Goal: Complete application form

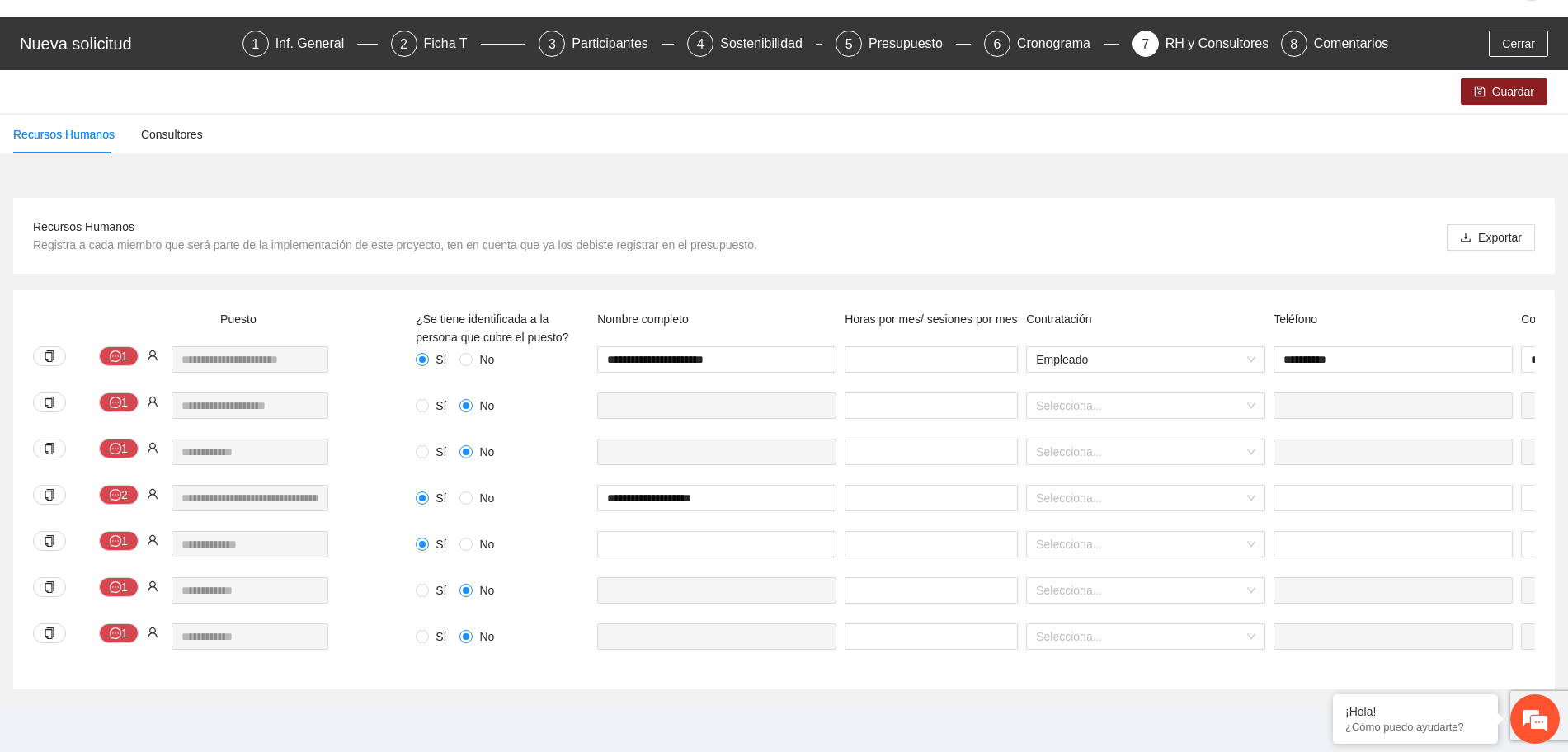
scroll to position [0, 452]
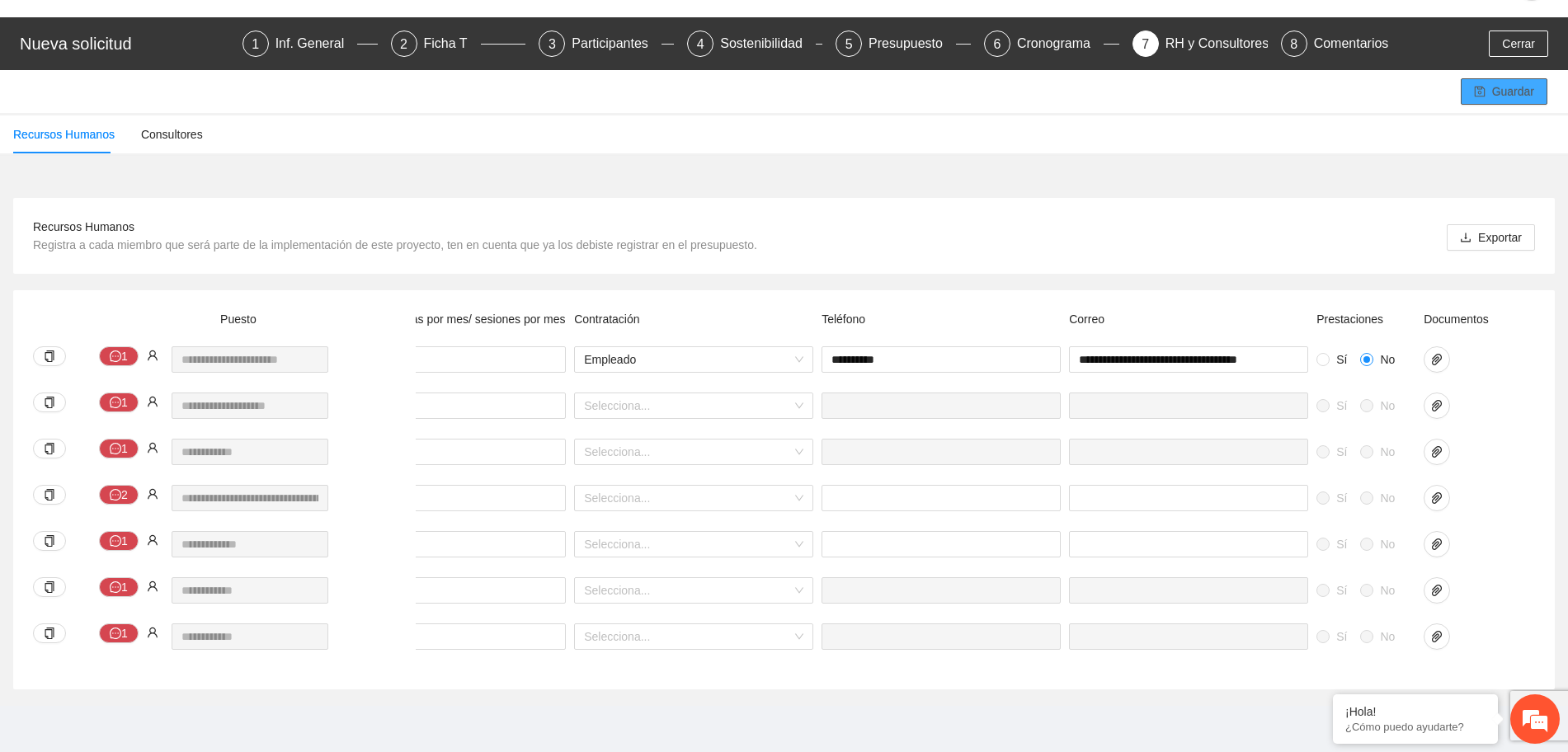
click at [1468, 84] on button "Guardar" at bounding box center [1504, 91] width 87 height 27
click at [455, 30] on div "Ficha T" at bounding box center [453, 43] width 57 height 27
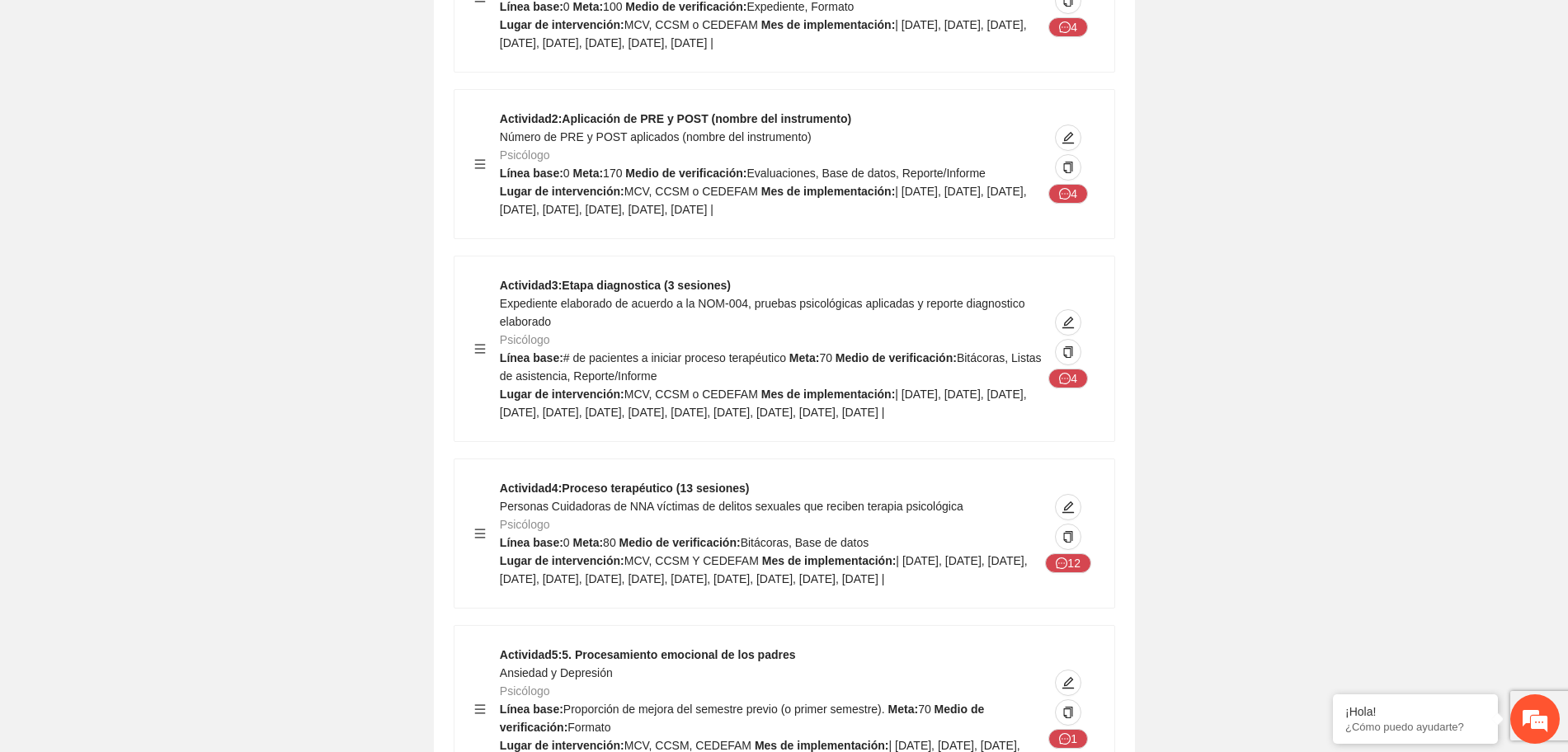
scroll to position [3229, 0]
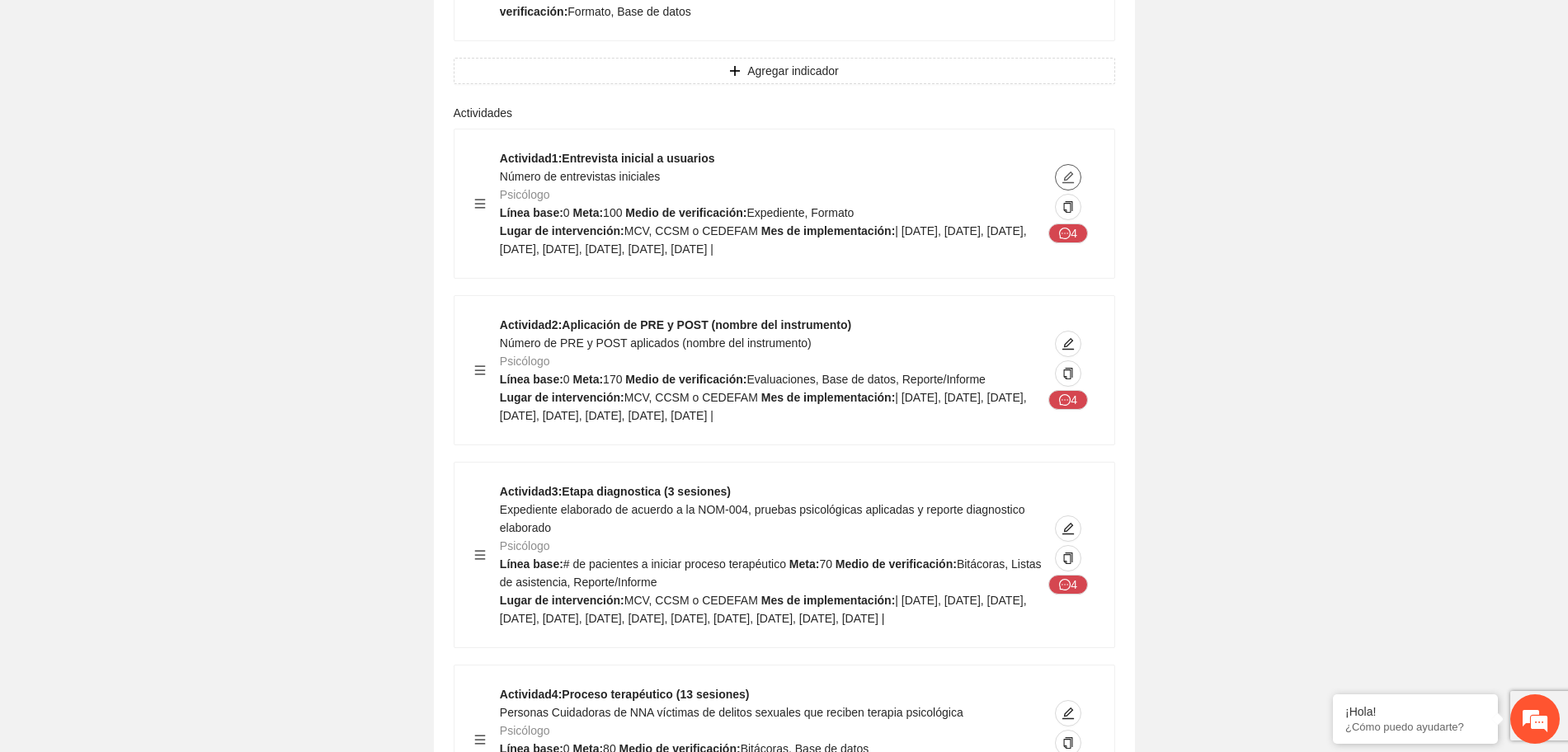
click at [1063, 171] on icon "edit" at bounding box center [1069, 177] width 13 height 13
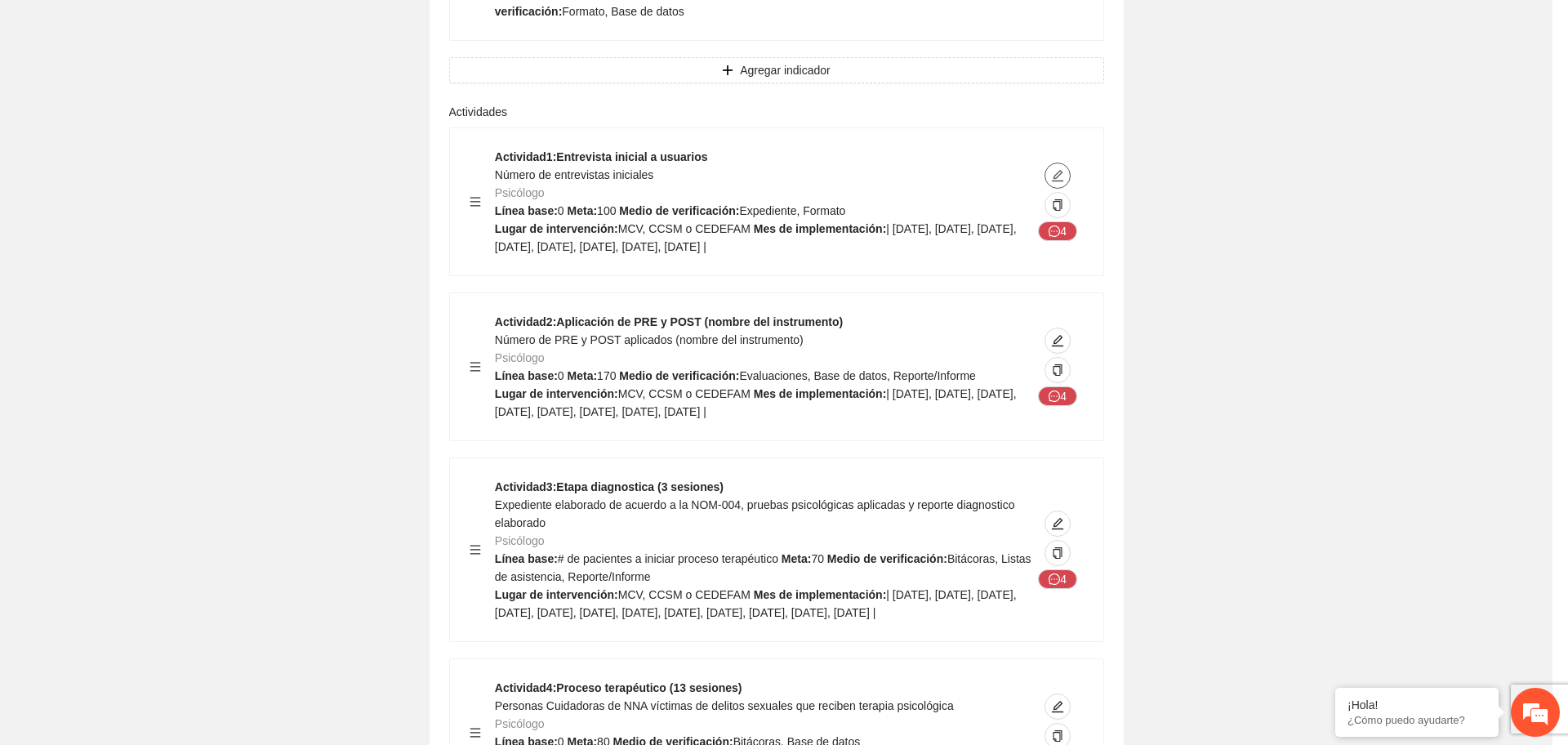
type textarea "**********"
type input "**********"
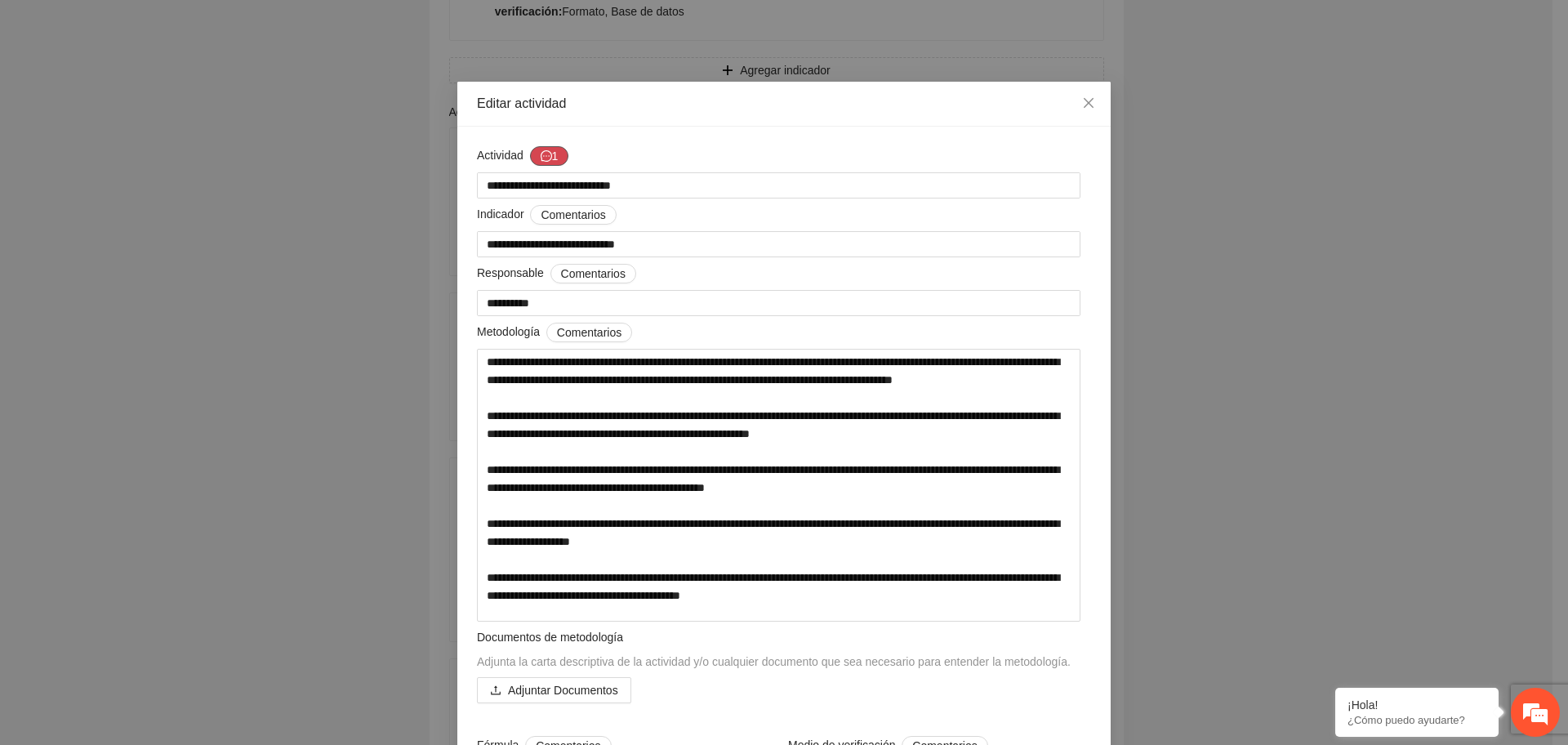
click at [543, 159] on icon "message" at bounding box center [546, 155] width 12 height 12
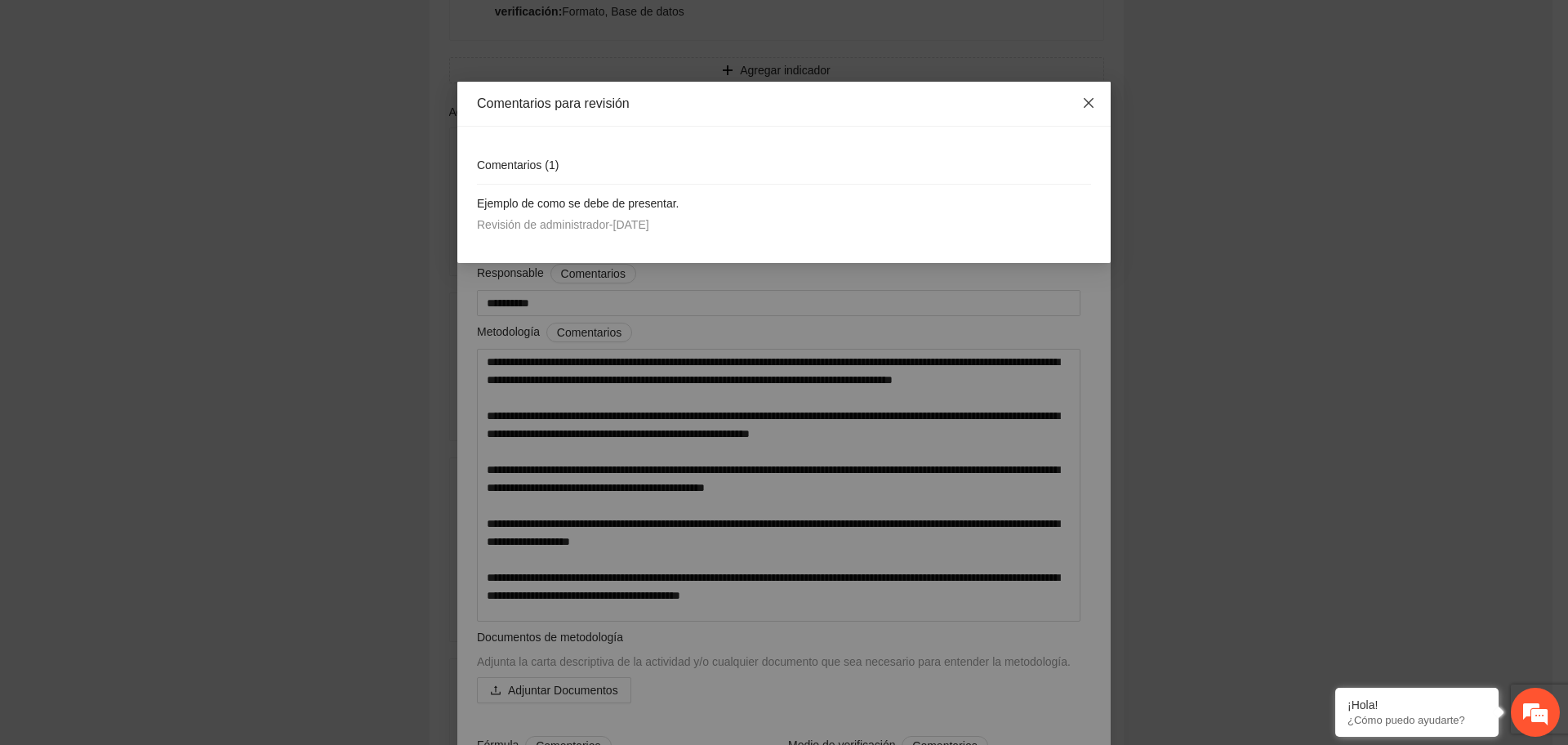
click at [1089, 106] on icon "close" at bounding box center [1089, 102] width 13 height 13
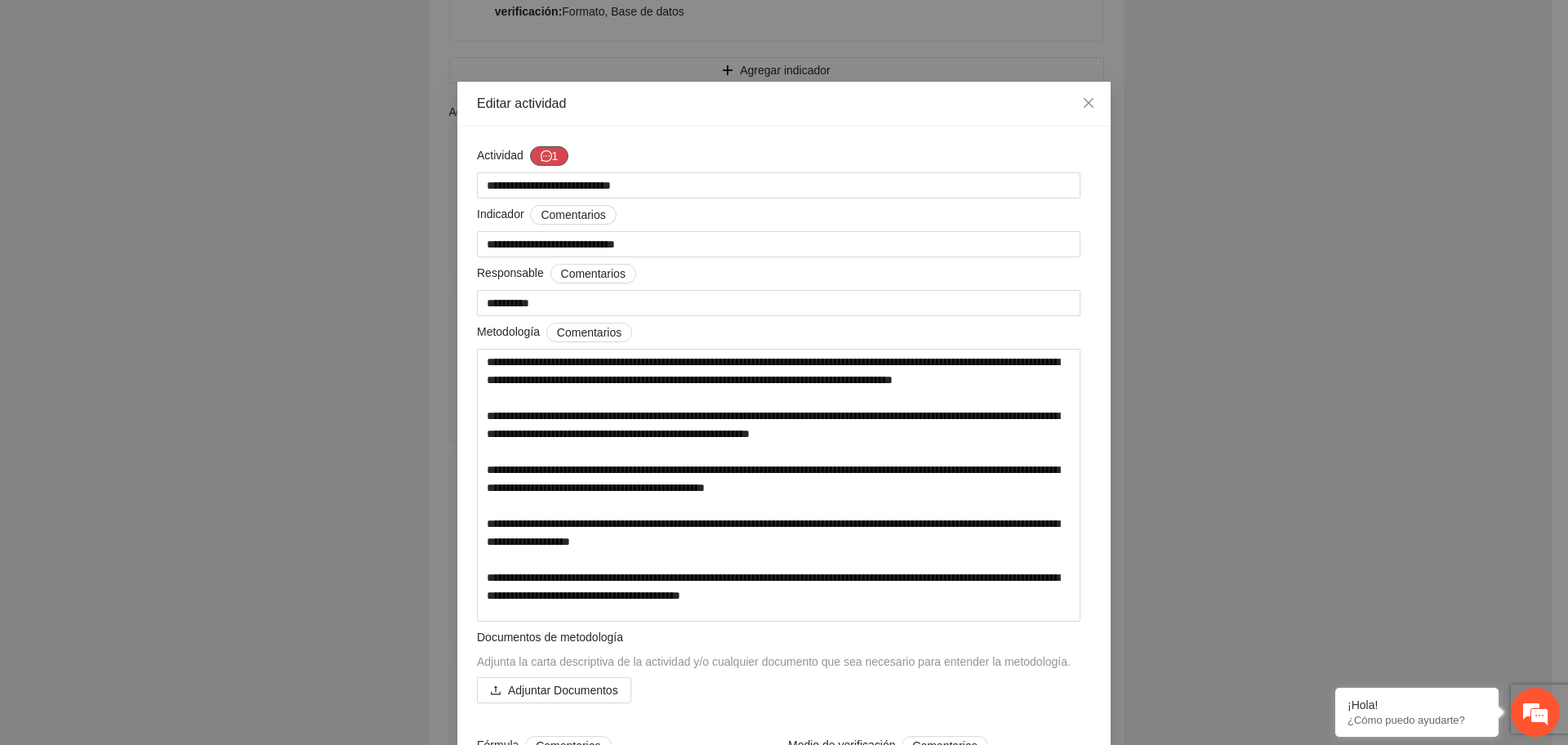
click at [548, 151] on button "1" at bounding box center [549, 155] width 39 height 19
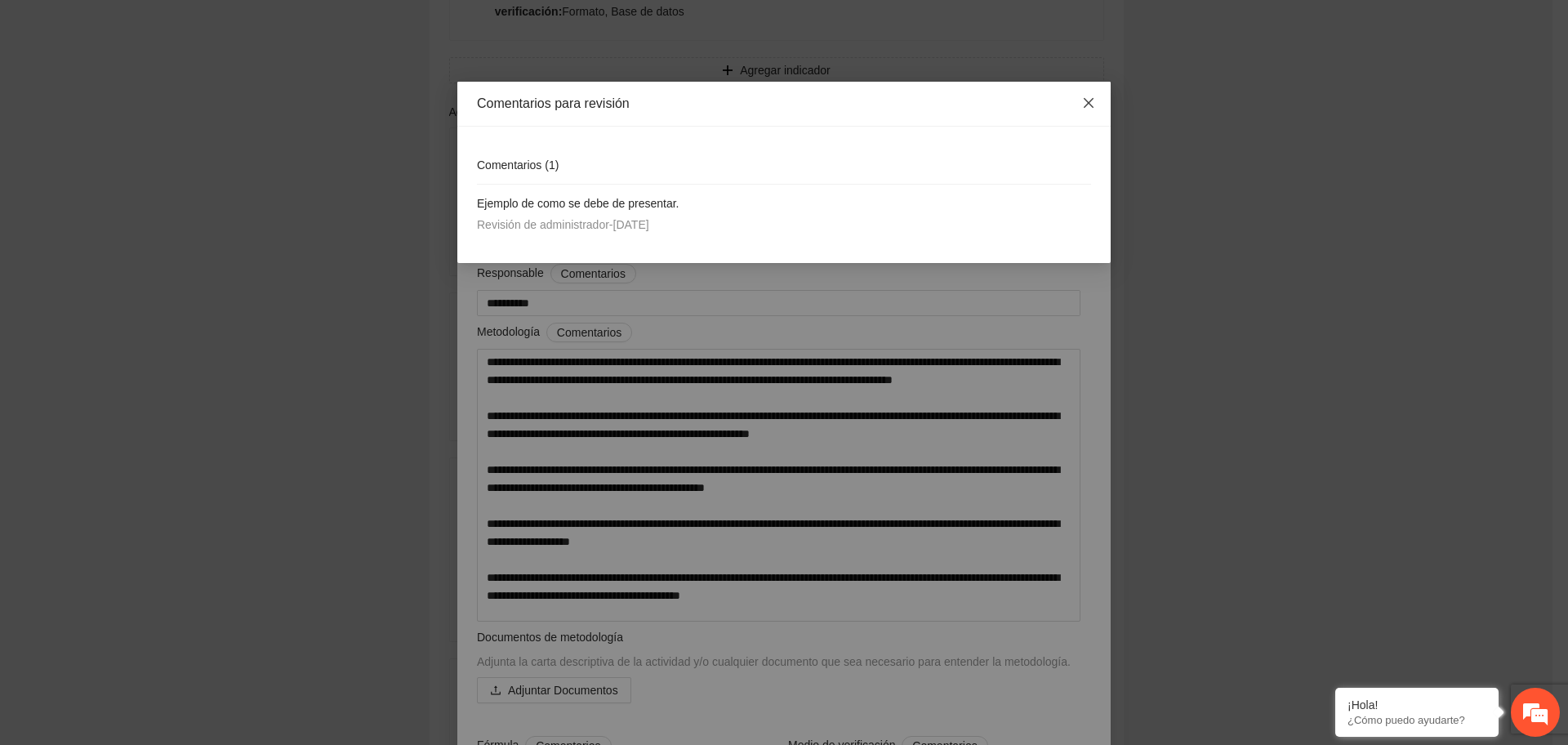
click at [1095, 97] on icon "close" at bounding box center [1089, 102] width 13 height 13
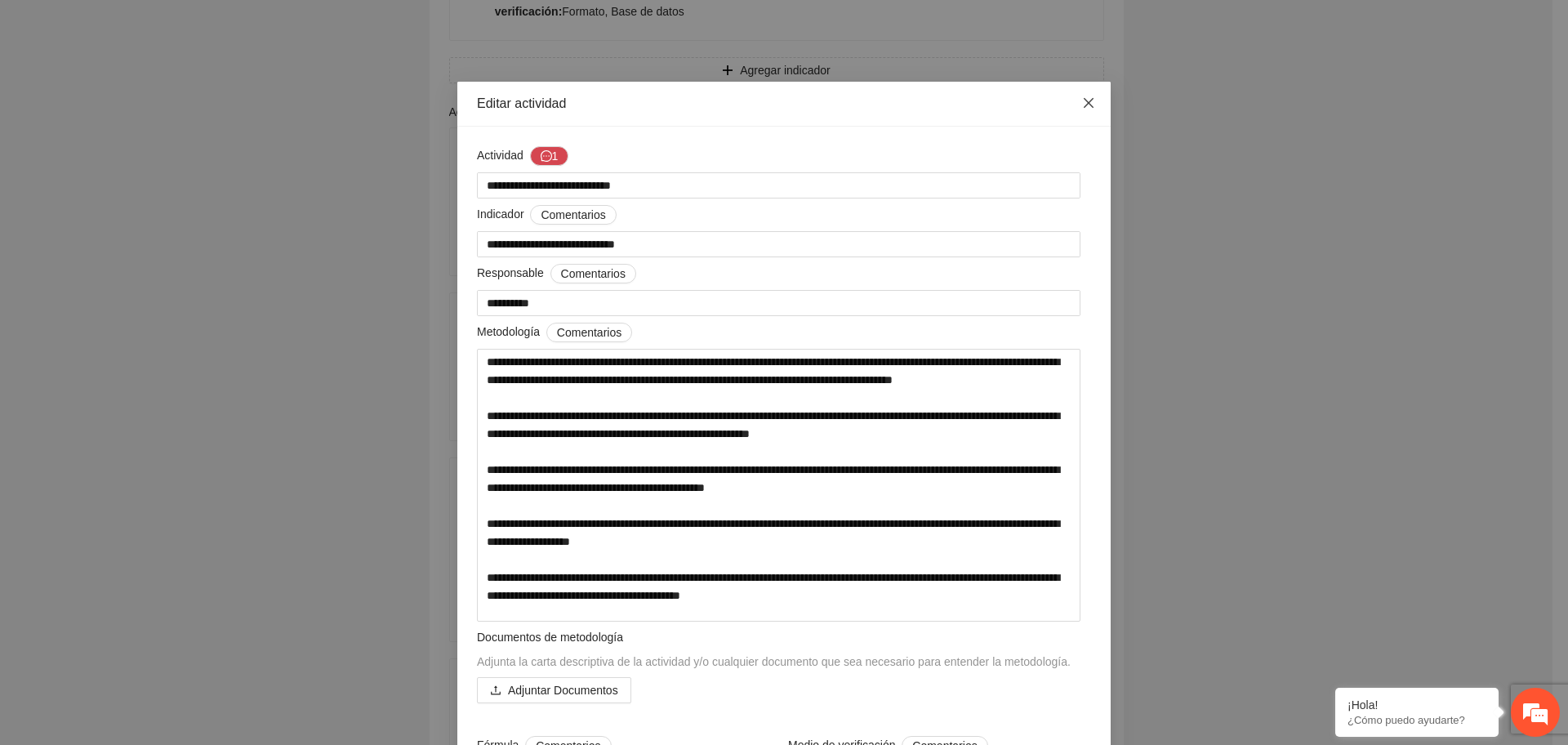
click at [1083, 109] on icon "close" at bounding box center [1089, 102] width 13 height 13
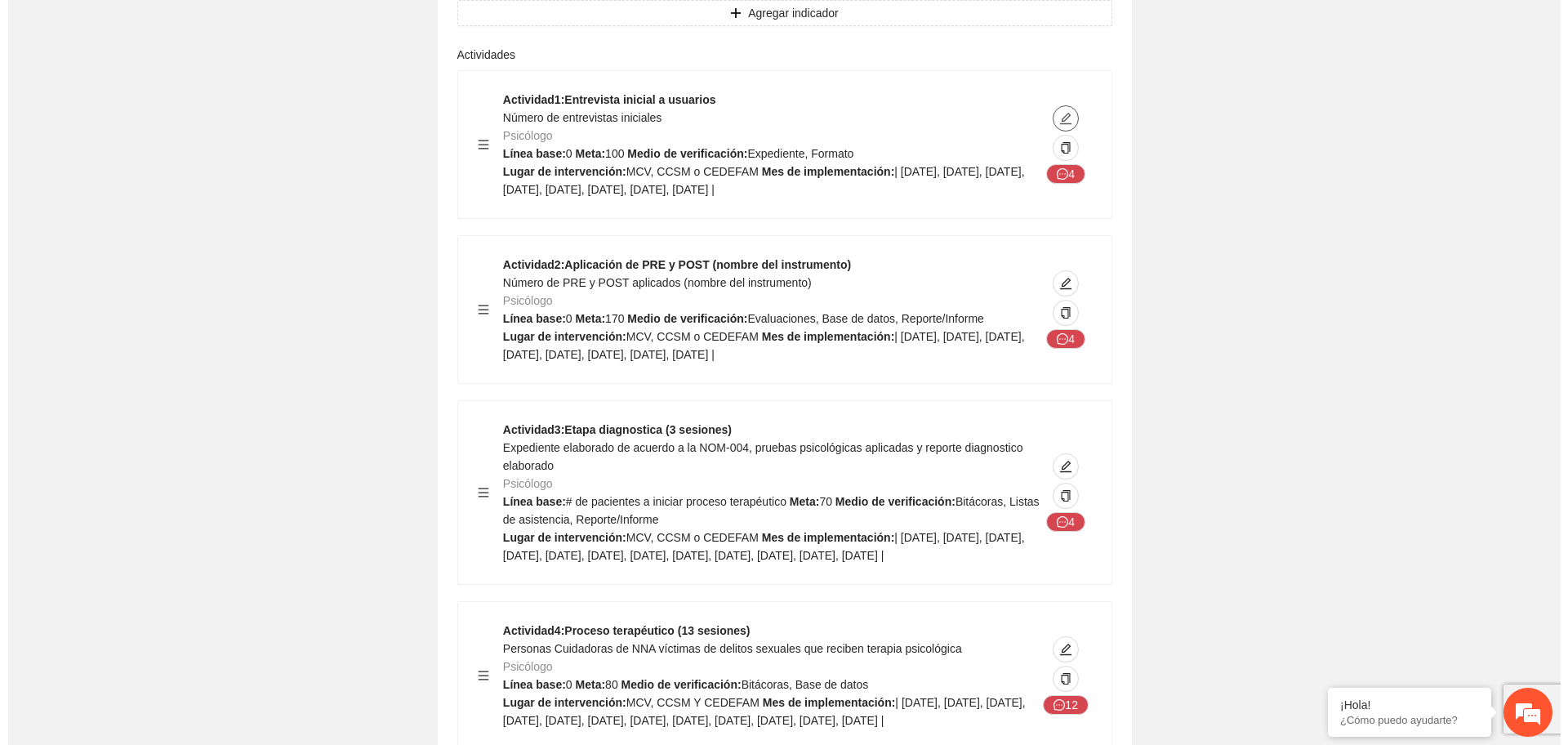
scroll to position [3302, 0]
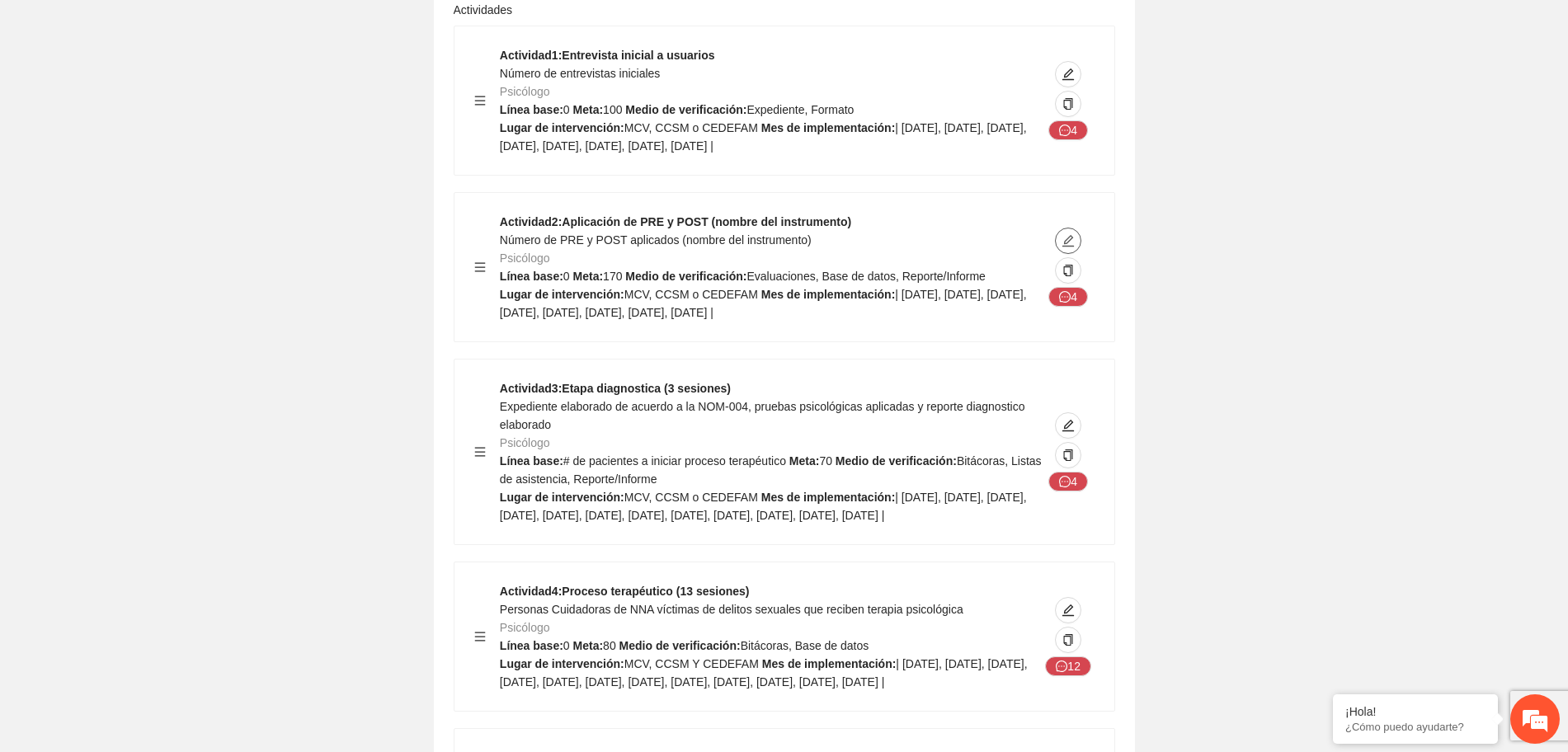
click at [1072, 234] on icon "edit" at bounding box center [1069, 241] width 13 height 13
type textarea "**********"
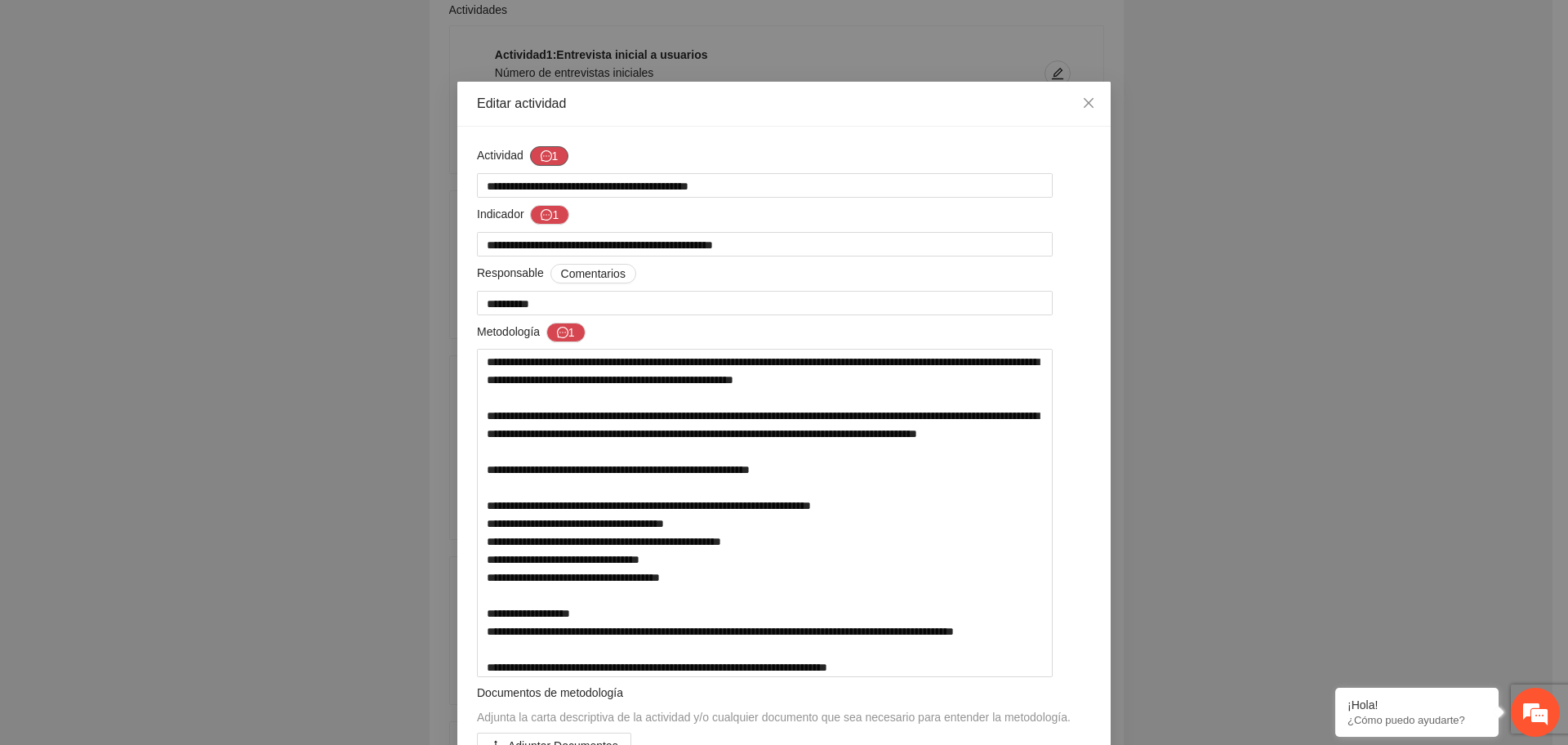
click at [530, 156] on button "1" at bounding box center [549, 155] width 39 height 19
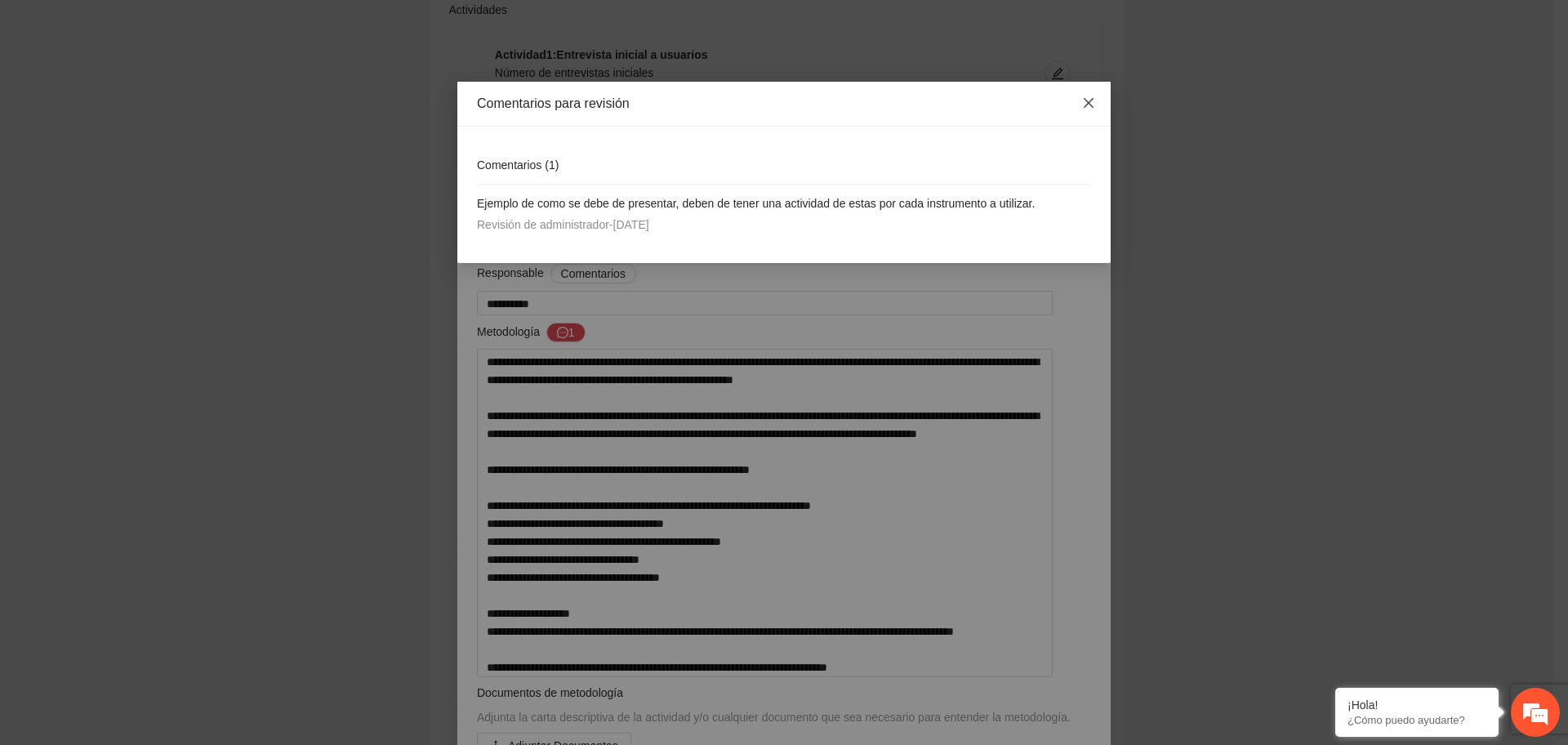
click at [1085, 102] on icon "close" at bounding box center [1089, 102] width 13 height 13
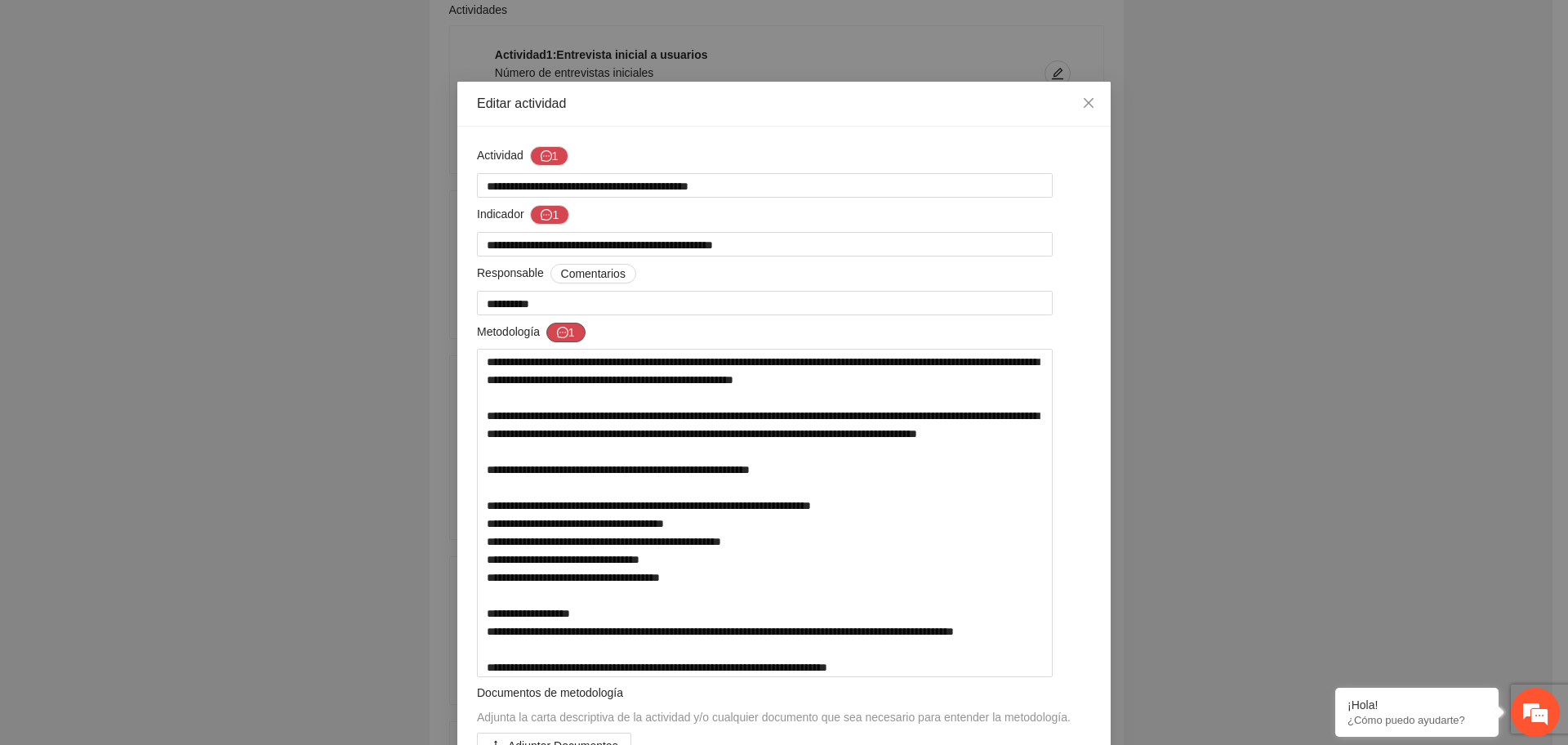
click at [567, 328] on button "1" at bounding box center [566, 332] width 39 height 19
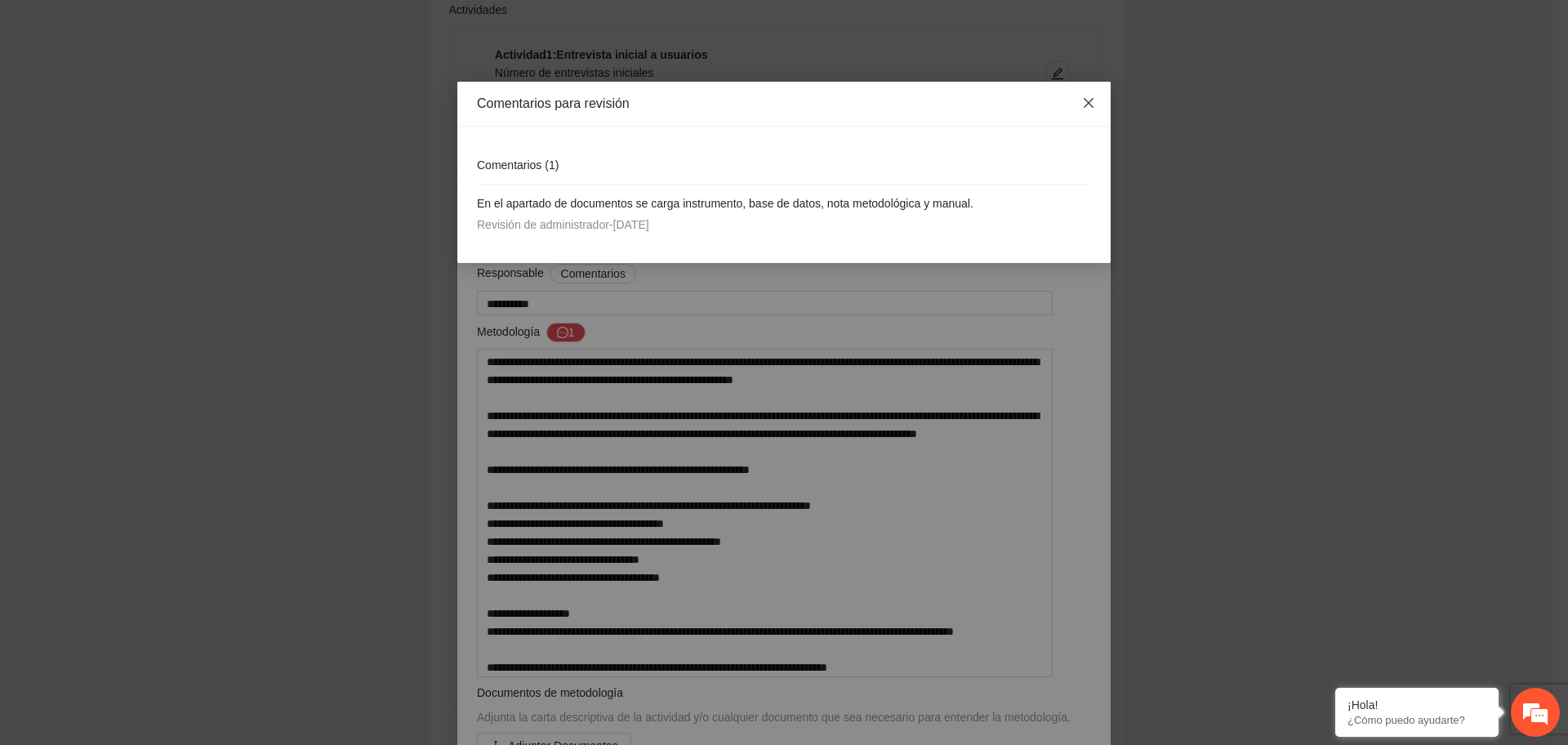
click at [1086, 96] on icon "close" at bounding box center [1089, 102] width 13 height 13
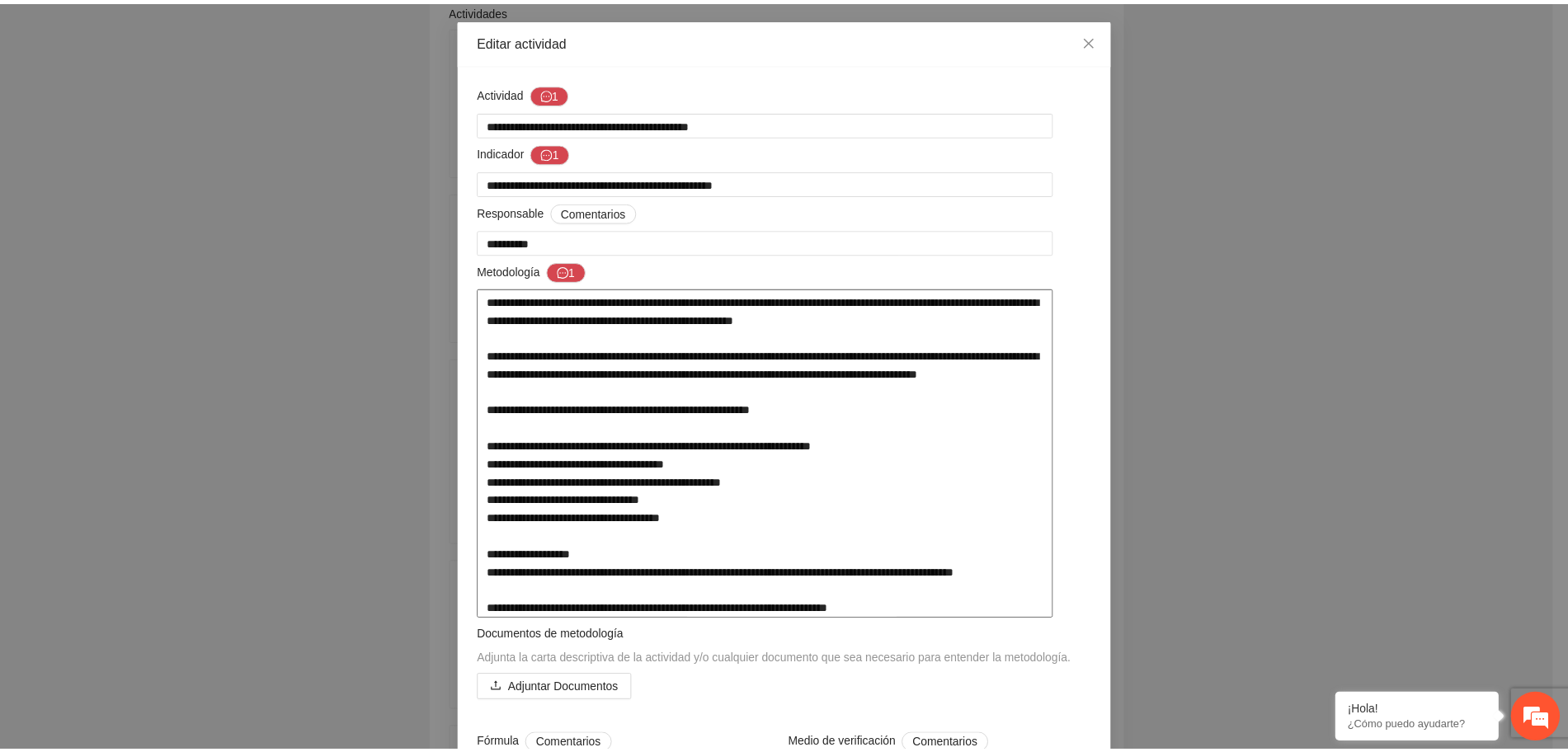
scroll to position [0, 0]
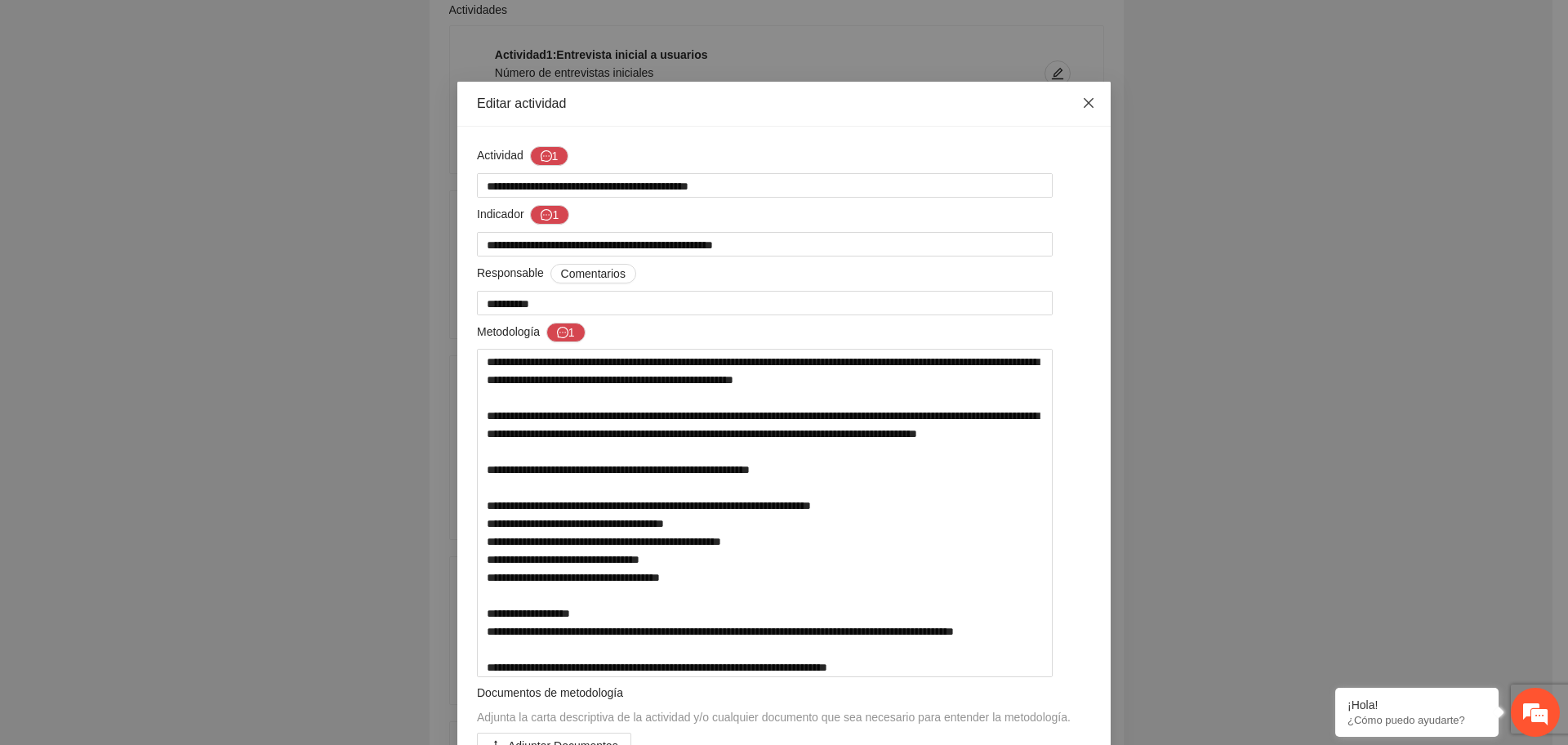
drag, startPoint x: 1083, startPoint y: 107, endPoint x: 1054, endPoint y: 122, distance: 32.6
click at [1083, 108] on icon "close" at bounding box center [1089, 102] width 13 height 13
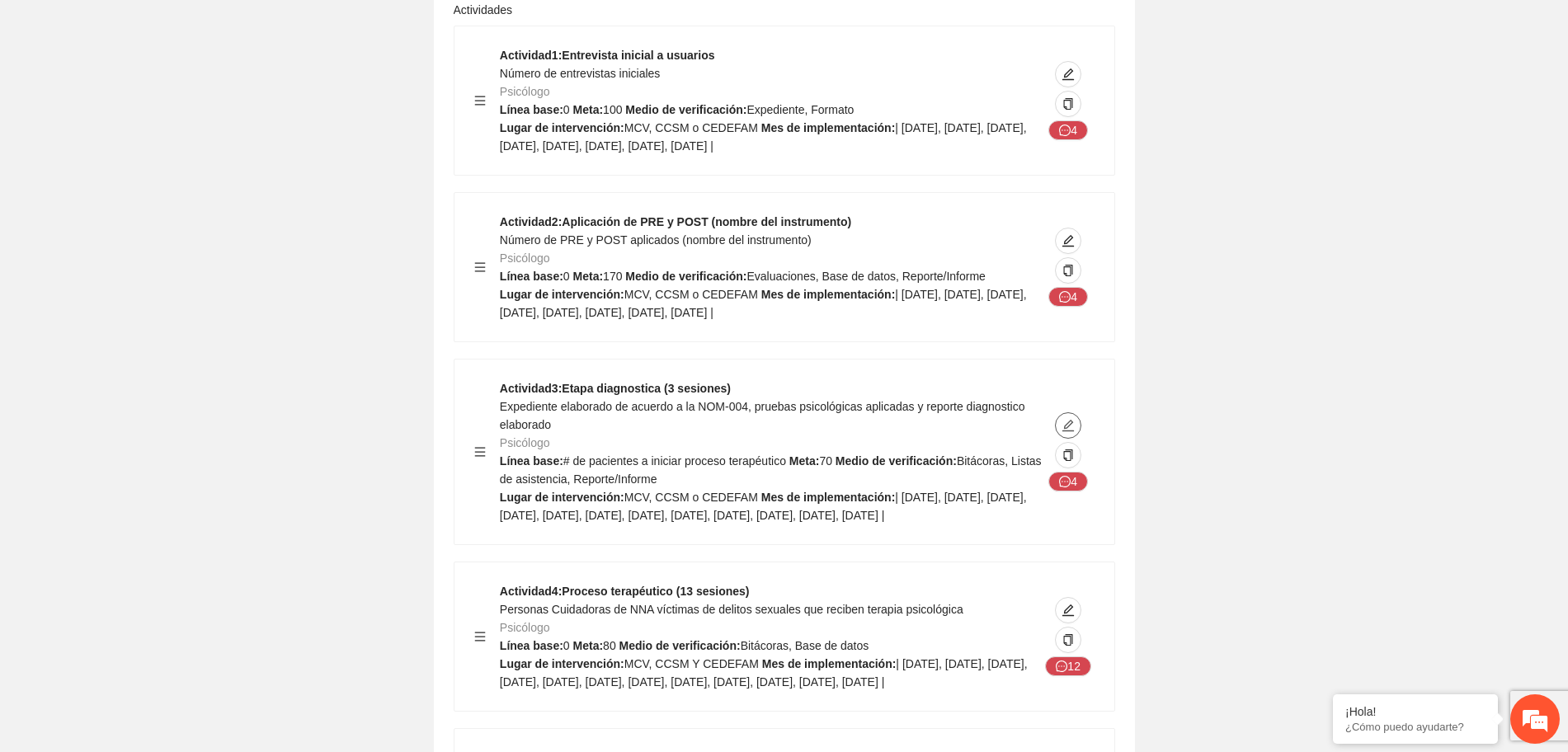
click at [1073, 419] on icon "edit" at bounding box center [1069, 425] width 13 height 13
type textarea "**********"
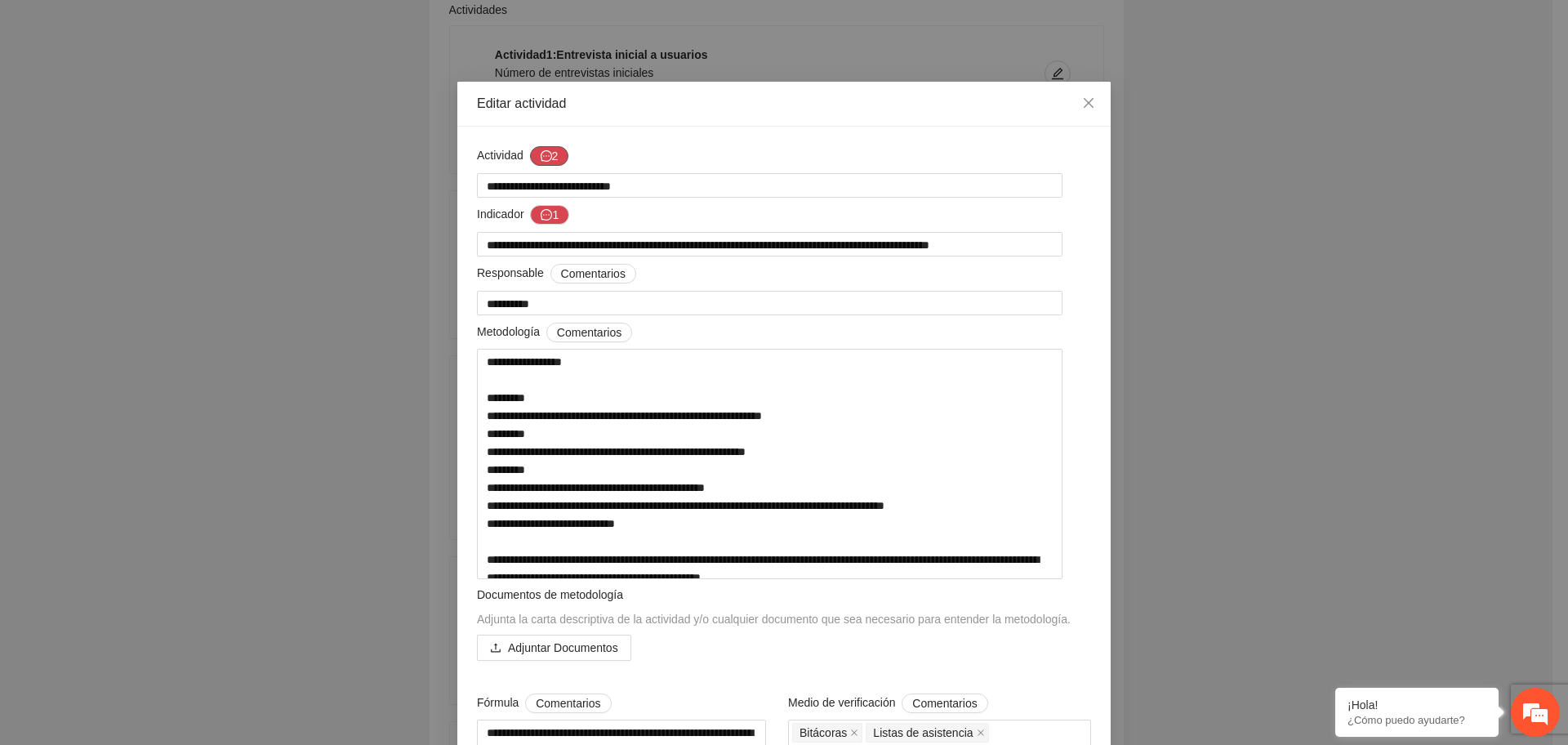
click at [543, 154] on icon "message" at bounding box center [546, 155] width 12 height 12
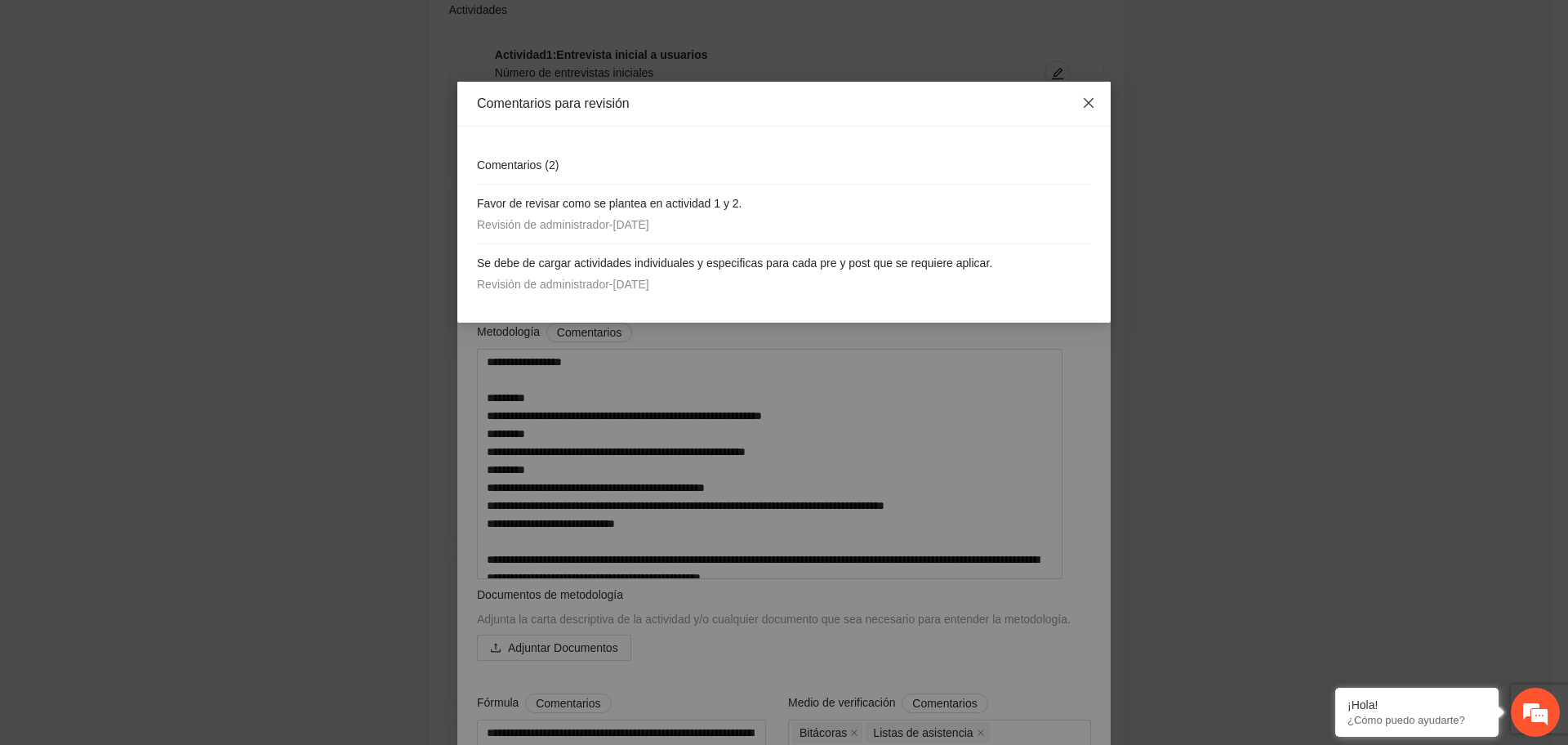
click at [1092, 101] on icon "close" at bounding box center [1088, 102] width 10 height 10
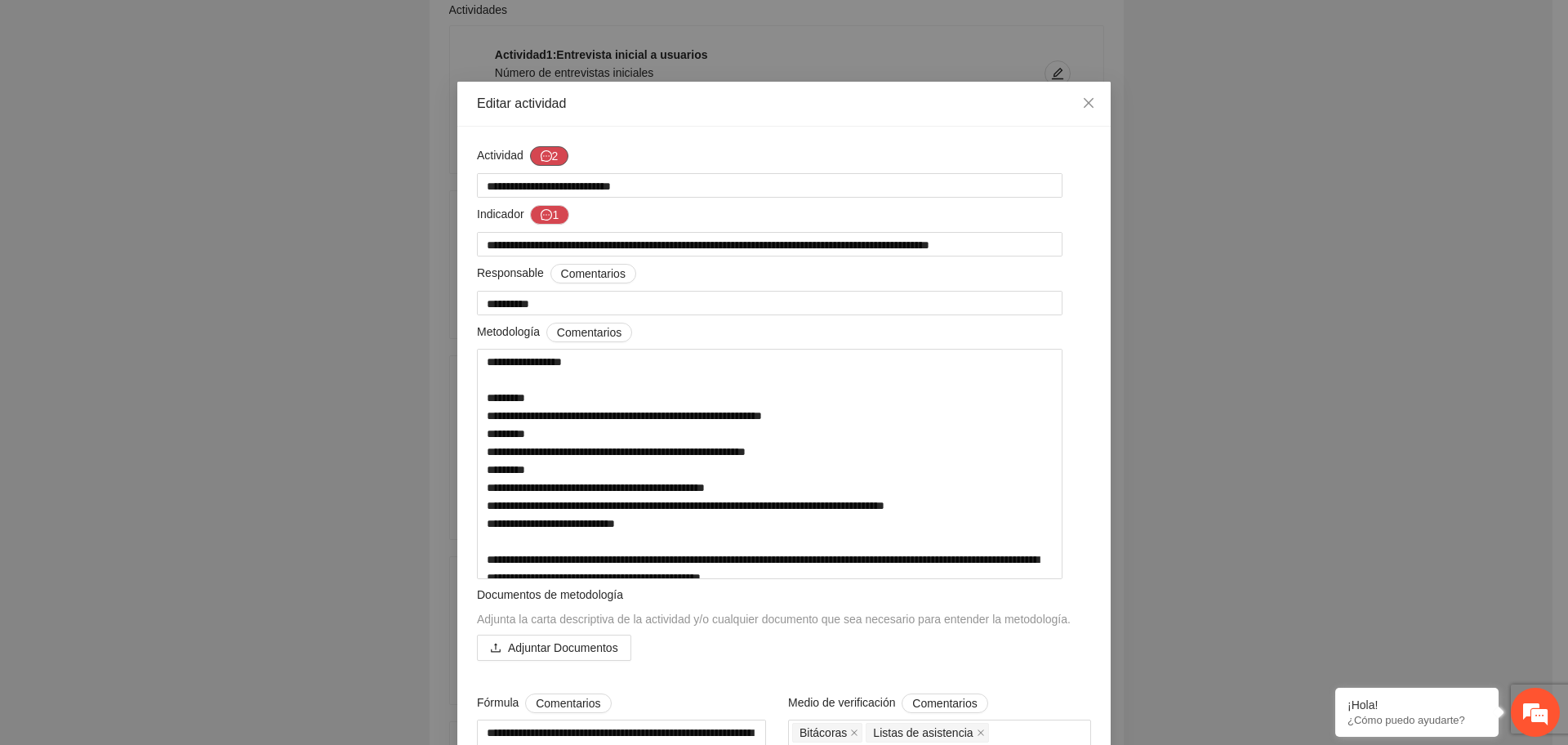
click at [547, 155] on button "2" at bounding box center [549, 155] width 39 height 19
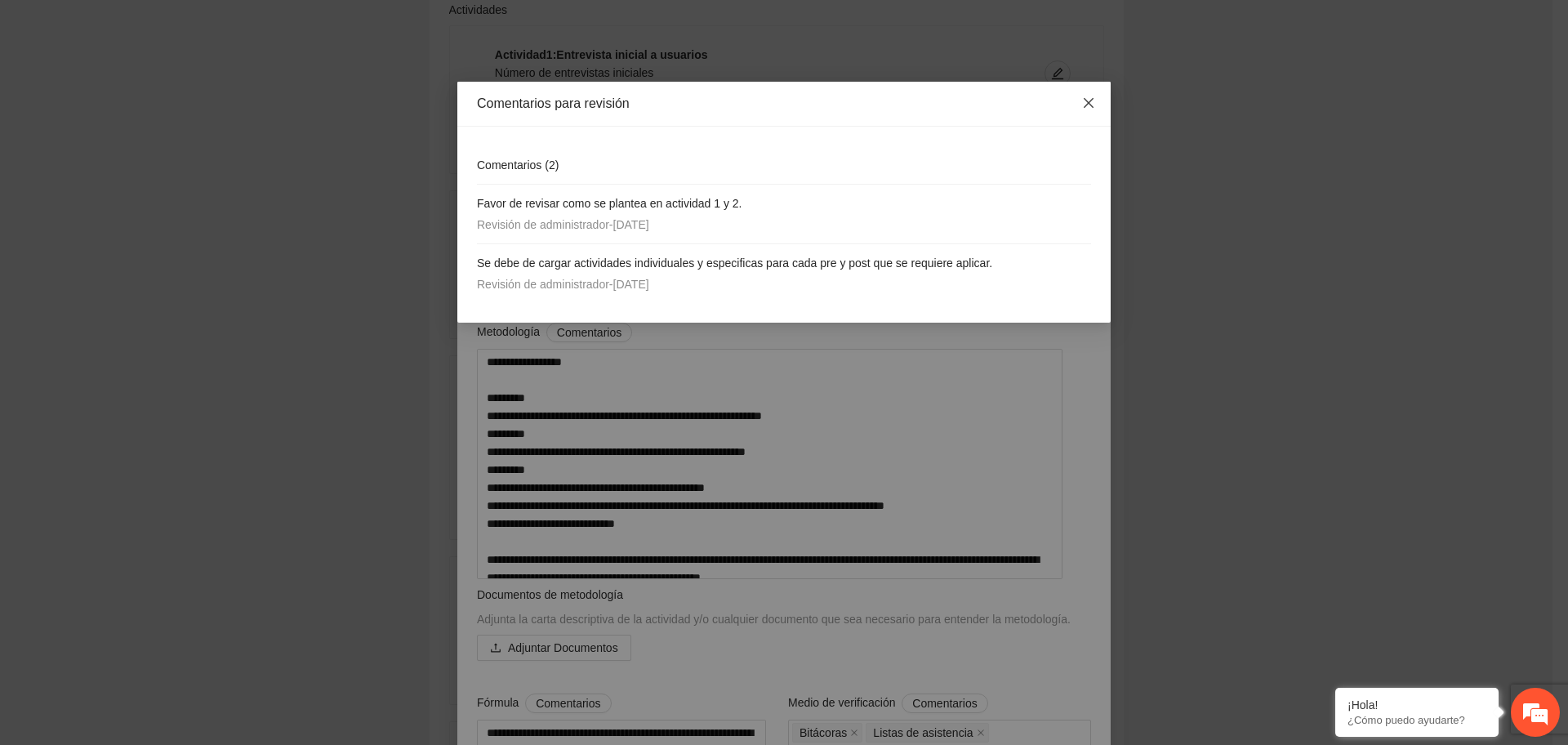
click at [1090, 93] on span "Close" at bounding box center [1089, 103] width 44 height 44
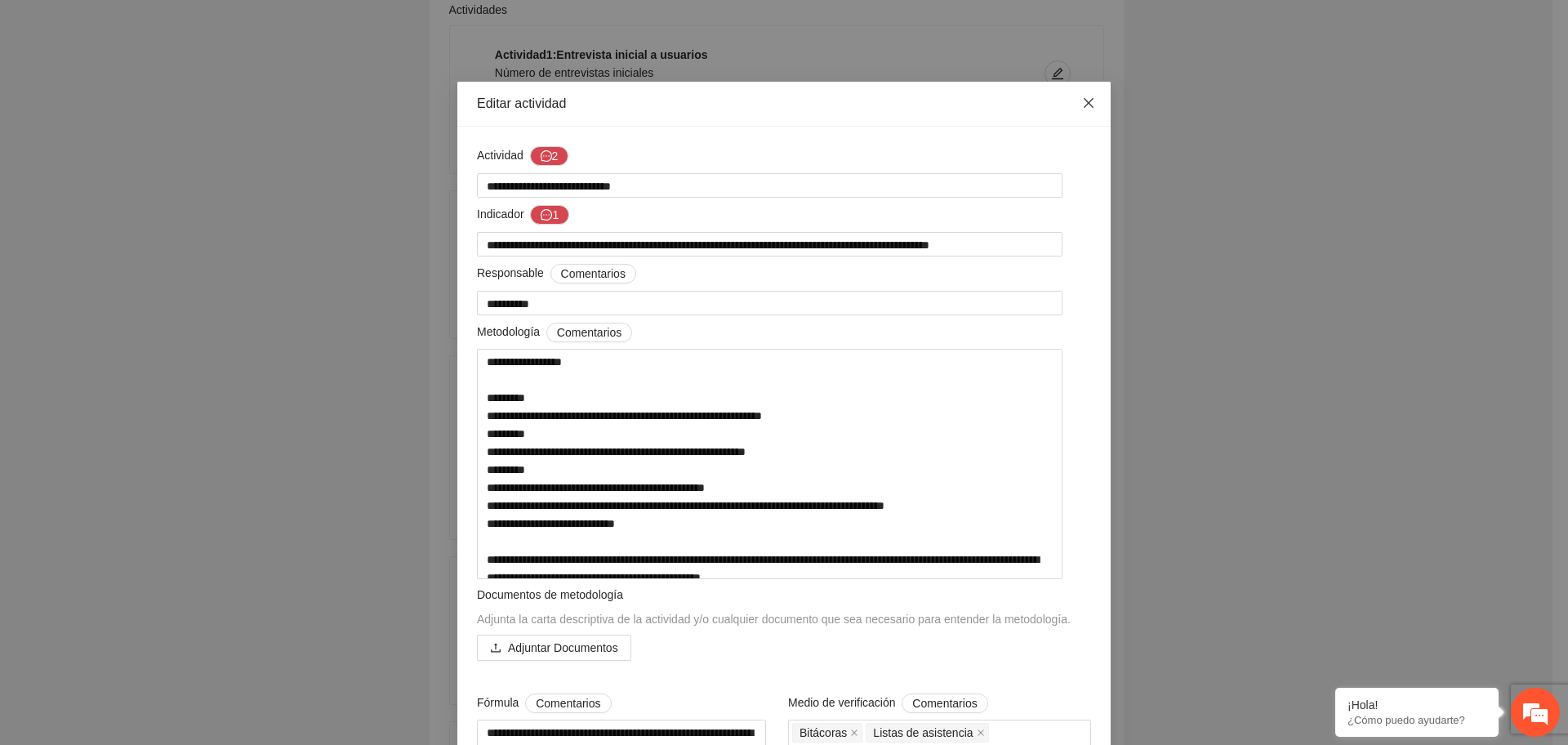
click at [1086, 103] on icon "close" at bounding box center [1089, 102] width 13 height 13
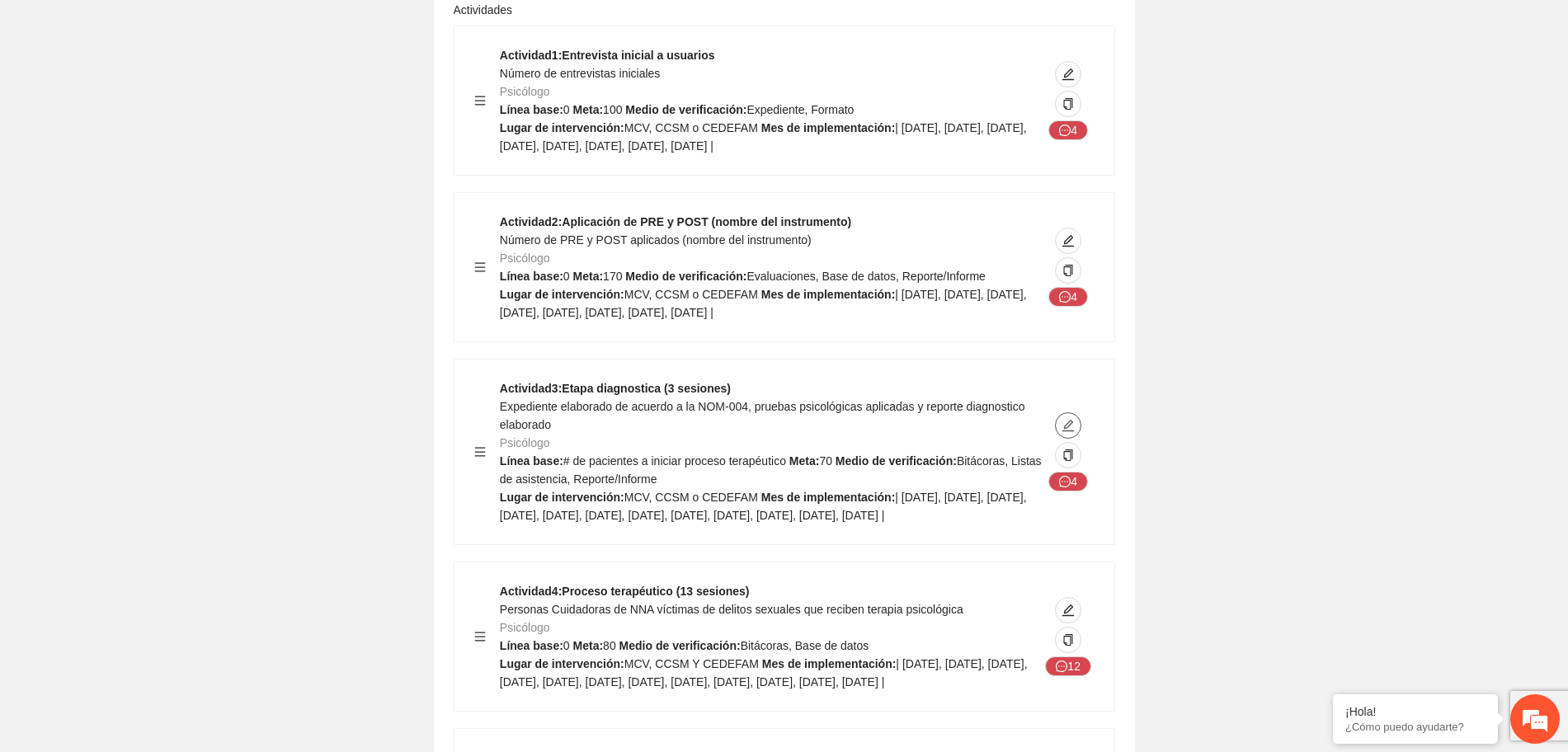
scroll to position [3539, 0]
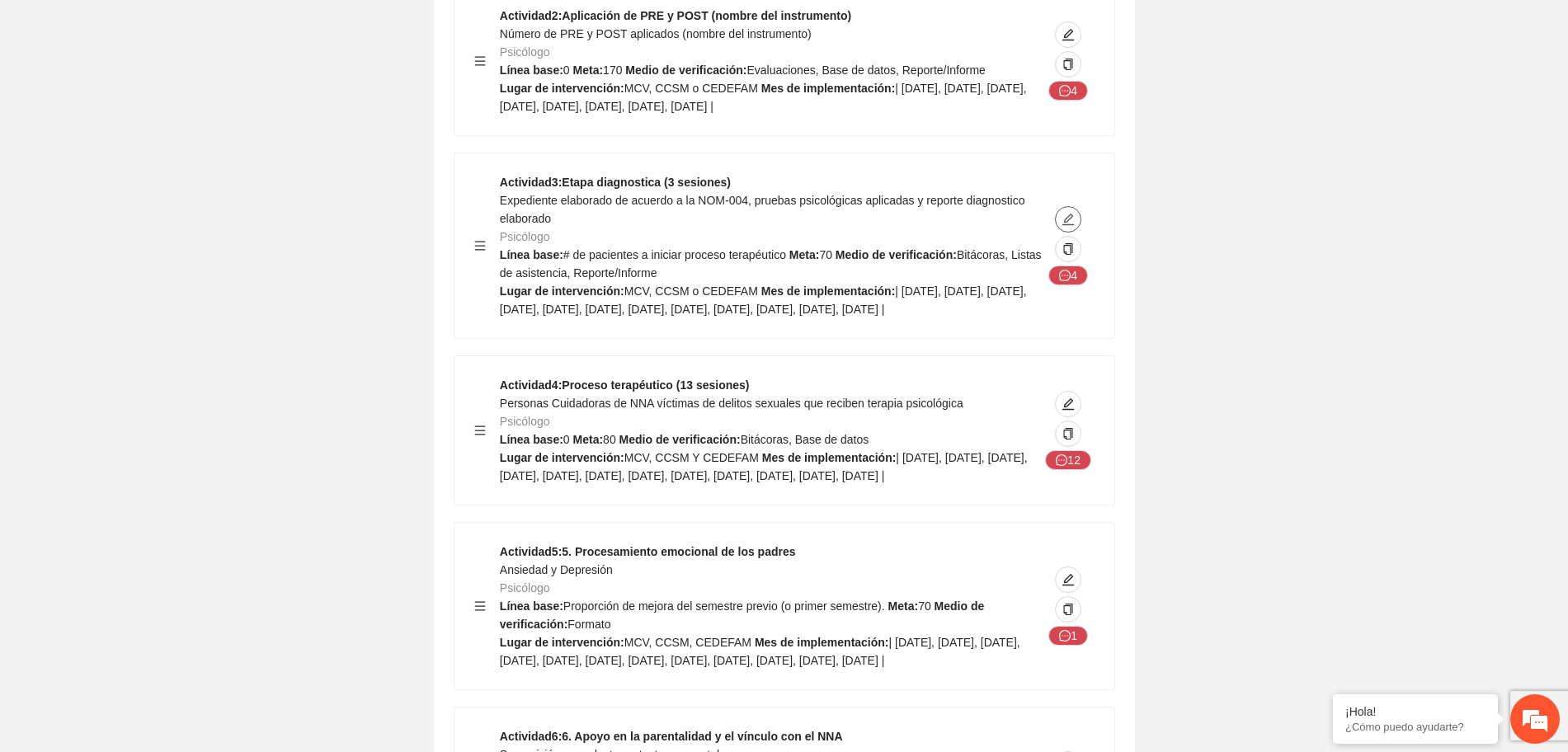
click at [1074, 213] on icon "edit" at bounding box center [1069, 220] width 13 height 13
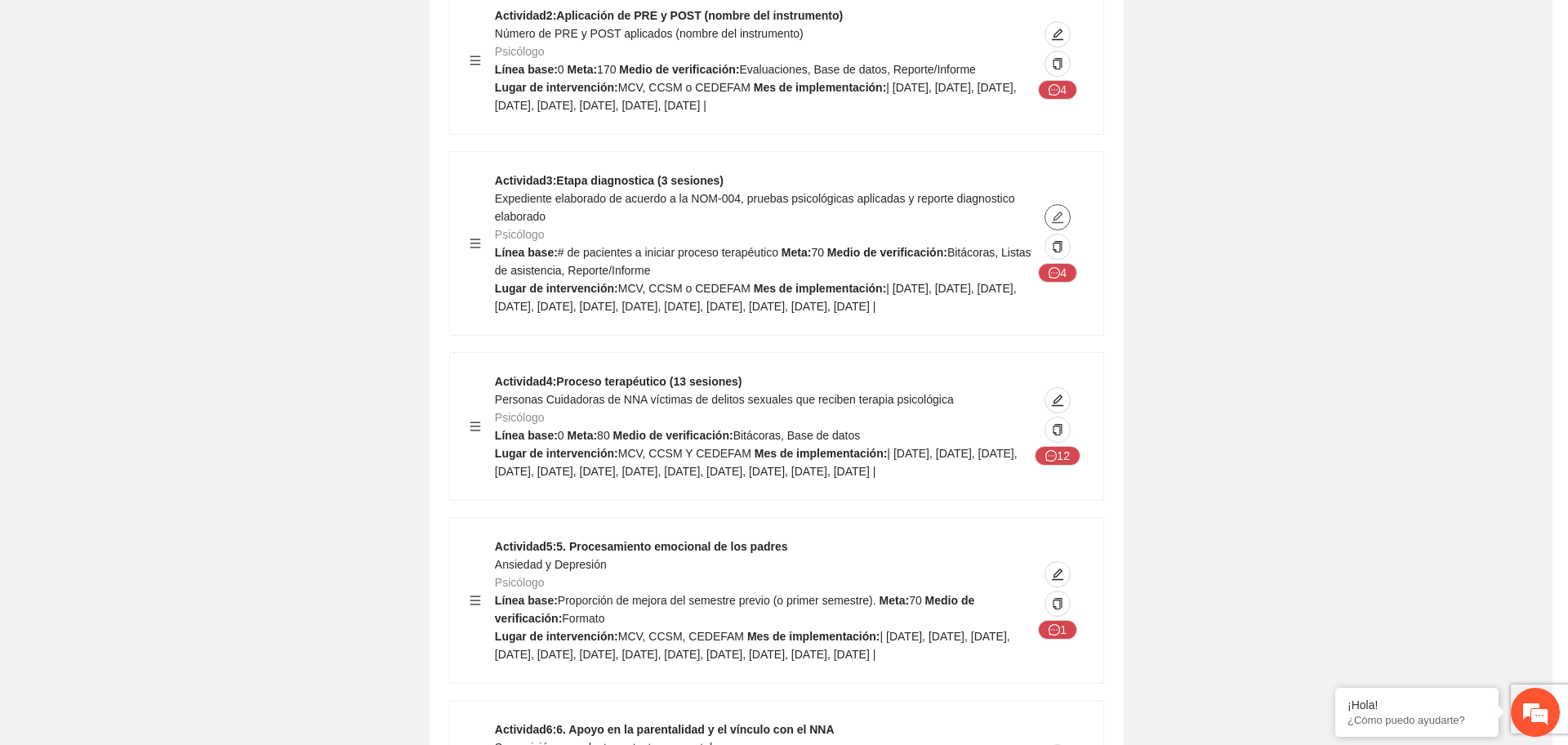
type textarea "**********"
type input "**********"
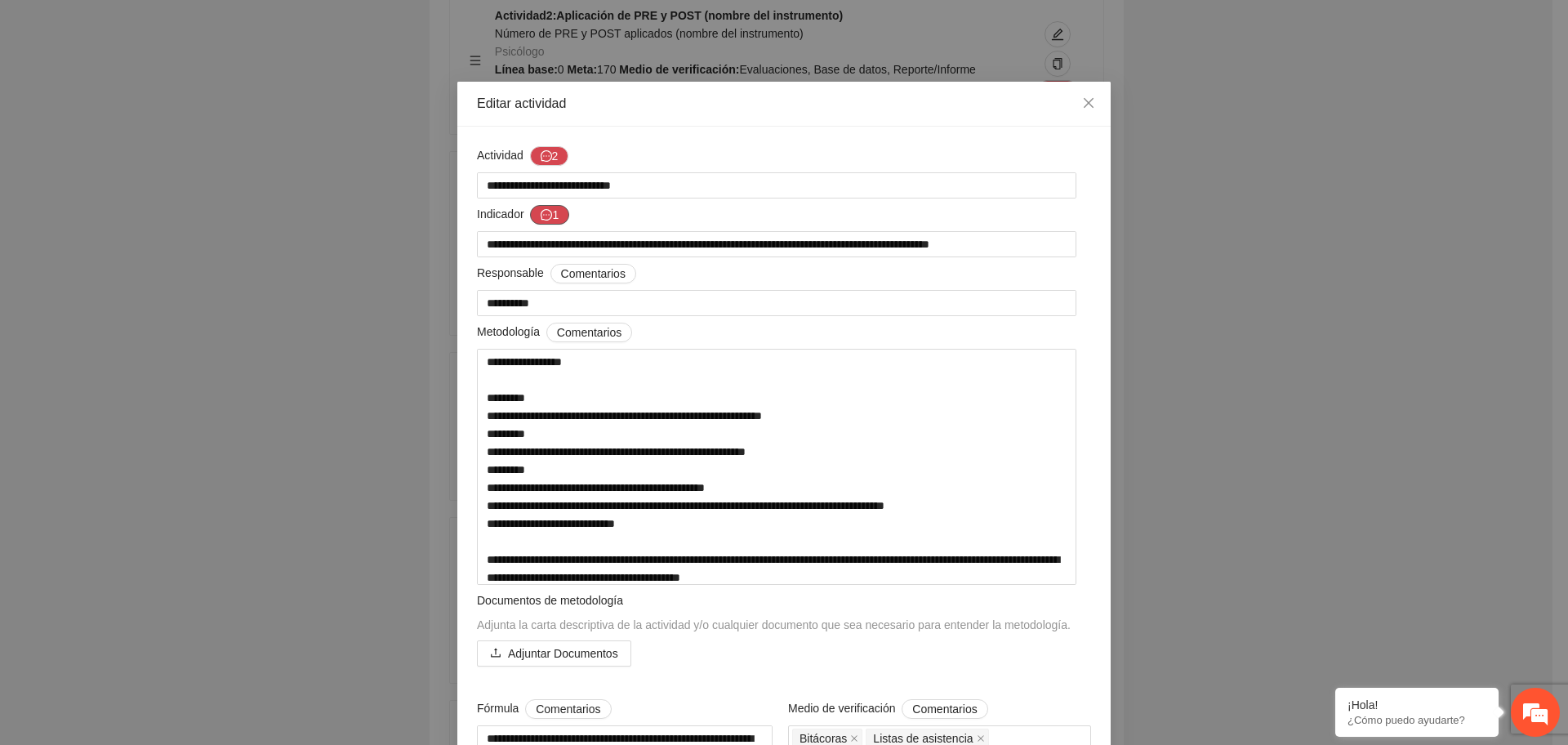
click at [546, 216] on button "1" at bounding box center [549, 214] width 39 height 19
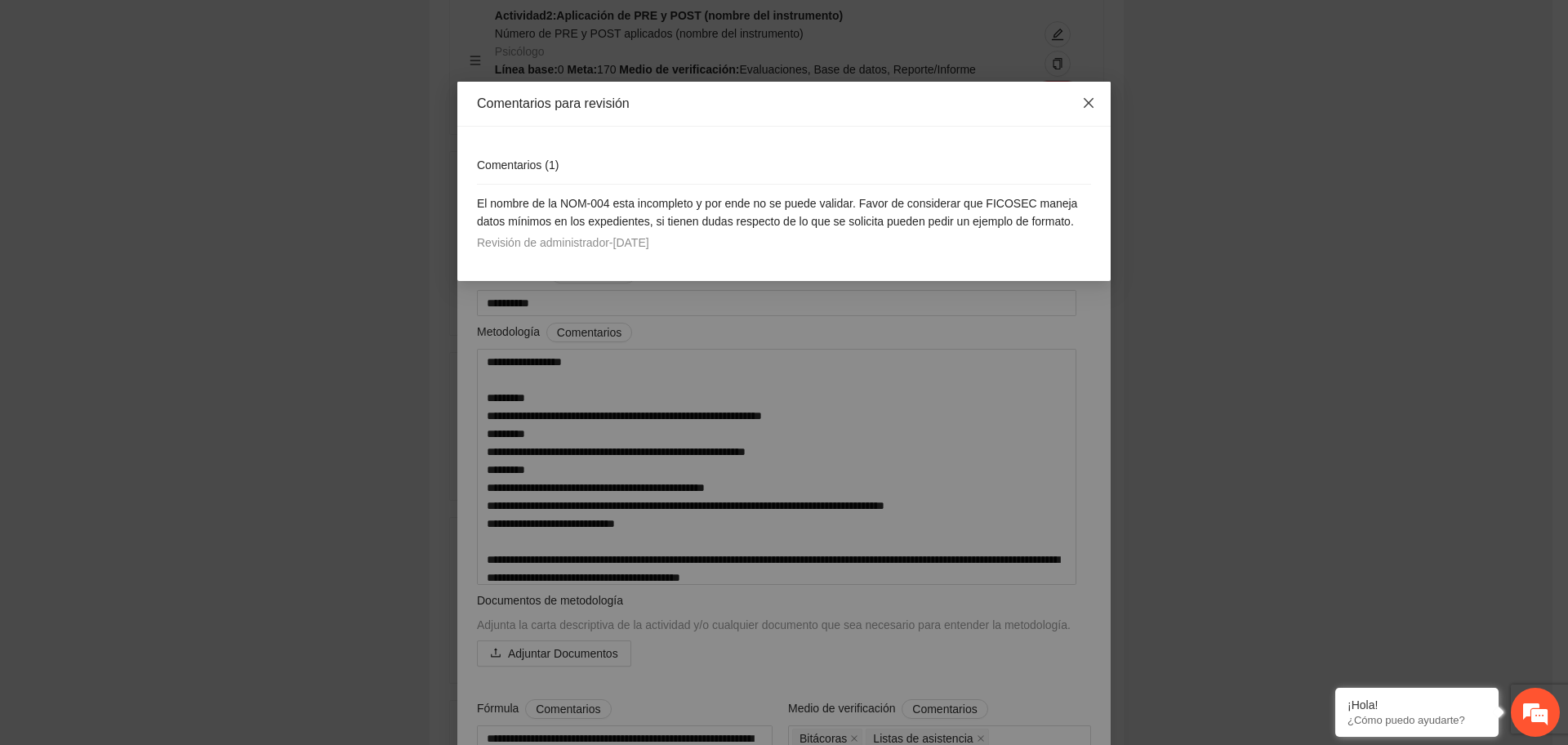
click at [1094, 100] on icon "close" at bounding box center [1089, 102] width 13 height 13
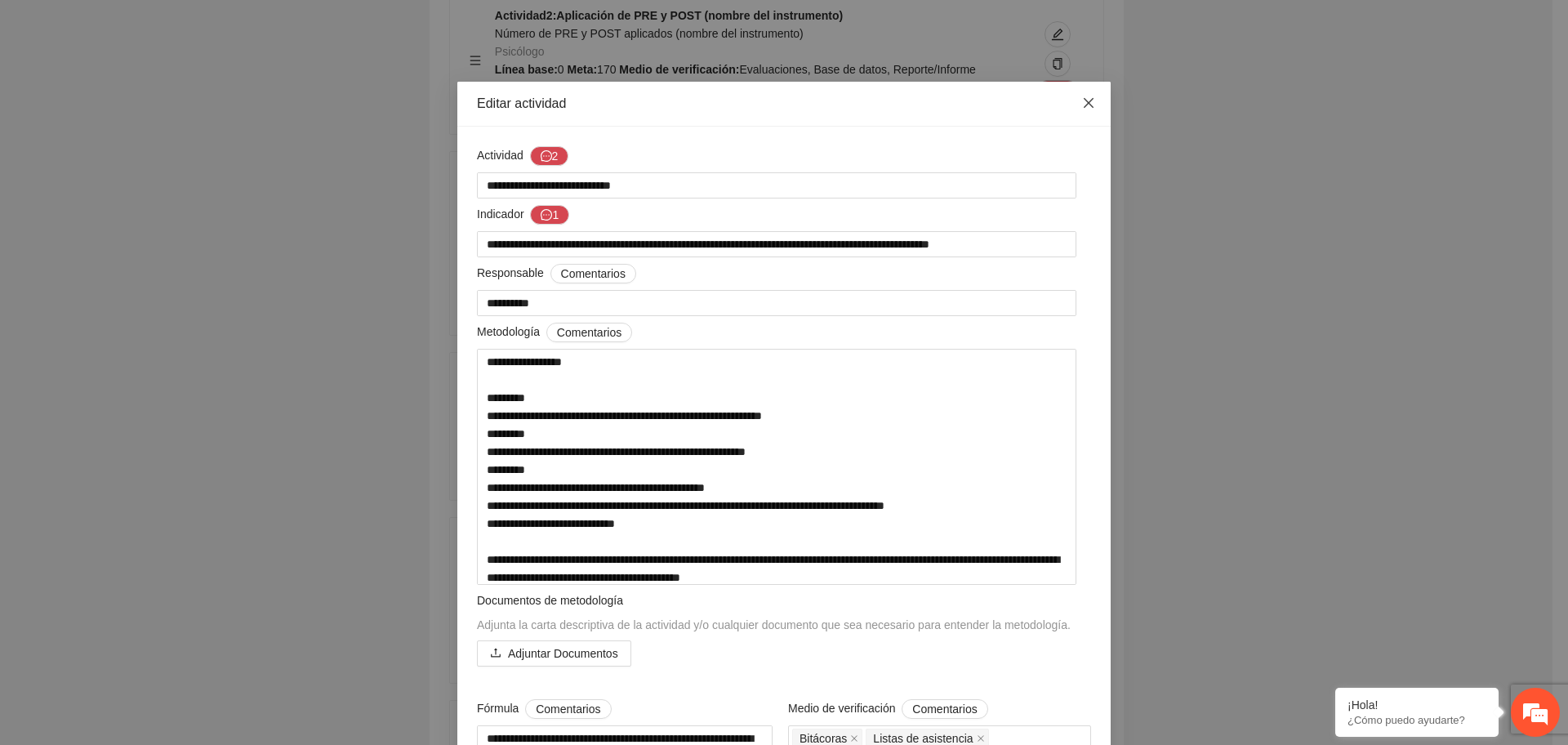
click at [1084, 101] on icon "close" at bounding box center [1088, 102] width 10 height 10
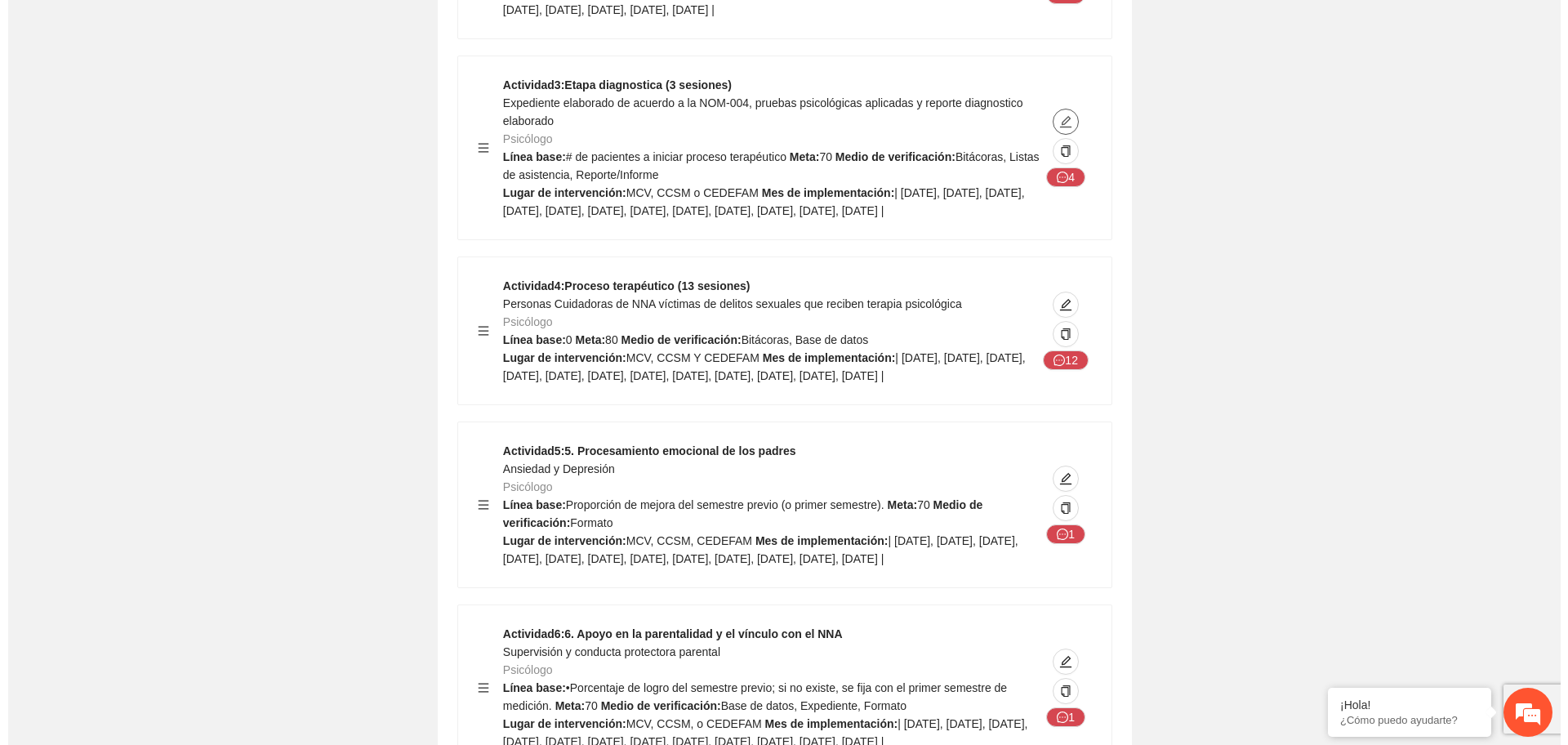
scroll to position [3608, 0]
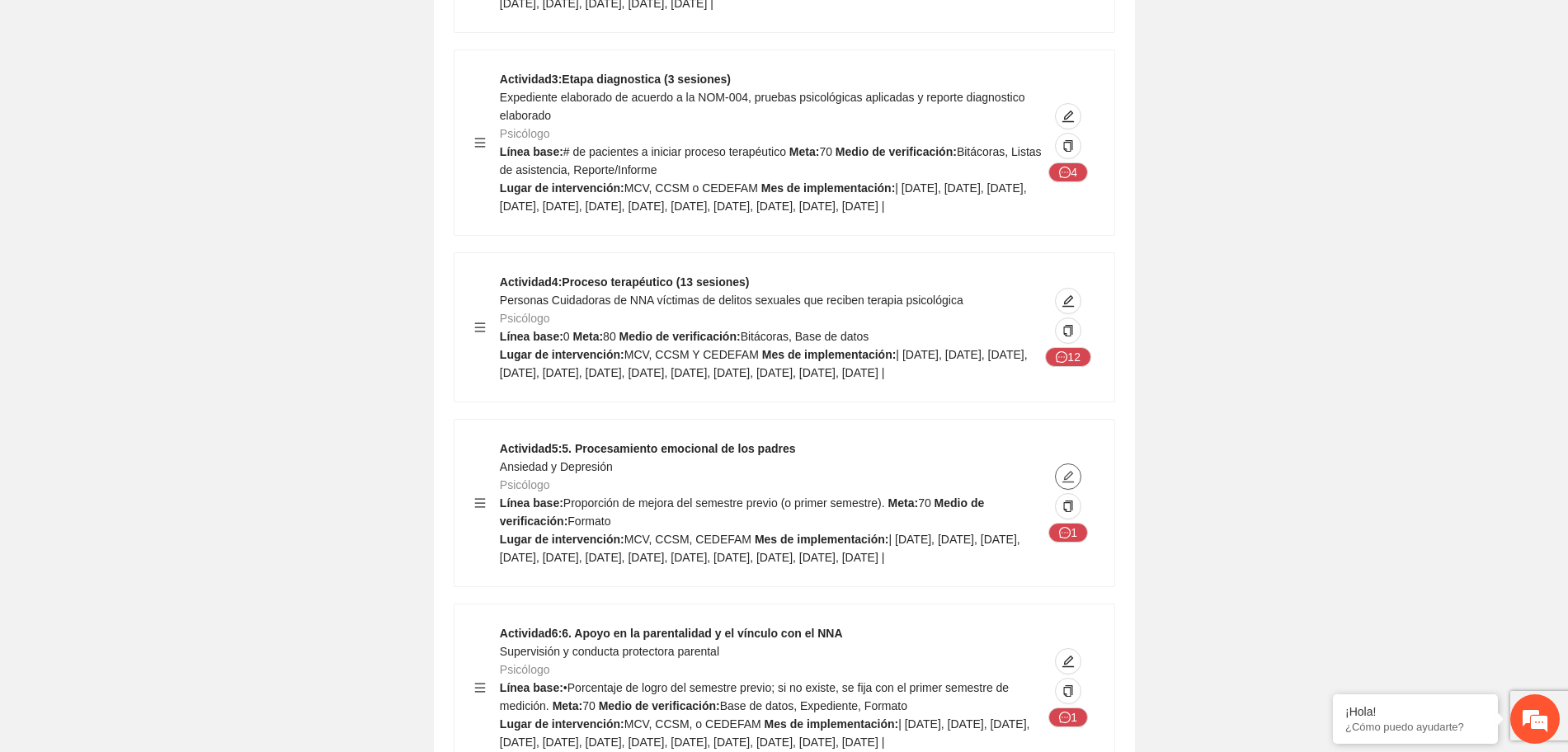
click at [1073, 483] on icon "edit" at bounding box center [1069, 477] width 13 height 13
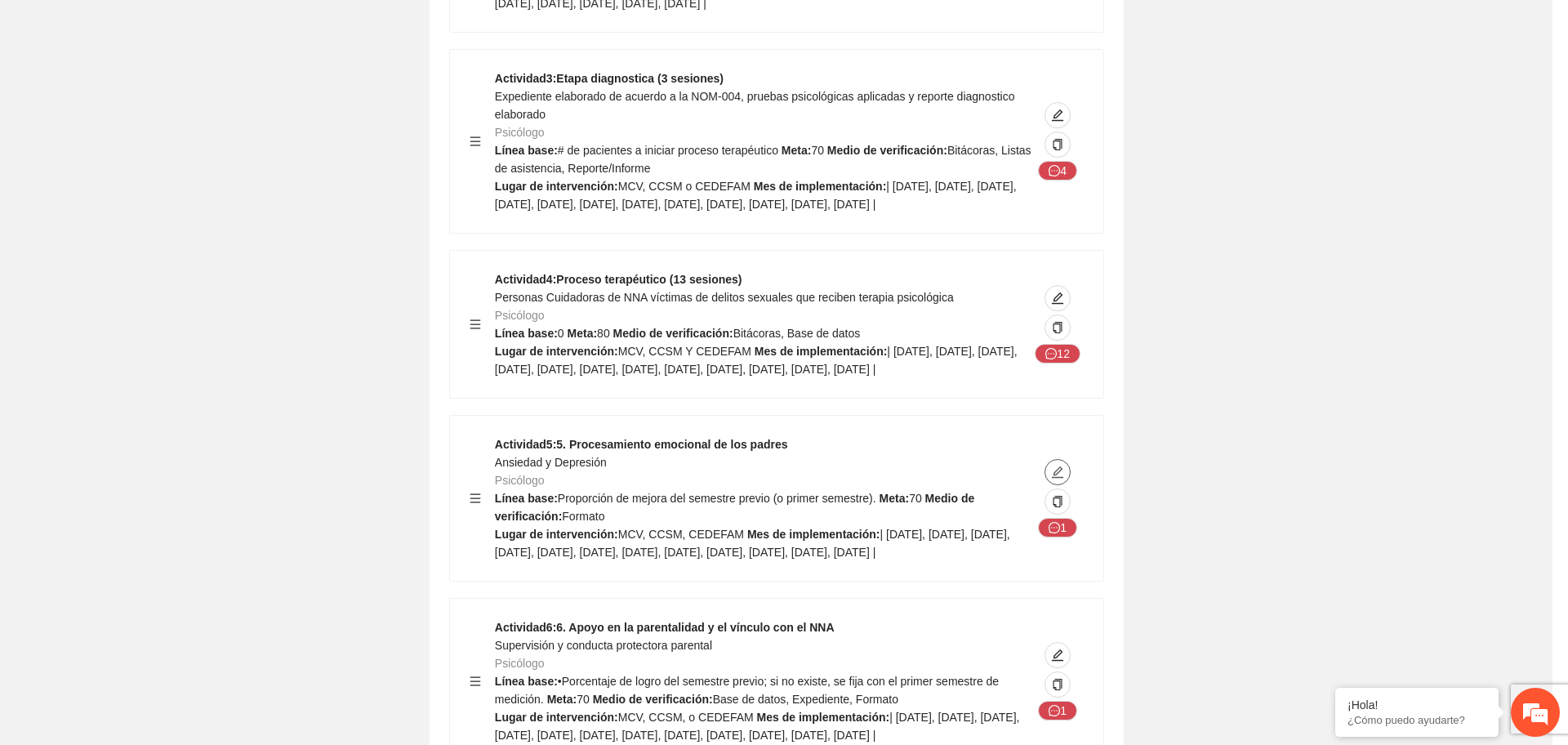
type textarea "**********"
type input "**********"
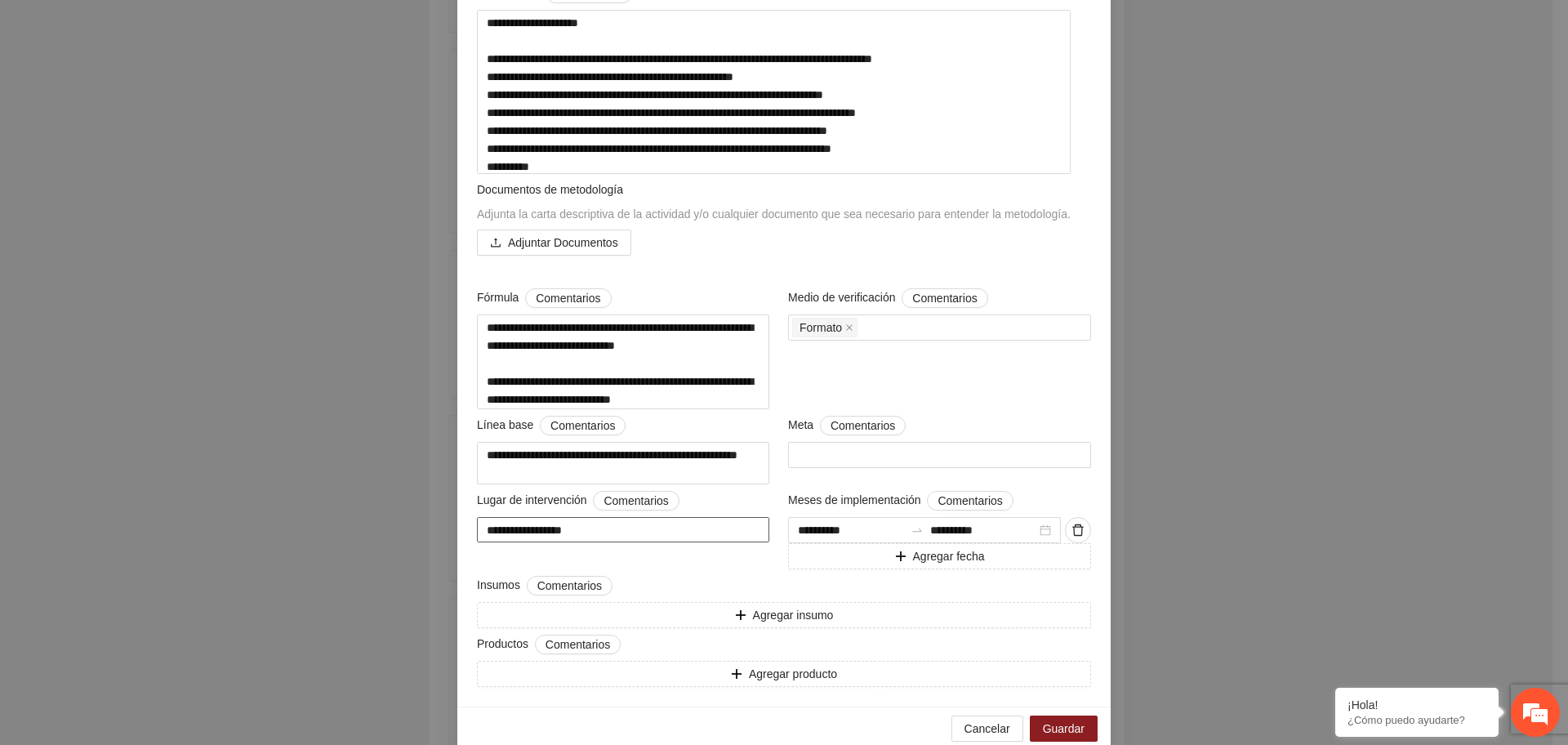
scroll to position [374, 0]
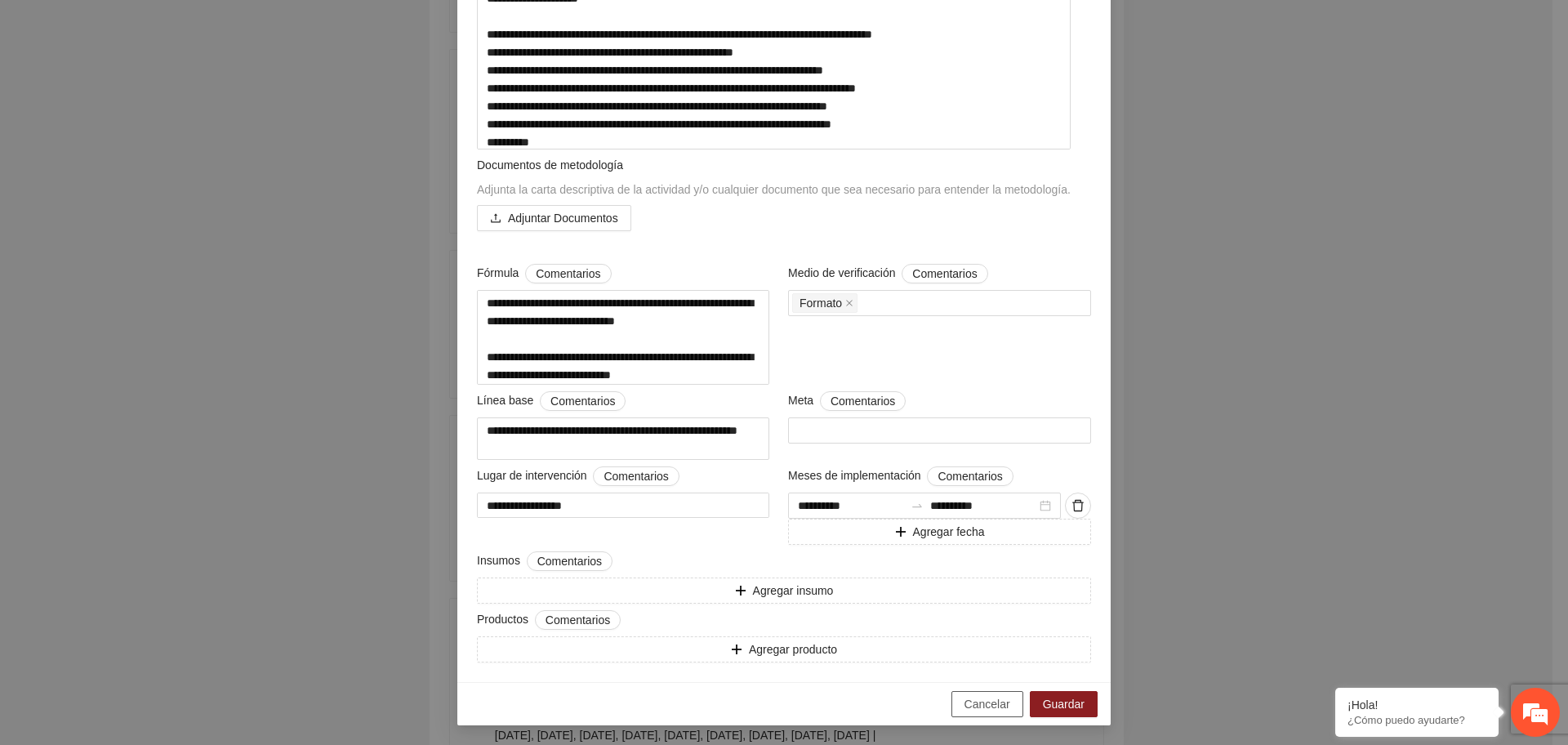
click at [982, 705] on span "Cancelar" at bounding box center [988, 705] width 46 height 18
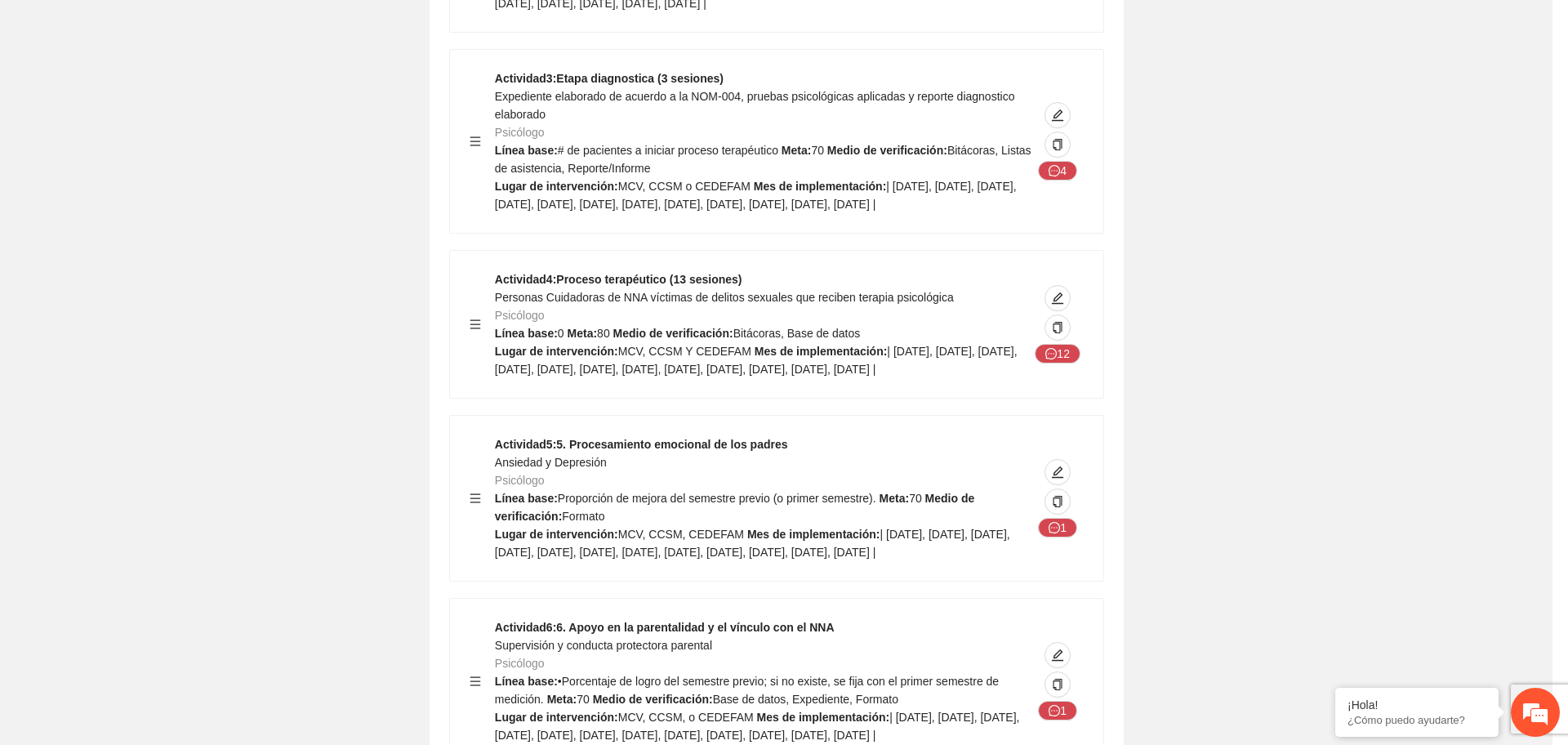
scroll to position [33, 0]
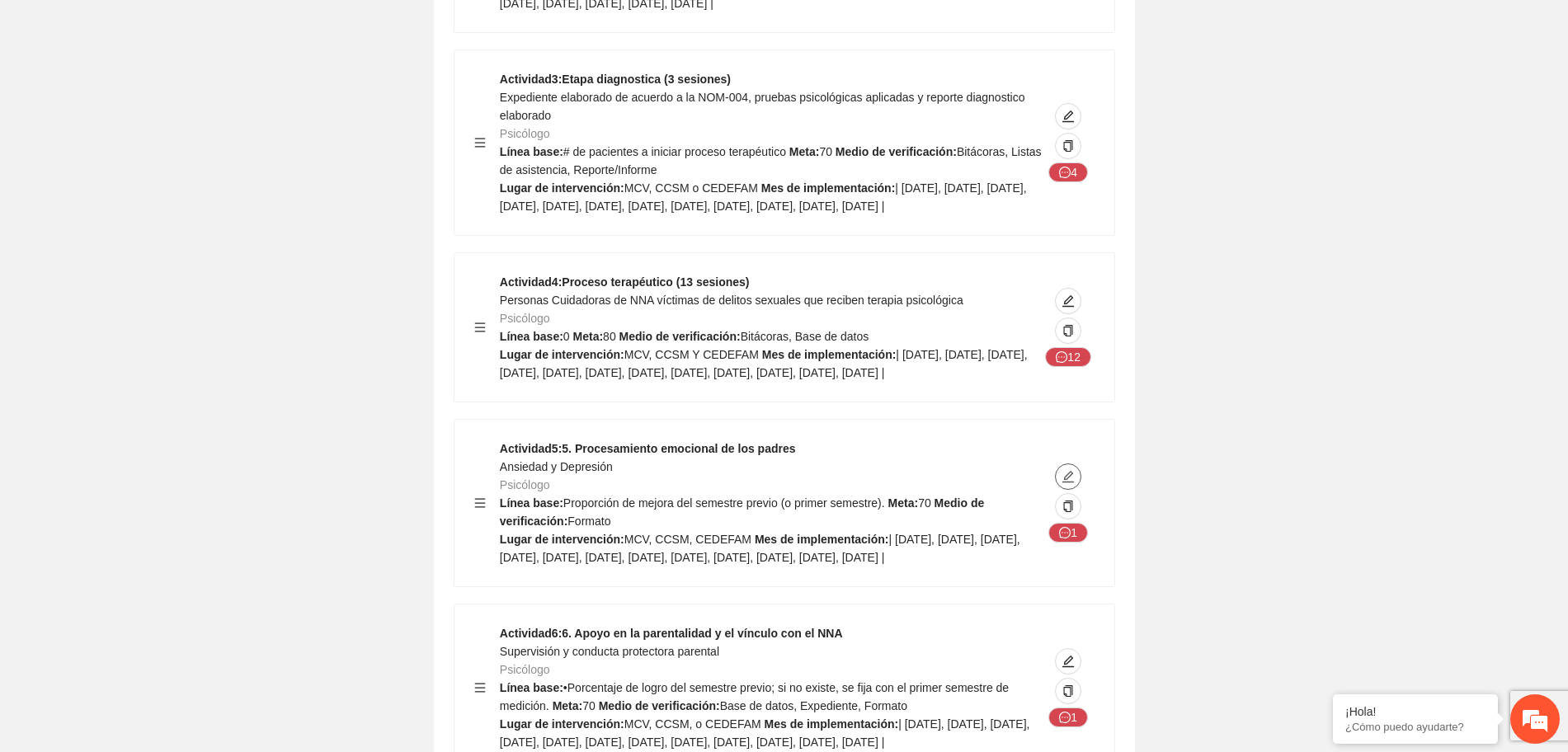
click at [479, 509] on icon "menu" at bounding box center [480, 503] width 12 height 12
click at [1069, 490] on div "1" at bounding box center [1069, 503] width 52 height 127
click at [1076, 483] on span "edit" at bounding box center [1068, 477] width 25 height 13
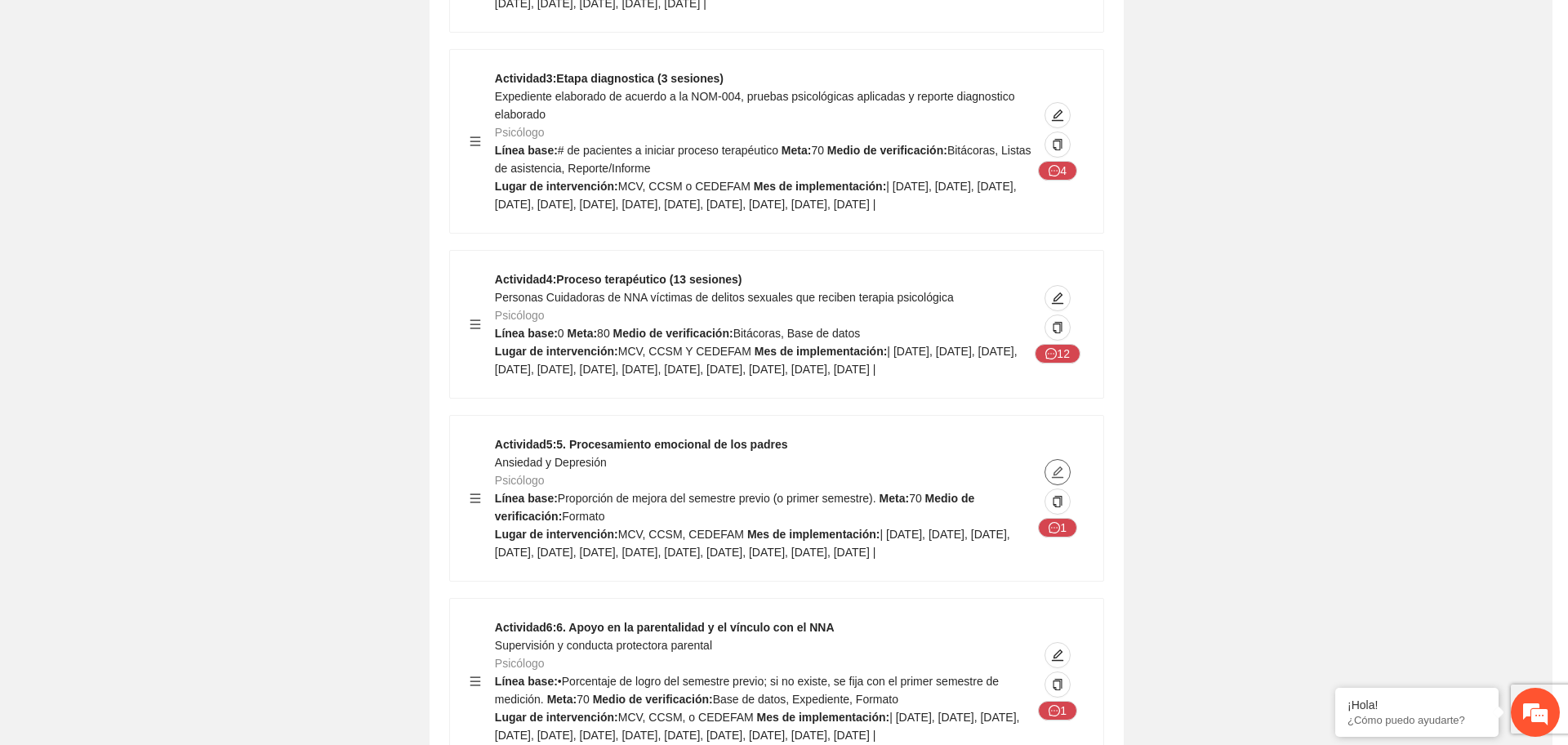
type textarea "**********"
type input "**********"
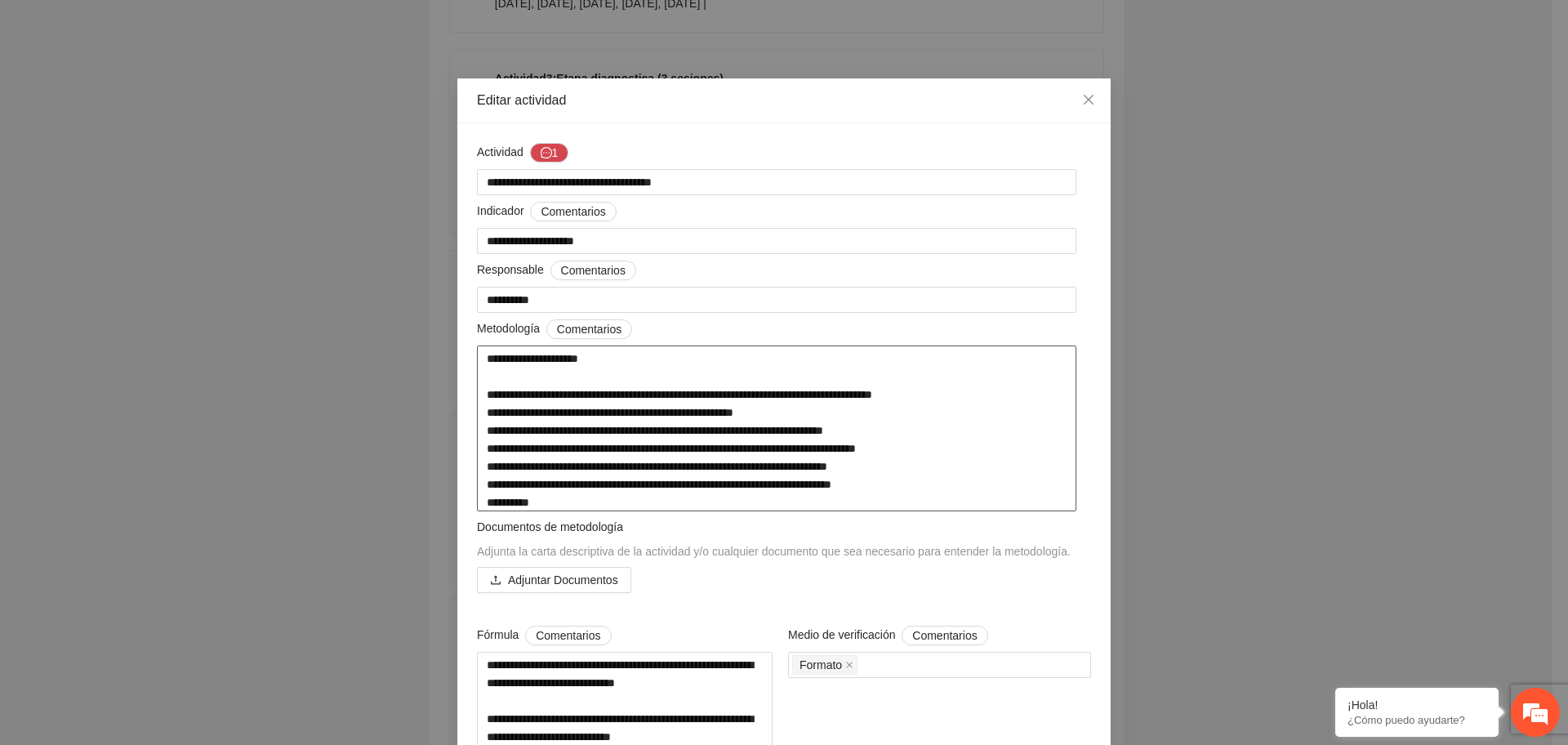
scroll to position [0, 0]
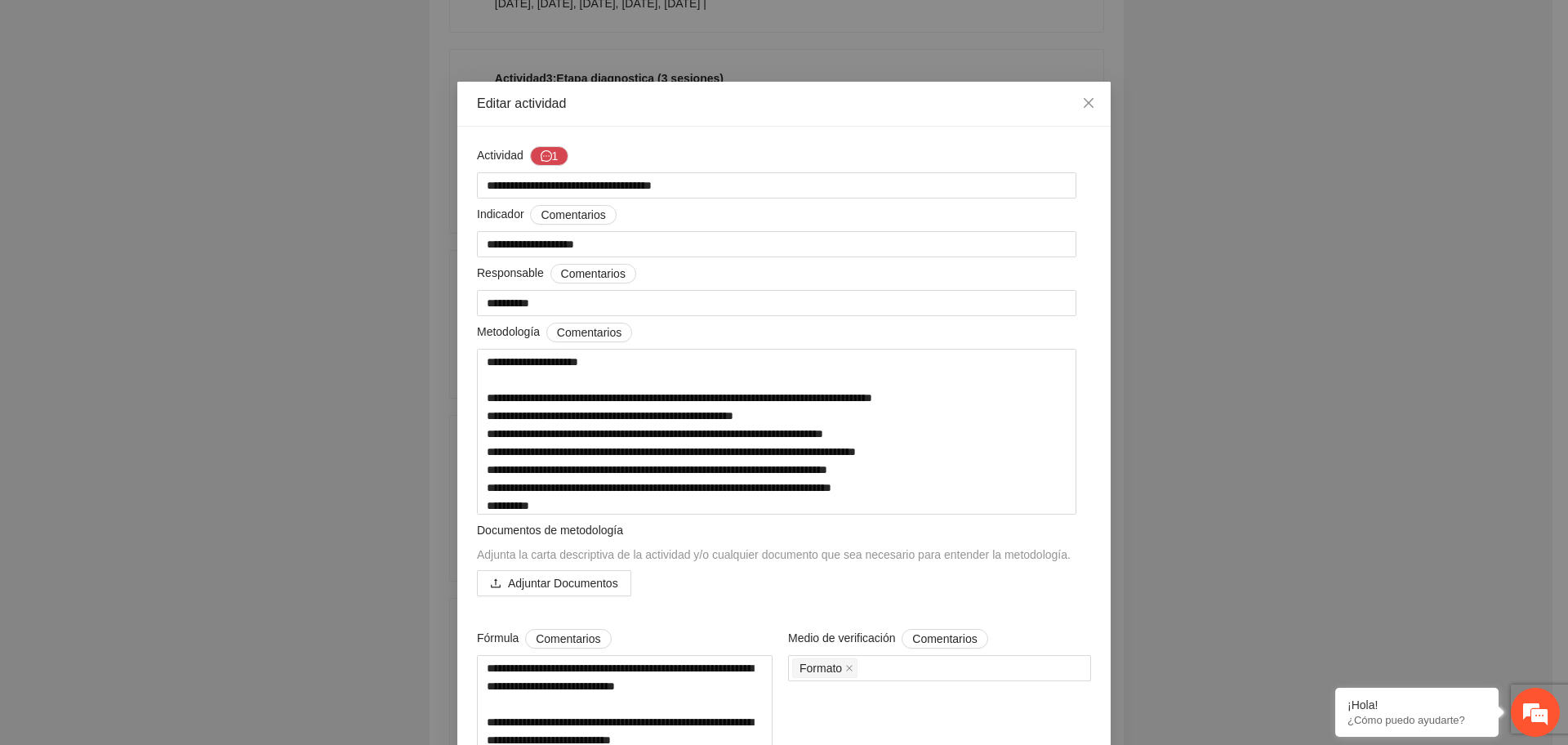
drag, startPoint x: 843, startPoint y: 269, endPoint x: 486, endPoint y: 104, distance: 393.3
click at [484, 104] on div "Editar actividad" at bounding box center [784, 104] width 614 height 18
click at [488, 104] on div "Editar actividad" at bounding box center [784, 104] width 614 height 18
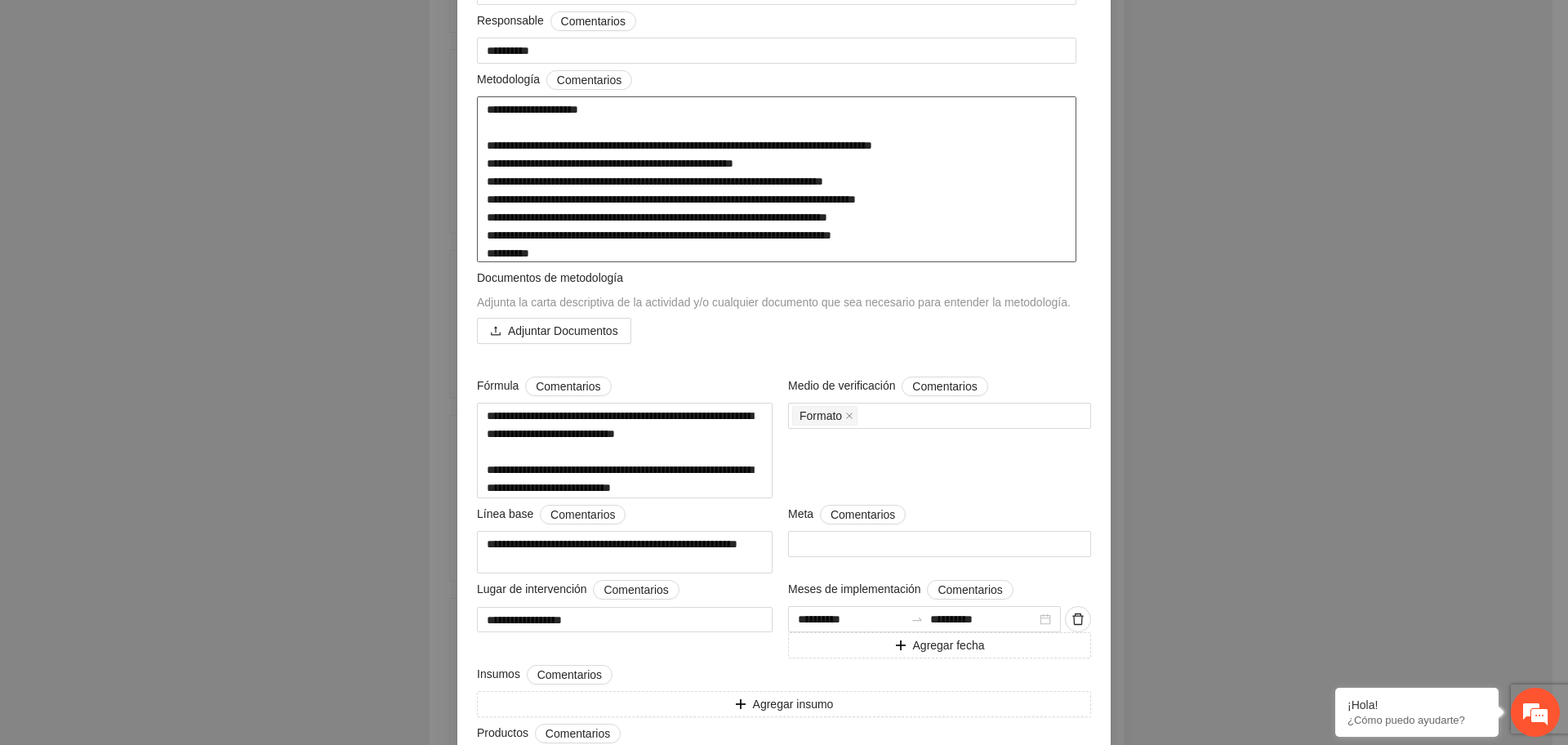
scroll to position [306, 0]
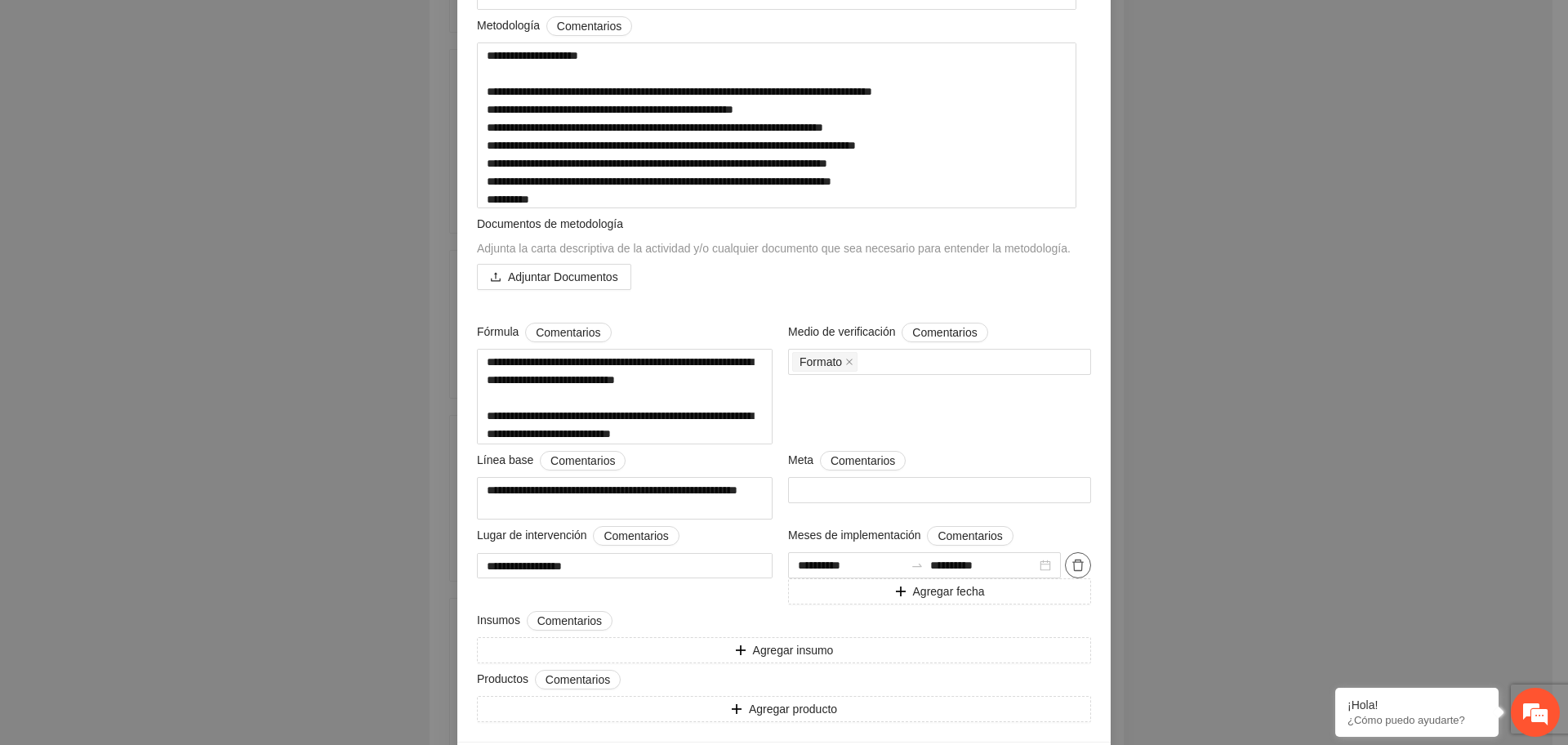
click at [1072, 572] on icon "delete" at bounding box center [1078, 565] width 13 height 13
click at [1139, 531] on button "Eliminar" at bounding box center [1167, 522] width 55 height 19
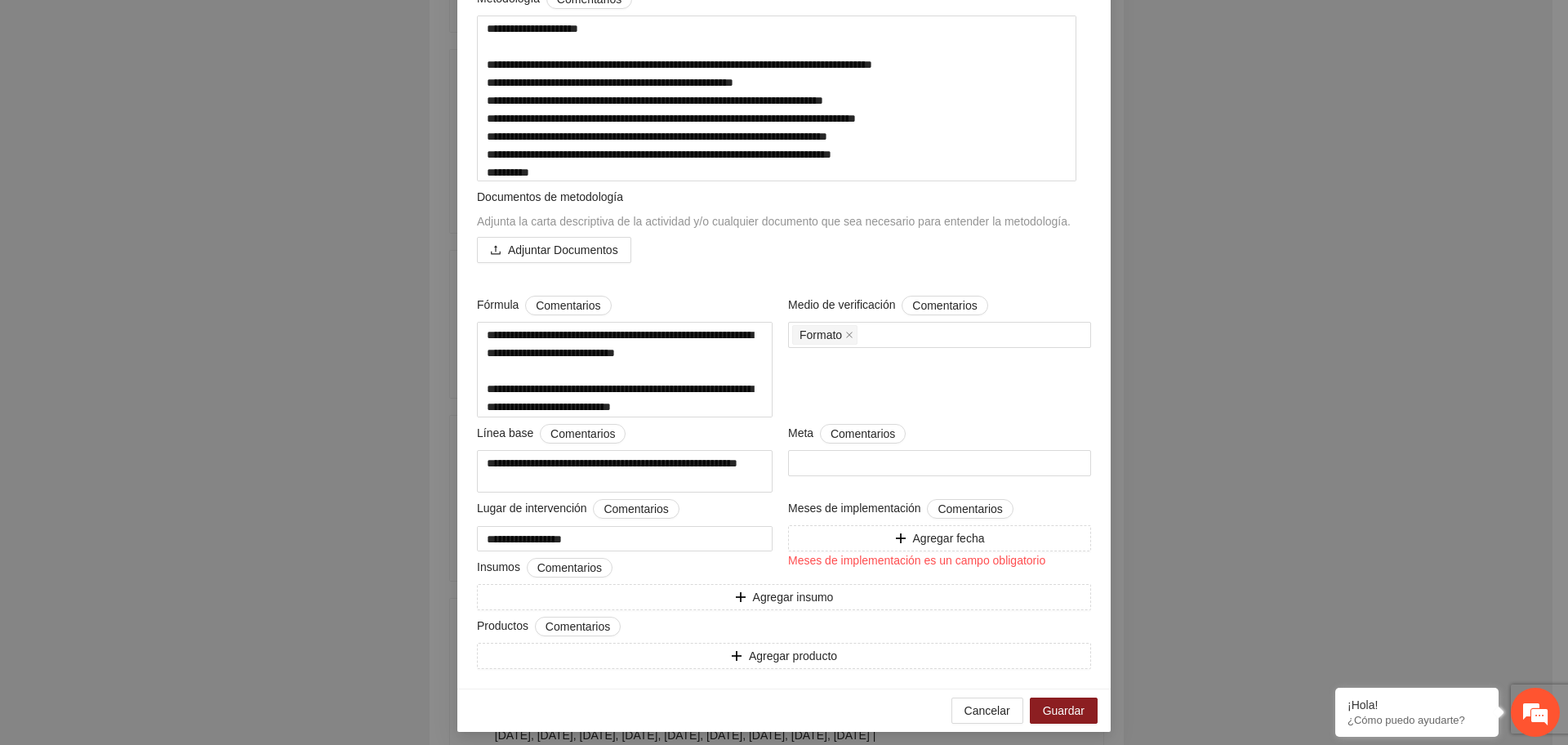
scroll to position [348, 0]
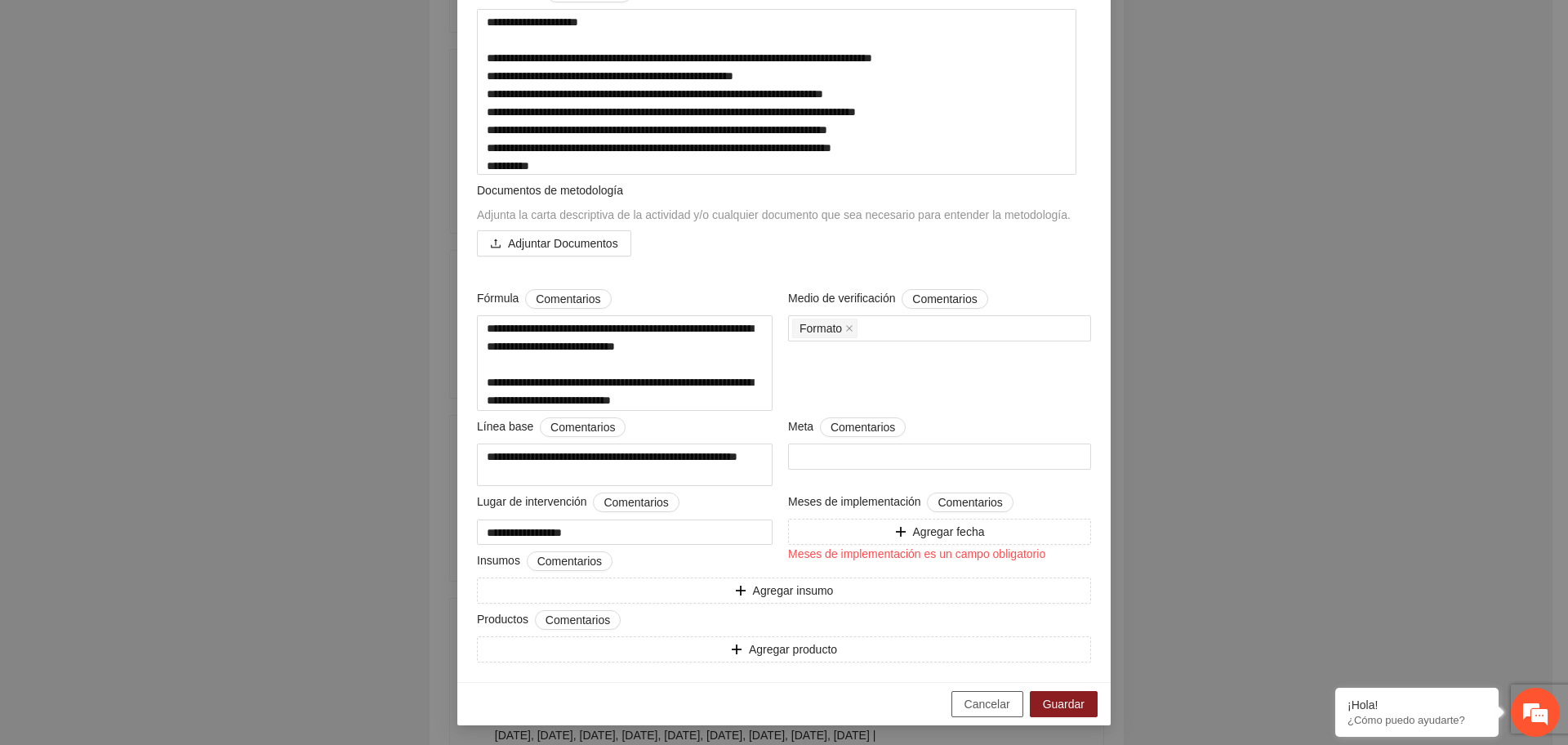
click at [987, 704] on span "Cancelar" at bounding box center [988, 705] width 46 height 18
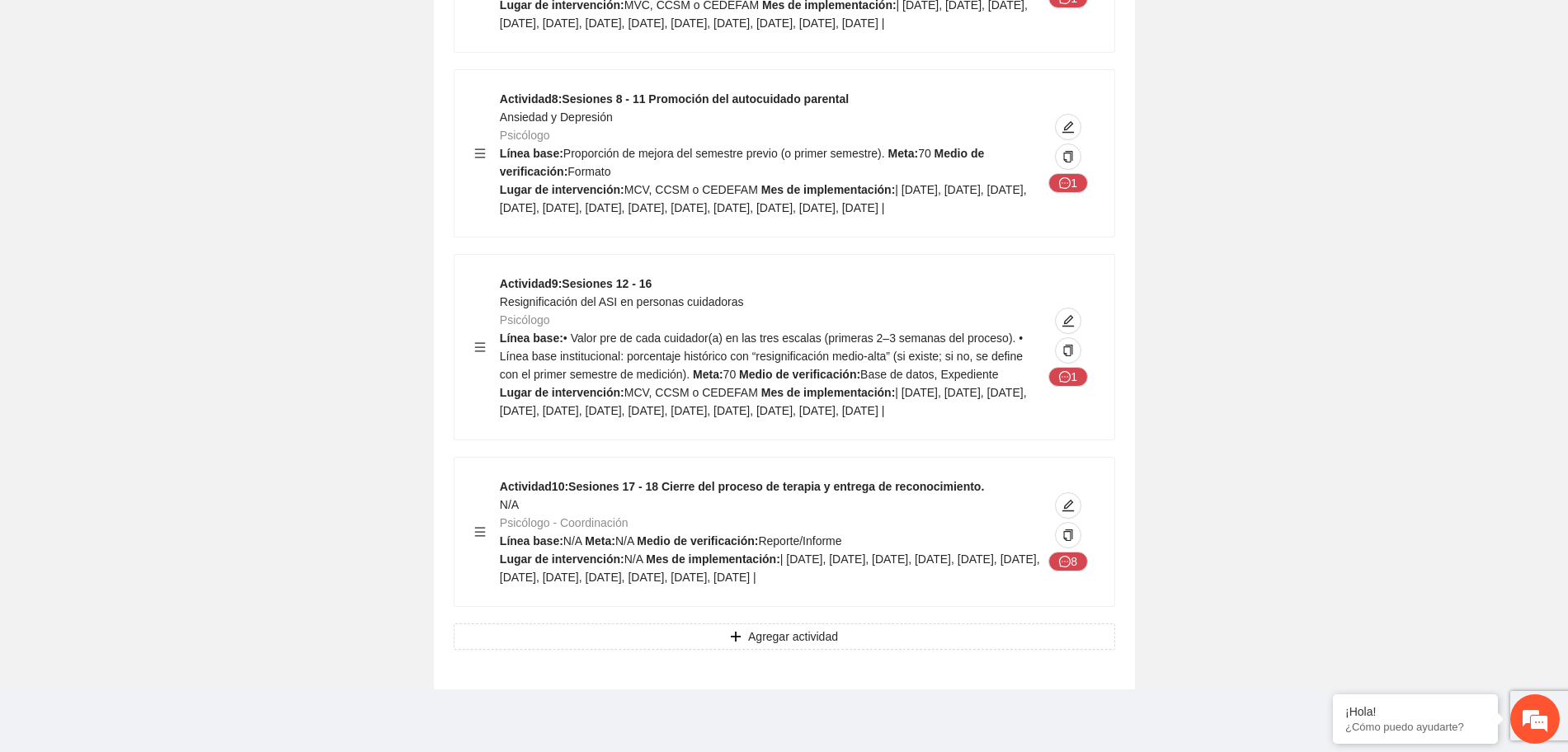
scroll to position [4673, 0]
click at [841, 90] on div "Actividad 8 : Sesiones 8 - 11 Promoción del autocuidado parental Ansiedad y Dep…" at bounding box center [772, 153] width 543 height 127
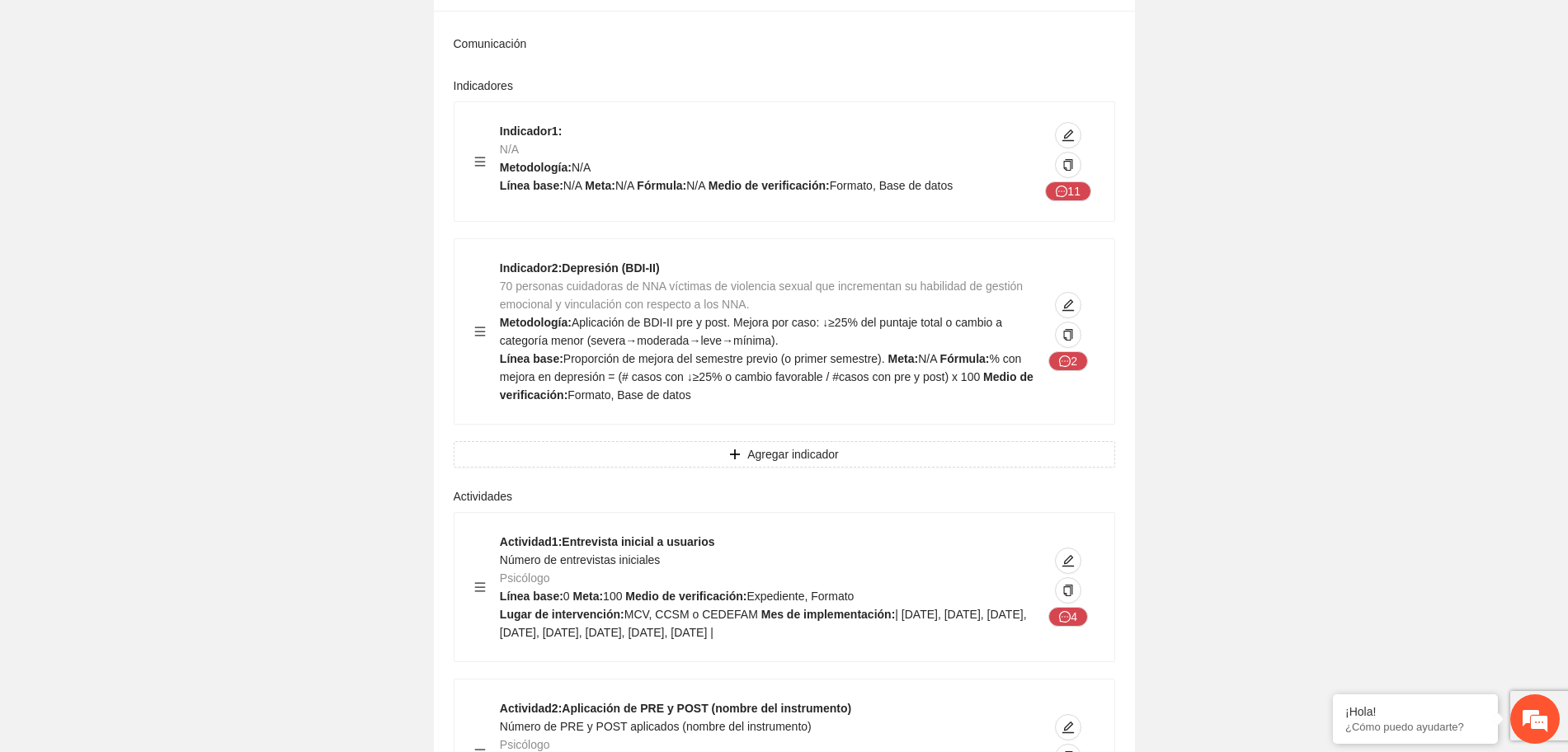
scroll to position [3126, 0]
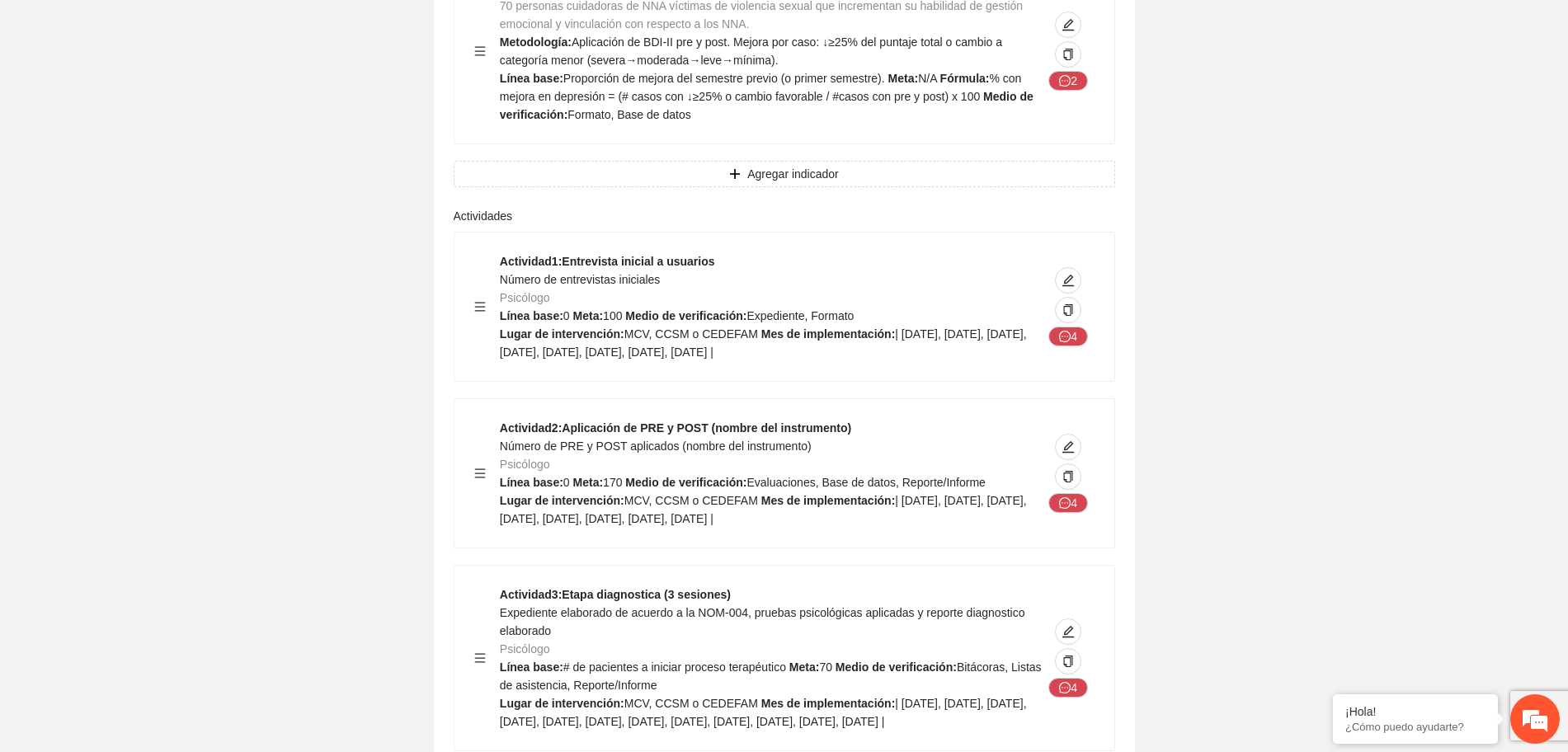
click at [474, 301] on icon "menu" at bounding box center [480, 306] width 12 height 12
click at [480, 301] on icon "menu" at bounding box center [480, 306] width 12 height 12
drag, startPoint x: 480, startPoint y: 290, endPoint x: 1148, endPoint y: 233, distance: 670.4
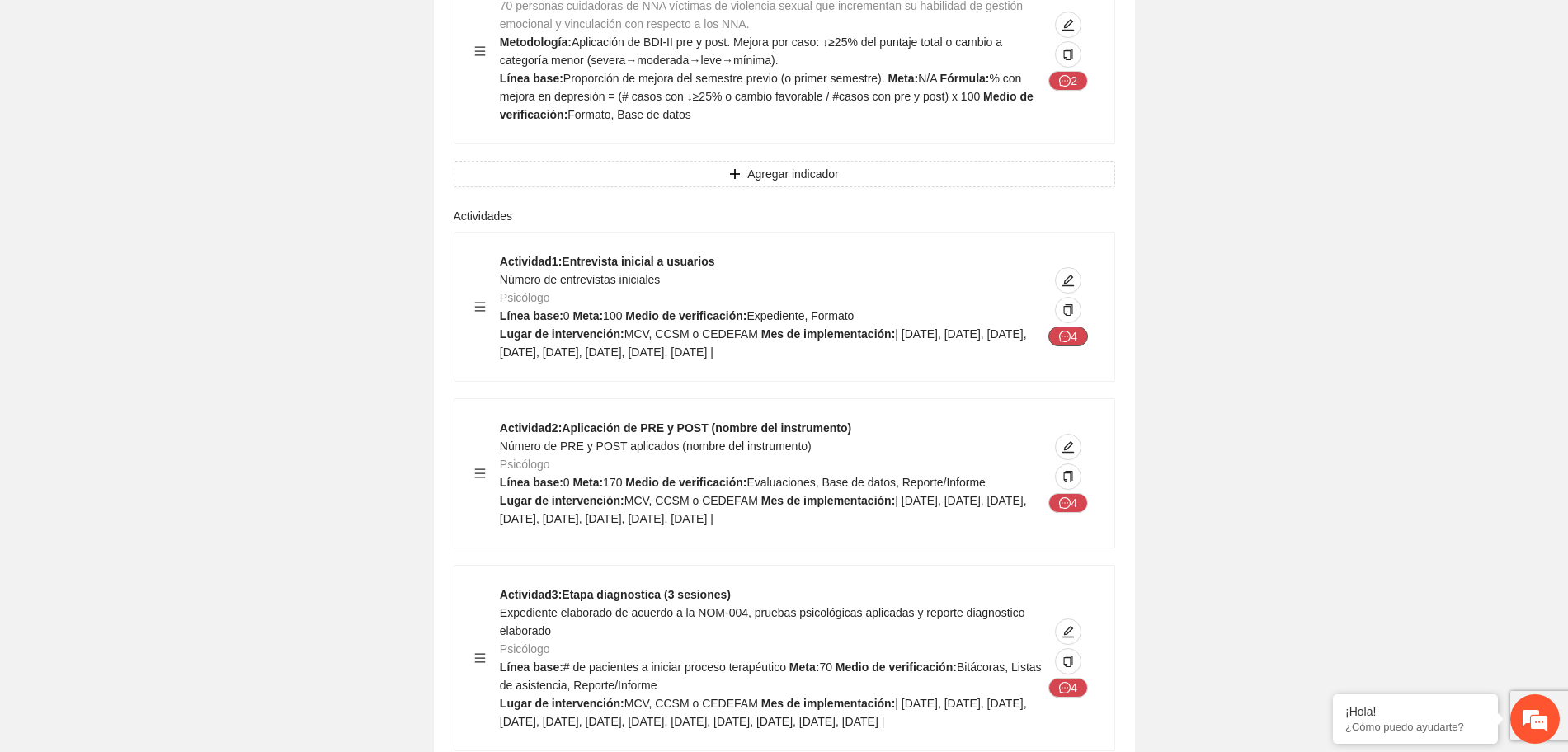
click at [1062, 330] on span "message" at bounding box center [1065, 337] width 12 height 13
click at [1069, 304] on icon "copy" at bounding box center [1068, 310] width 12 height 12
click at [1068, 268] on button "button" at bounding box center [1068, 281] width 27 height 27
type textarea "**********"
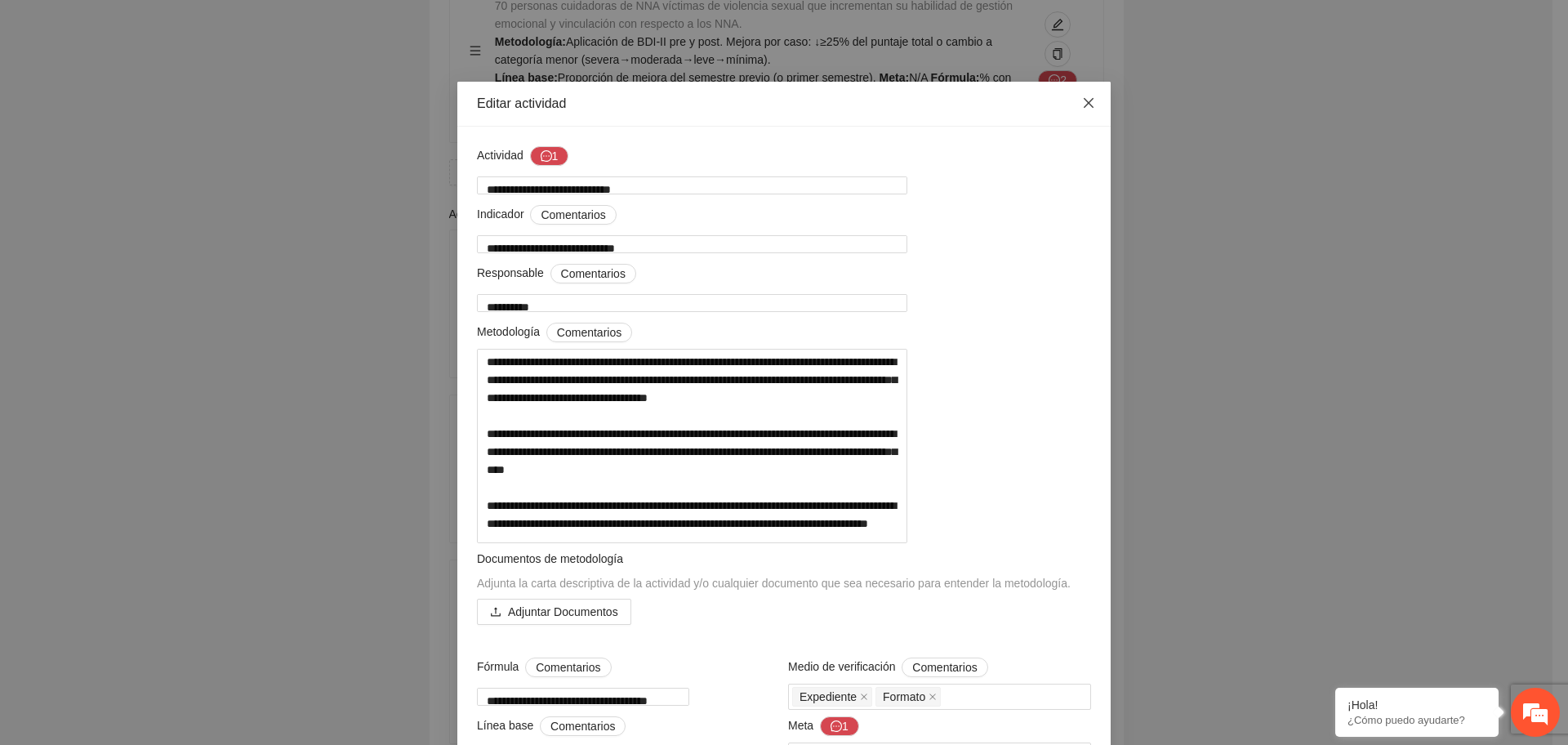
click at [1084, 103] on icon "close" at bounding box center [1089, 102] width 13 height 13
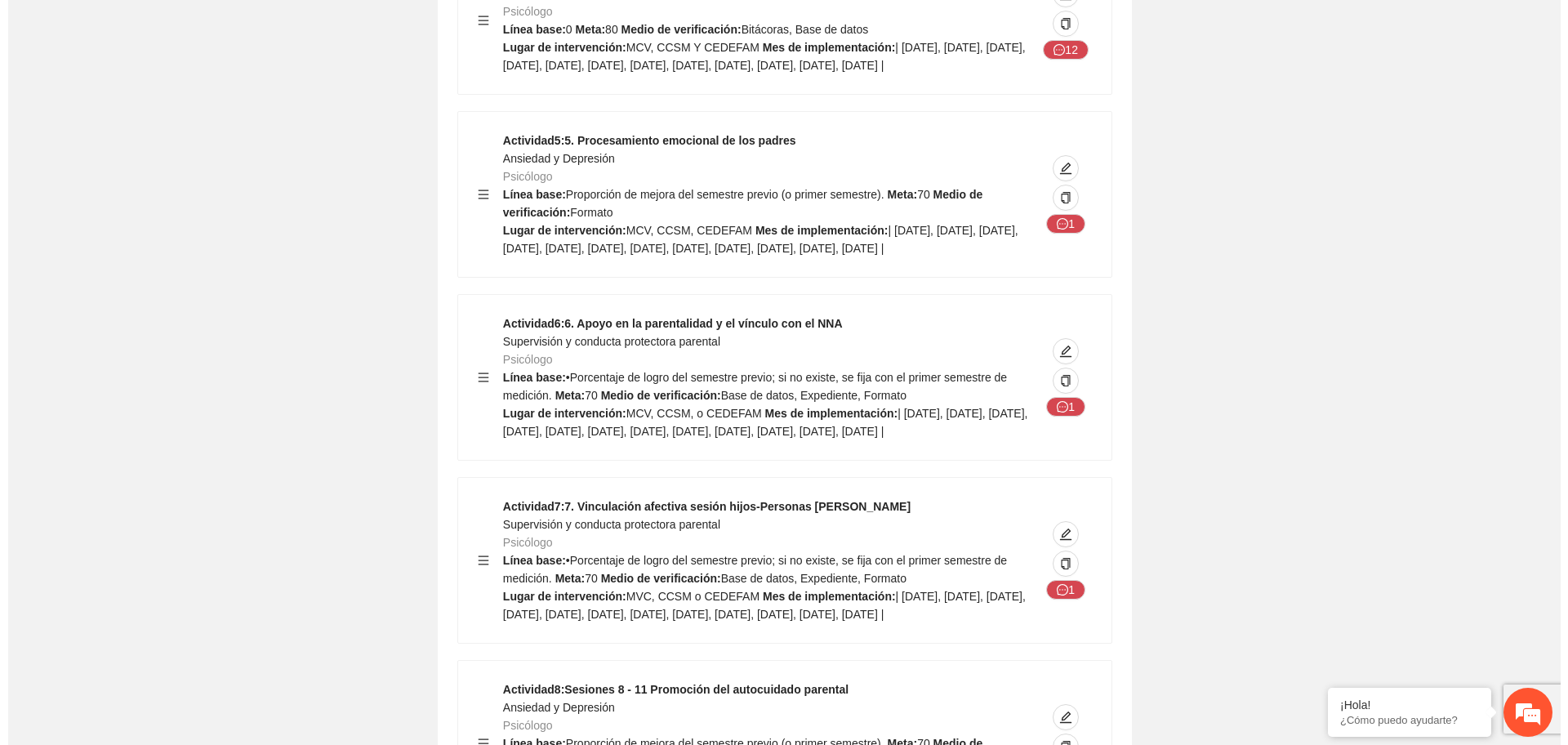
scroll to position [3914, 0]
click at [1059, 179] on button "button" at bounding box center [1057, 165] width 26 height 27
type textarea "**********"
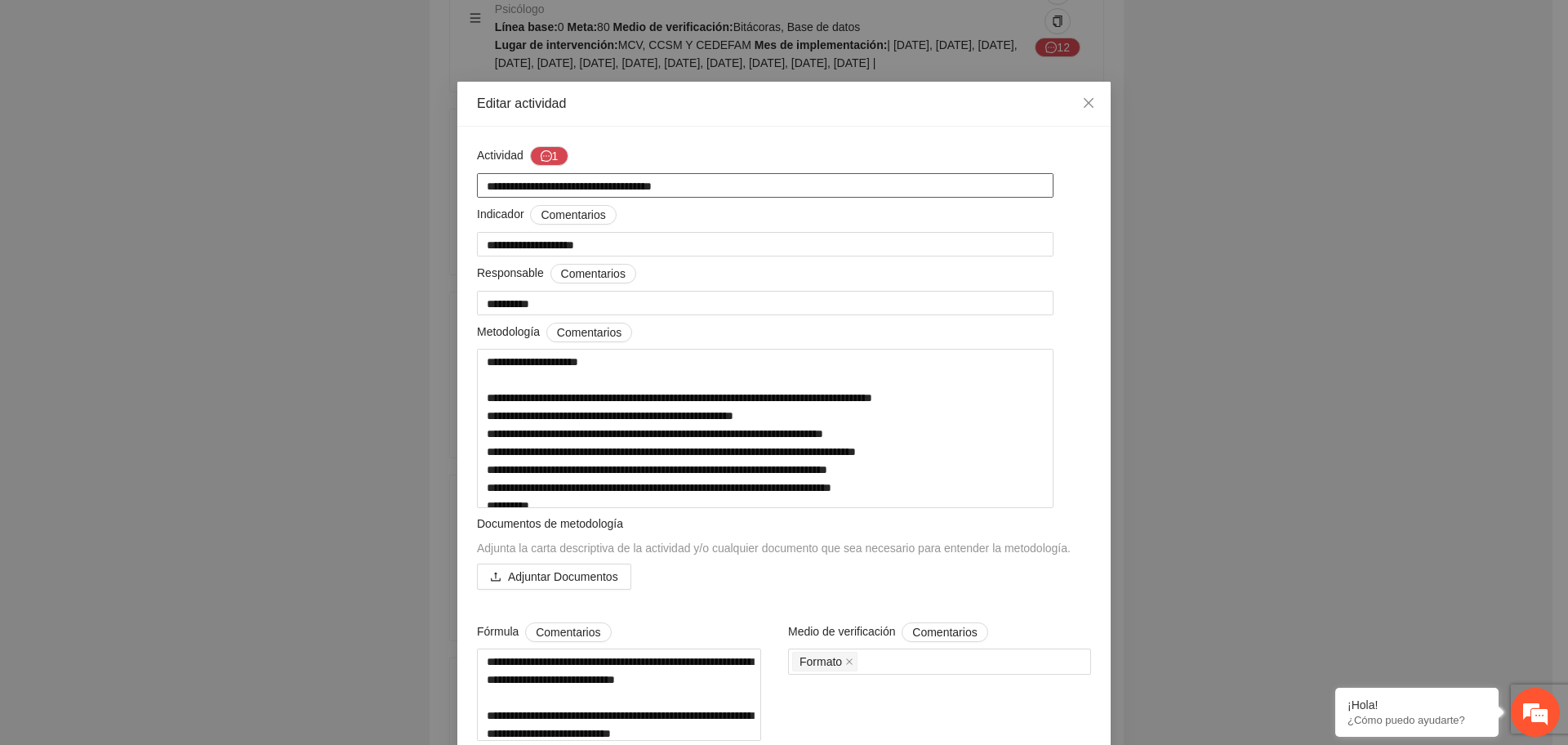
drag, startPoint x: 343, startPoint y: 216, endPoint x: 90, endPoint y: 223, distance: 253.1
click at [90, 223] on div "**********" at bounding box center [784, 372] width 1568 height 745
drag, startPoint x: 632, startPoint y: 243, endPoint x: 158, endPoint y: 239, distance: 474.0
drag, startPoint x: 559, startPoint y: 308, endPoint x: 270, endPoint y: 308, distance: 289.0
click at [270, 308] on div "**********" at bounding box center [784, 372] width 1568 height 745
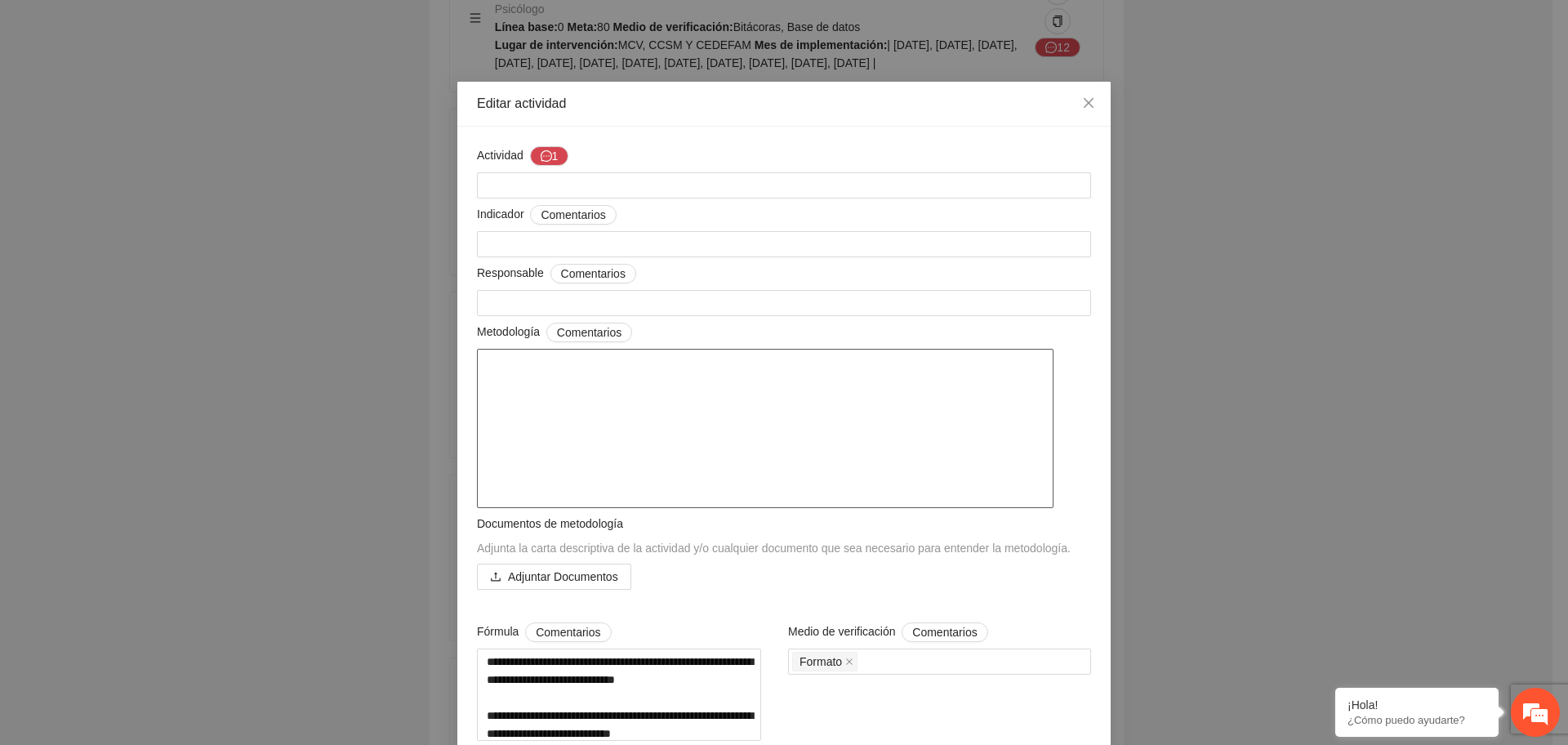
drag, startPoint x: 575, startPoint y: 515, endPoint x: 424, endPoint y: 297, distance: 265.2
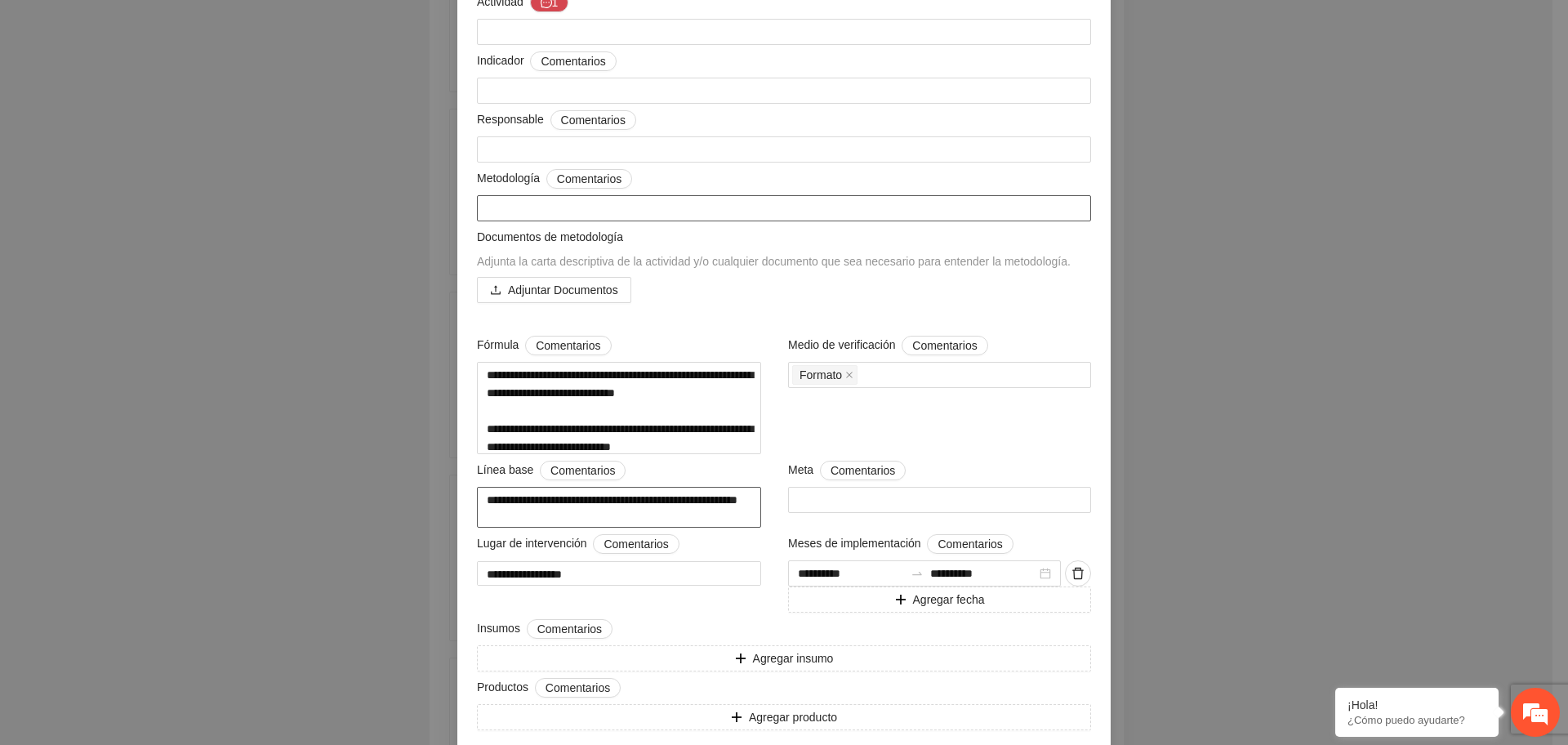
scroll to position [204, 0]
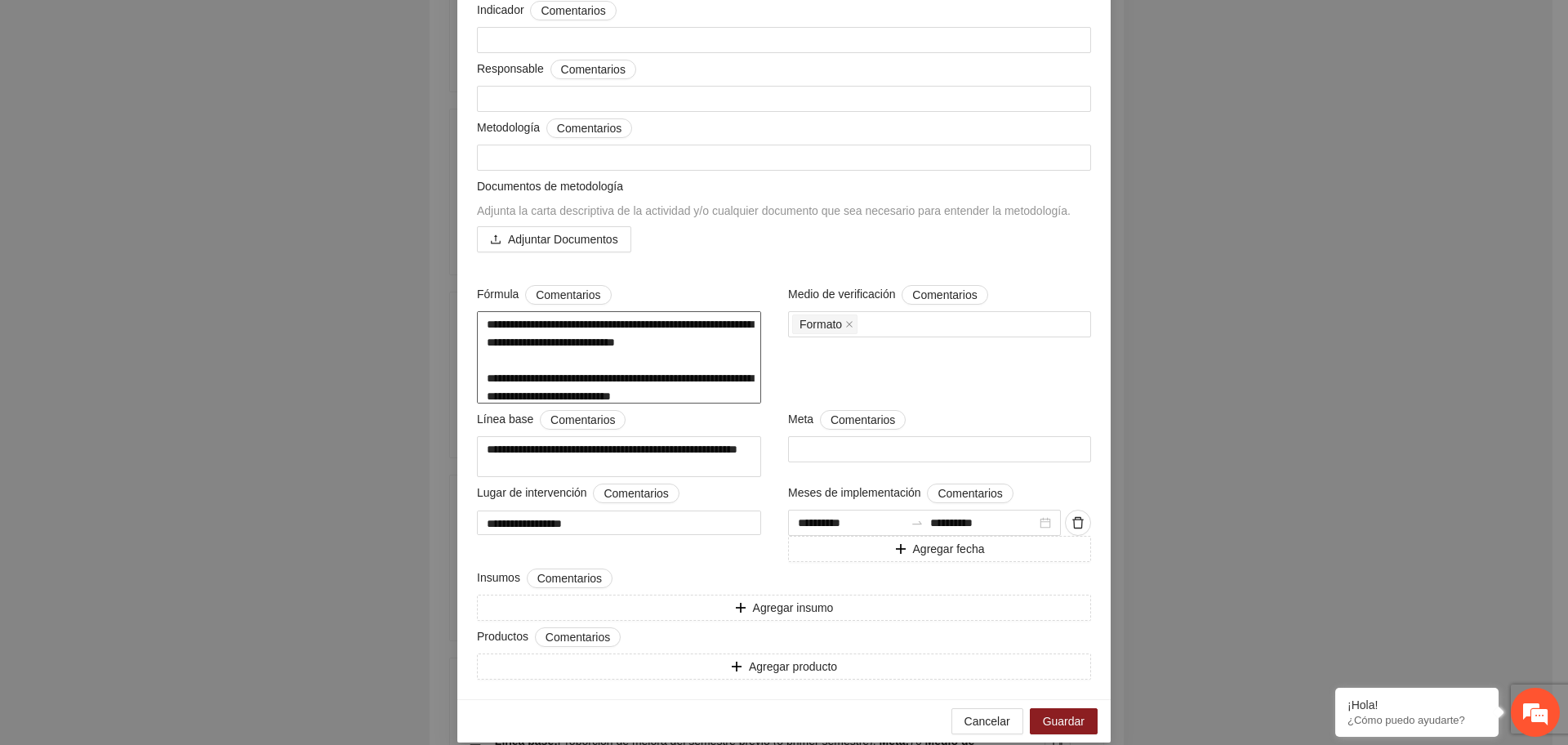
drag, startPoint x: 746, startPoint y: 407, endPoint x: 415, endPoint y: 235, distance: 373.0
click at [415, 235] on div "**********" at bounding box center [784, 372] width 1568 height 745
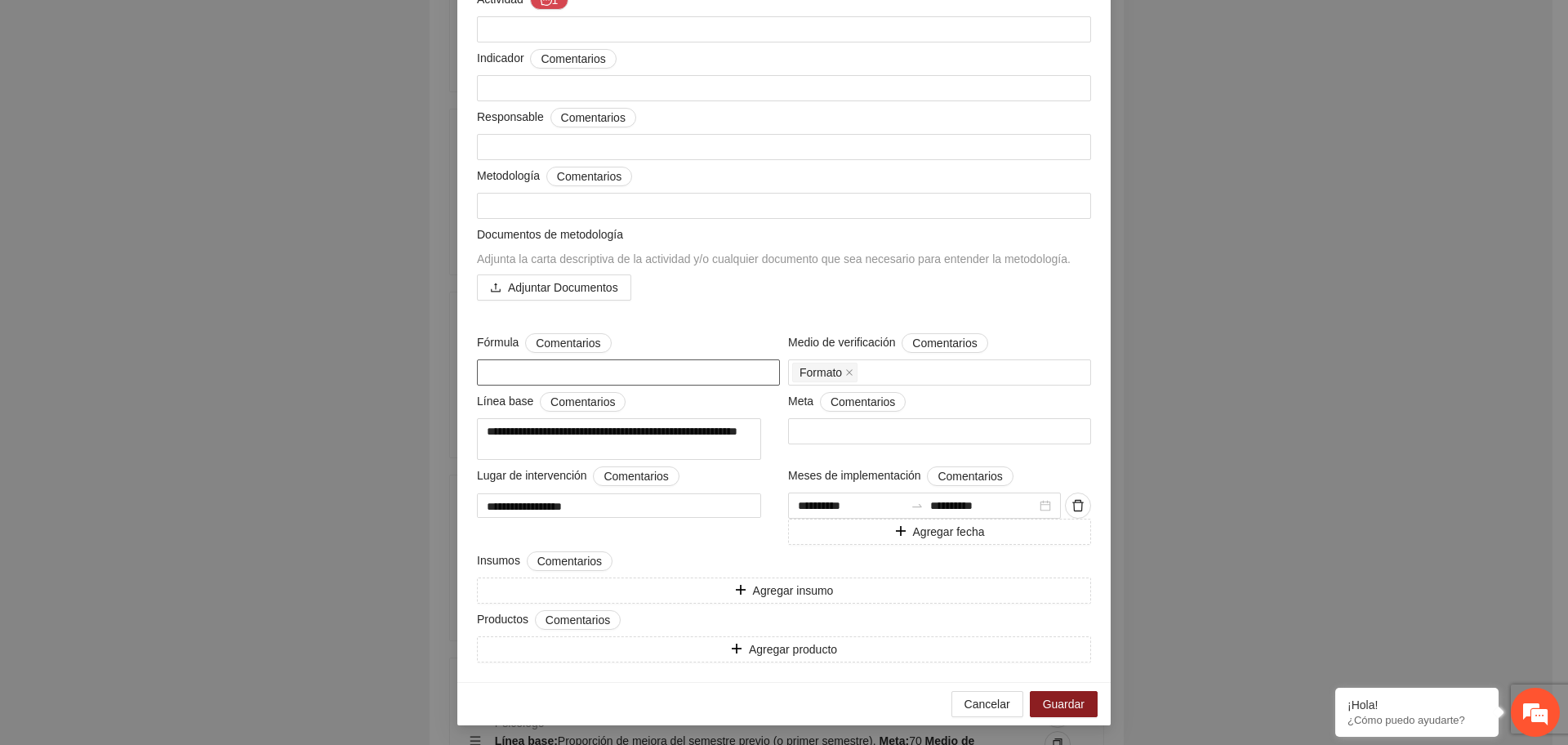
scroll to position [158, 0]
click at [846, 370] on icon "close" at bounding box center [849, 372] width 6 height 6
drag, startPoint x: 813, startPoint y: 435, endPoint x: 720, endPoint y: 435, distance: 93.0
click at [725, 435] on div "**********" at bounding box center [784, 326] width 622 height 673
drag, startPoint x: 616, startPoint y: 463, endPoint x: 387, endPoint y: 359, distance: 251.5
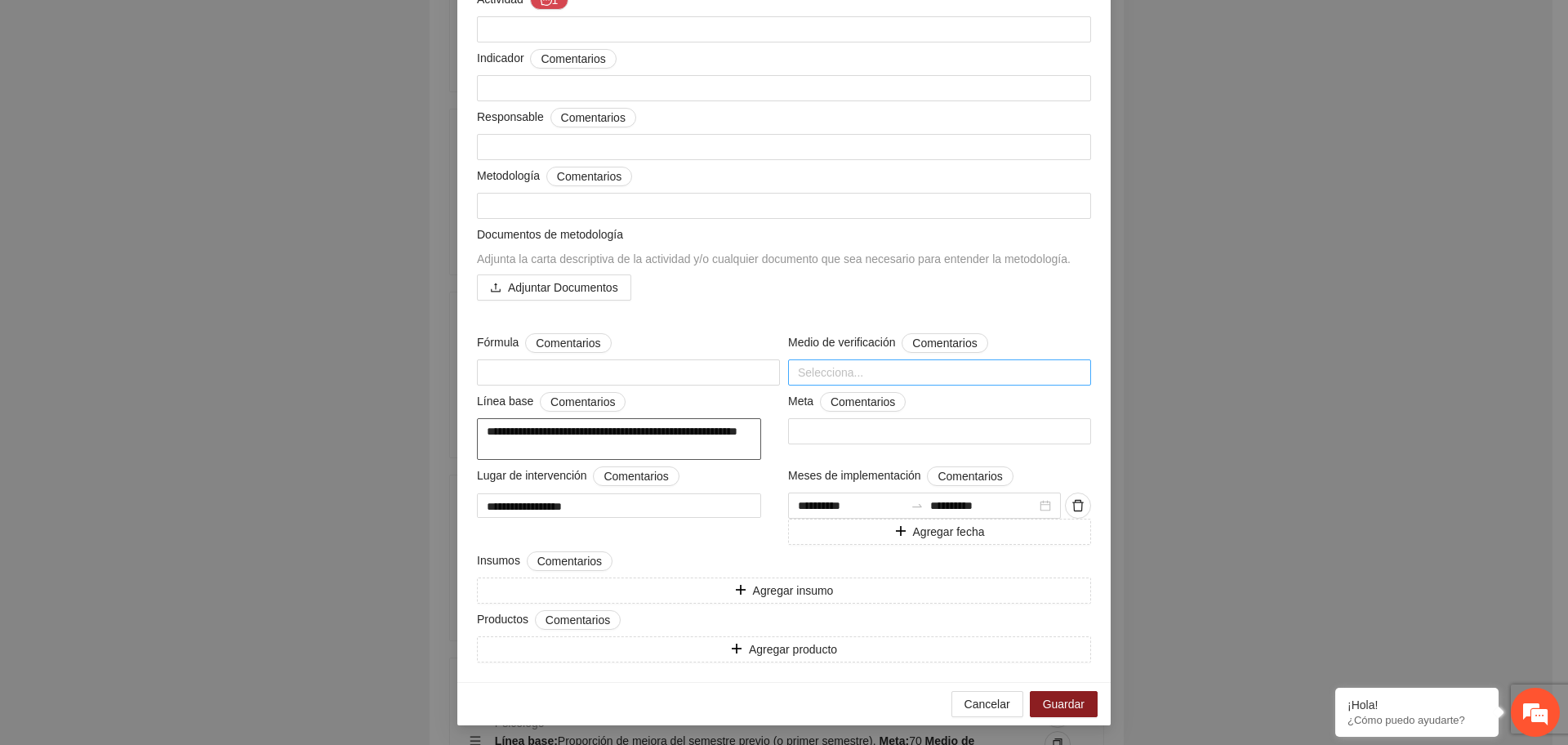
click at [387, 359] on div "**********" at bounding box center [784, 372] width 1568 height 745
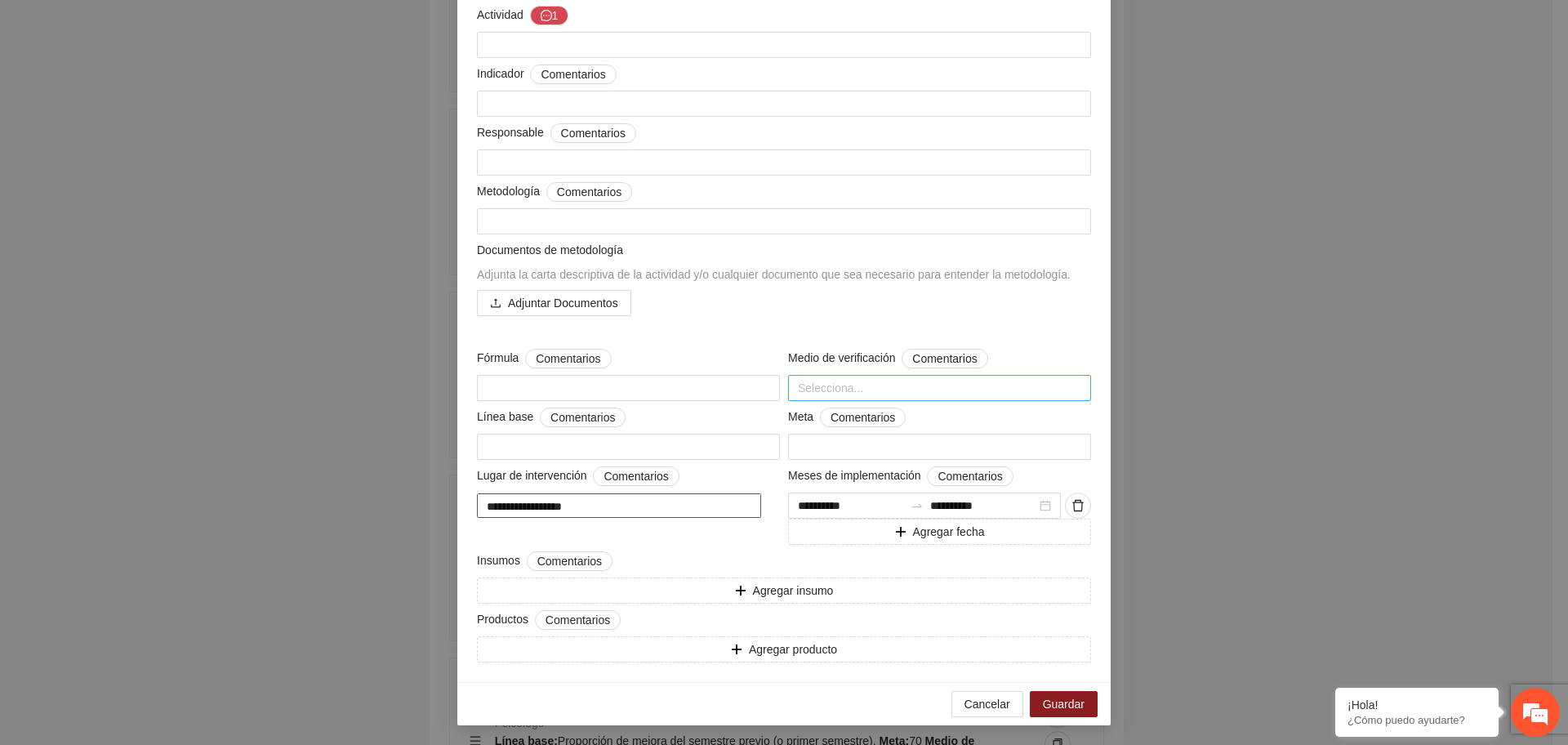
drag, startPoint x: 668, startPoint y: 509, endPoint x: 87, endPoint y: 516, distance: 581.0
click at [87, 516] on div "**********" at bounding box center [784, 372] width 1568 height 745
click at [1072, 507] on icon "delete" at bounding box center [1078, 506] width 13 height 13
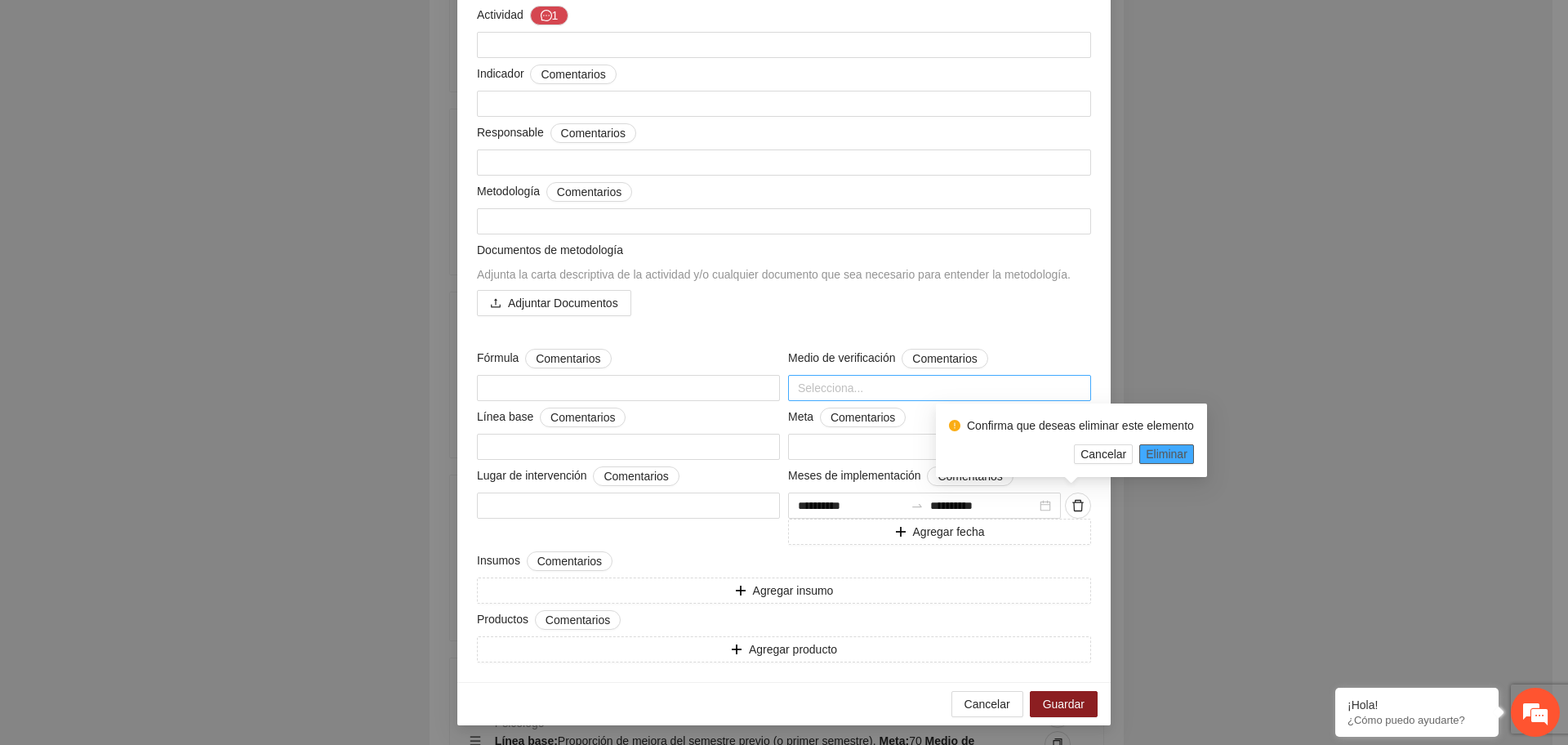
click at [1150, 452] on span "Eliminar" at bounding box center [1167, 454] width 42 height 18
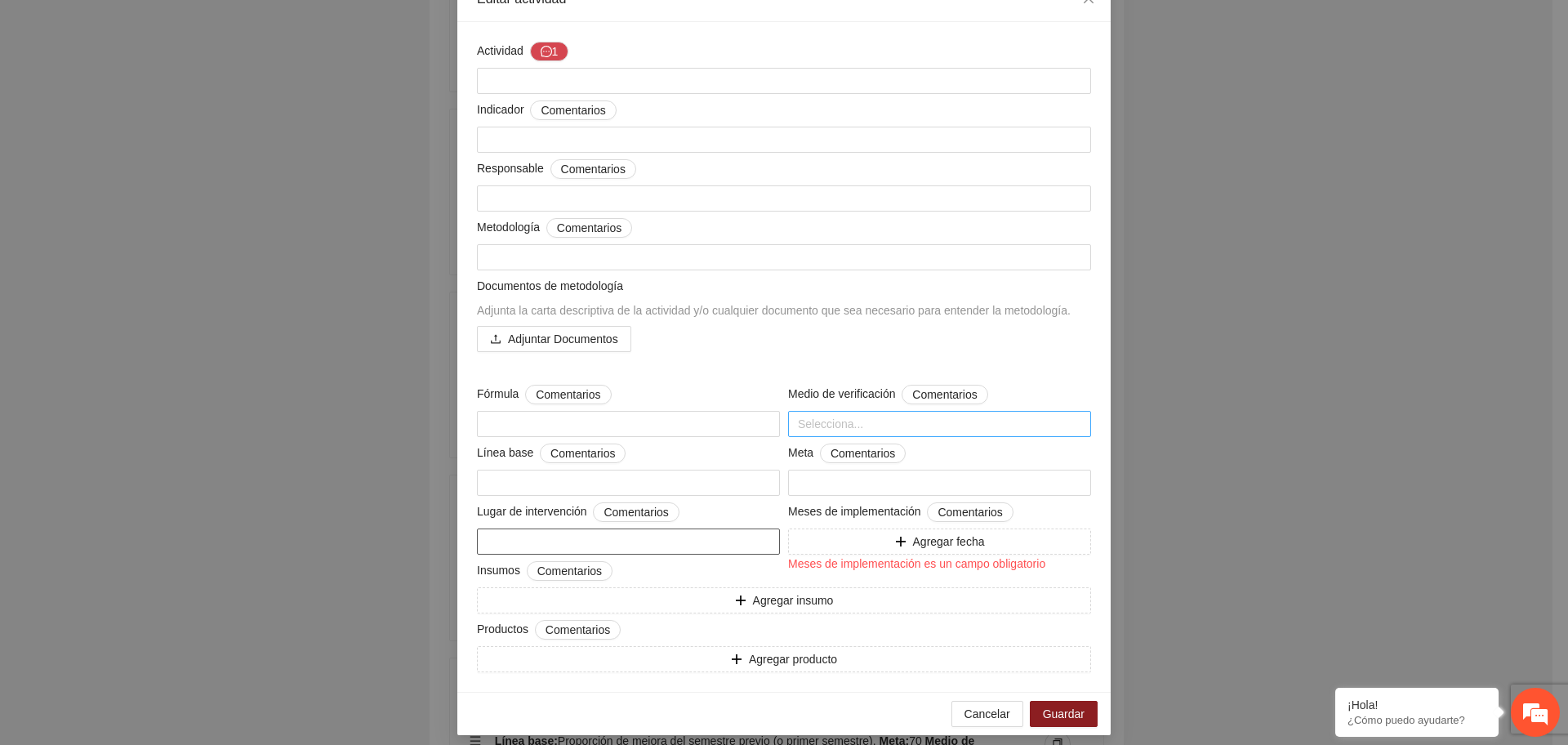
scroll to position [114, 0]
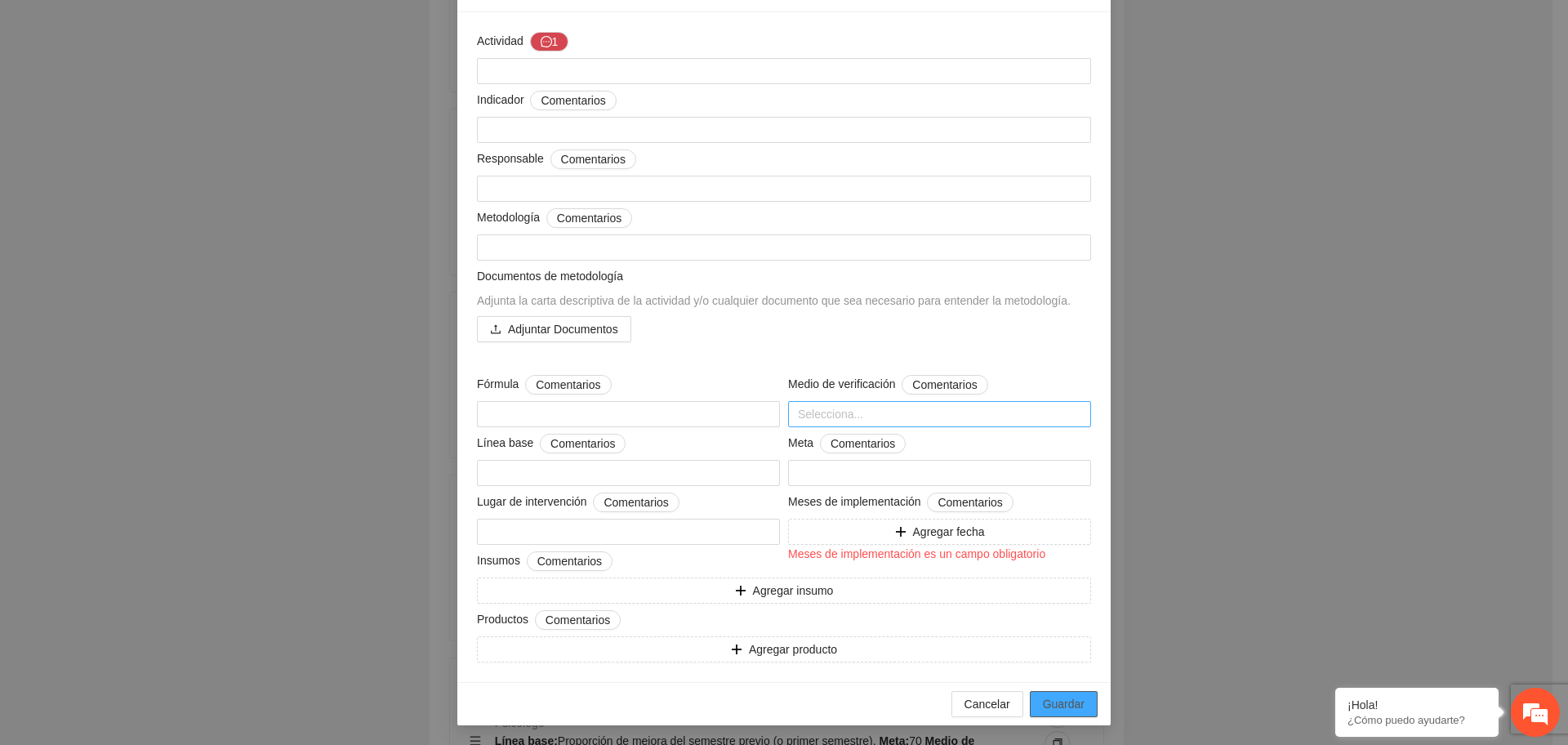
click at [1071, 706] on span "Guardar" at bounding box center [1065, 705] width 42 height 18
click at [1066, 702] on span "Guardar" at bounding box center [1065, 705] width 42 height 18
click at [1051, 711] on span "Guardar" at bounding box center [1065, 705] width 42 height 18
click at [1045, 707] on span "Guardar" at bounding box center [1065, 705] width 42 height 18
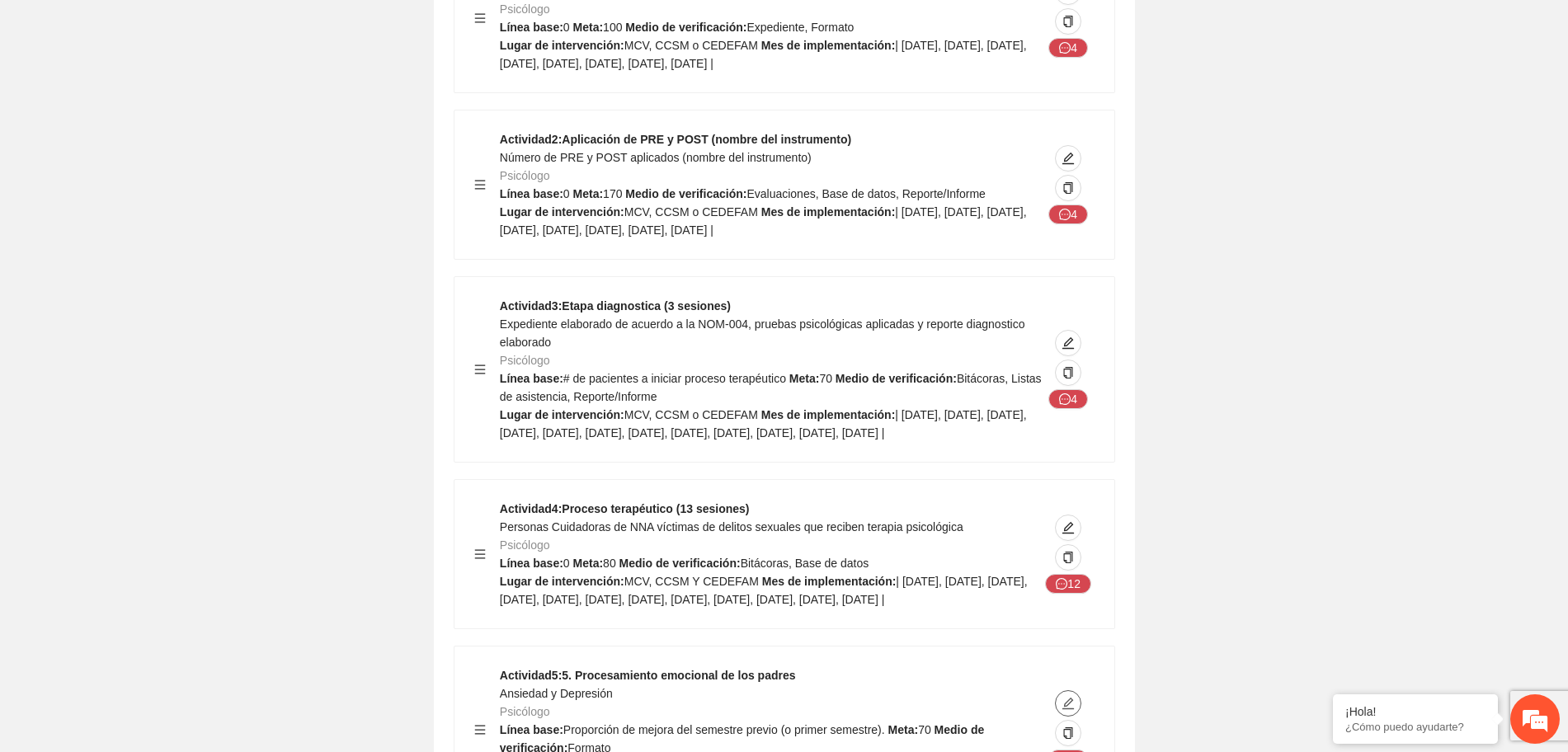
scroll to position [3229, 0]
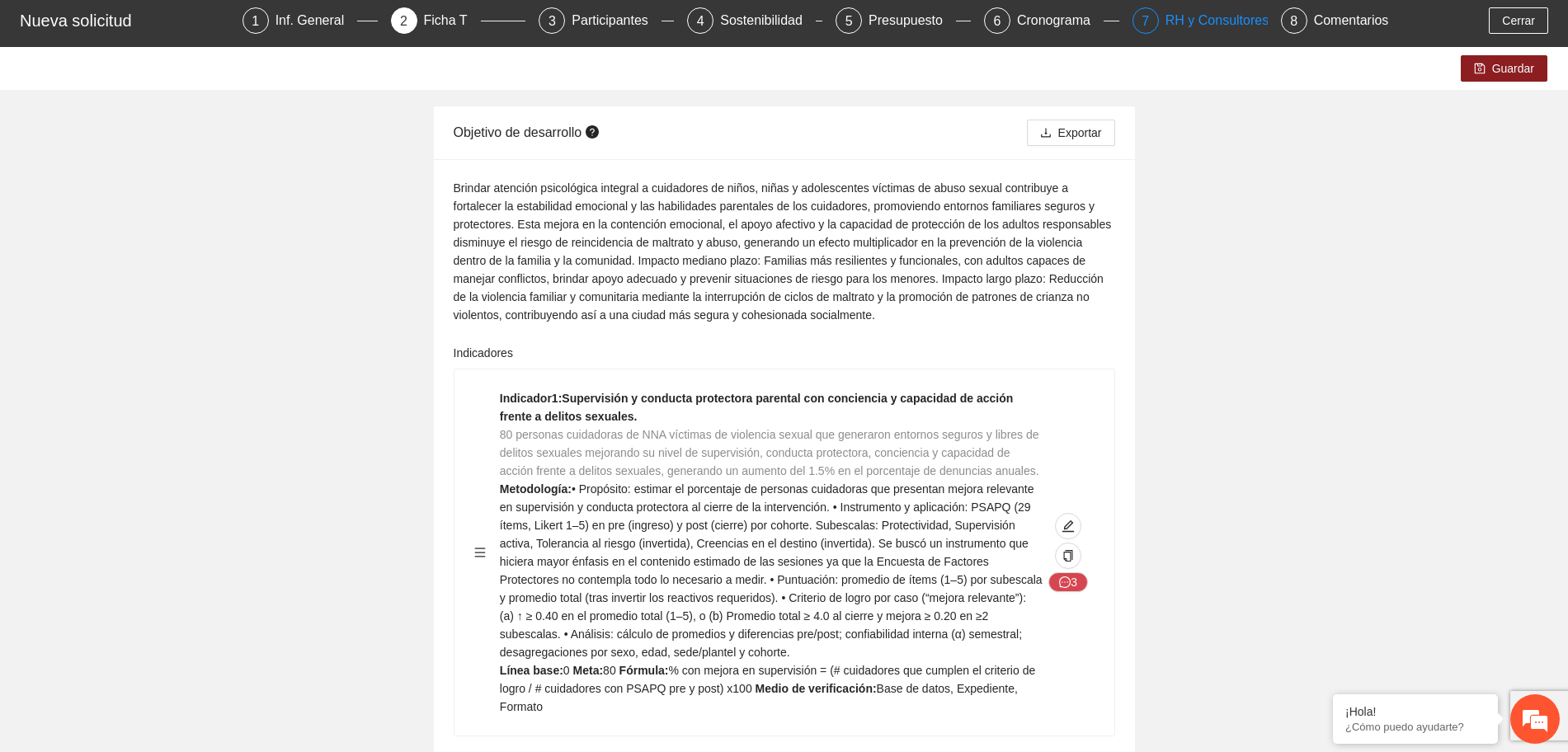
click at [1200, 19] on div "RH y Consultores" at bounding box center [1224, 20] width 116 height 27
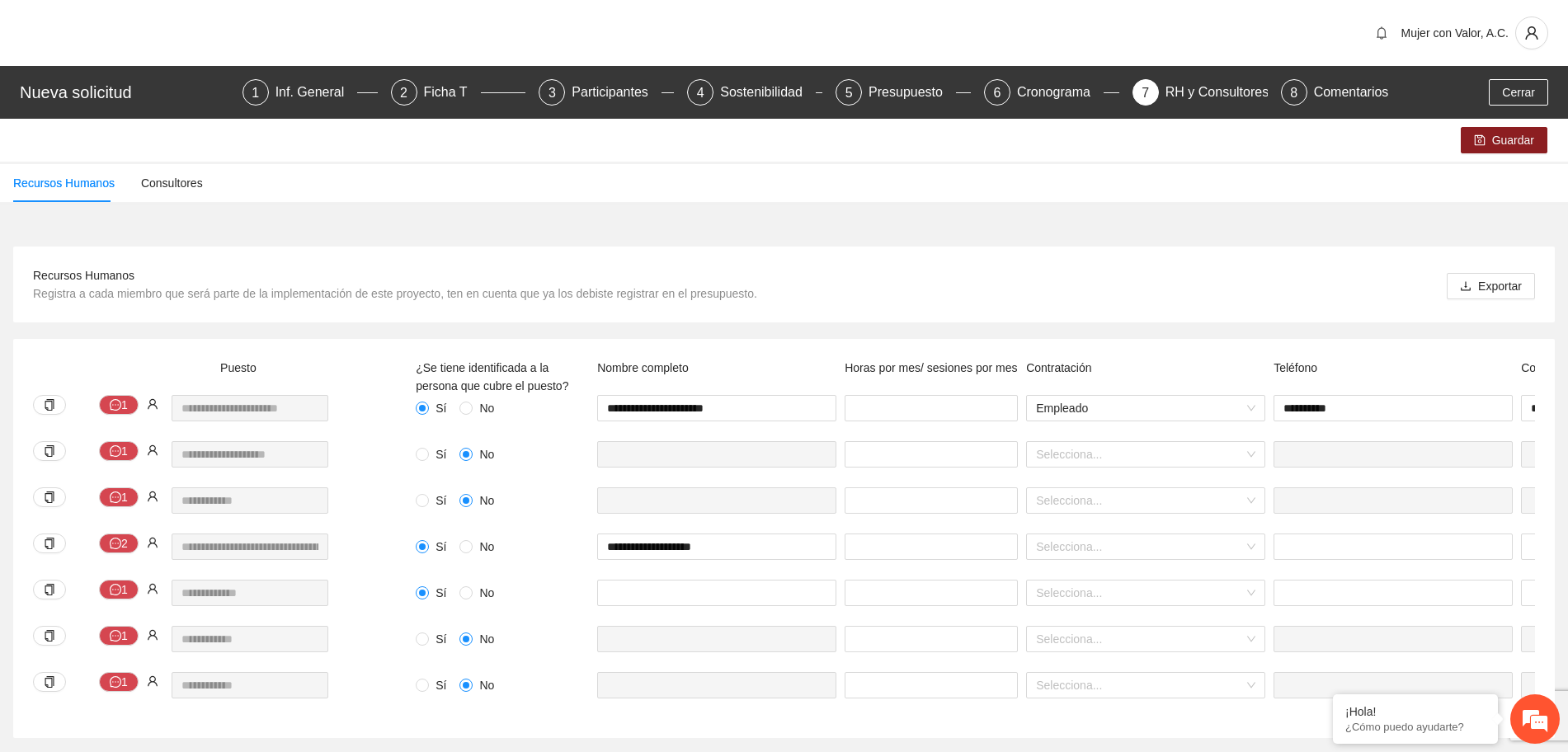
scroll to position [65, 0]
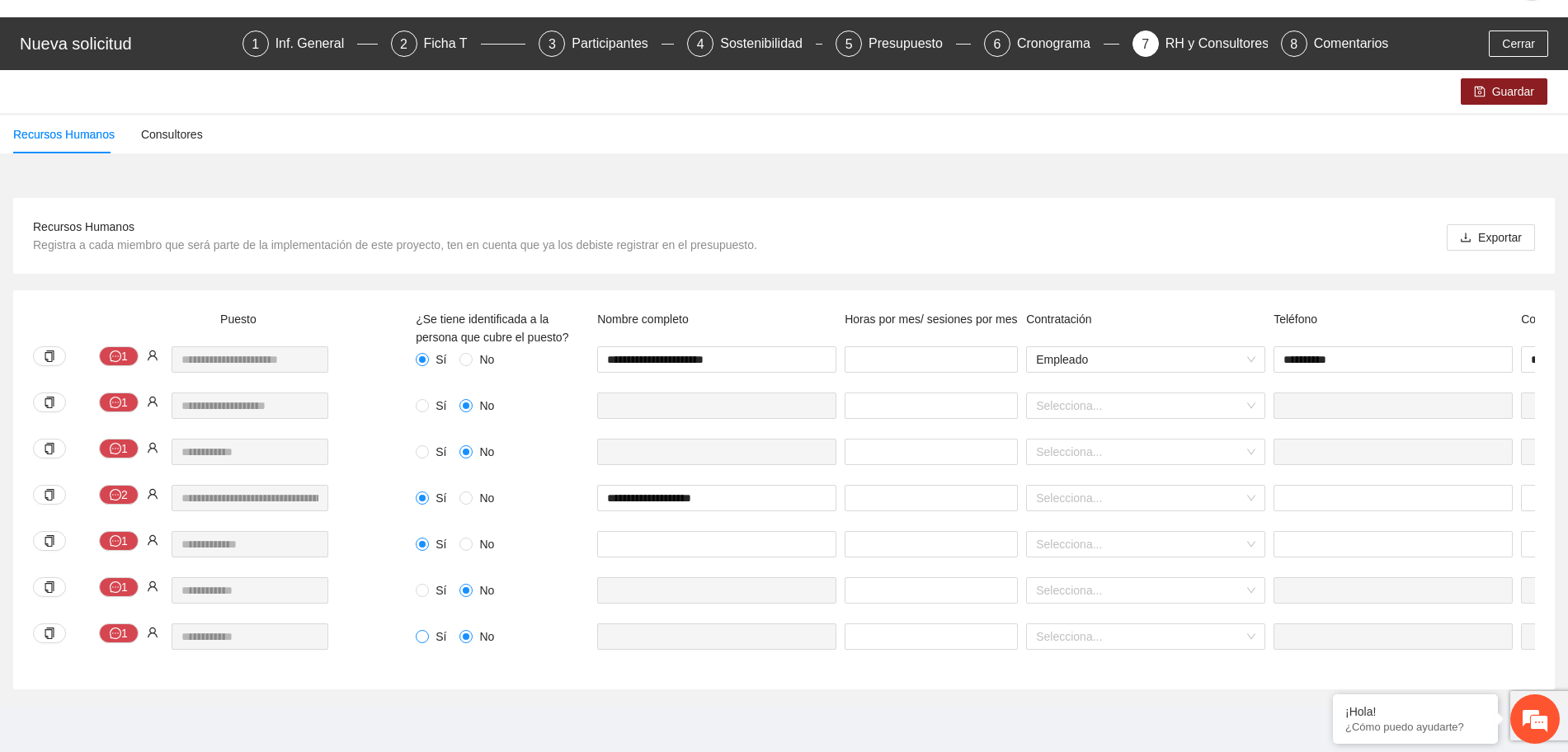
click at [429, 627] on label "Sí" at bounding box center [435, 637] width 37 height 18
click at [640, 624] on input "text" at bounding box center [716, 637] width 239 height 27
type input "**********"
click at [879, 624] on input "**" at bounding box center [931, 637] width 174 height 27
click at [1136, 625] on input "search" at bounding box center [1140, 637] width 208 height 25
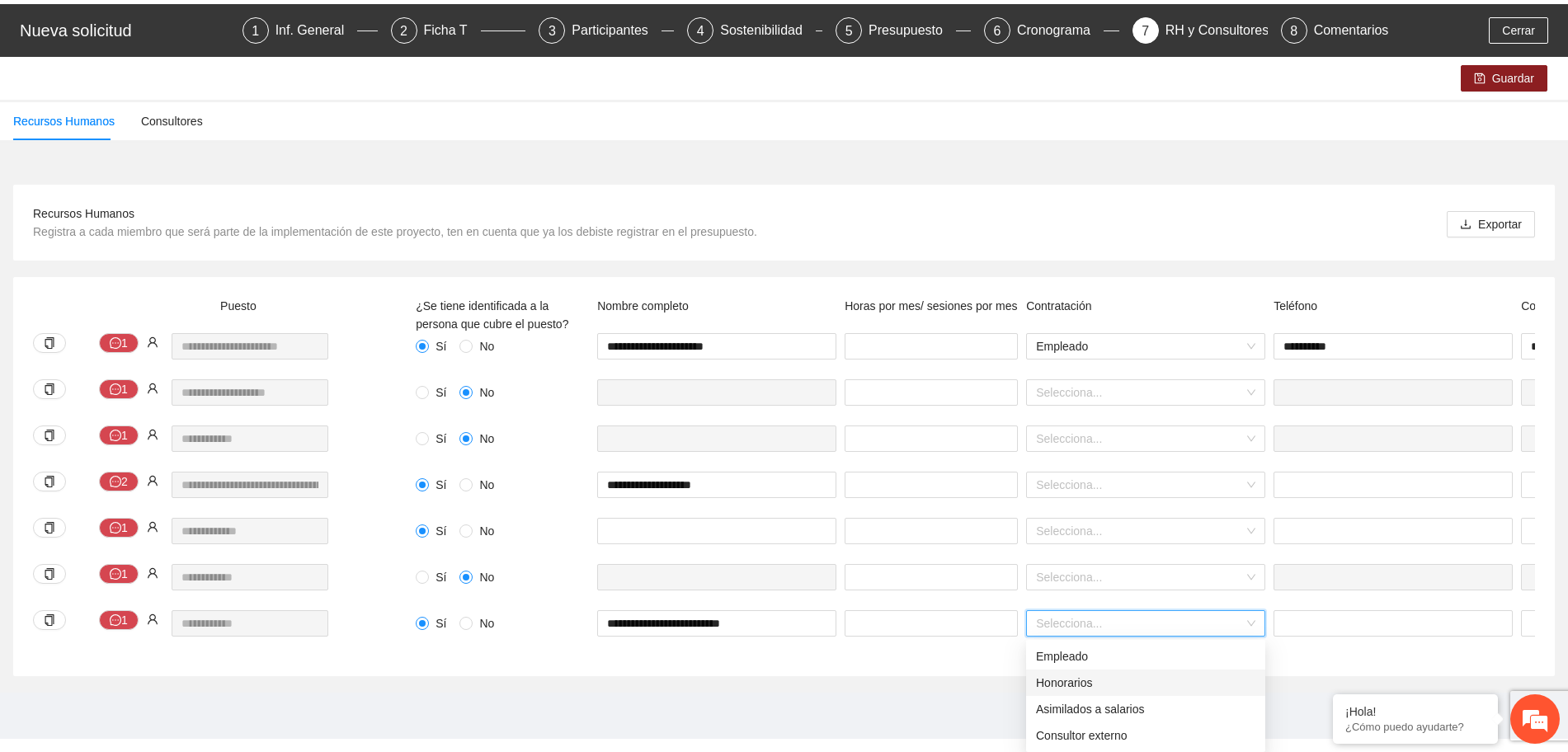
click at [1155, 676] on div "Honorarios" at bounding box center [1146, 683] width 220 height 18
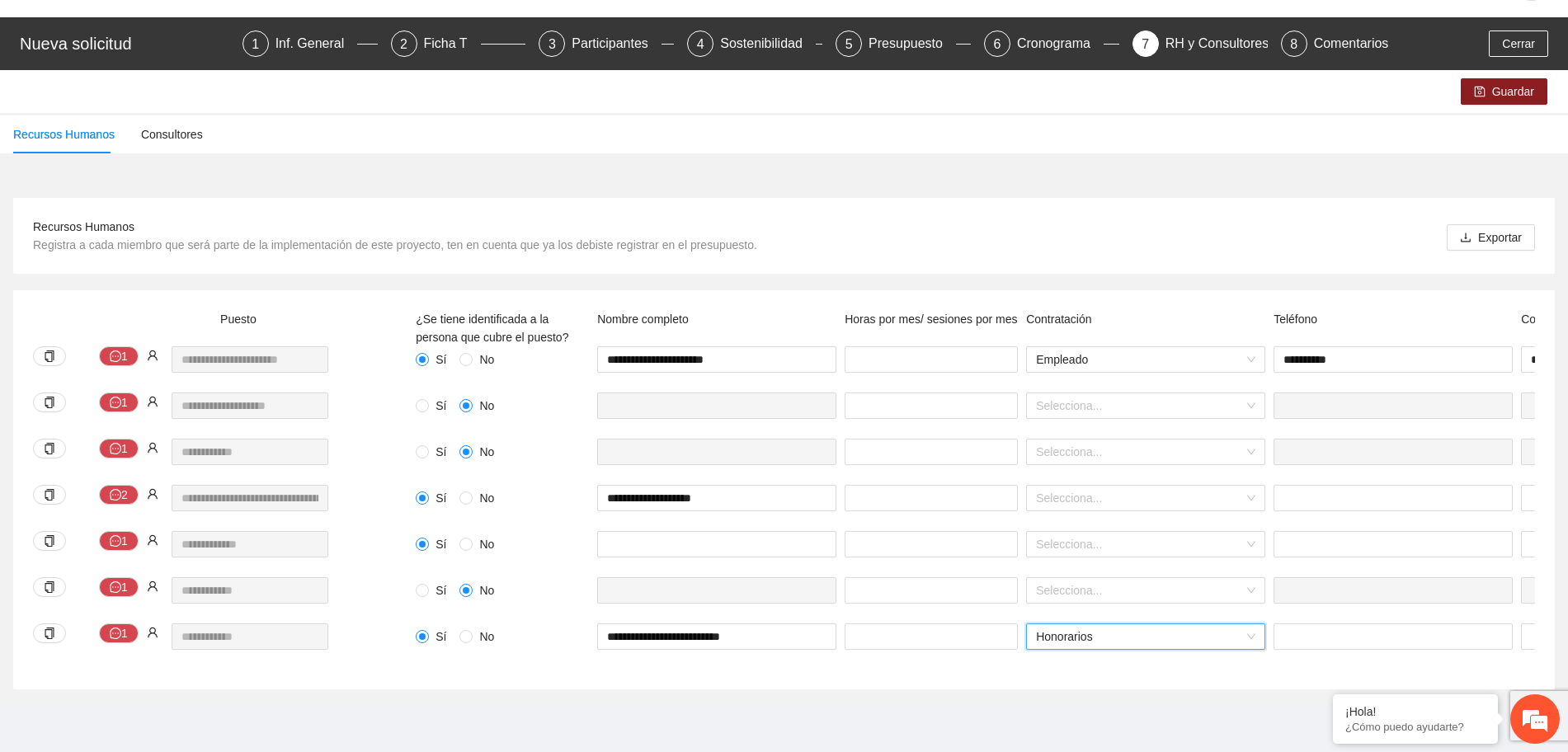
click at [1173, 625] on span "Honorarios" at bounding box center [1146, 637] width 220 height 25
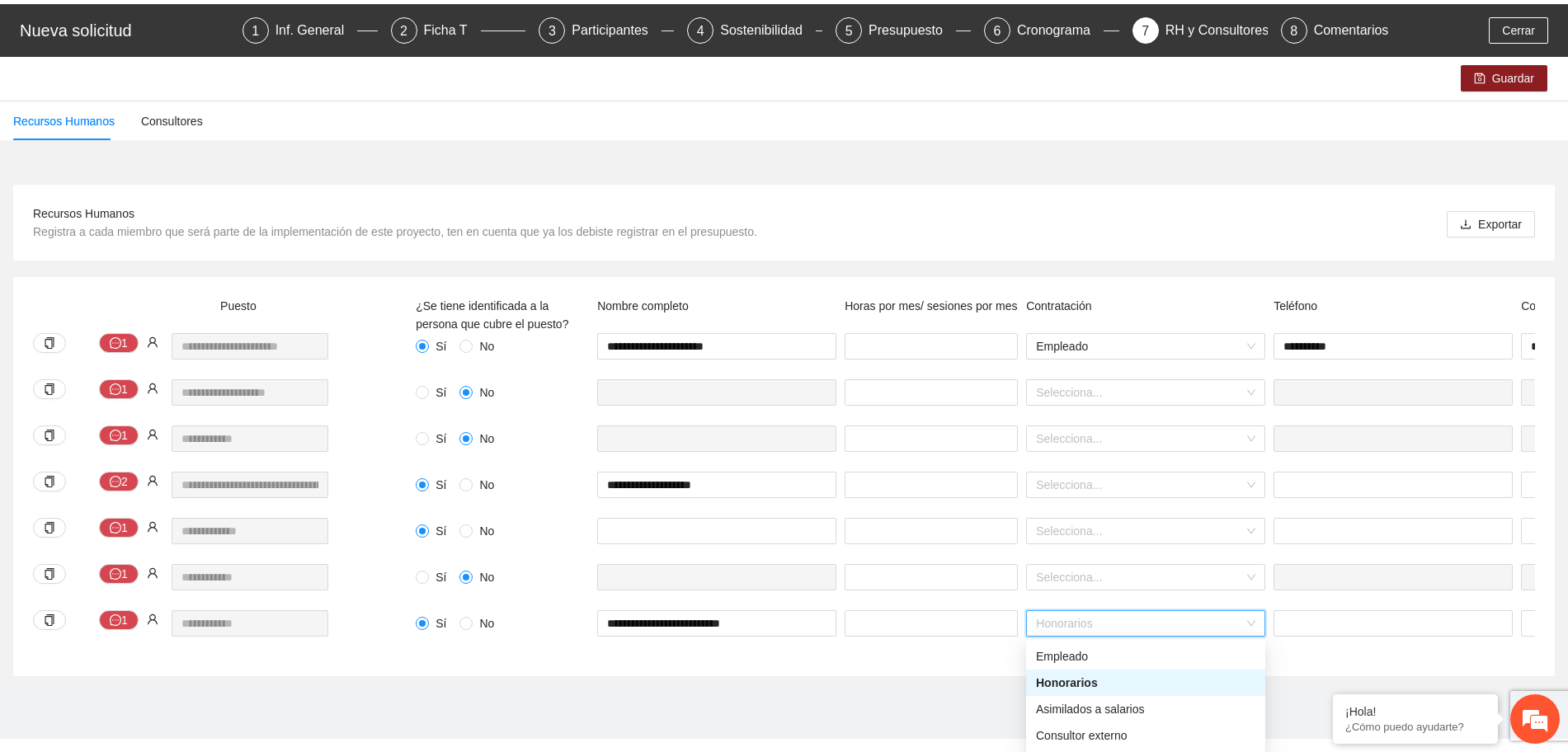
click at [1174, 675] on div "Honorarios" at bounding box center [1146, 683] width 220 height 18
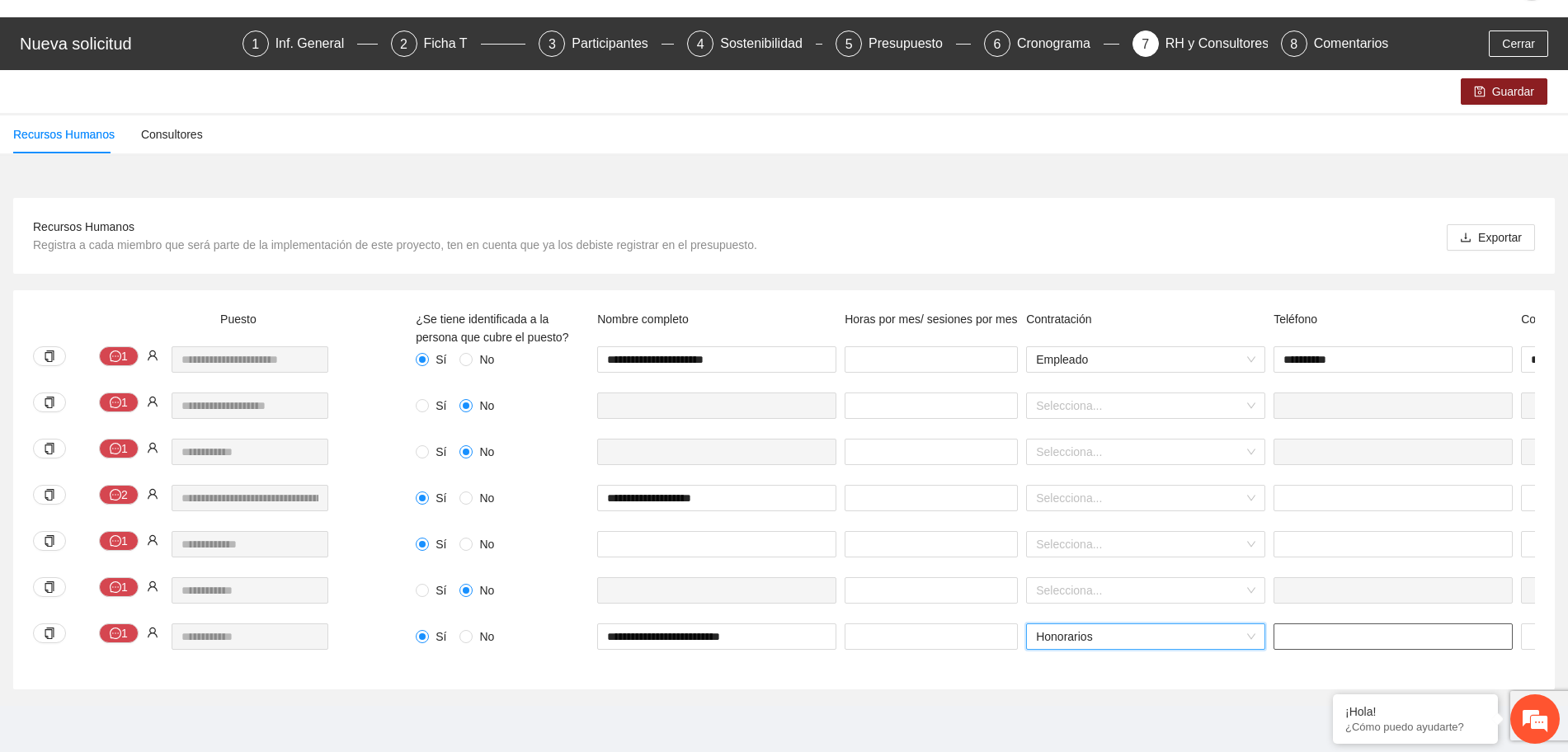
click at [1315, 624] on input "text" at bounding box center [1393, 637] width 239 height 27
type input "**********"
click at [1406, 649] on div "**********" at bounding box center [1394, 647] width 247 height 46
drag, startPoint x: 1163, startPoint y: 670, endPoint x: 1220, endPoint y: 668, distance: 57.0
click at [1220, 668] on div "**********" at bounding box center [784, 490] width 1542 height 400
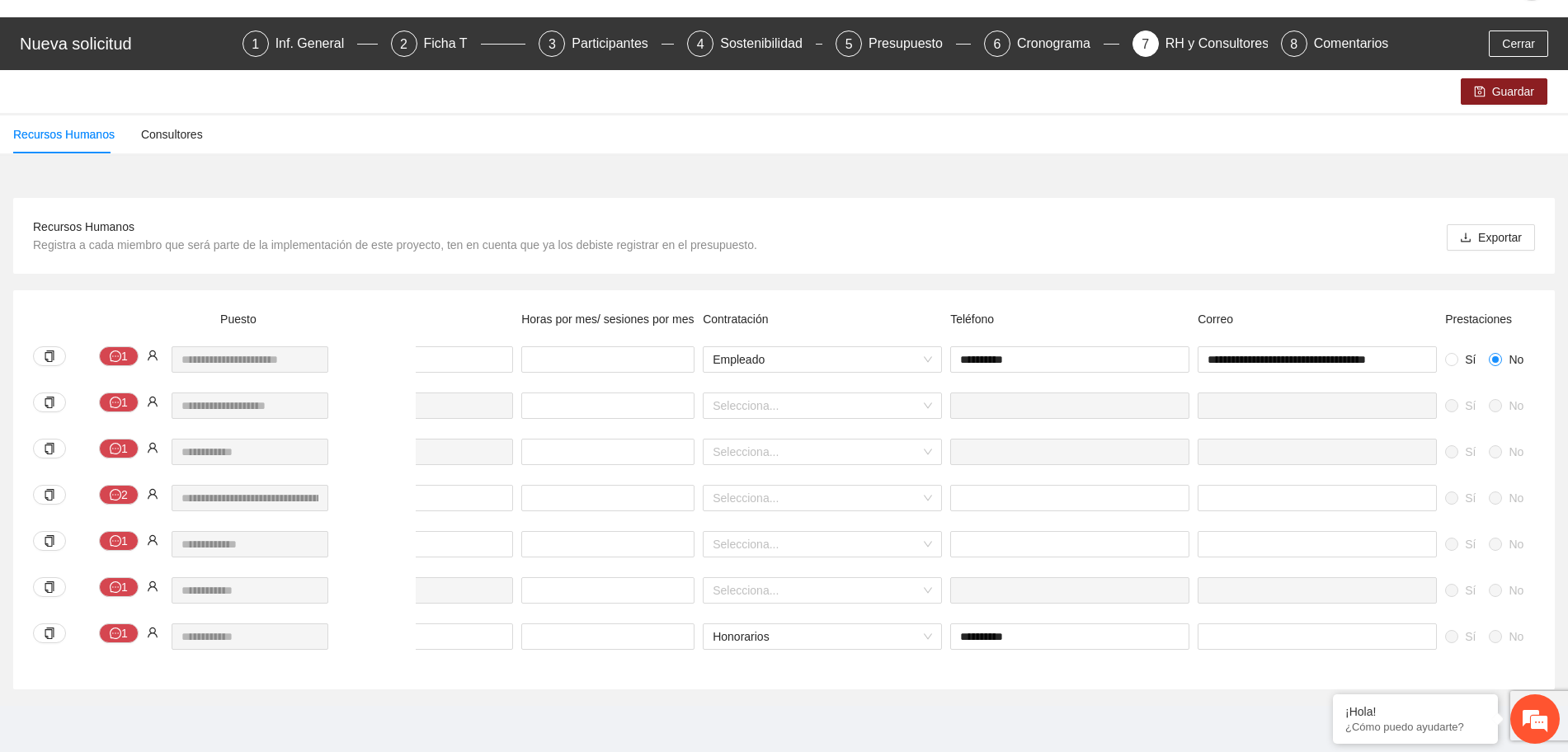
scroll to position [0, 326]
click at [1299, 624] on input "text" at bounding box center [1314, 637] width 239 height 27
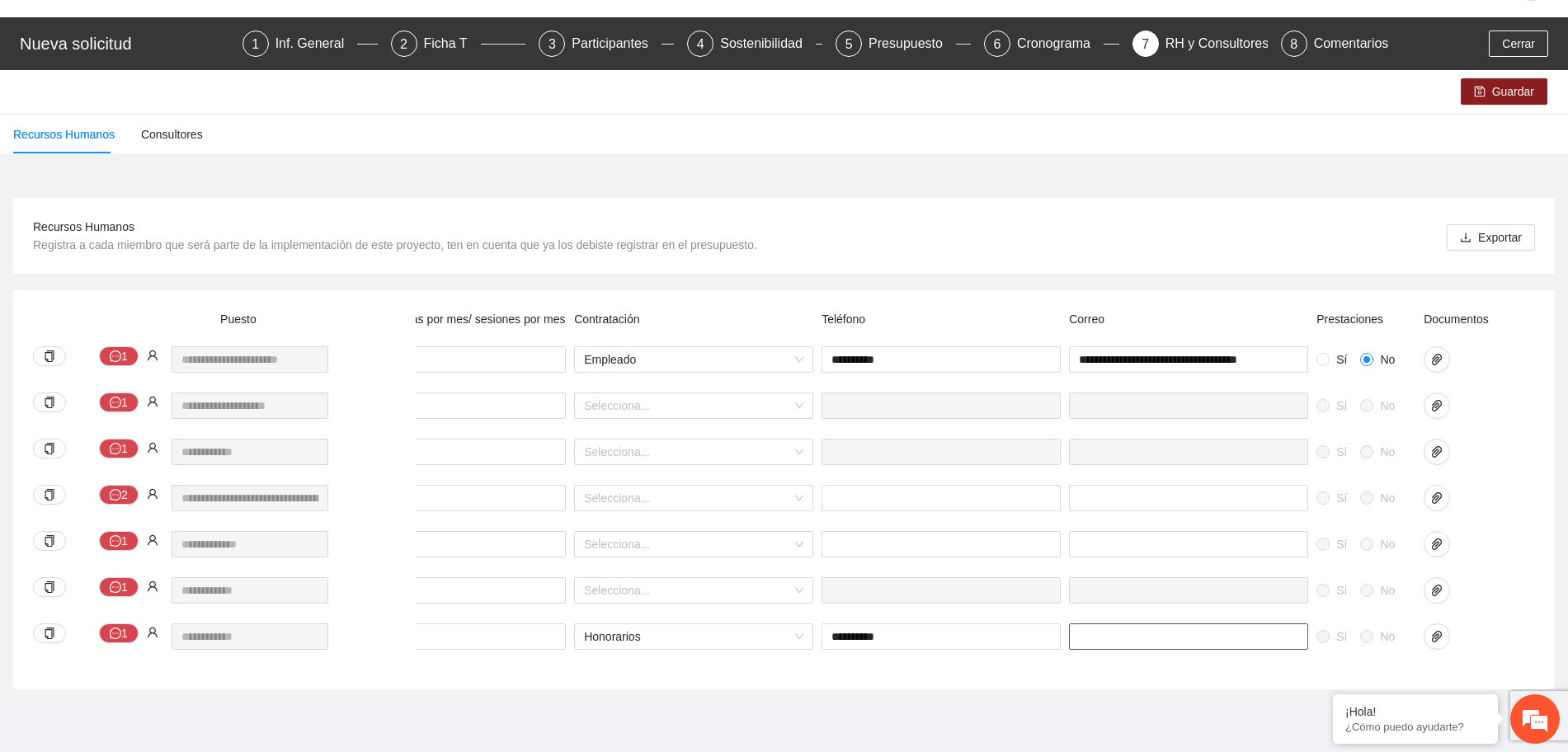
click at [1090, 627] on input "text" at bounding box center [1189, 637] width 239 height 27
click at [1194, 626] on input "text" at bounding box center [1189, 637] width 239 height 27
click at [1370, 628] on label "No" at bounding box center [1381, 637] width 42 height 18
click at [1088, 631] on input "text" at bounding box center [1189, 637] width 239 height 27
type input "**********"
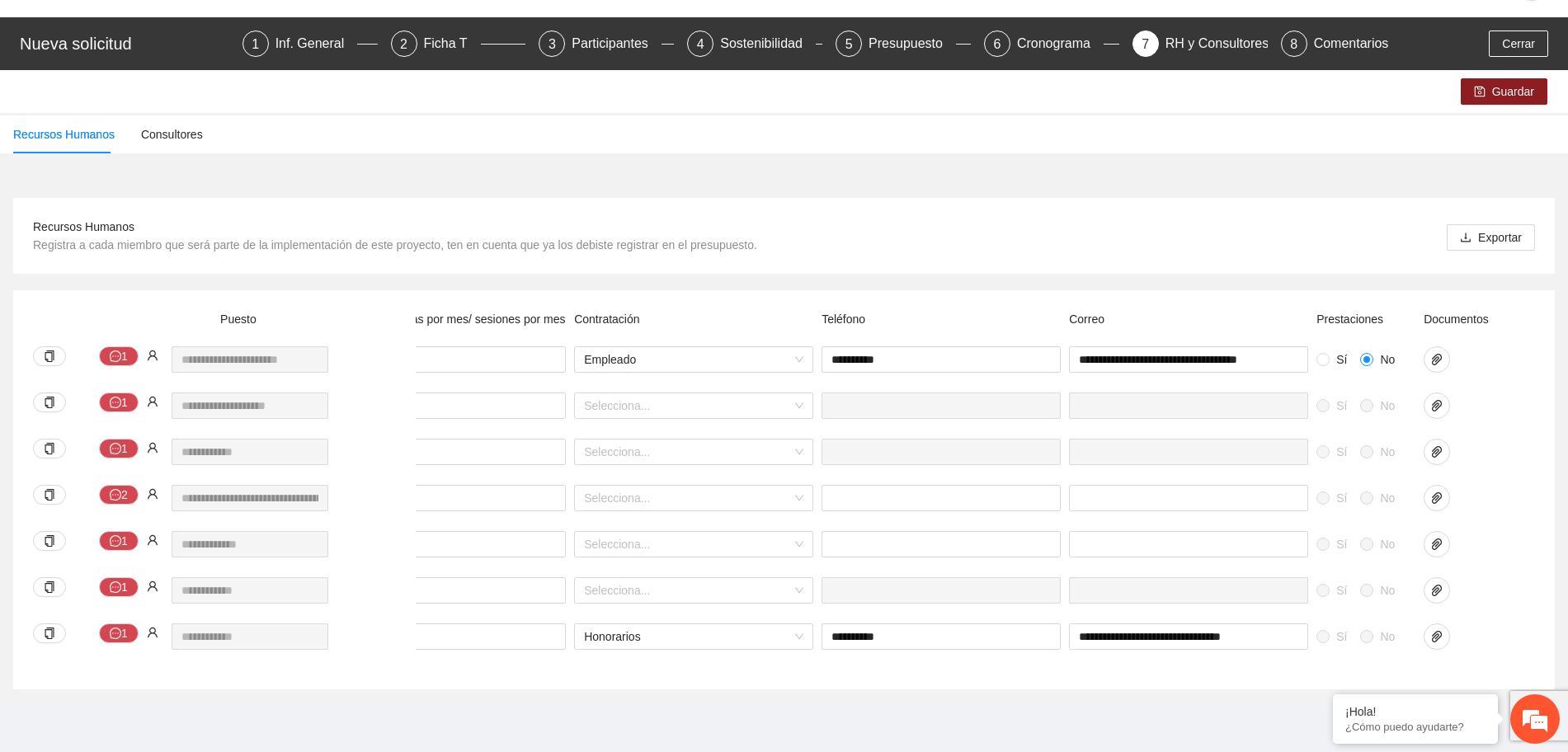
click at [1398, 627] on span "No" at bounding box center [1387, 637] width 28 height 18
click at [1404, 630] on div "Sí No" at bounding box center [1366, 637] width 99 height 27
click at [1260, 532] on input "text" at bounding box center [1189, 544] width 239 height 27
click at [1529, 537] on div "Sí No Selecciona... Sí No" at bounding box center [747, 555] width 1575 height 46
click at [1527, 539] on div "Sí No Selecciona... Sí No" at bounding box center [747, 555] width 1575 height 46
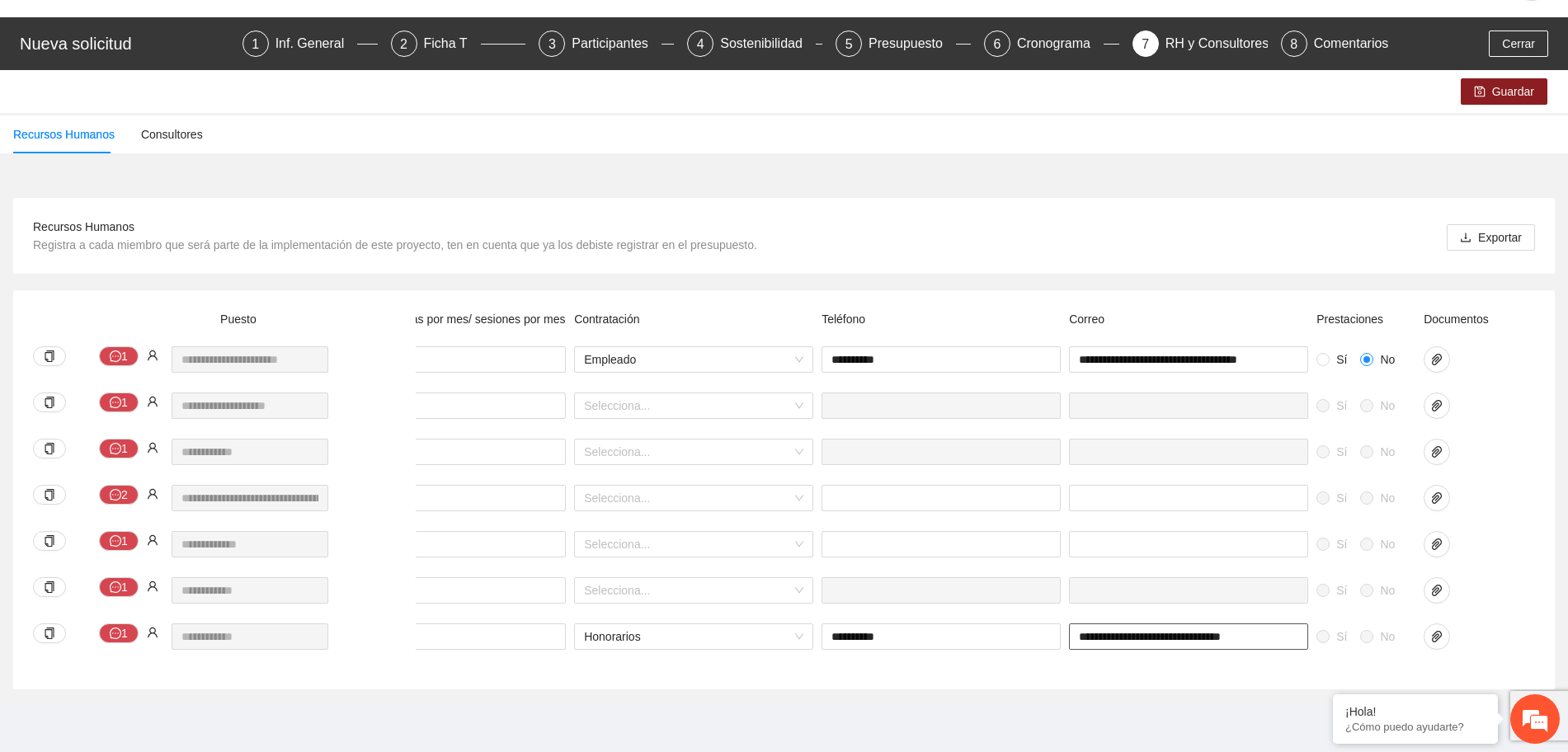
drag, startPoint x: 1287, startPoint y: 623, endPoint x: 811, endPoint y: 697, distance: 481.7
click at [811, 697] on div "**********" at bounding box center [784, 437] width 1568 height 537
click at [1521, 578] on div "Sí No ** Selecciona... Sí No" at bounding box center [747, 601] width 1575 height 46
click at [1445, 630] on span "paper-clip" at bounding box center [1437, 637] width 25 height 13
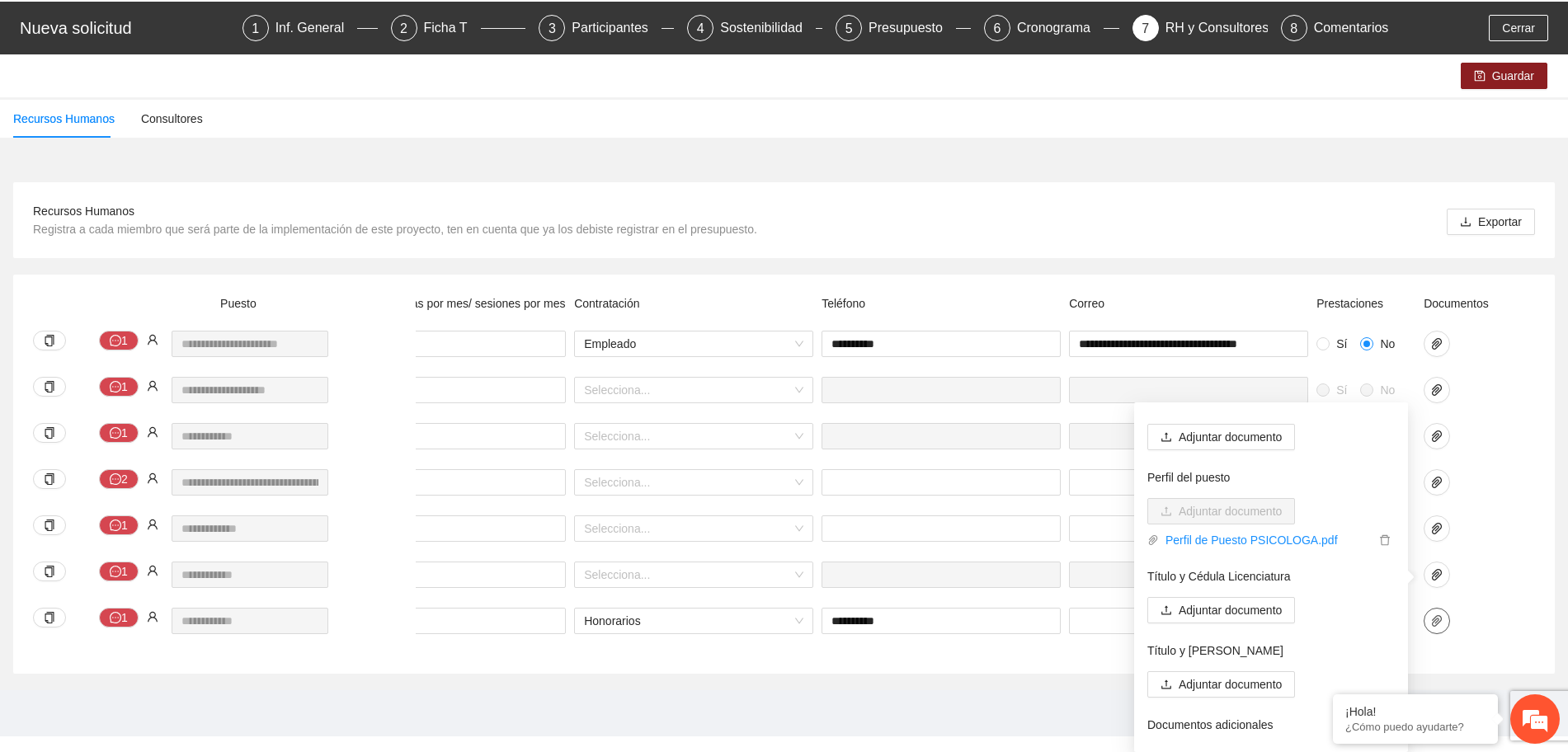
scroll to position [84, 0]
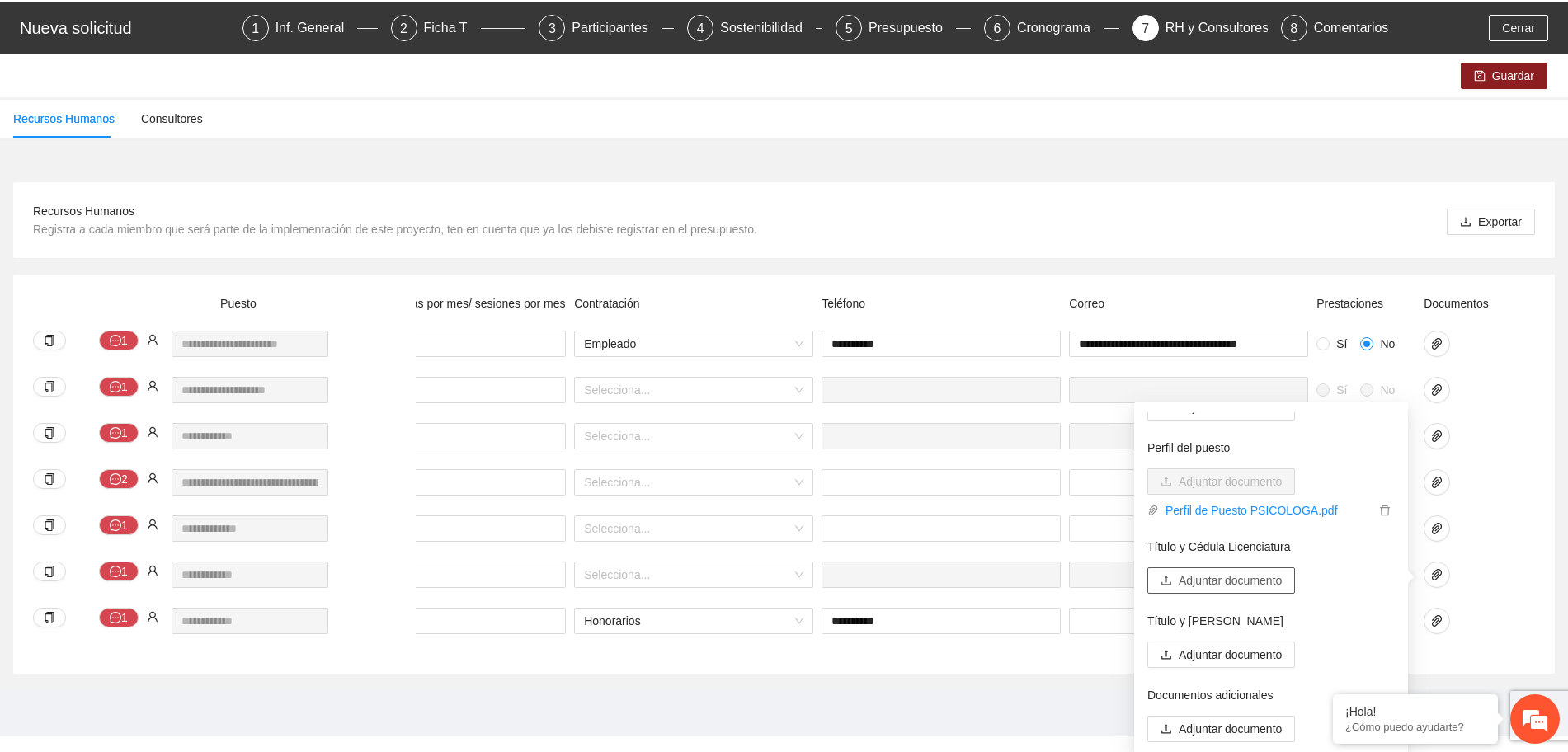
click at [1244, 579] on span "Adjuntar documento" at bounding box center [1230, 581] width 103 height 18
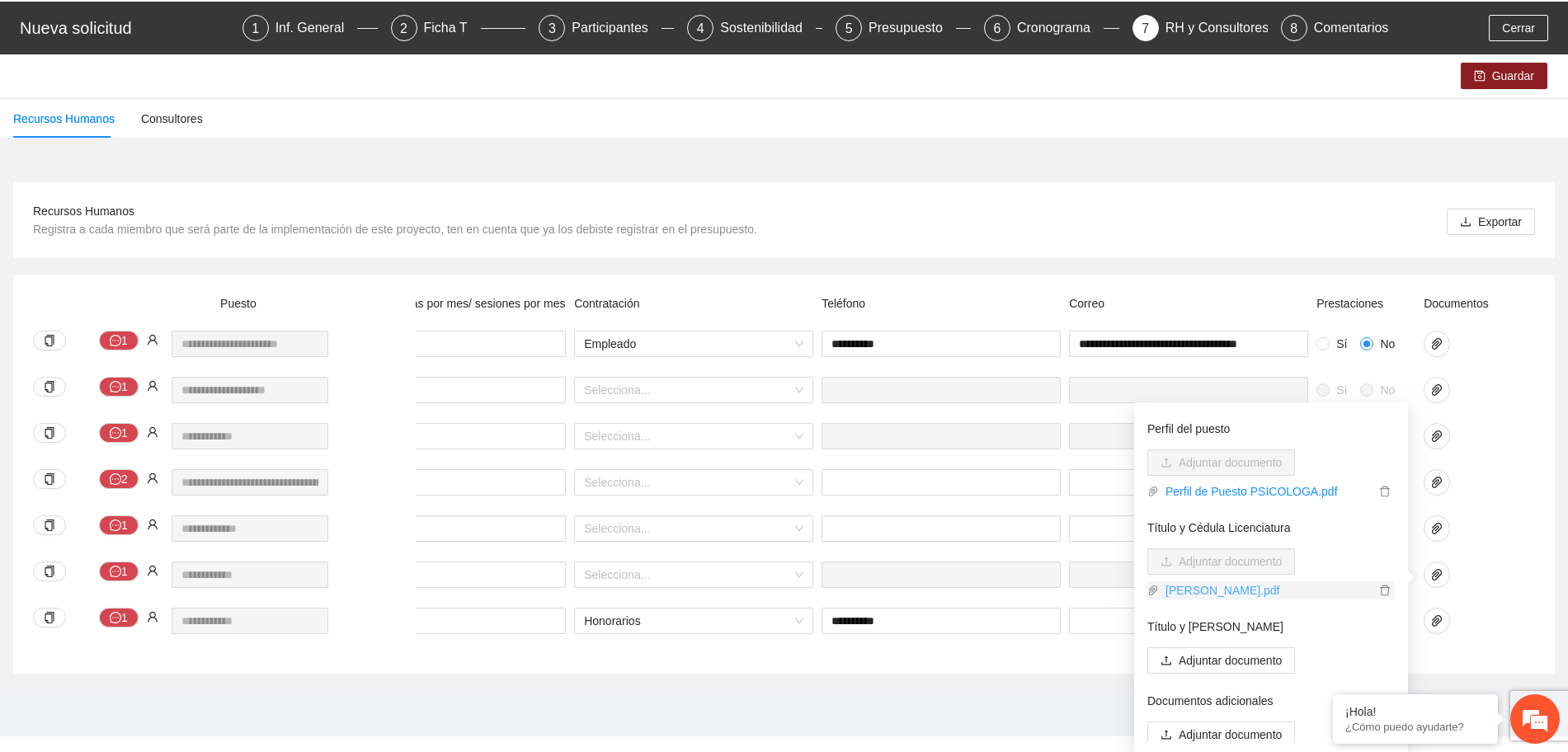
scroll to position [109, 0]
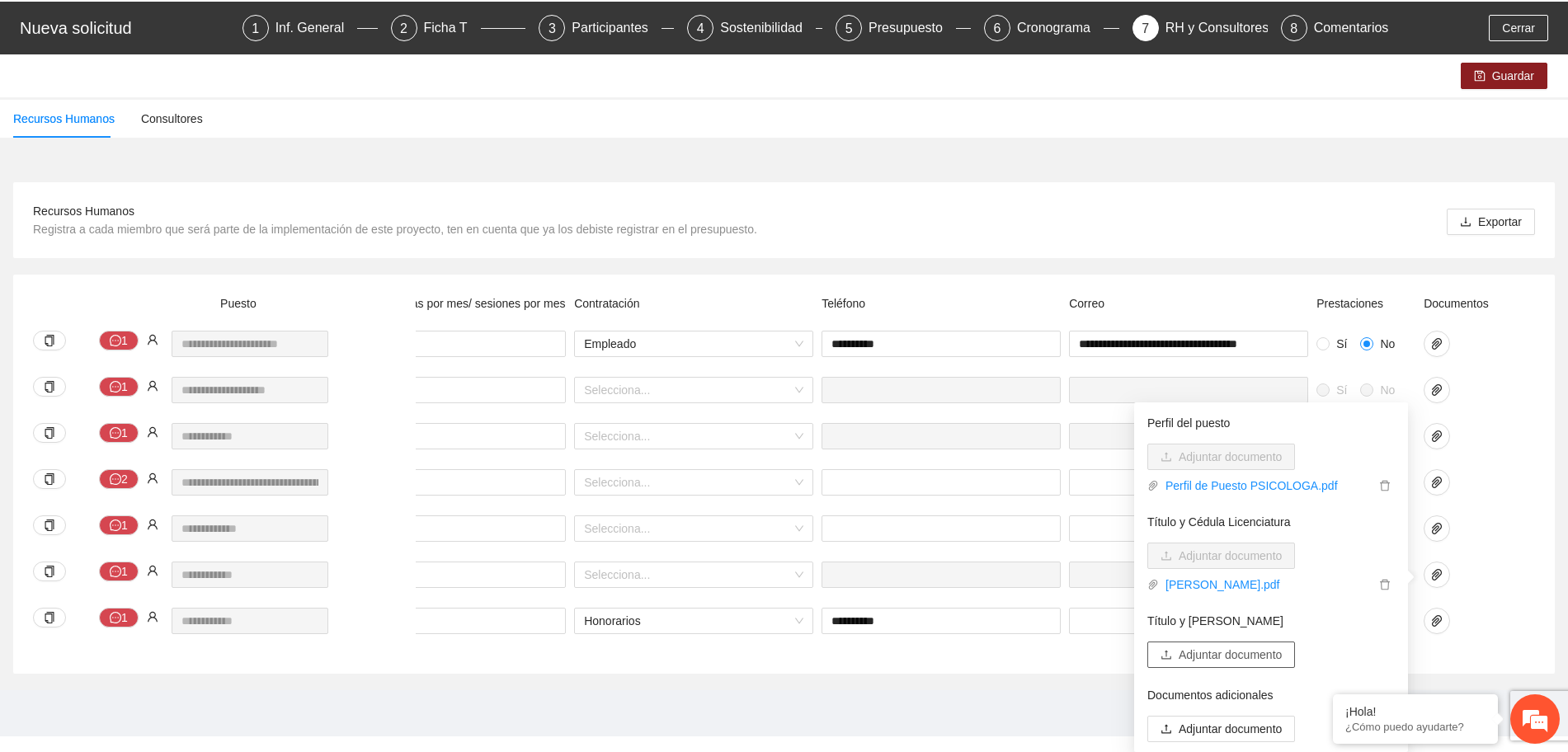
click at [1246, 652] on span "Adjuntar documento" at bounding box center [1230, 655] width 103 height 18
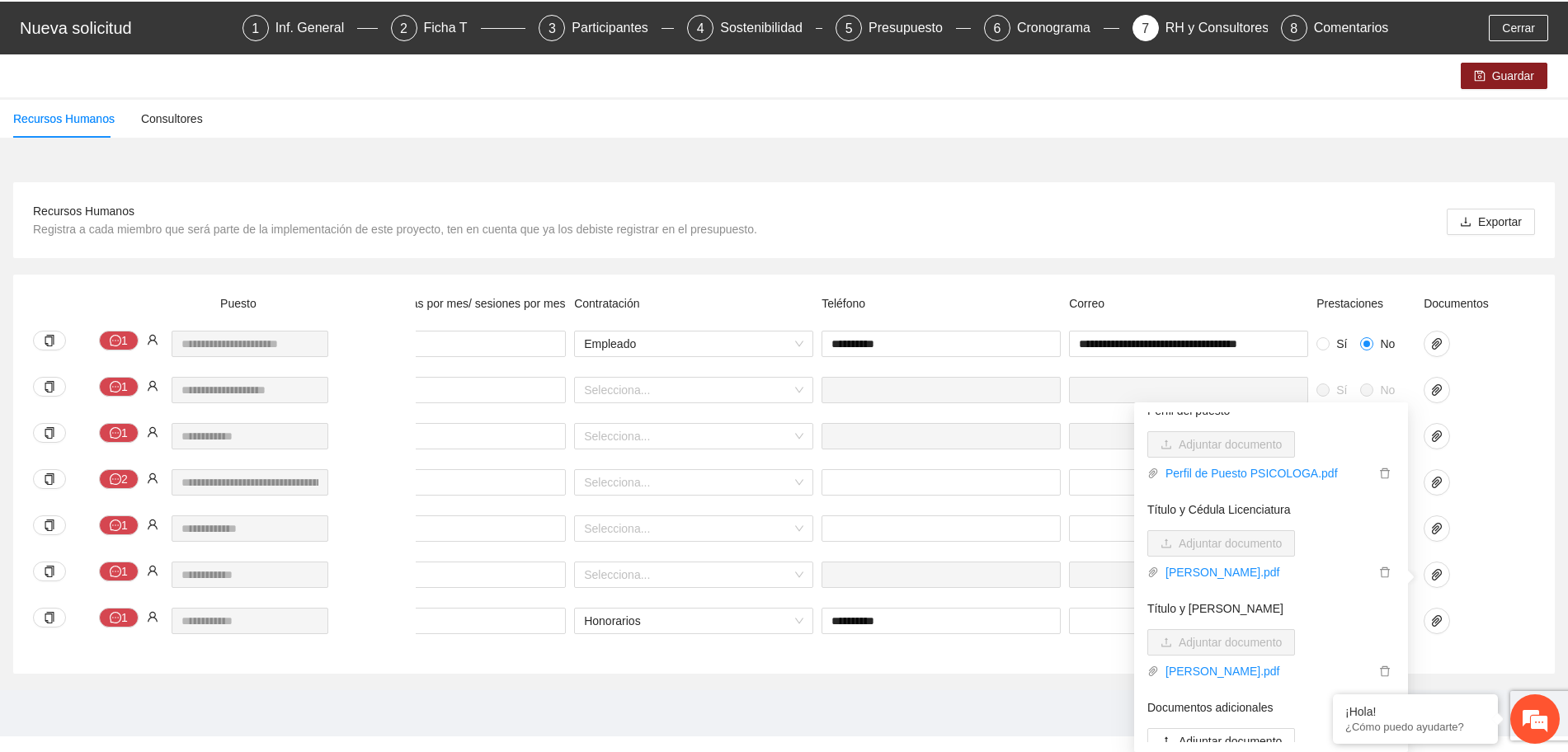
scroll to position [134, 0]
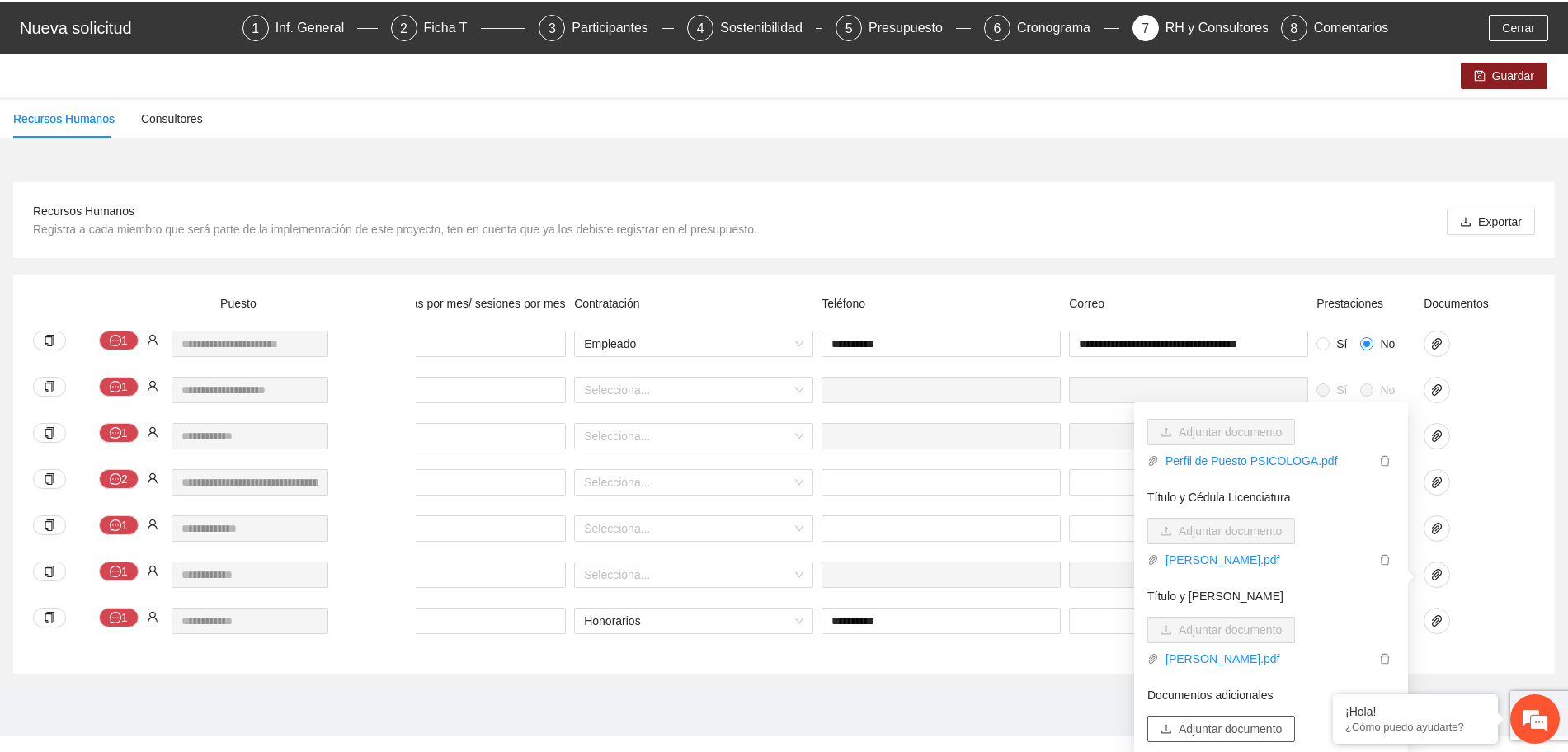
click at [1273, 734] on span "Adjuntar documento" at bounding box center [1230, 729] width 103 height 18
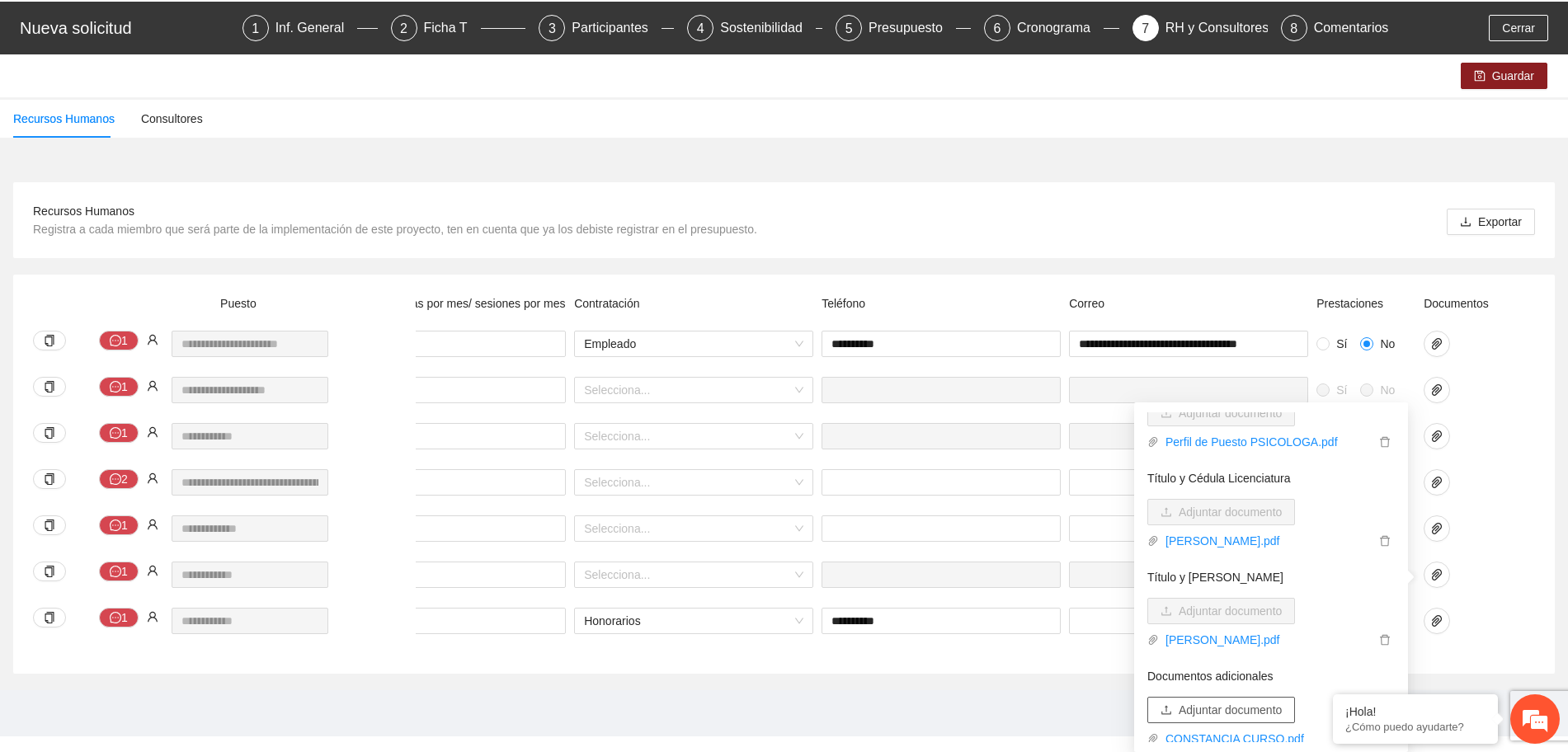
scroll to position [159, 0]
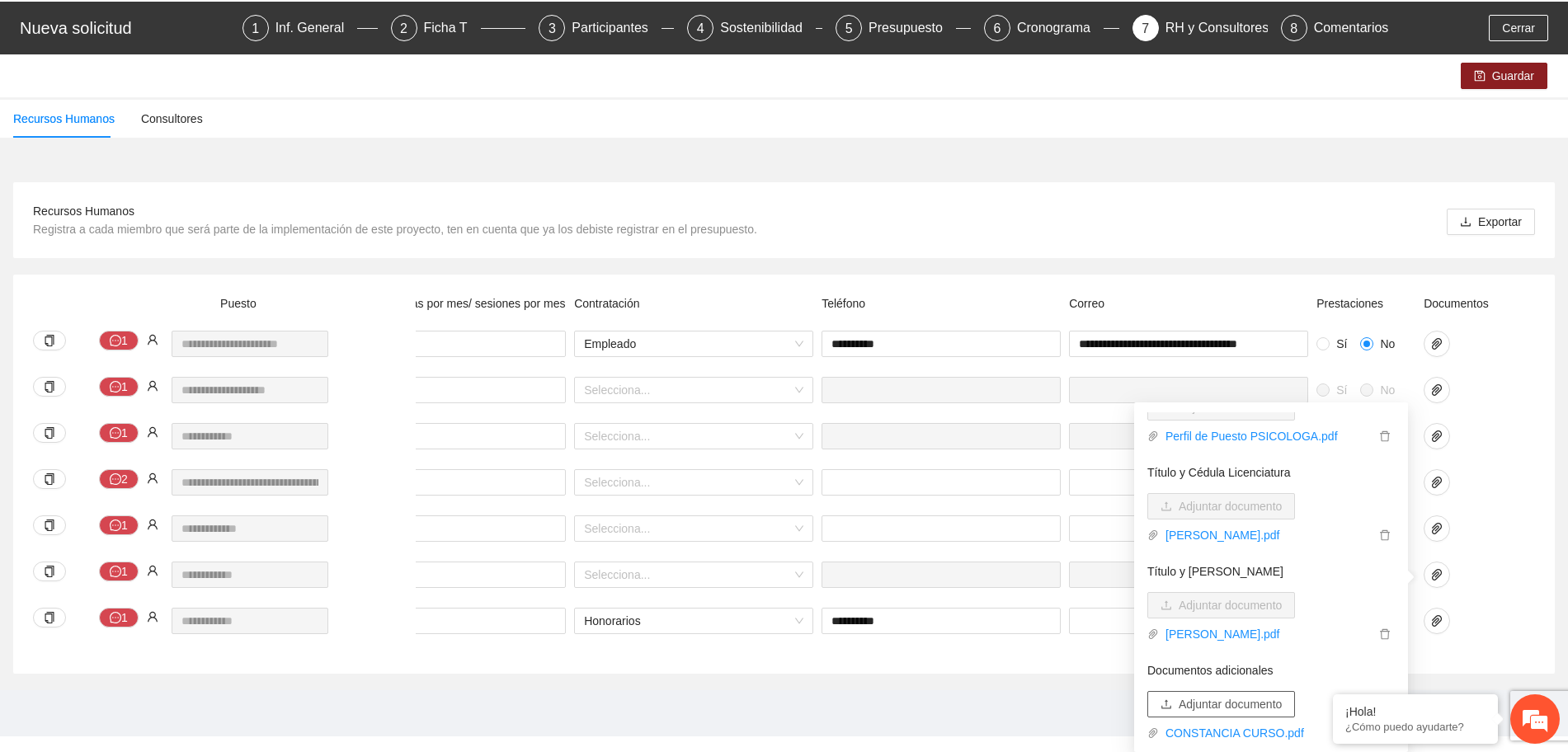
click at [1265, 702] on span "Adjuntar documento" at bounding box center [1230, 705] width 103 height 18
click at [1506, 81] on span "Guardar" at bounding box center [1514, 76] width 42 height 18
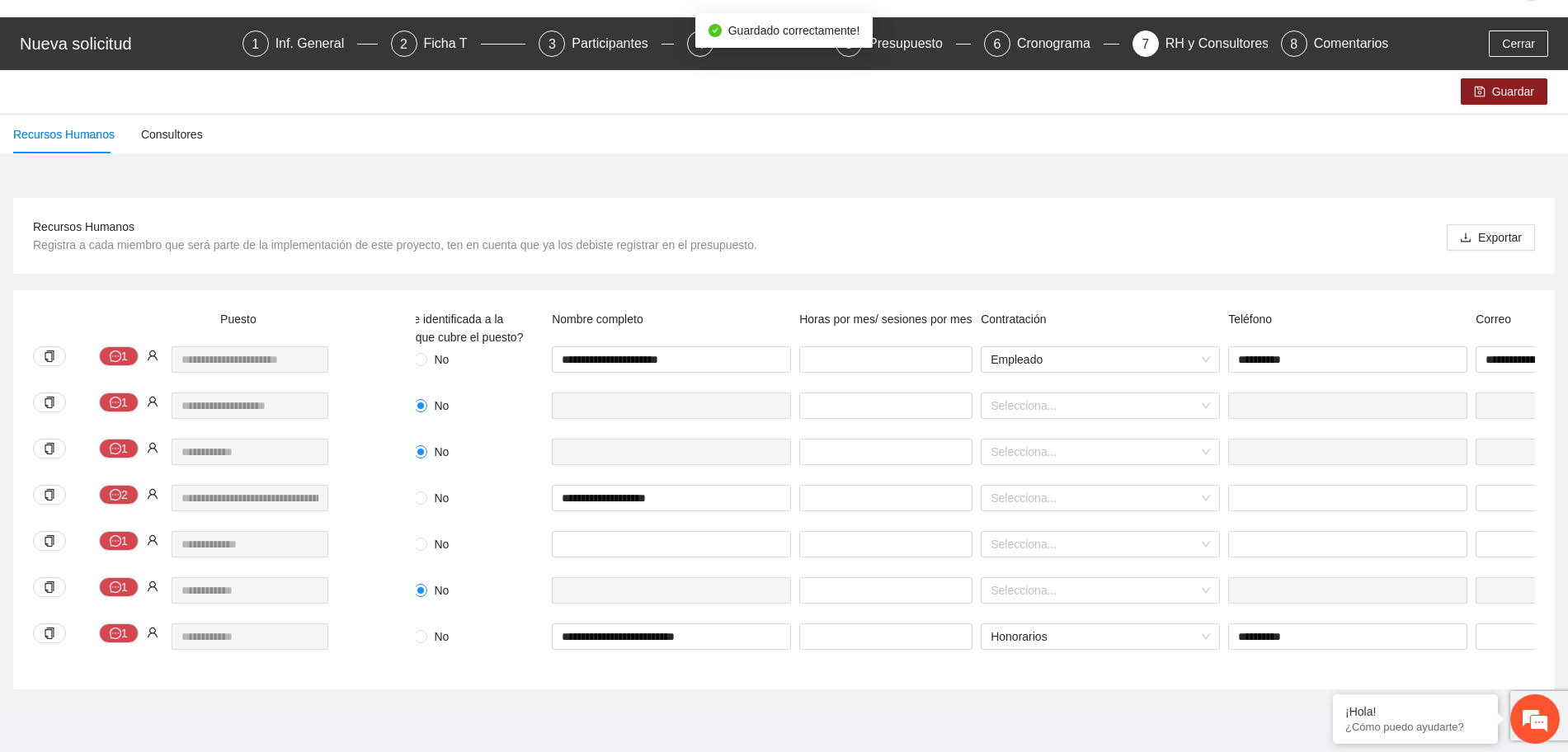
scroll to position [0, 0]
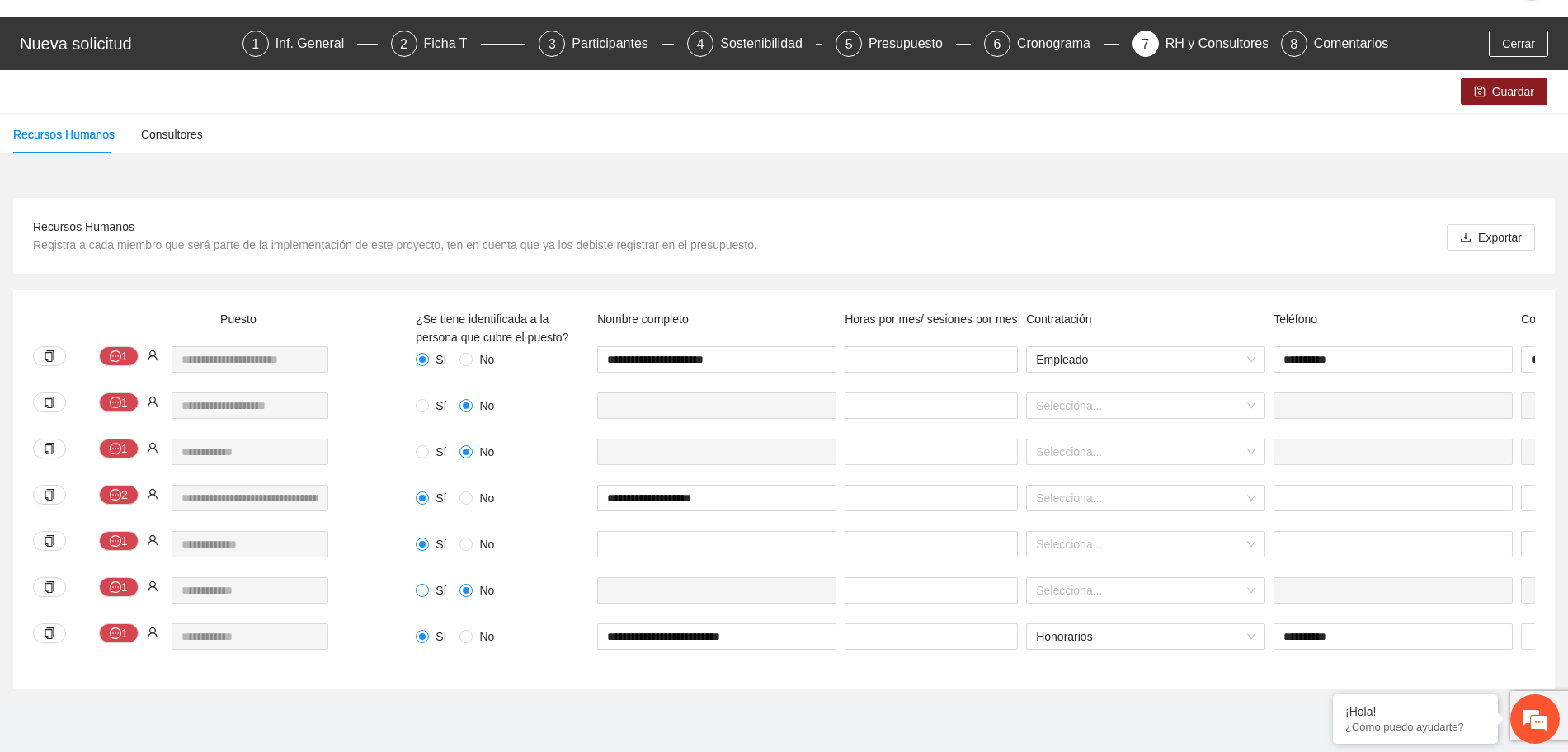
click at [429, 581] on label "Sí" at bounding box center [435, 591] width 37 height 18
click at [422, 584] on span at bounding box center [423, 591] width 13 height 13
click at [634, 579] on input "text" at bounding box center [716, 591] width 239 height 27
type input "**********"
drag, startPoint x: 729, startPoint y: 578, endPoint x: 697, endPoint y: 536, distance: 52.8
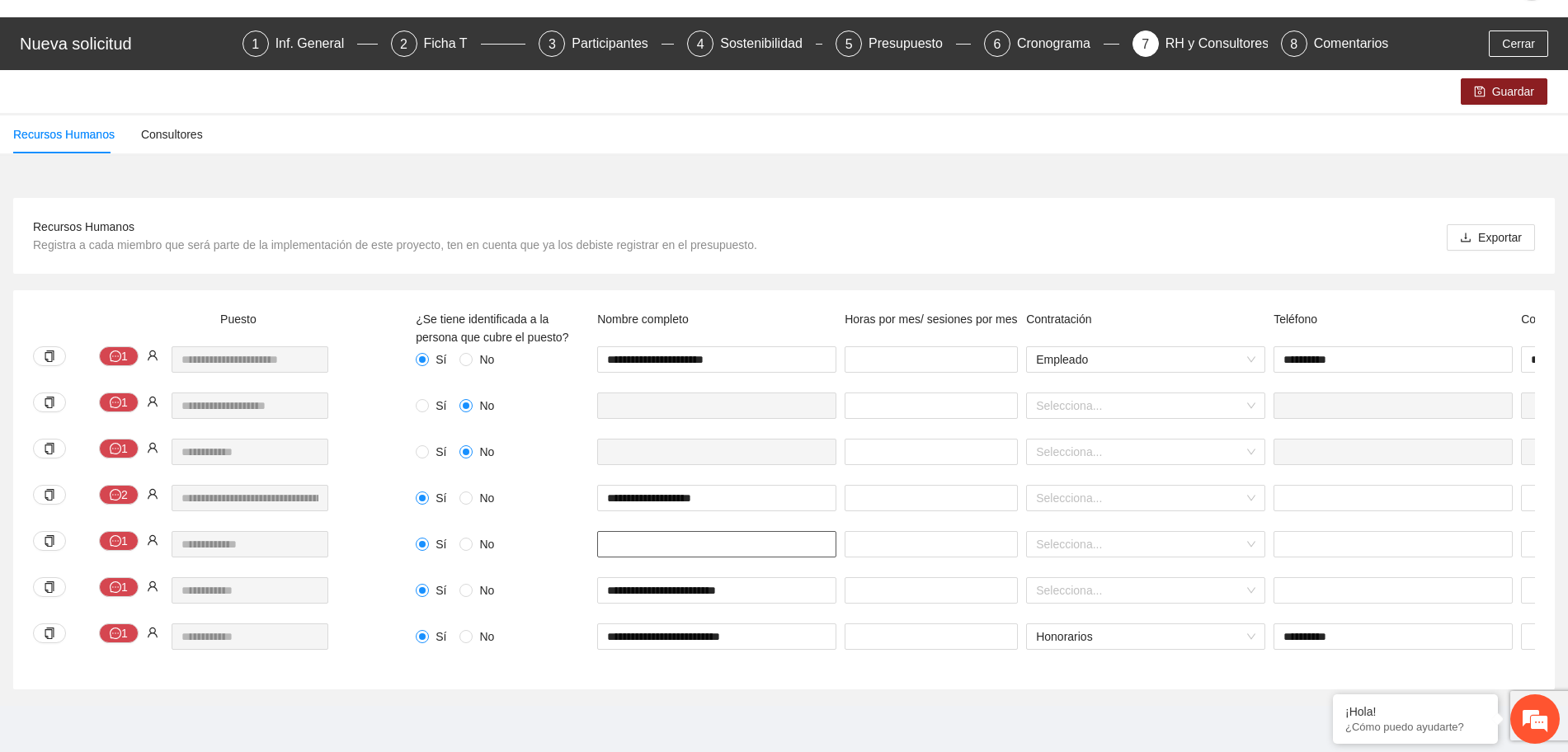
click at [697, 536] on input "text" at bounding box center [716, 544] width 239 height 27
click at [627, 532] on input "**********" at bounding box center [716, 544] width 239 height 27
click at [628, 531] on input "**********" at bounding box center [716, 544] width 239 height 27
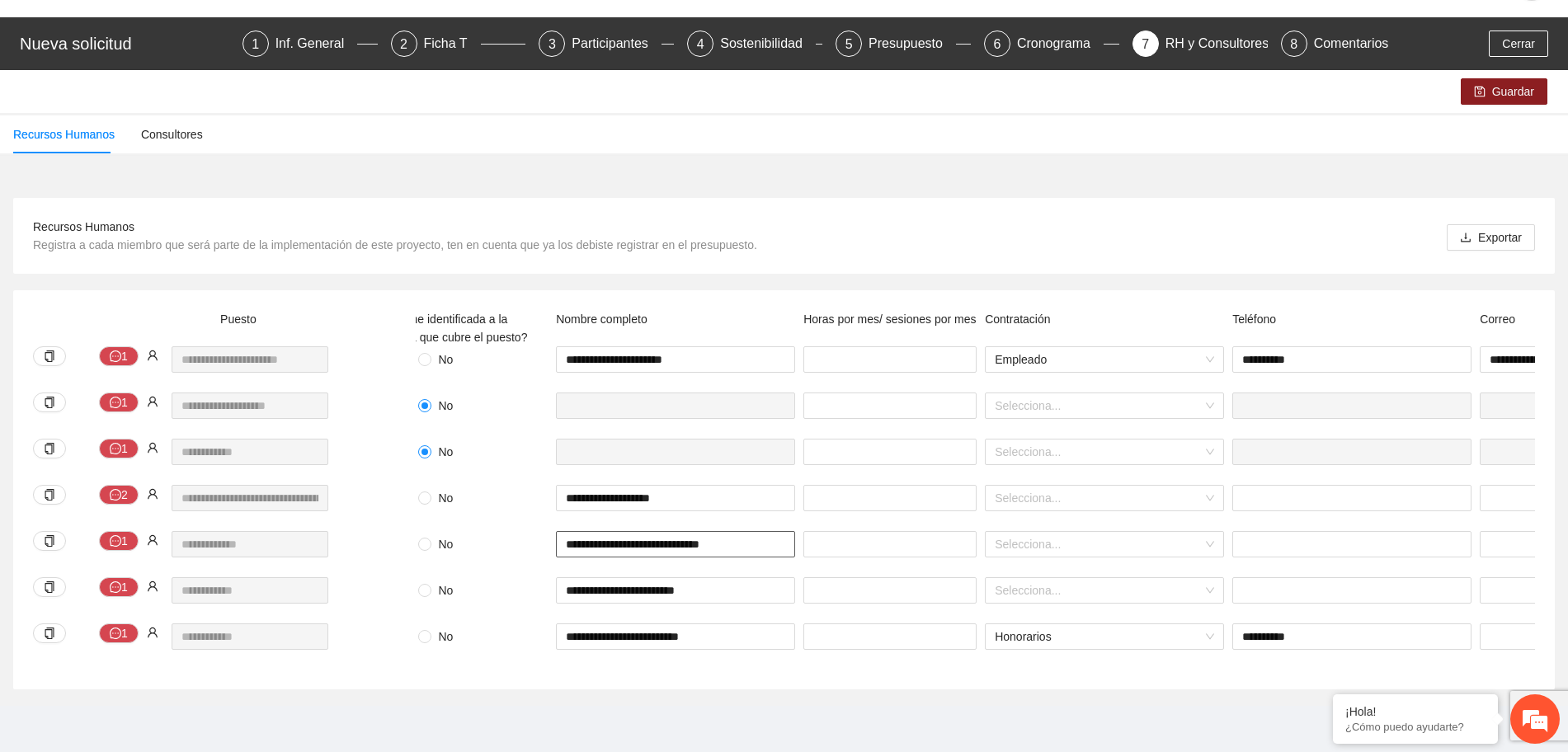
type input "**********"
drag, startPoint x: 723, startPoint y: 527, endPoint x: 816, endPoint y: 560, distance: 98.7
click at [816, 560] on div at bounding box center [890, 555] width 182 height 46
click at [824, 533] on input "number" at bounding box center [891, 544] width 174 height 27
click at [385, 439] on div "**********" at bounding box center [224, 462] width 391 height 46
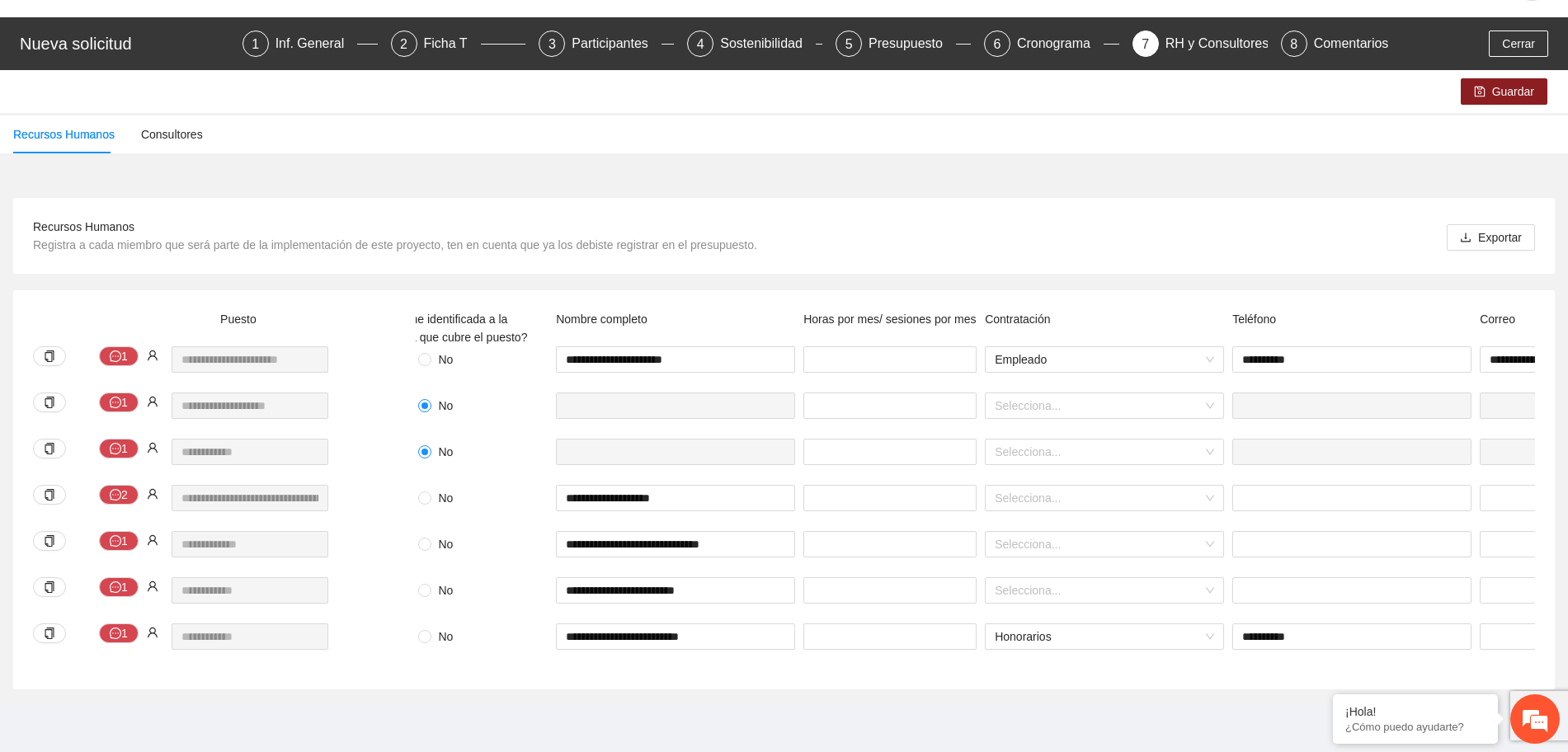
scroll to position [0, 0]
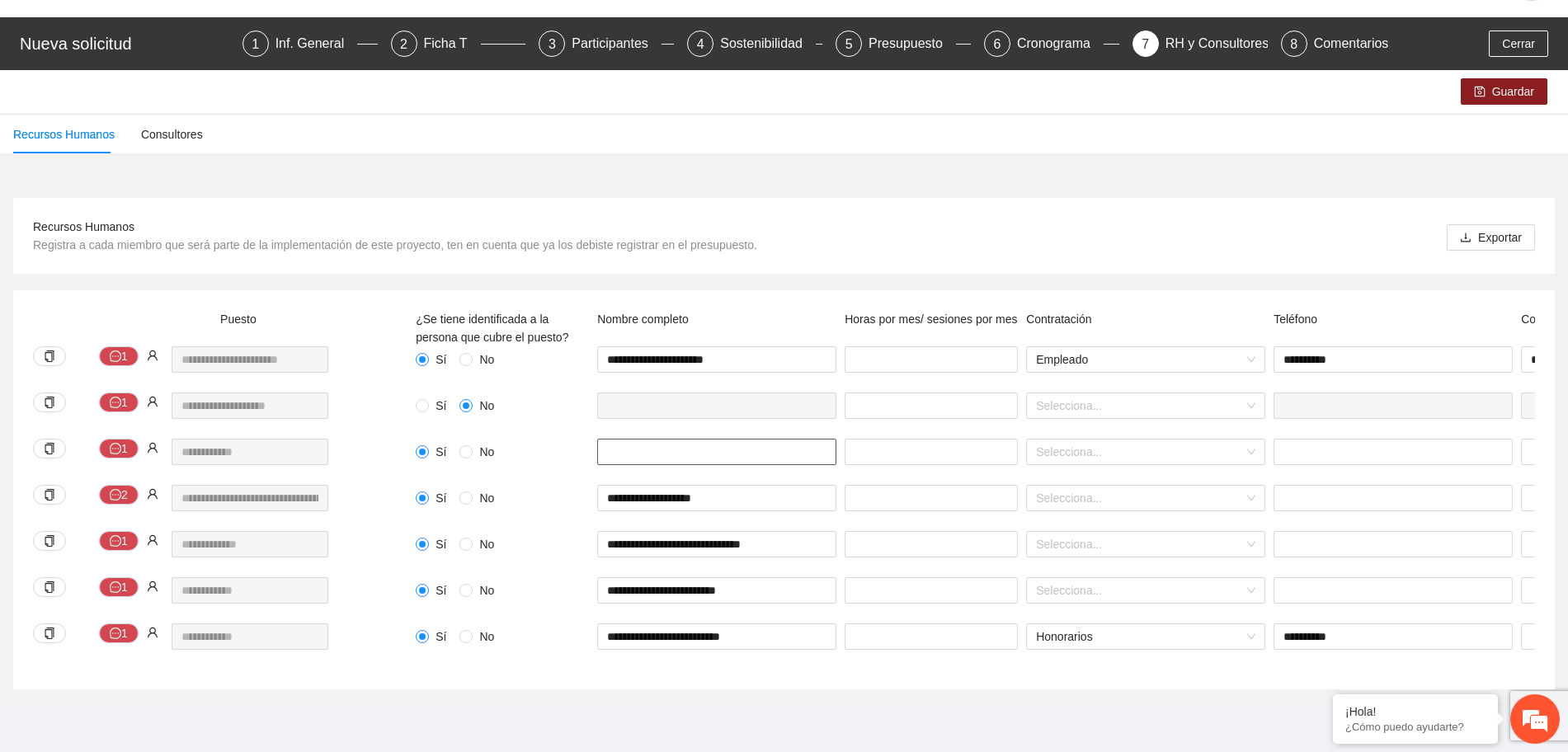
click at [642, 439] on input "text" at bounding box center [716, 452] width 239 height 27
type input "**********"
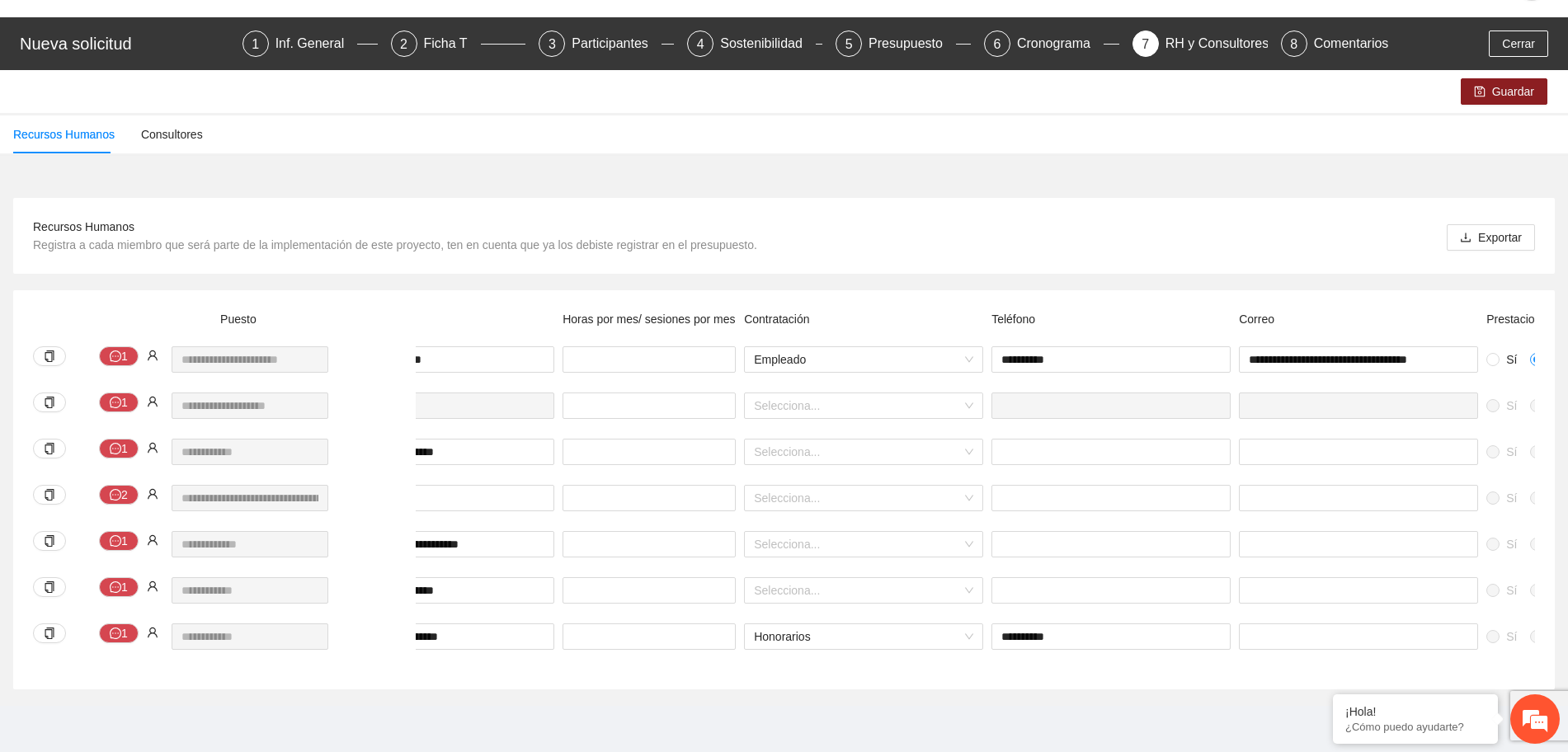
scroll to position [0, 291]
click at [1346, 624] on input "text" at bounding box center [1350, 637] width 239 height 27
paste input "**********"
type input "**********"
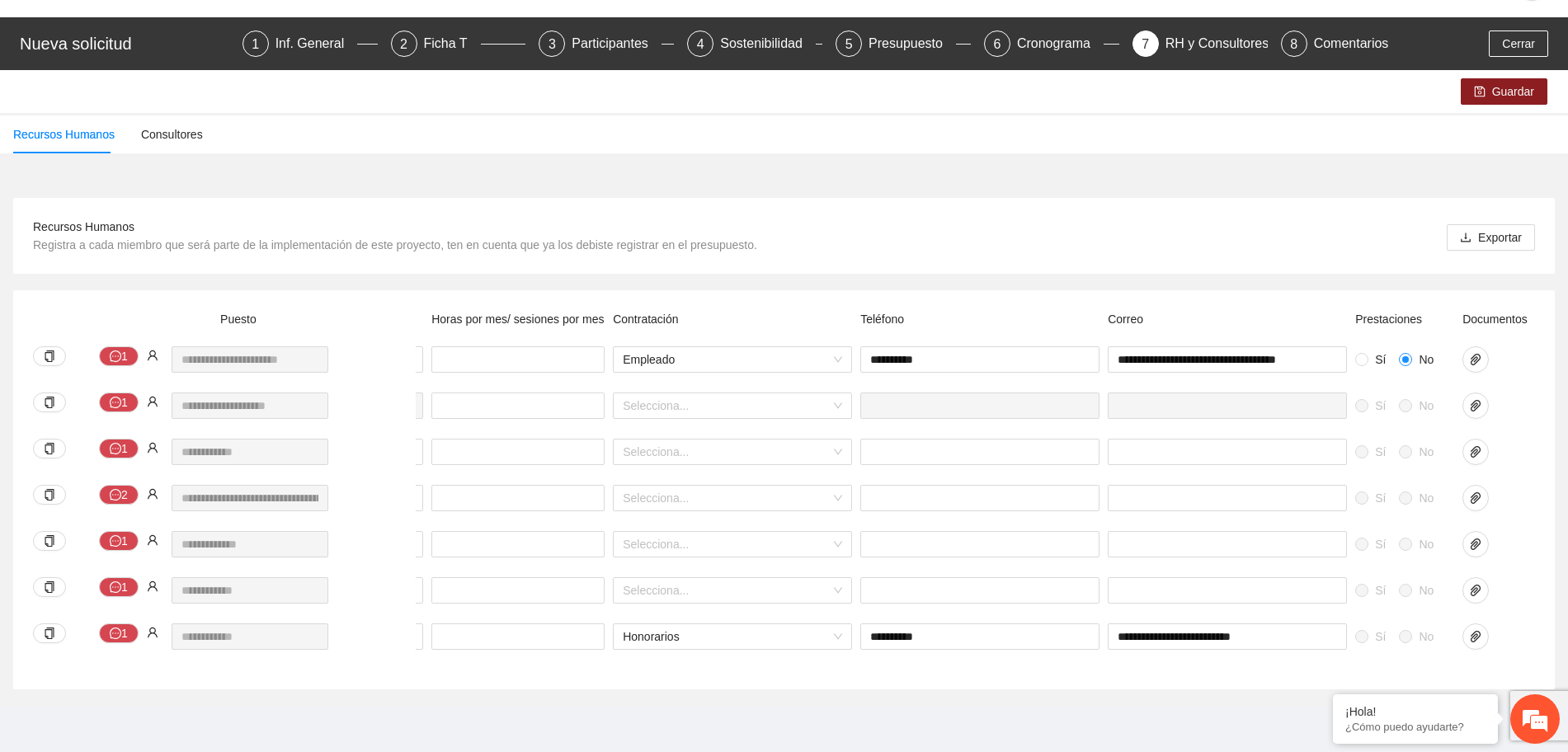
scroll to position [0, 452]
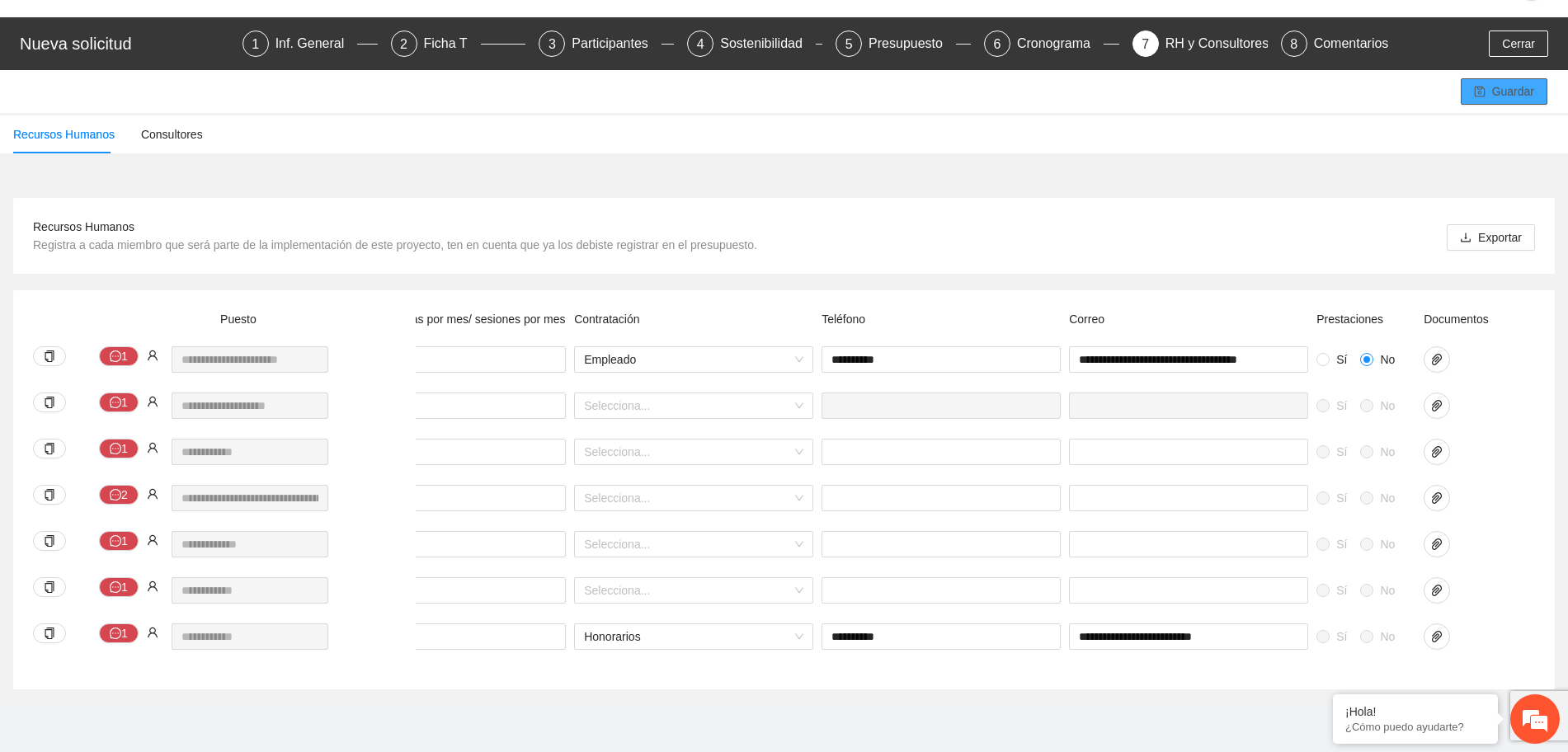
click at [1524, 82] on span "Guardar" at bounding box center [1514, 91] width 42 height 18
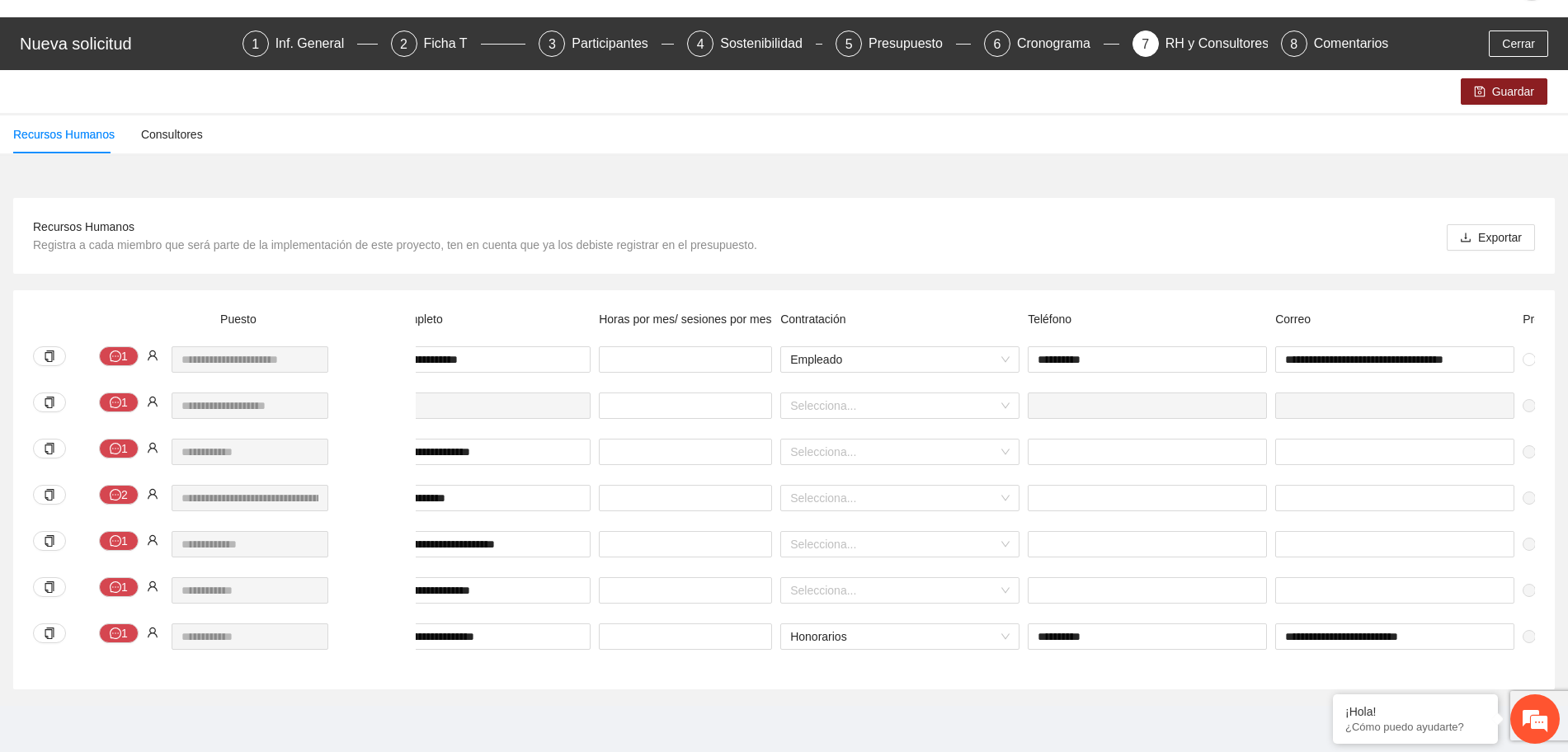
scroll to position [0, 203]
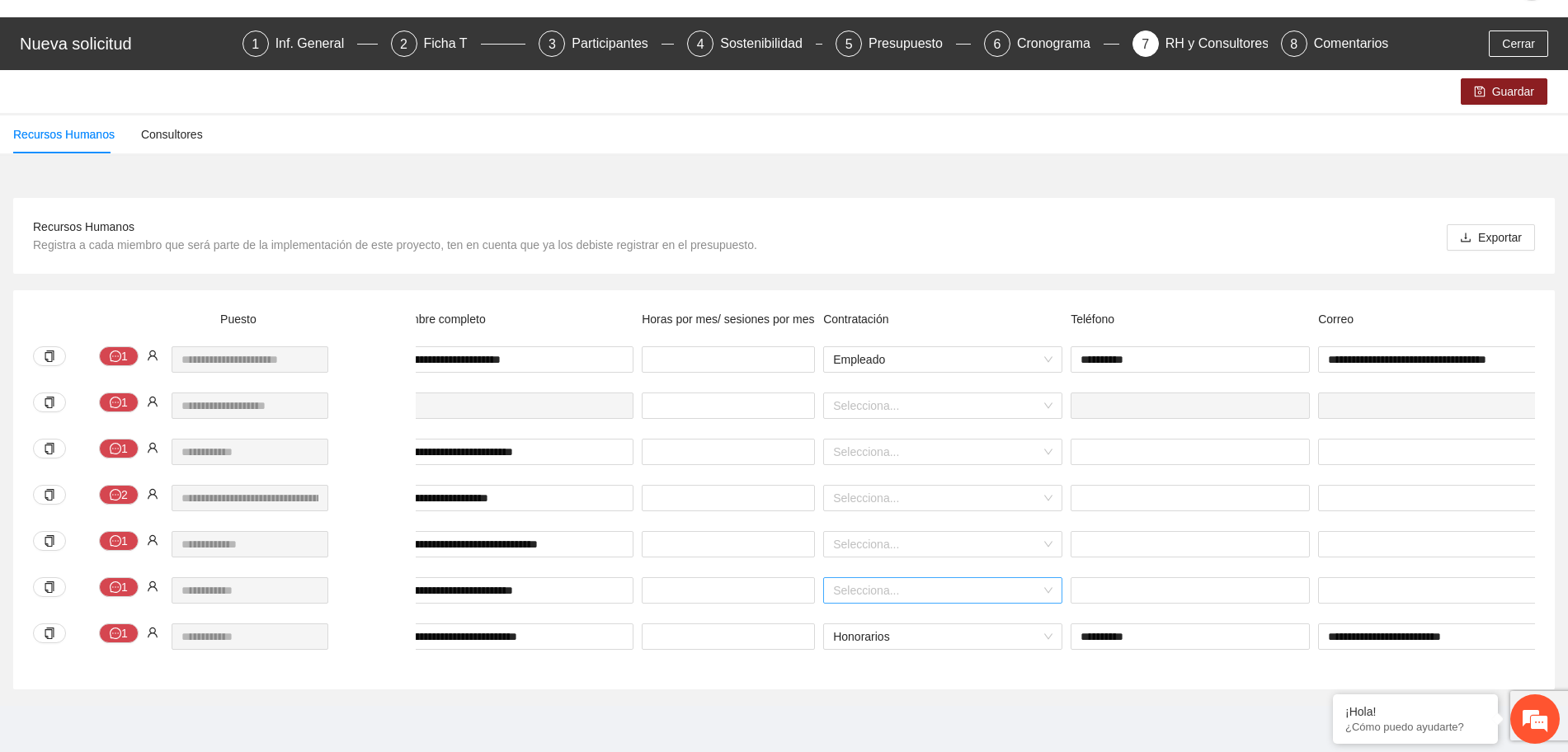
click at [1047, 578] on div "Selecciona..." at bounding box center [942, 591] width 239 height 27
click at [986, 641] on div "Honorarios" at bounding box center [943, 651] width 220 height 18
click at [1055, 531] on div "Selecciona..." at bounding box center [942, 544] width 239 height 27
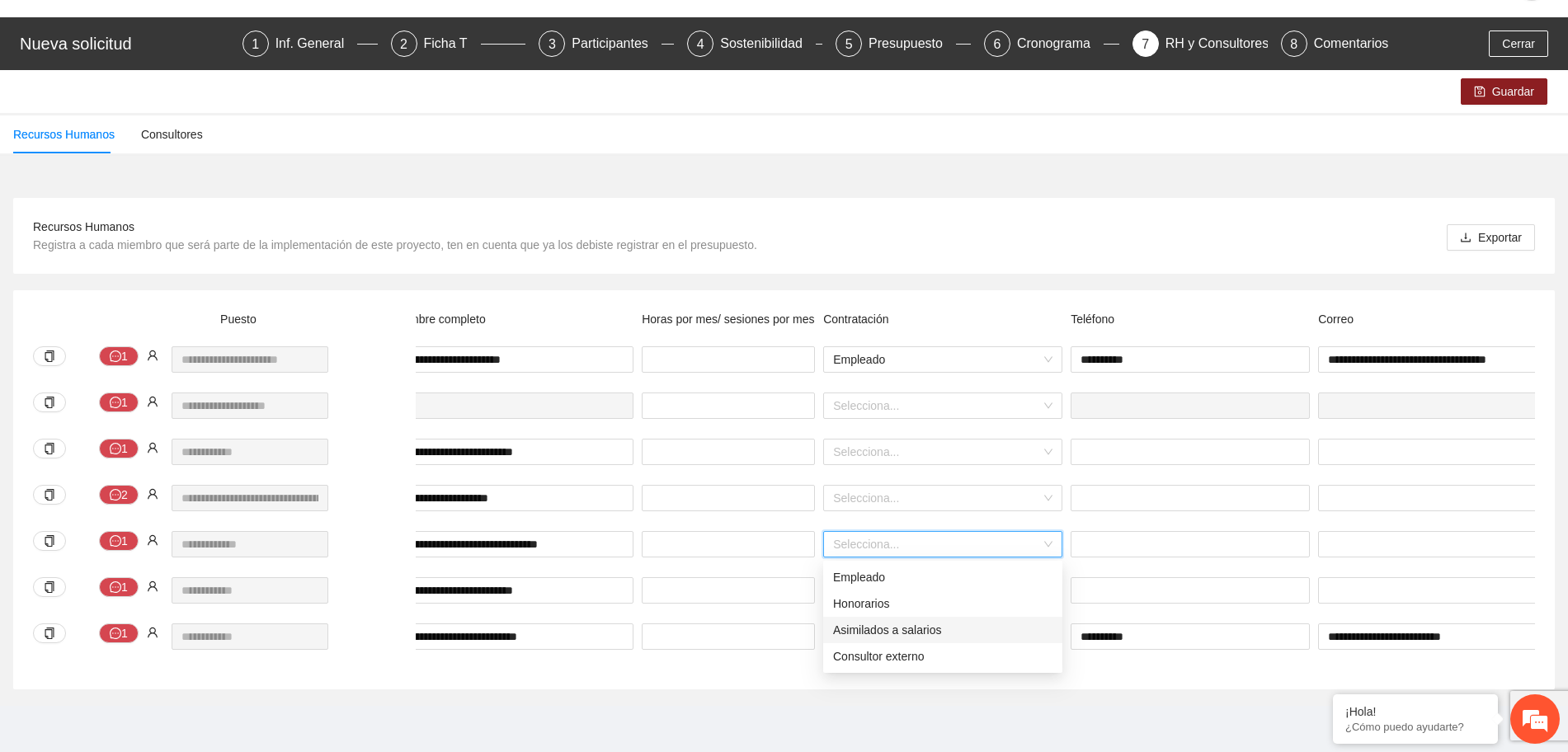
click at [1021, 621] on div "Asimilados a salarios" at bounding box center [943, 630] width 220 height 18
click at [1051, 439] on div "Selecciona..." at bounding box center [942, 452] width 239 height 27
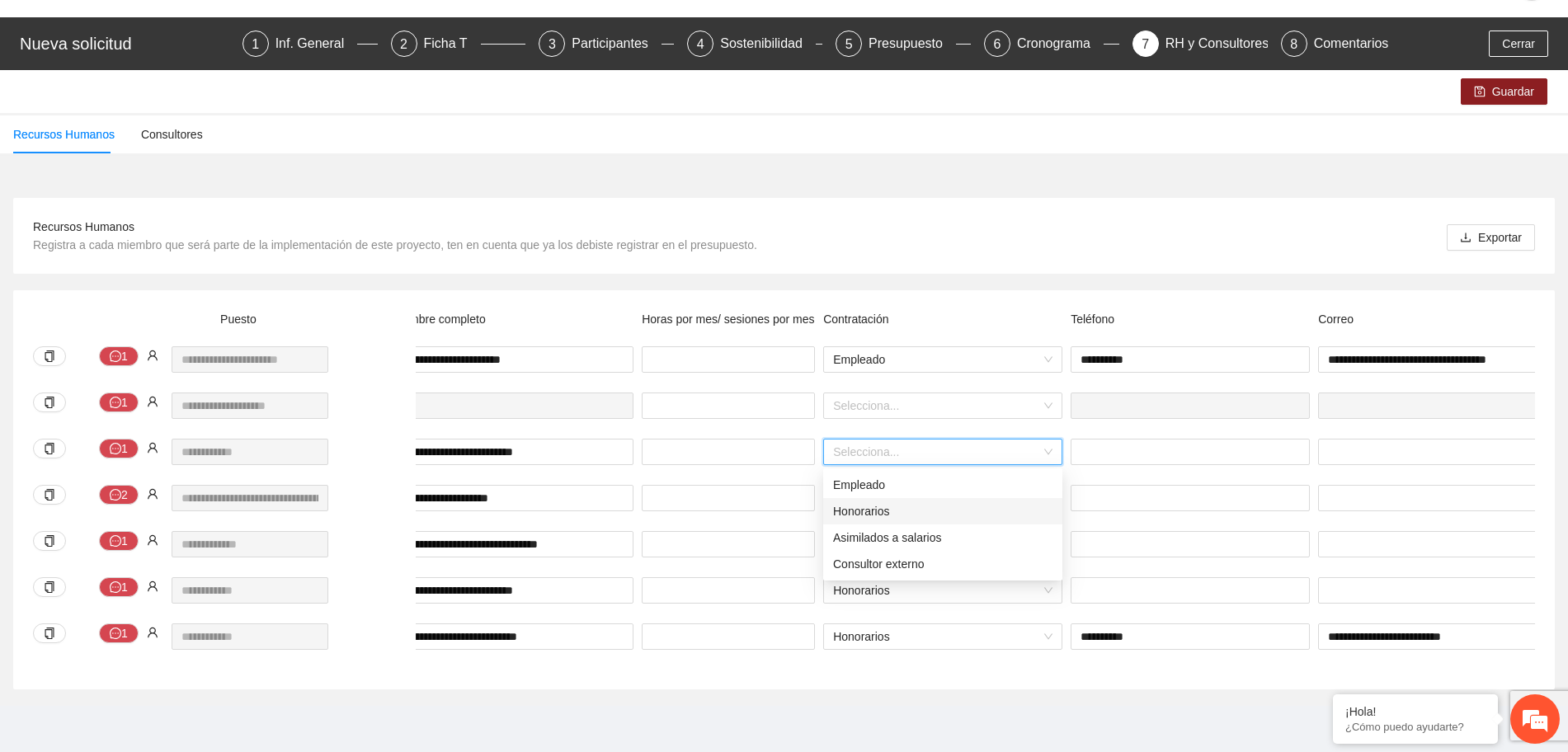
click at [980, 502] on div "Honorarios" at bounding box center [943, 511] width 220 height 18
click at [1036, 393] on input "search" at bounding box center [937, 405] width 208 height 25
click at [1024, 264] on div "**********" at bounding box center [784, 444] width 1542 height 492
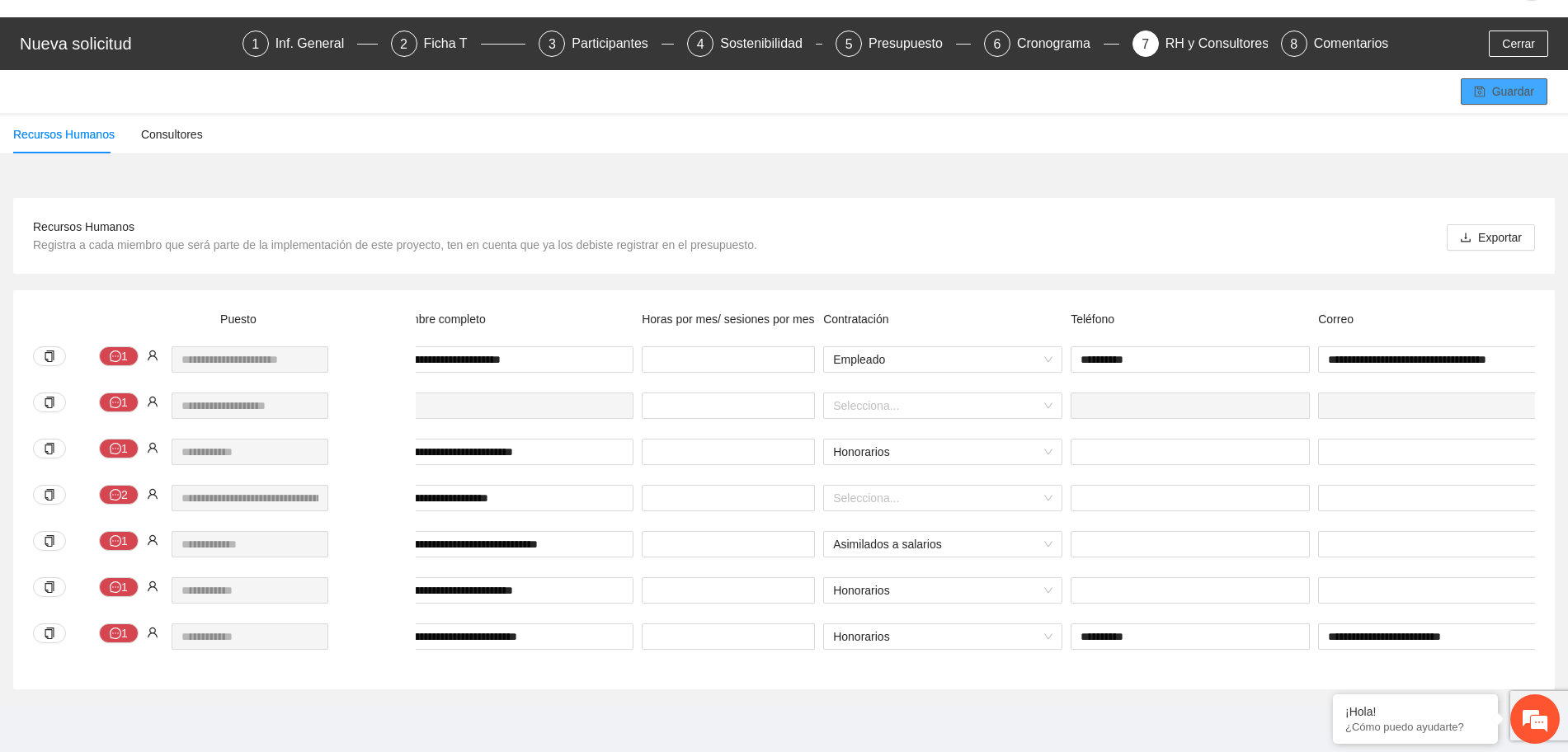
click at [1479, 87] on icon "save" at bounding box center [1480, 92] width 11 height 11
click at [1358, 580] on input "text" at bounding box center [1438, 591] width 239 height 27
paste input "**********"
type input "**********"
click at [1495, 82] on span "Guardar" at bounding box center [1514, 91] width 42 height 18
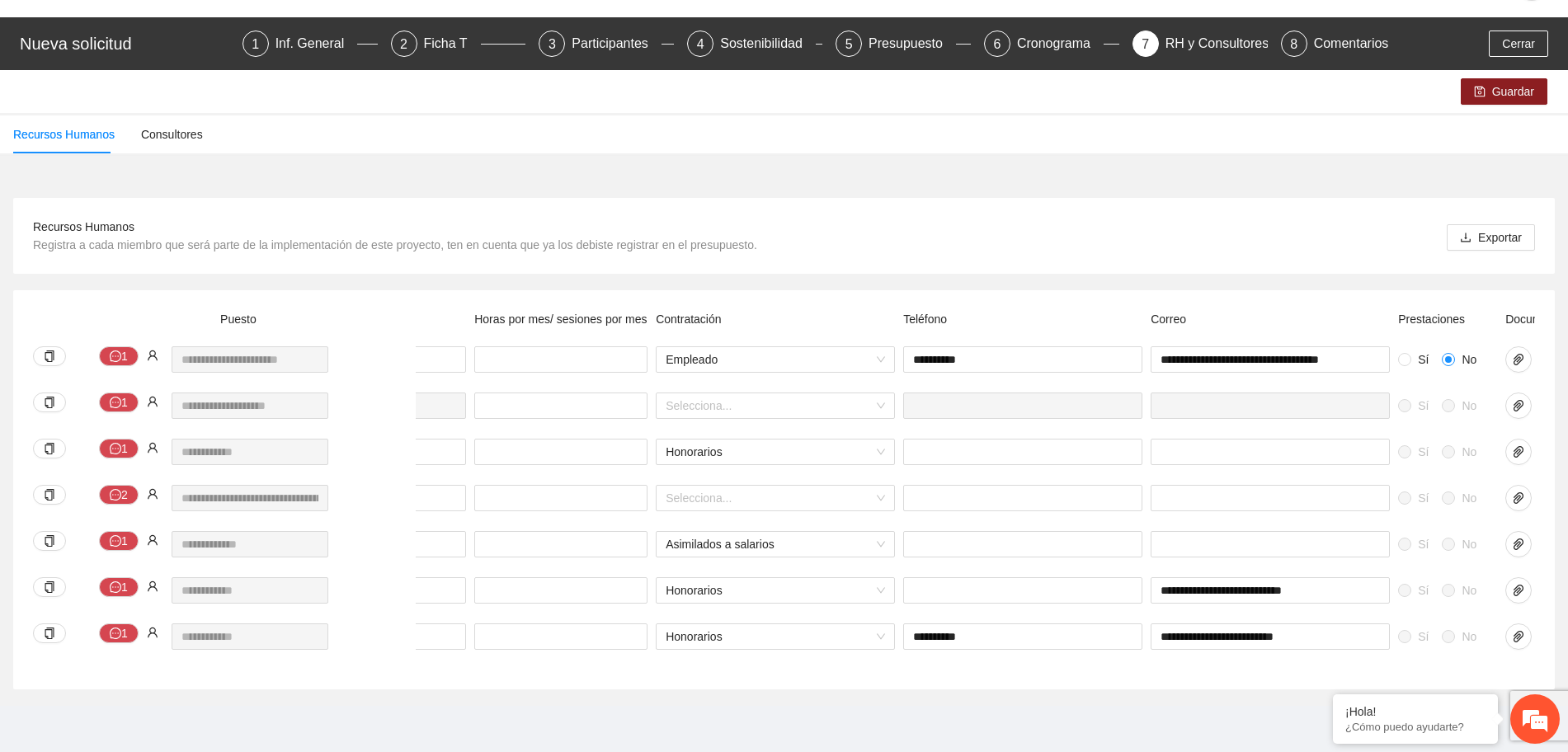
scroll to position [0, 452]
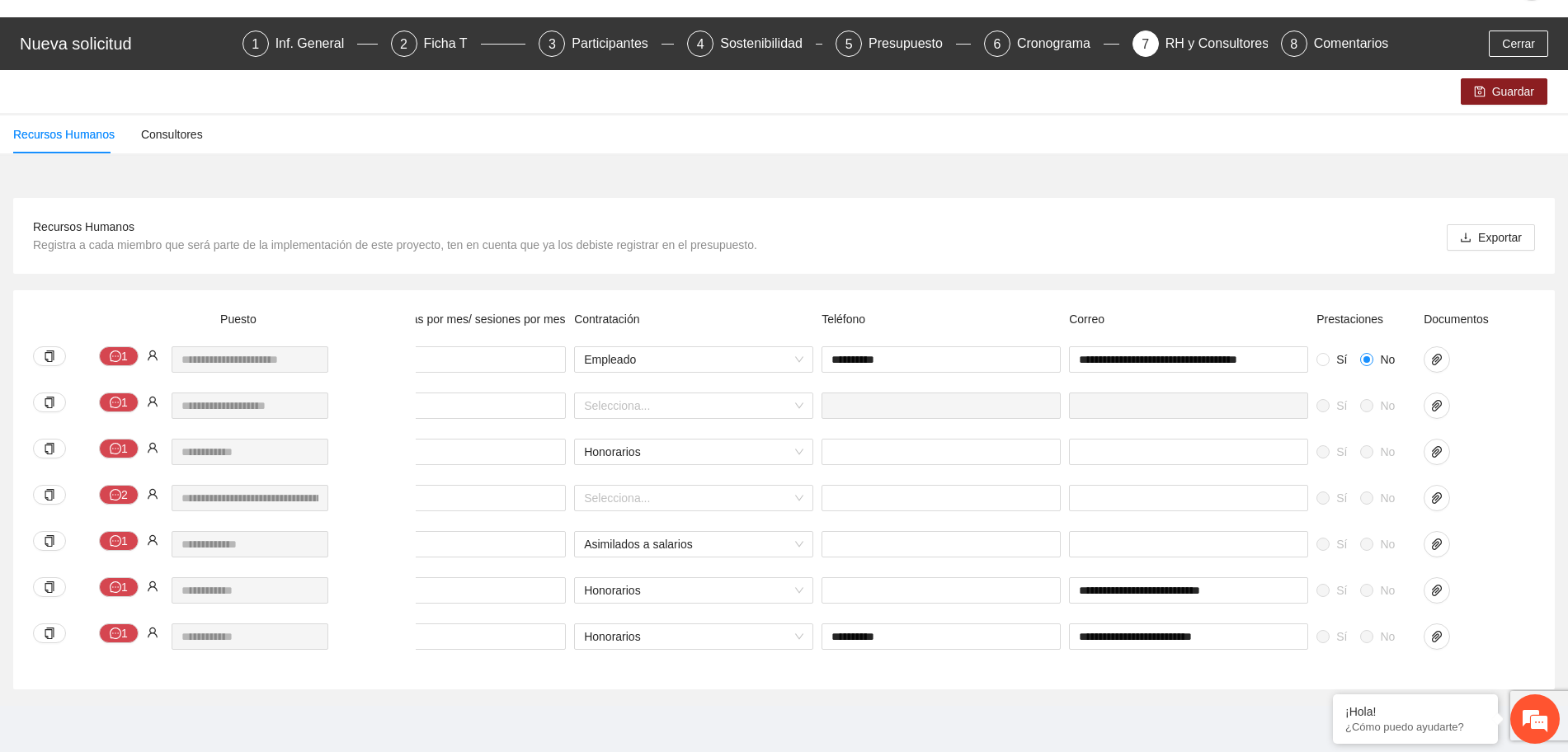
drag, startPoint x: 1485, startPoint y: 642, endPoint x: 1347, endPoint y: 651, distance: 138.3
click at [1347, 651] on div "**********" at bounding box center [747, 647] width 1575 height 46
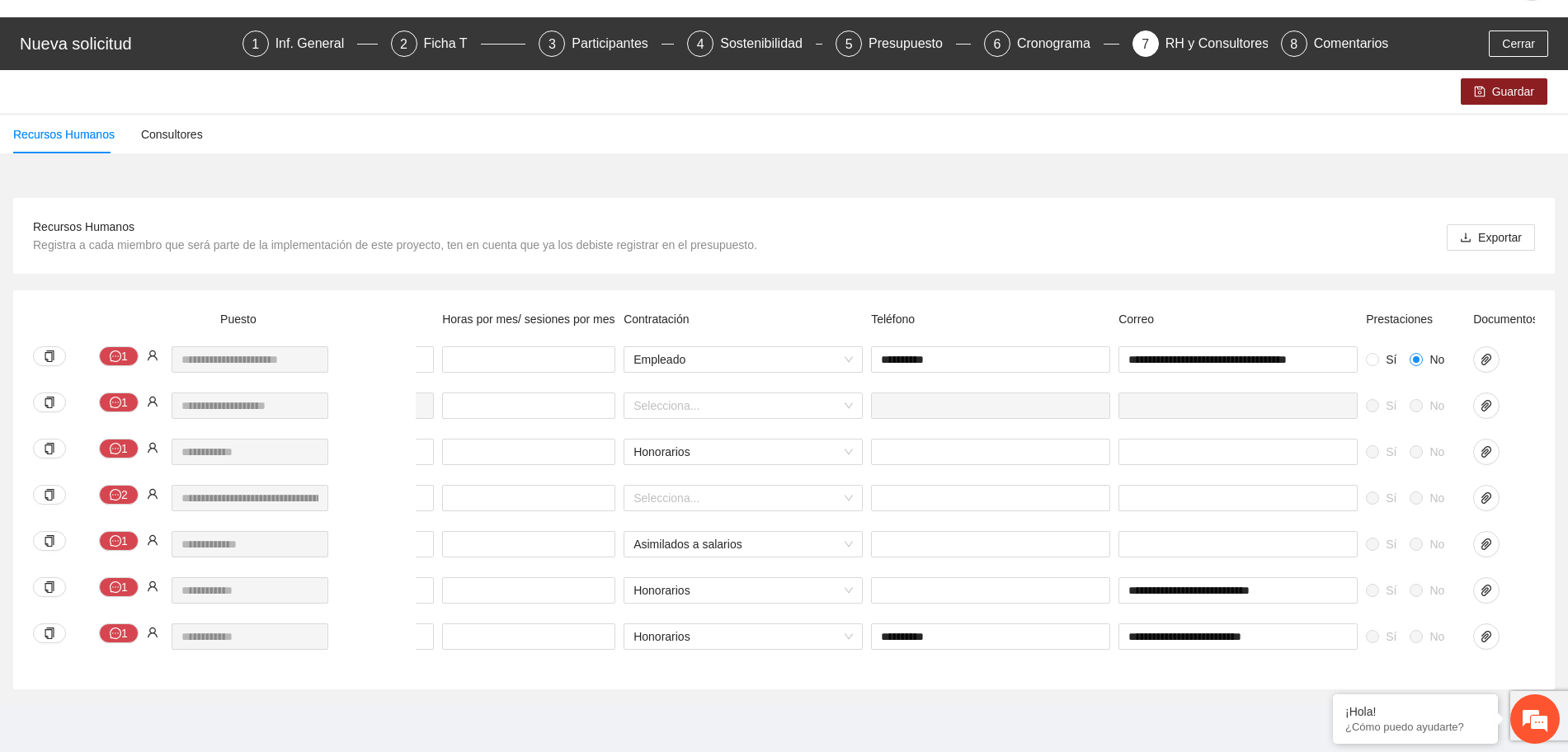
scroll to position [0, 0]
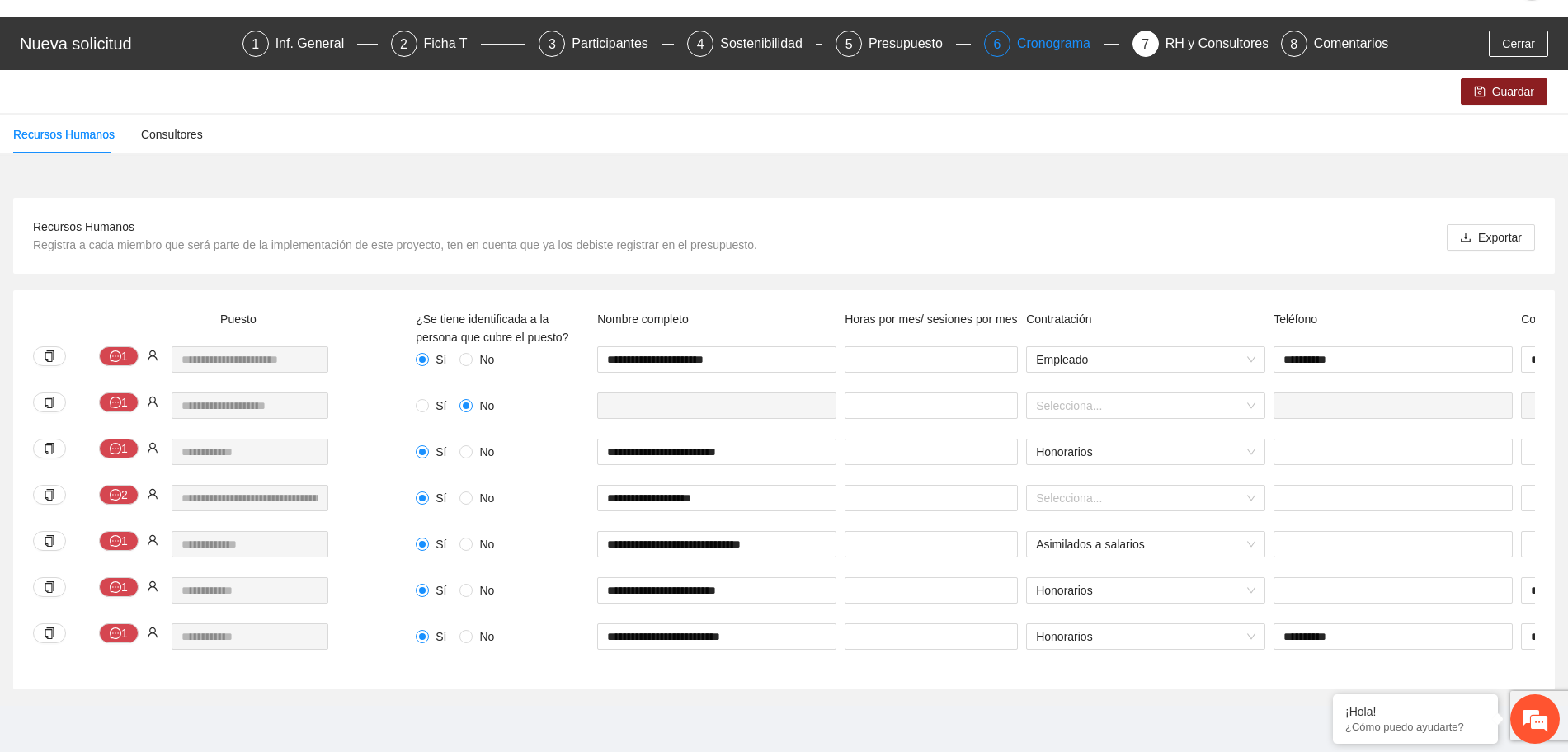
click at [1037, 33] on div "Cronograma" at bounding box center [1060, 43] width 87 height 27
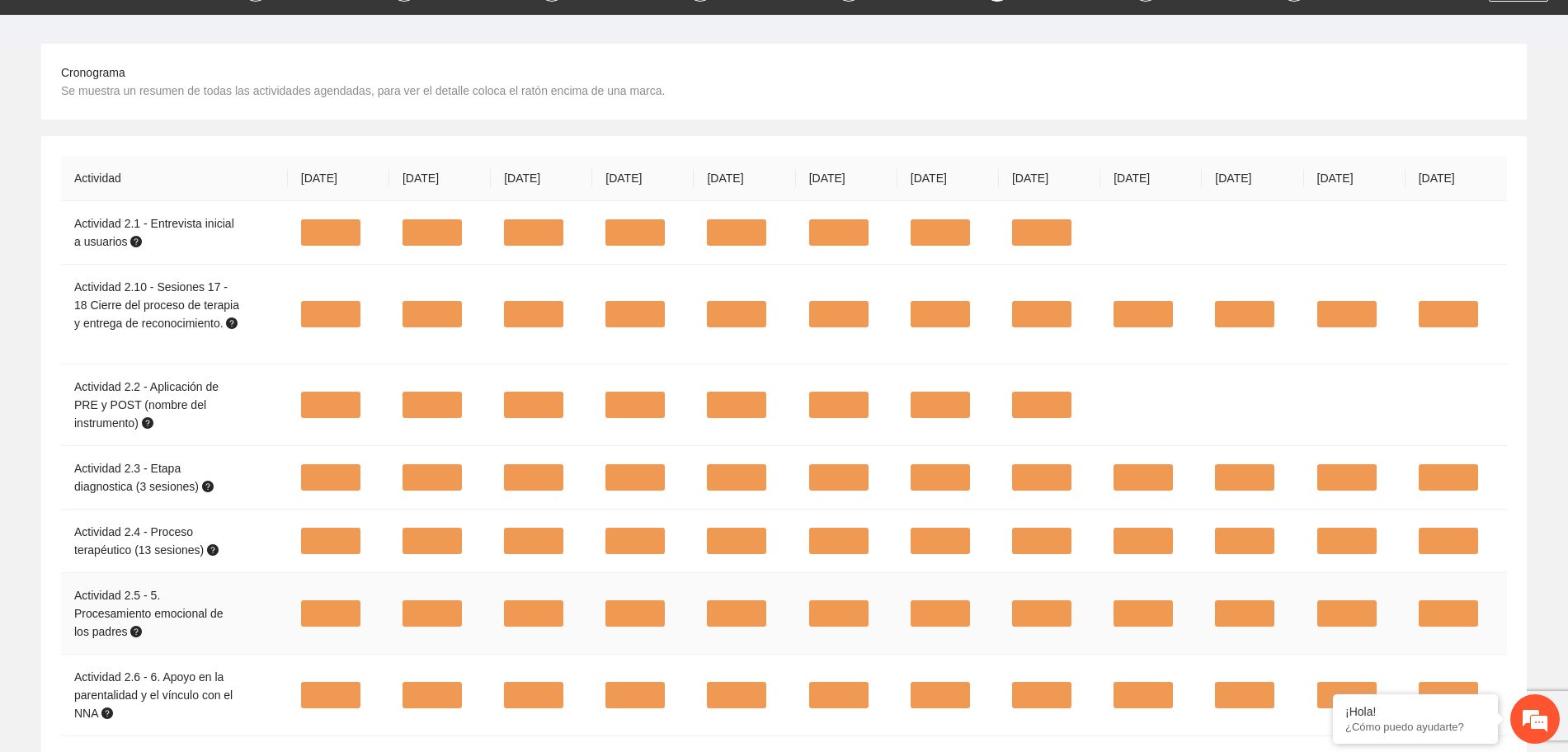
scroll to position [70, 0]
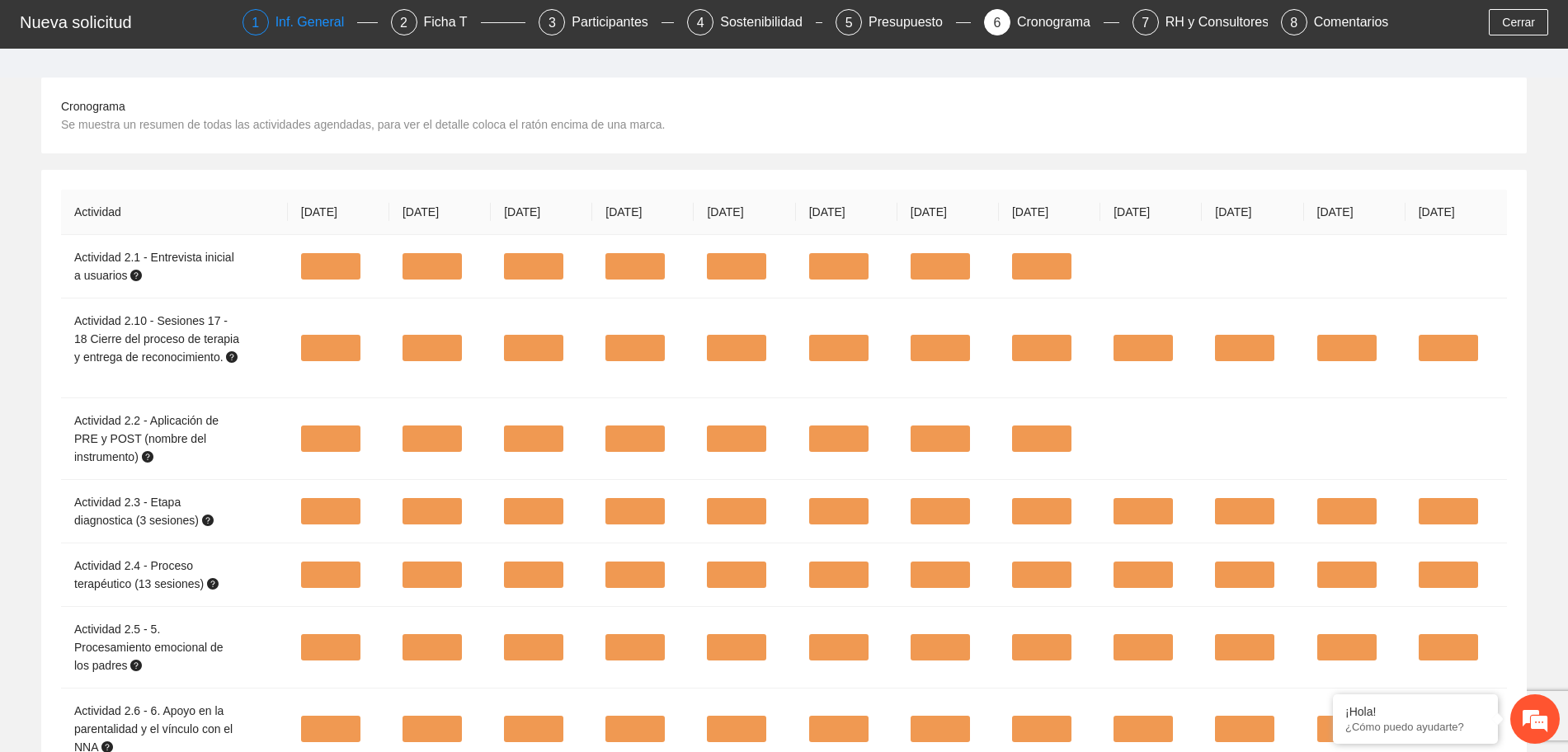
click at [340, 21] on div "Inf. General" at bounding box center [317, 22] width 82 height 27
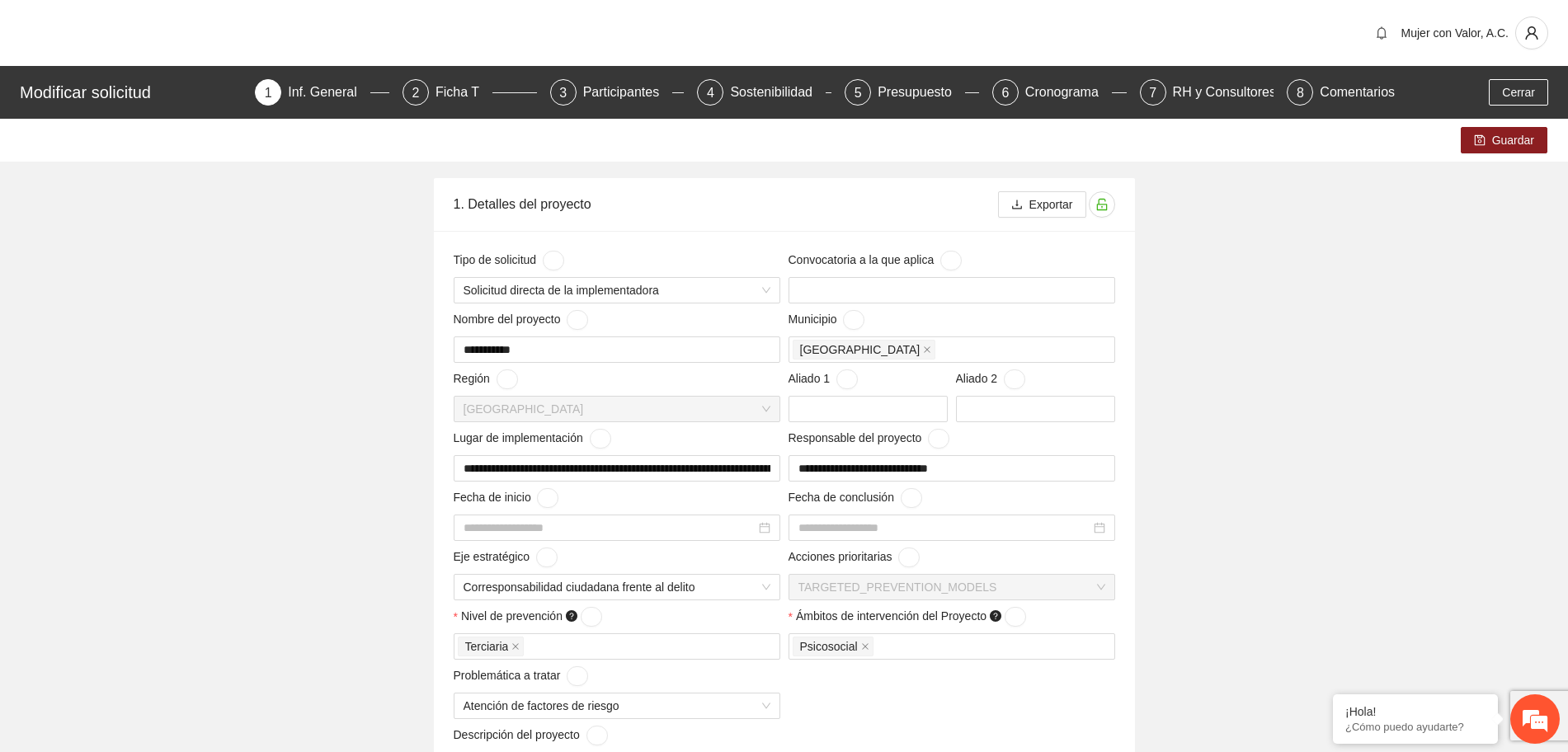
type input "**********"
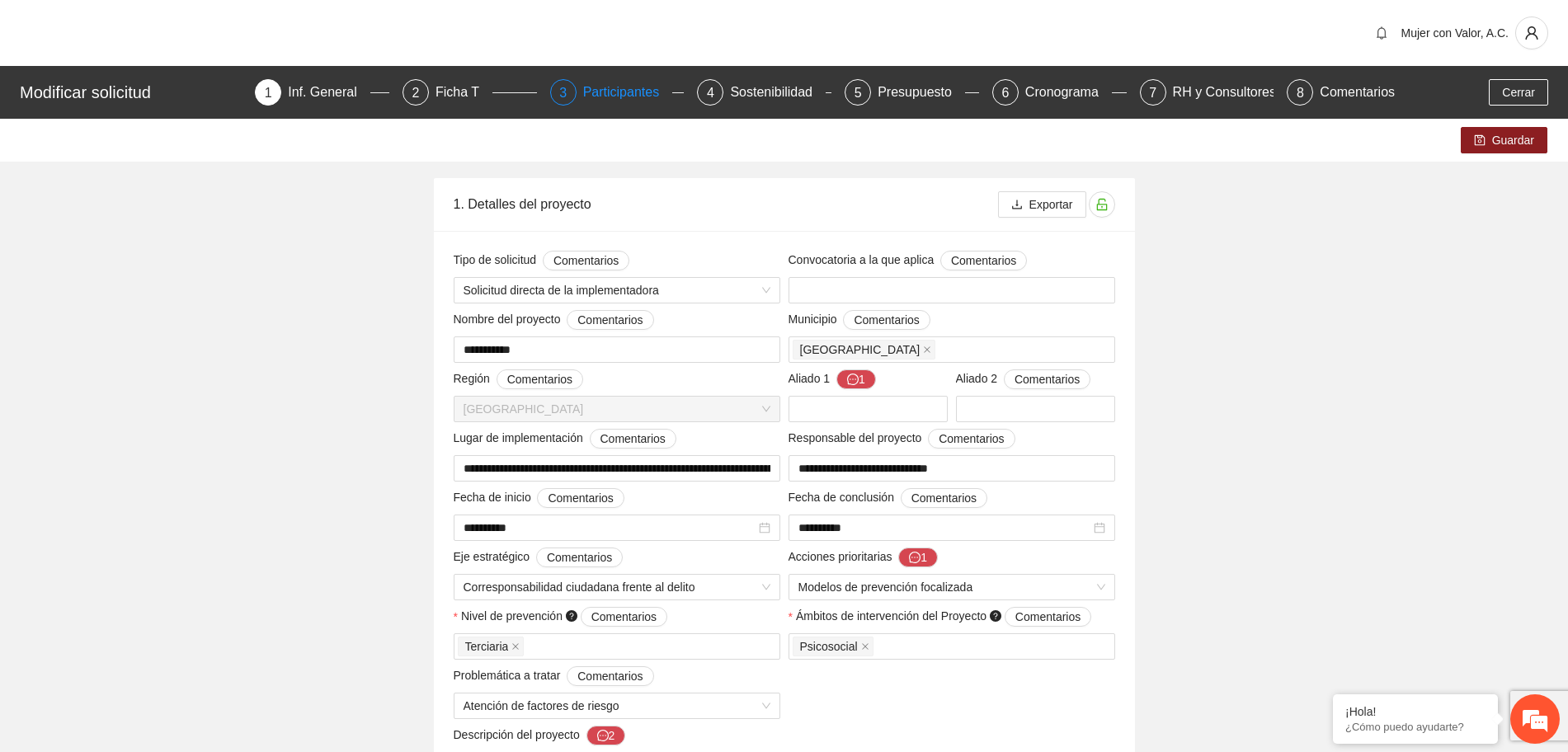
click at [630, 90] on div "Participantes" at bounding box center [628, 92] width 90 height 27
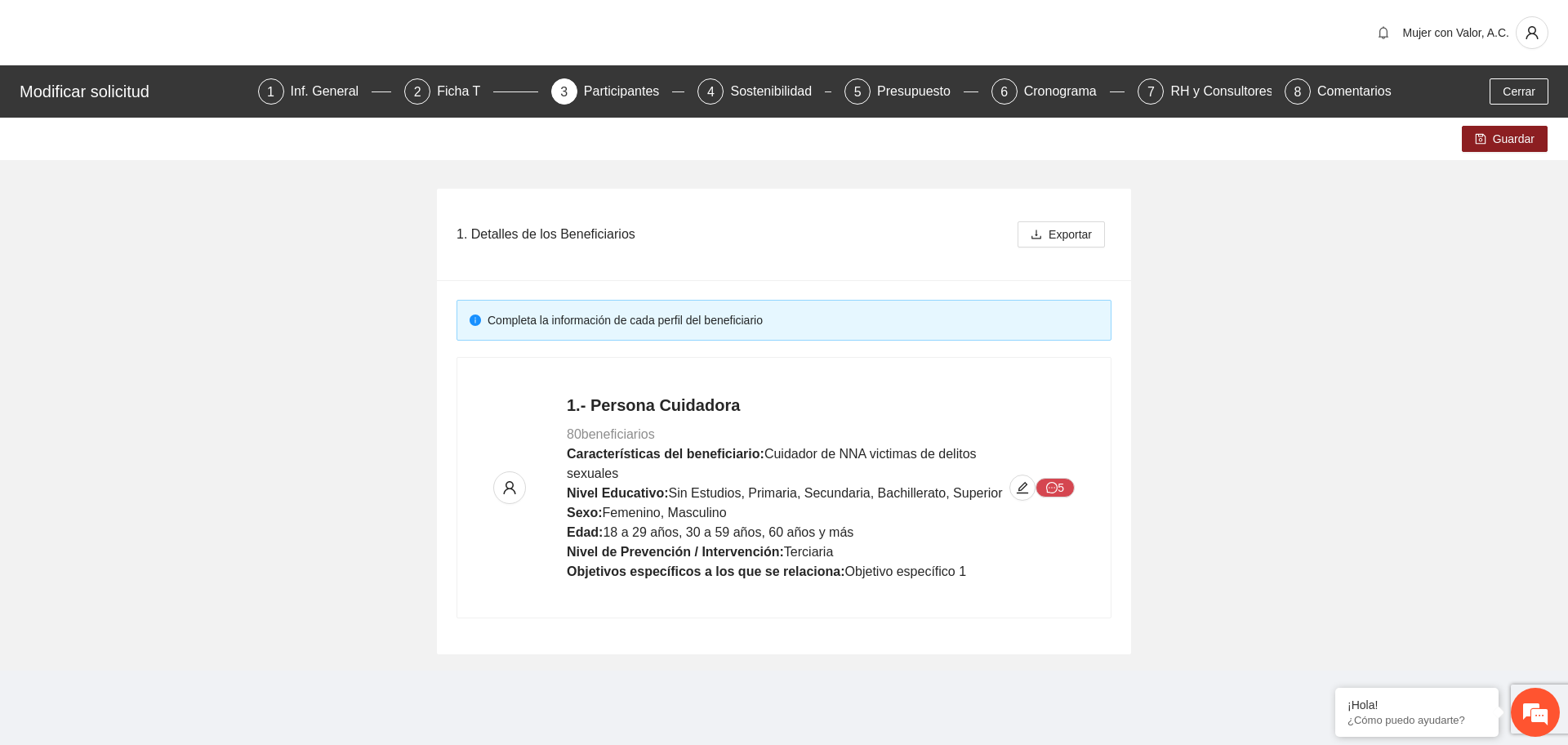
drag, startPoint x: 624, startPoint y: 89, endPoint x: 607, endPoint y: 42, distance: 50.0
click at [607, 42] on div "Mujer con Valor, A.C." at bounding box center [784, 33] width 1568 height 66
click at [1022, 486] on icon "edit" at bounding box center [1022, 487] width 12 height 12
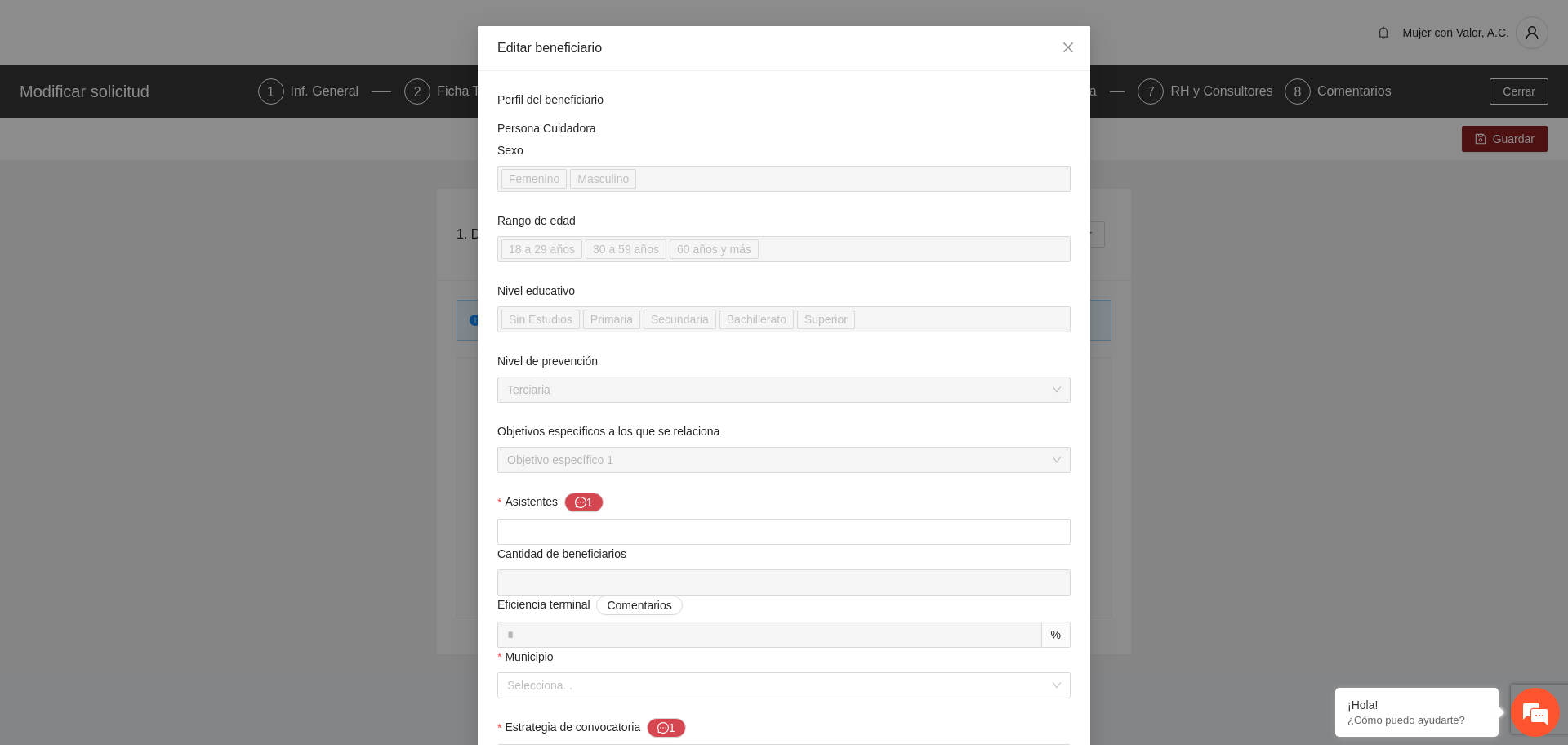
scroll to position [102, 0]
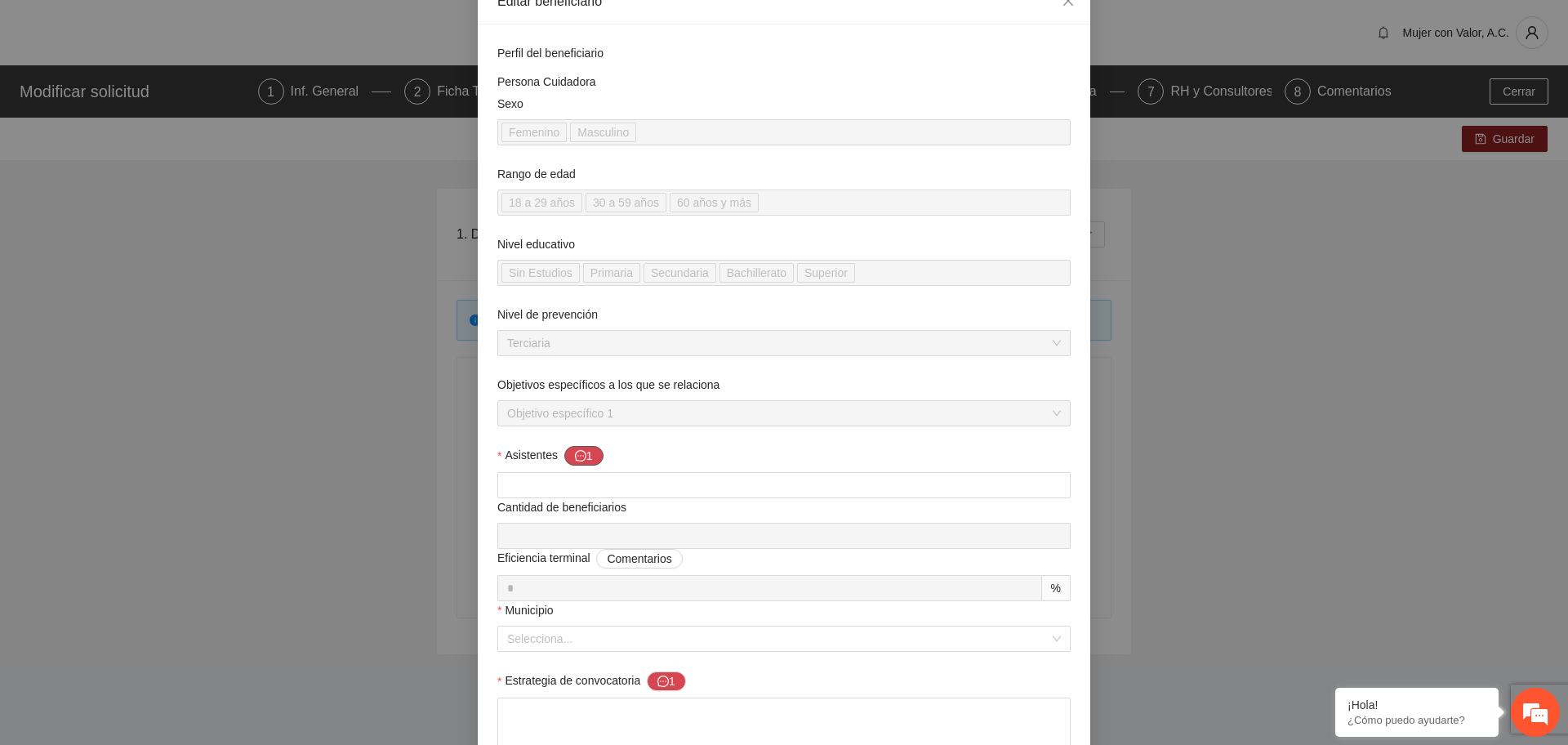
click at [578, 449] on button "1" at bounding box center [584, 455] width 39 height 19
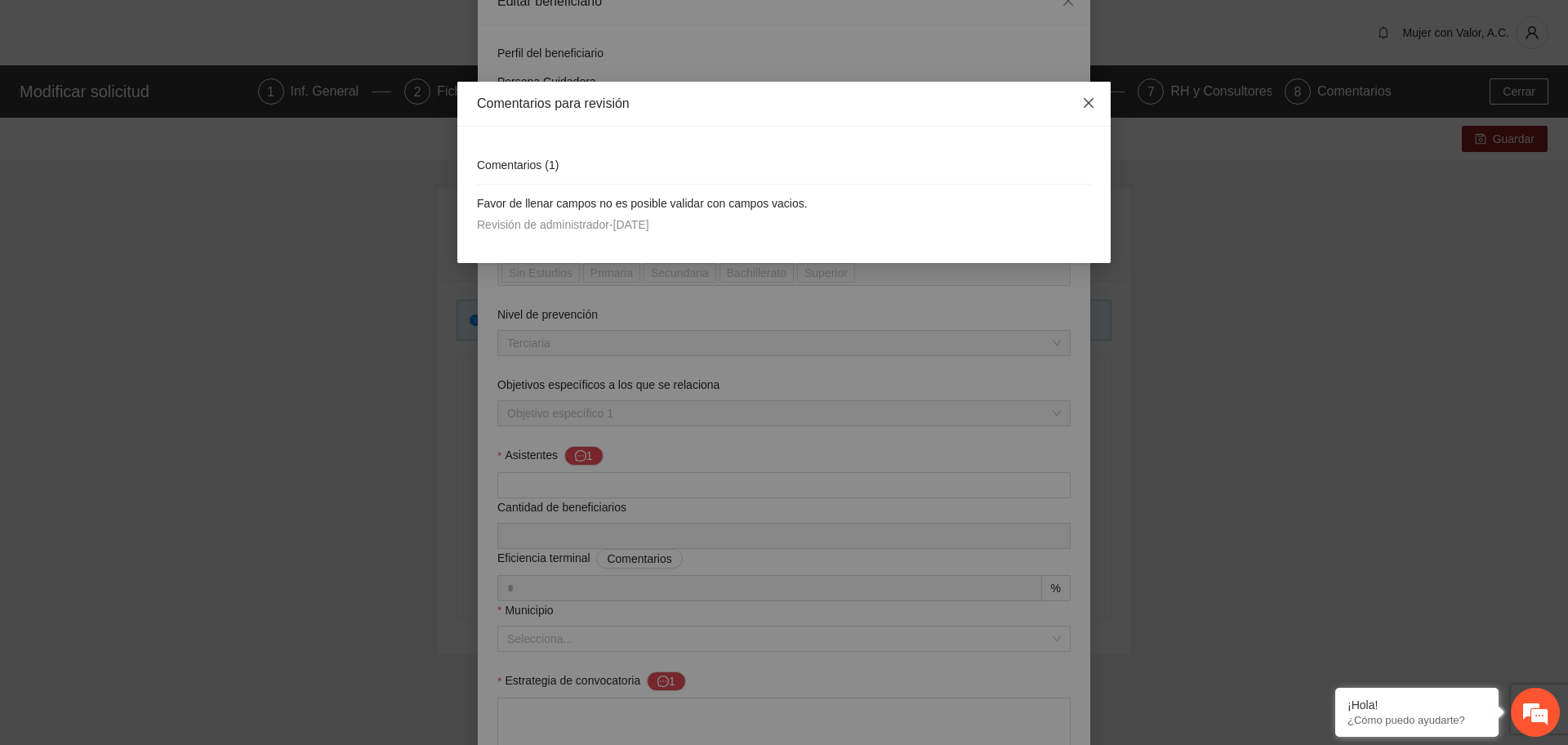
click at [1091, 99] on icon "close" at bounding box center [1089, 102] width 13 height 13
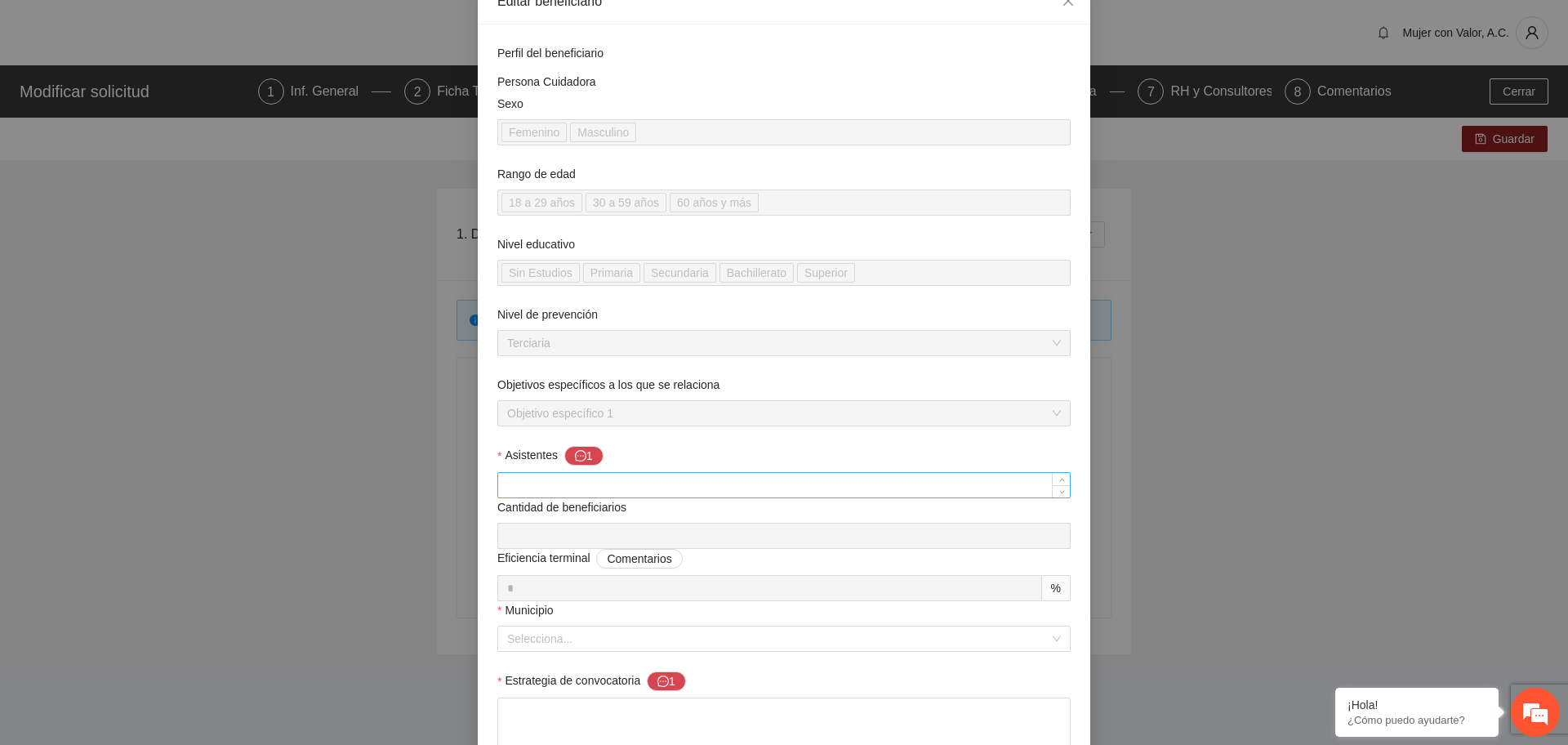
click at [658, 485] on input "Asistentes 1" at bounding box center [784, 485] width 572 height 25
type input "***"
type input "**"
type input "***"
click at [862, 459] on div "Asistentes 1" at bounding box center [784, 459] width 574 height 27
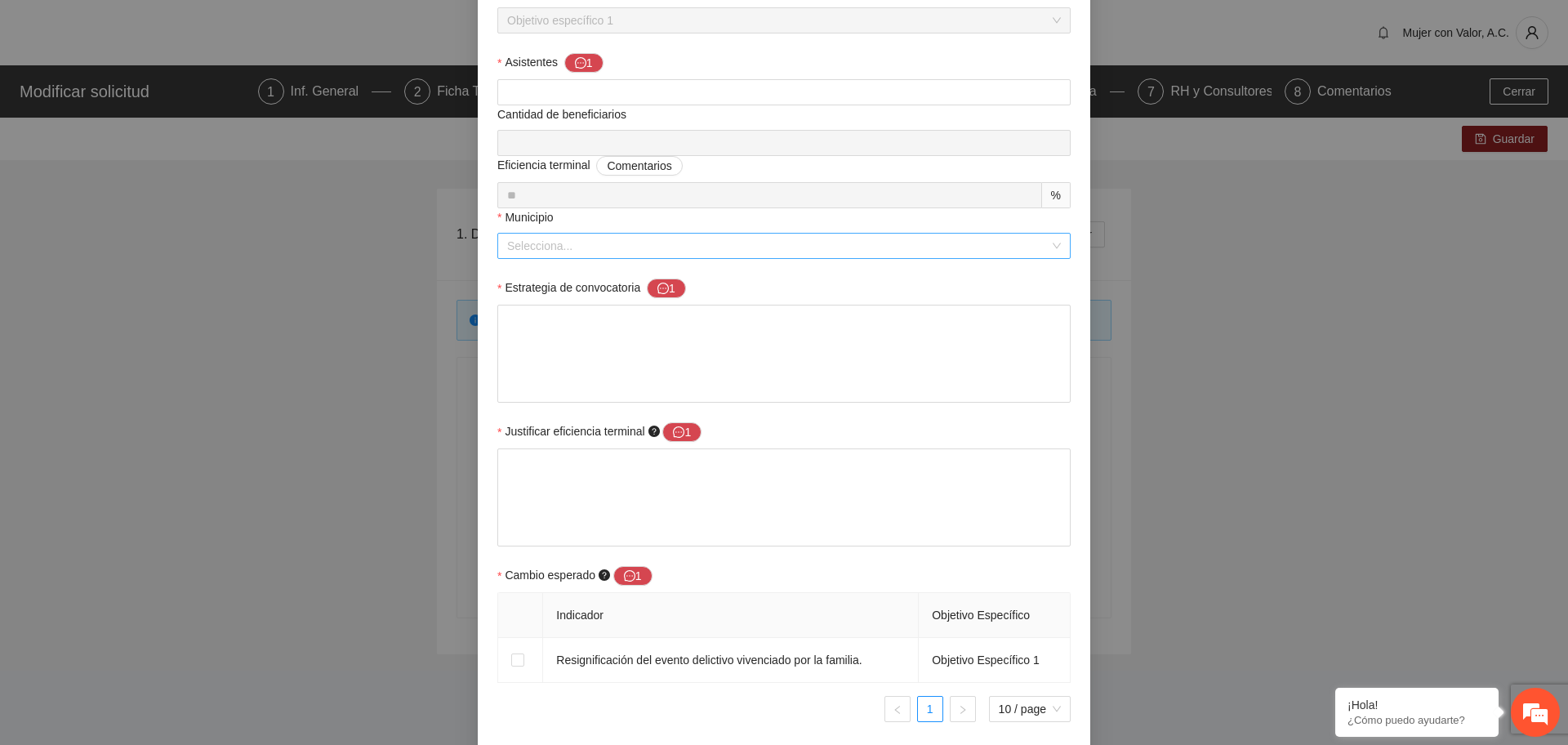
scroll to position [511, 0]
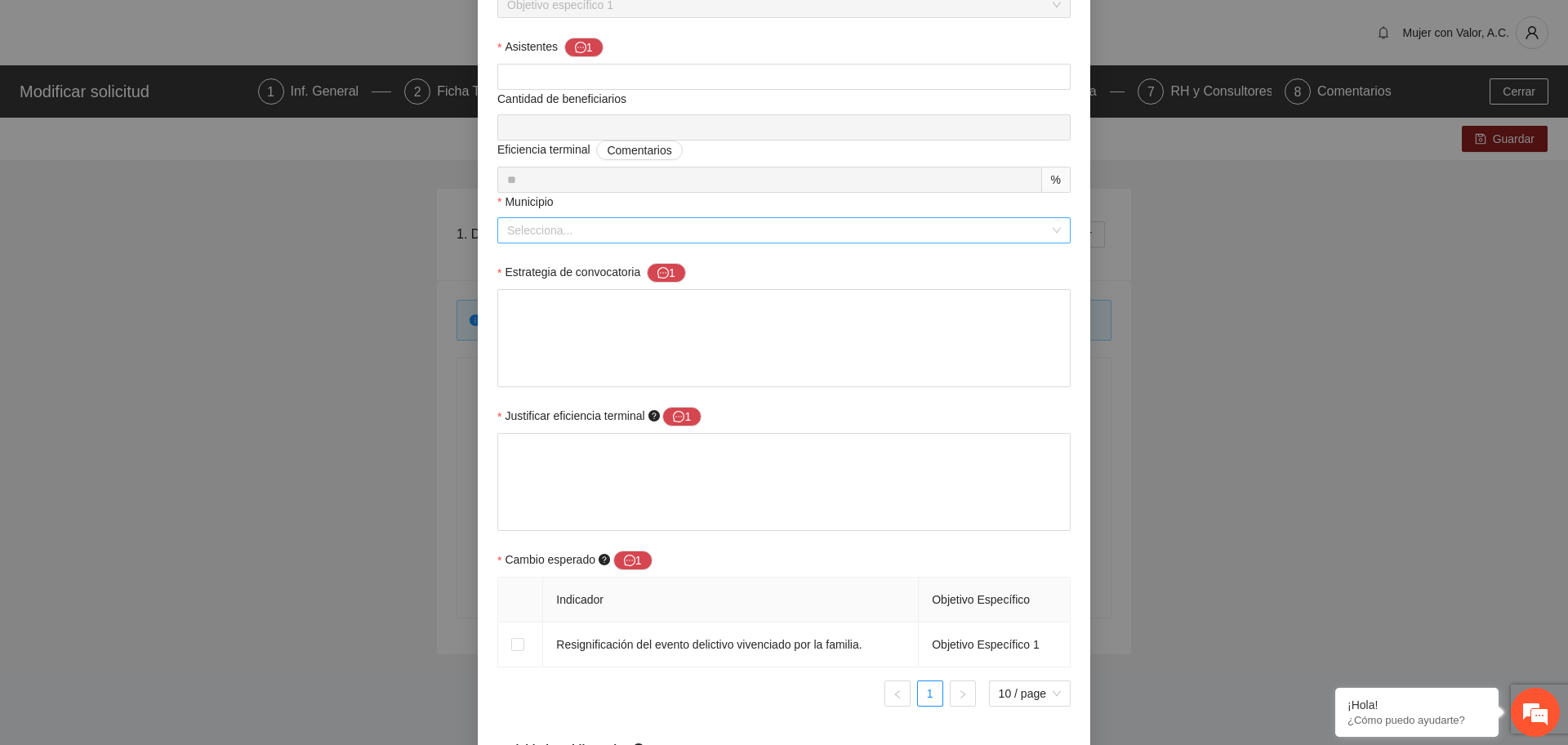
click at [626, 229] on input "Municipio" at bounding box center [779, 230] width 543 height 25
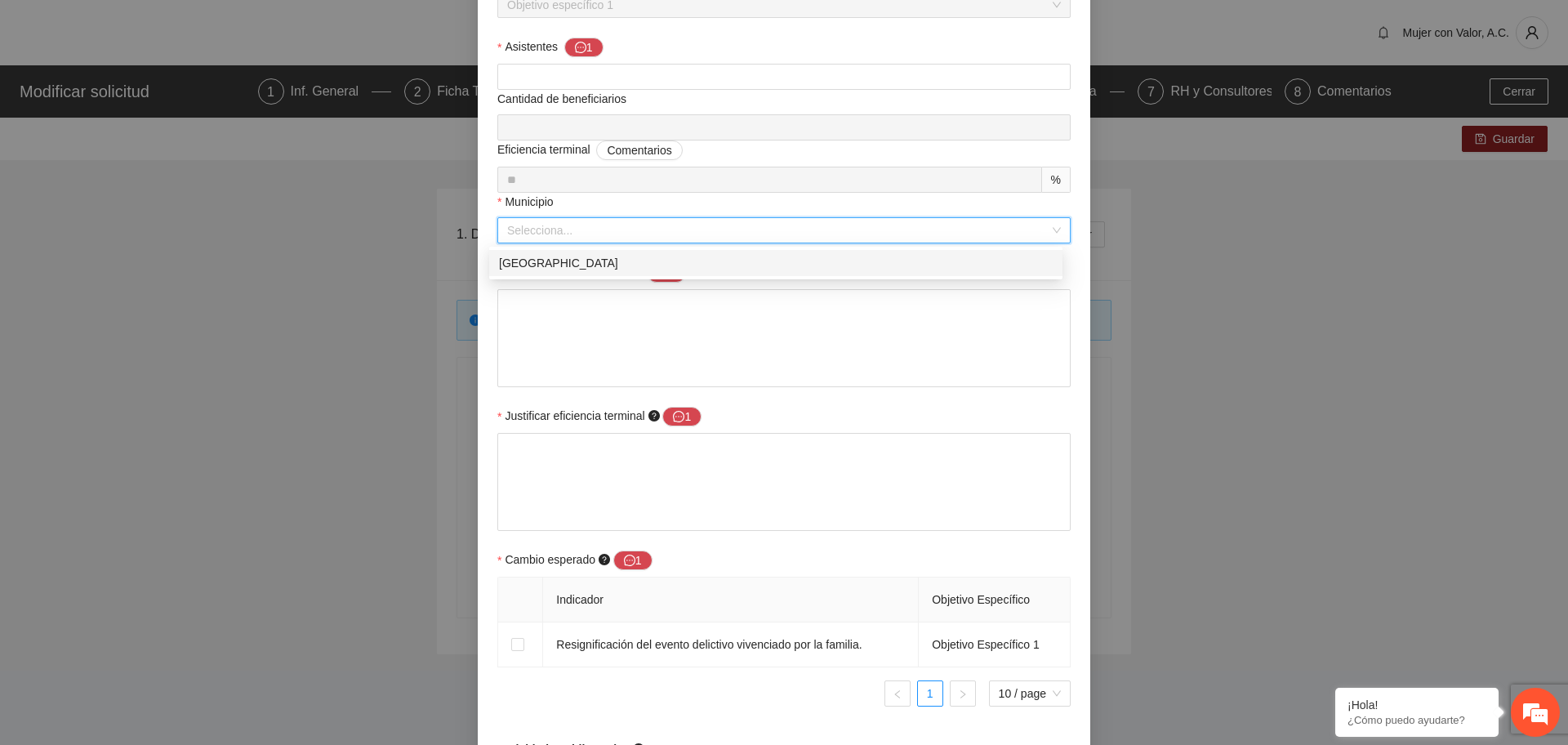
click at [613, 268] on div "Chihuahua" at bounding box center [776, 263] width 554 height 18
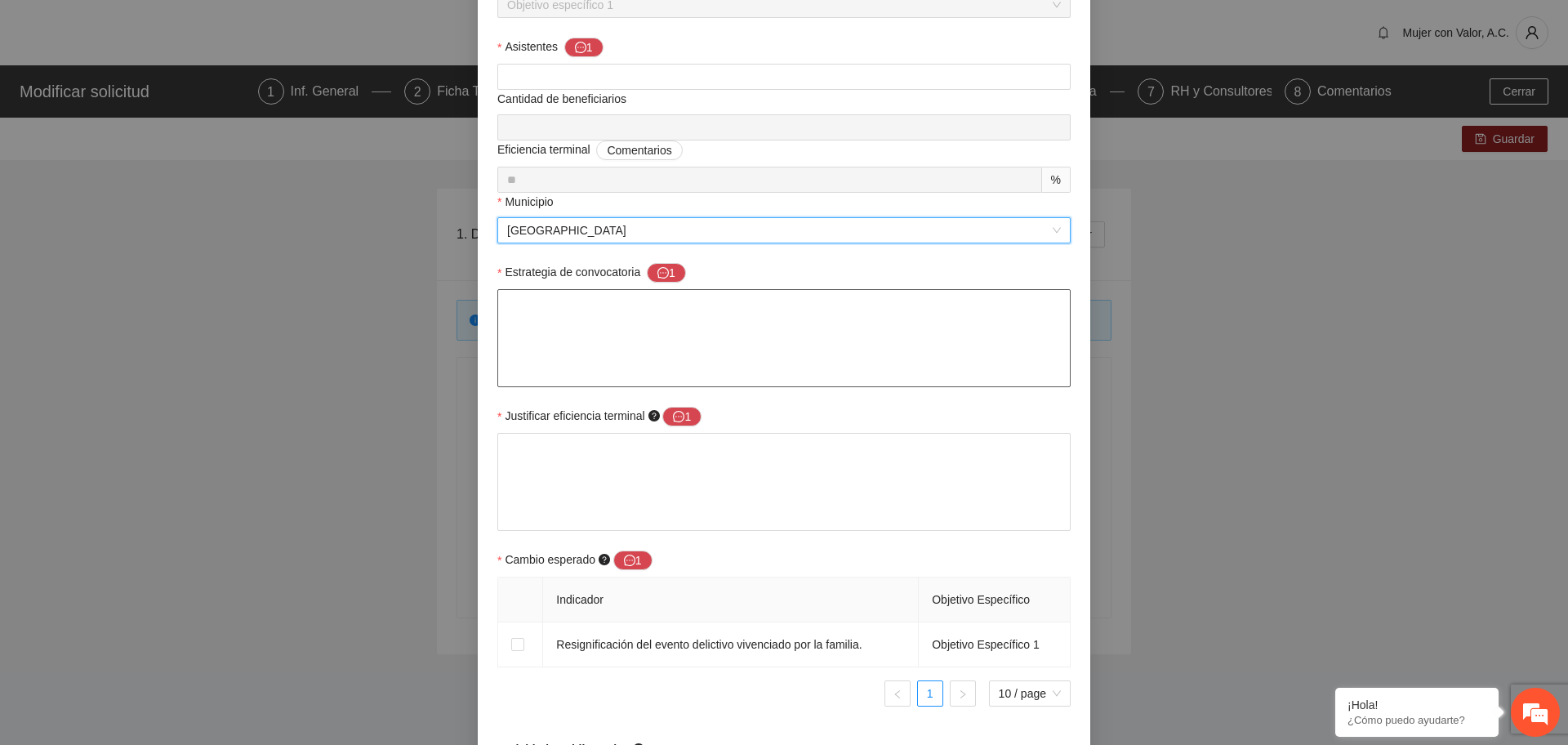
click at [774, 312] on textarea "Estrategia de convocatoria 1" at bounding box center [784, 337] width 574 height 98
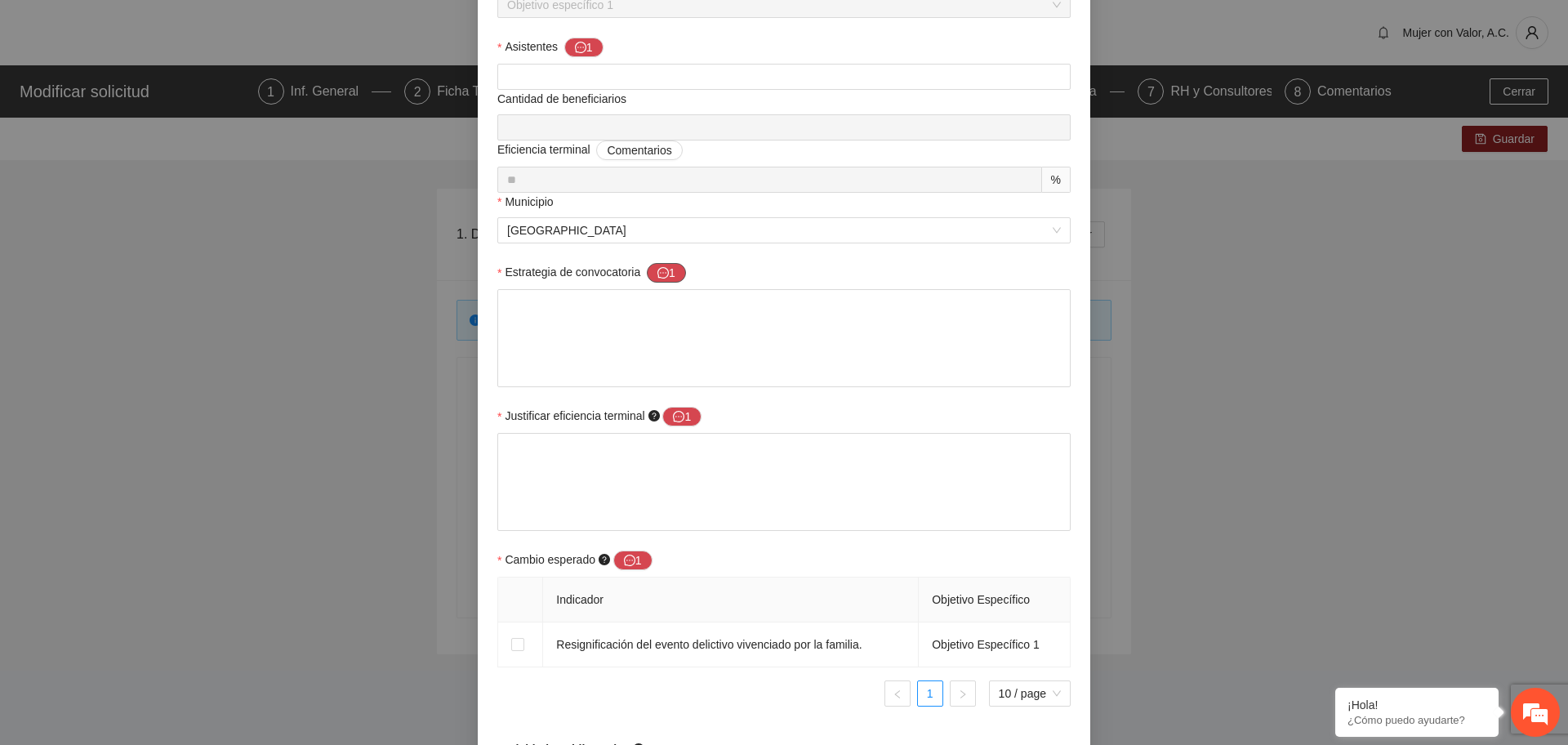
click at [658, 267] on icon "message" at bounding box center [663, 272] width 12 height 12
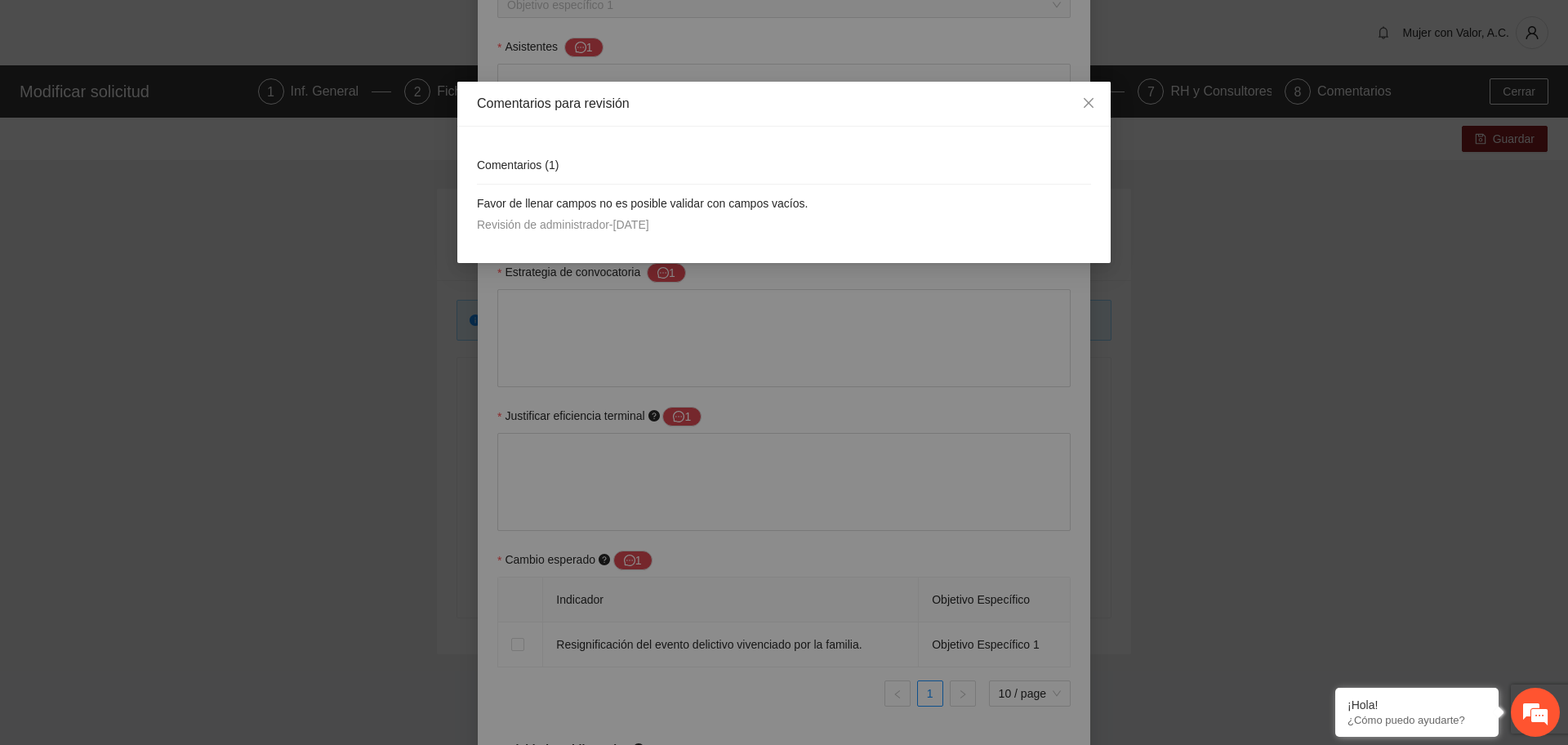
click at [651, 326] on div "Comentarios para revisión Comentarios ( 1 ) Favor de llenar campos no es posibl…" at bounding box center [784, 372] width 1568 height 745
click at [1083, 96] on span "Close" at bounding box center [1089, 103] width 44 height 44
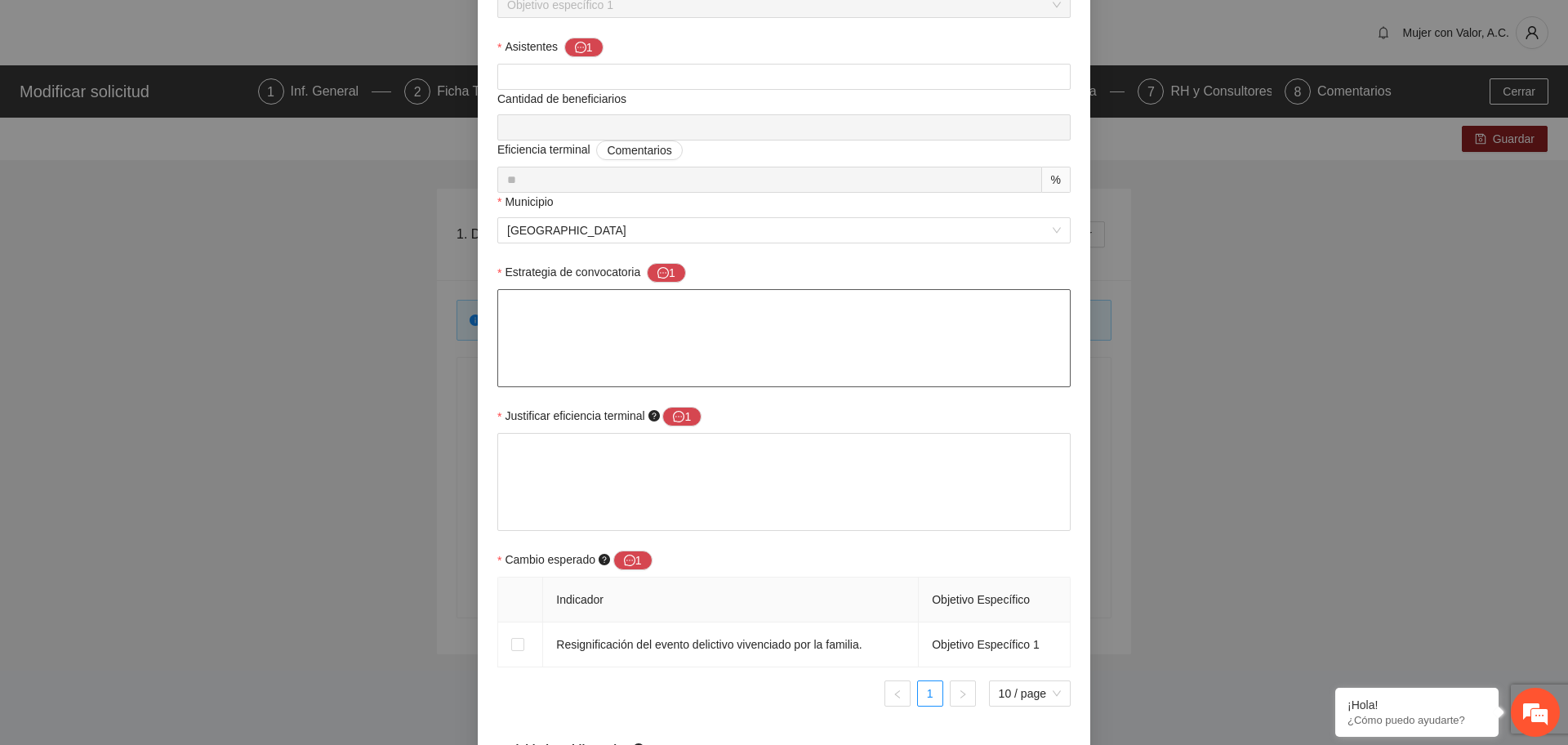
click at [843, 335] on textarea "Estrategia de convocatoria 1" at bounding box center [784, 337] width 574 height 98
type textarea "*"
type textarea "**"
type textarea "***"
type textarea "****"
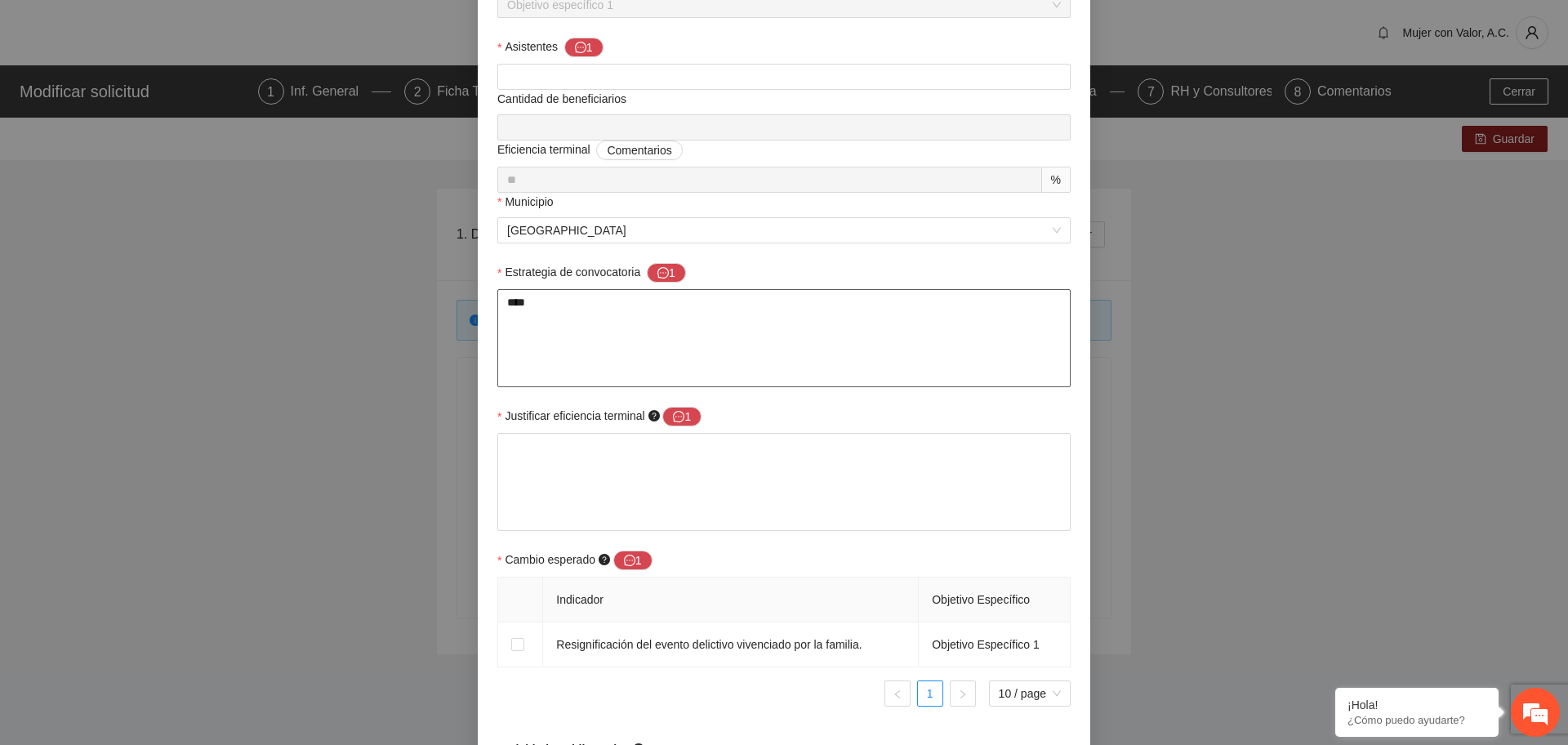
type textarea "*****"
type textarea "******"
type textarea "*******"
type textarea "********"
type textarea "**********"
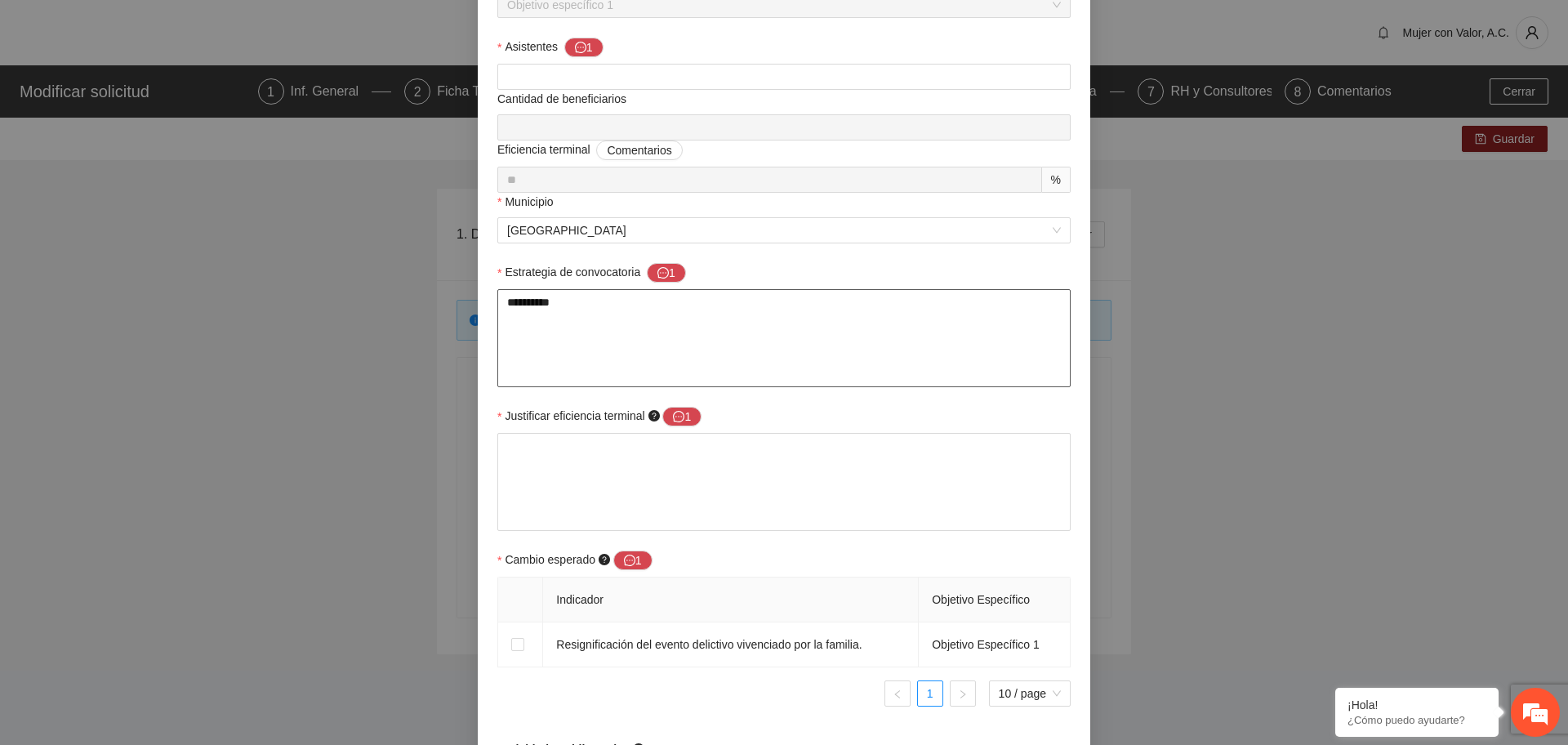
type textarea "**********"
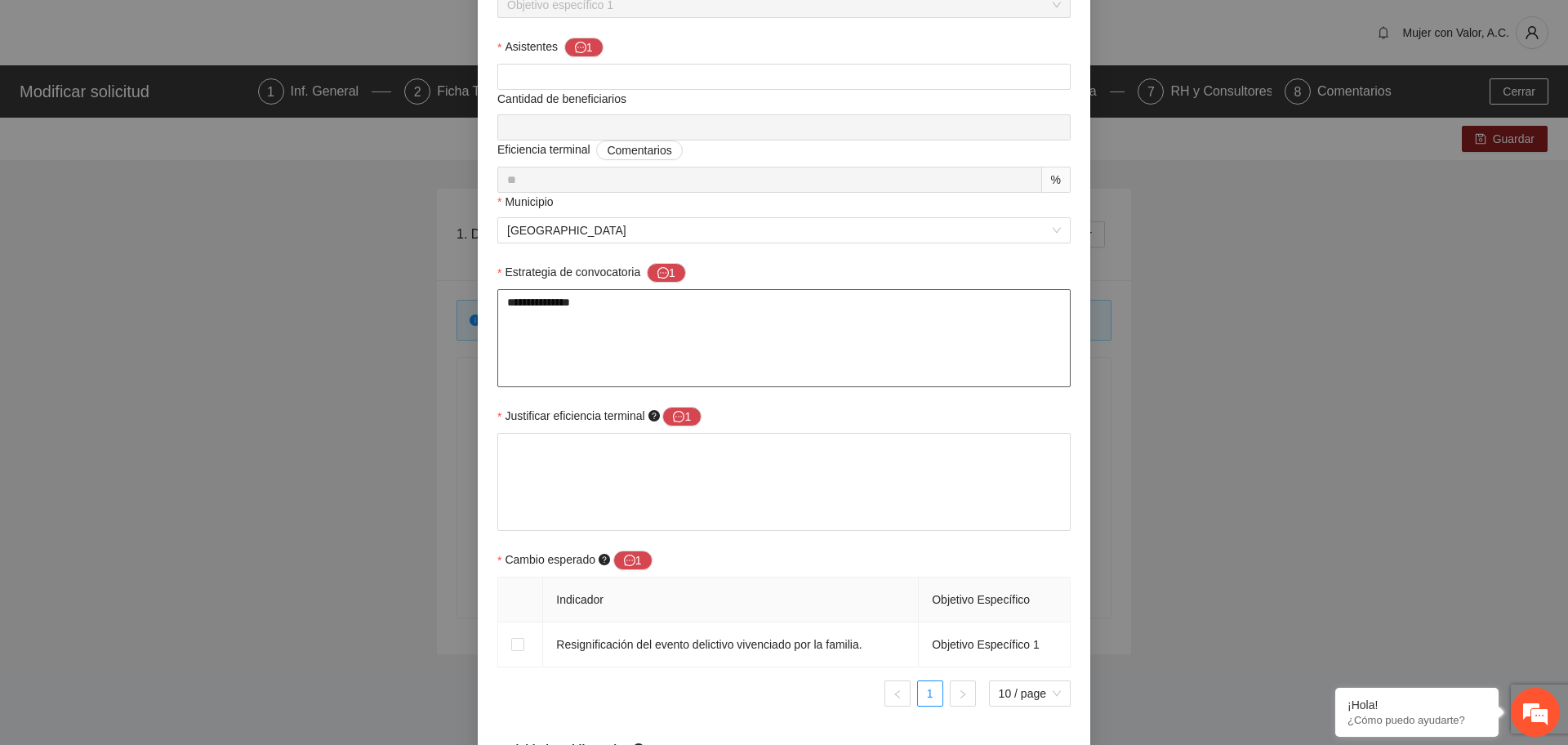
type textarea "**********"
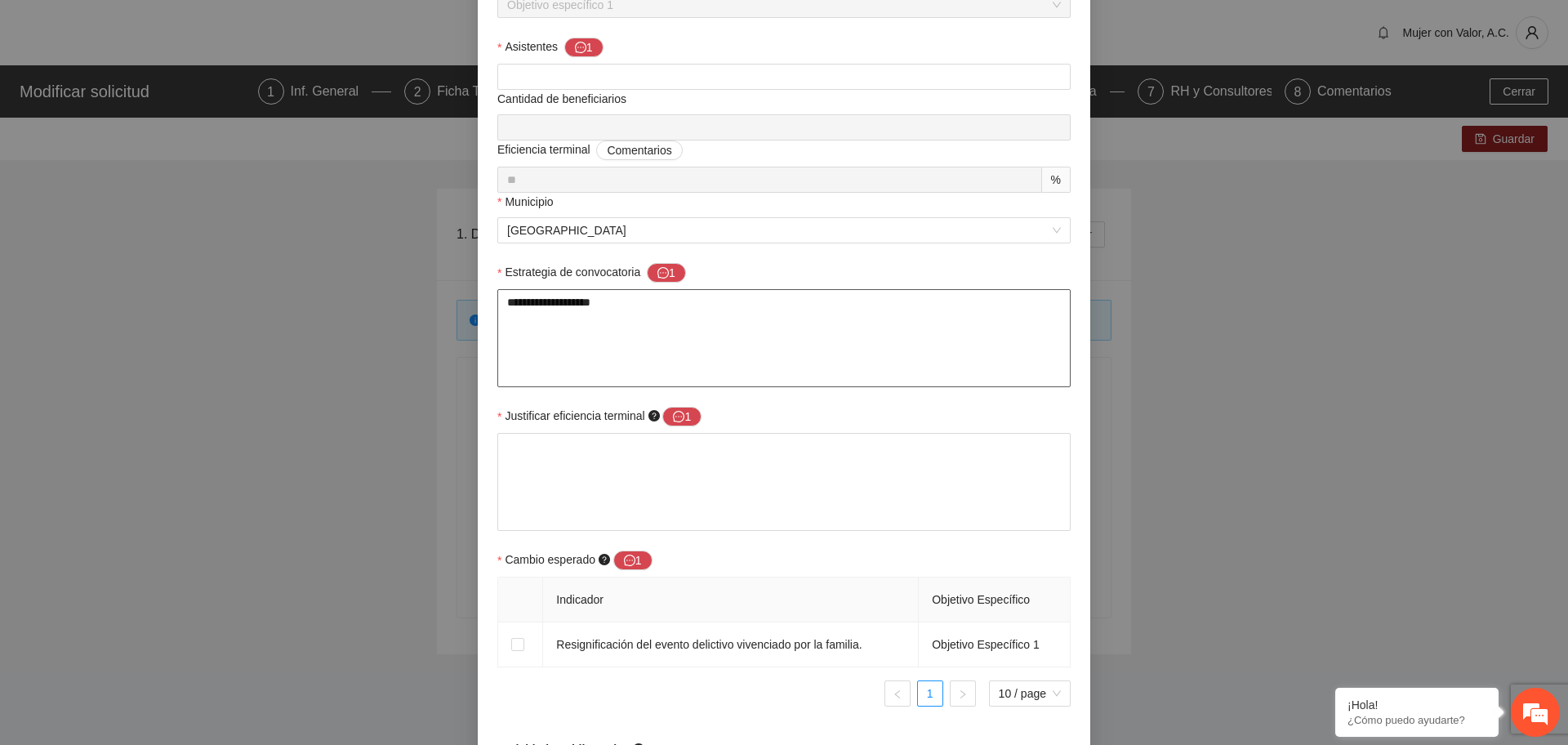
type textarea "**********"
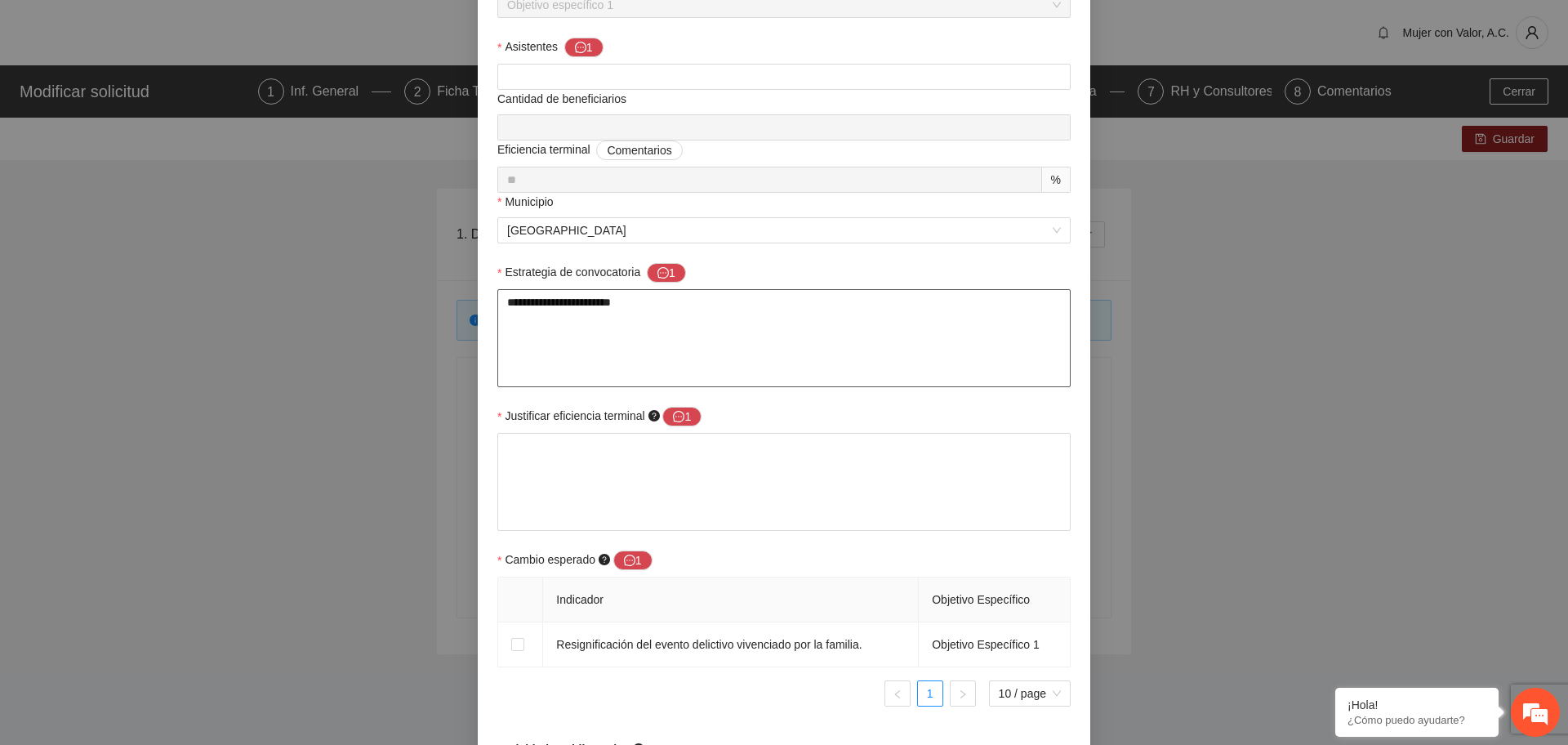
type textarea "**********"
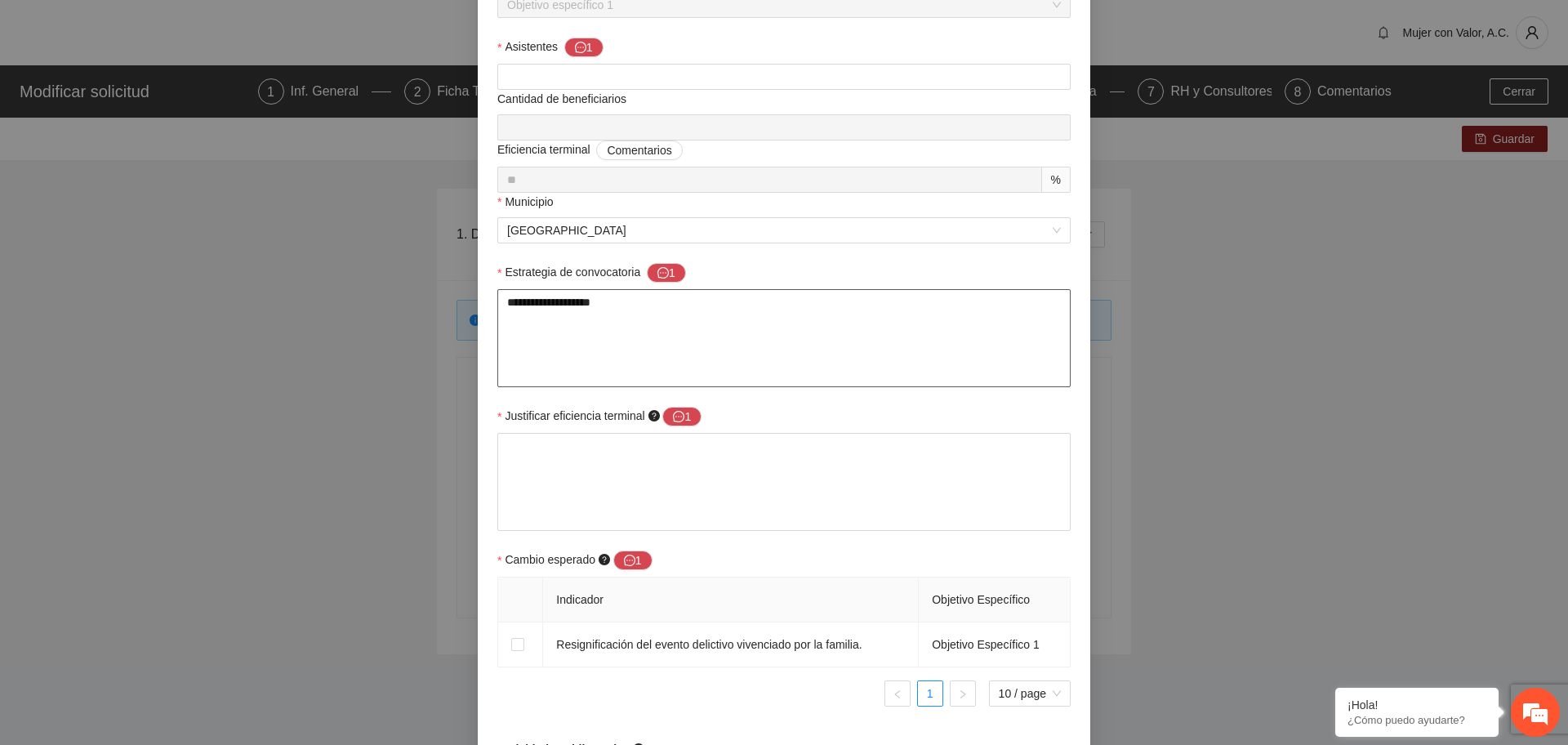
type textarea "**********"
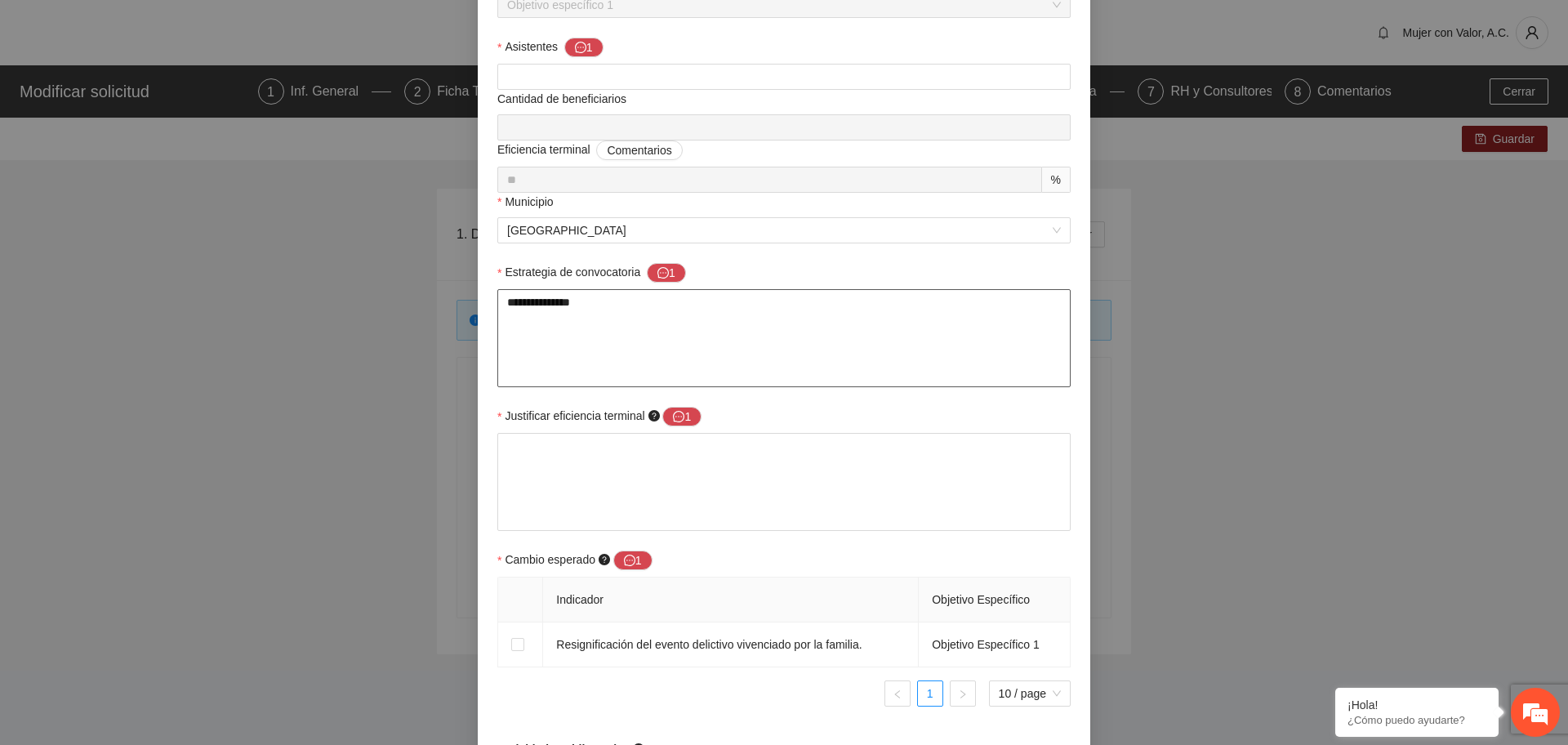
type textarea "**********"
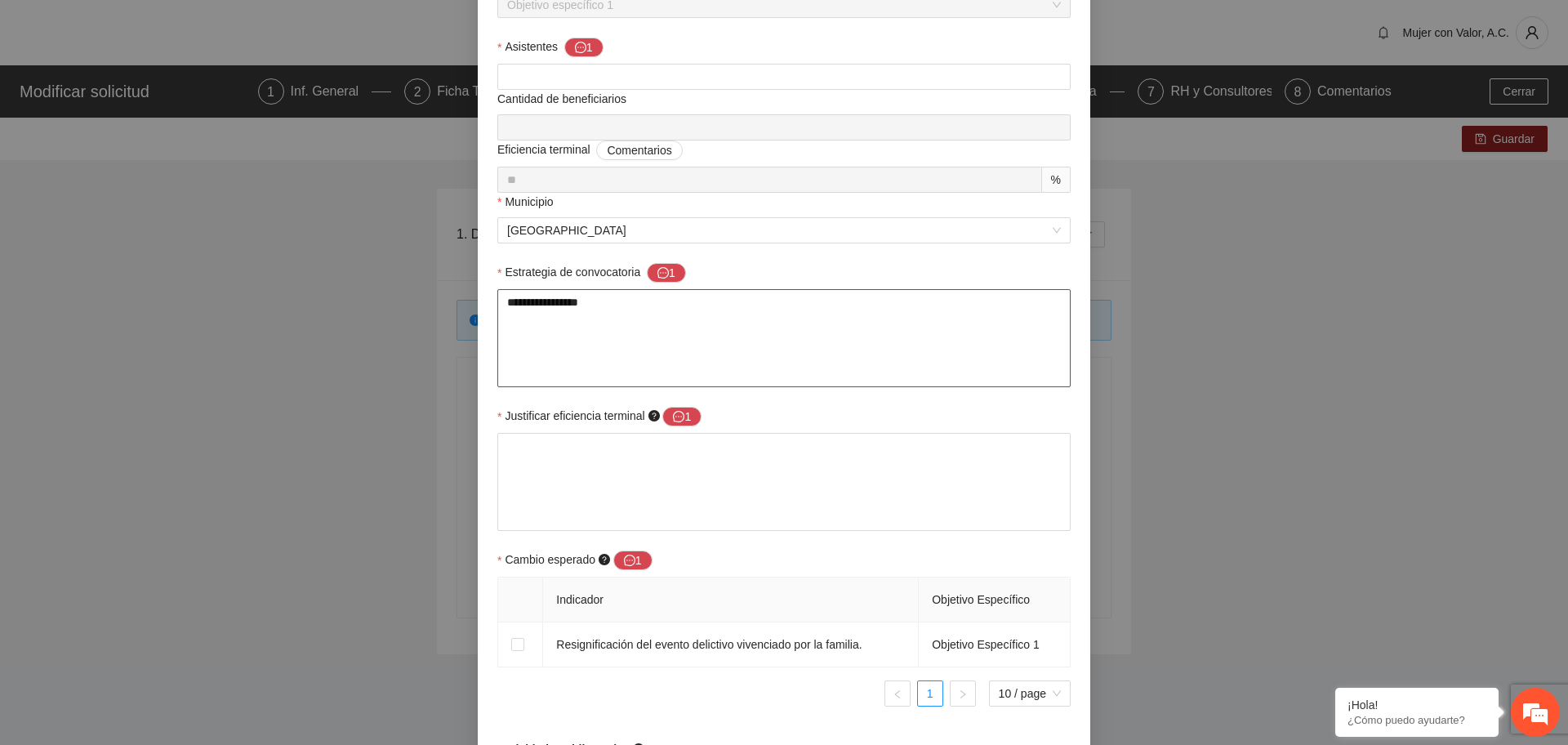
type textarea "**********"
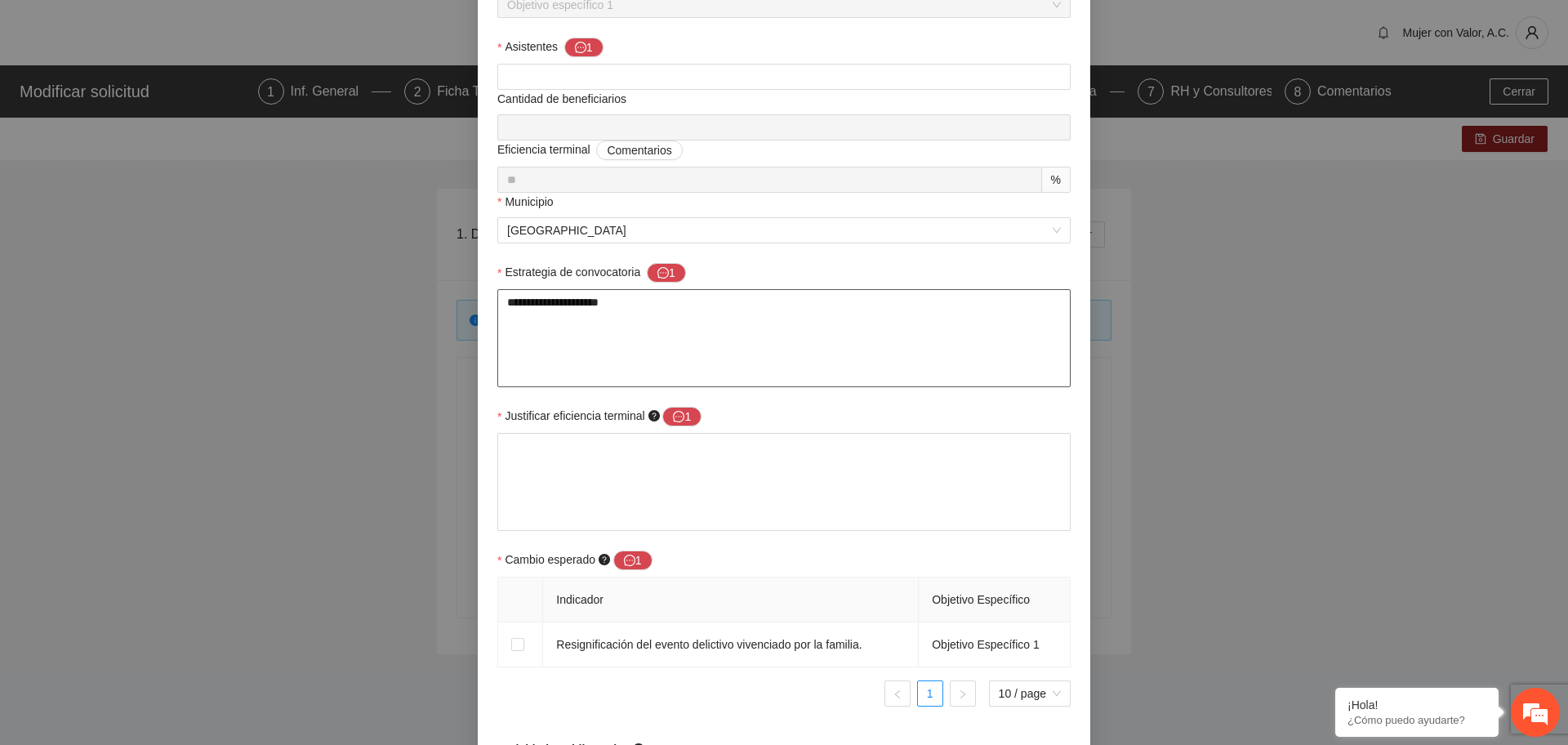
type textarea "**********"
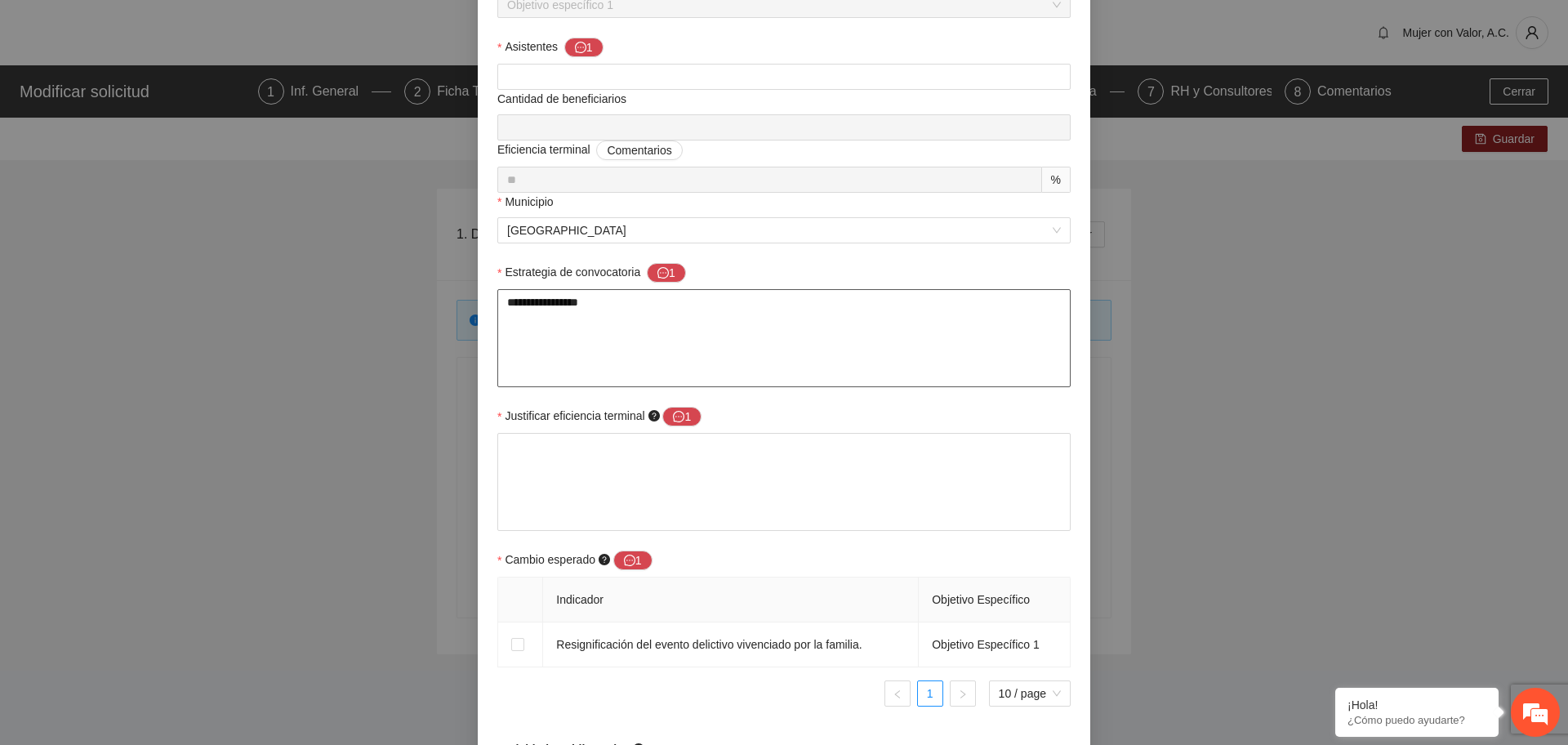
type textarea "**********"
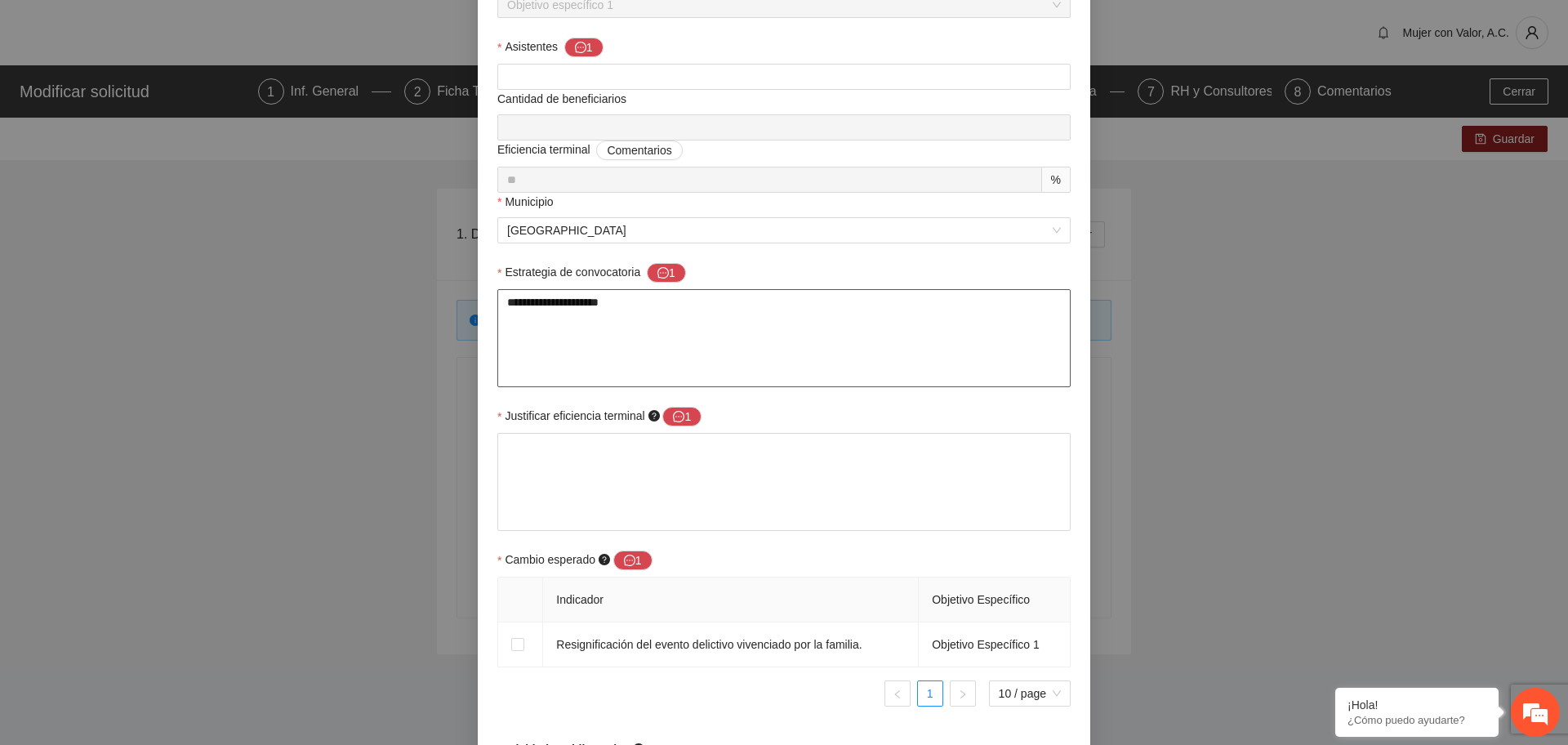
type textarea "**********"
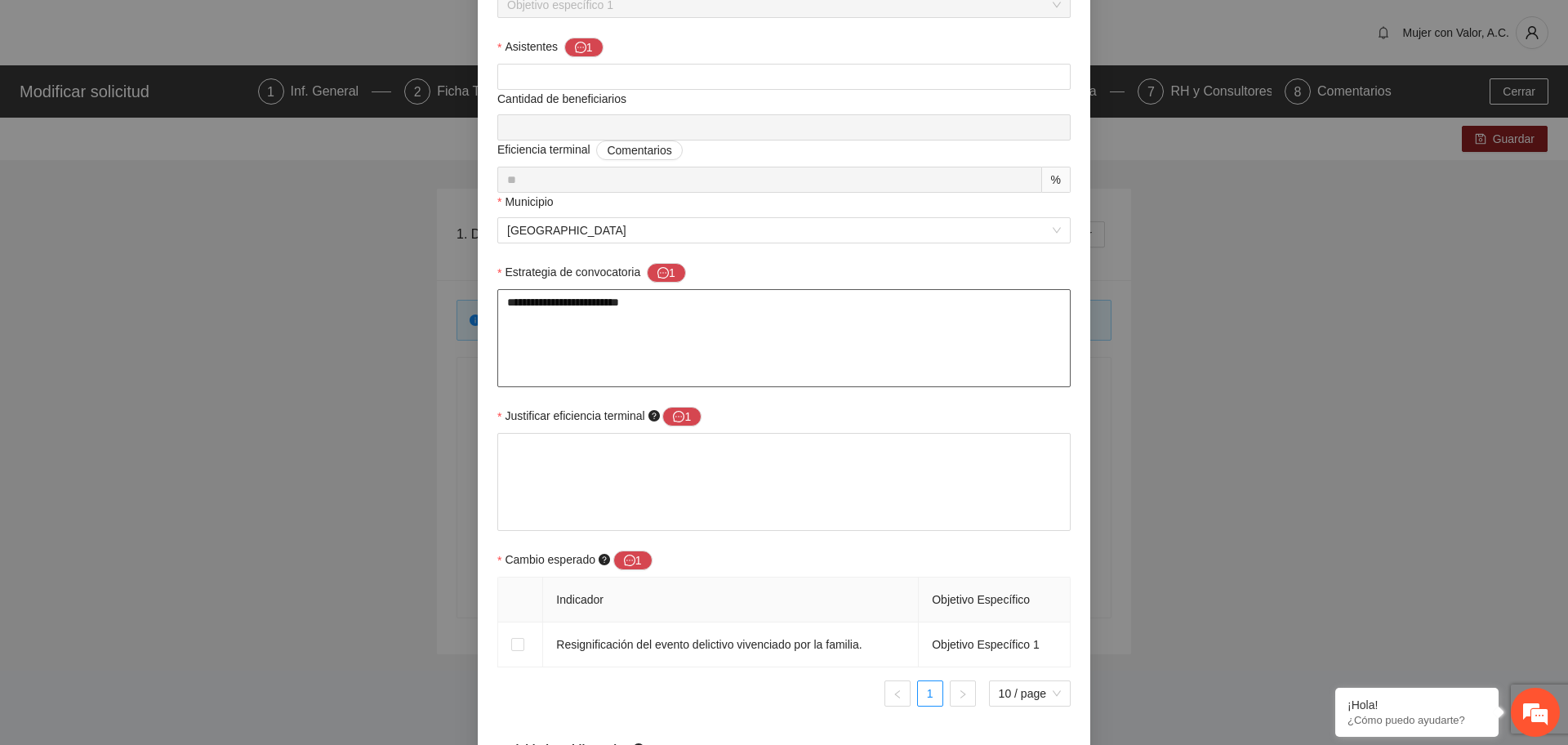
type textarea "**********"
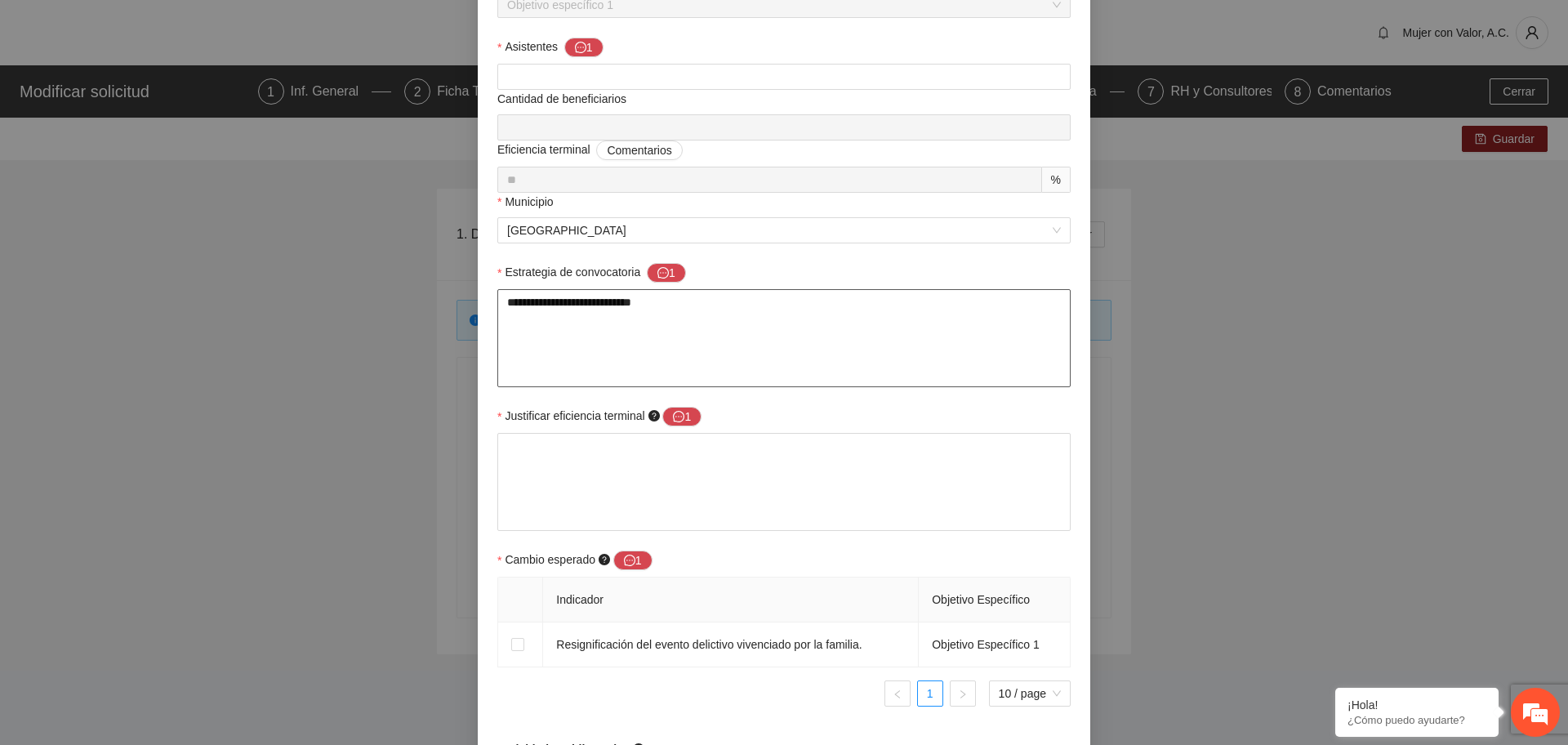
type textarea "**********"
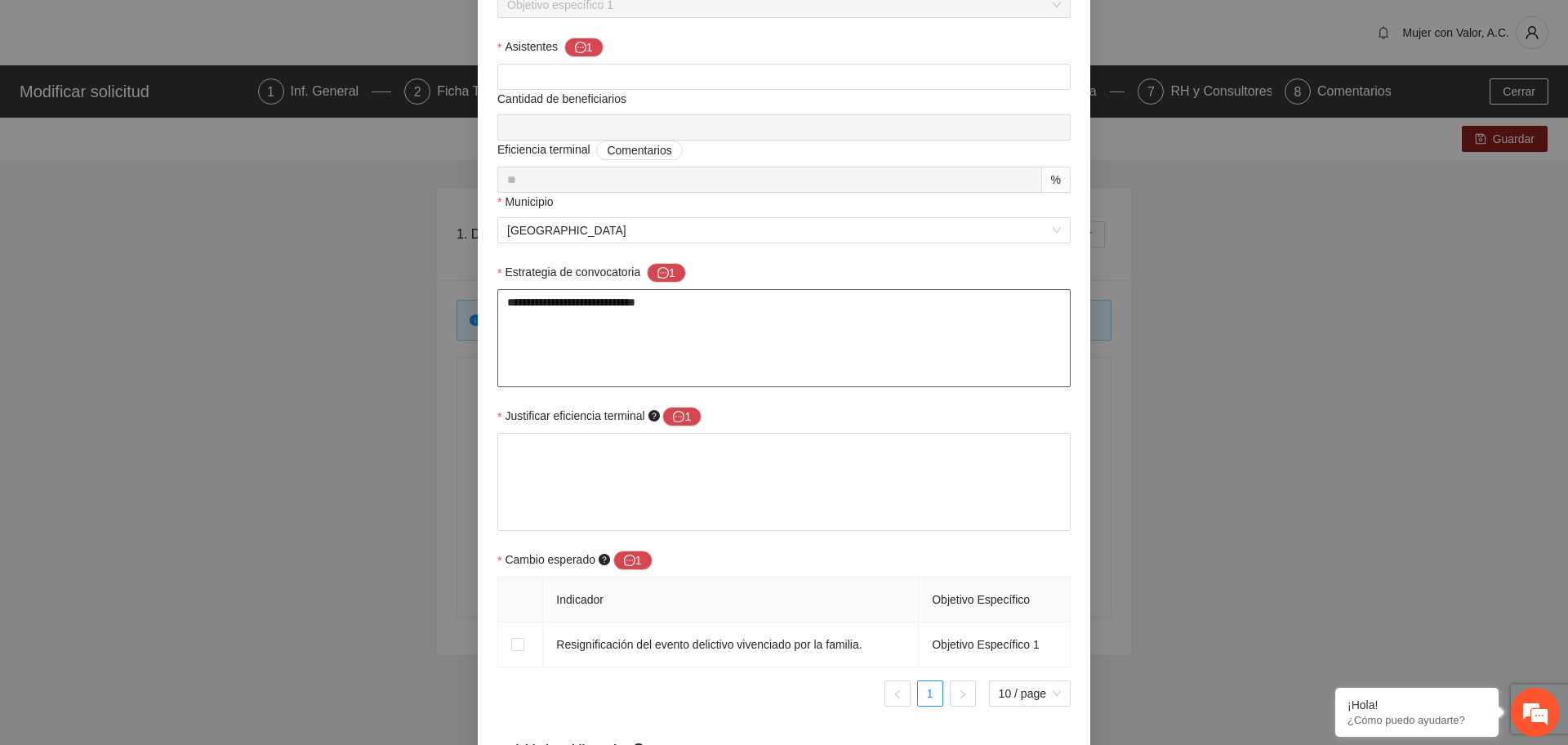
type textarea "**********"
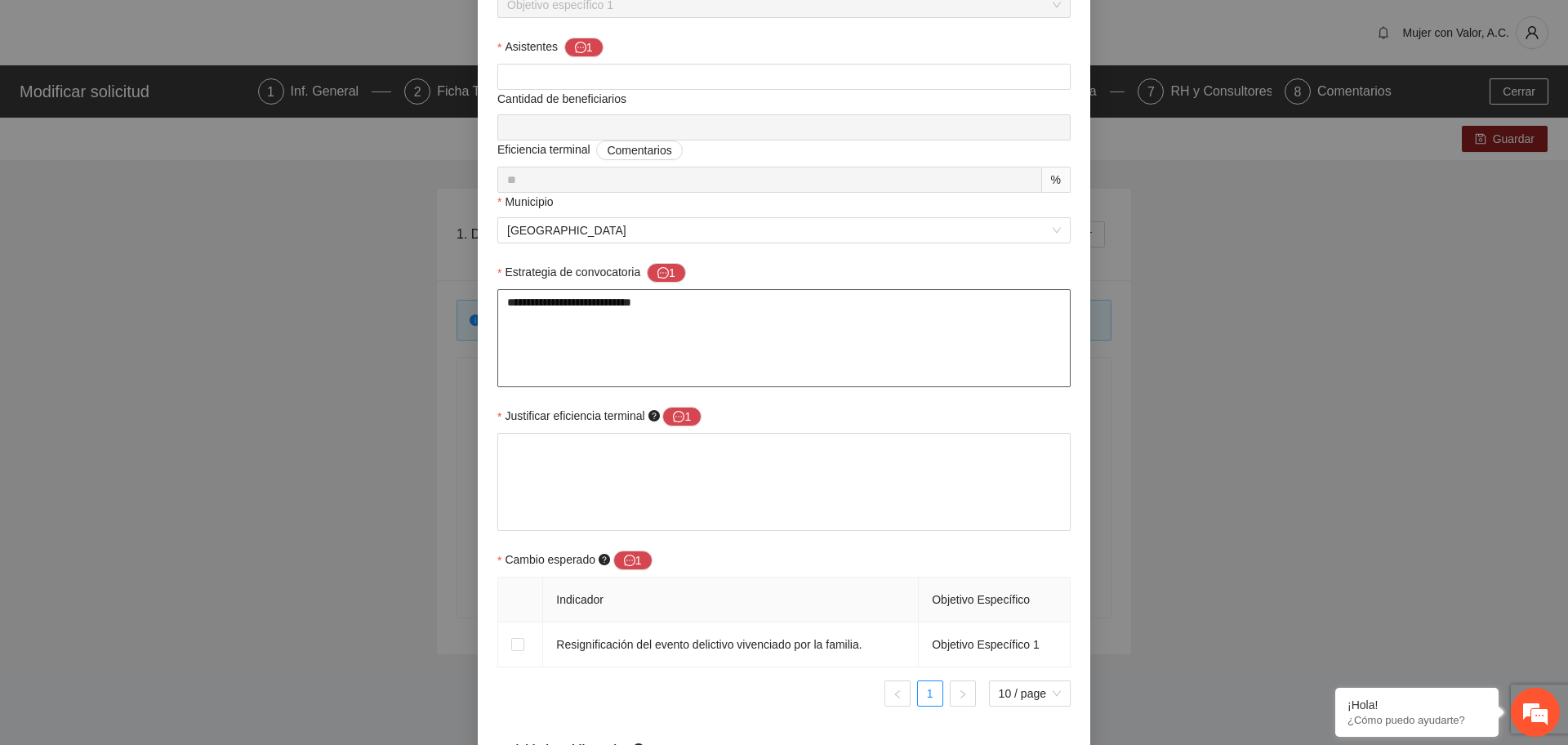
type textarea "**********"
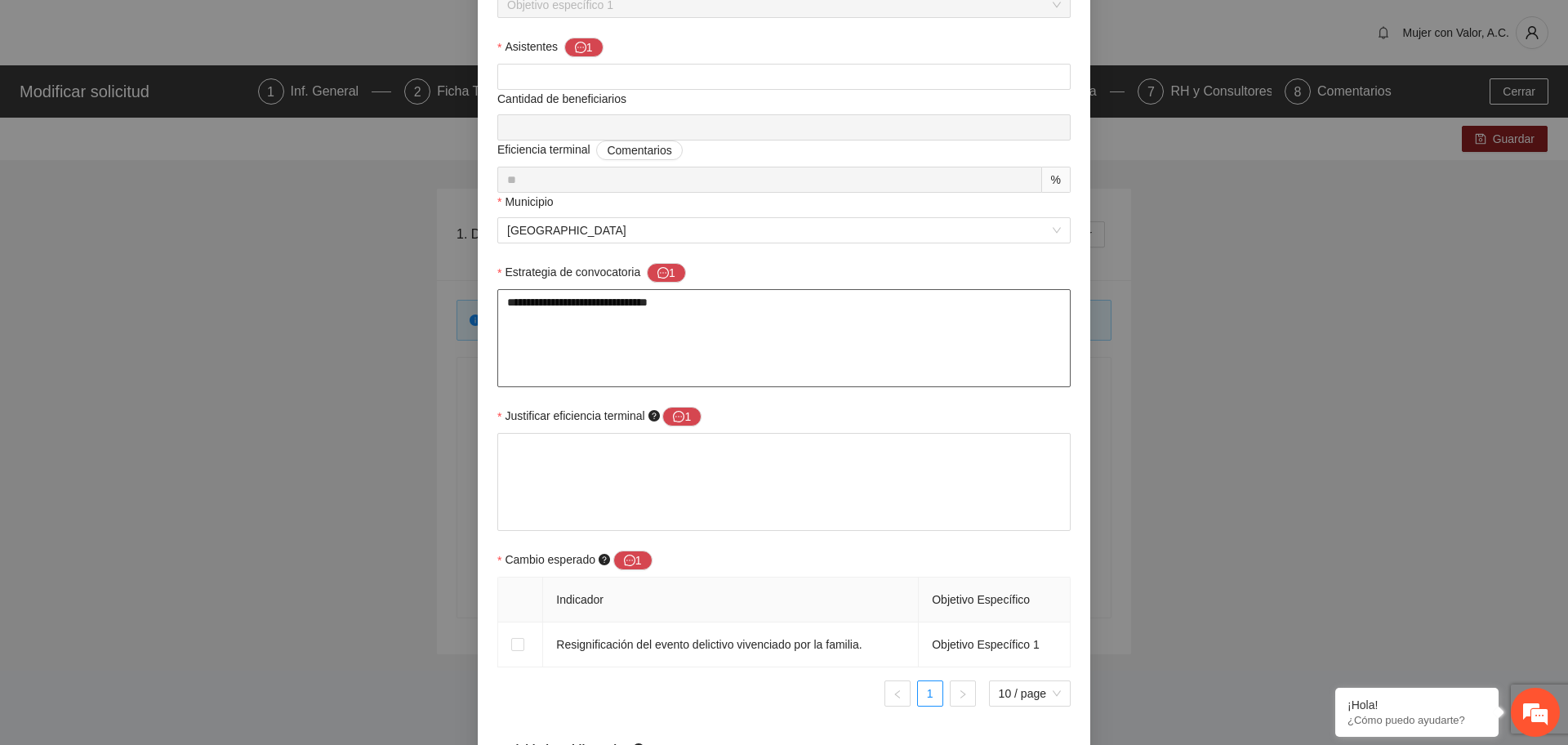
type textarea "**********"
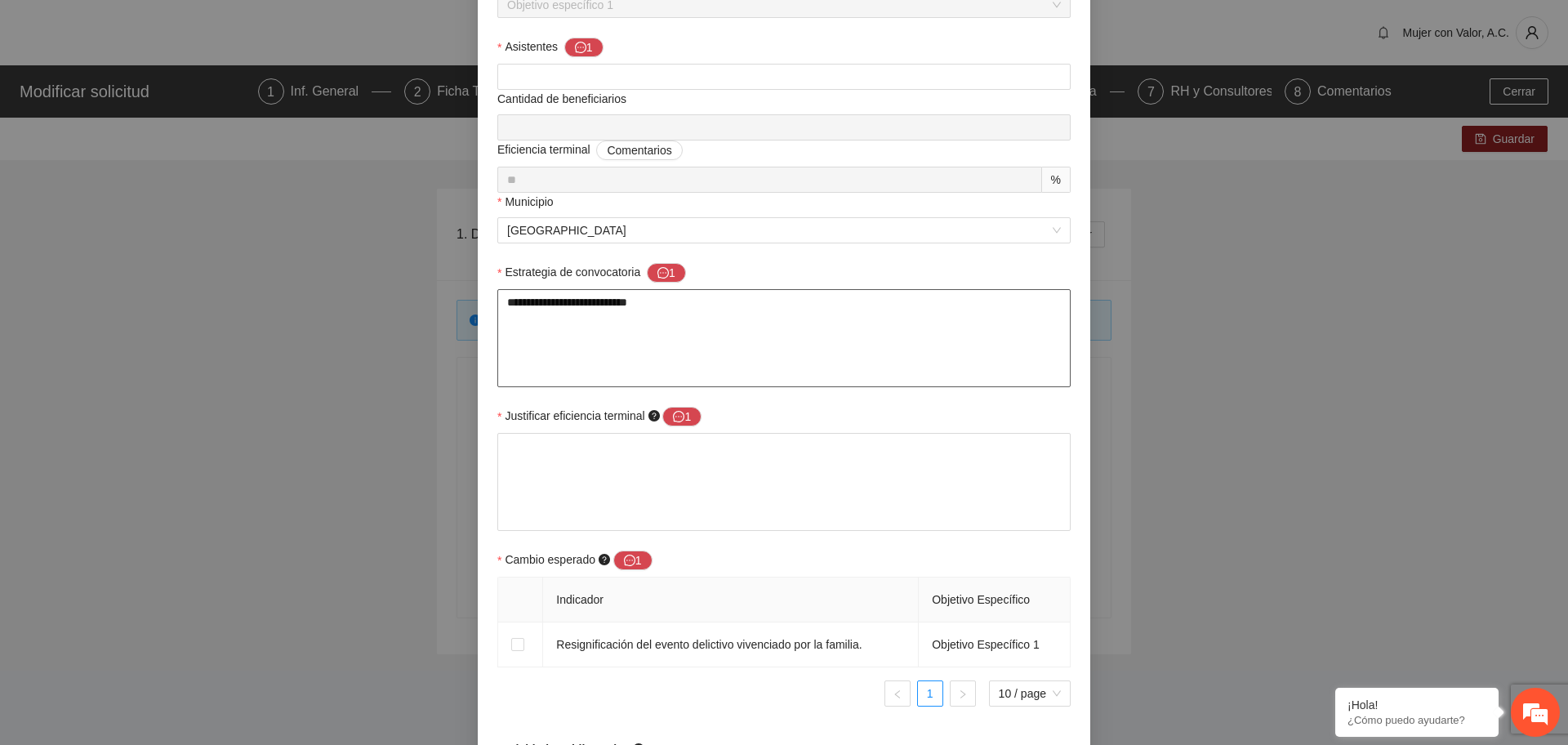
type textarea "**********"
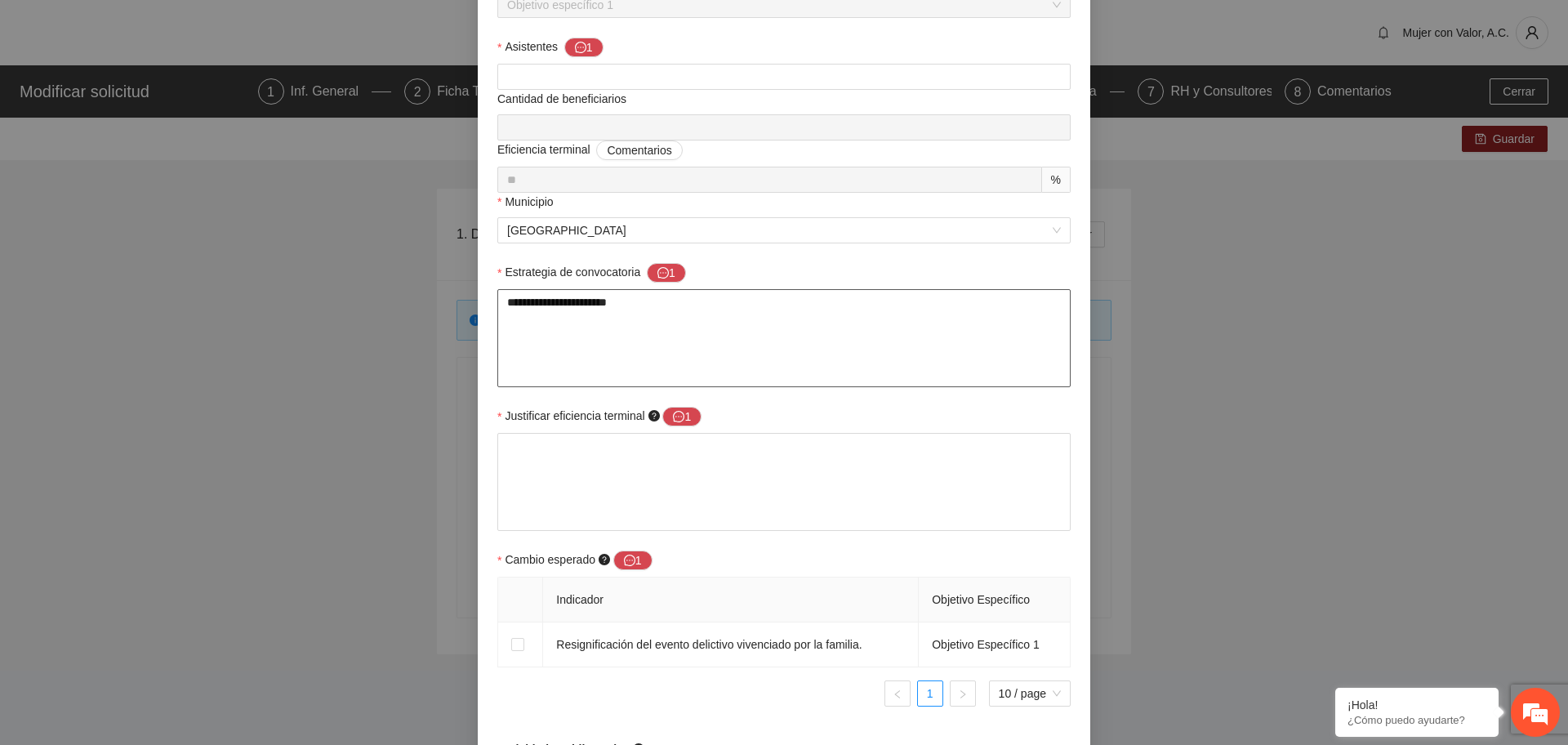
type textarea "**********"
click at [744, 319] on textarea "**********" at bounding box center [784, 337] width 574 height 98
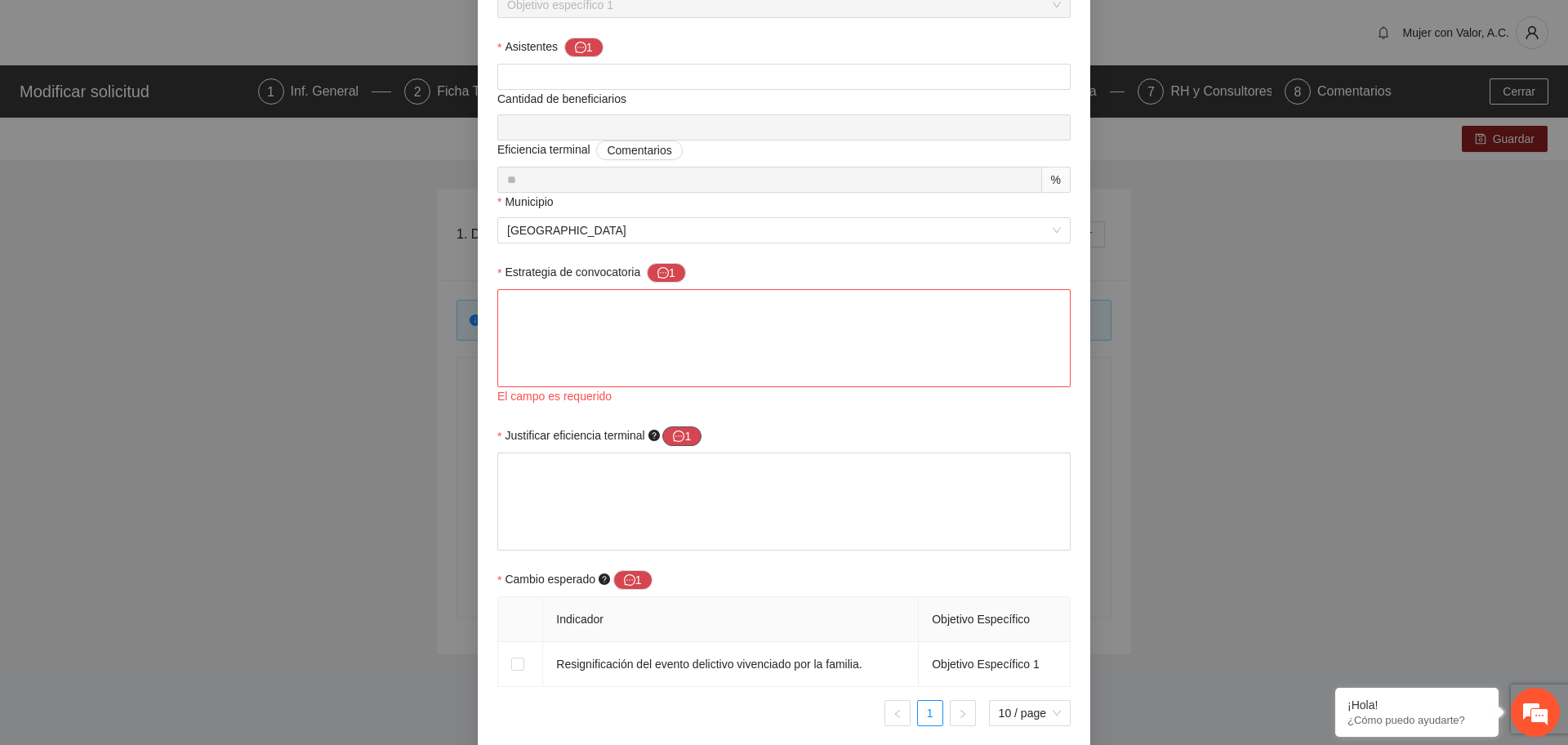
click at [679, 437] on button "1" at bounding box center [682, 436] width 39 height 19
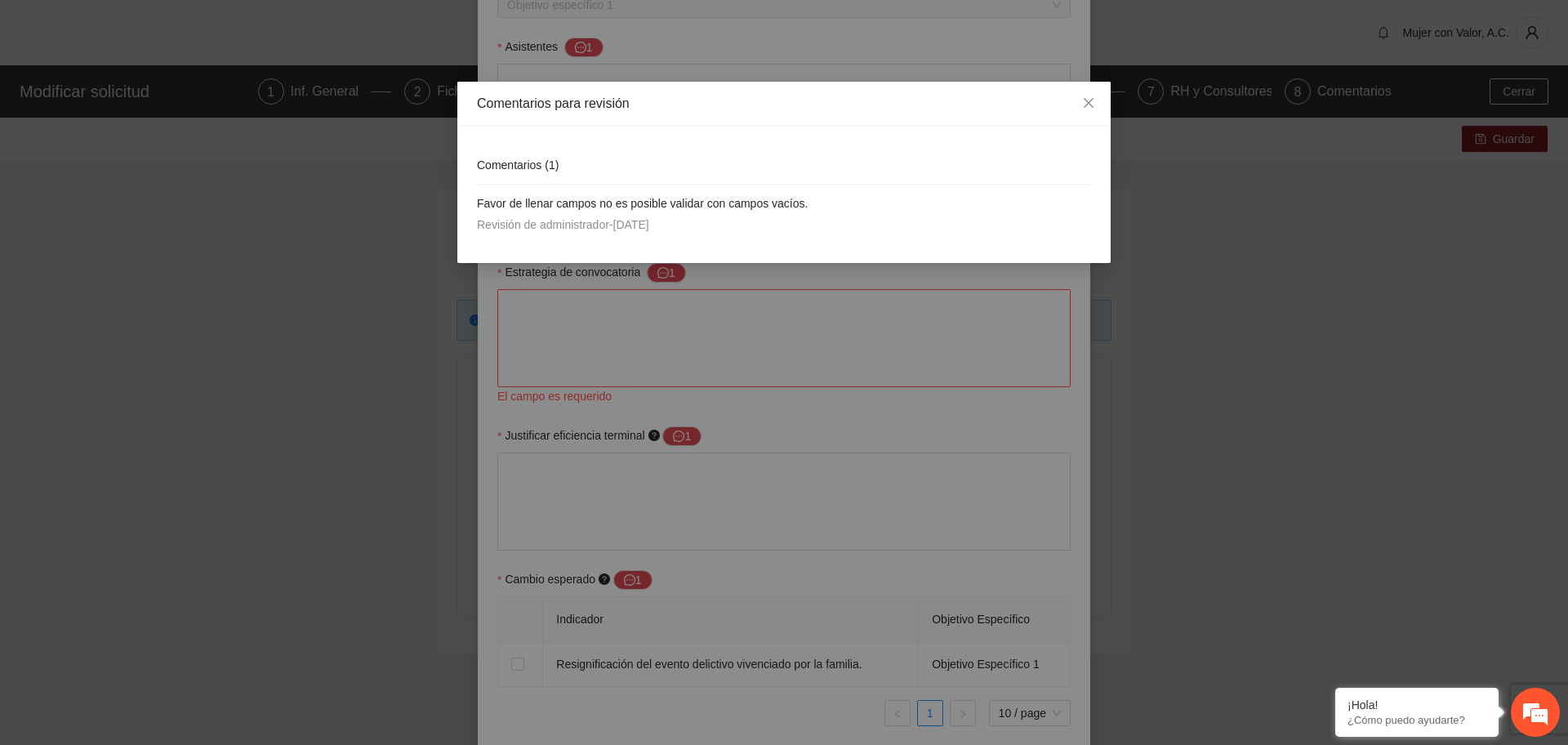
click at [632, 572] on div "Comentarios para revisión Comentarios ( 1 ) Favor de llenar campos no es posibl…" at bounding box center [784, 372] width 1568 height 745
click at [1094, 107] on icon "close" at bounding box center [1089, 102] width 13 height 13
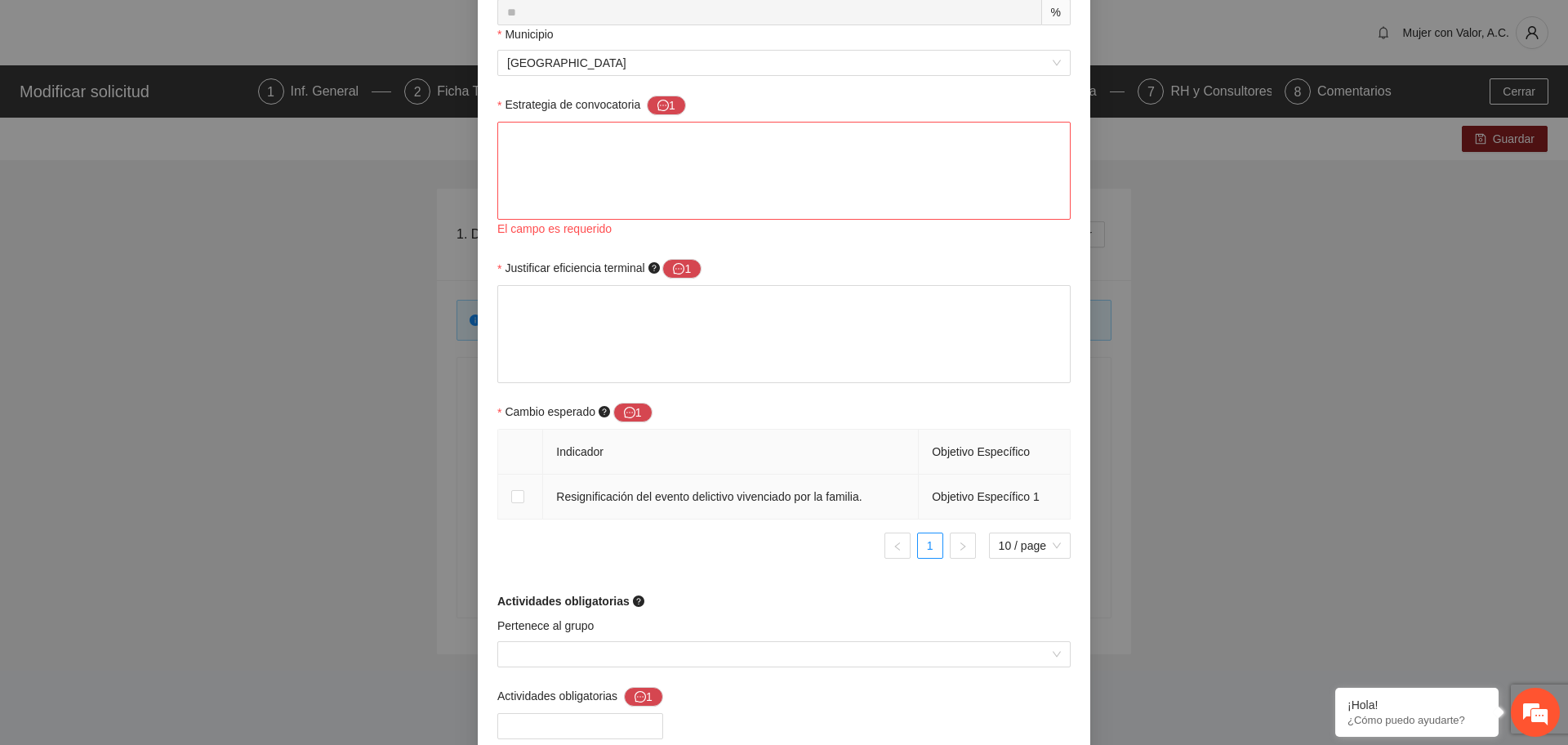
scroll to position [1099, 0]
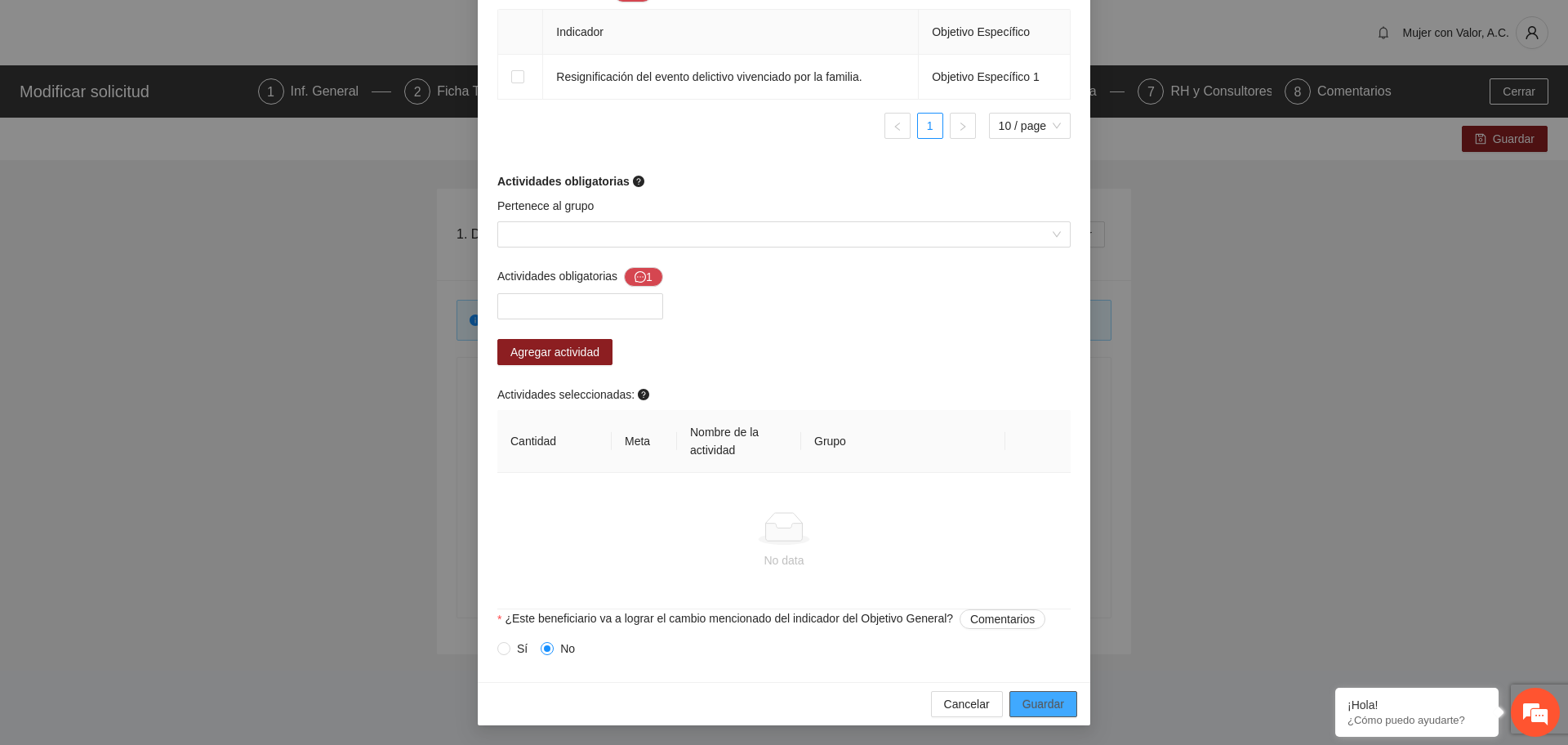
click at [1046, 704] on span "Guardar" at bounding box center [1044, 705] width 42 height 18
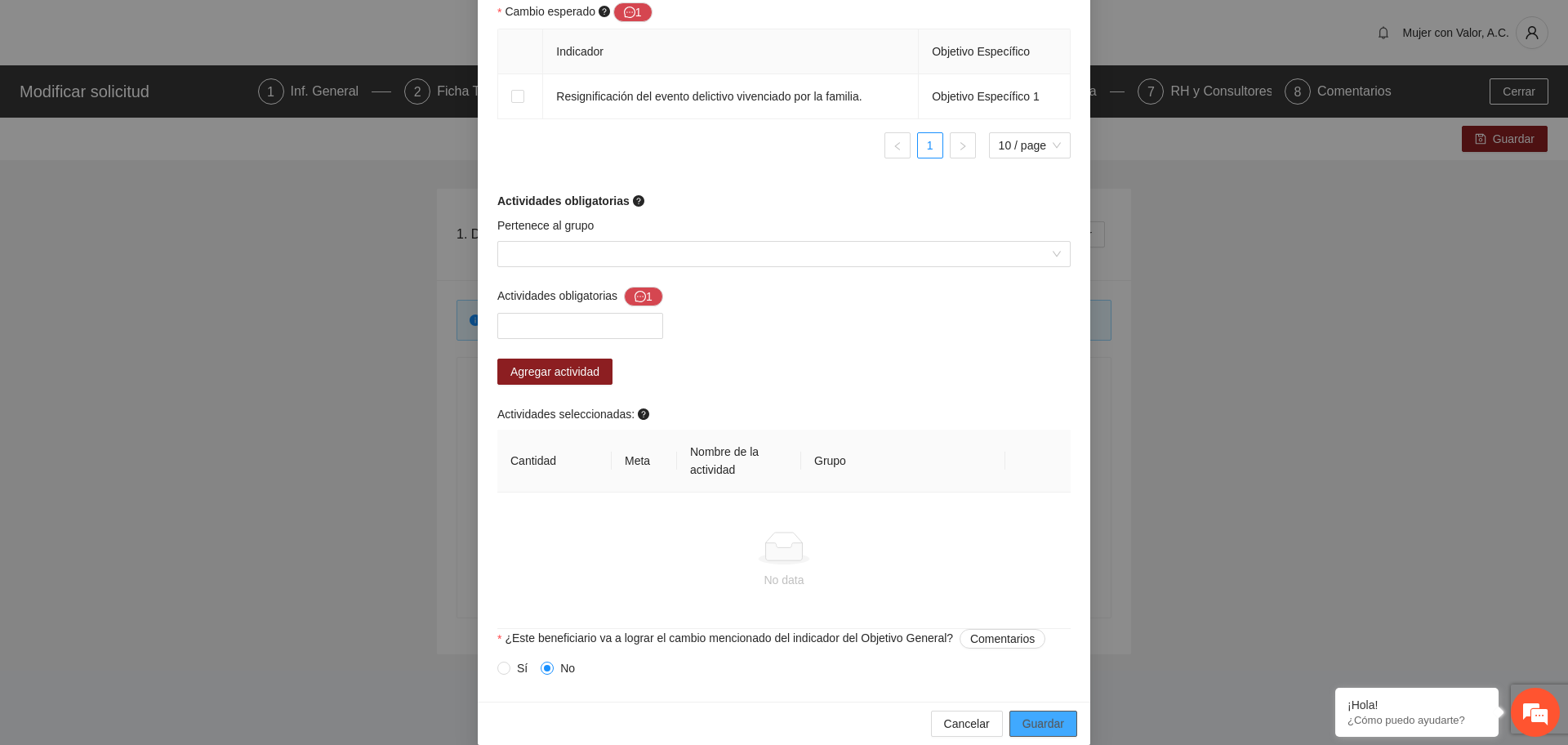
scroll to position [1118, 0]
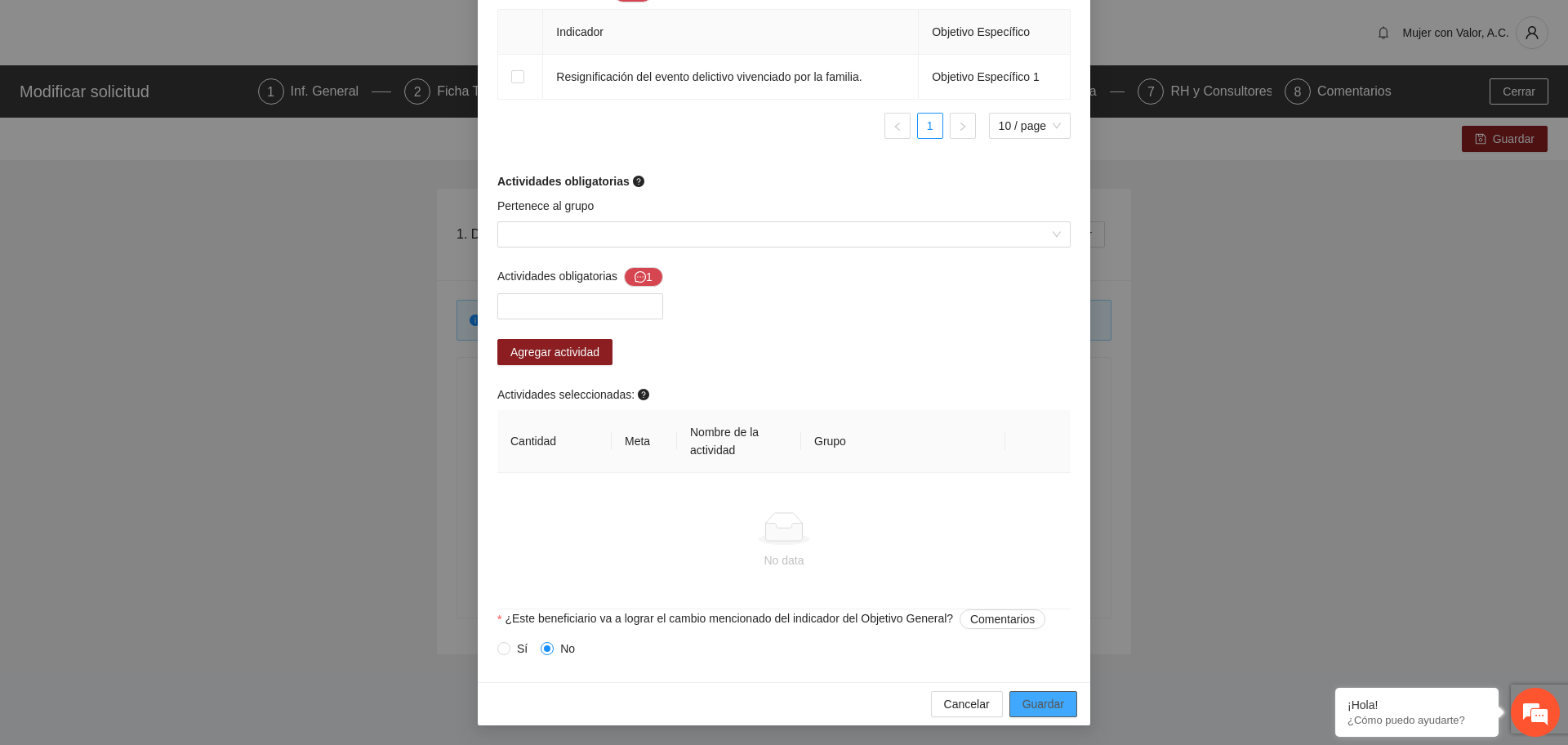
click at [1054, 710] on span "Guardar" at bounding box center [1044, 705] width 42 height 18
click at [1290, 413] on div "Editar beneficiario Perfil del beneficiario Persona Cuidadora Sexo Femenino Mas…" at bounding box center [784, 372] width 1568 height 745
click at [950, 706] on span "Cancelar" at bounding box center [967, 705] width 46 height 18
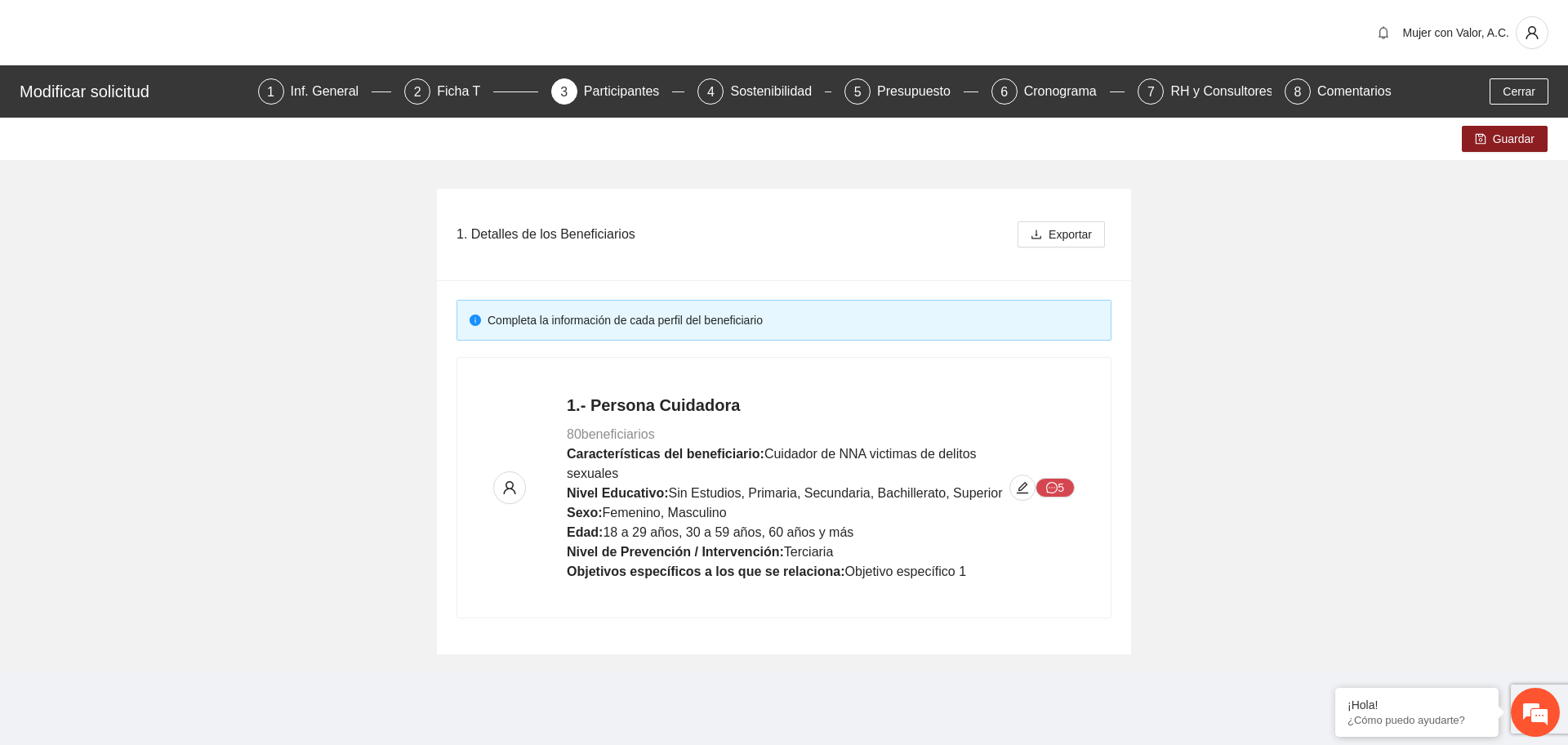
scroll to position [1037, 0]
click at [1028, 489] on icon "edit" at bounding box center [1022, 488] width 13 height 13
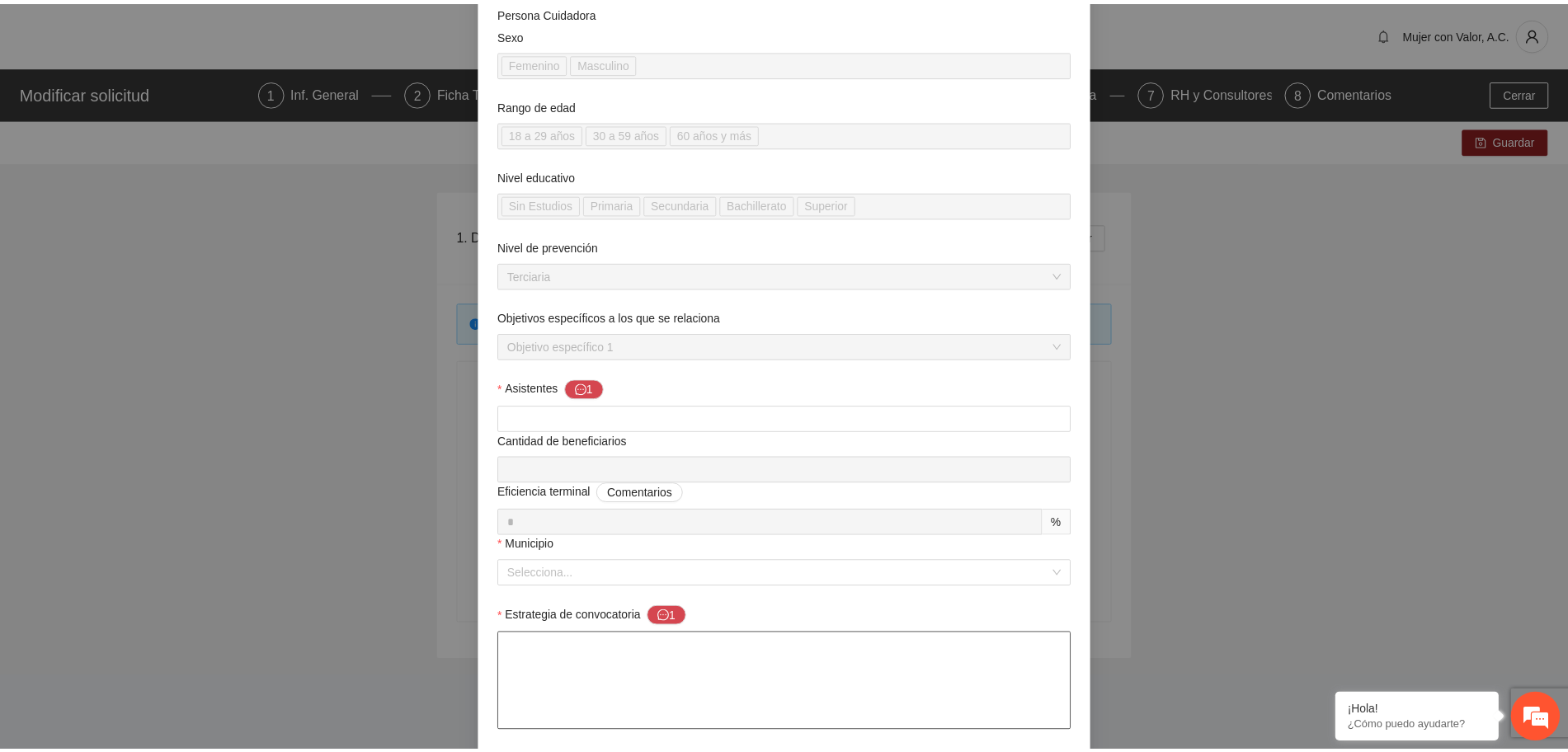
scroll to position [0, 0]
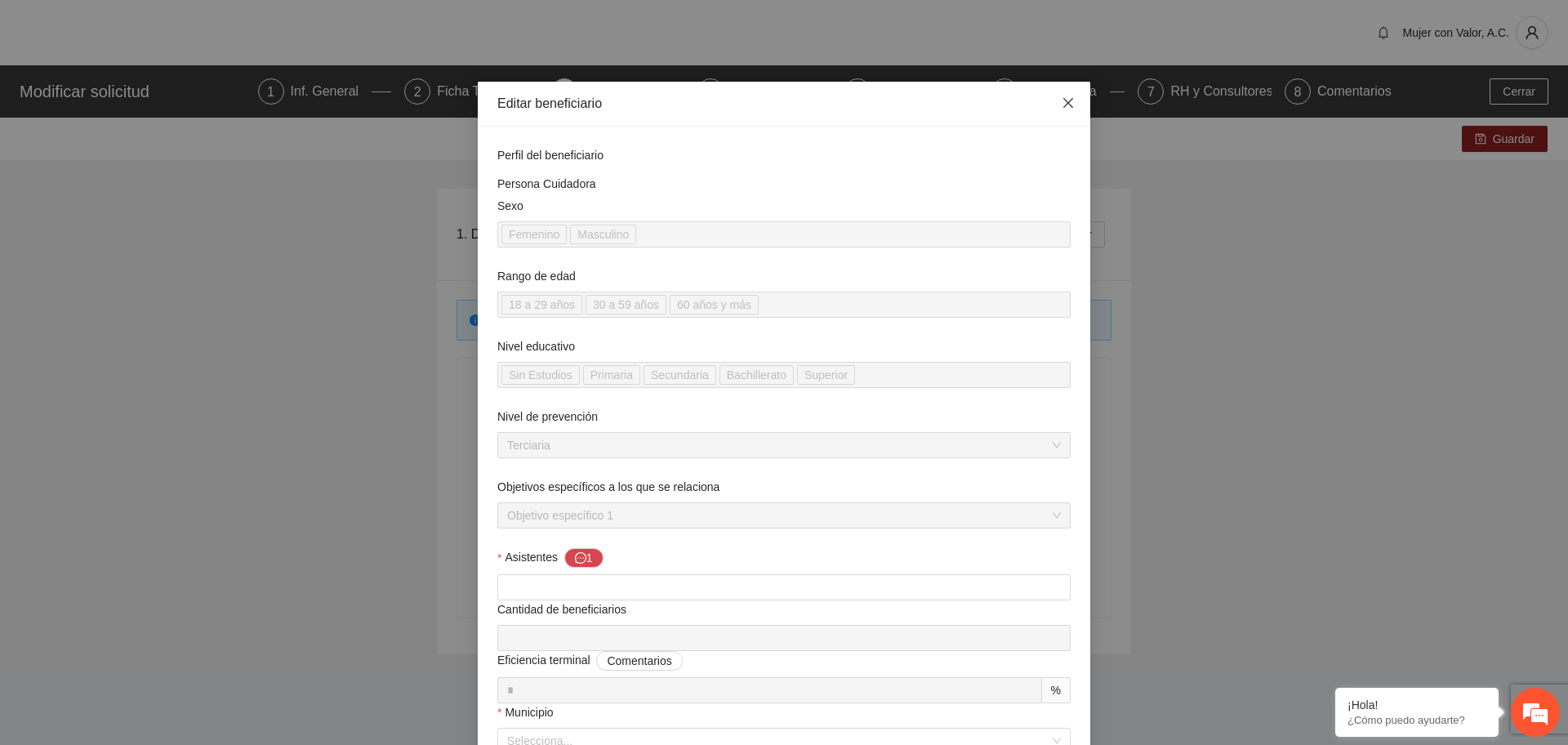
click at [1062, 108] on icon "close" at bounding box center [1068, 102] width 13 height 13
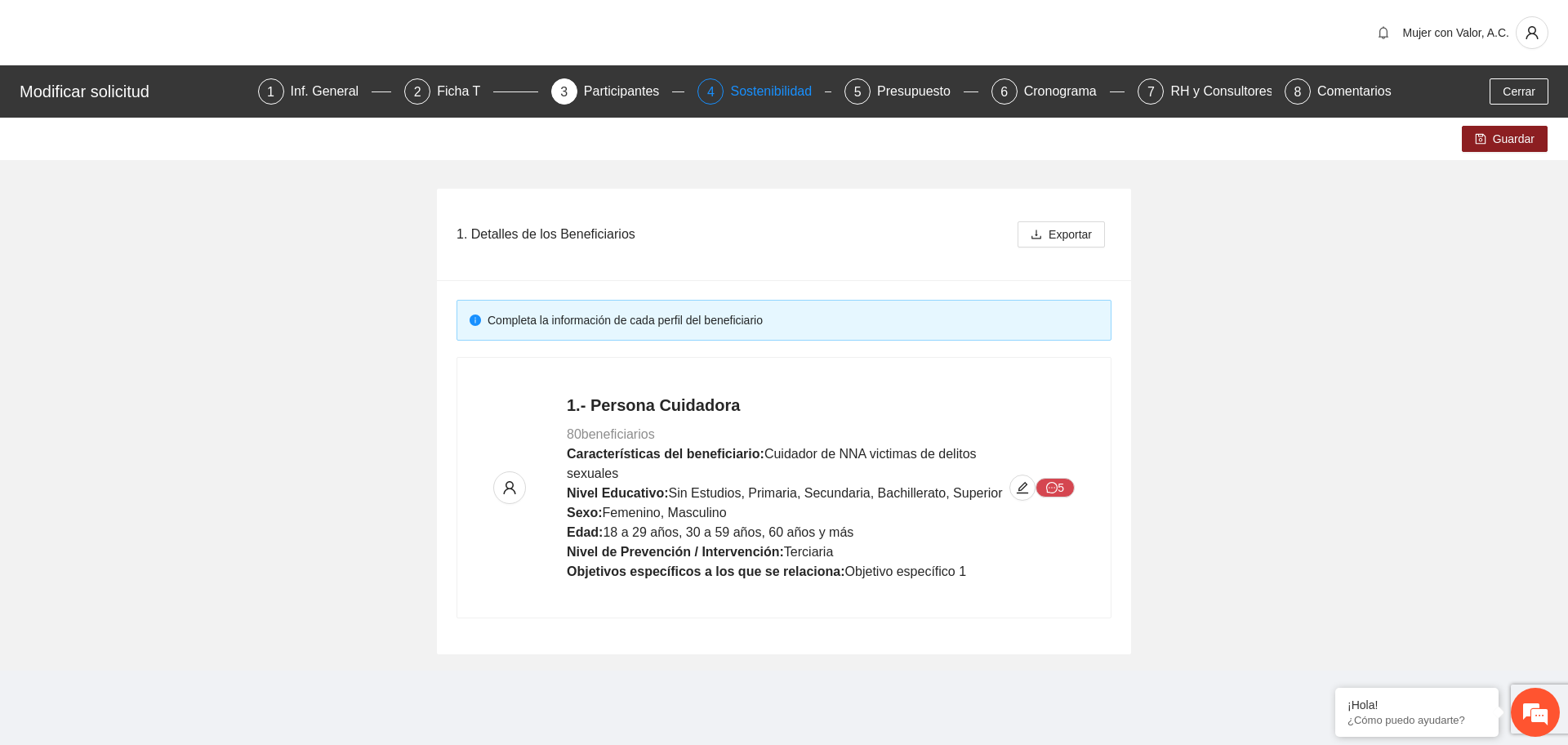
click at [793, 90] on div "Sostenibilidad" at bounding box center [778, 91] width 95 height 27
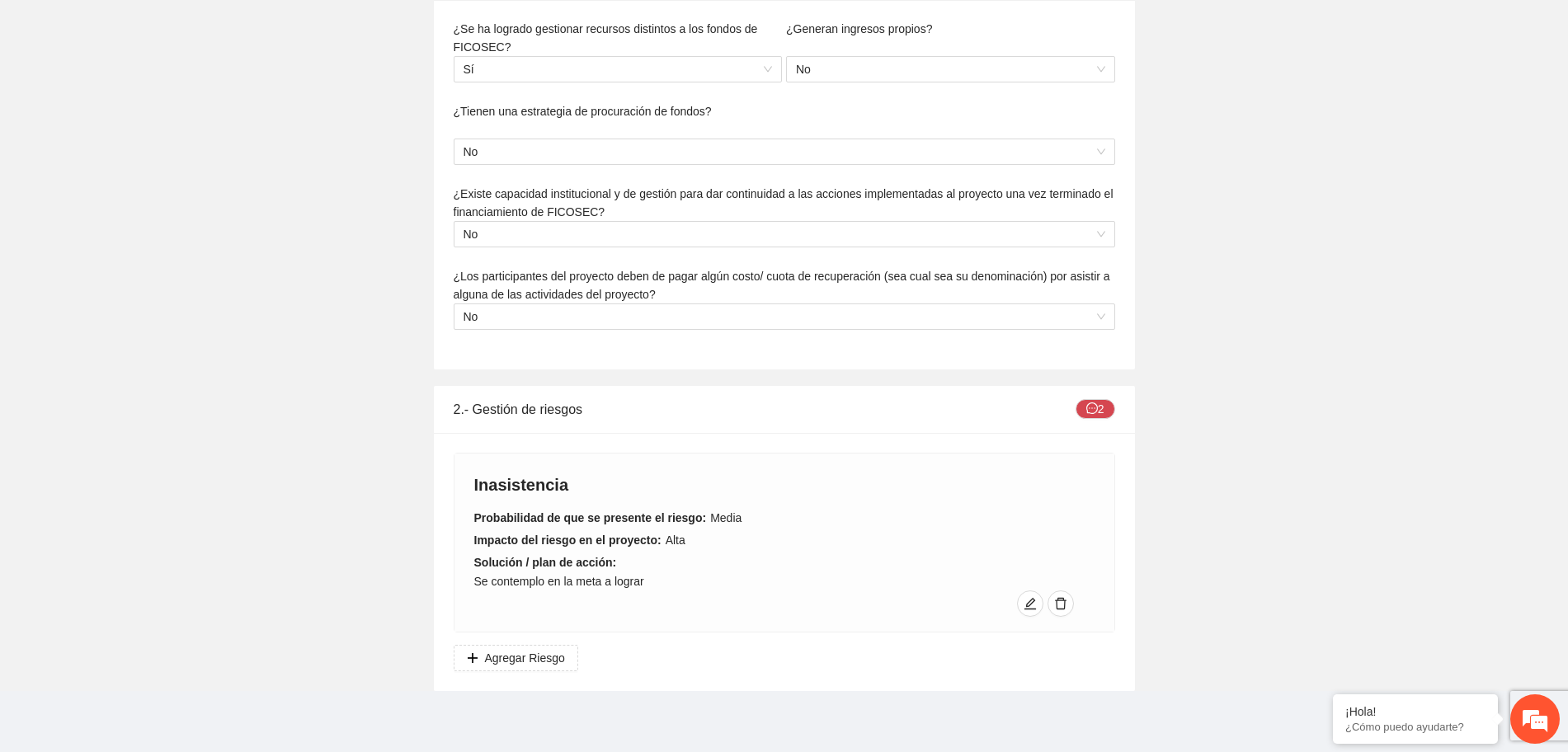
scroll to position [227, 0]
click at [1095, 409] on icon "message" at bounding box center [1092, 406] width 12 height 12
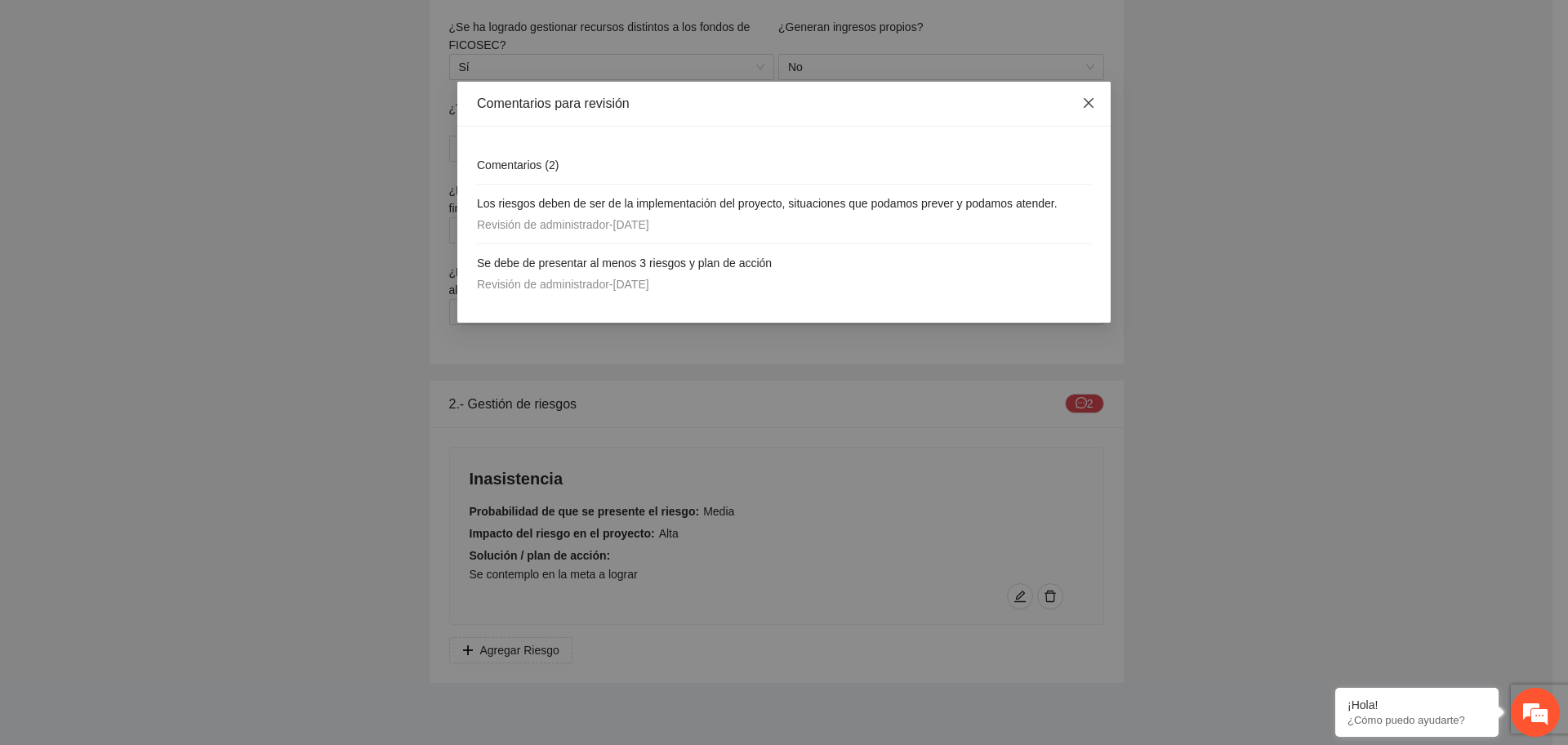
click at [1086, 107] on icon "close" at bounding box center [1089, 102] width 13 height 13
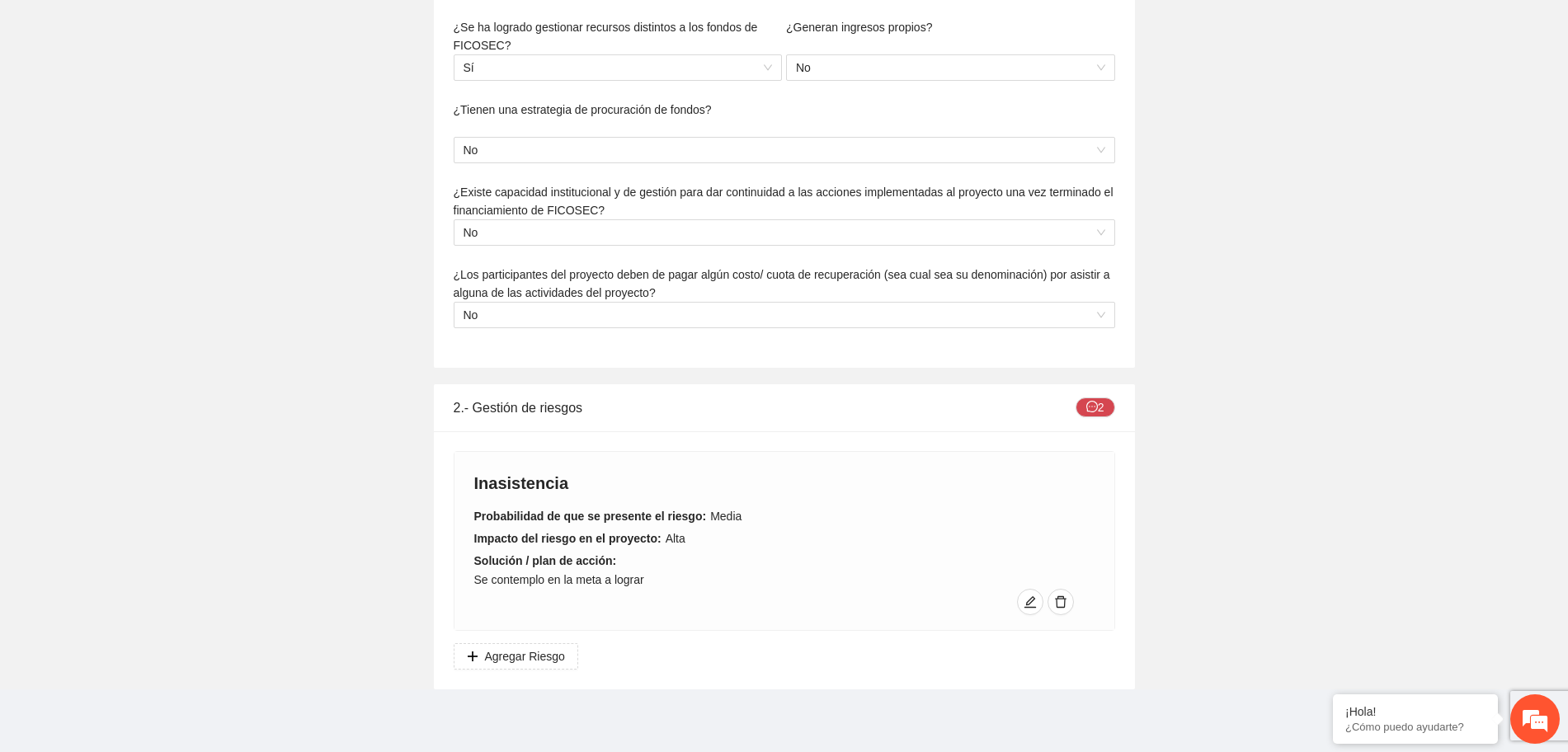
drag, startPoint x: 1097, startPoint y: 108, endPoint x: 837, endPoint y: 650, distance: 601.1
click at [837, 650] on div "Inasistencia Probabilidad de que se presente el riesgo: Media Impacto del riesg…" at bounding box center [784, 561] width 701 height 258
click at [1026, 603] on icon "edit" at bounding box center [1030, 602] width 13 height 13
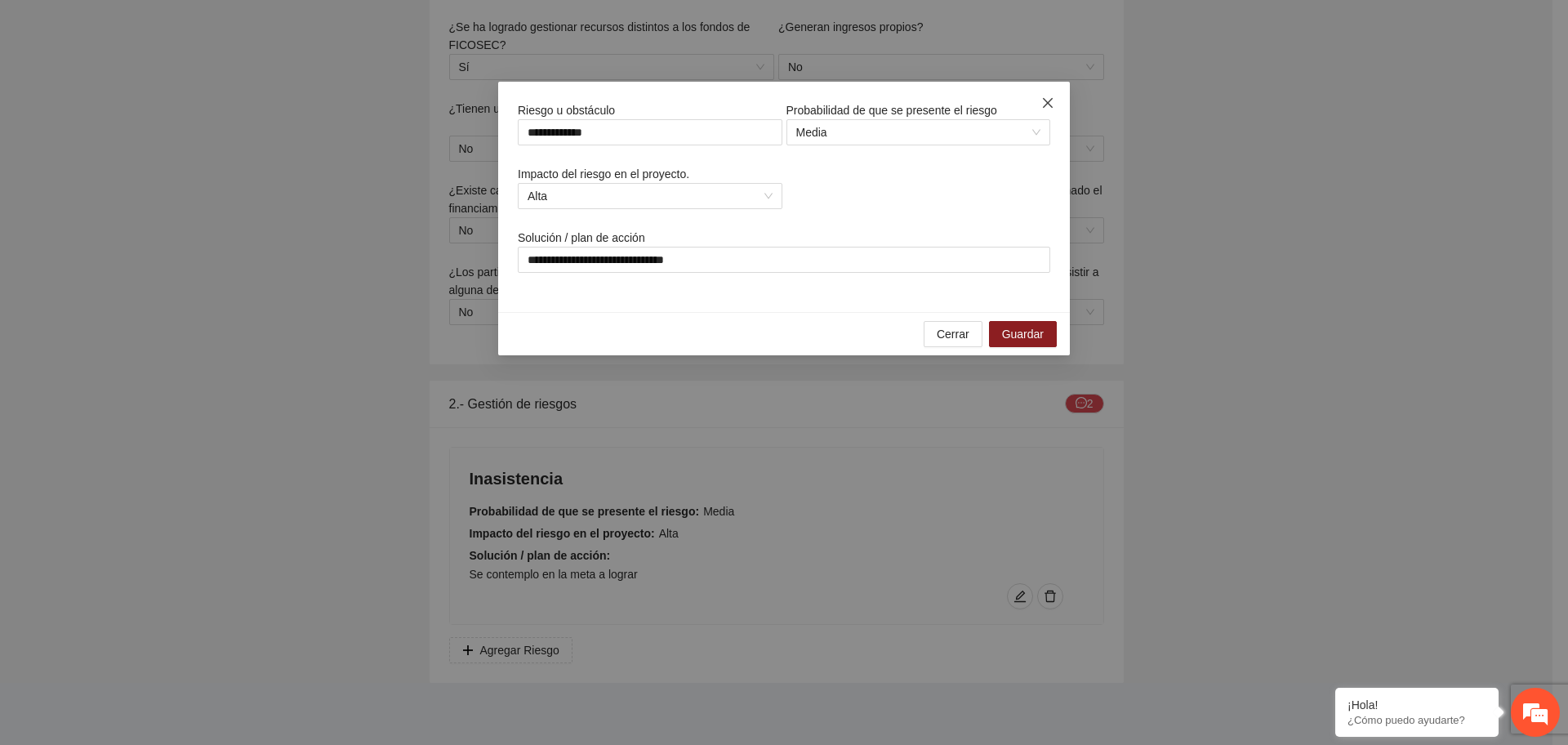
click at [1044, 104] on icon "close" at bounding box center [1048, 102] width 13 height 13
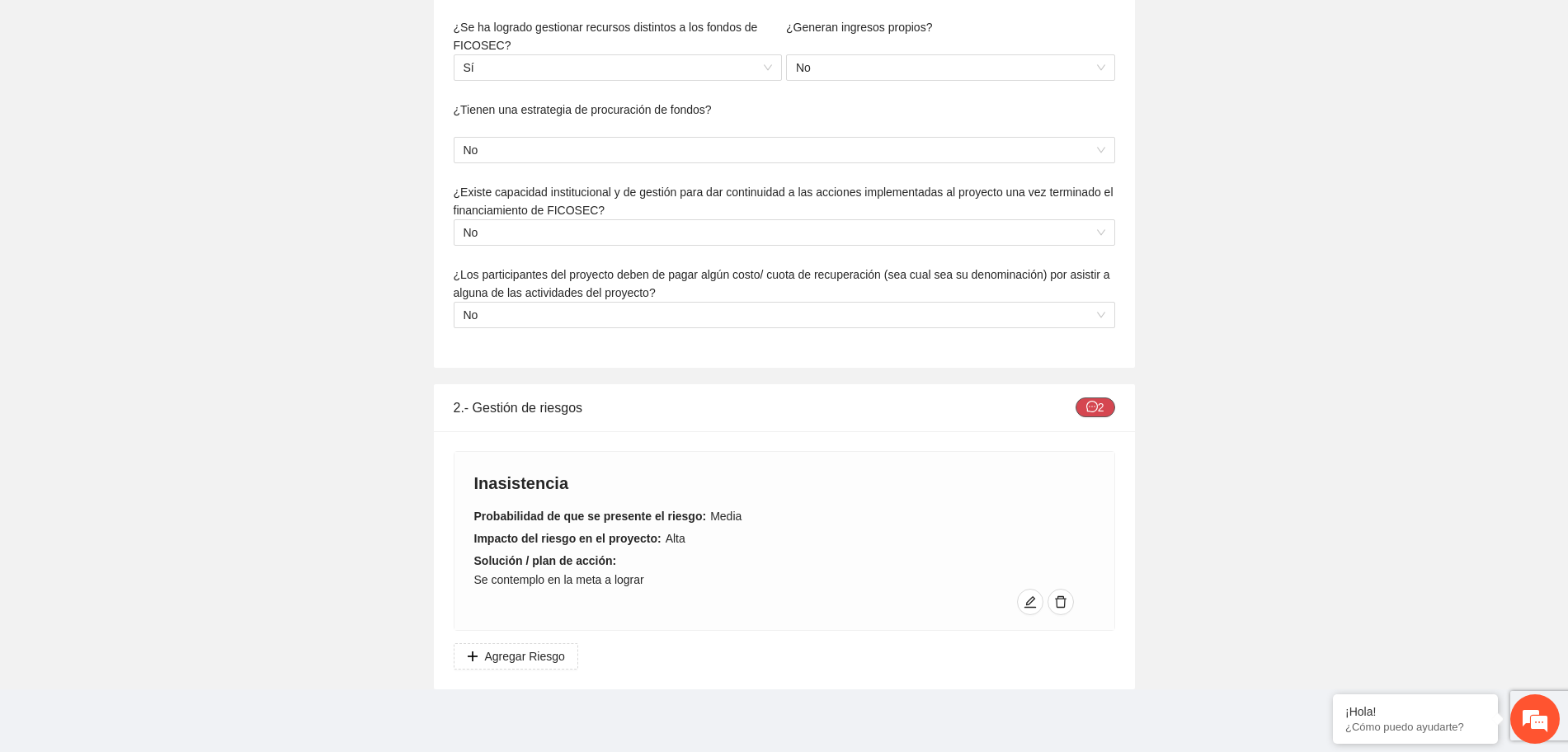
click at [1086, 410] on icon "message" at bounding box center [1092, 406] width 12 height 12
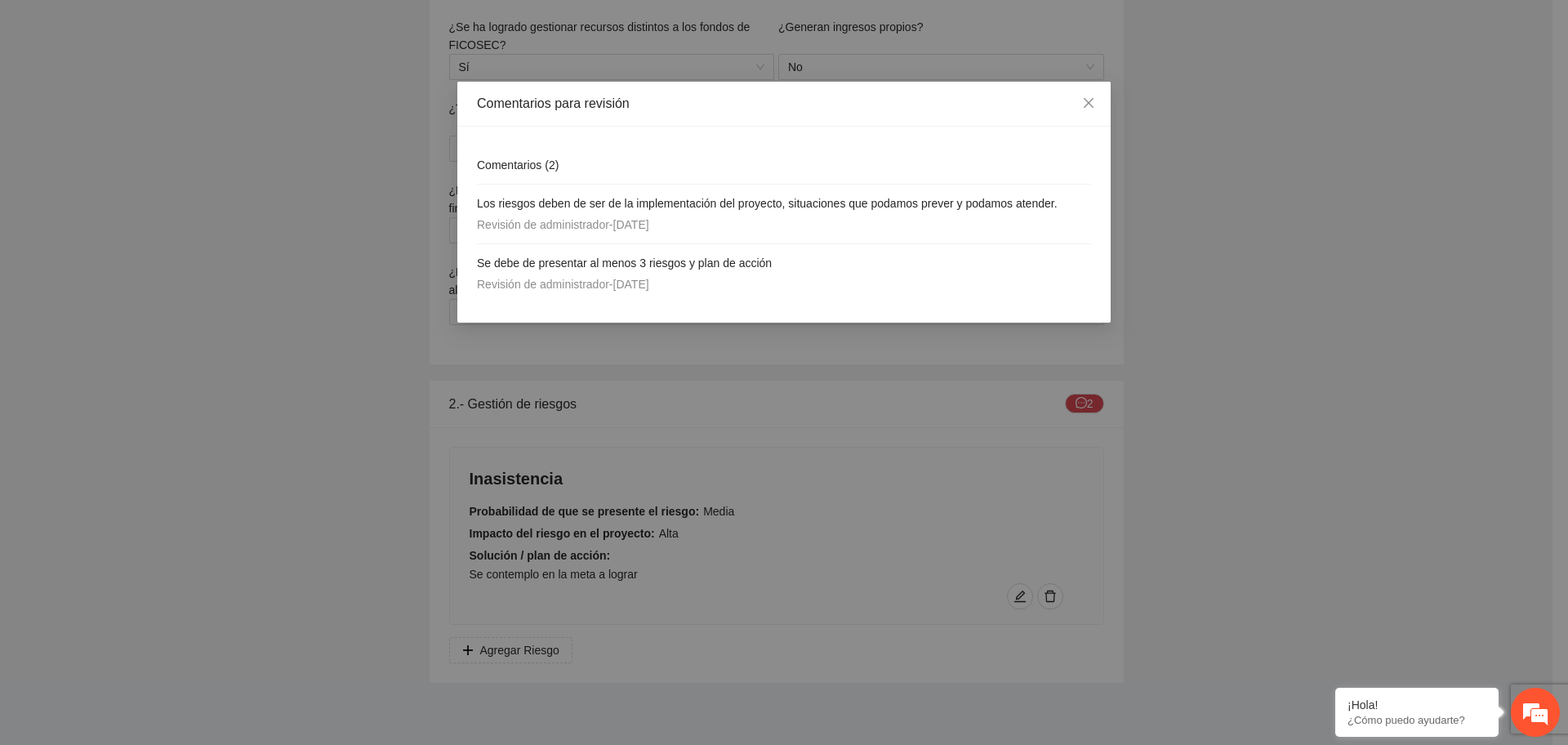
drag, startPoint x: 1075, startPoint y: 406, endPoint x: 959, endPoint y: 421, distance: 117.0
click at [959, 421] on div "Comentarios para revisión Comentarios ( 2 ) Los riesgos deben de ser de la impl…" at bounding box center [784, 372] width 1568 height 745
click at [1093, 96] on span "Close" at bounding box center [1089, 103] width 44 height 44
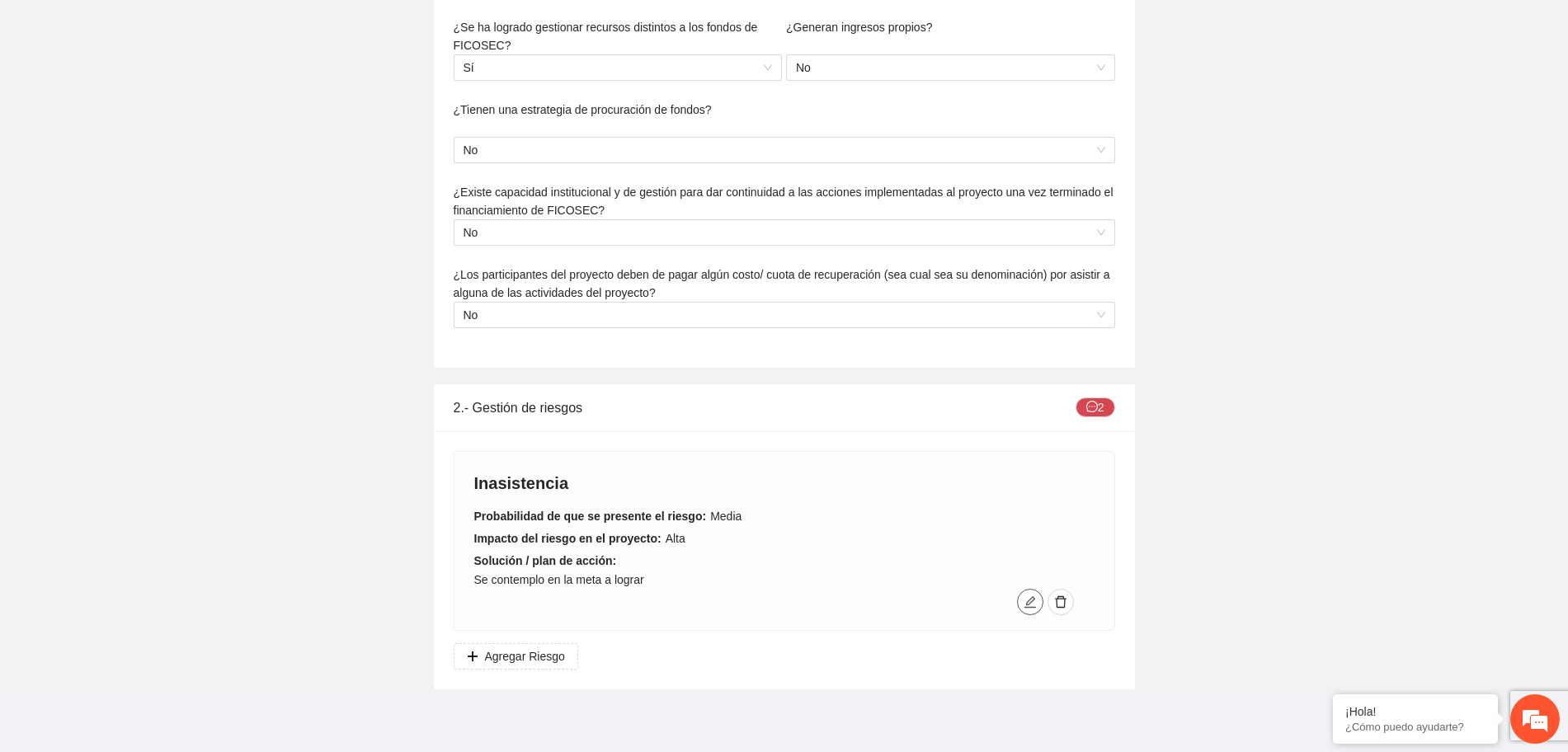
click at [1028, 608] on icon "edit" at bounding box center [1030, 602] width 13 height 13
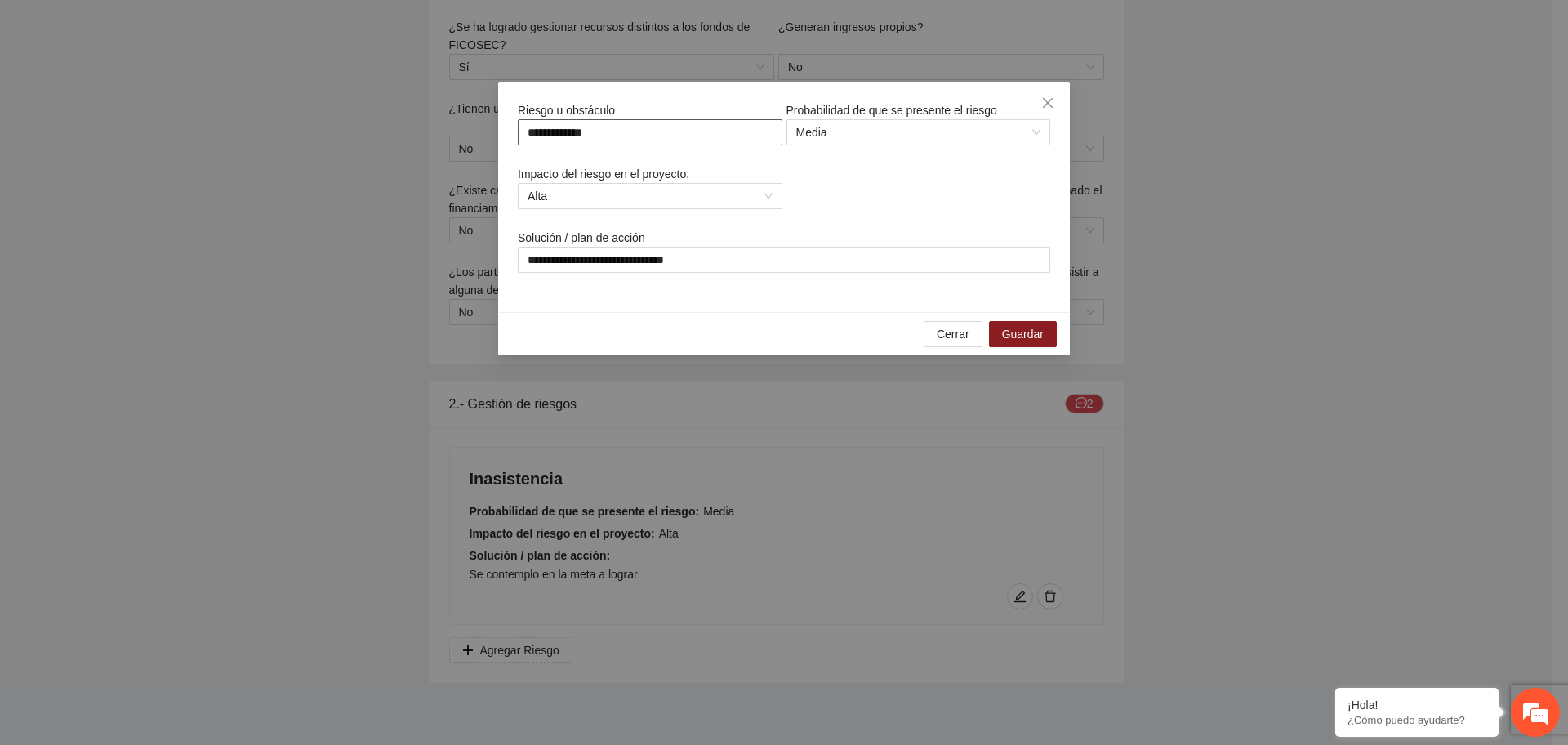
drag, startPoint x: 673, startPoint y: 135, endPoint x: 267, endPoint y: 155, distance: 406.5
click at [267, 155] on div "**********" at bounding box center [784, 372] width 1568 height 745
click at [1044, 135] on div "Media" at bounding box center [919, 133] width 265 height 27
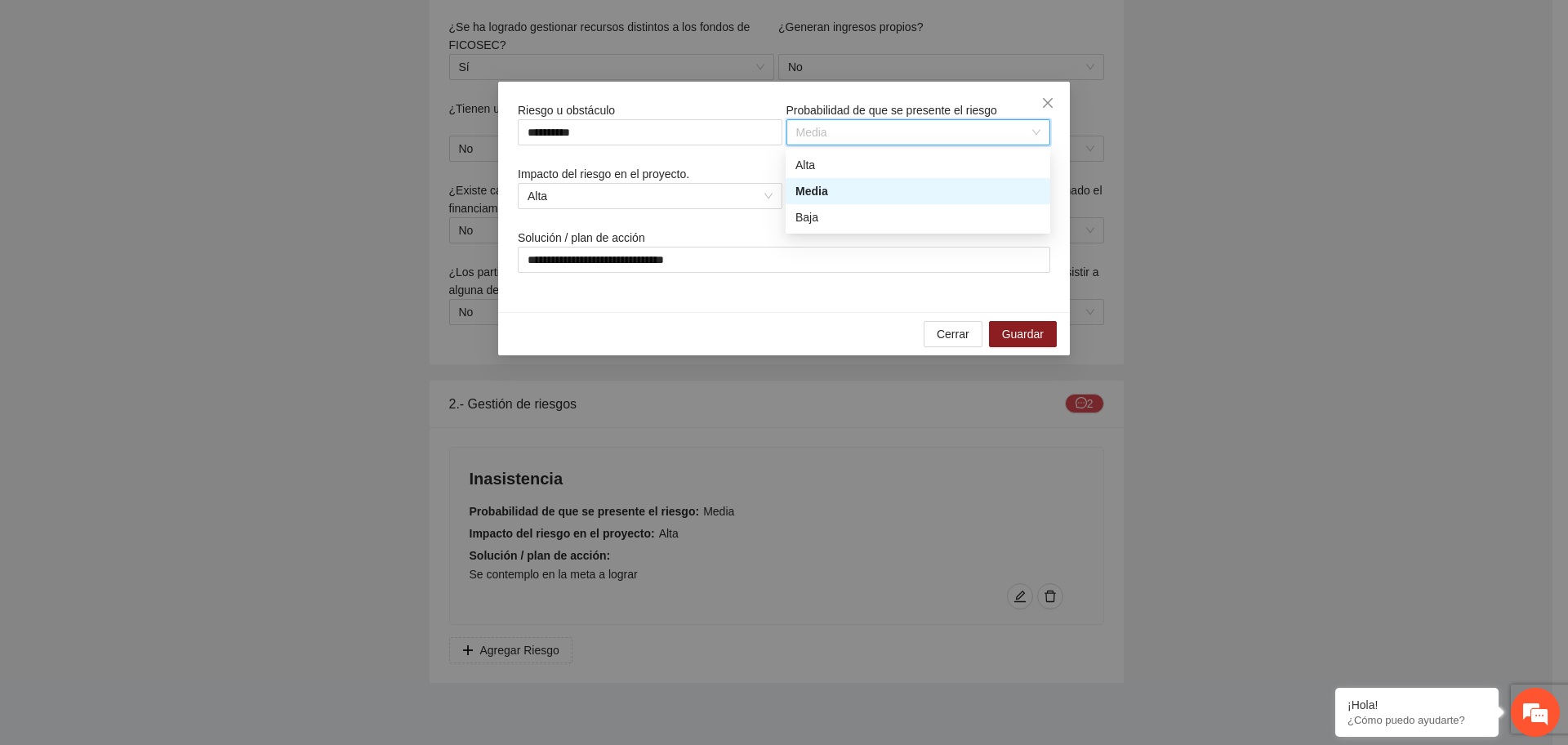
click at [998, 194] on div "Media" at bounding box center [918, 191] width 245 height 18
click at [767, 197] on span "Alta" at bounding box center [651, 196] width 245 height 25
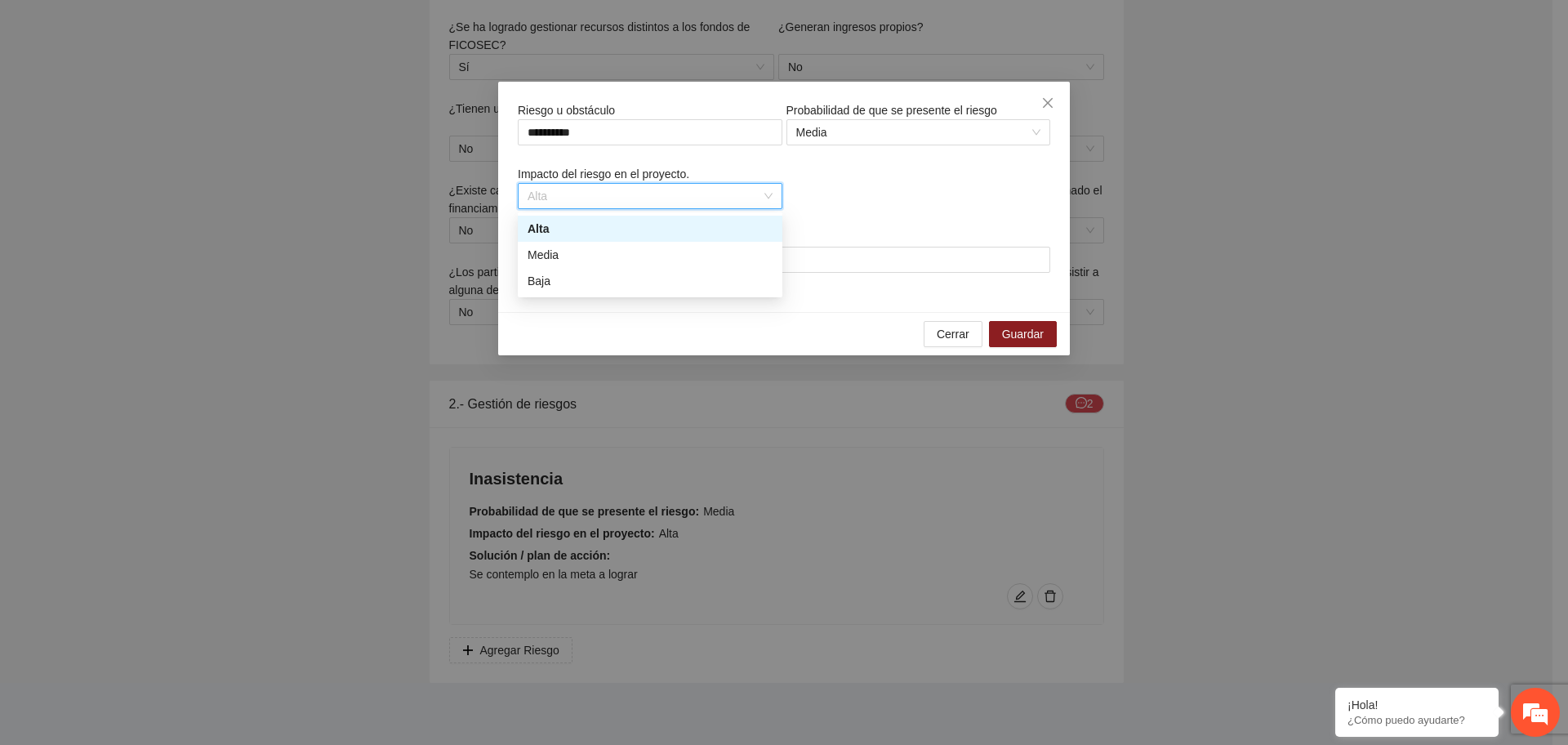
click at [732, 230] on div "Alta" at bounding box center [651, 229] width 245 height 18
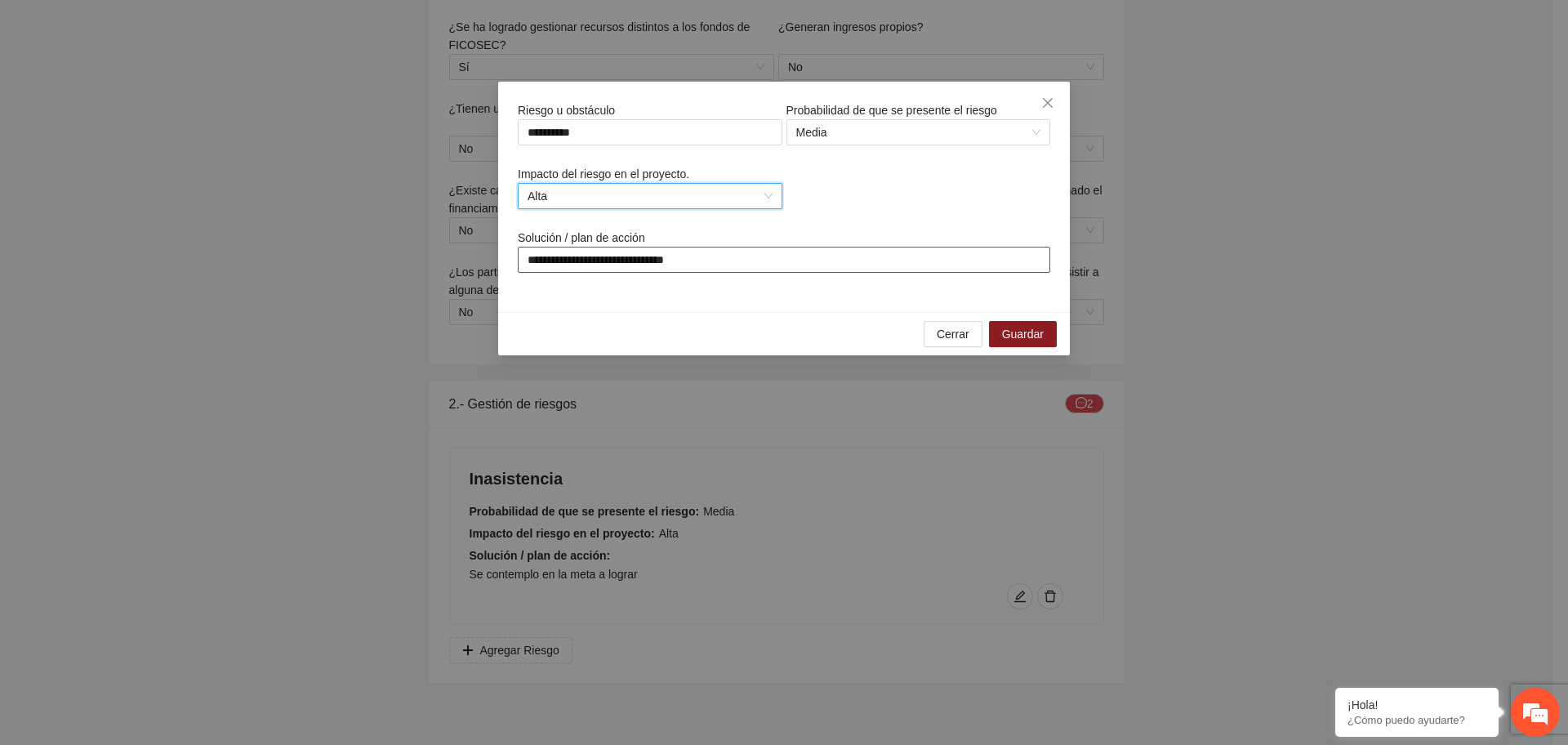
click at [747, 258] on input "**********" at bounding box center [784, 260] width 533 height 27
drag, startPoint x: 747, startPoint y: 258, endPoint x: 292, endPoint y: 246, distance: 455.2
click at [292, 246] on div "**********" at bounding box center [784, 372] width 1568 height 745
click at [1028, 334] on span "Guardar" at bounding box center [1023, 335] width 42 height 18
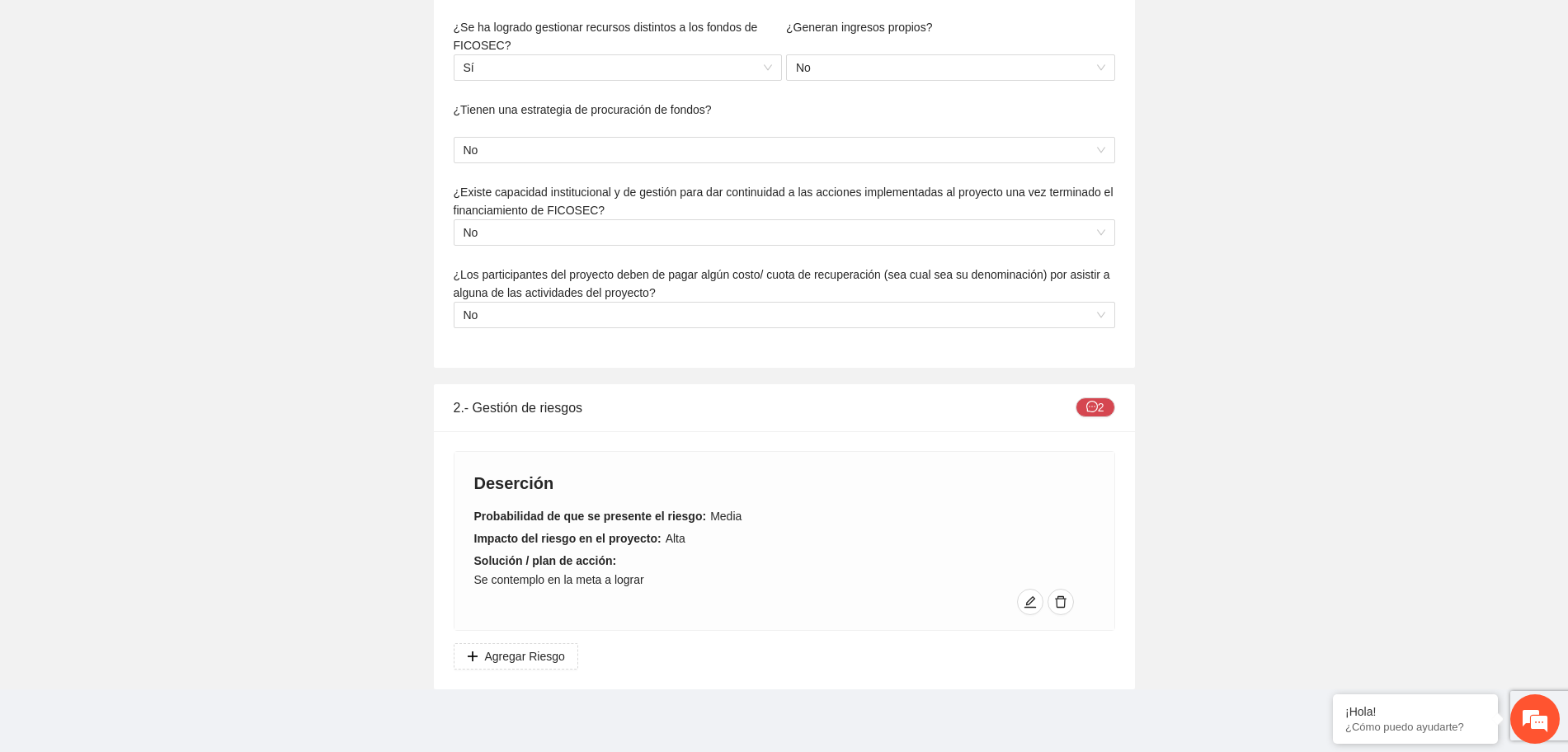
scroll to position [20, 0]
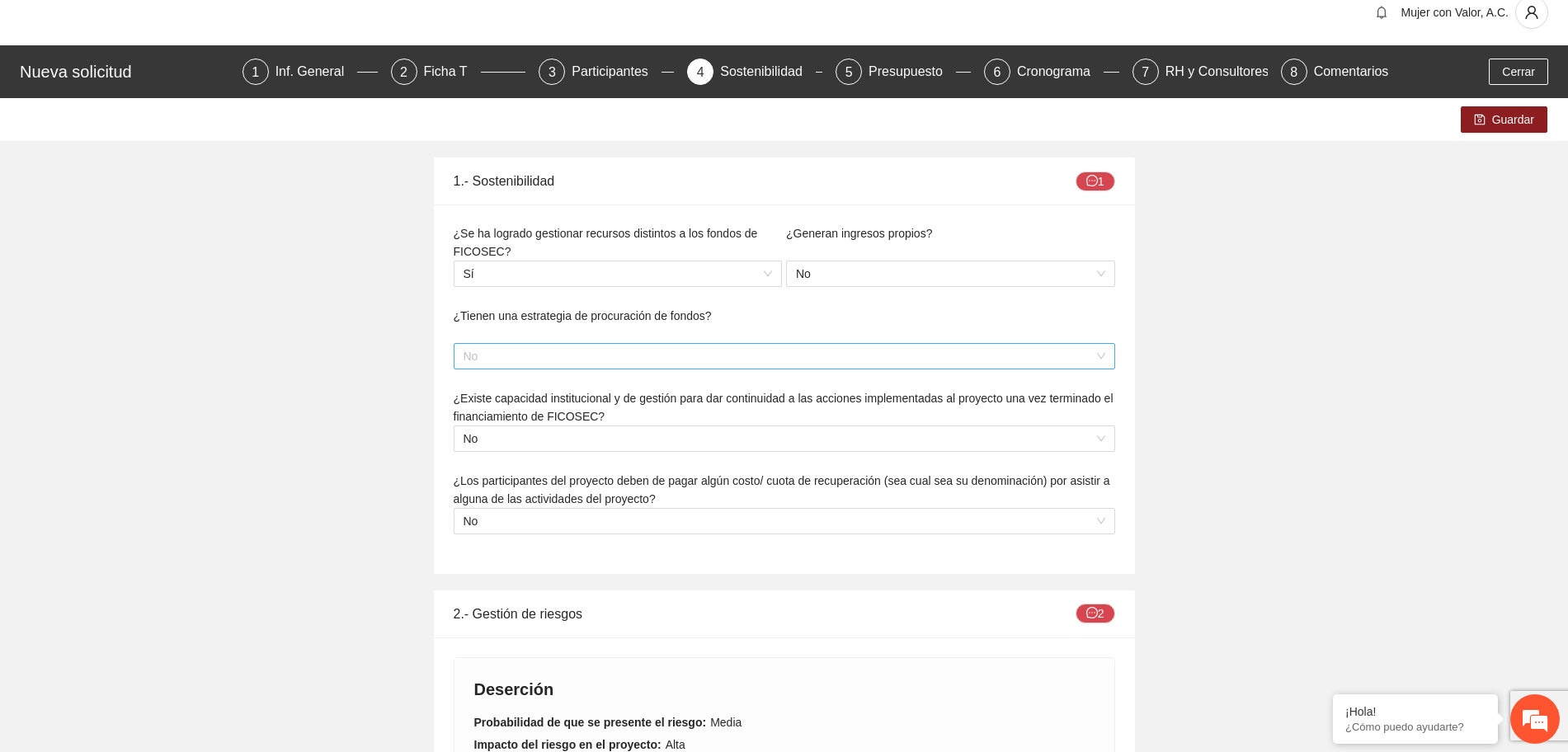
click at [1101, 354] on span "No" at bounding box center [784, 356] width 642 height 25
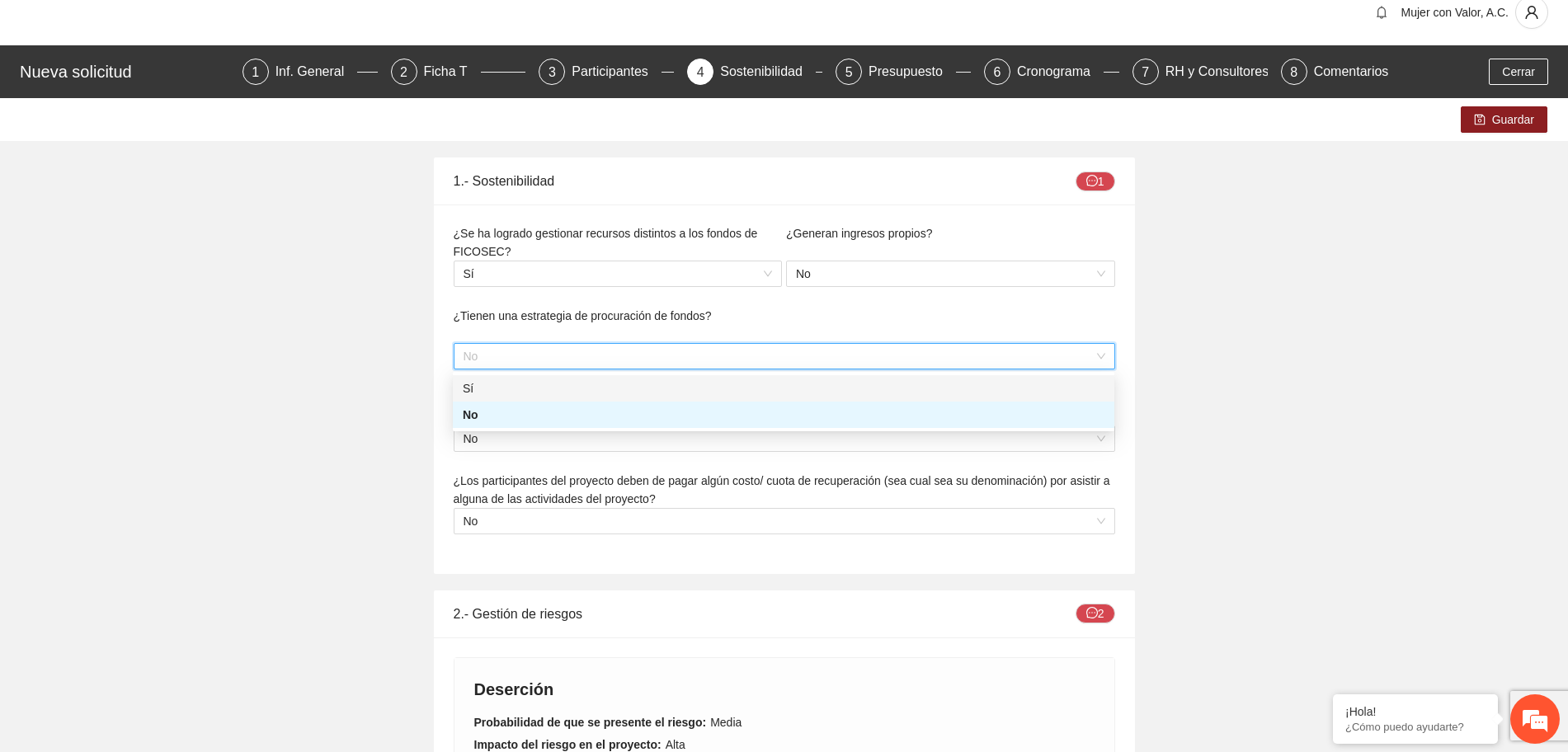
click at [1079, 392] on div "Sí" at bounding box center [784, 388] width 642 height 18
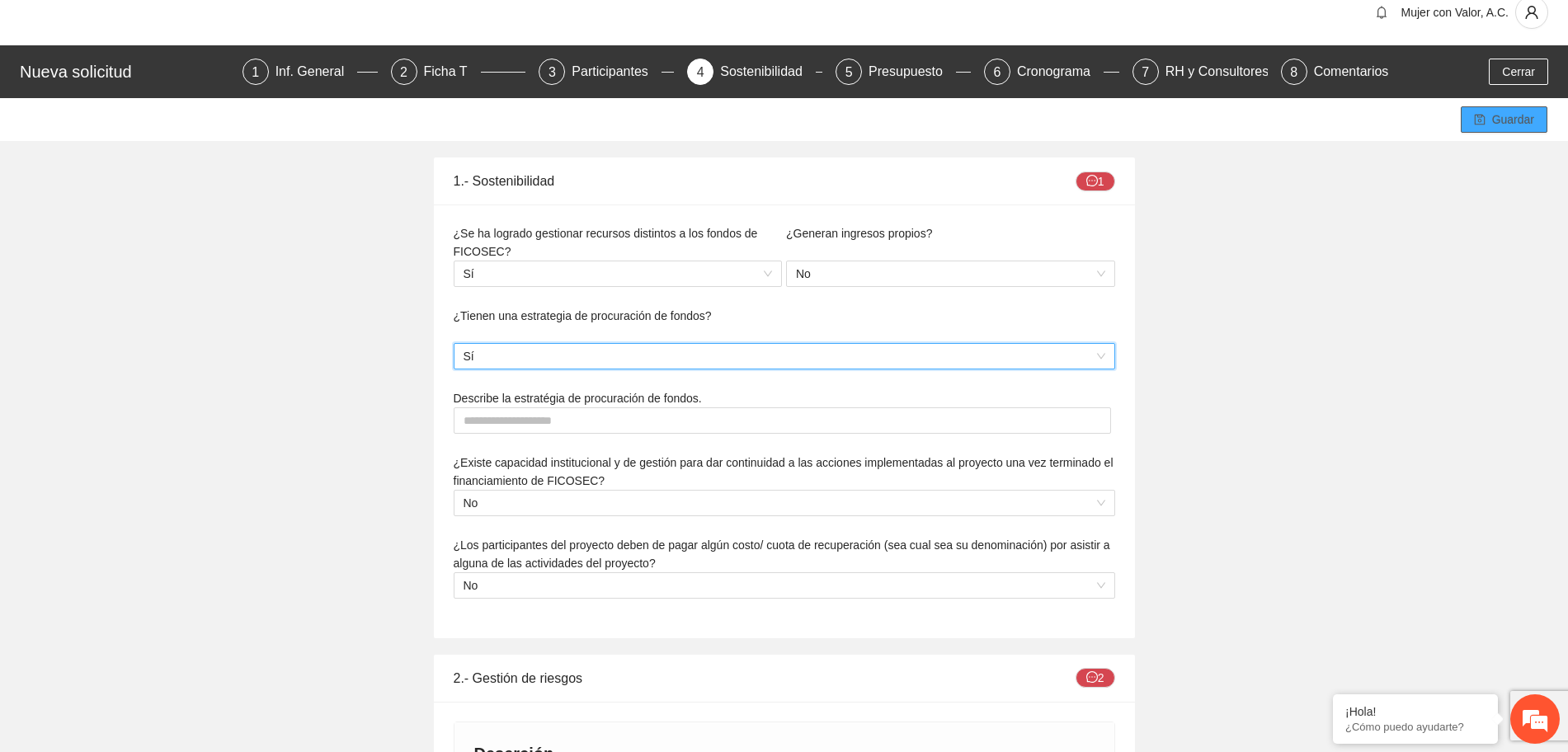
click at [1507, 130] on button "Guardar" at bounding box center [1504, 119] width 87 height 27
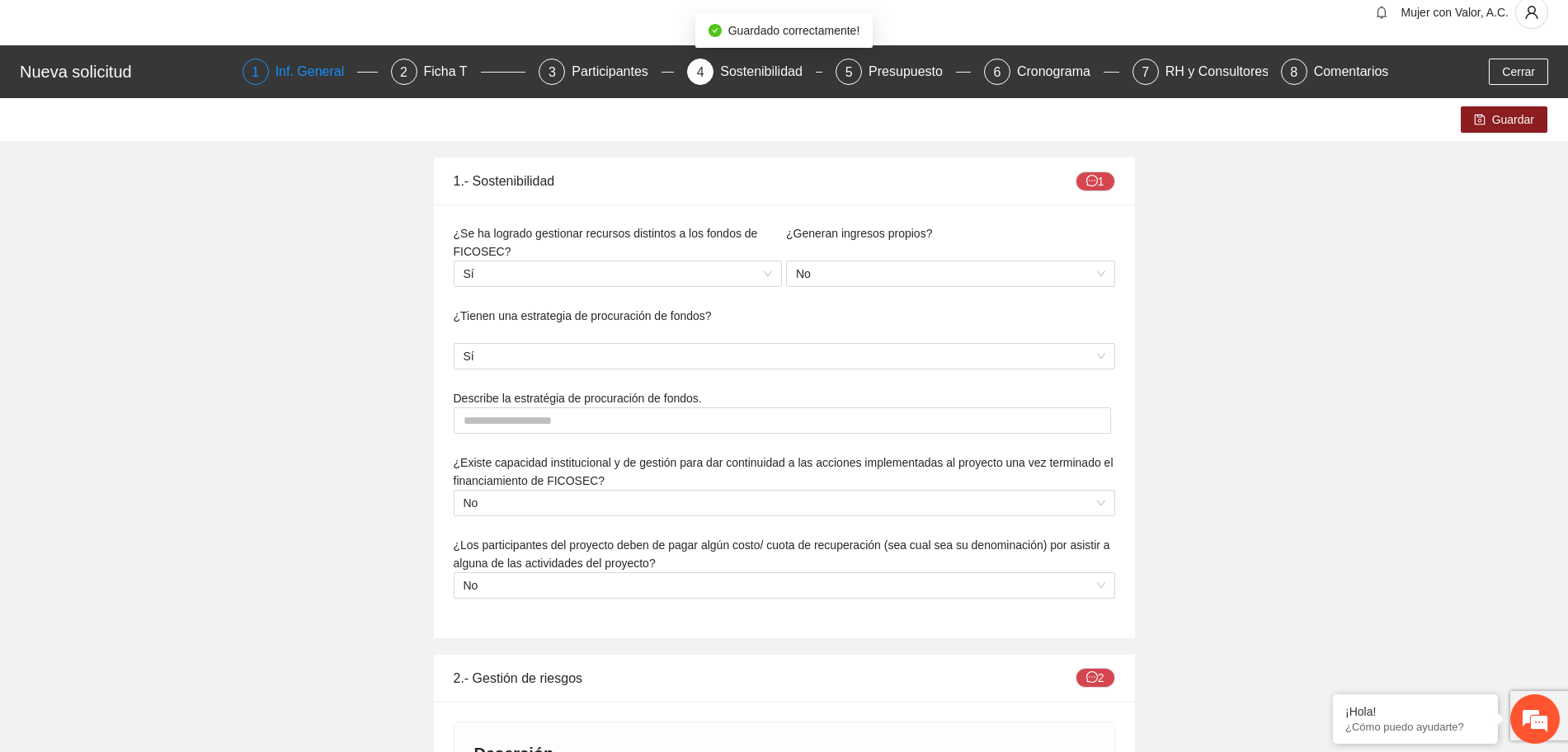
click at [324, 68] on div "Inf. General" at bounding box center [317, 71] width 82 height 27
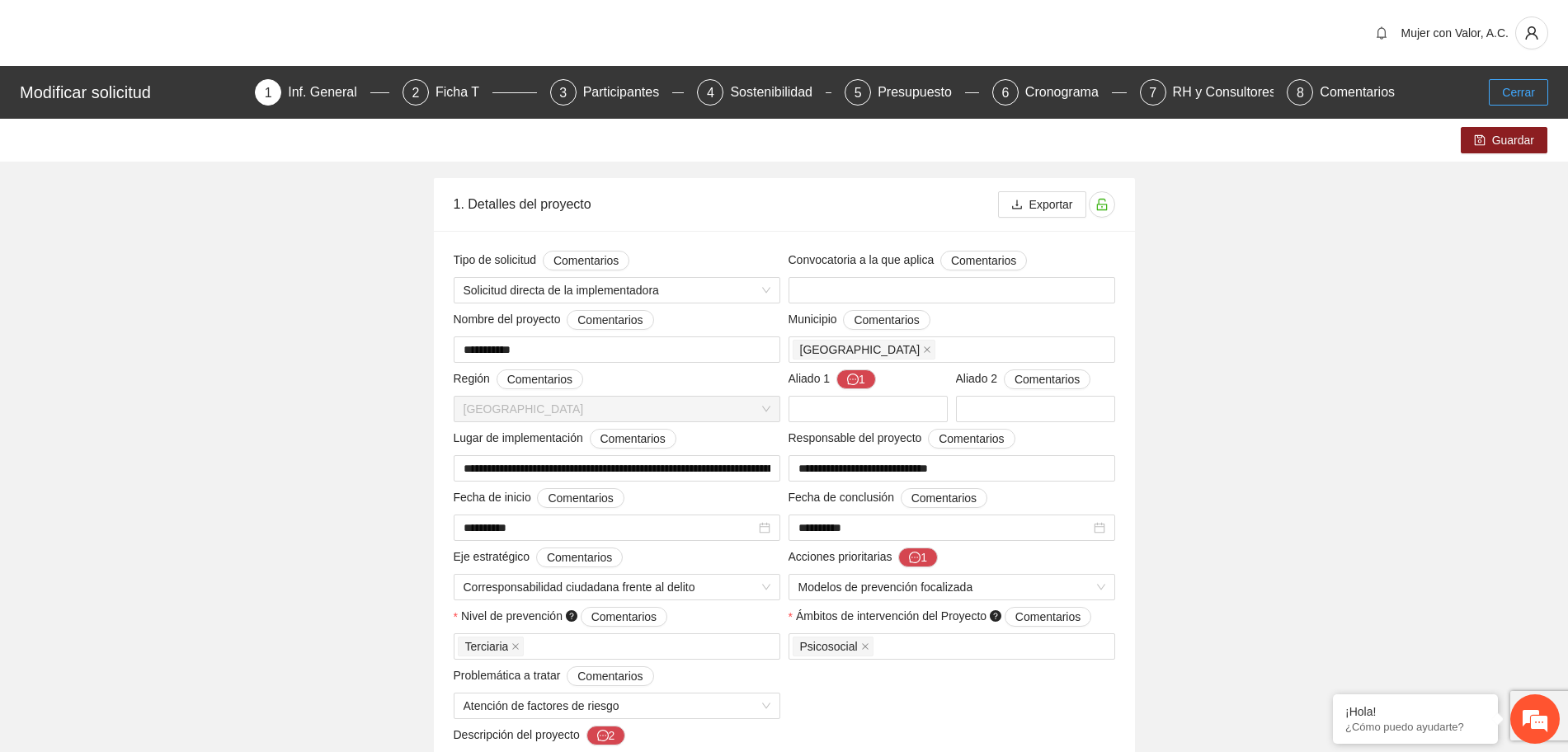
click at [1503, 91] on button "Cerrar" at bounding box center [1519, 92] width 59 height 27
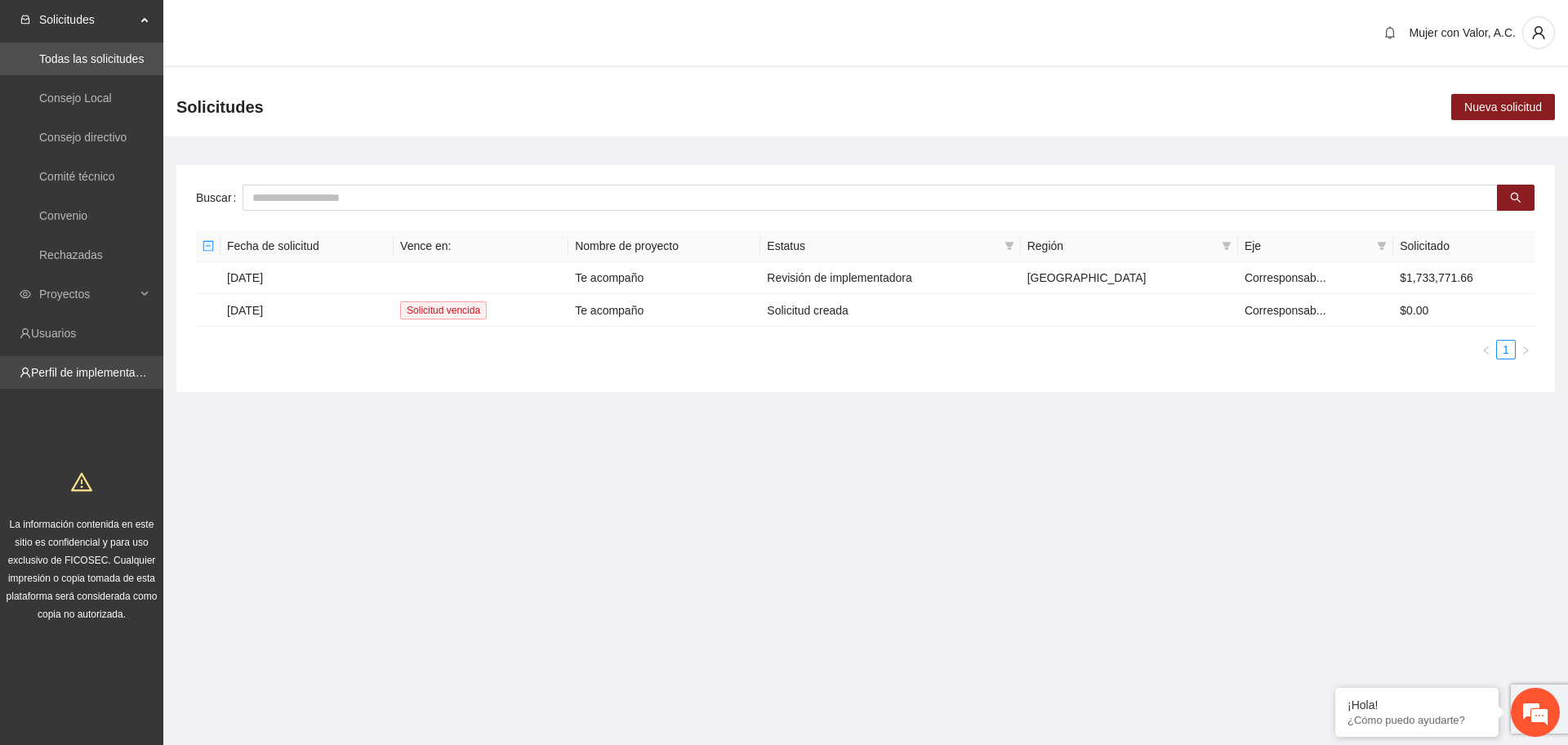
click at [113, 370] on link "Perfil de implementadora" at bounding box center [94, 373] width 127 height 13
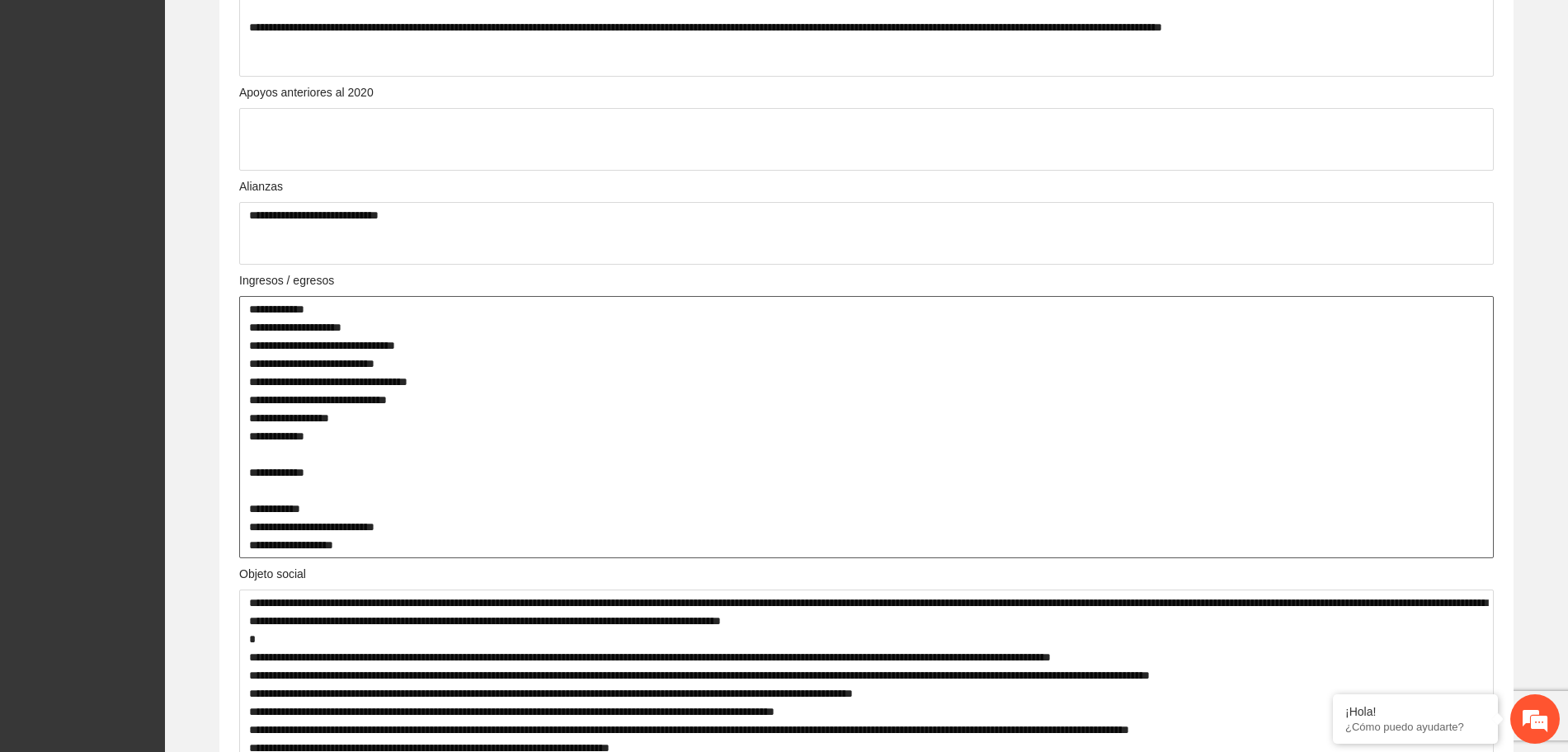
scroll to position [1650, 0]
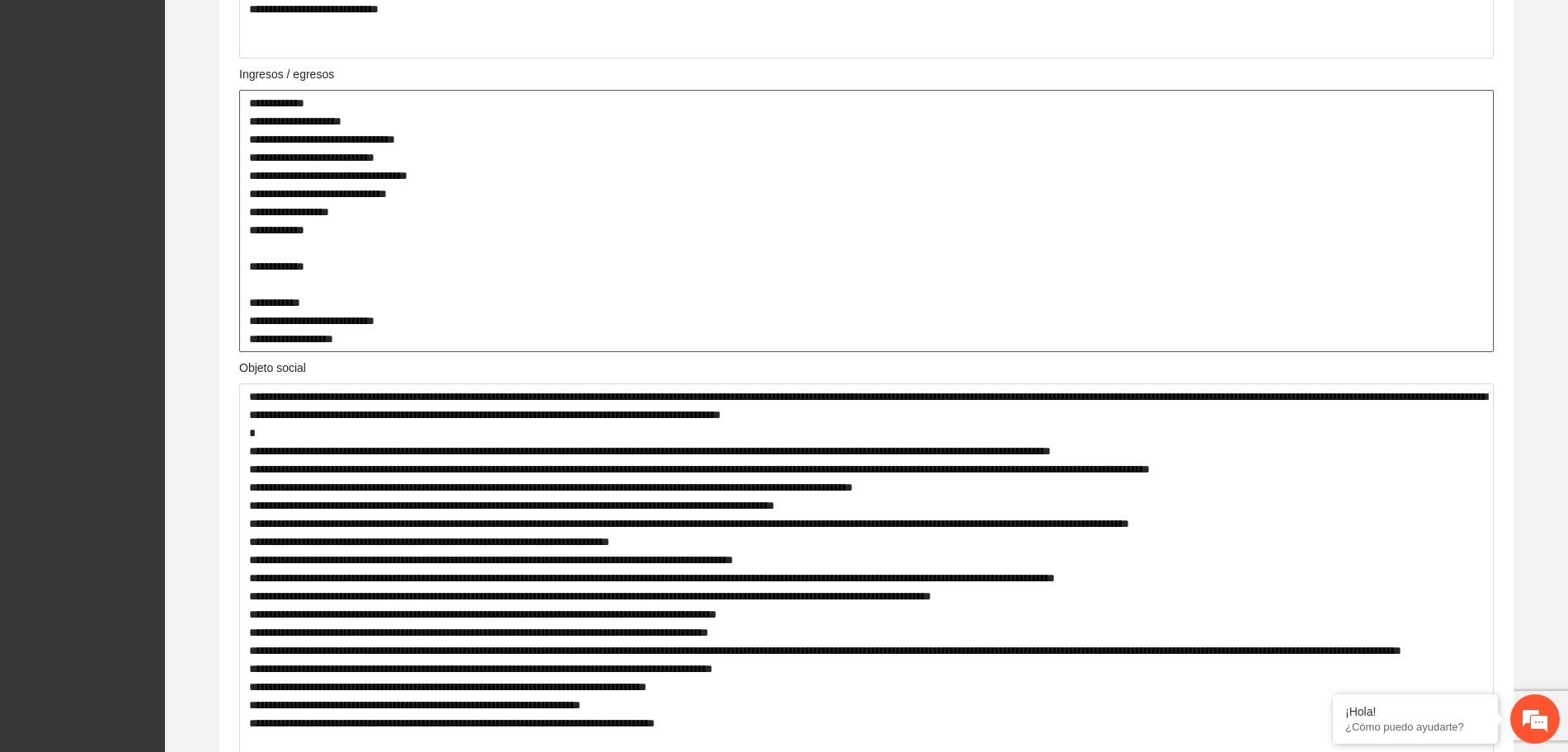
click at [525, 252] on textarea "**********" at bounding box center [867, 221] width 1255 height 262
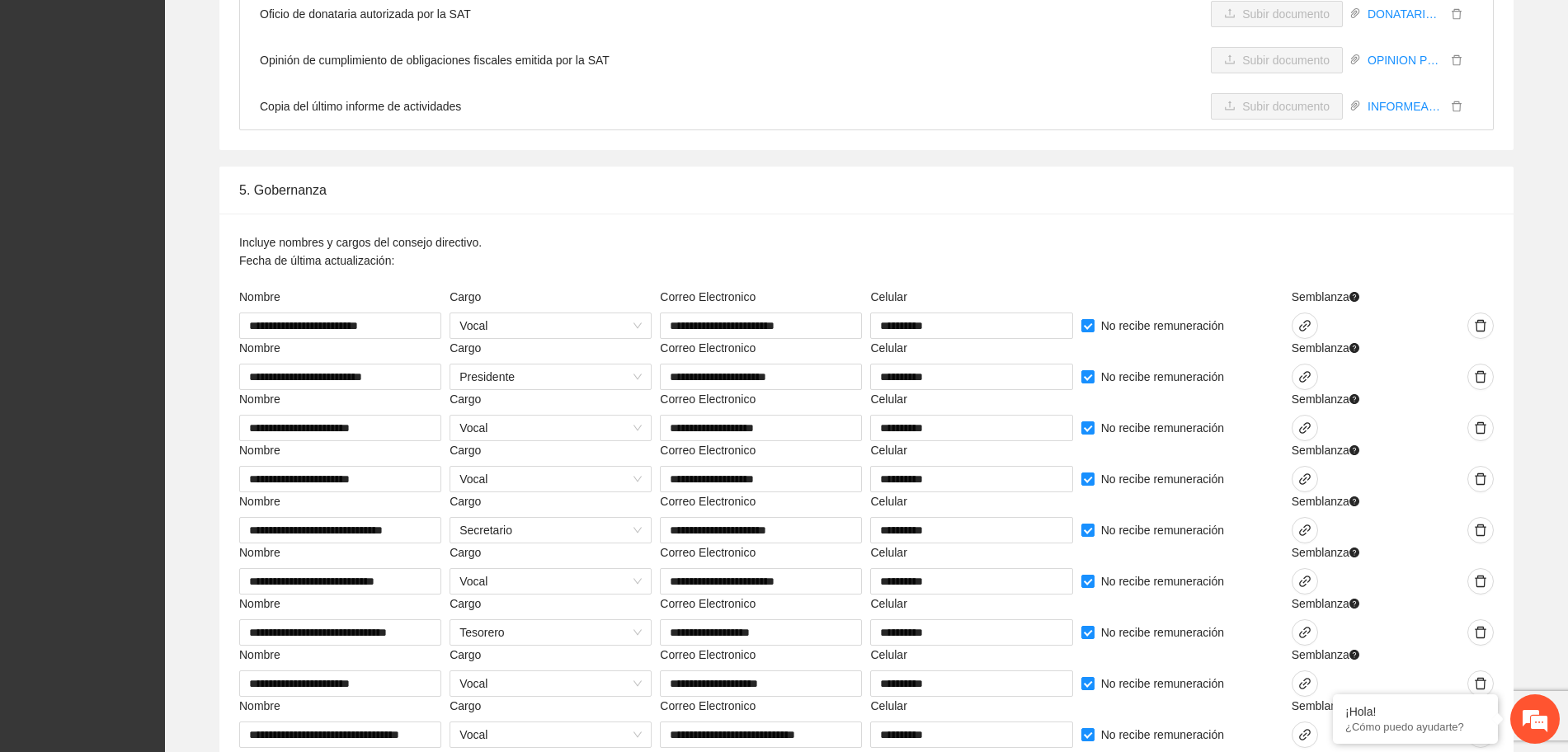
scroll to position [3918, 0]
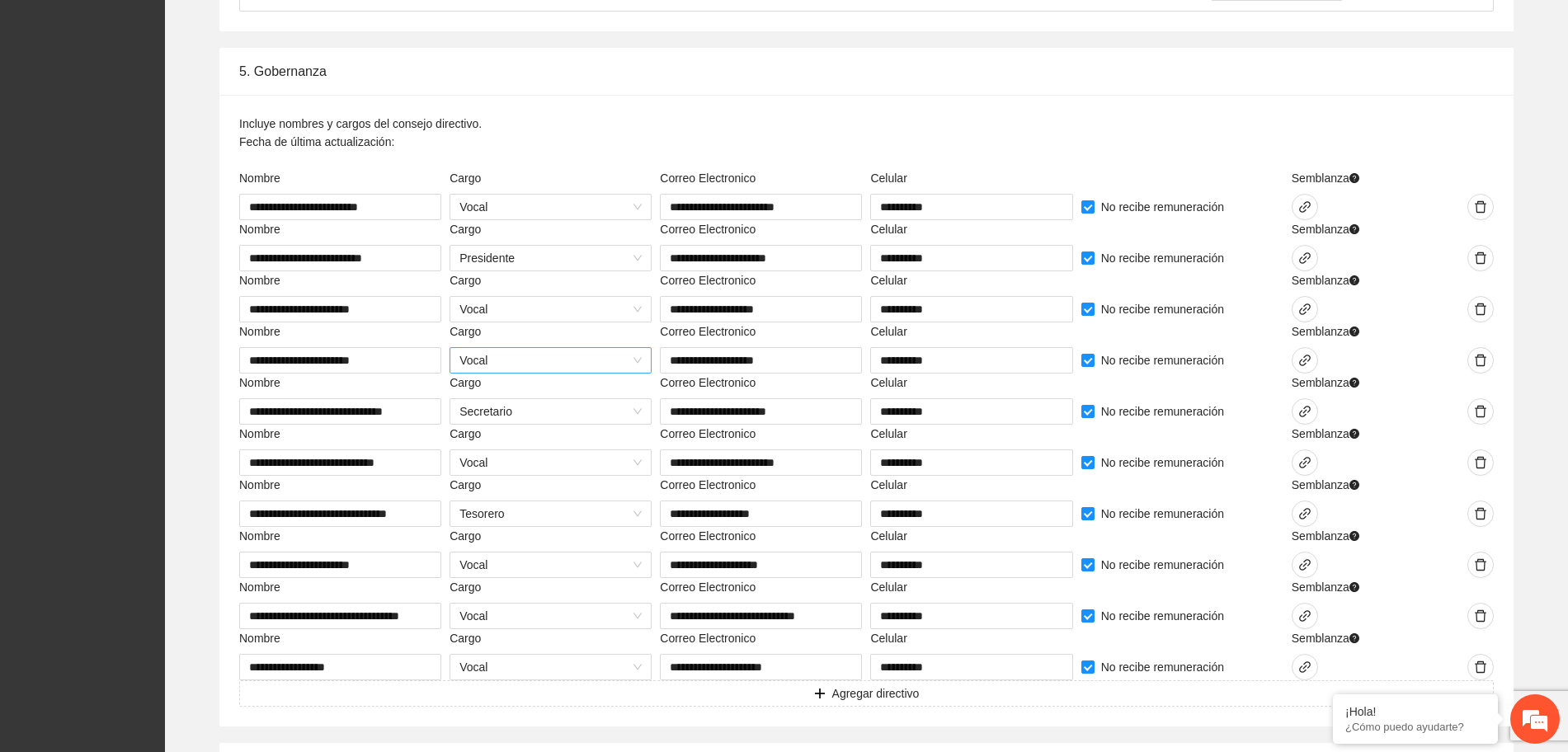
click at [634, 359] on span "Vocal" at bounding box center [551, 360] width 183 height 25
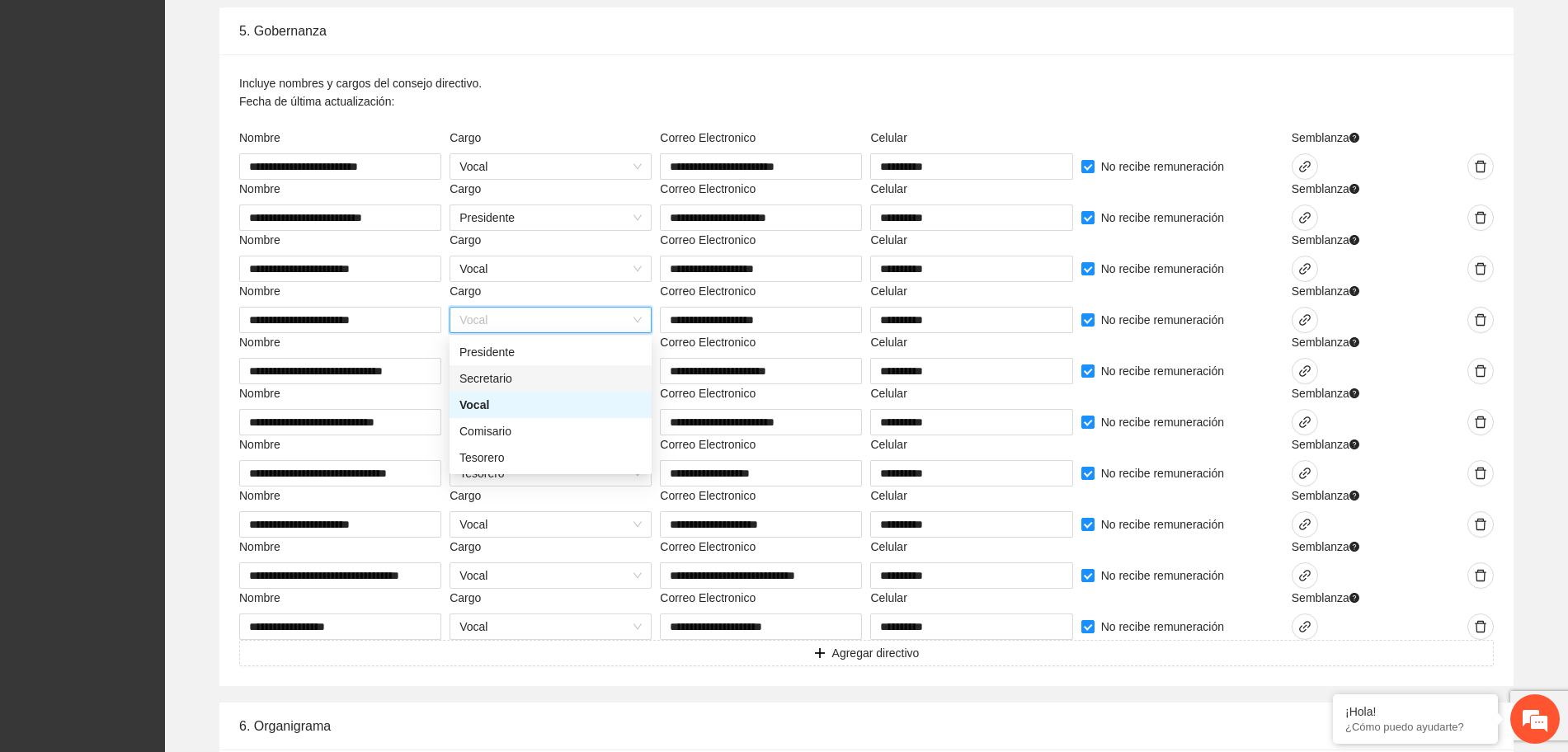
scroll to position [4021, 0]
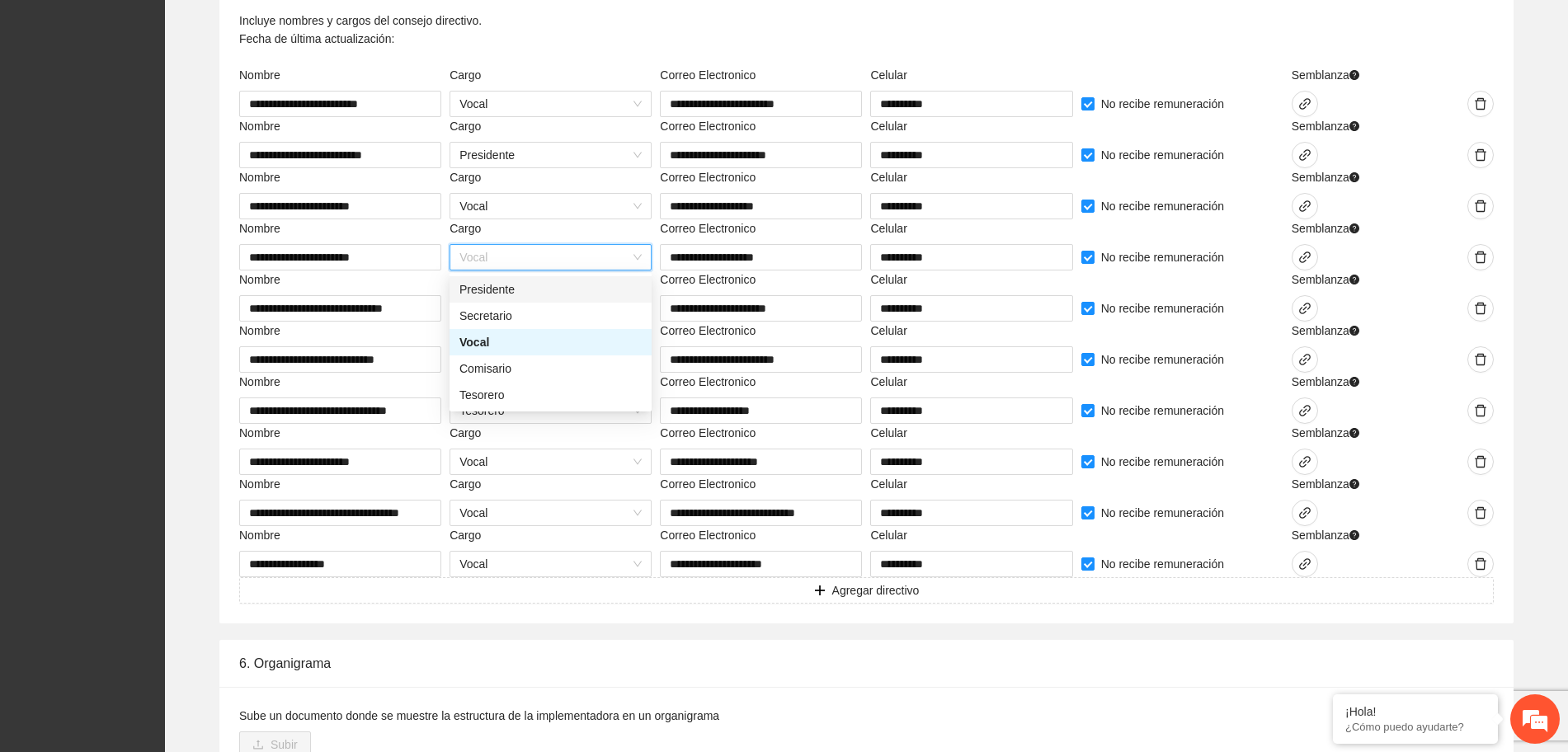
click at [626, 256] on span "Vocal" at bounding box center [551, 257] width 183 height 25
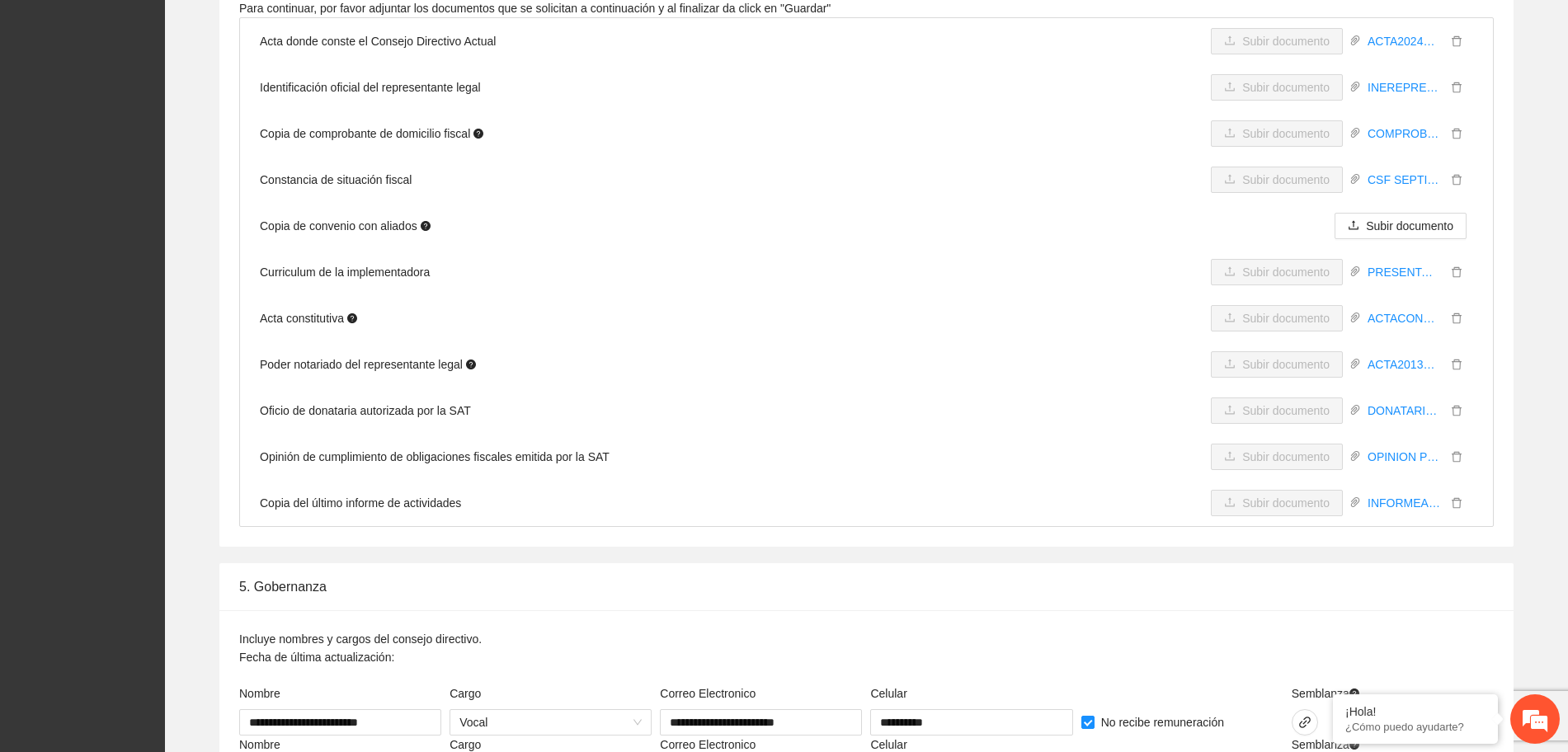
click at [812, 347] on li "Poder notariado del representante legal Subir documento ACTA2013REPRESENTANTELE…" at bounding box center [867, 364] width 1253 height 46
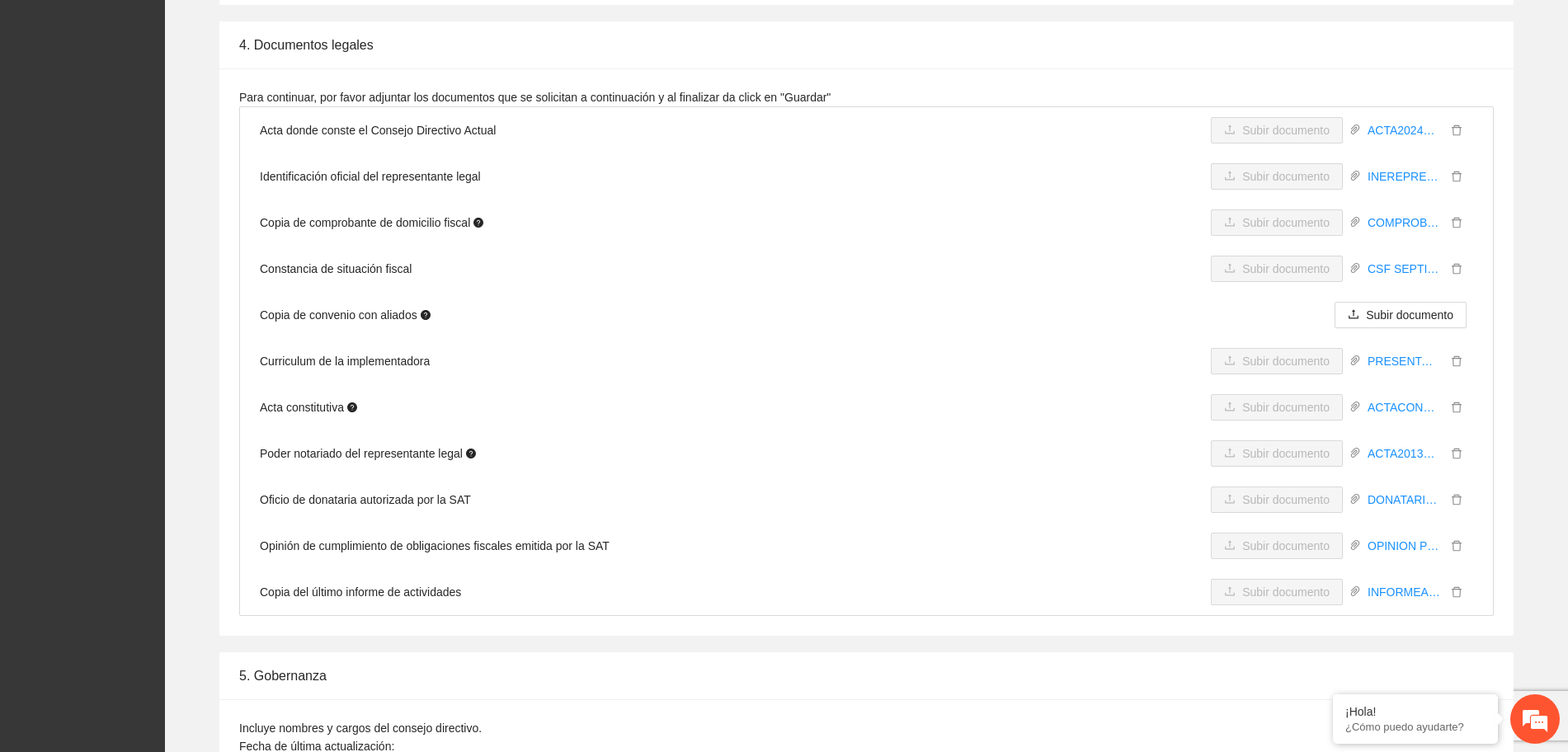
scroll to position [3300, 0]
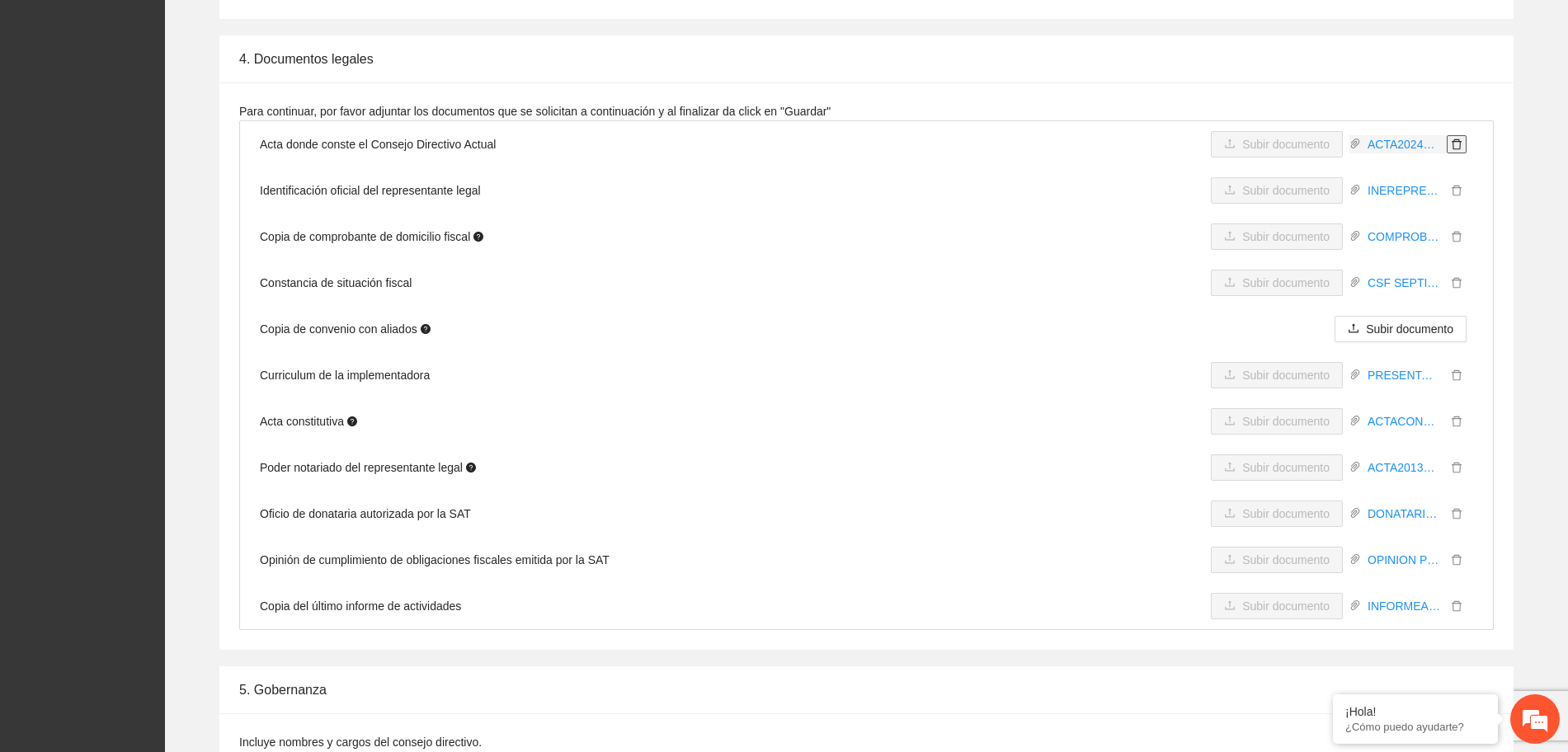
click at [1452, 144] on icon "delete" at bounding box center [1457, 144] width 12 height 12
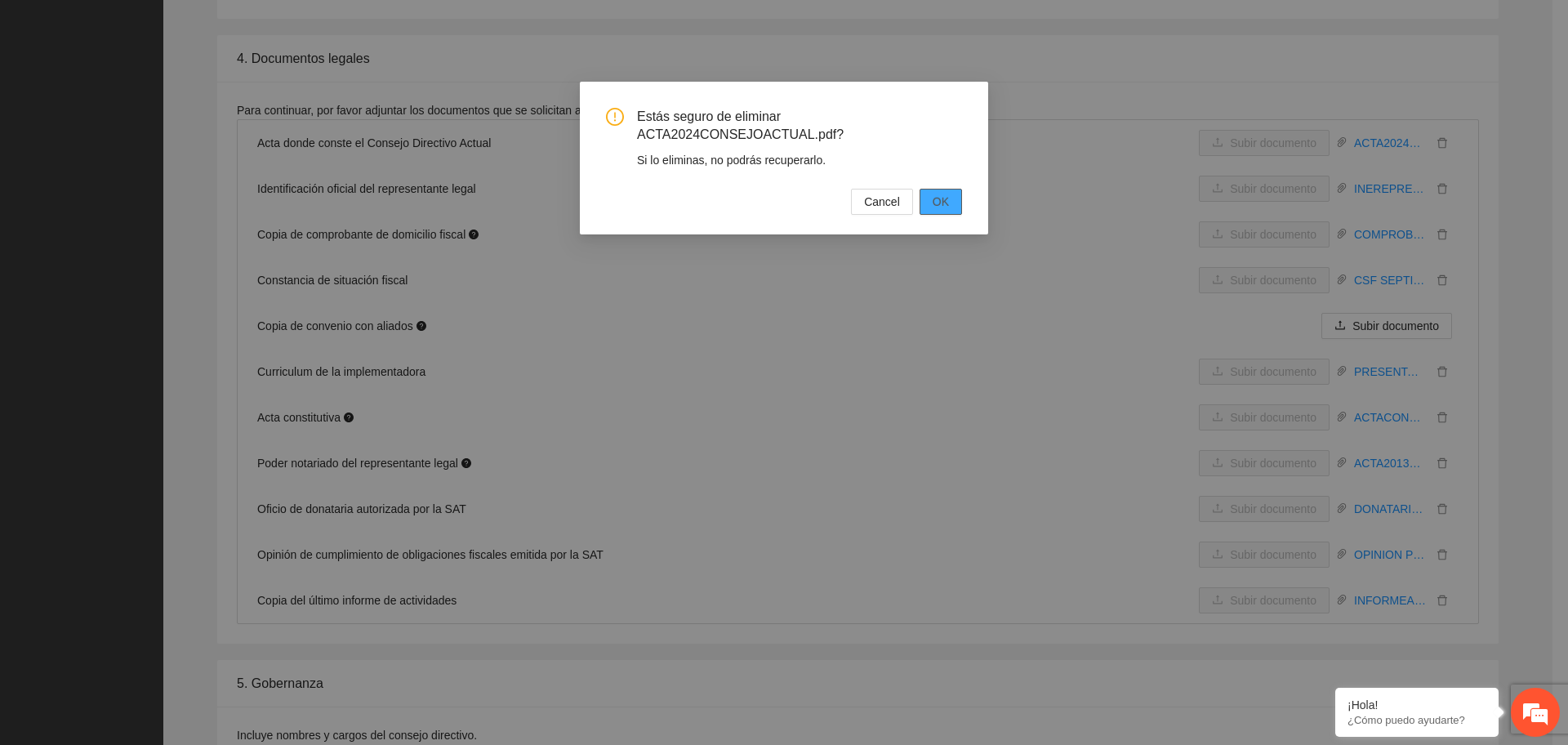
click at [921, 205] on button "OK" at bounding box center [941, 202] width 42 height 27
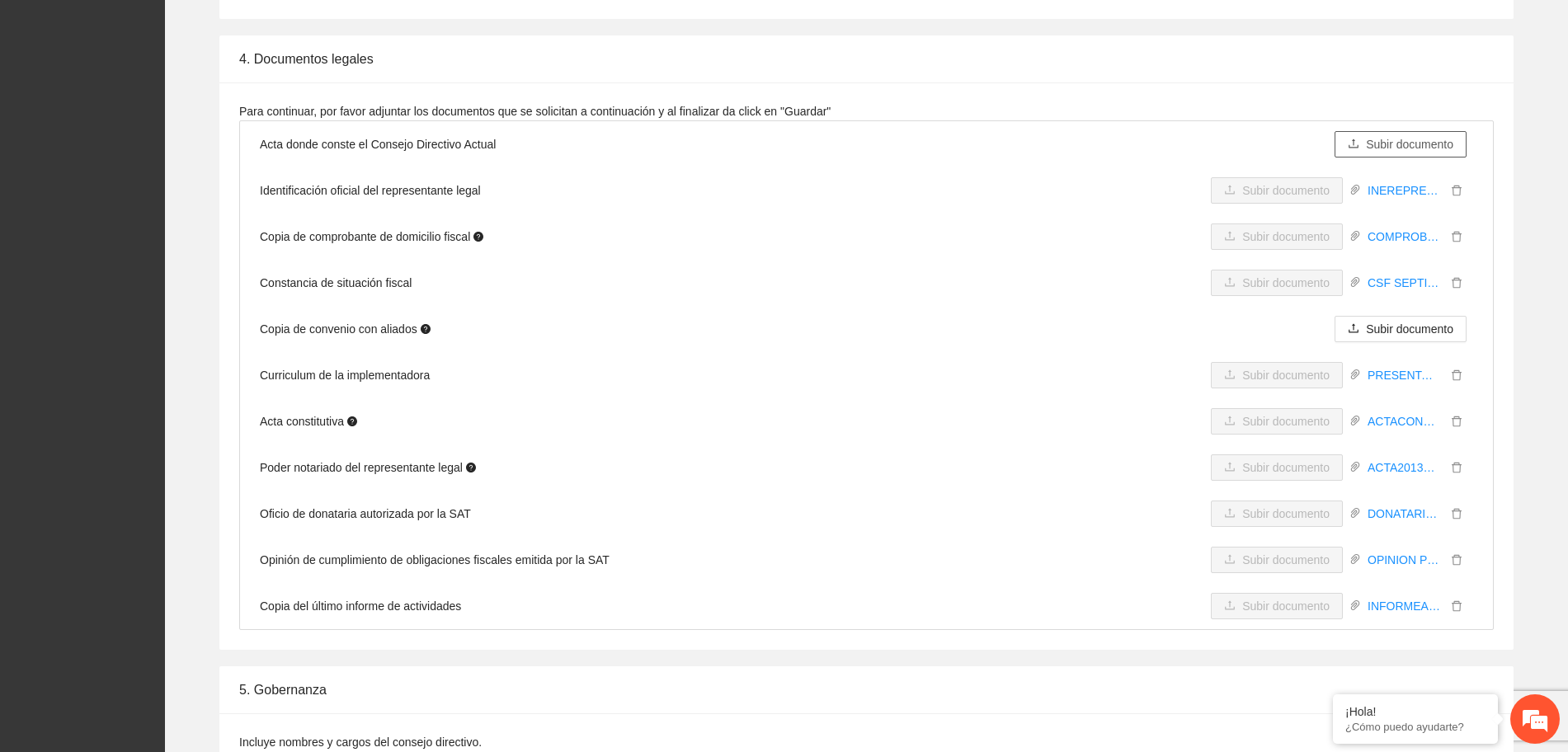
click at [1423, 142] on span "Subir documento" at bounding box center [1409, 145] width 88 height 18
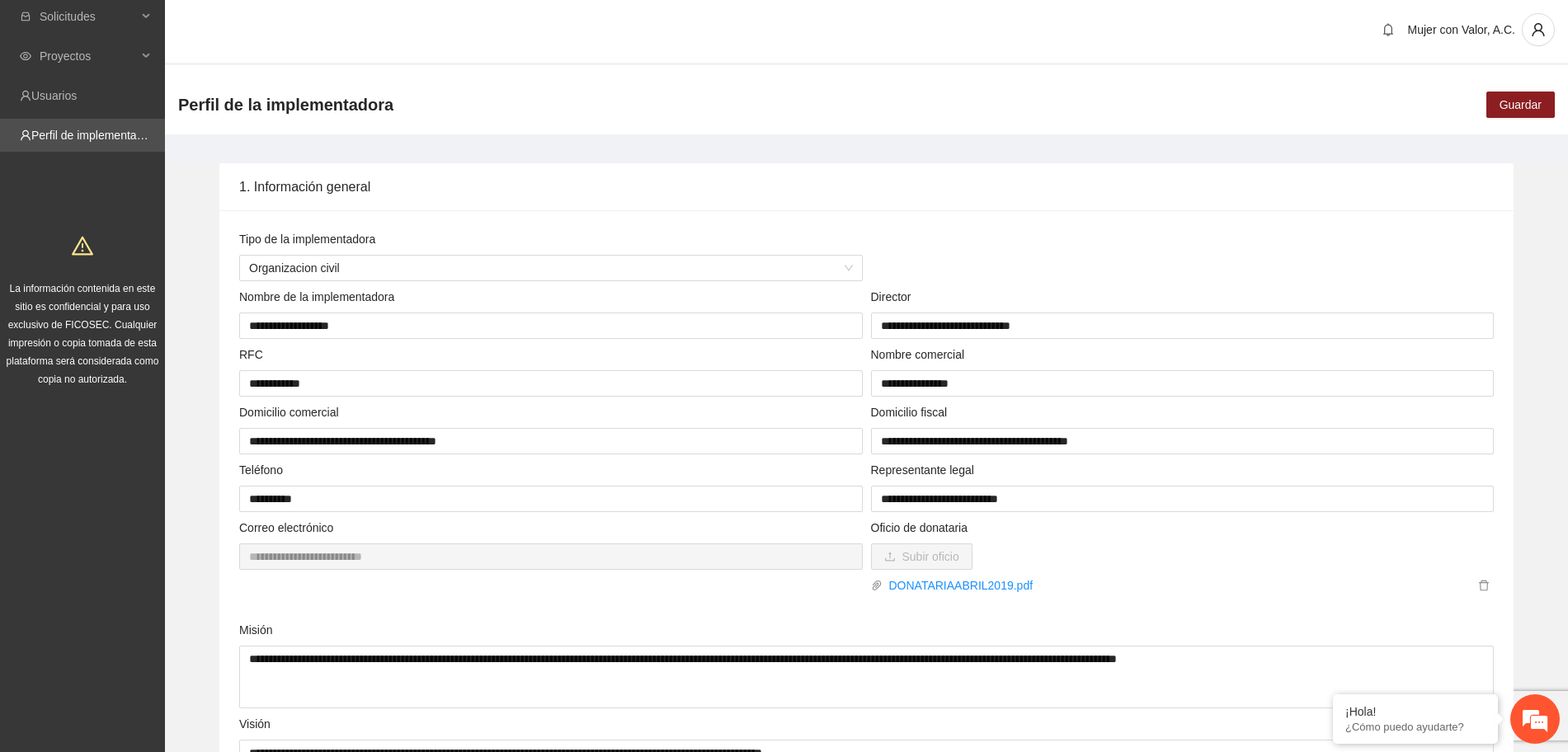
scroll to position [0, 0]
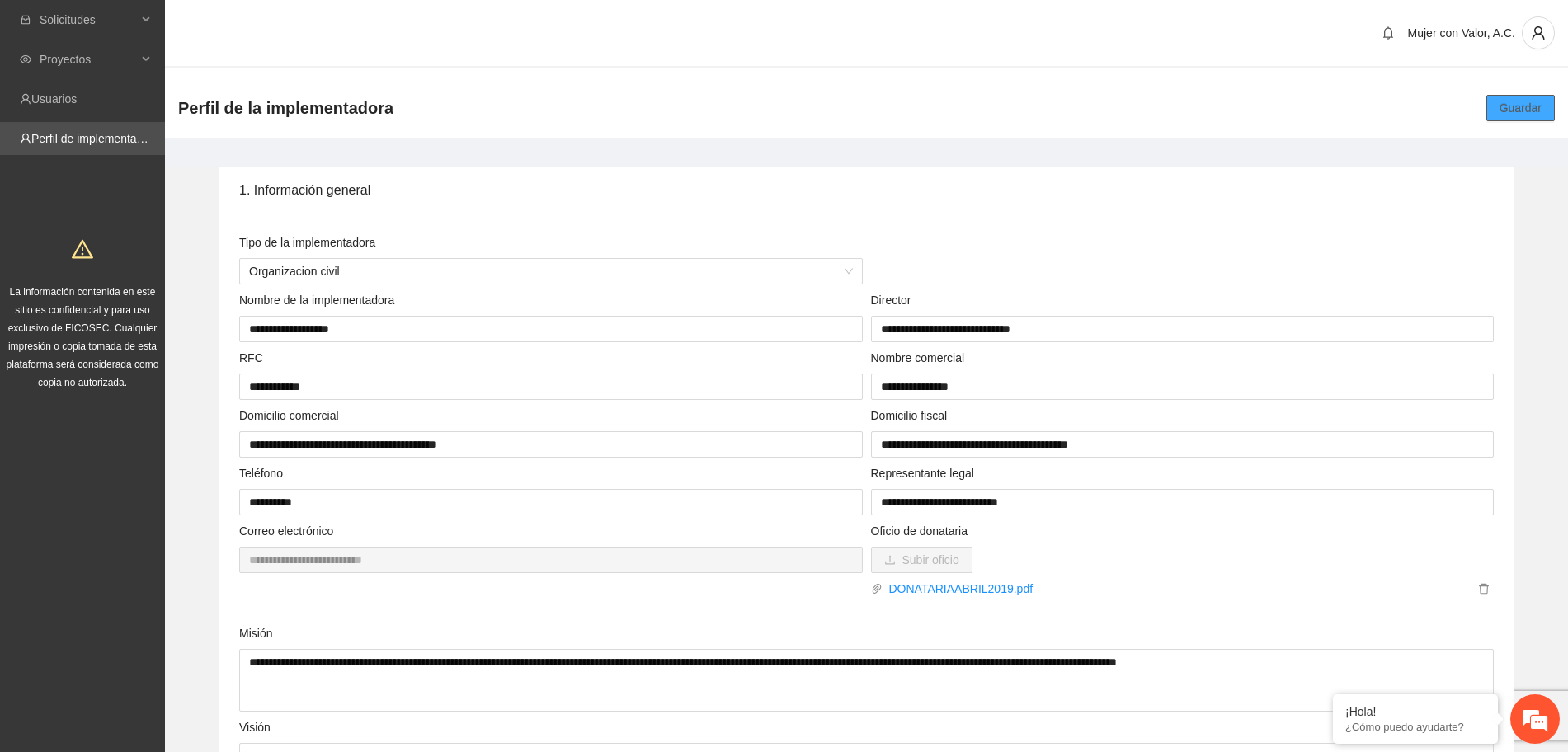
click at [1522, 101] on span "Guardar" at bounding box center [1521, 108] width 42 height 18
click at [80, 12] on span "Solicitudes" at bounding box center [88, 20] width 97 height 33
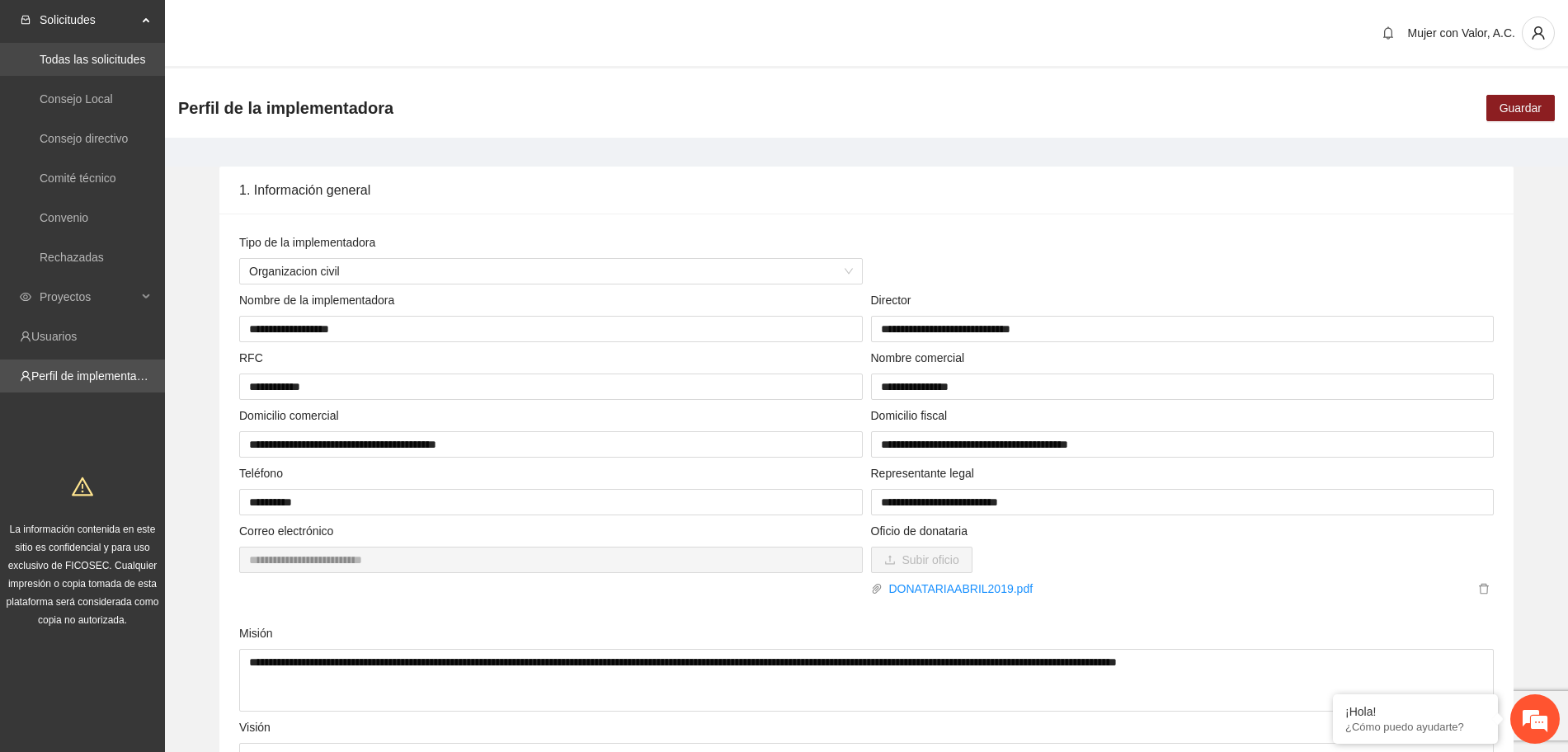
click at [82, 57] on link "Todas las solicitudes" at bounding box center [92, 59] width 105 height 13
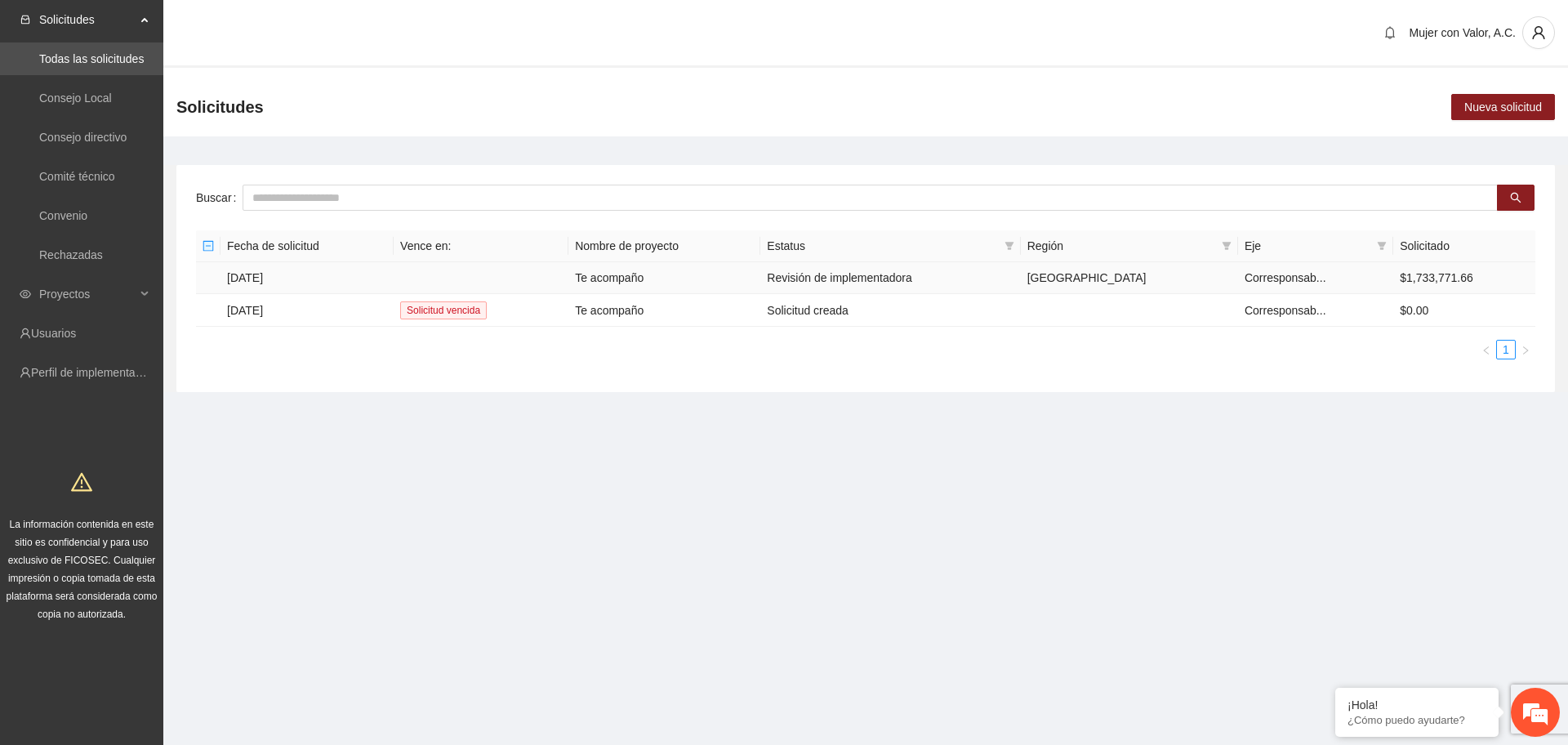
click at [760, 268] on td "Te acompaño" at bounding box center [664, 278] width 192 height 32
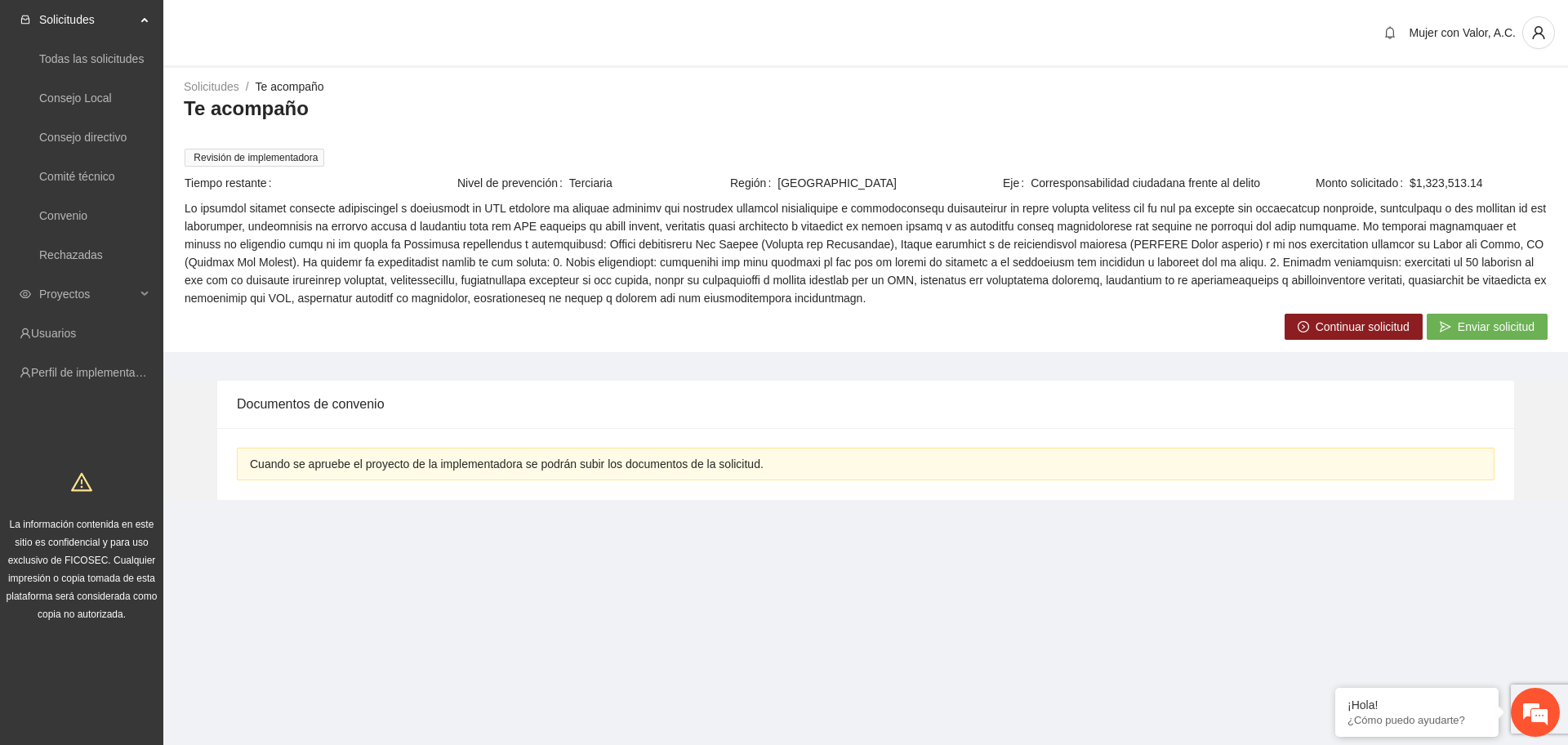
click at [1343, 318] on span "Continuar solicitud" at bounding box center [1362, 327] width 94 height 18
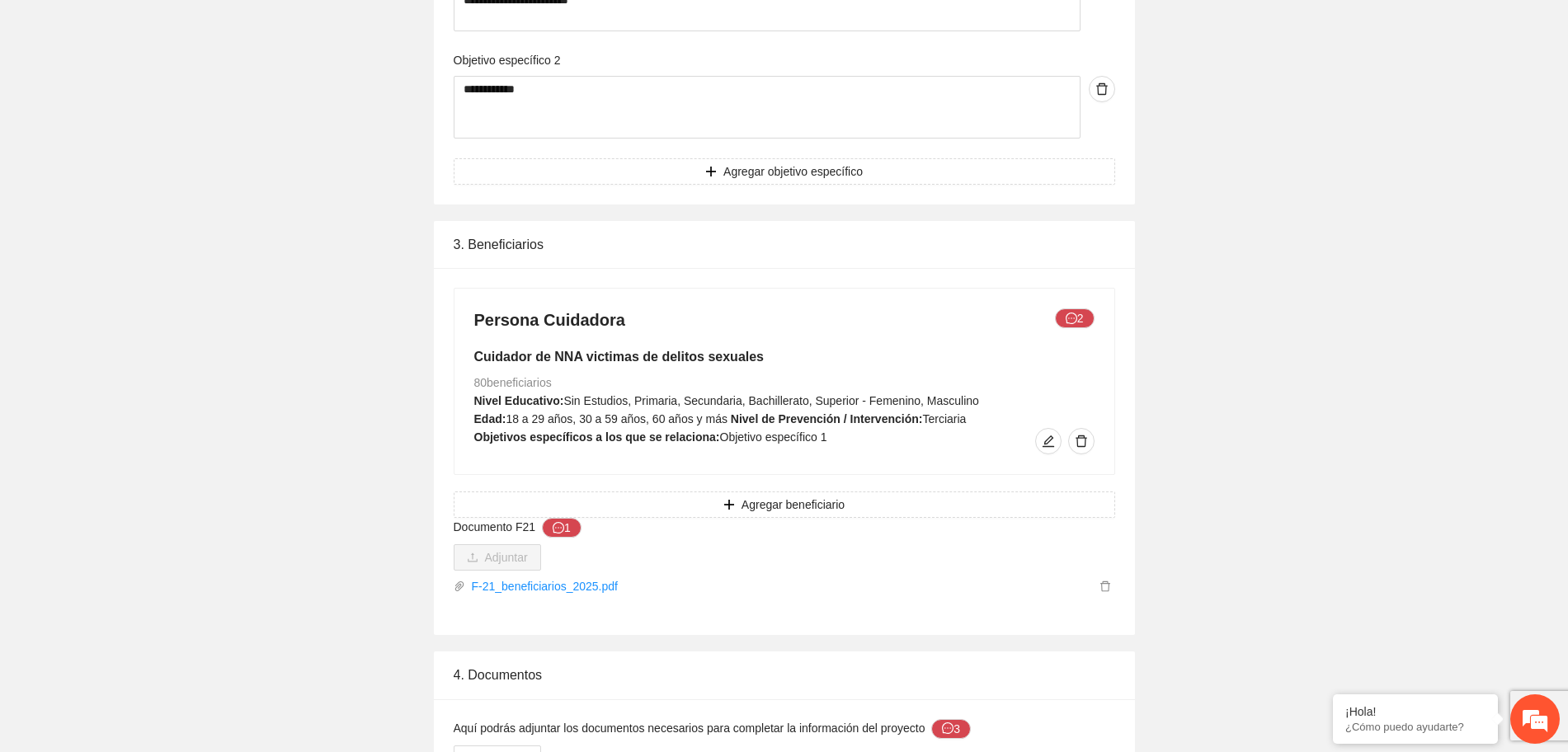
scroll to position [2573, 0]
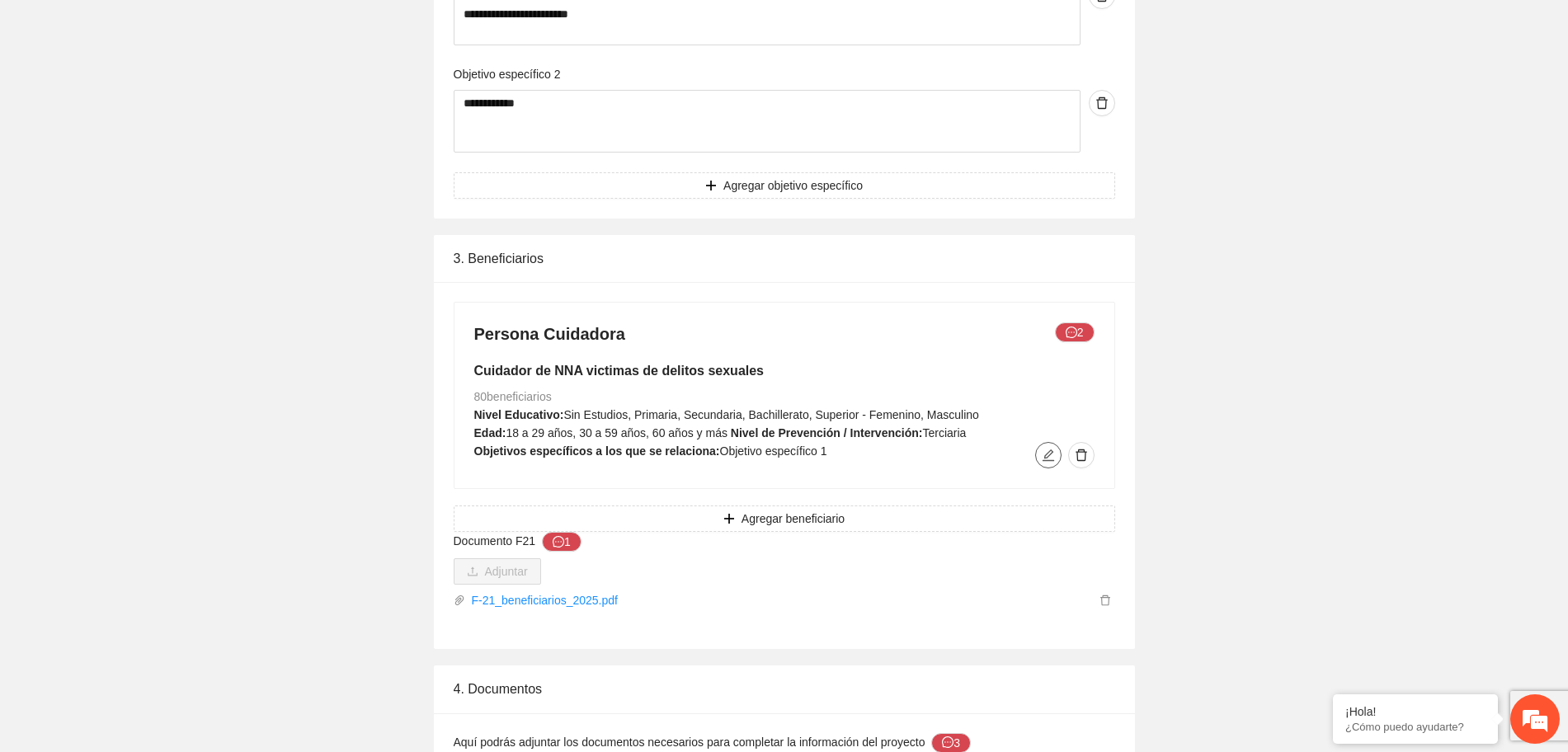
click at [1048, 458] on icon "edit" at bounding box center [1048, 455] width 13 height 13
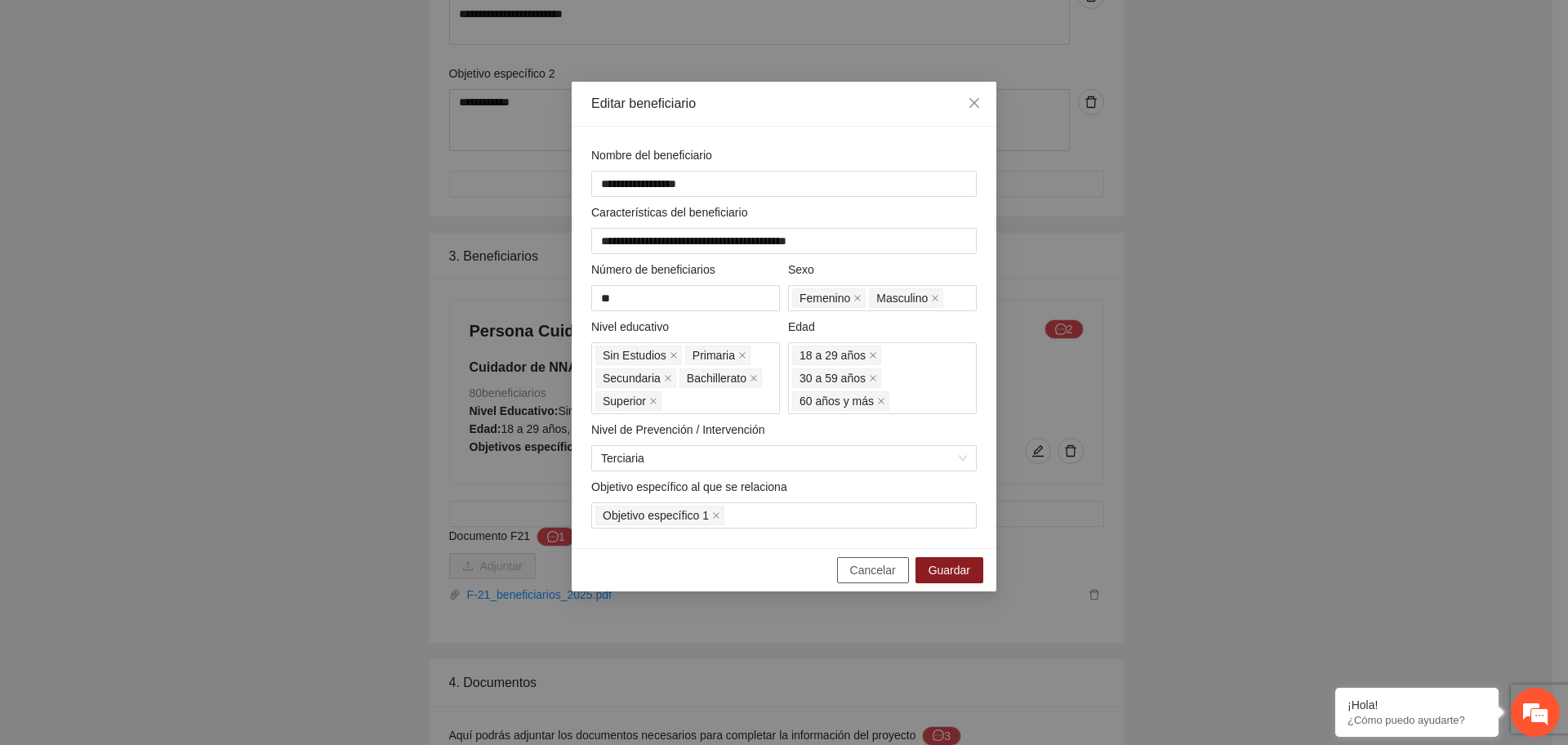
click at [877, 559] on button "Cancelar" at bounding box center [873, 570] width 72 height 27
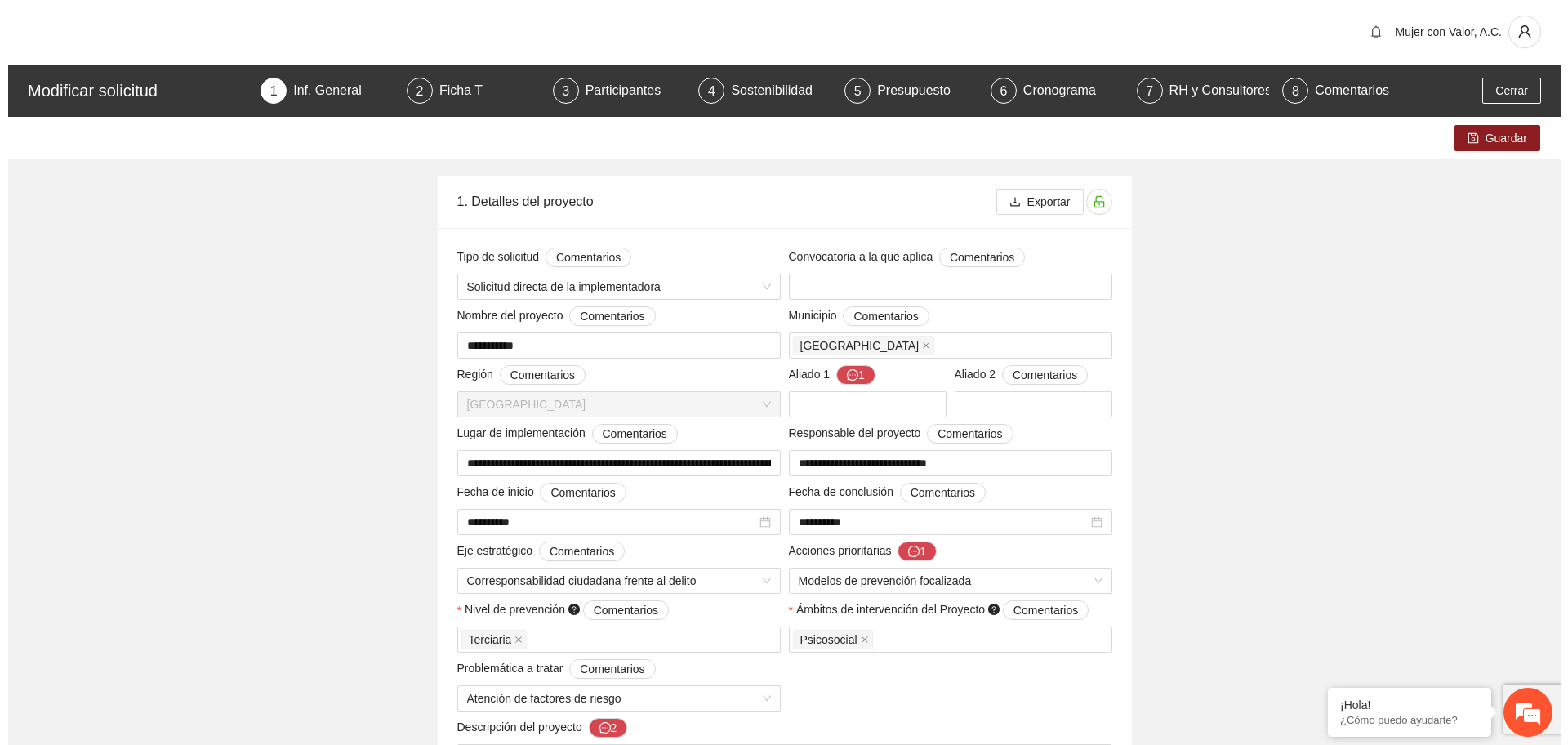
scroll to position [0, 0]
click at [600, 89] on div "Participantes" at bounding box center [621, 91] width 89 height 27
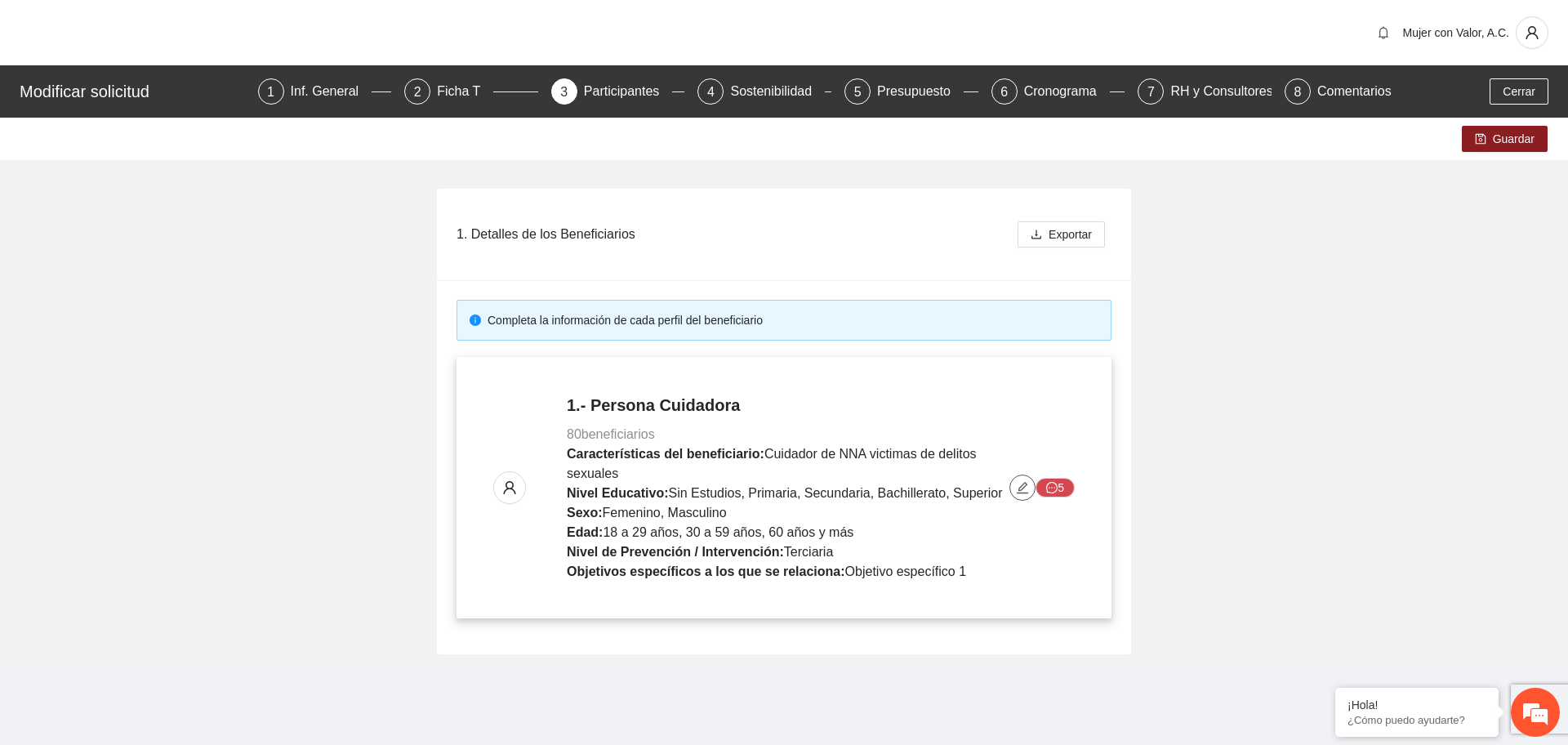
click at [1021, 496] on button "button" at bounding box center [1022, 487] width 26 height 27
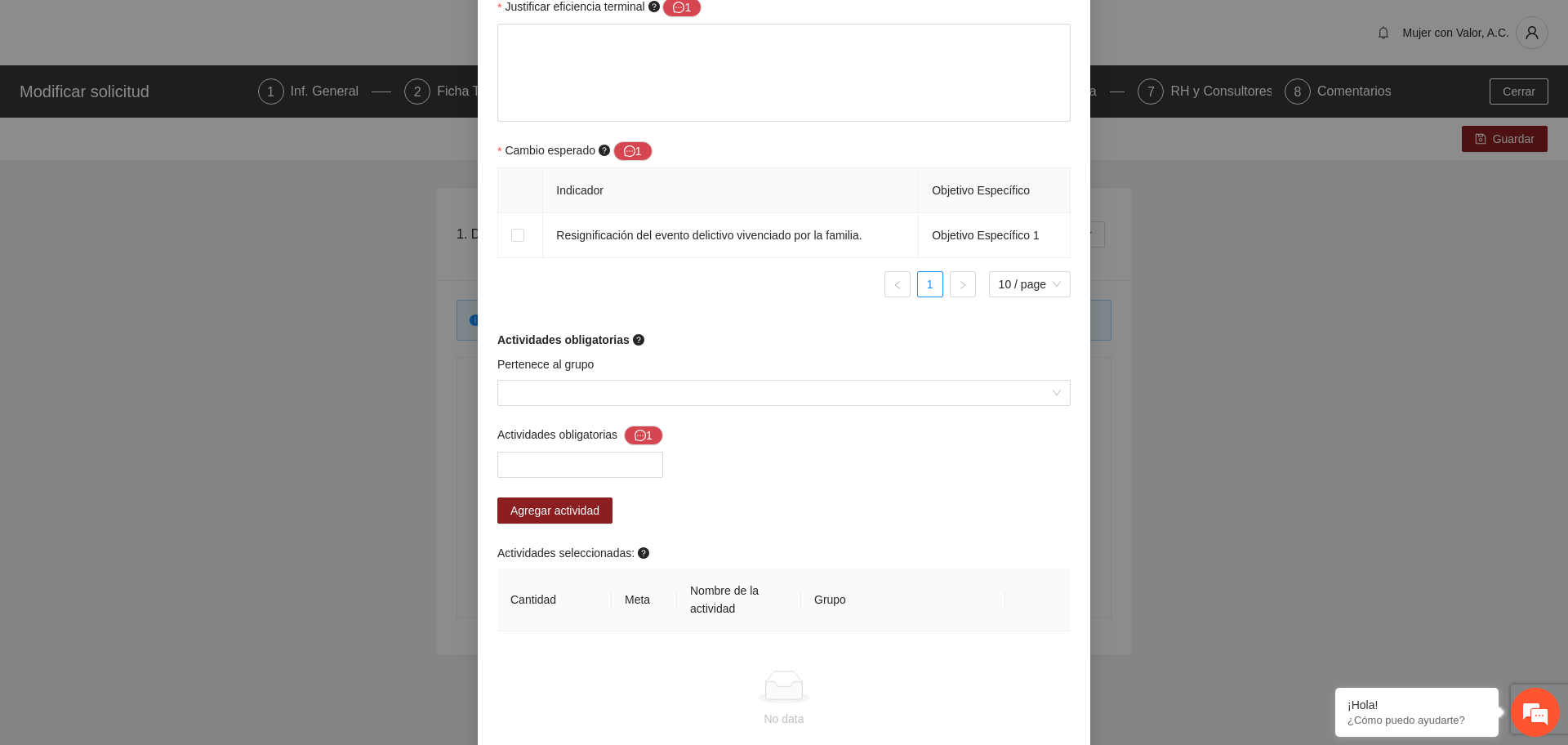
scroll to position [1021, 0]
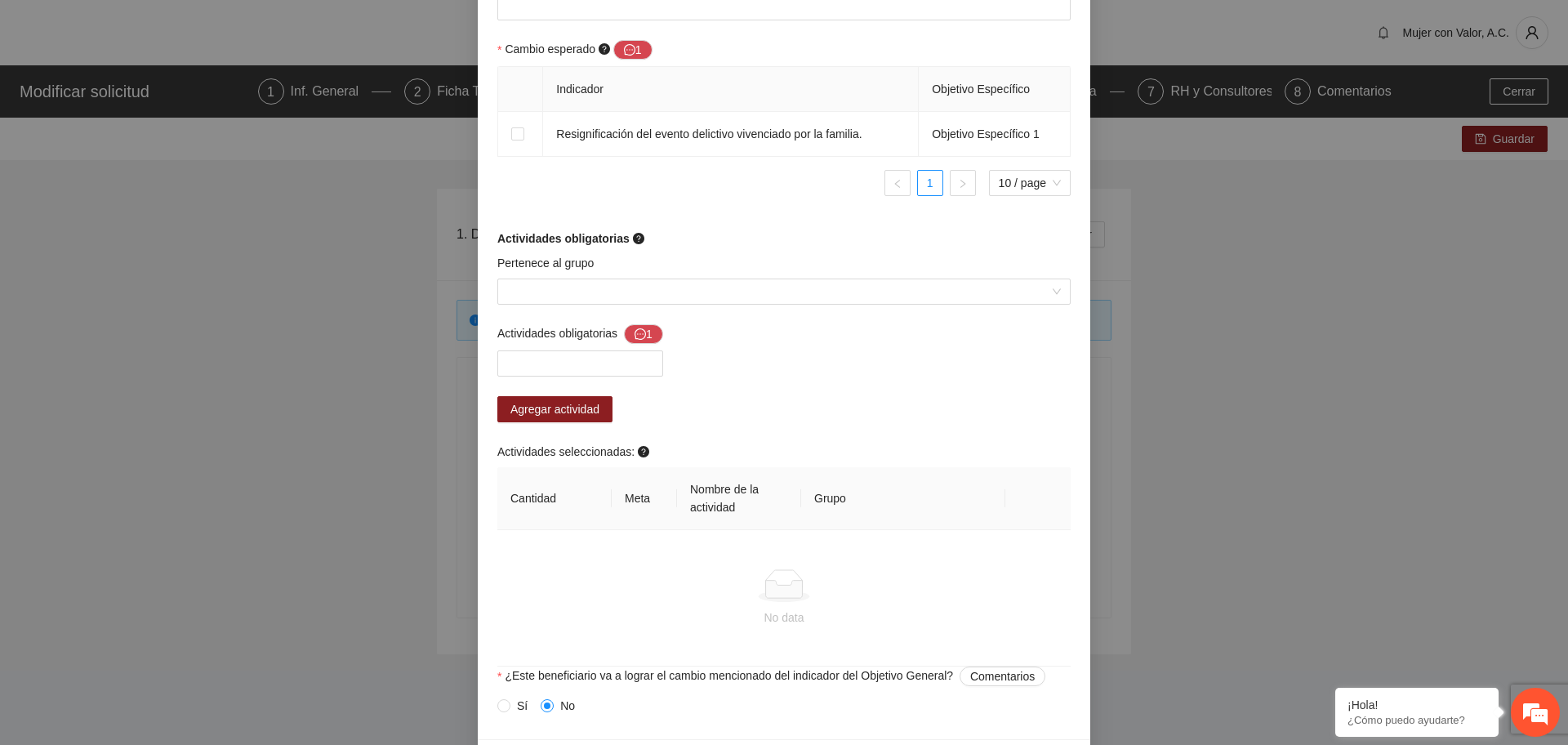
drag, startPoint x: 663, startPoint y: 340, endPoint x: 739, endPoint y: 193, distance: 165.5
click at [739, 193] on ul "1 10 / page" at bounding box center [784, 183] width 574 height 27
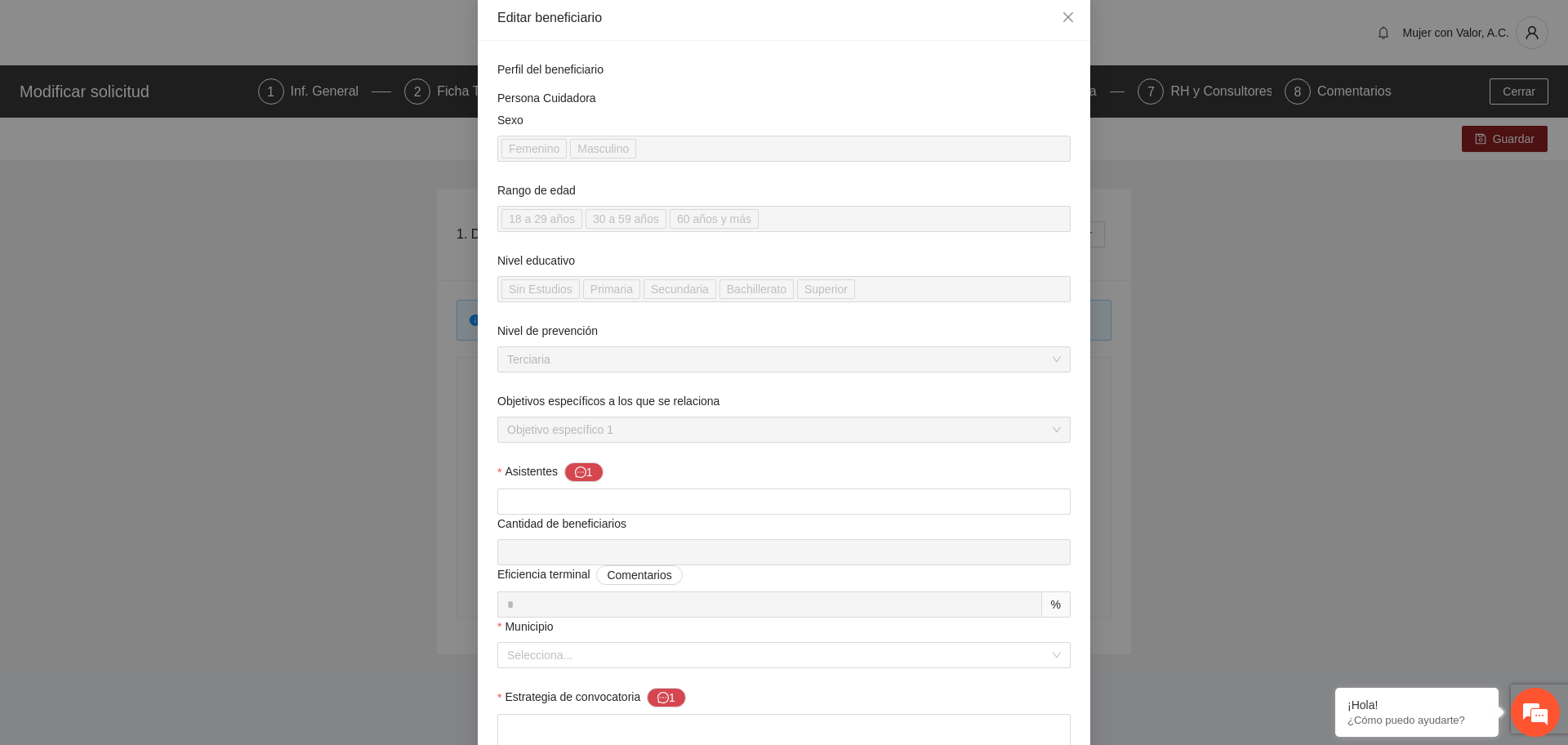
scroll to position [0, 0]
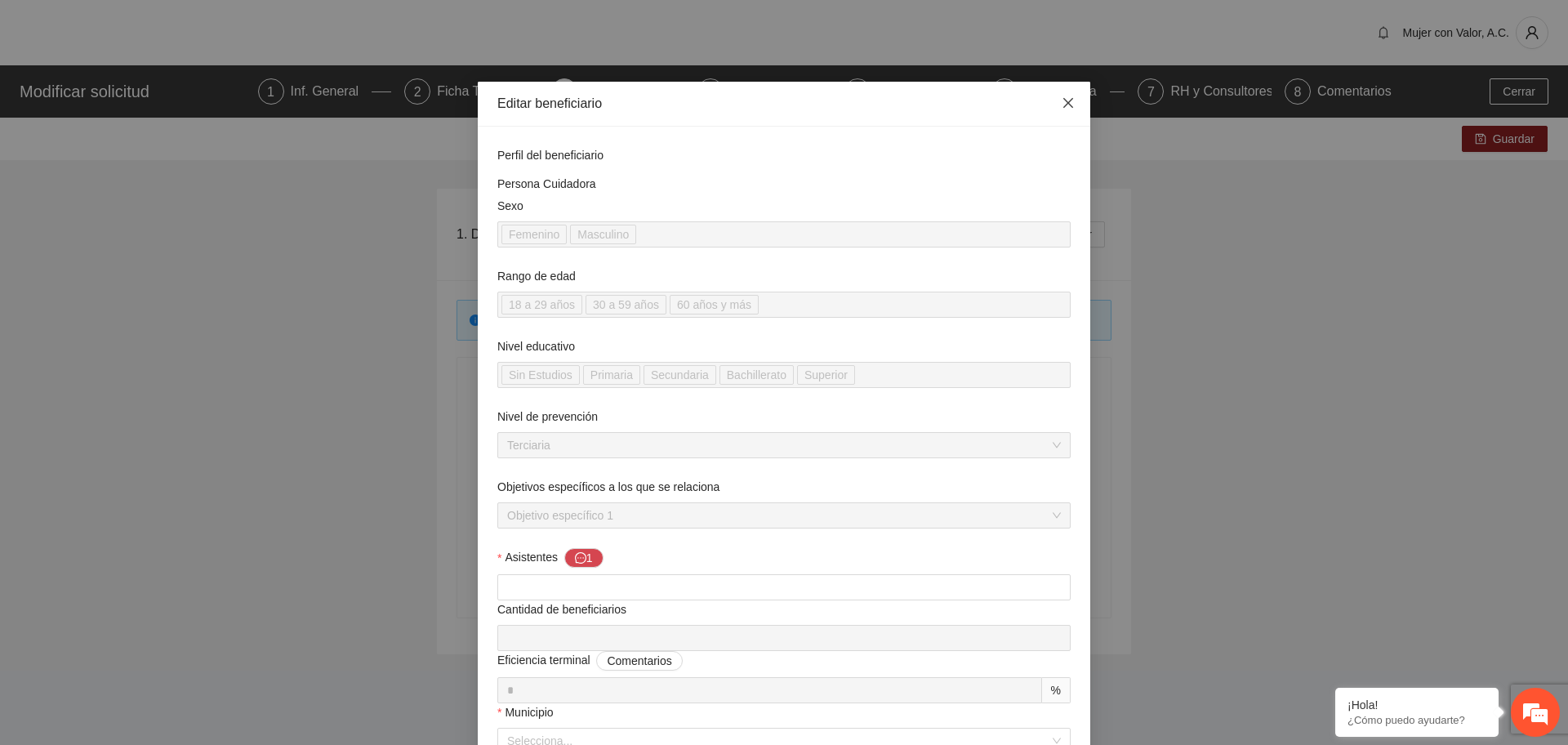
click at [1066, 108] on icon "close" at bounding box center [1068, 102] width 13 height 13
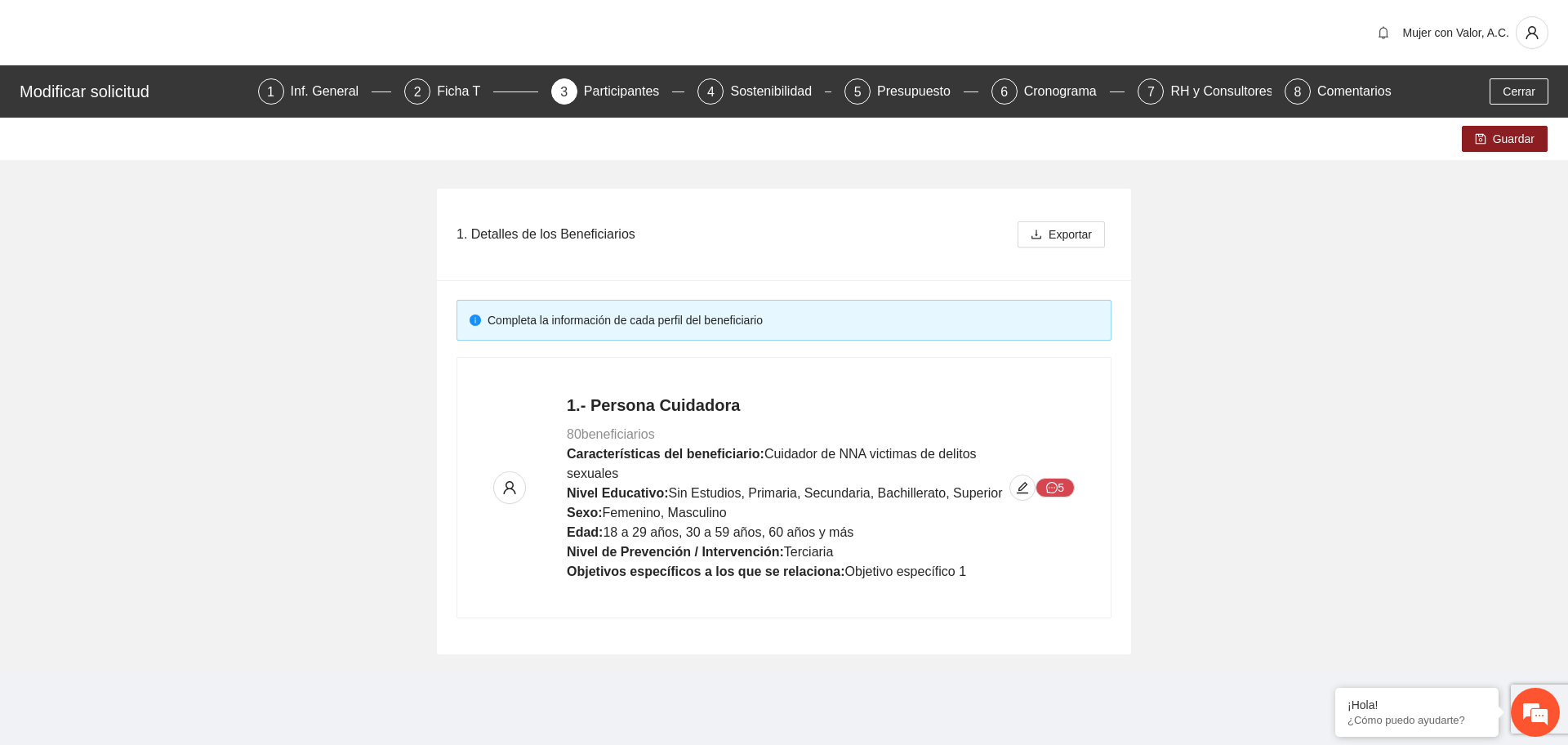
click at [624, 93] on div "Participantes" at bounding box center [628, 91] width 89 height 27
click at [1026, 497] on button "button" at bounding box center [1022, 487] width 26 height 27
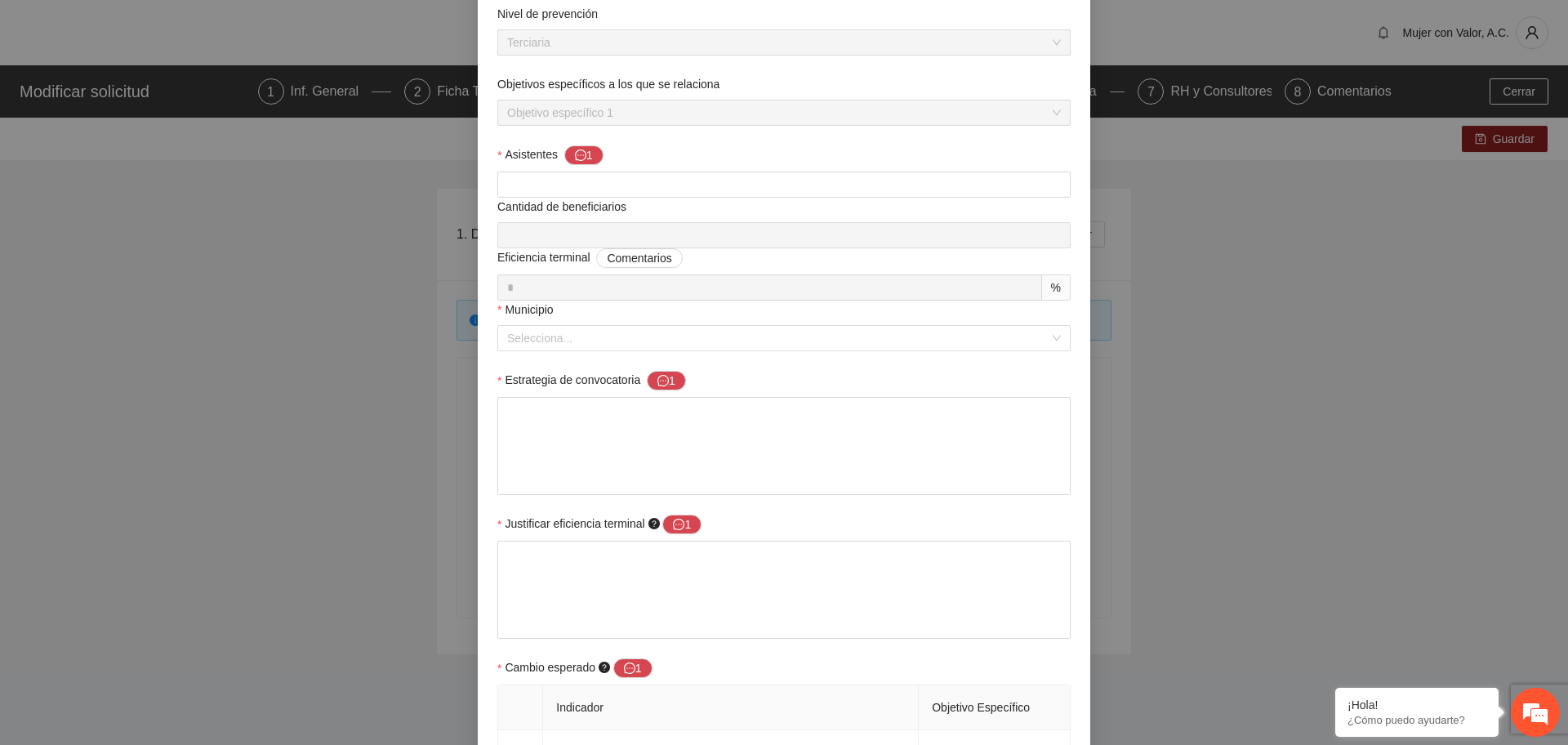
scroll to position [409, 0]
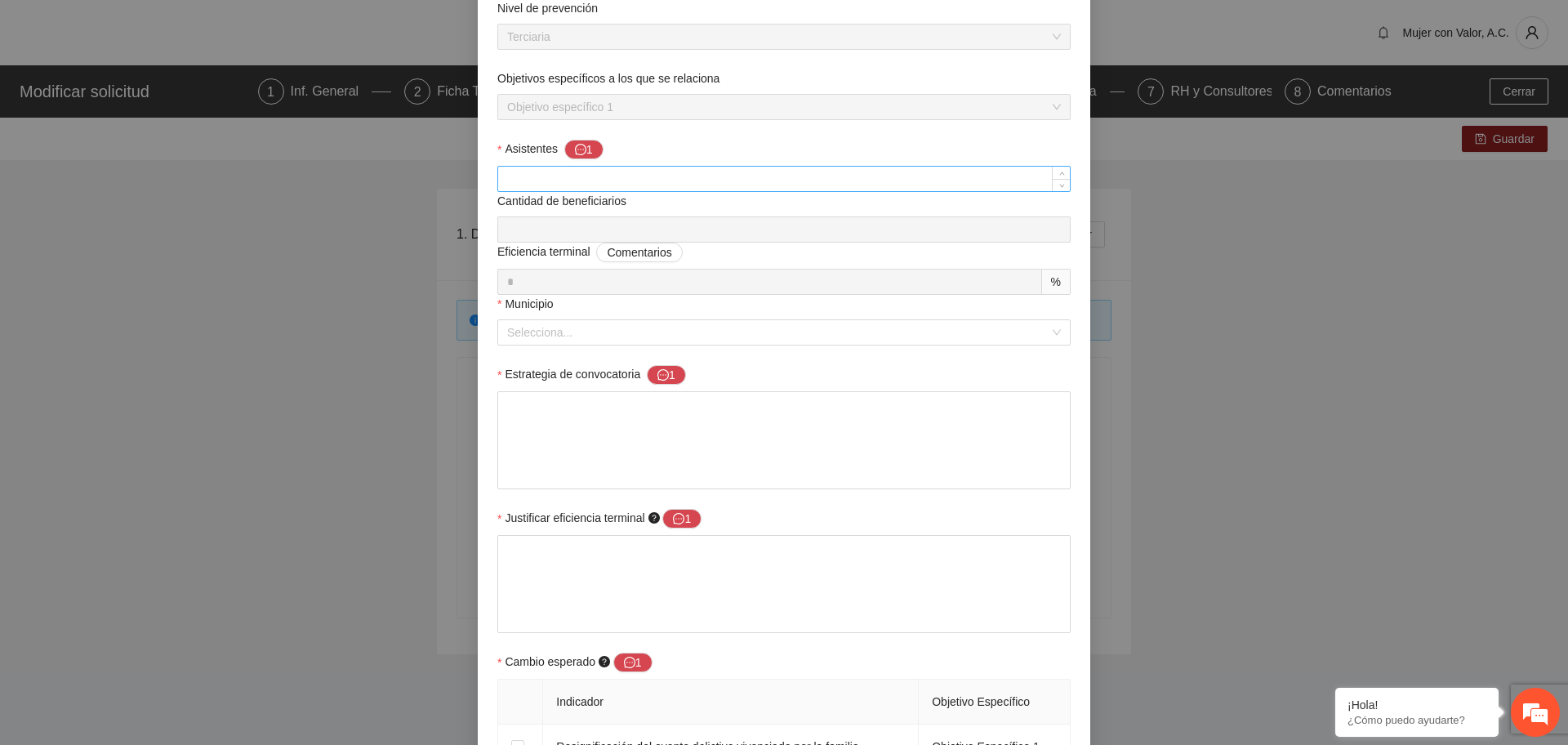
click at [647, 187] on input "Asistentes 1" at bounding box center [784, 178] width 572 height 25
click at [928, 258] on div "Eficiencia terminal Comentarios" at bounding box center [784, 256] width 574 height 27
click at [779, 345] on div "Selecciona..." at bounding box center [784, 333] width 574 height 27
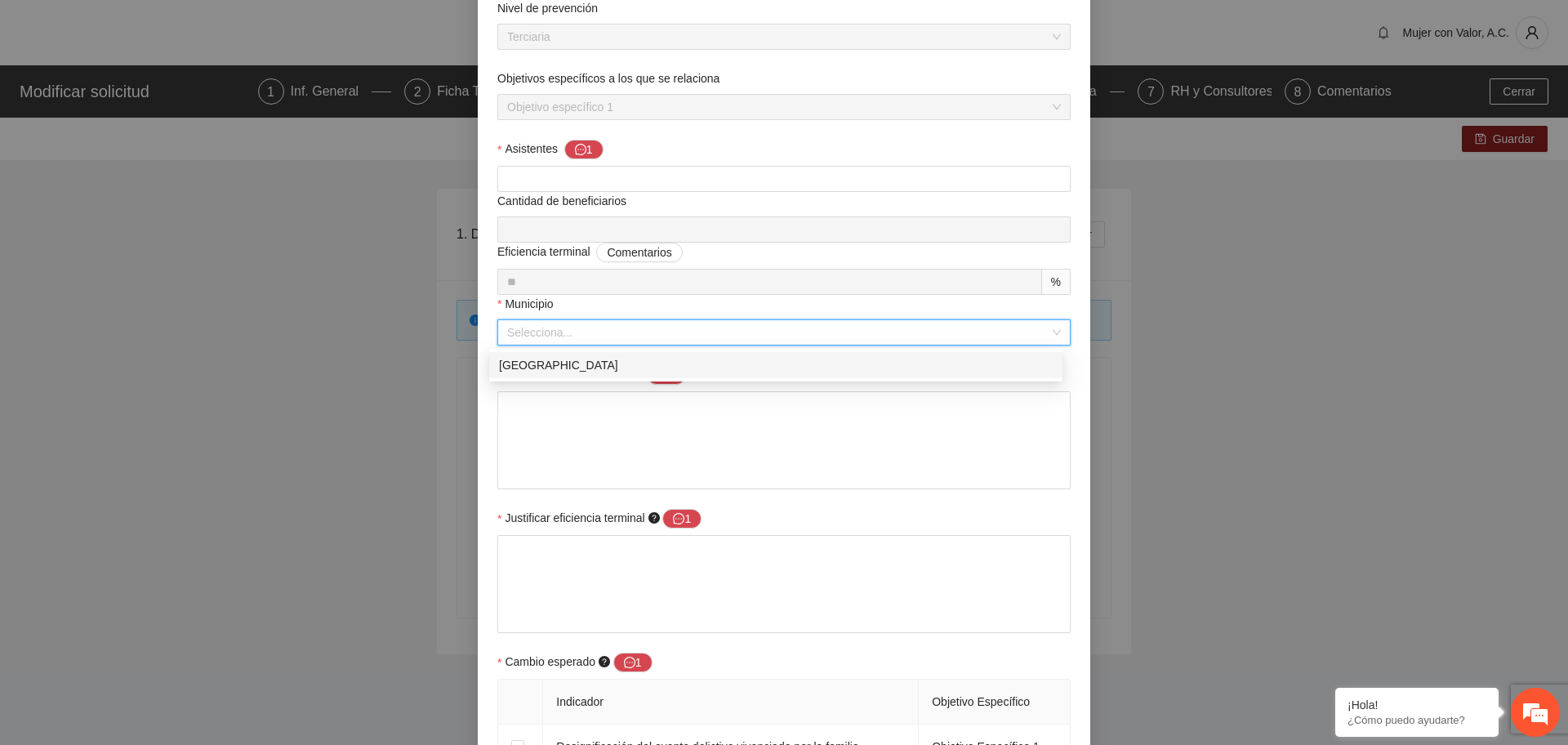
click at [751, 368] on div "Chihuahua" at bounding box center [776, 366] width 554 height 18
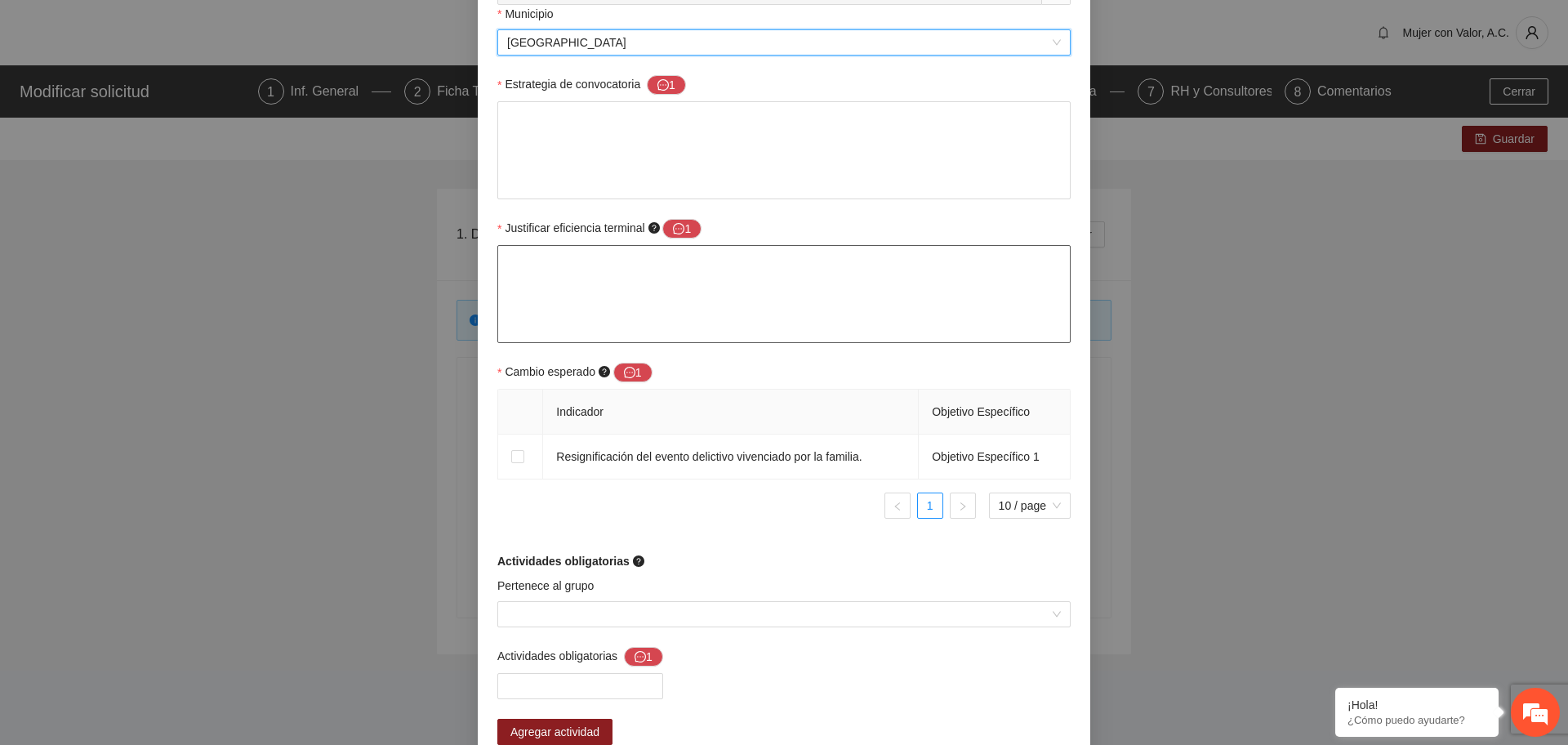
scroll to position [715, 0]
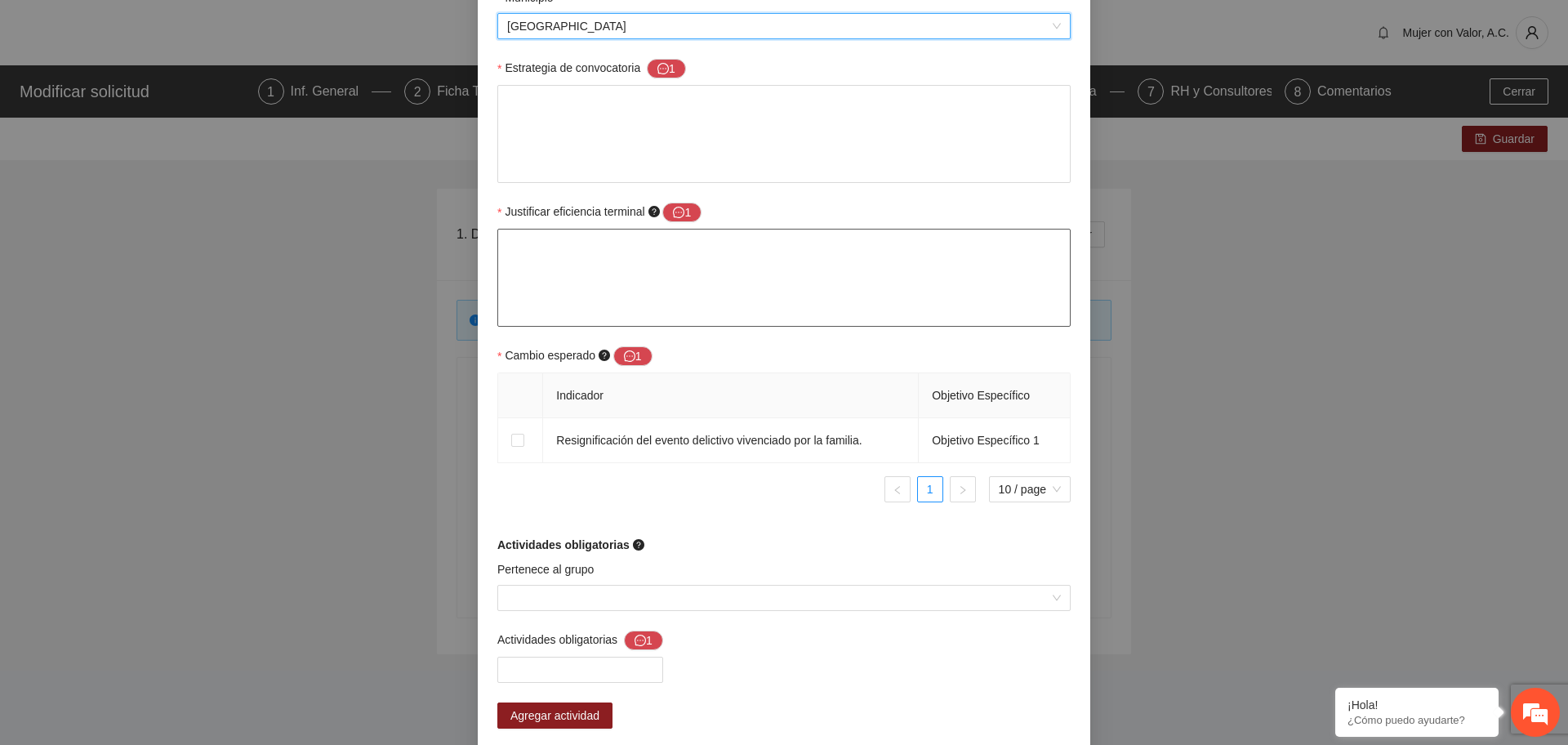
click at [768, 280] on textarea "Justificar eficiencia terminal 1" at bounding box center [784, 277] width 574 height 98
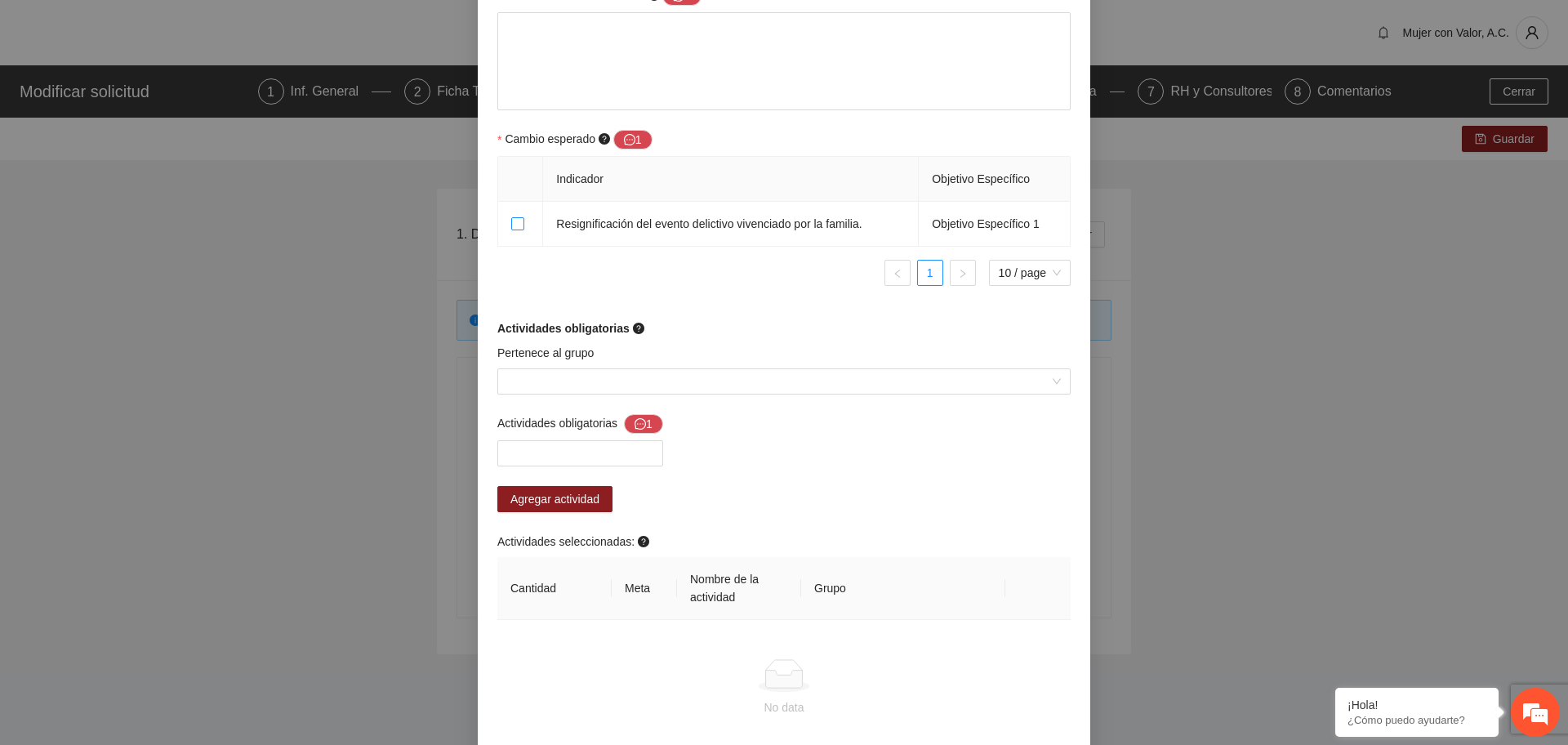
scroll to position [976, 0]
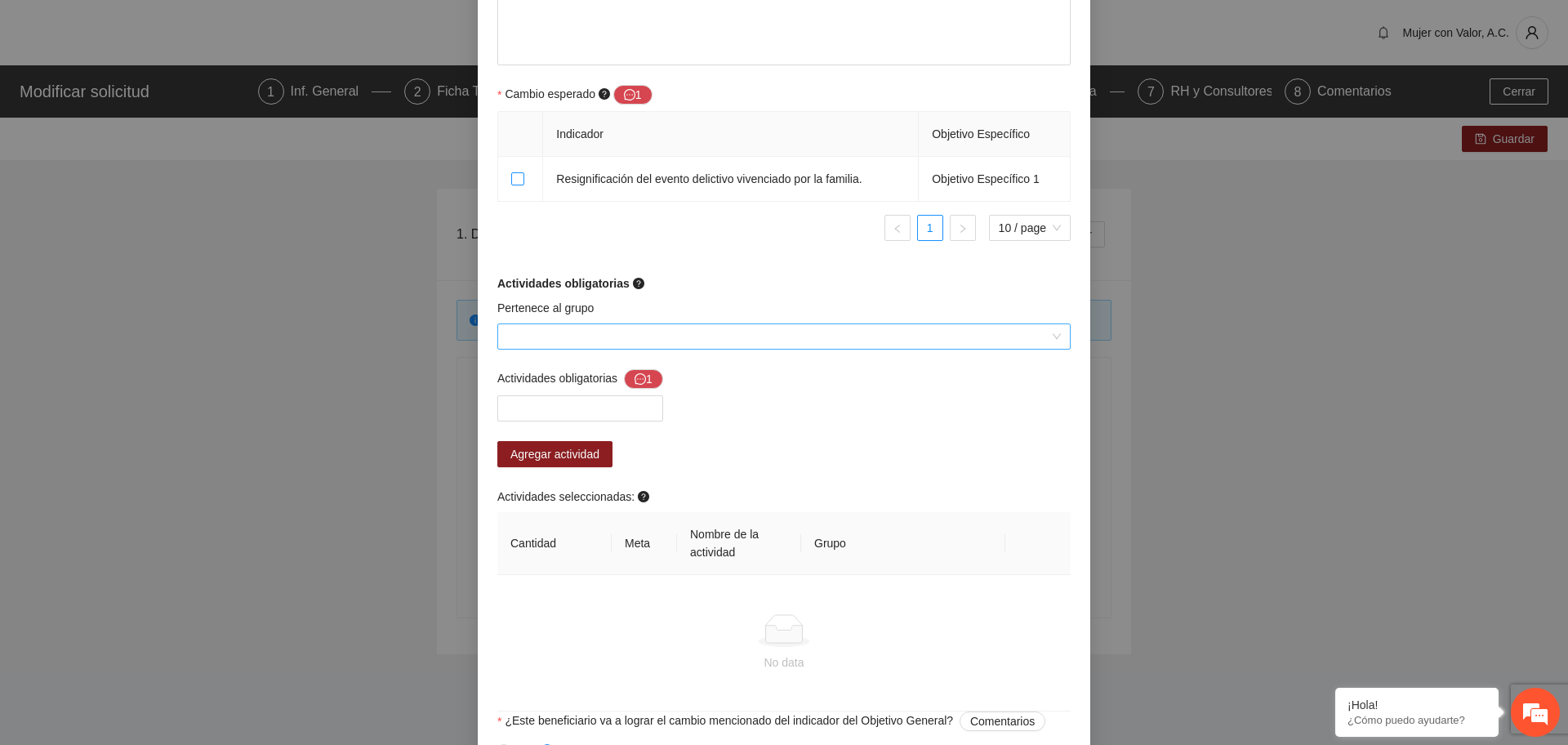
click at [1047, 345] on div at bounding box center [784, 336] width 574 height 27
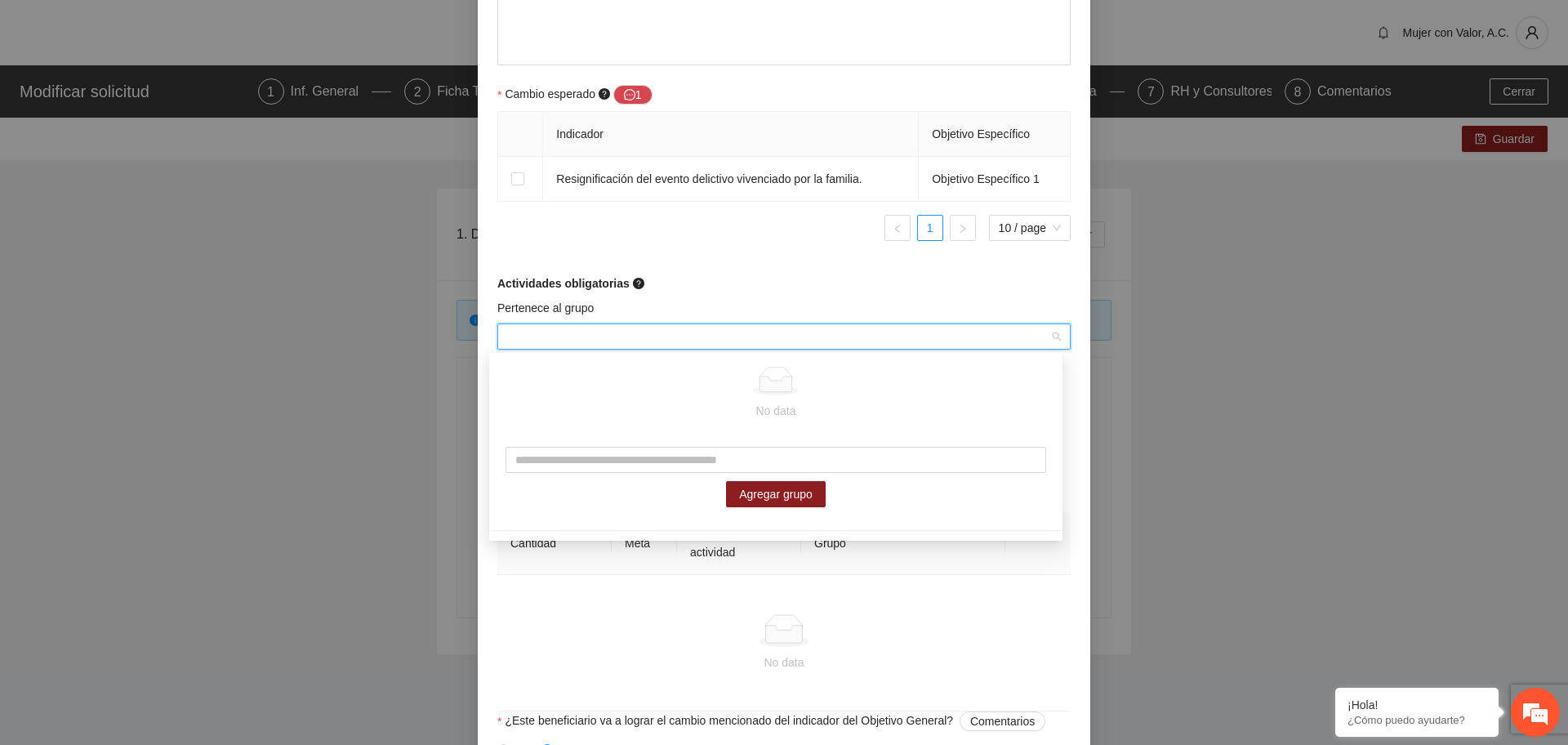
click at [1042, 341] on input "Pertenece al grupo" at bounding box center [779, 336] width 543 height 25
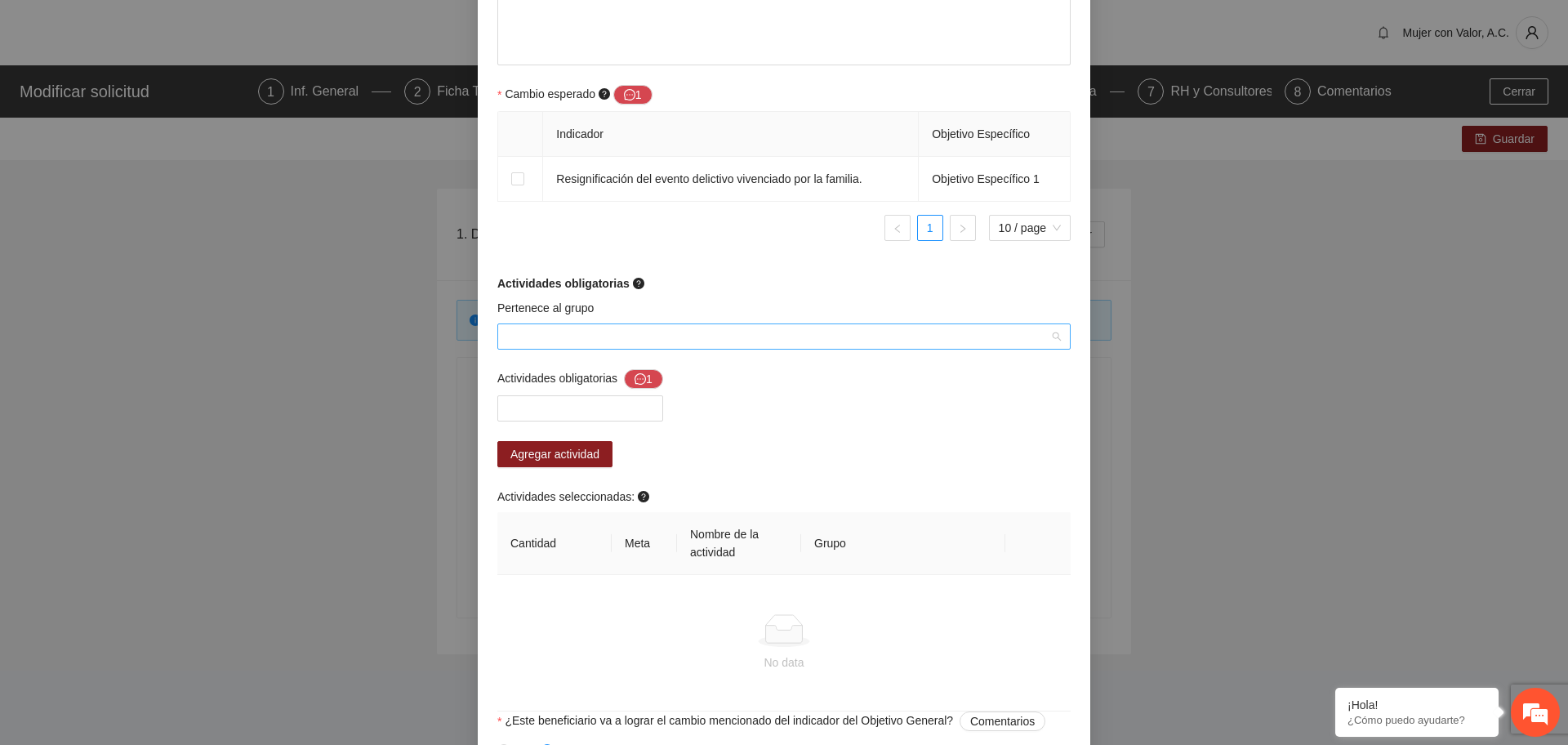
click at [614, 347] on input "Pertenece al grupo" at bounding box center [779, 336] width 543 height 25
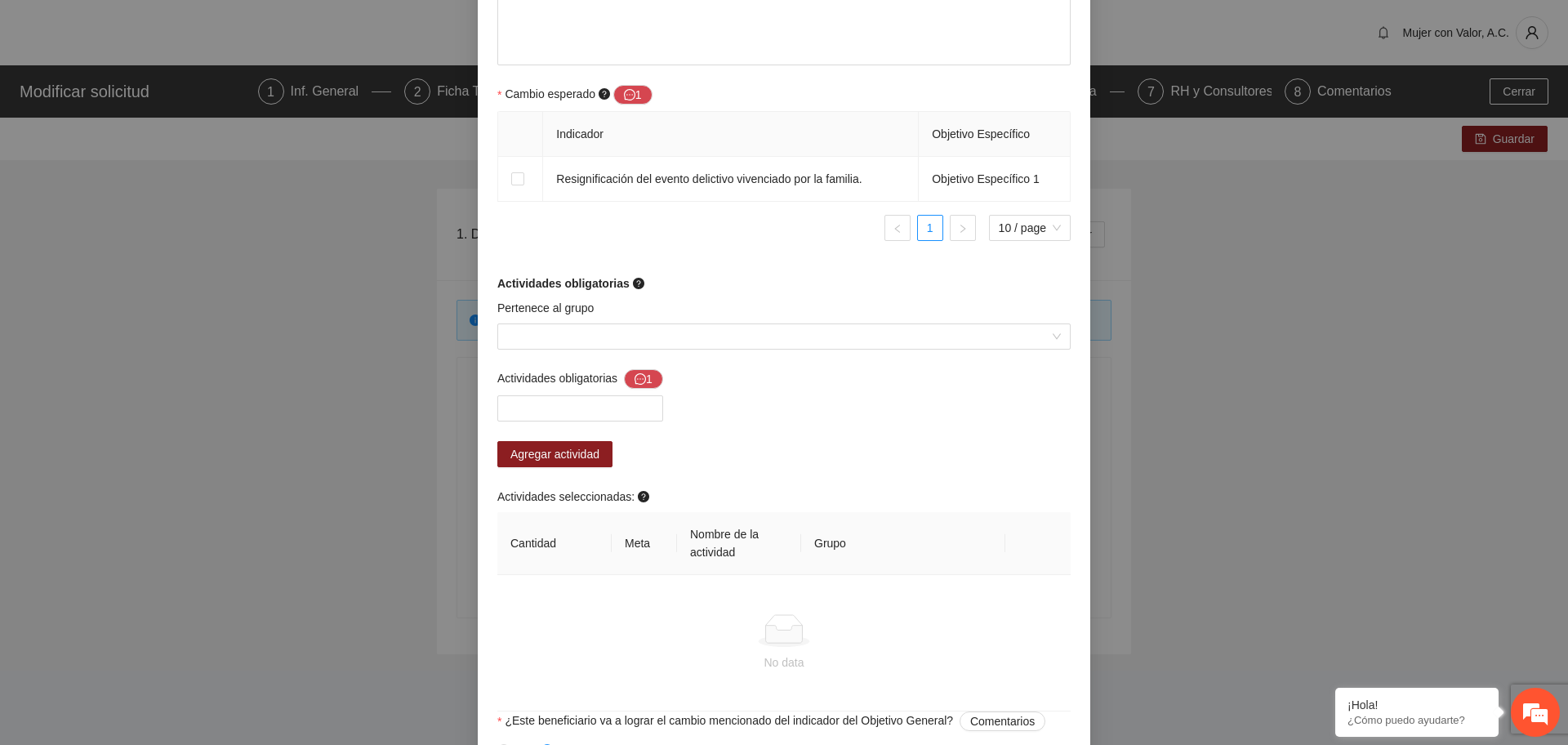
drag, startPoint x: 662, startPoint y: 411, endPoint x: 672, endPoint y: 446, distance: 36.4
click at [672, 446] on div "Actividades obligatorias 1 Agregar actividad Actividades seleccionadas: Cantida…" at bounding box center [784, 540] width 582 height 343
drag, startPoint x: 666, startPoint y: 443, endPoint x: 647, endPoint y: 483, distance: 44.3
click at [647, 484] on div "Actividades obligatorias 1 Agregar actividad Actividades seleccionadas: Cantida…" at bounding box center [784, 540] width 582 height 343
click at [680, 462] on div "Actividades obligatorias 1 Agregar actividad Actividades seleccionadas: Cantida…" at bounding box center [784, 540] width 582 height 343
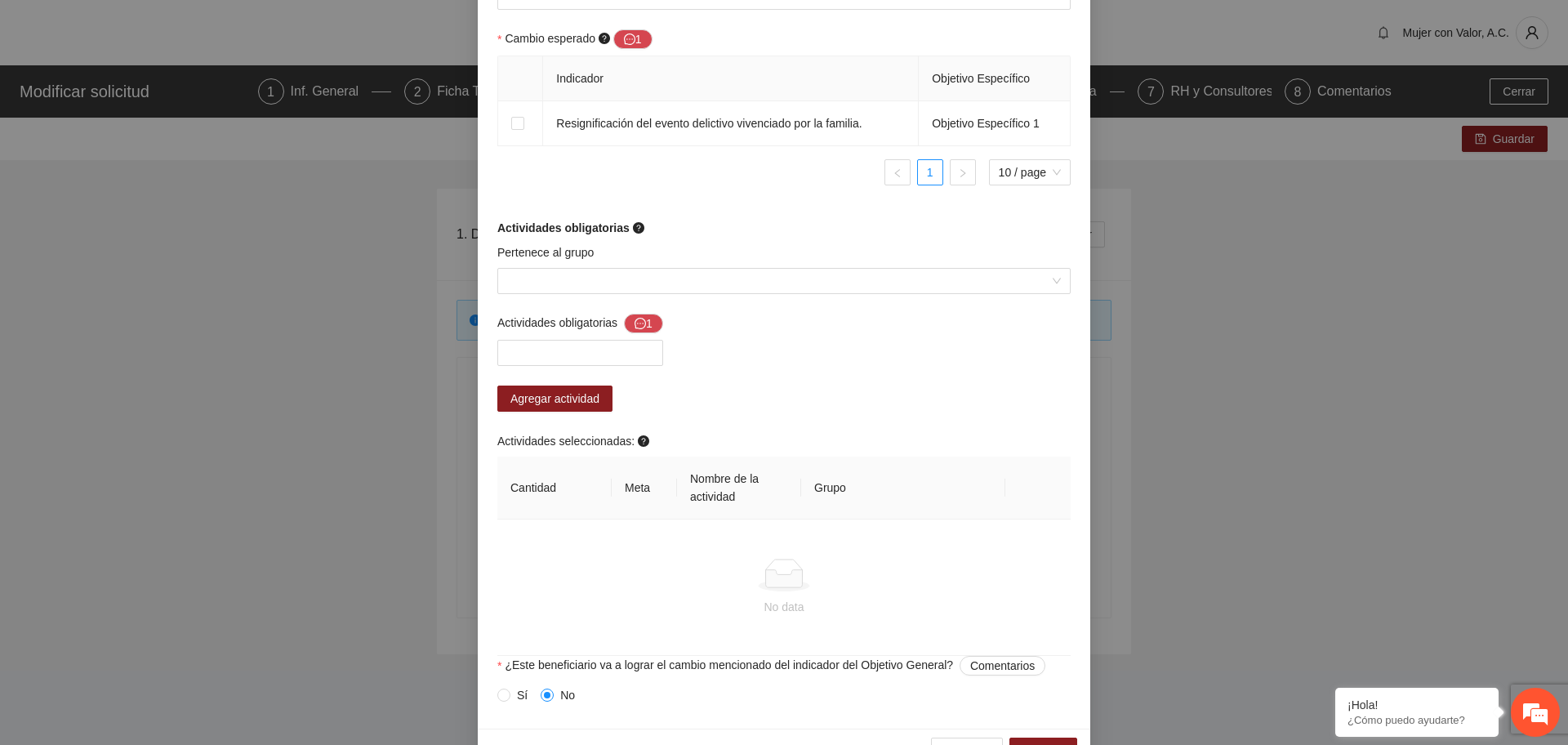
scroll to position [1079, 0]
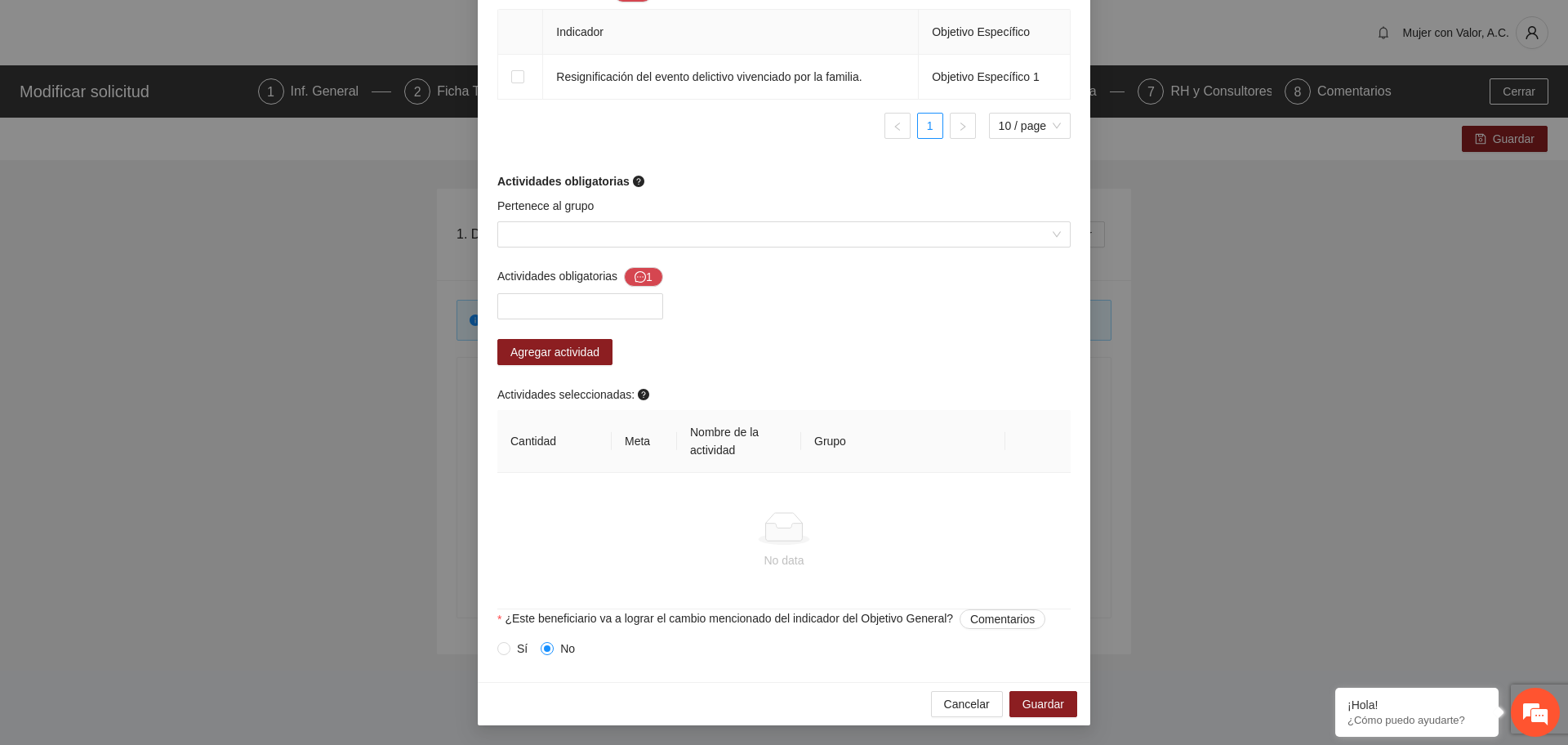
click at [560, 516] on div at bounding box center [784, 529] width 547 height 33
click at [605, 300] on div at bounding box center [580, 306] width 158 height 19
click at [799, 288] on div "Actividades obligatorias 1 Agregar actividad Actividades seleccionadas: Cantida…" at bounding box center [784, 438] width 582 height 343
click at [737, 232] on input "Pertenece al grupo" at bounding box center [779, 234] width 543 height 25
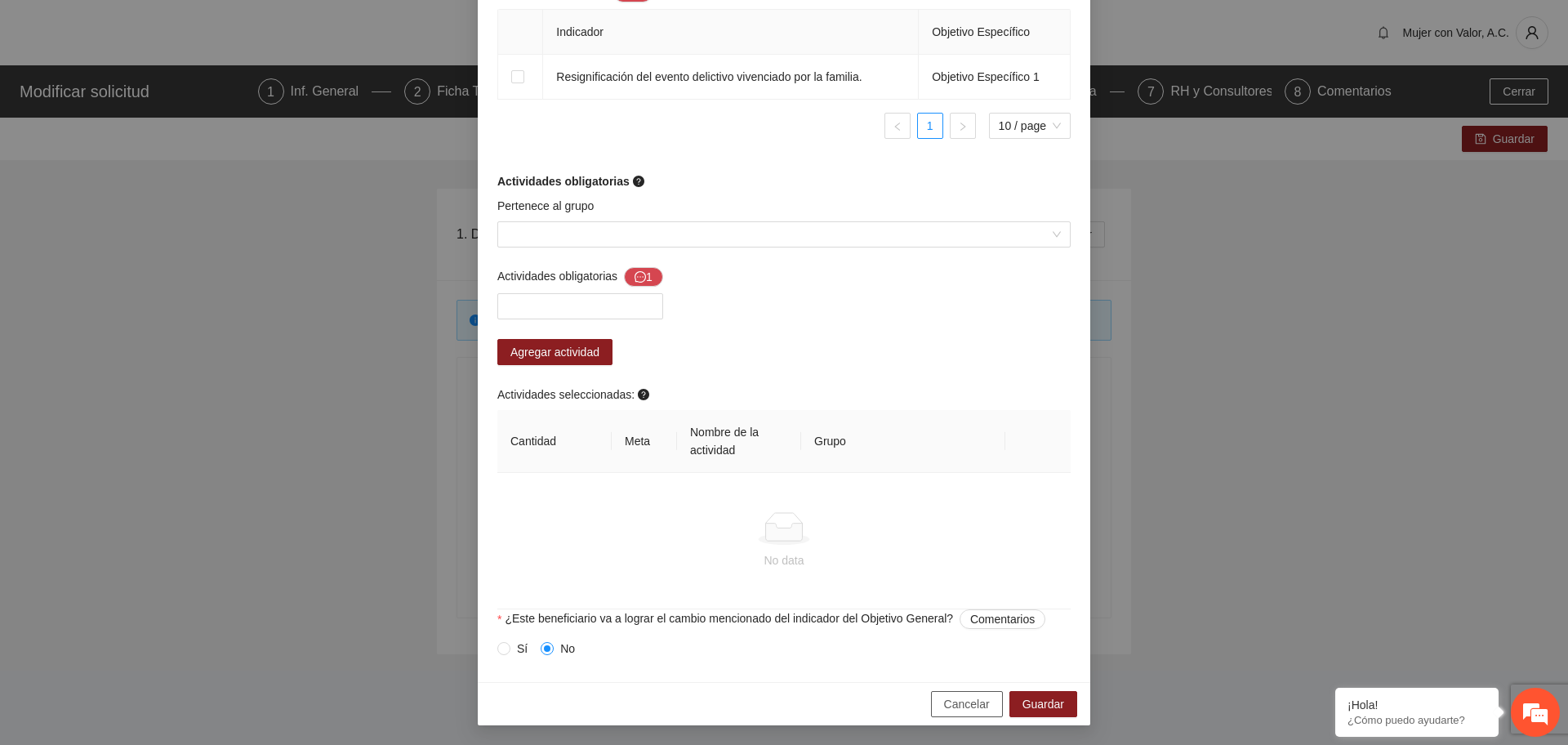
click at [959, 704] on span "Cancelar" at bounding box center [967, 705] width 46 height 18
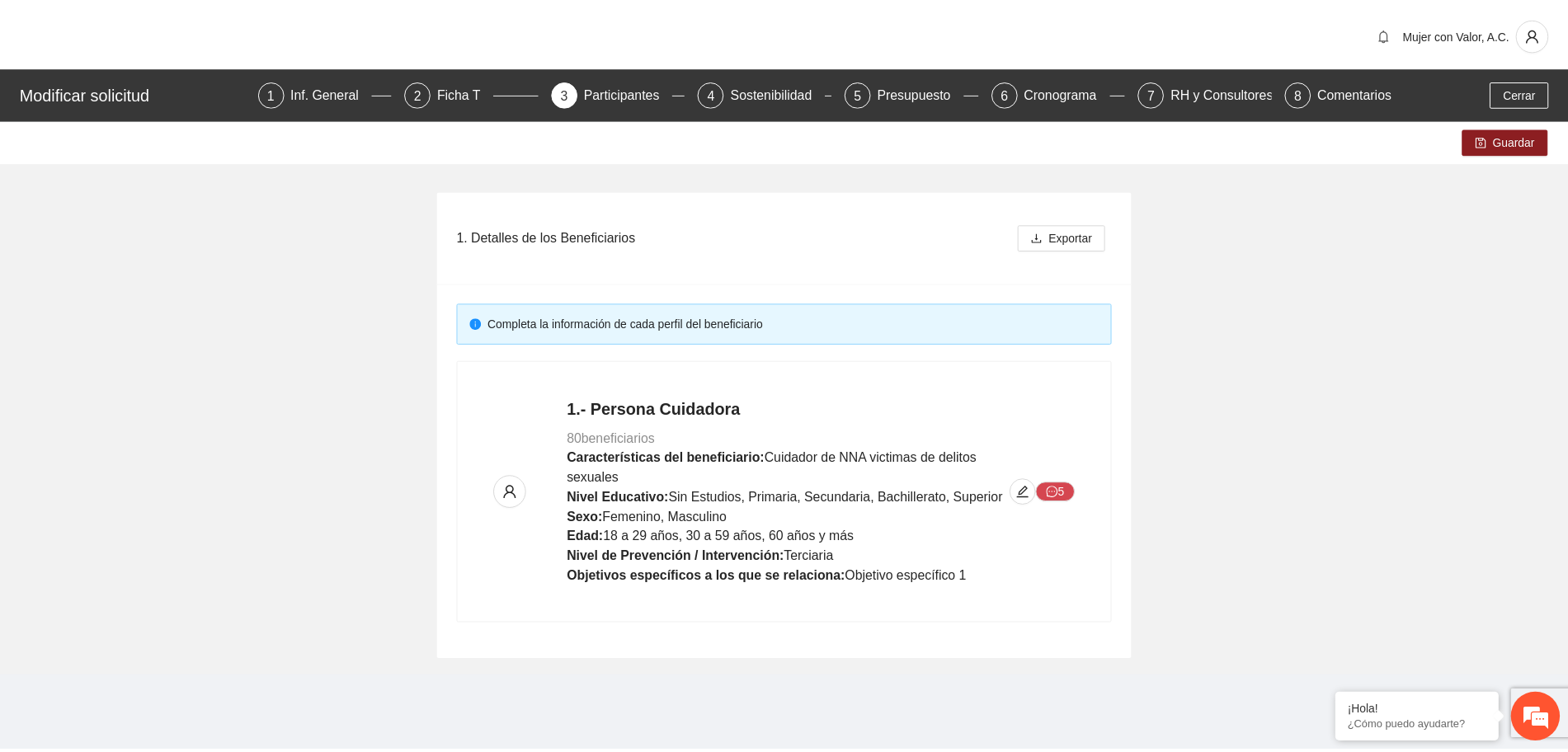
scroll to position [1046, 0]
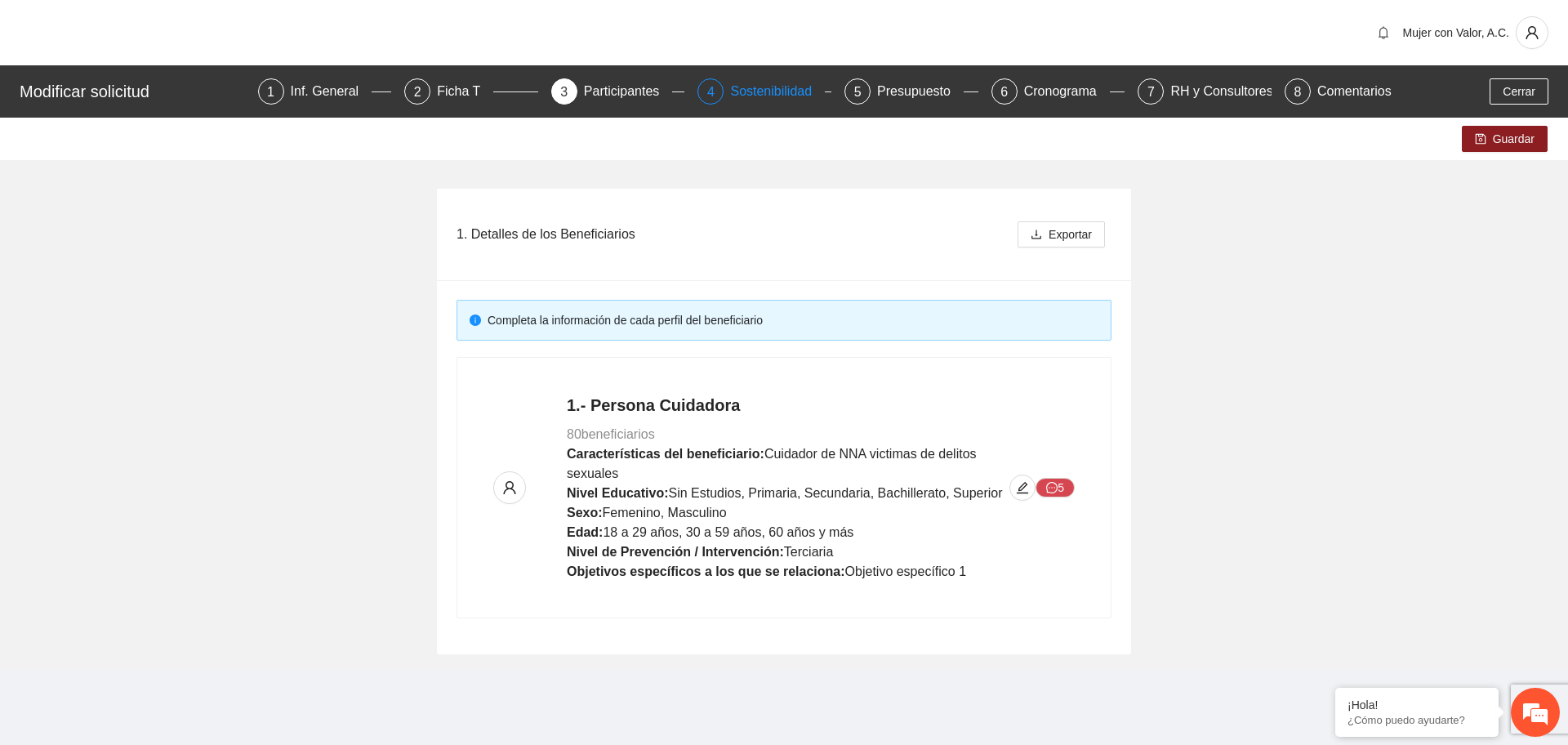
click at [743, 90] on div "Sostenibilidad" at bounding box center [778, 91] width 95 height 27
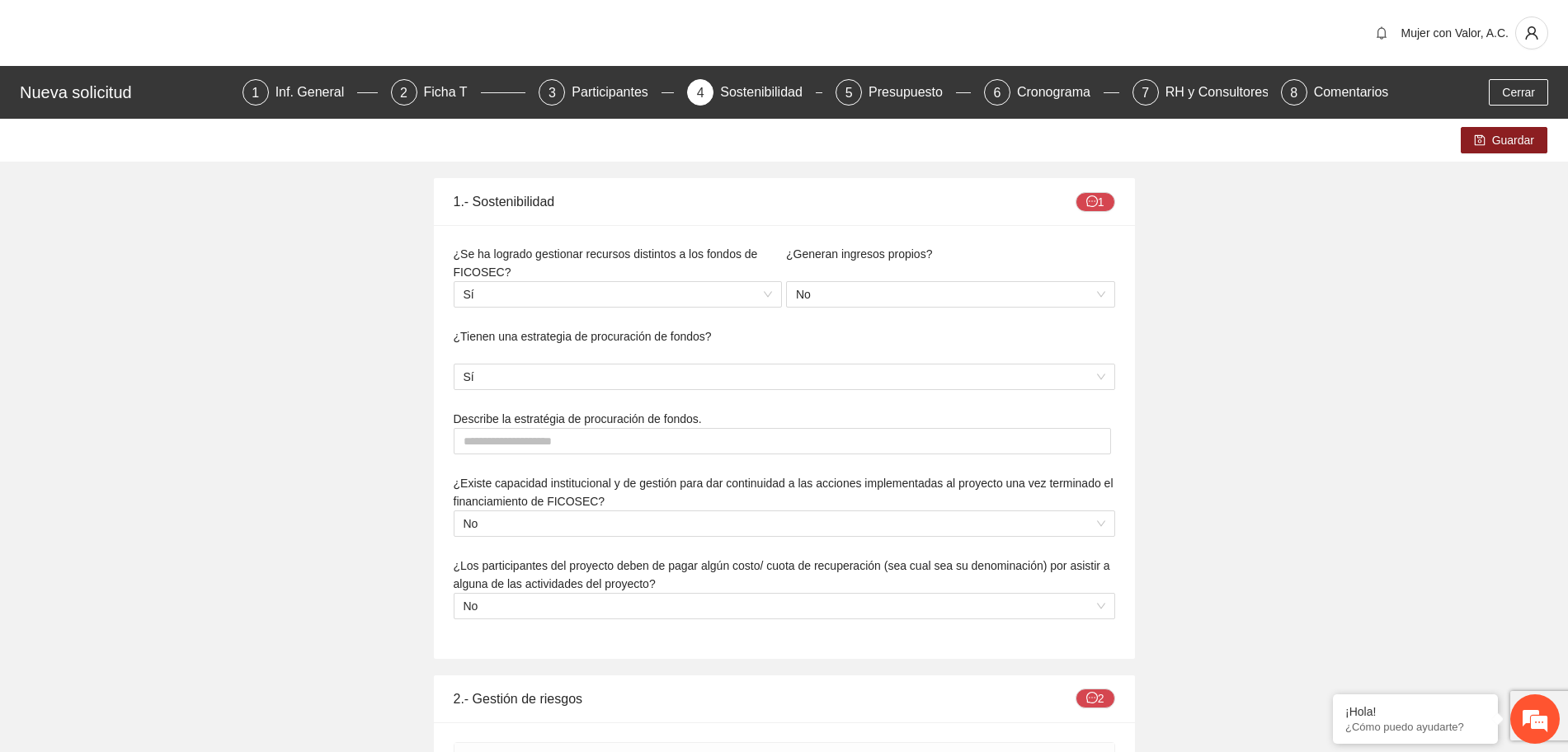
click at [426, 105] on div "Nueva solicitud 1 Inf. General 2 Ficha T 3 Participantes 4 Sostenibilidad 5 Pre…" at bounding box center [784, 92] width 1568 height 53
click at [425, 88] on div "2 Ficha T" at bounding box center [459, 92] width 136 height 27
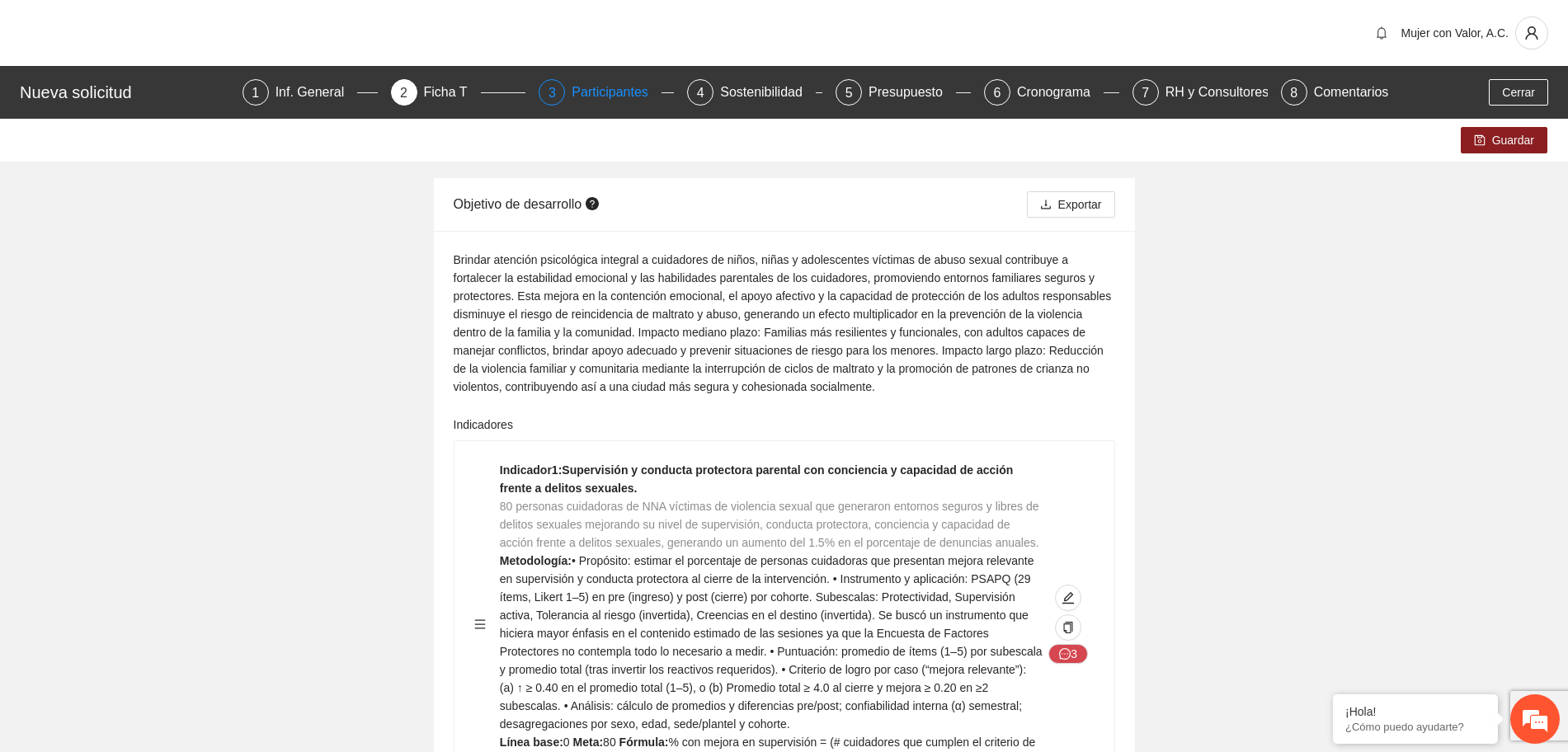
click at [613, 85] on div "Participantes" at bounding box center [616, 92] width 90 height 27
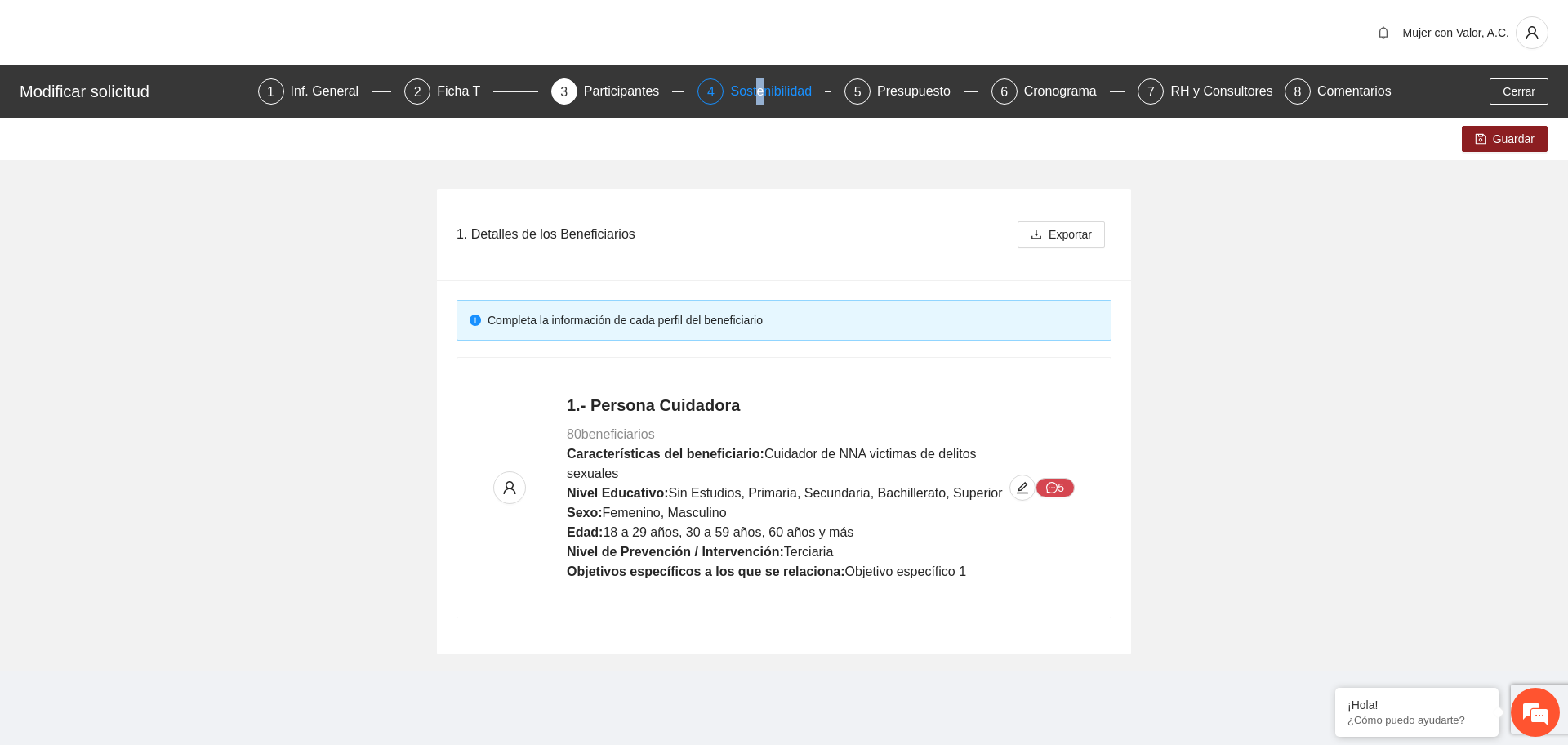
click at [763, 91] on div "Sostenibilidad" at bounding box center [778, 91] width 95 height 27
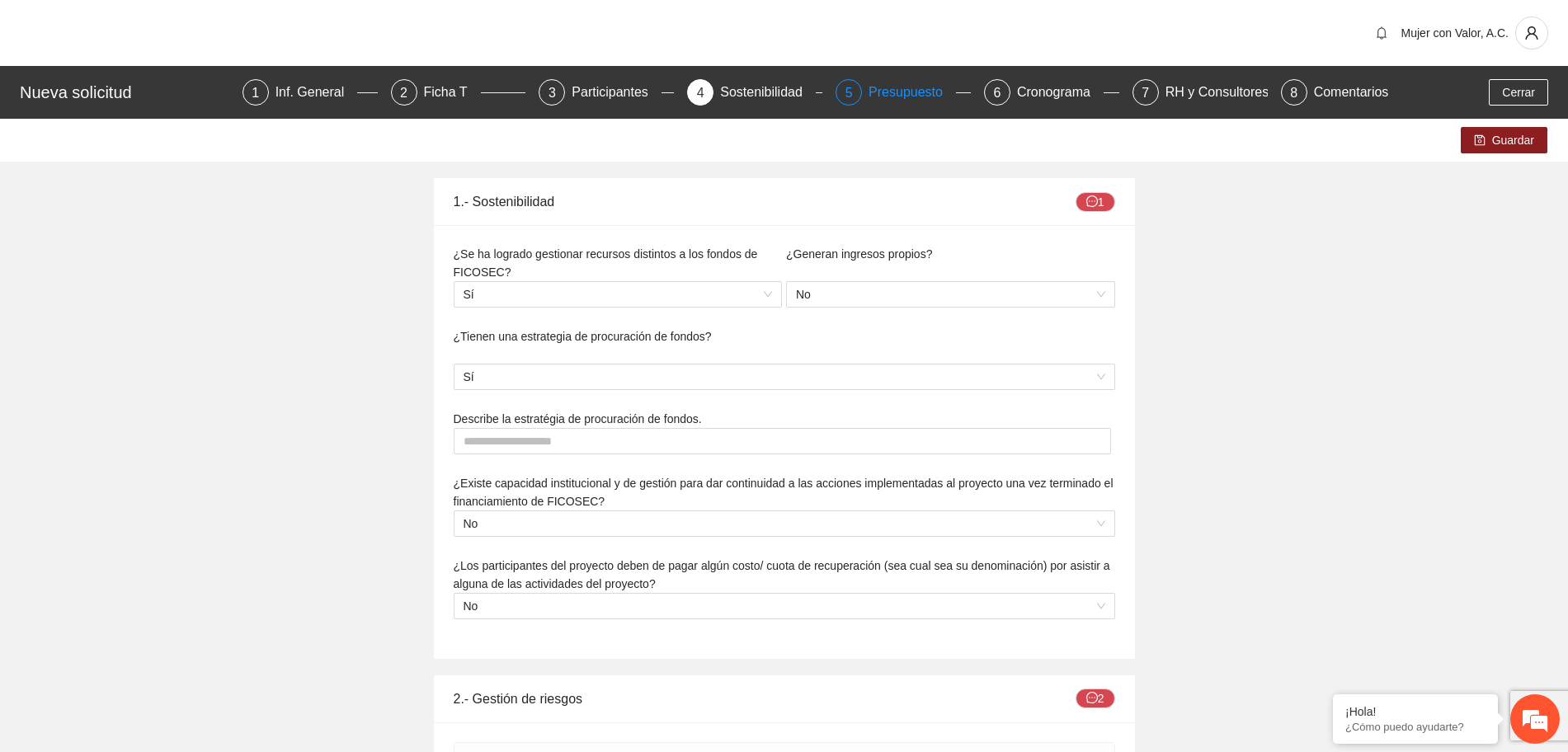
click at [907, 83] on div "Presupuesto" at bounding box center [912, 92] width 88 height 27
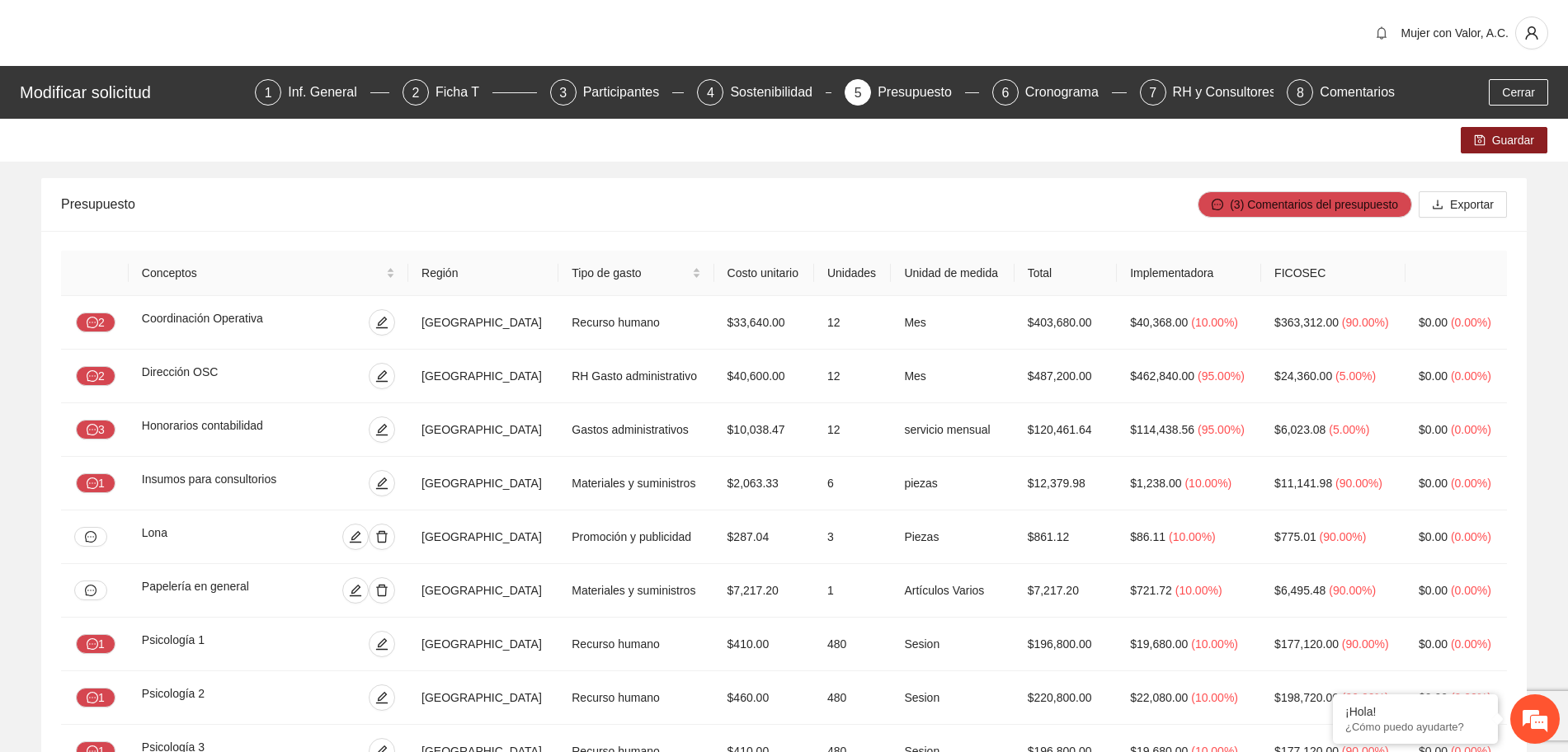
click at [475, 77] on div "Modificar solicitud 1 Inf. General 2 Ficha T 3 Participantes 4 Sostenibilidad 5…" at bounding box center [784, 92] width 1568 height 53
click at [467, 85] on div "Ficha T" at bounding box center [464, 92] width 57 height 27
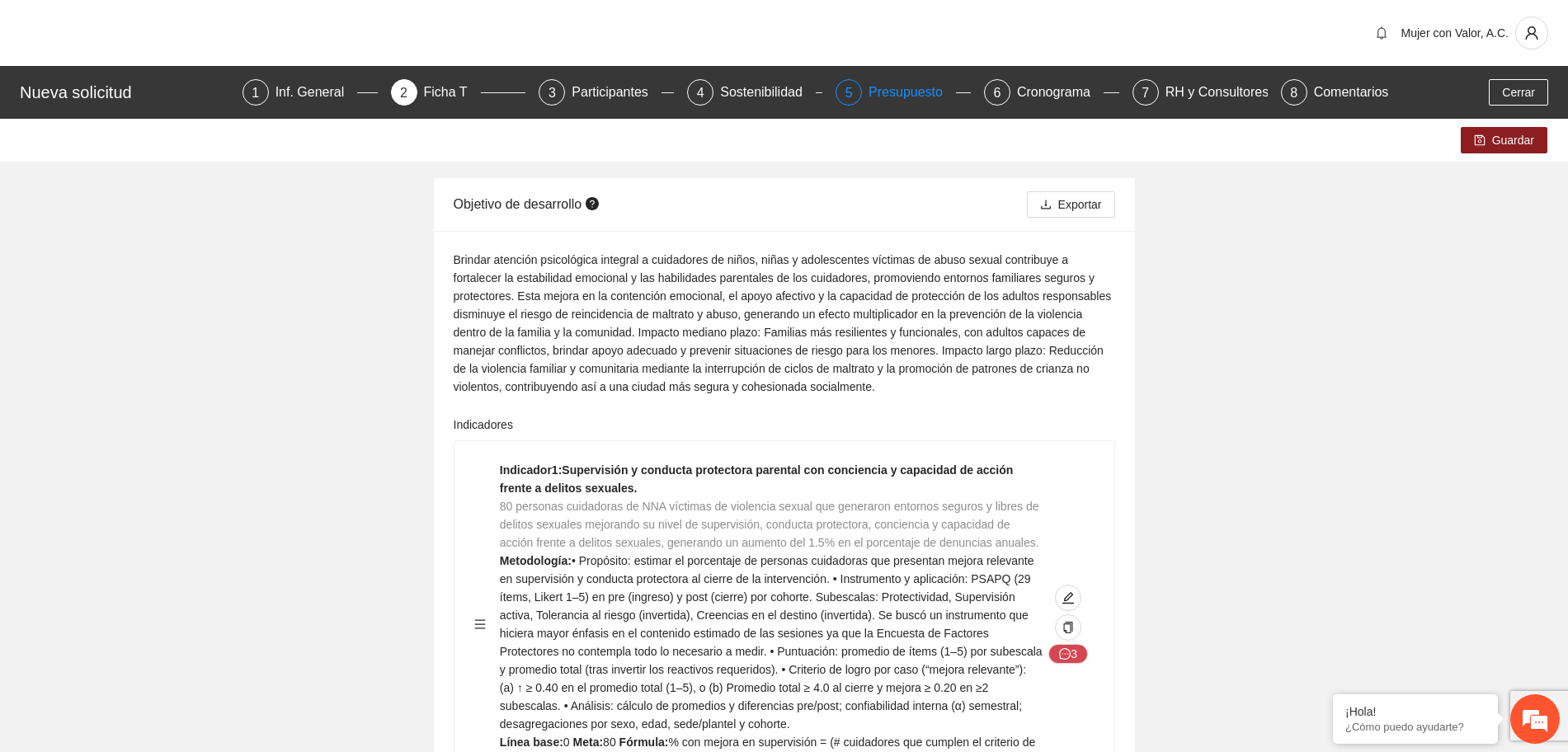
click at [899, 91] on div "Presupuesto" at bounding box center [912, 92] width 88 height 27
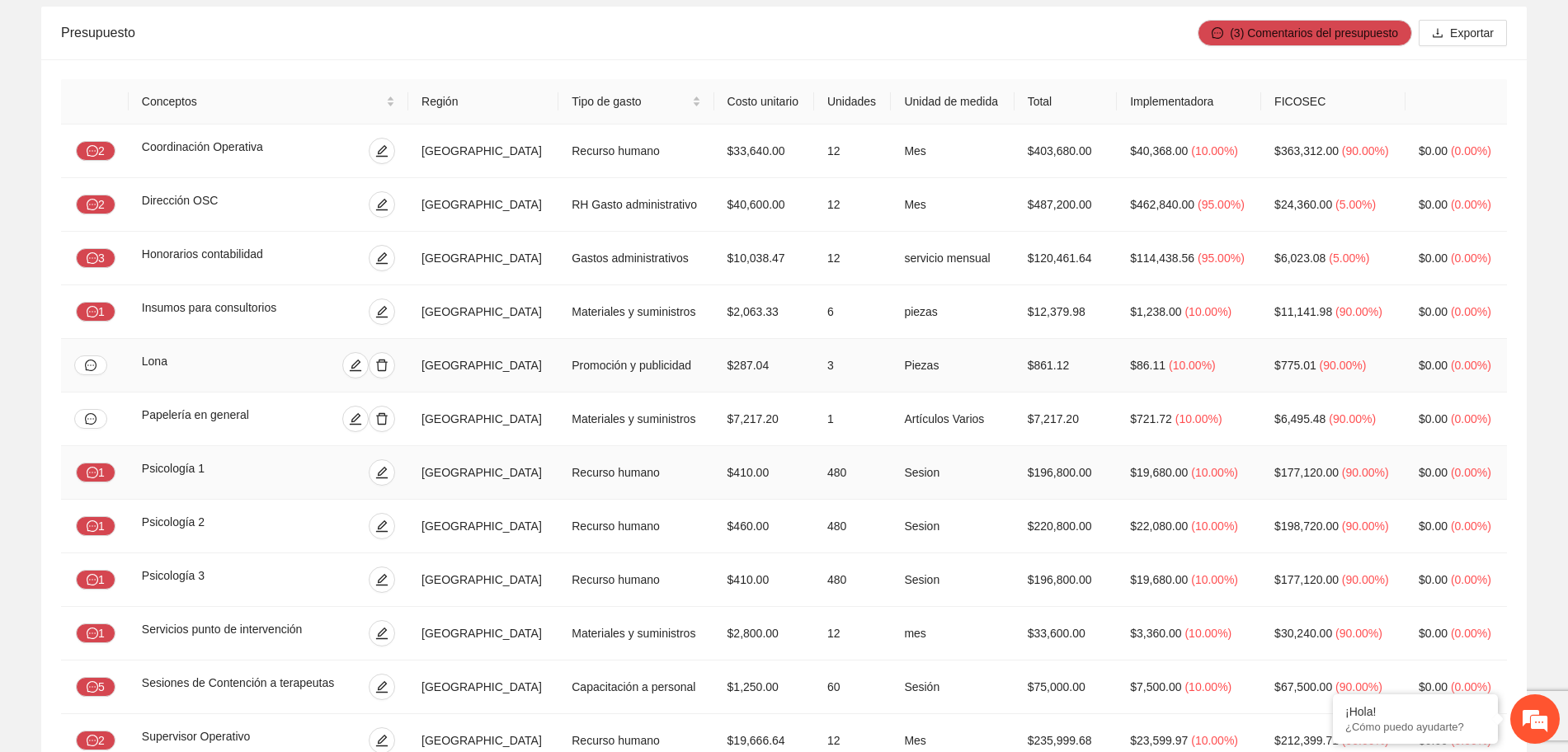
scroll to position [206, 0]
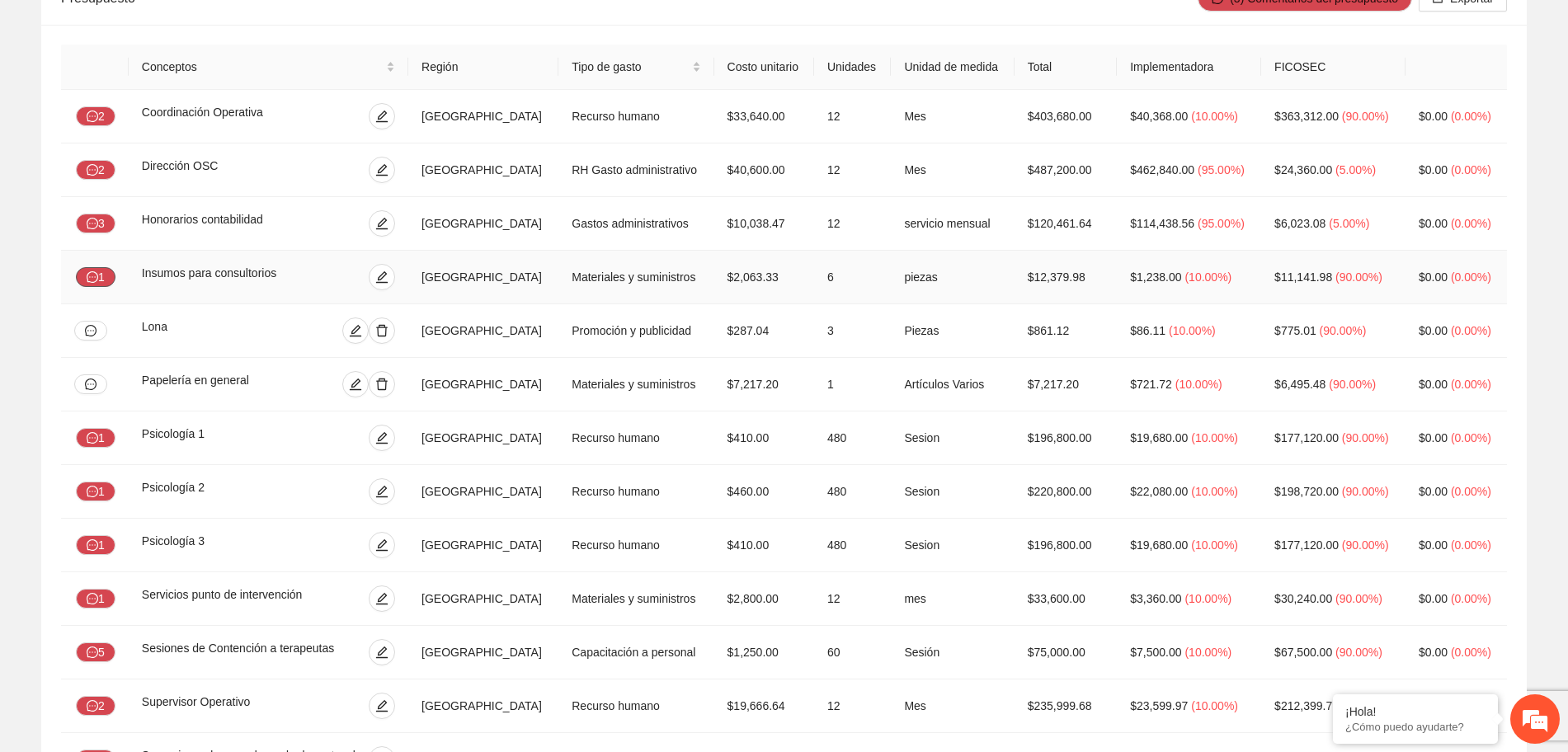
click at [98, 269] on button "1" at bounding box center [95, 277] width 40 height 19
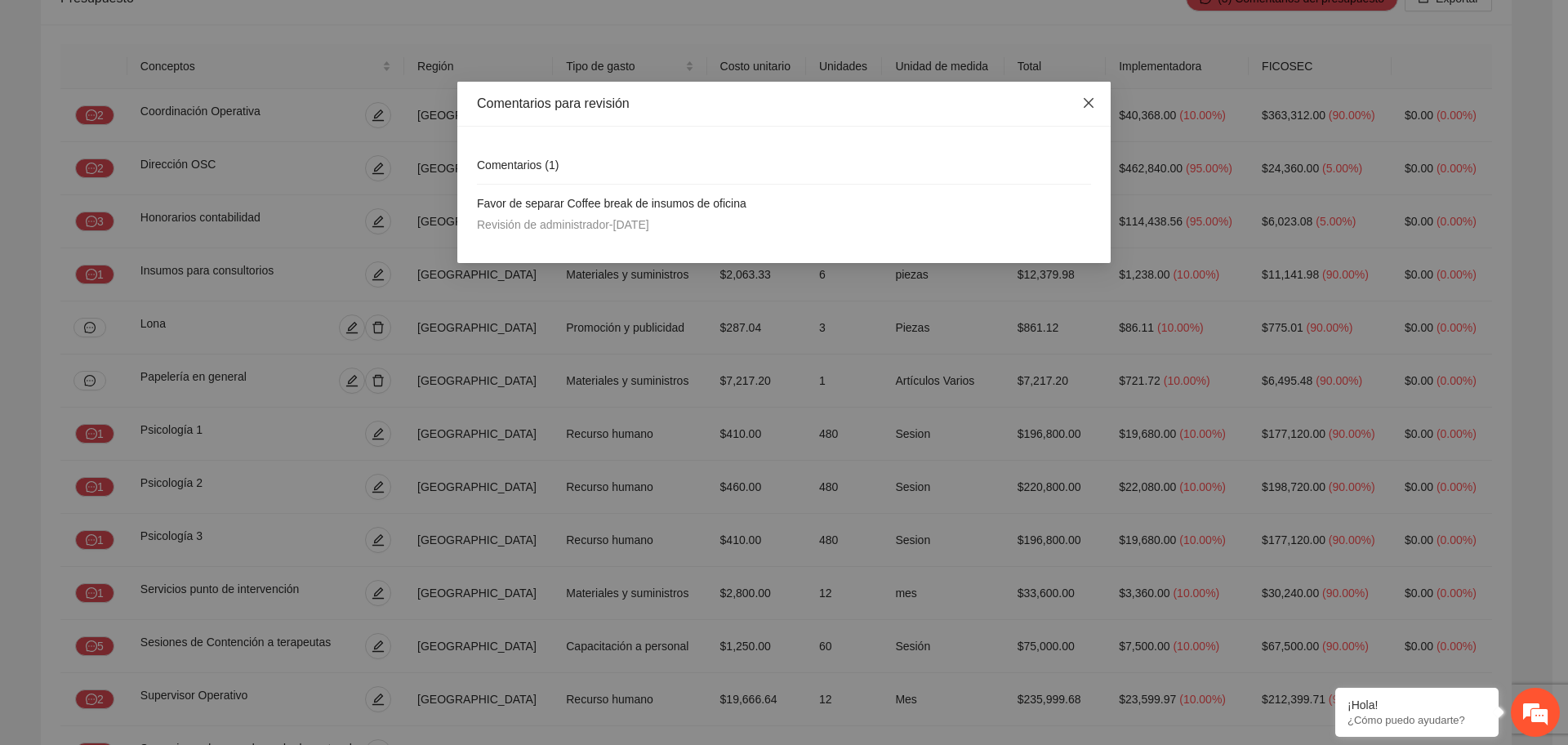
click at [1088, 103] on icon "close" at bounding box center [1088, 102] width 10 height 10
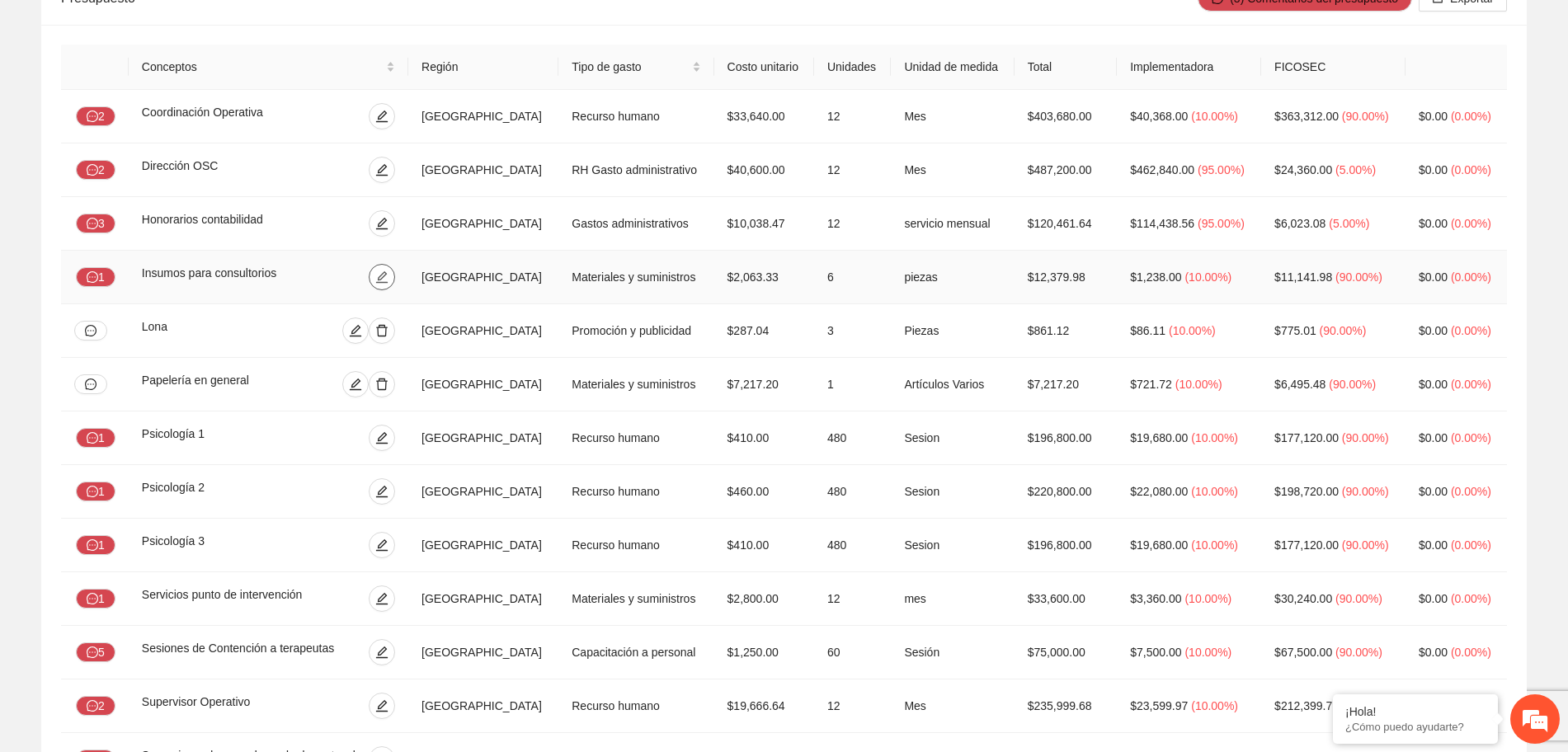
click at [395, 285] on button "button" at bounding box center [382, 277] width 27 height 27
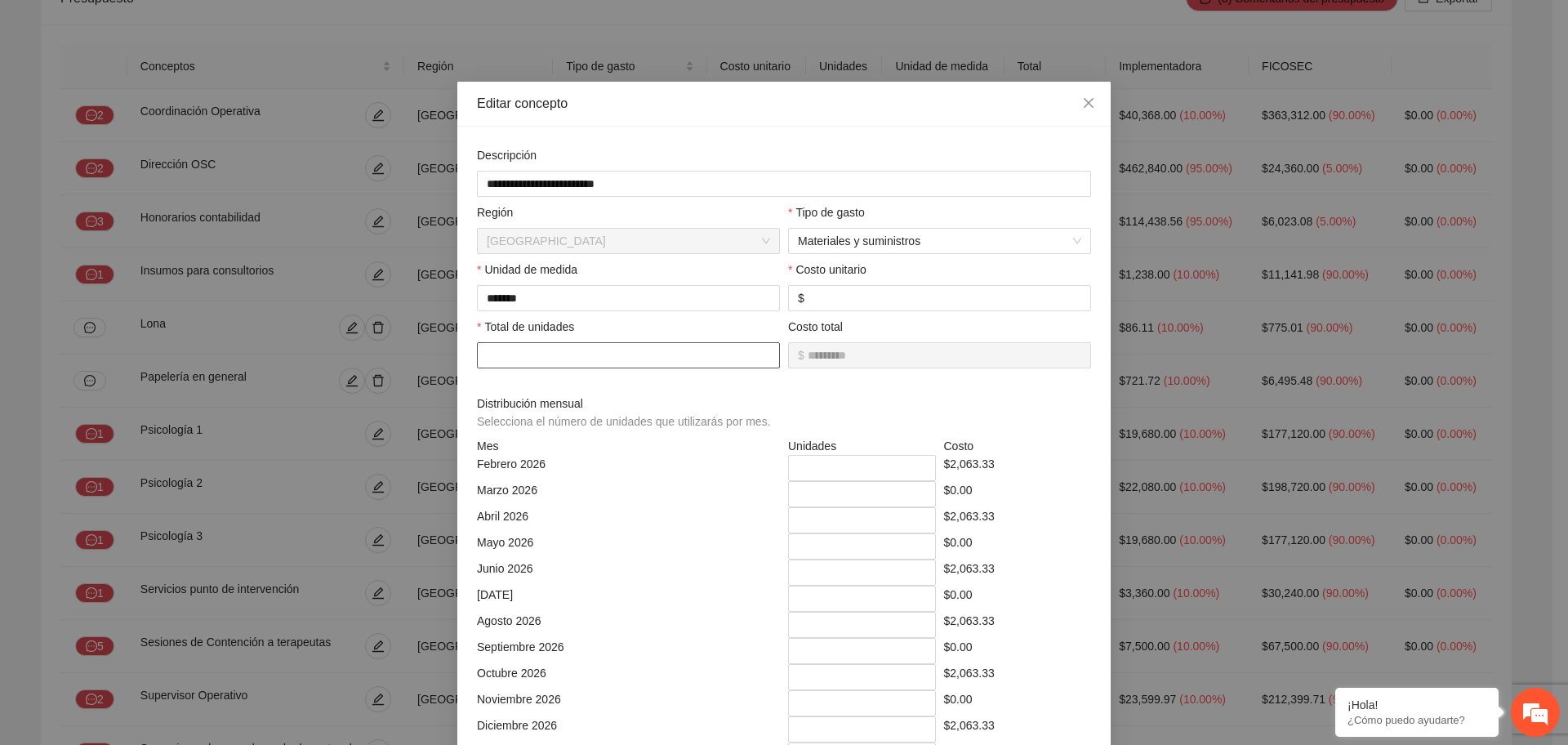
click at [612, 365] on input "*" at bounding box center [629, 356] width 303 height 27
click at [674, 138] on div "**********" at bounding box center [784, 527] width 653 height 799
click at [1090, 97] on span "Close" at bounding box center [1089, 103] width 44 height 44
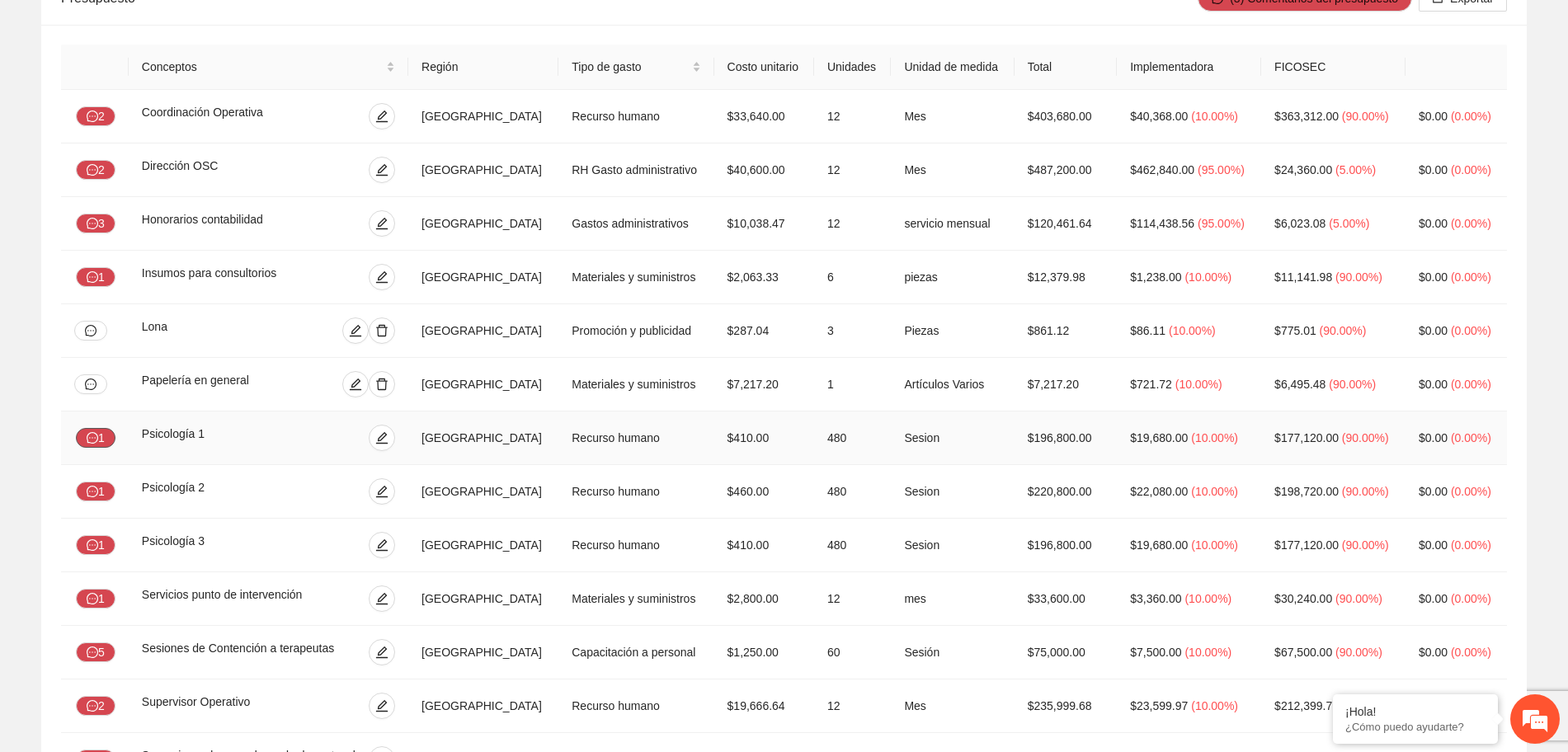
click at [90, 439] on button "1" at bounding box center [95, 437] width 40 height 19
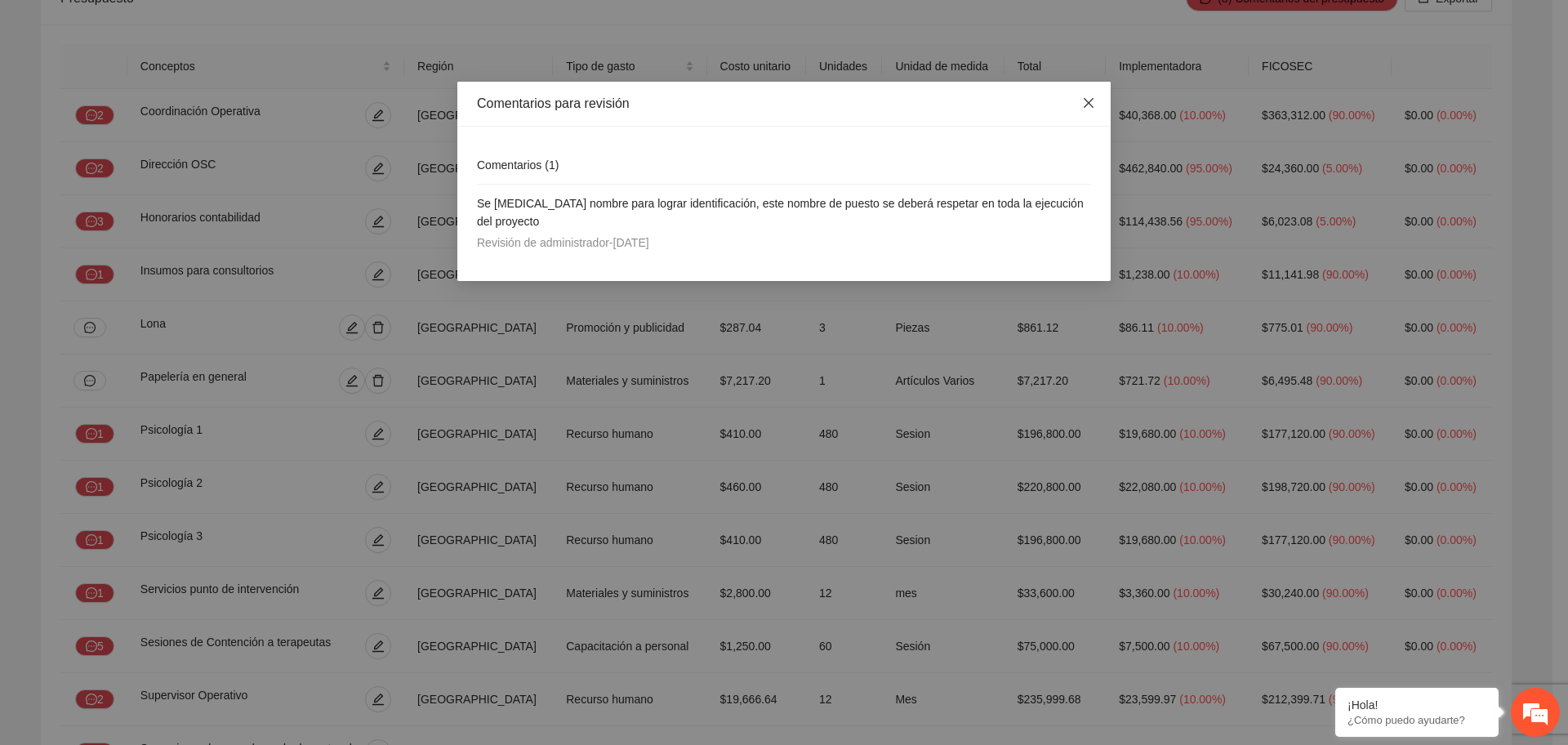
click at [1093, 106] on icon "close" at bounding box center [1089, 102] width 13 height 13
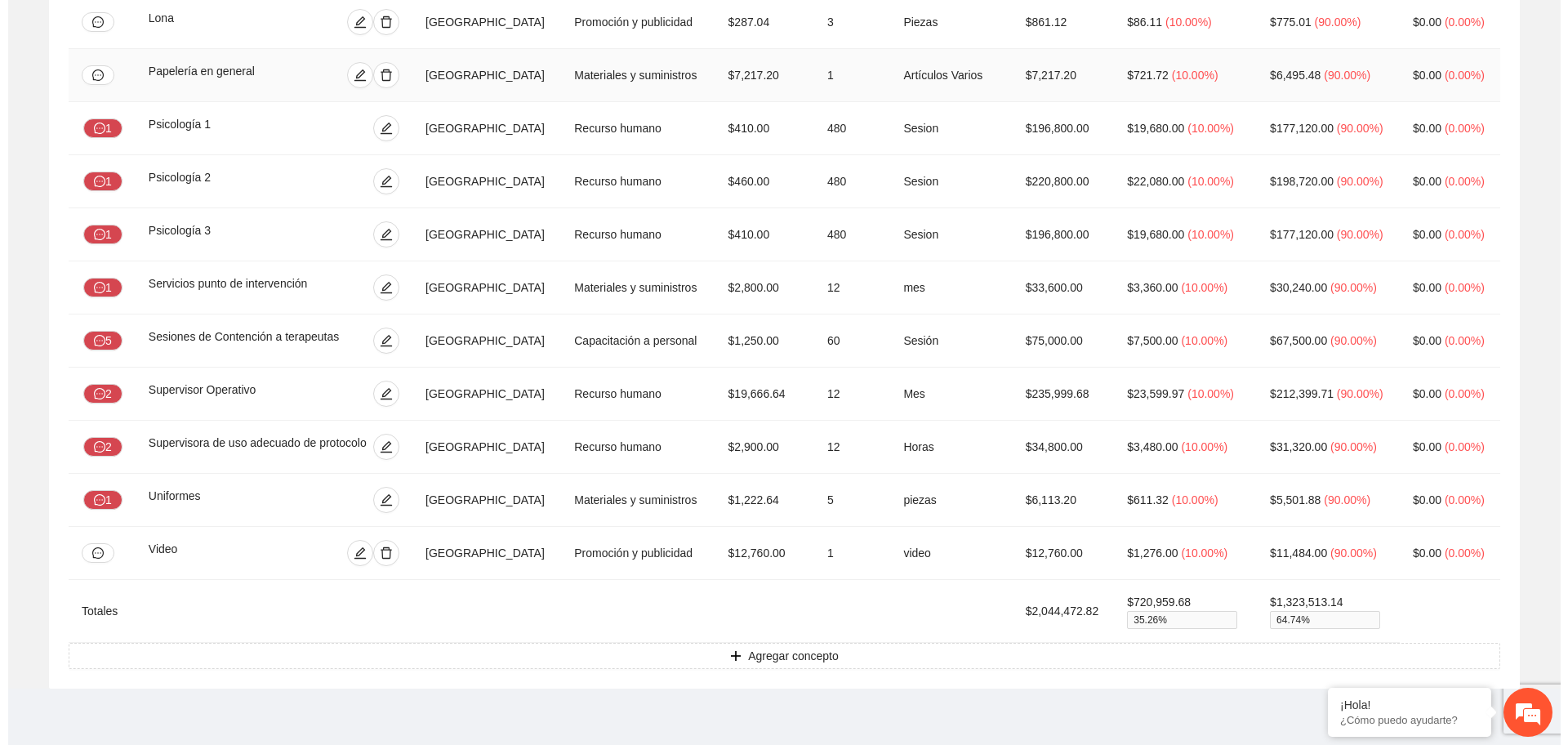
scroll to position [511, 0]
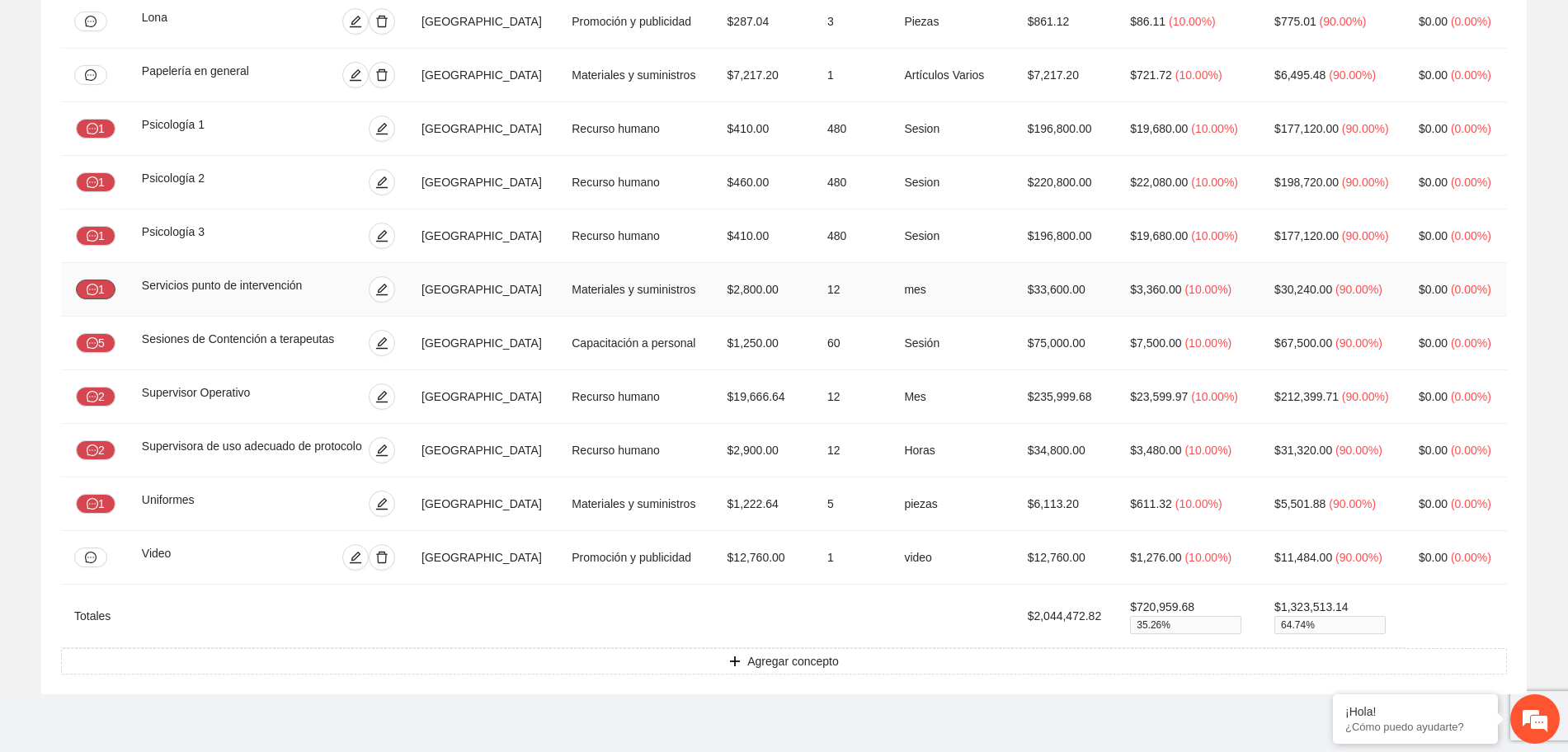
click at [96, 293] on icon "message" at bounding box center [92, 290] width 12 height 12
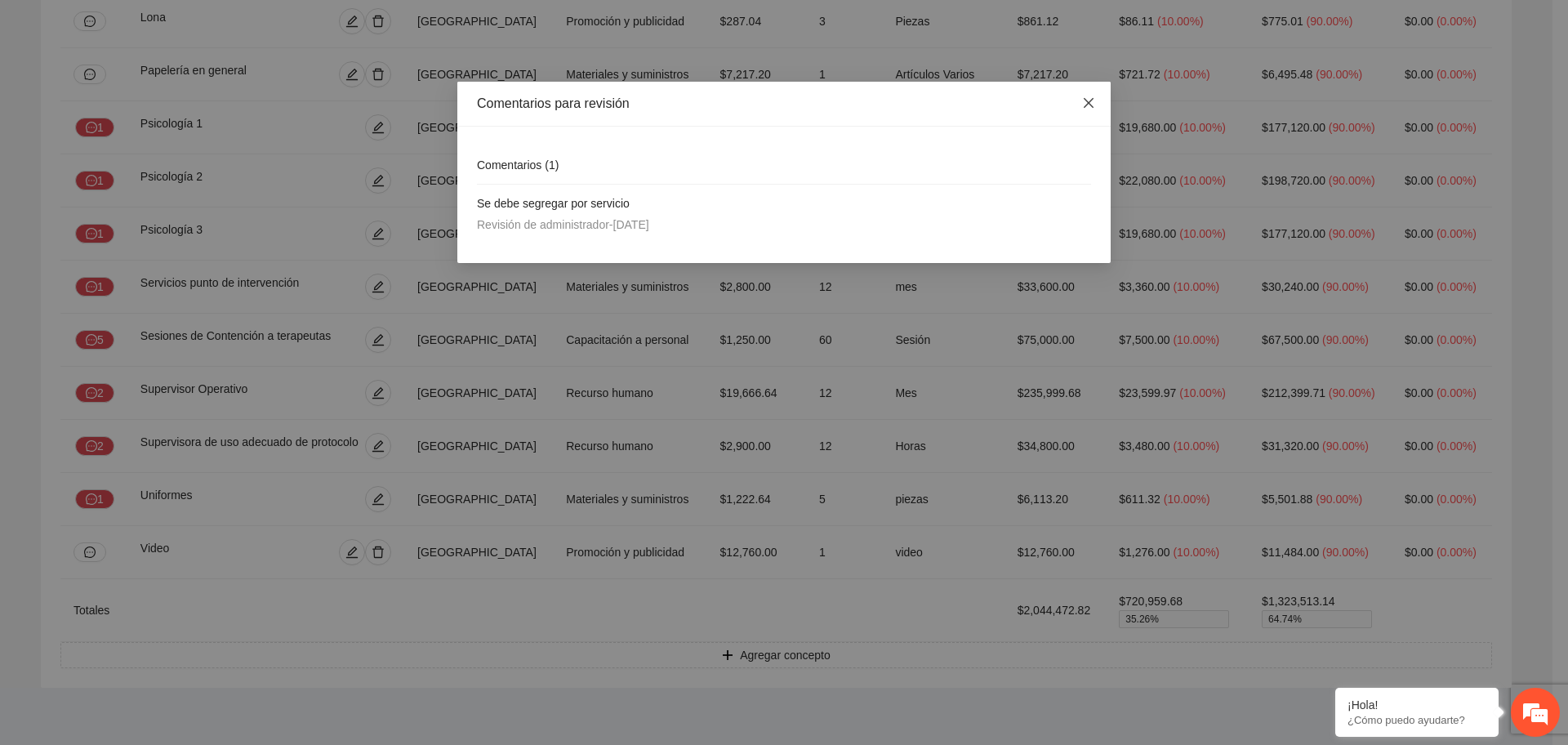
click at [1095, 106] on icon "close" at bounding box center [1089, 102] width 13 height 13
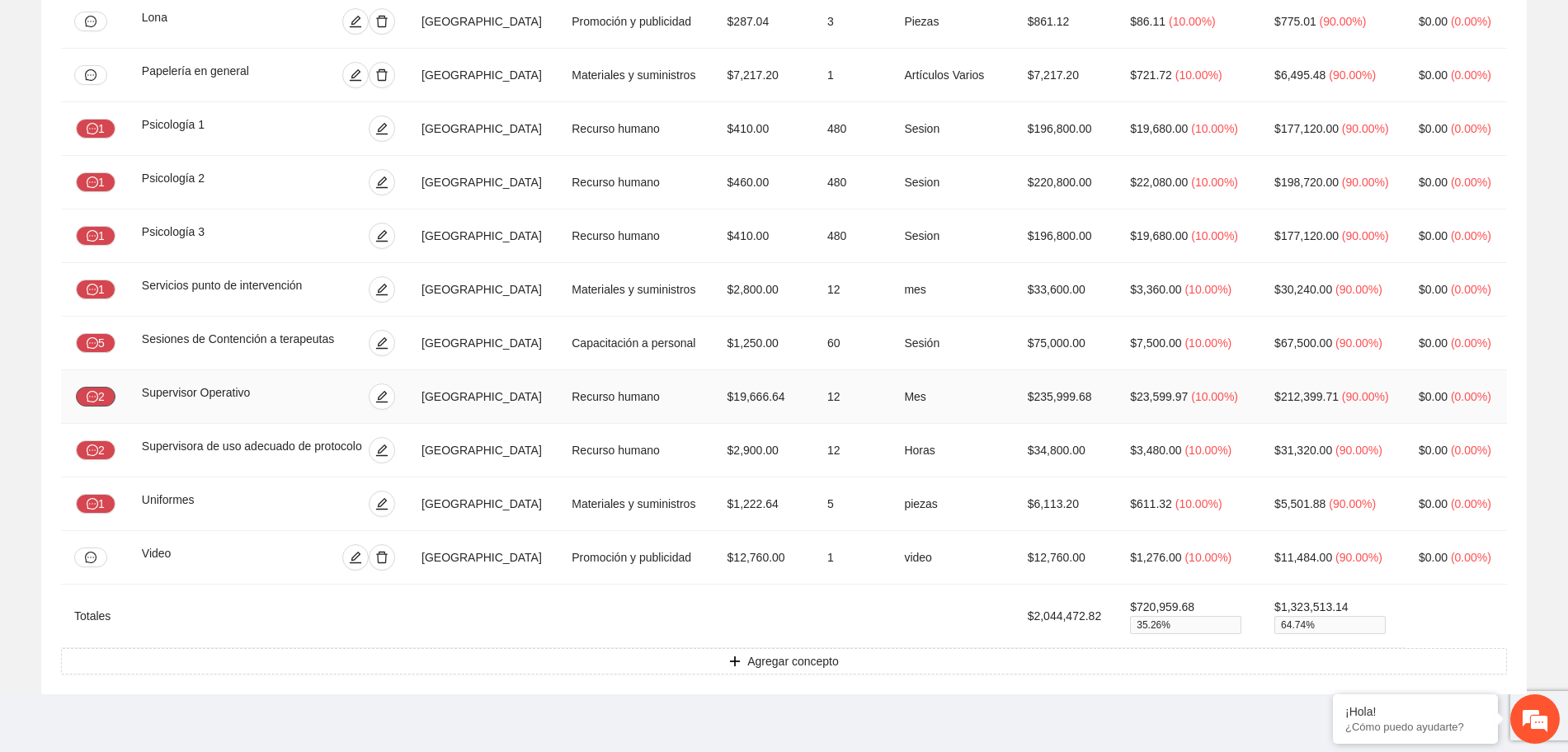
click at [107, 390] on button "2" at bounding box center [95, 396] width 40 height 19
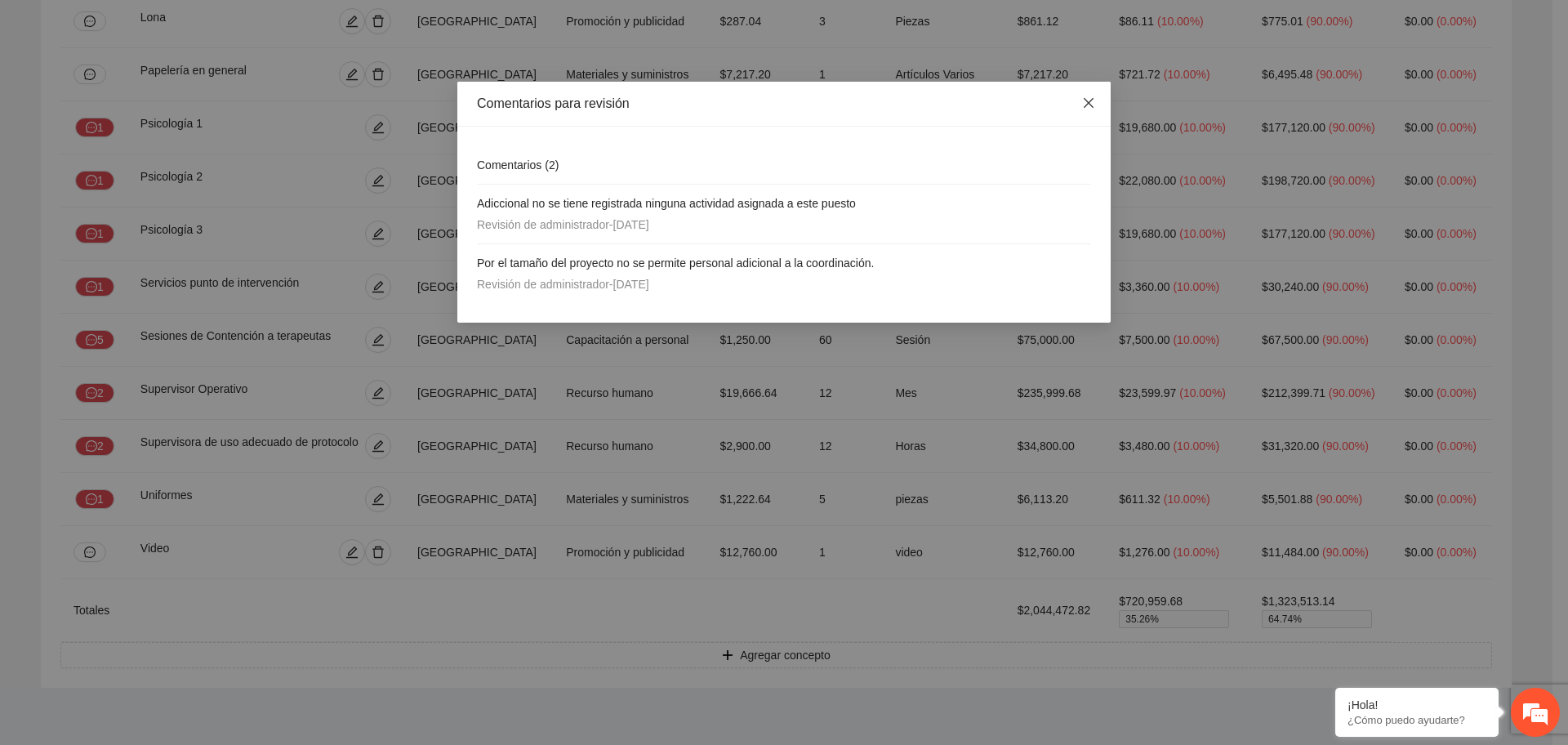
click at [1092, 101] on icon "close" at bounding box center [1089, 102] width 13 height 13
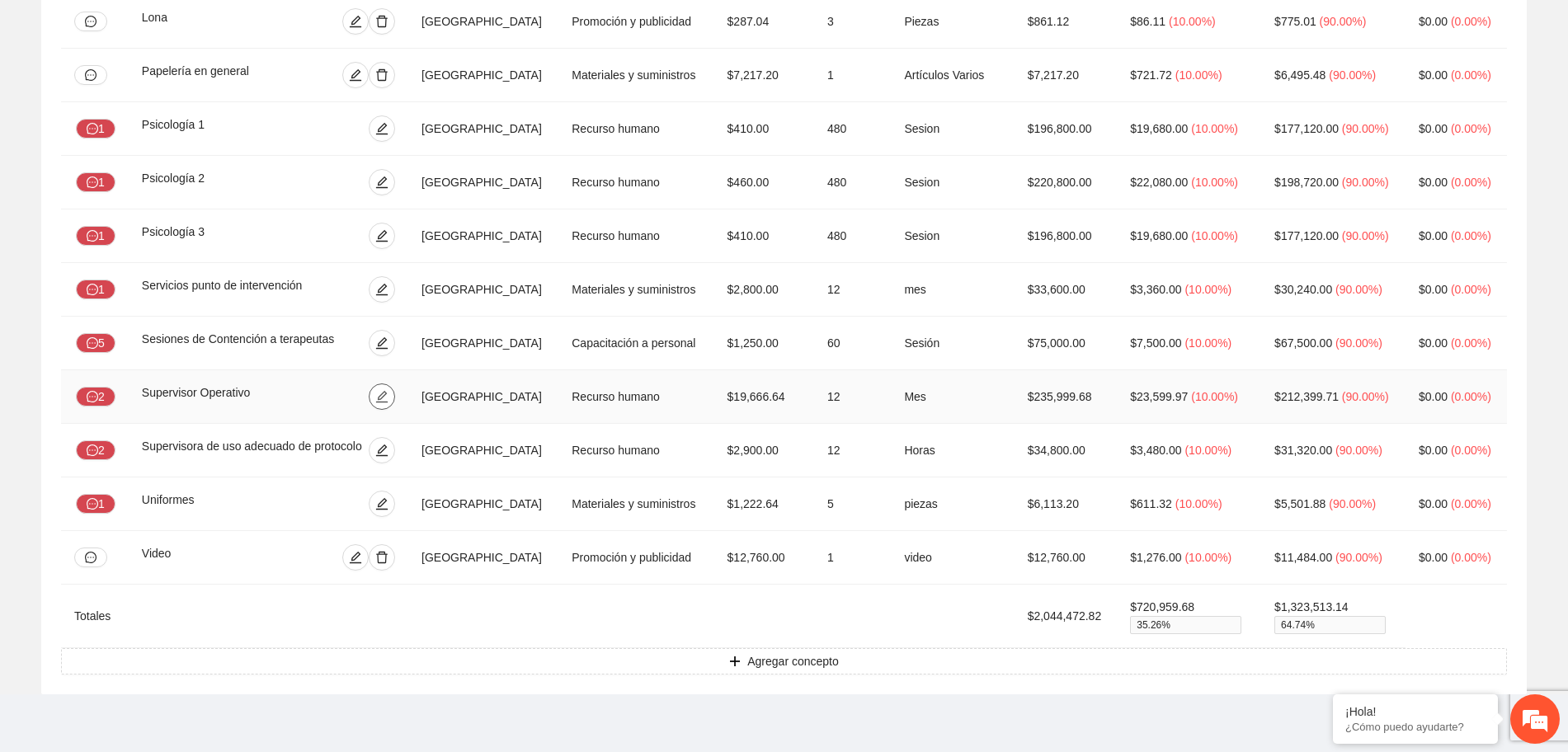
click at [388, 399] on icon "edit" at bounding box center [382, 397] width 12 height 12
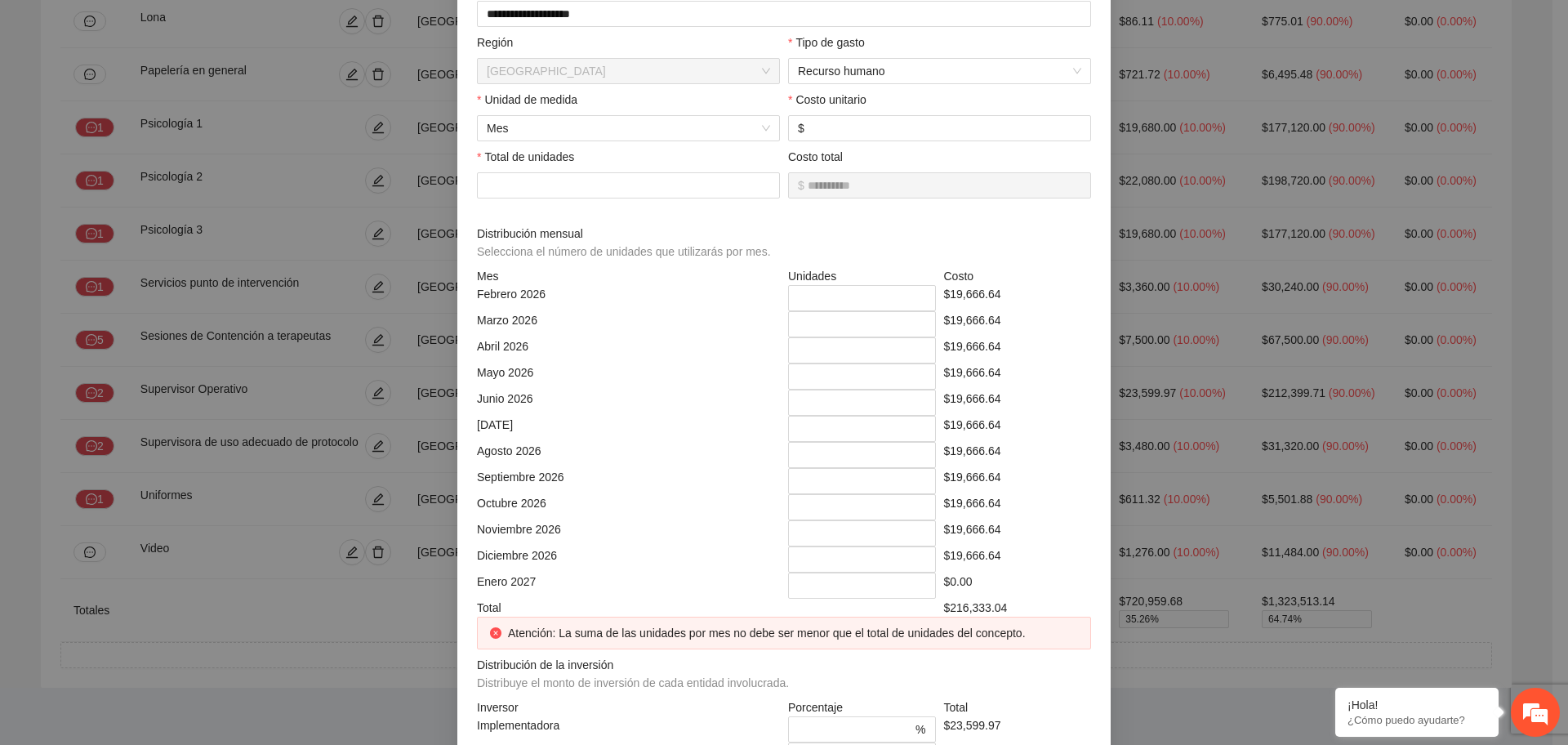
scroll to position [0, 0]
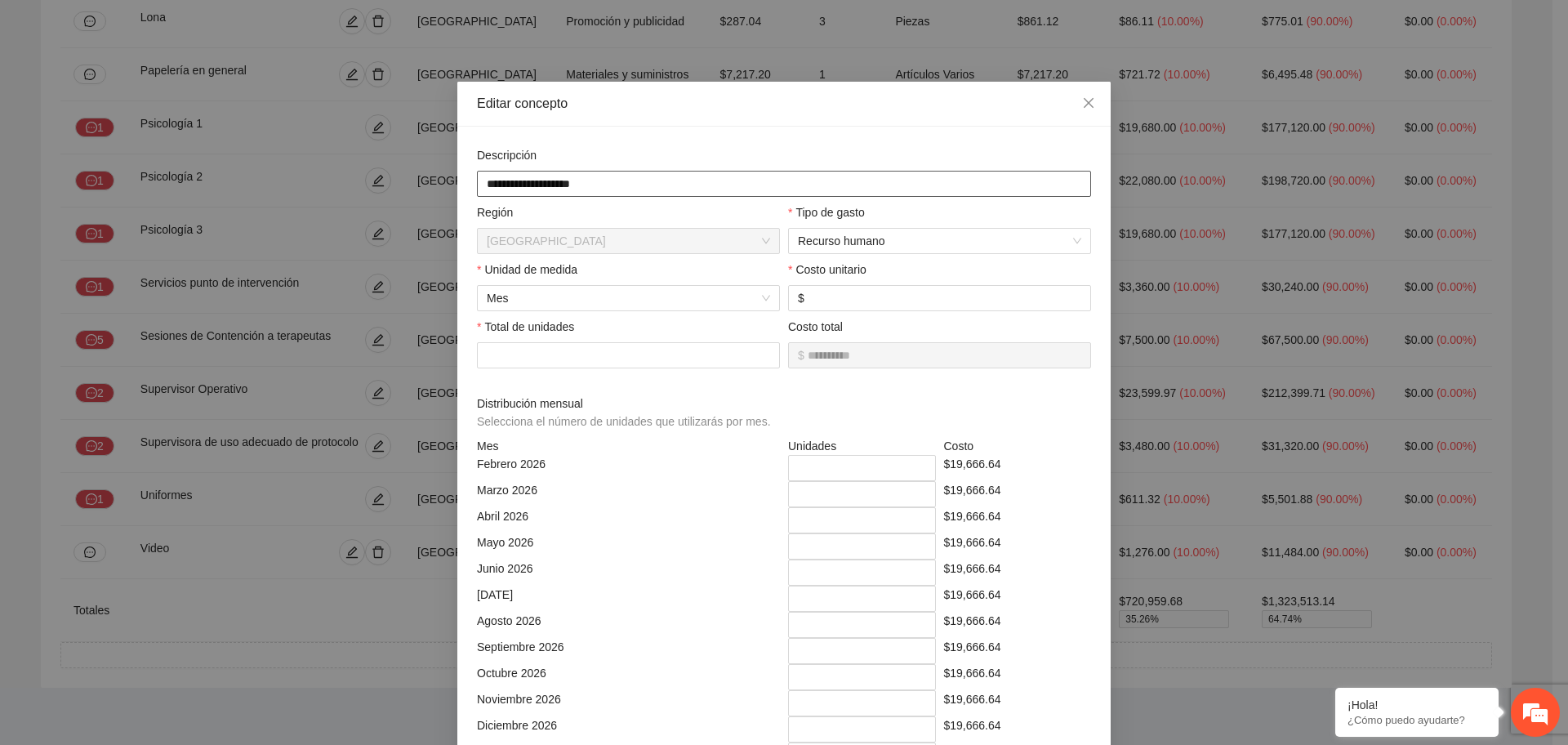
drag, startPoint x: 512, startPoint y: 170, endPoint x: 473, endPoint y: 173, distance: 39.1
click at [473, 173] on div "**********" at bounding box center [784, 542] width 622 height 793
click at [325, 199] on div "**********" at bounding box center [784, 372] width 1568 height 745
click at [1058, 237] on span "Recurso humano" at bounding box center [939, 240] width 283 height 25
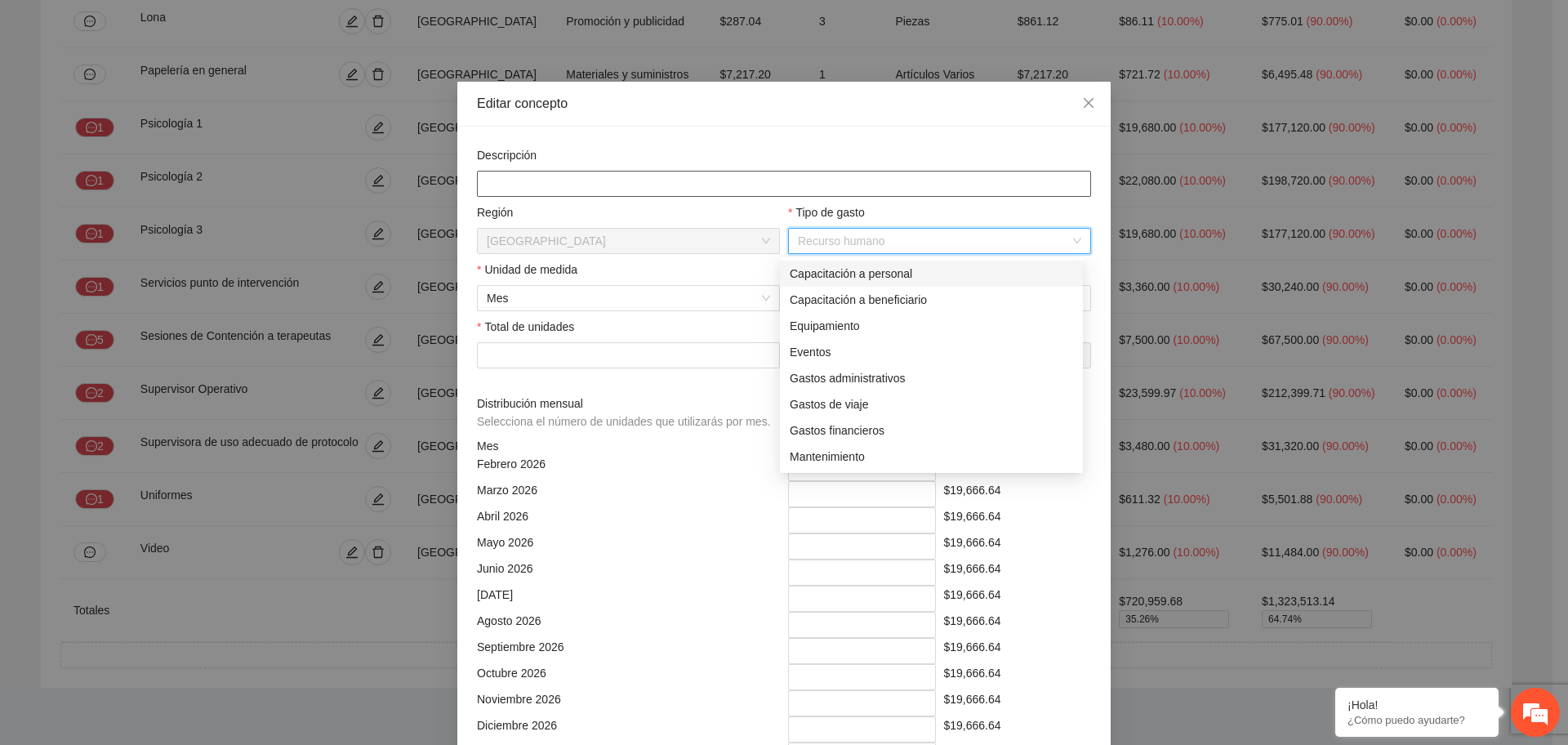
click at [1038, 195] on input "text" at bounding box center [784, 184] width 614 height 27
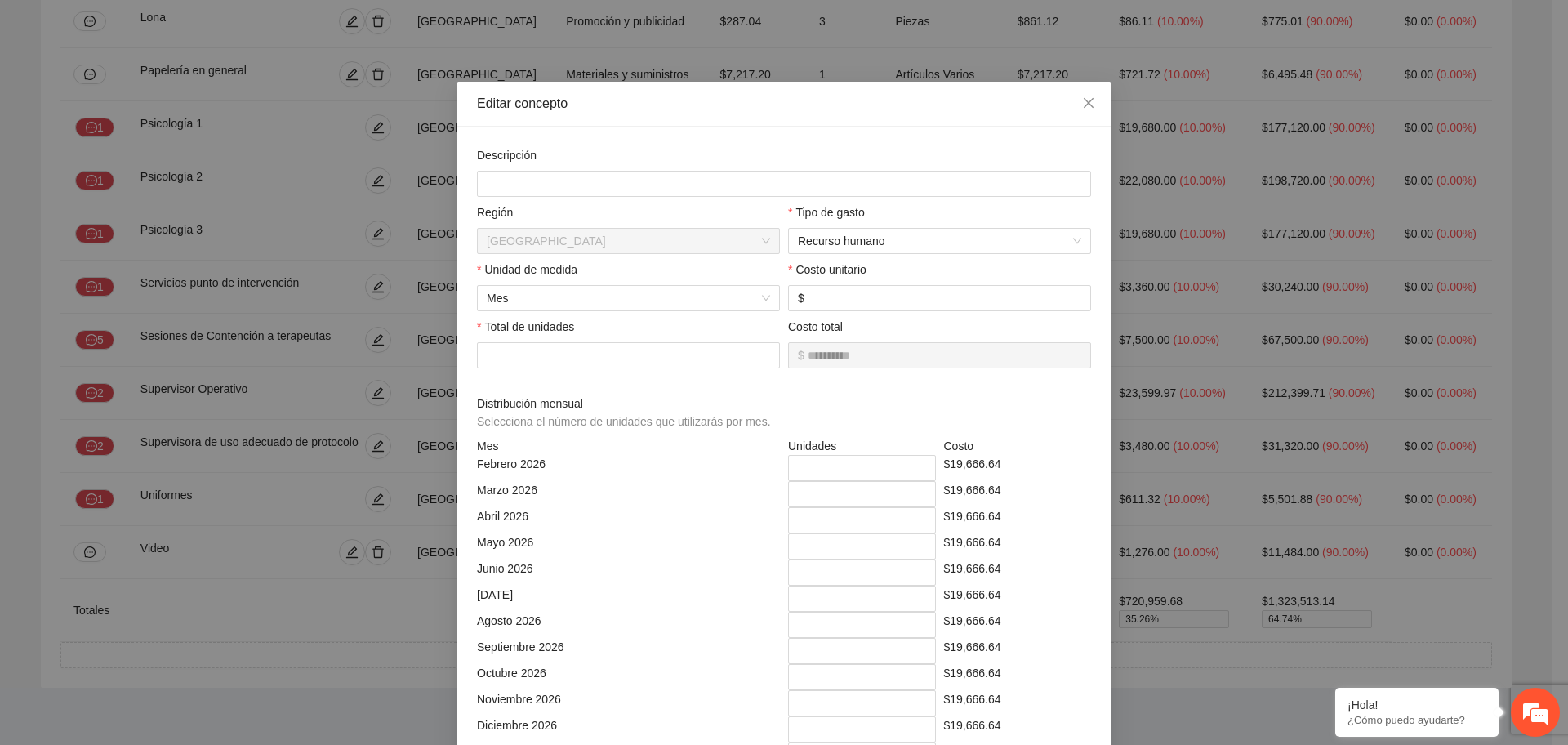
click at [966, 115] on div "Editar concepto" at bounding box center [784, 103] width 653 height 45
click at [901, 247] on span "Recurso humano" at bounding box center [939, 240] width 283 height 25
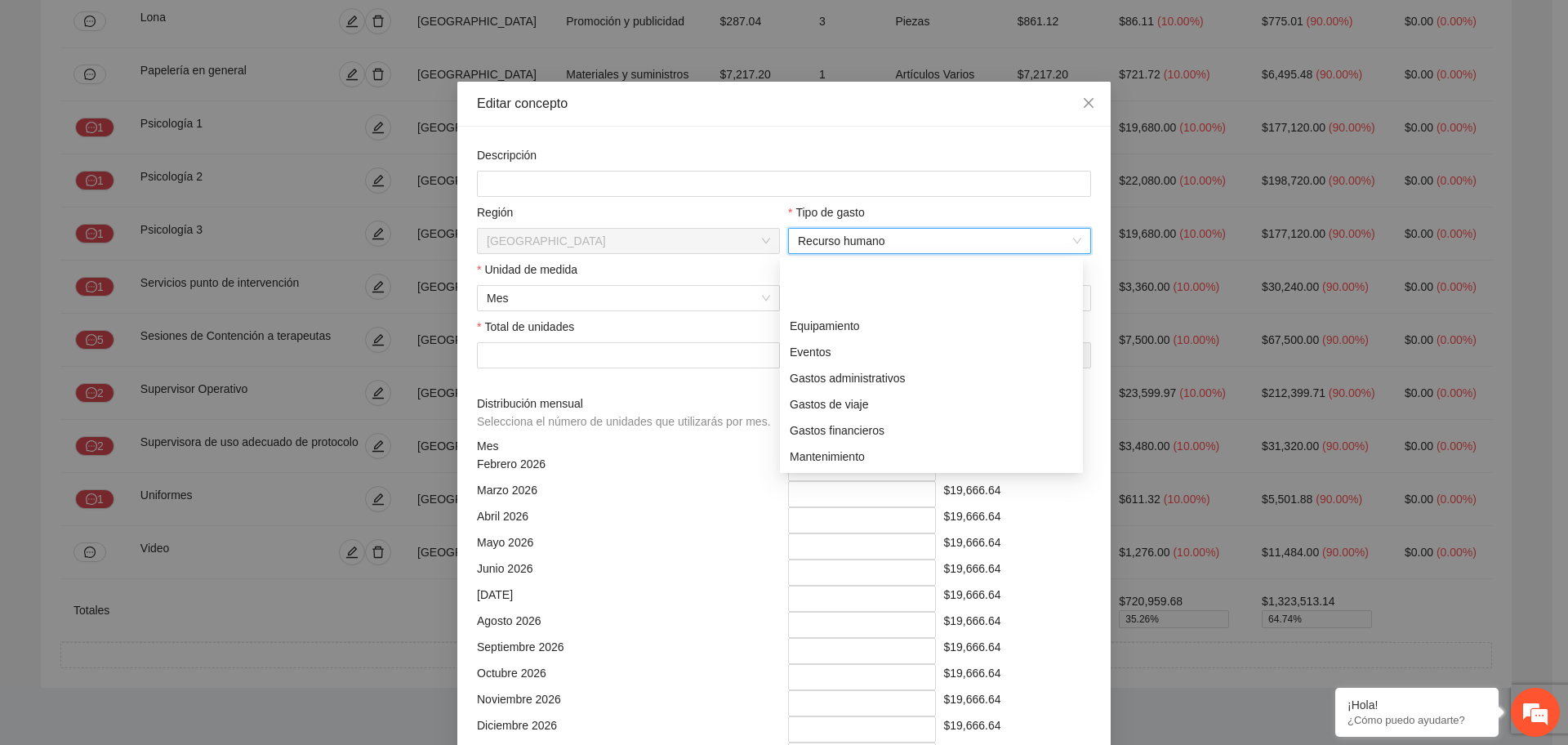
scroll to position [79, 0]
click at [901, 247] on span "Recurso humano" at bounding box center [939, 240] width 283 height 25
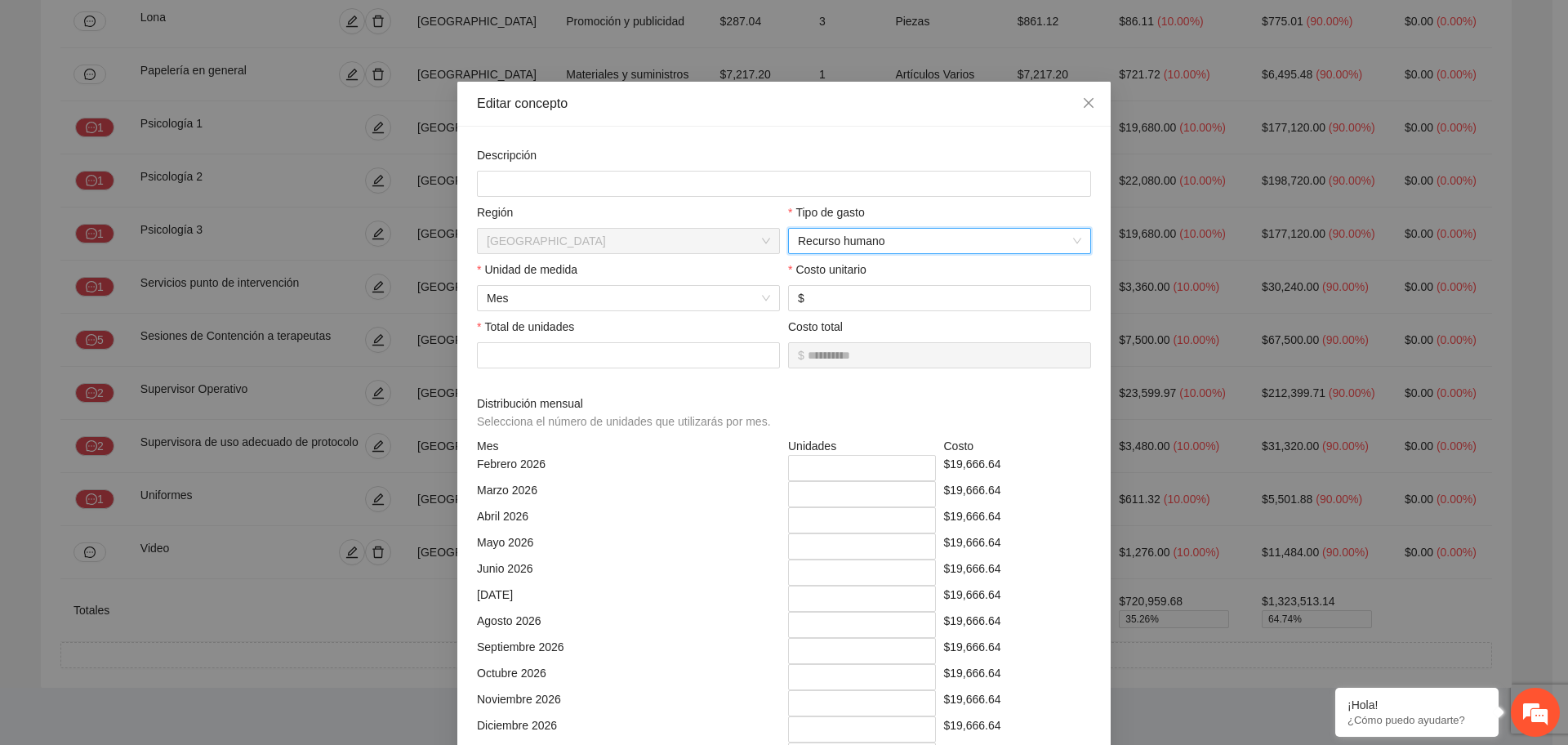
click at [901, 247] on span "Recurso humano" at bounding box center [939, 240] width 283 height 25
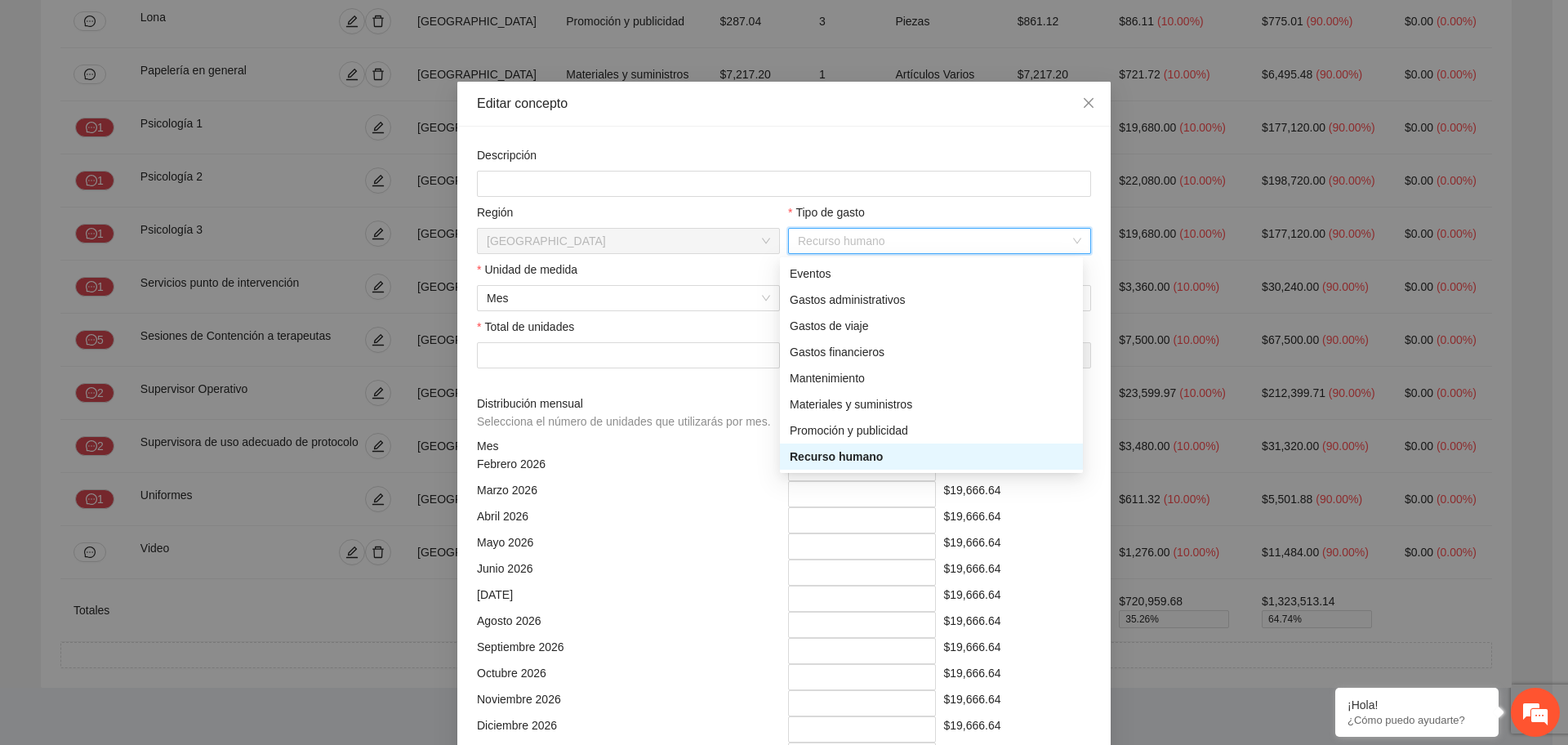
click at [901, 247] on span "Recurso humano" at bounding box center [939, 240] width 283 height 25
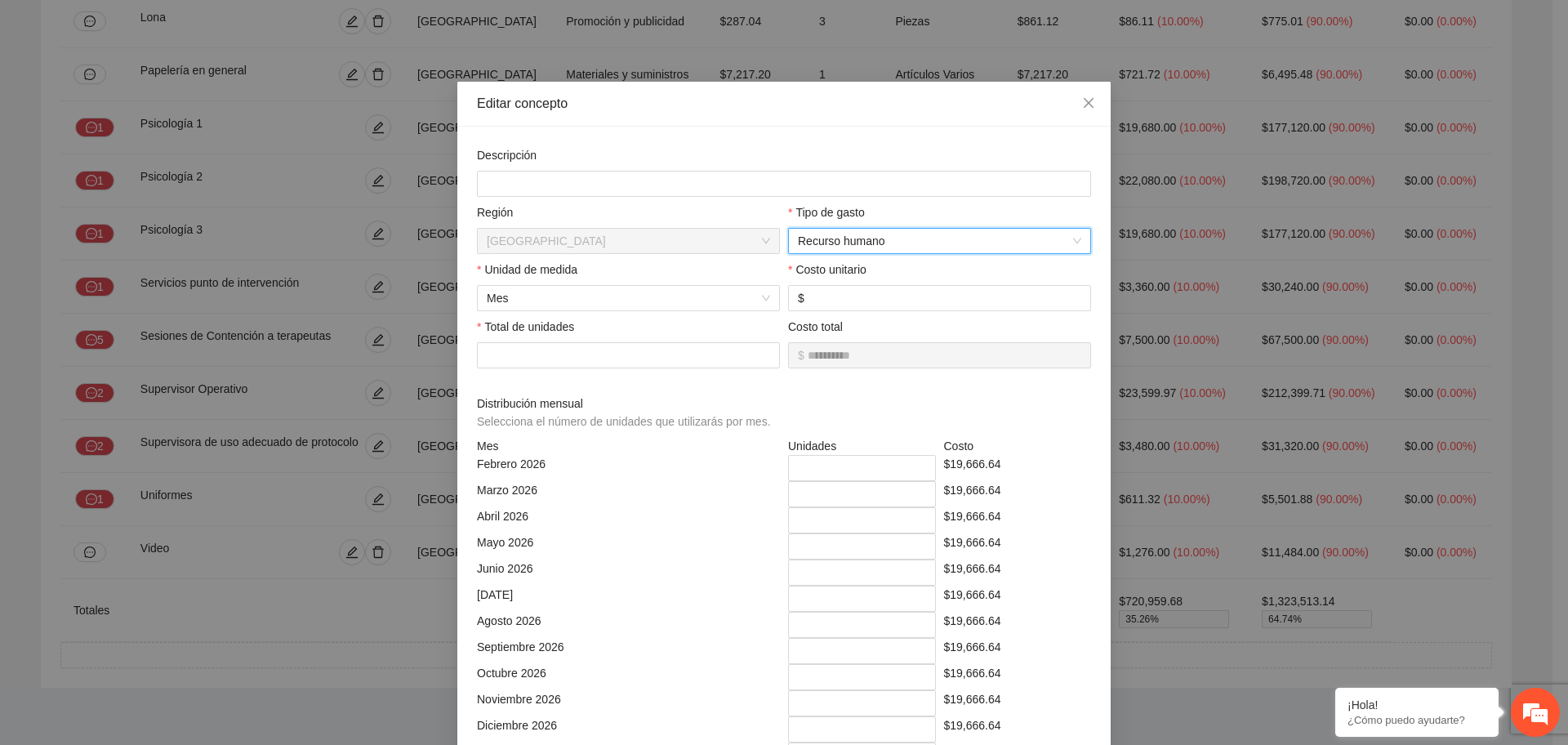
click at [901, 247] on span "Recurso humano" at bounding box center [939, 240] width 283 height 25
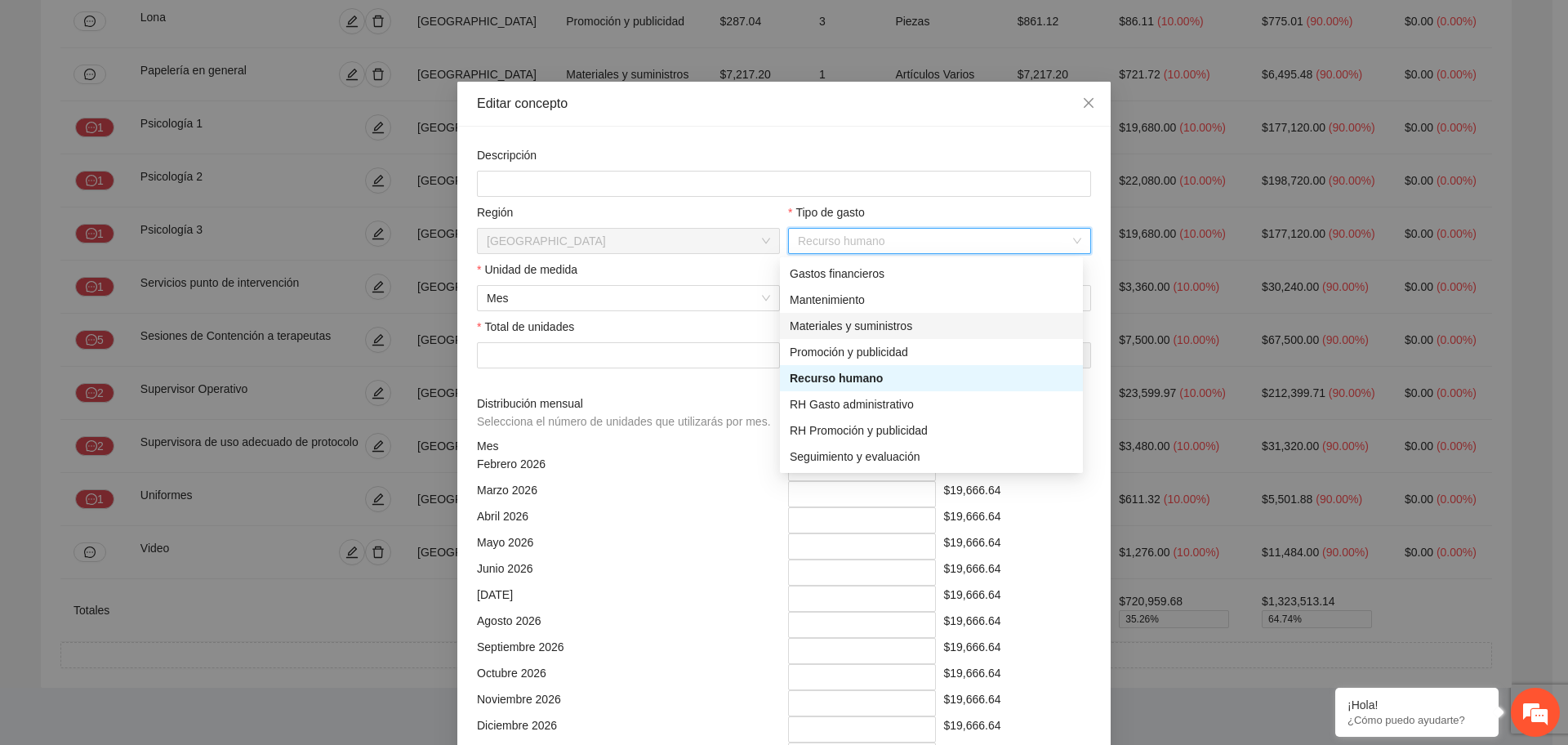
scroll to position [0, 0]
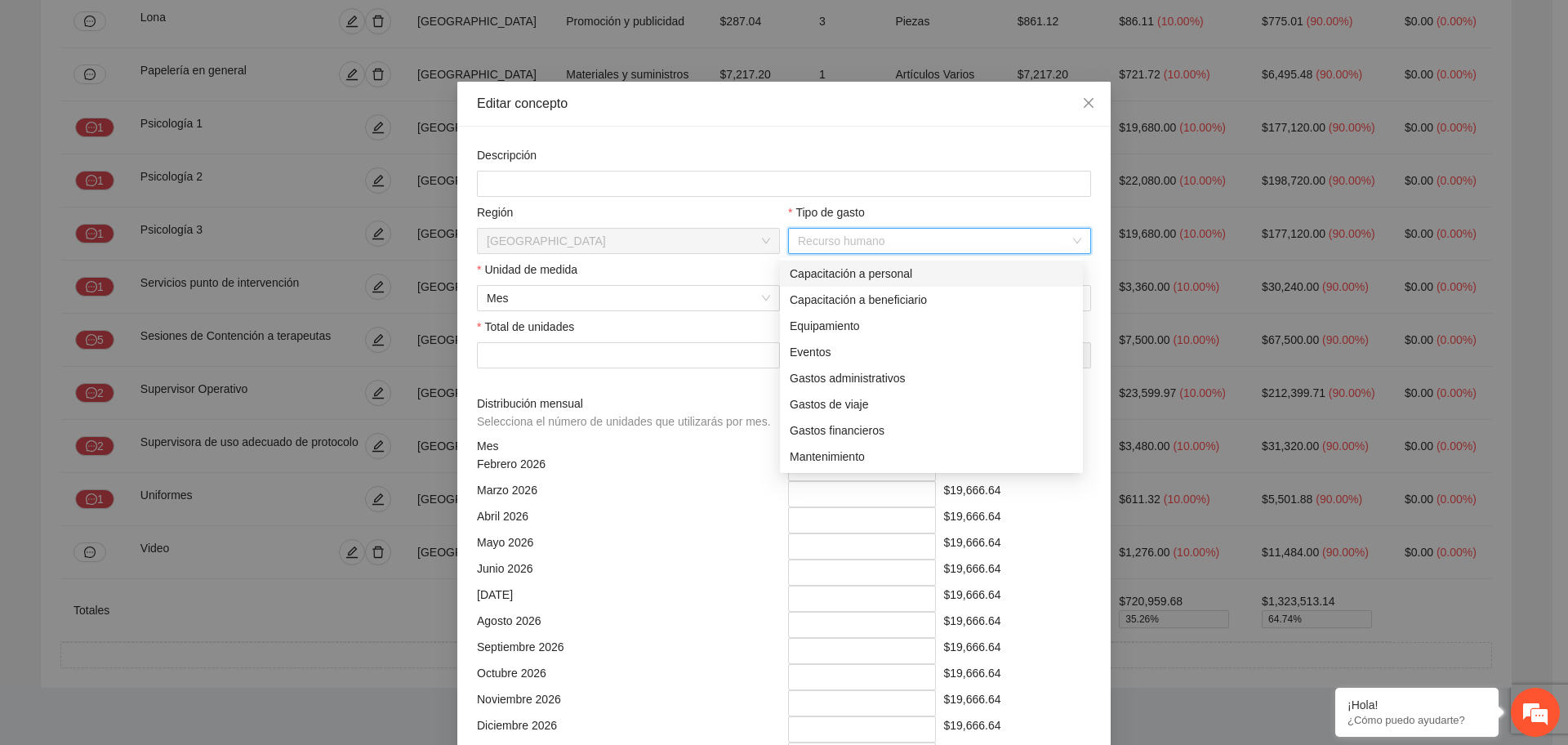
click at [939, 239] on span "Recurso humano" at bounding box center [939, 240] width 283 height 25
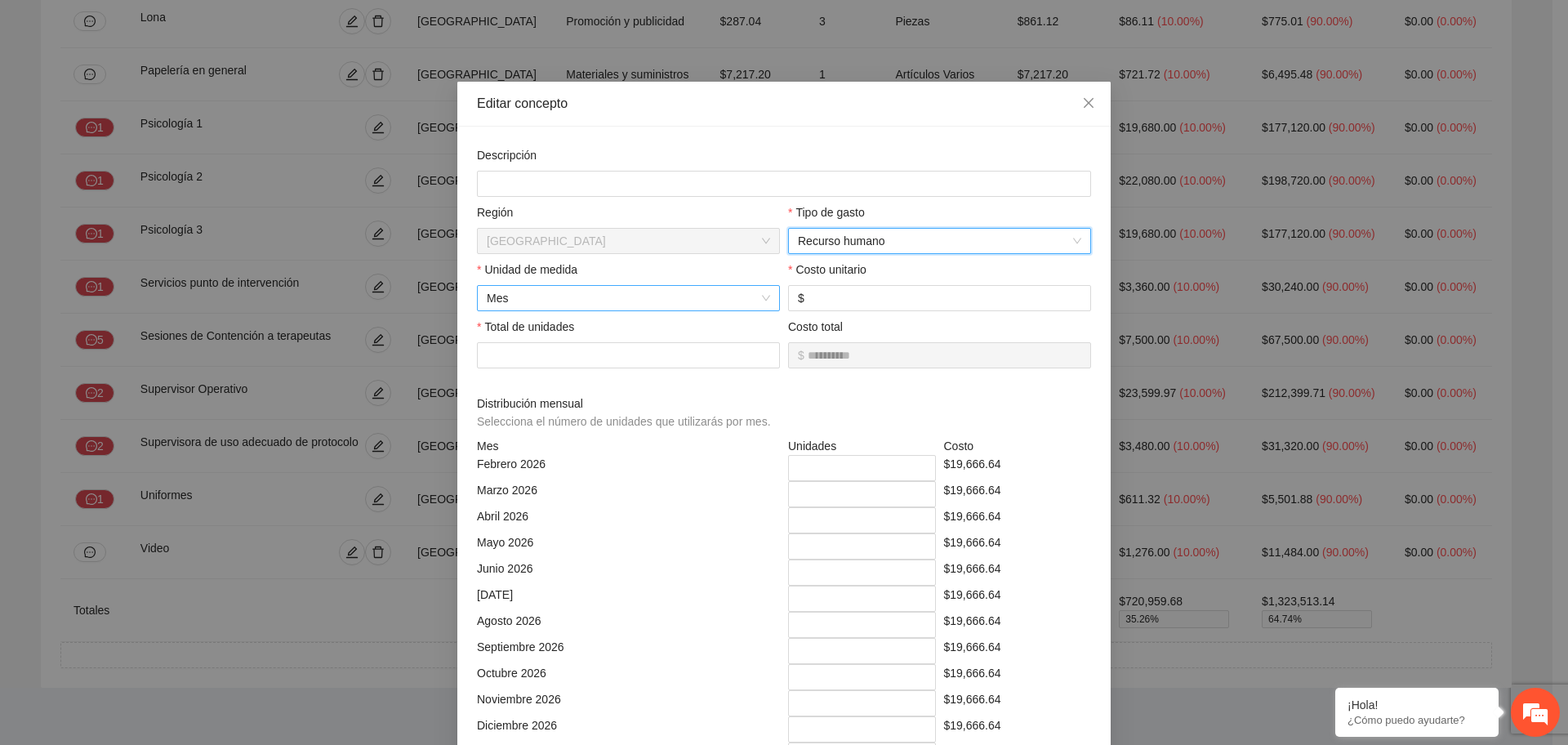
click at [570, 302] on span "Mes" at bounding box center [629, 298] width 283 height 25
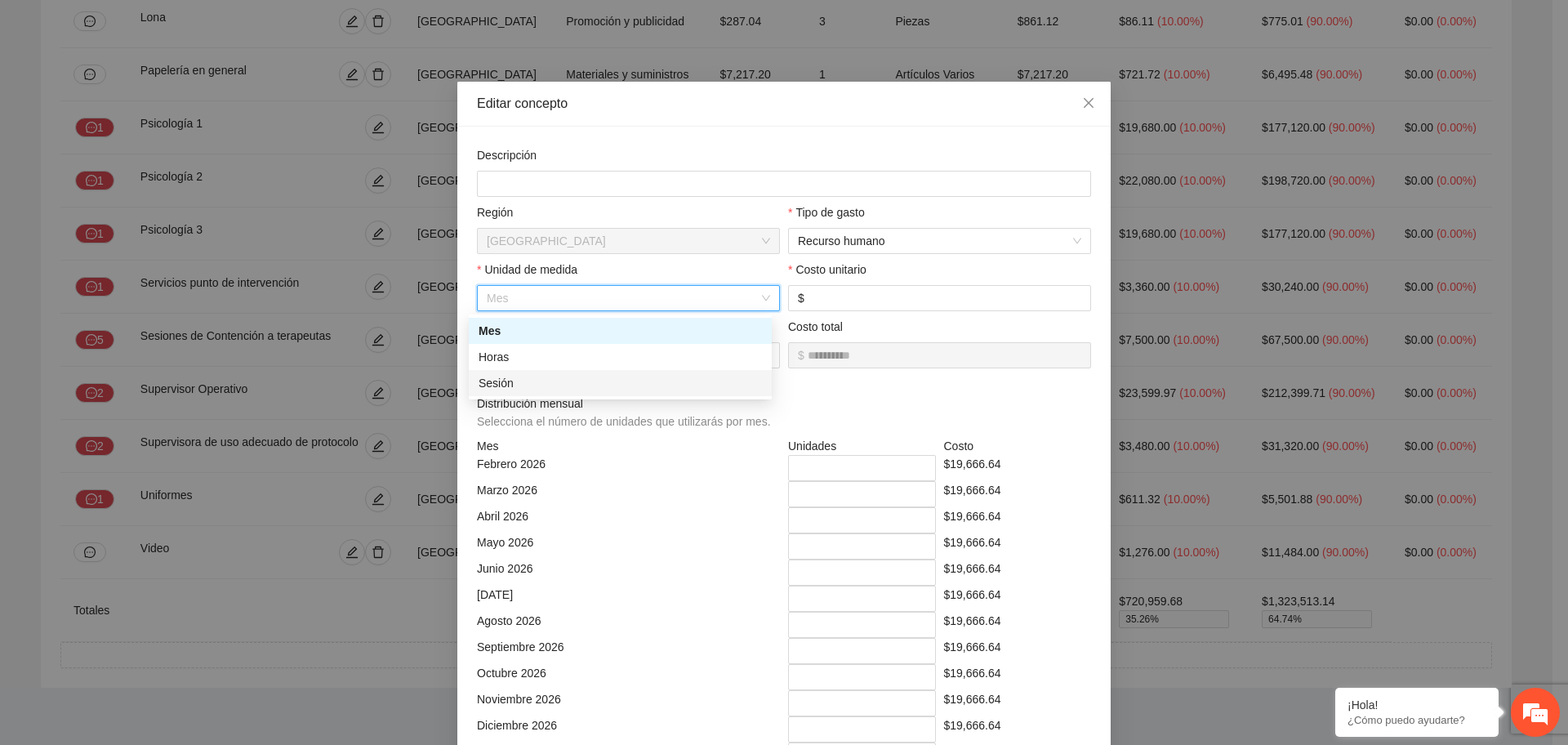
click at [660, 485] on div "Marzo 2026" at bounding box center [629, 495] width 312 height 27
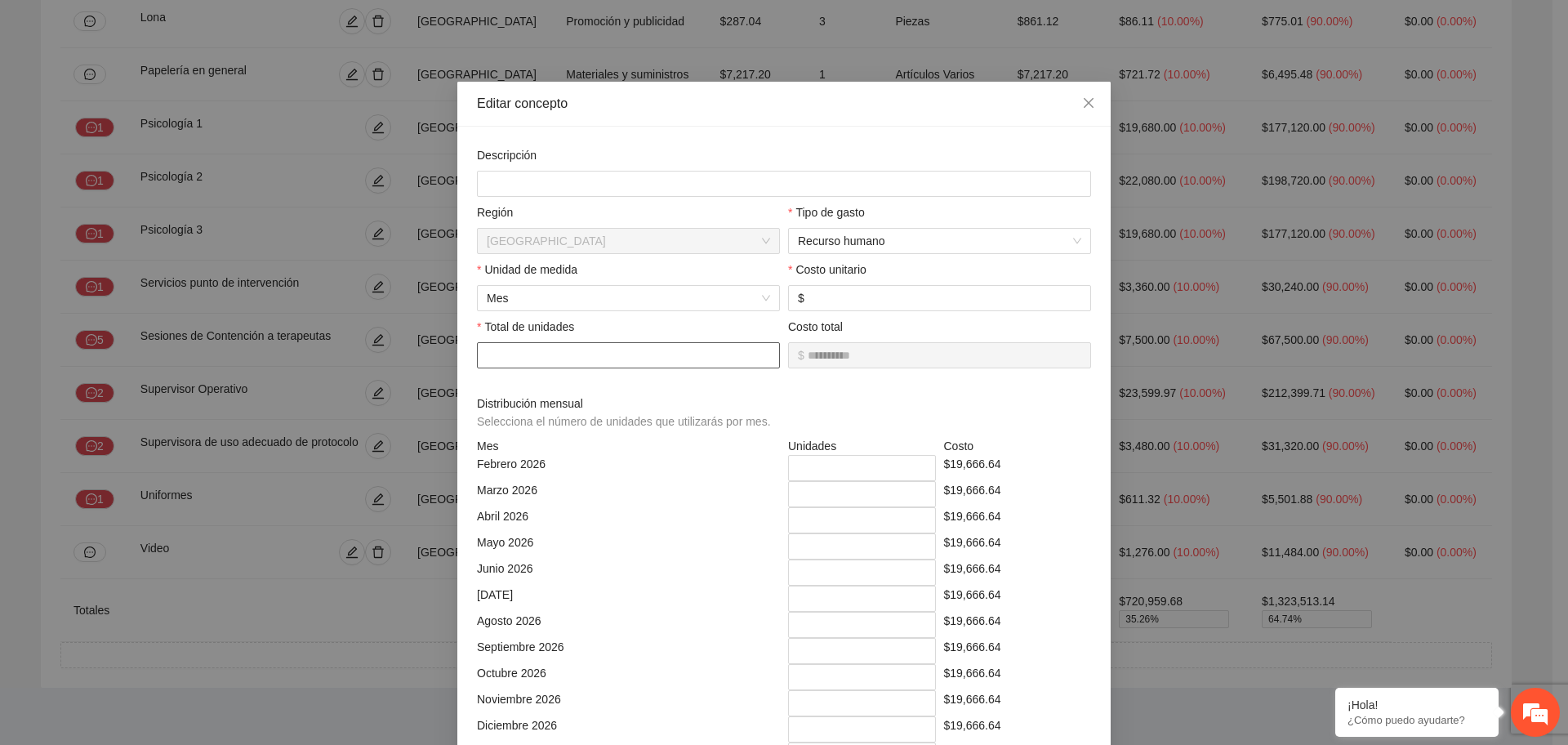
drag, startPoint x: 563, startPoint y: 358, endPoint x: 287, endPoint y: 373, distance: 276.4
click at [287, 373] on div "**********" at bounding box center [784, 372] width 1568 height 745
drag, startPoint x: 865, startPoint y: 298, endPoint x: 649, endPoint y: 294, distance: 216.0
click at [649, 294] on div "Descripción Región Chihuahua Tipo de gasto Recurso humano Unidad de medida Mes …" at bounding box center [784, 542] width 622 height 793
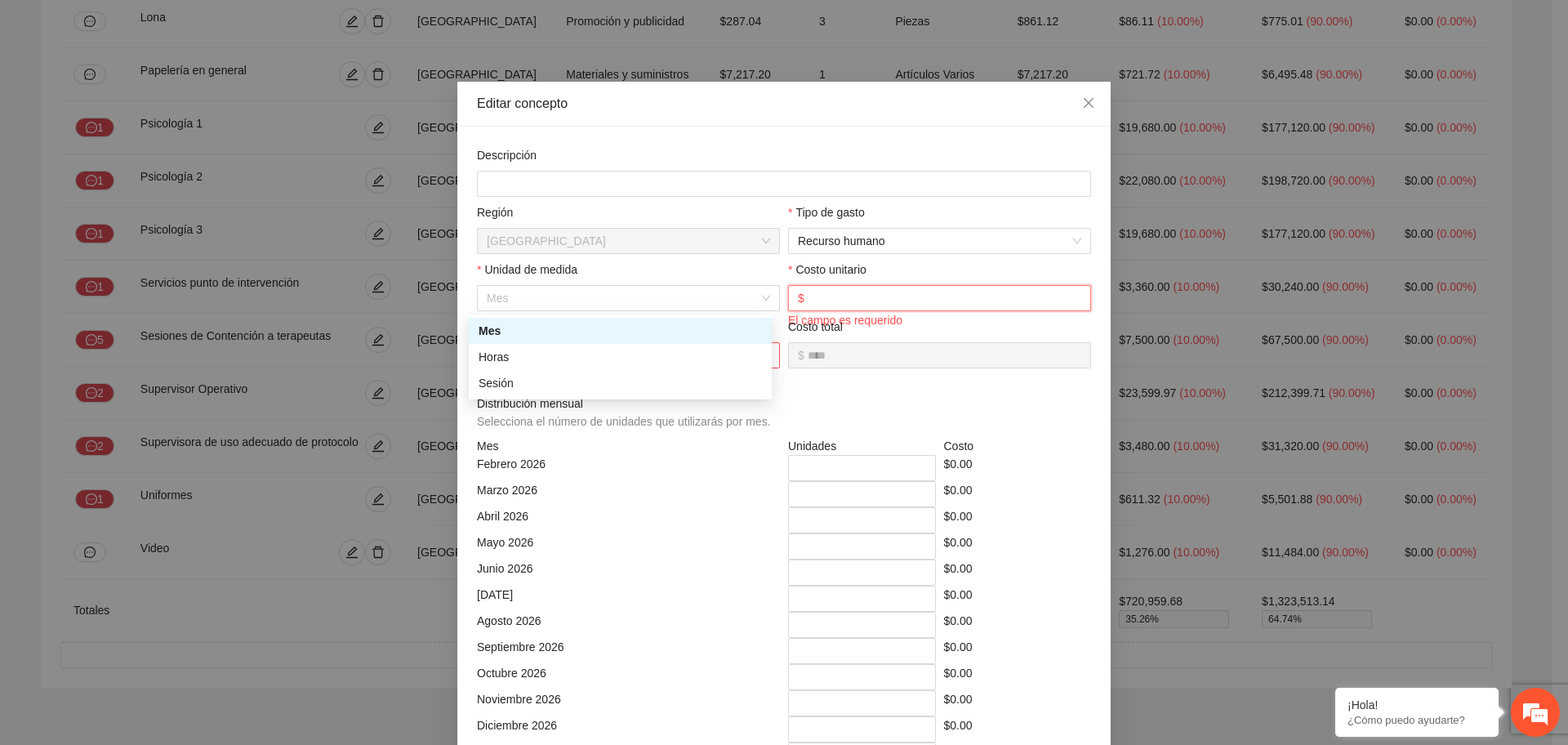
drag, startPoint x: 512, startPoint y: 296, endPoint x: 373, endPoint y: 297, distance: 139.0
click at [373, 297] on div "Editar concepto Descripción Región Chihuahua Tipo de gasto Recurso humano Unida…" at bounding box center [784, 372] width 1568 height 745
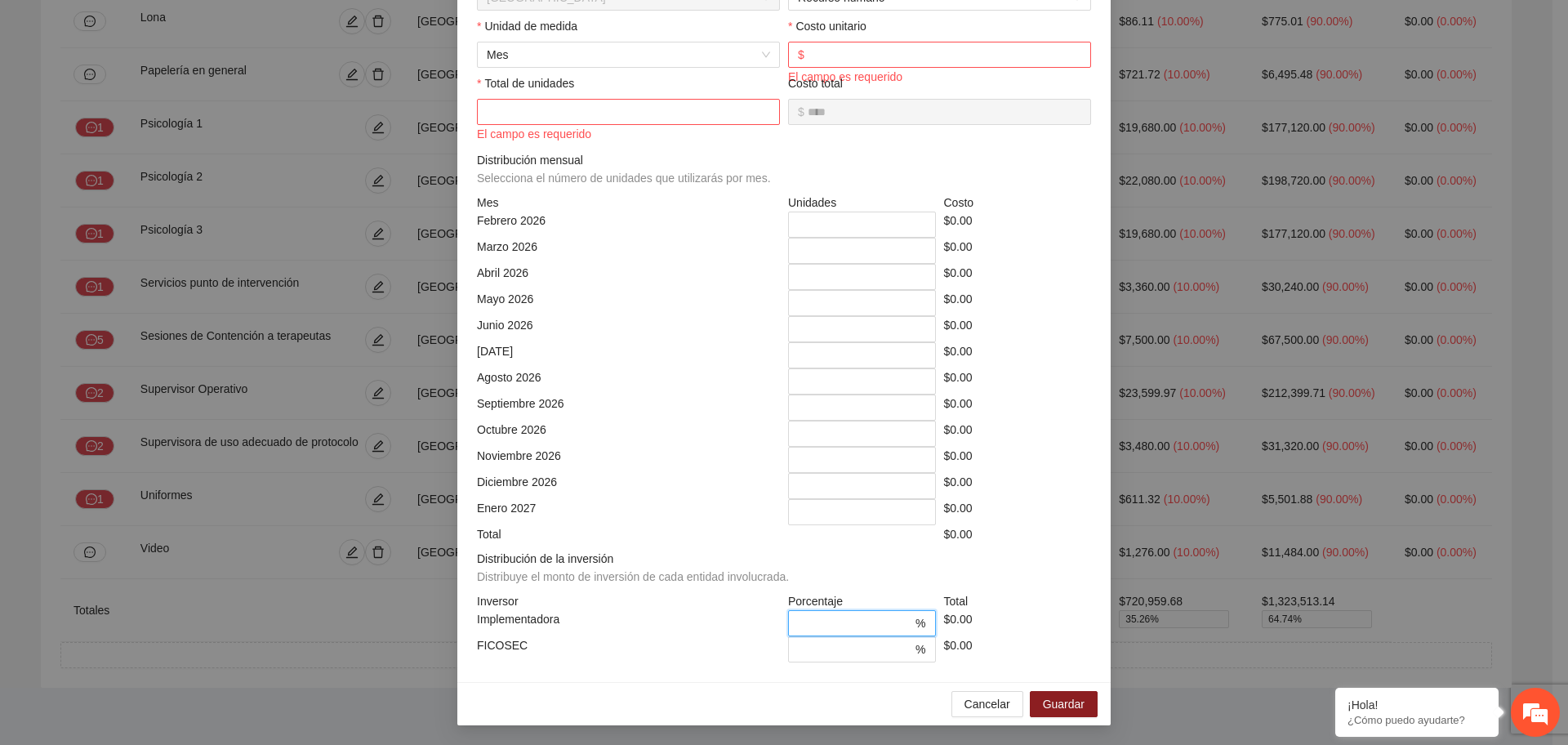
drag, startPoint x: 846, startPoint y: 612, endPoint x: 711, endPoint y: 612, distance: 135.0
click at [711, 612] on div "Implementadora ** % $0.00" at bounding box center [784, 623] width 622 height 27
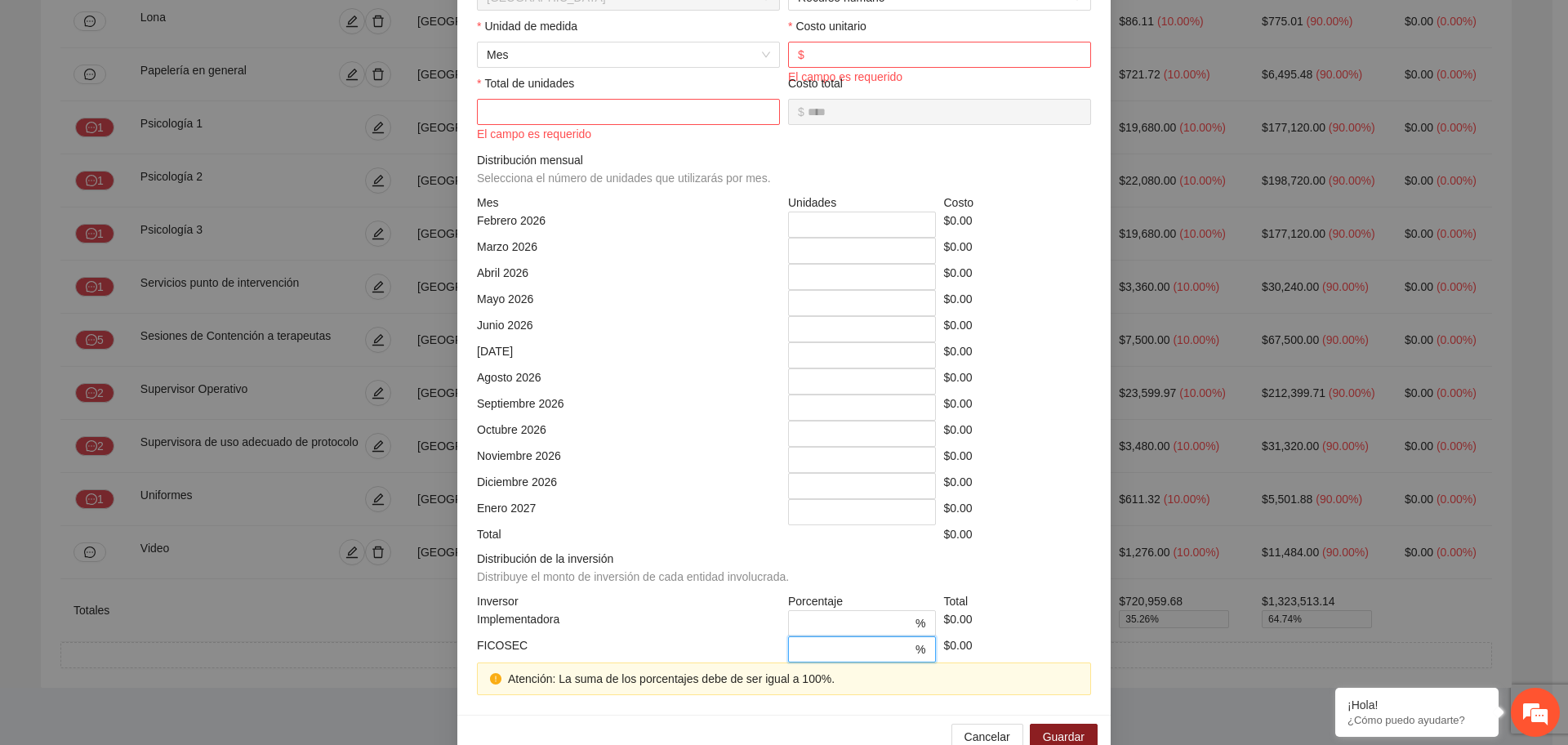
drag, startPoint x: 827, startPoint y: 655, endPoint x: 544, endPoint y: 648, distance: 283.1
click at [543, 651] on div "FICOSEC ** % $0.00" at bounding box center [784, 649] width 622 height 27
click at [912, 230] on input "*" at bounding box center [863, 225] width 148 height 27
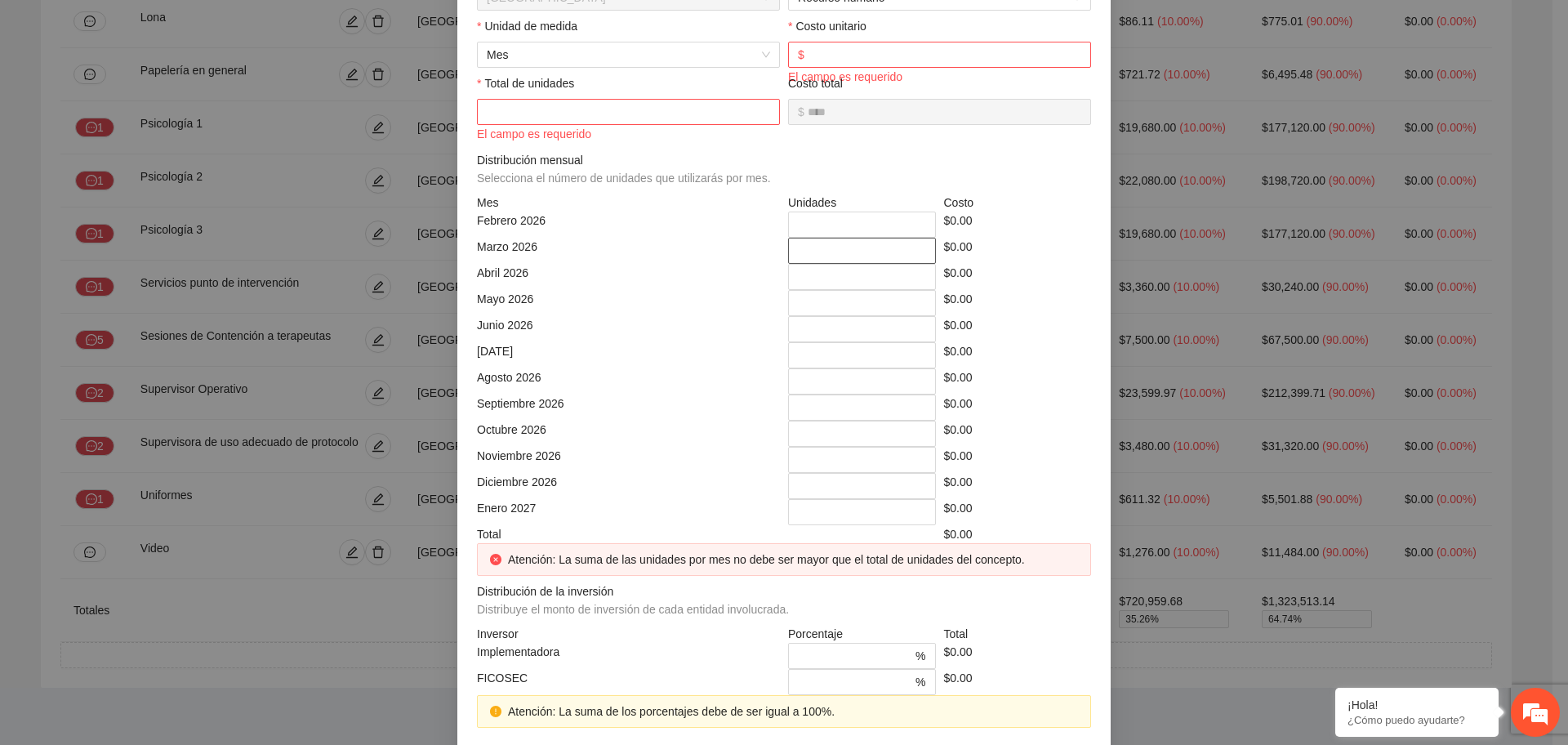
click at [907, 261] on input "*" at bounding box center [863, 250] width 148 height 27
click at [914, 254] on input "*" at bounding box center [863, 250] width 148 height 27
click at [914, 279] on input "*" at bounding box center [863, 277] width 148 height 27
click at [909, 309] on input "*" at bounding box center [863, 303] width 148 height 27
click at [910, 334] on input "*" at bounding box center [863, 329] width 148 height 27
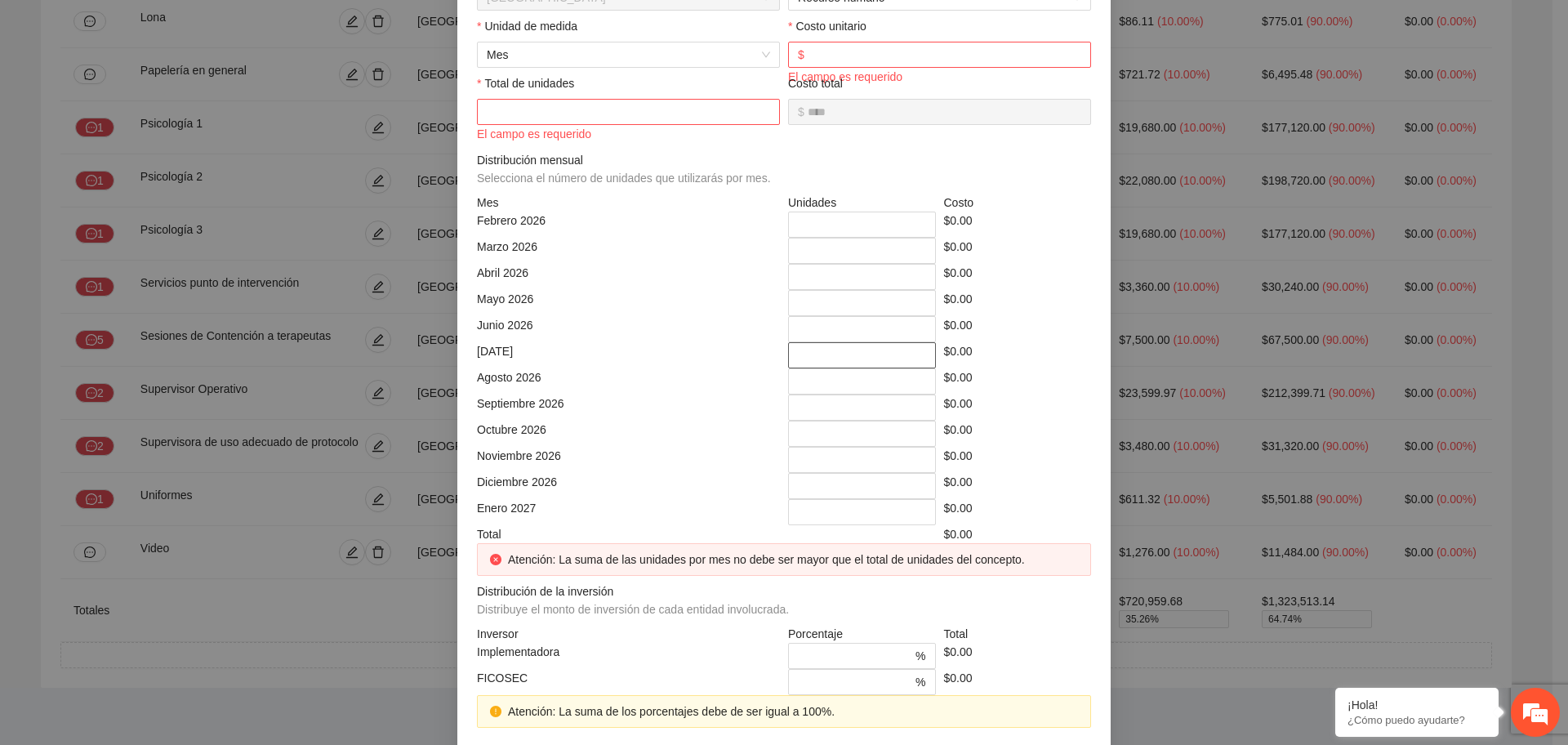
click at [918, 353] on input "*" at bounding box center [863, 356] width 148 height 27
click at [912, 361] on input "*" at bounding box center [863, 356] width 148 height 27
click at [908, 385] on input "*" at bounding box center [863, 381] width 148 height 27
click at [911, 410] on input "*" at bounding box center [863, 408] width 148 height 27
click at [916, 441] on input "*" at bounding box center [863, 433] width 148 height 27
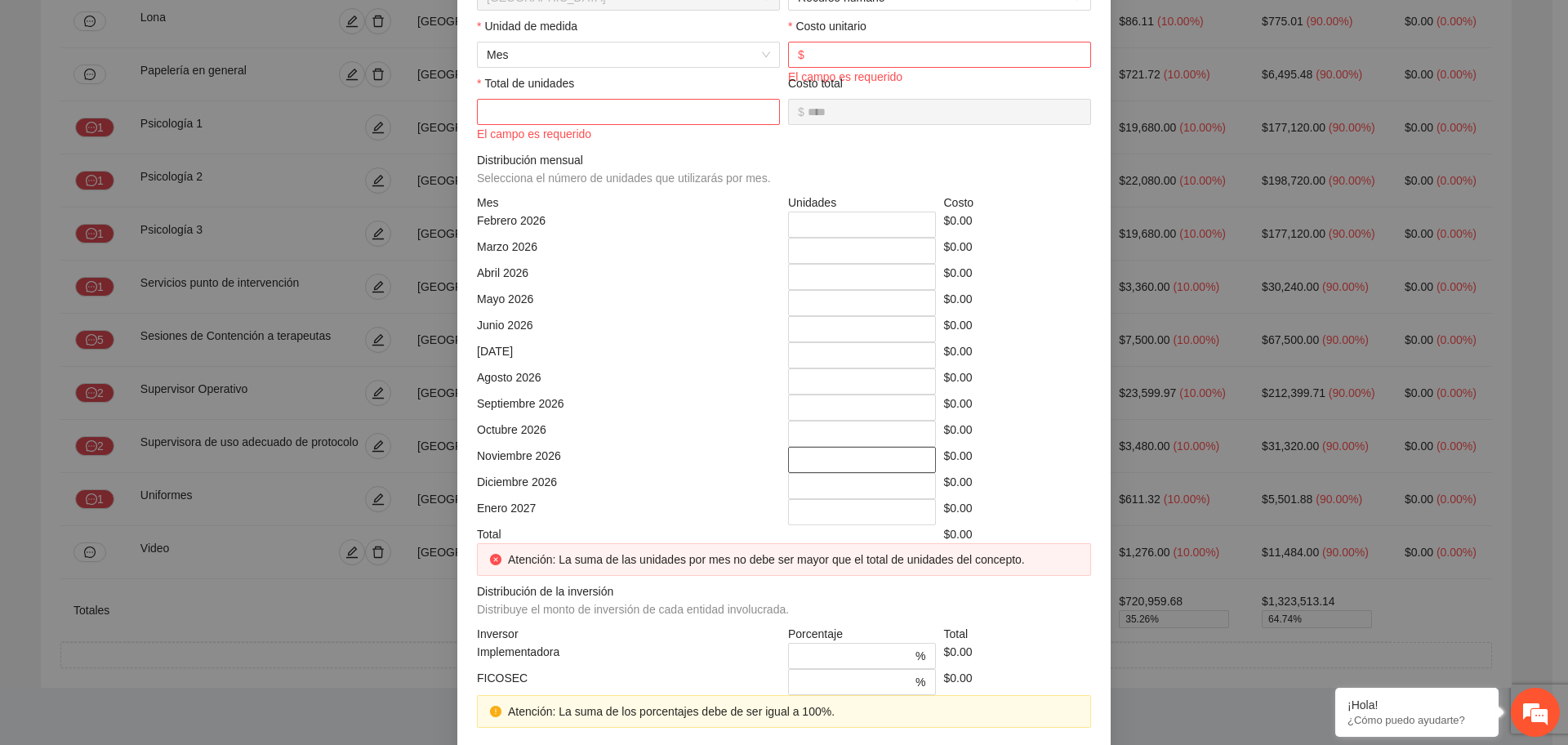
click at [913, 462] on input "*" at bounding box center [863, 460] width 148 height 27
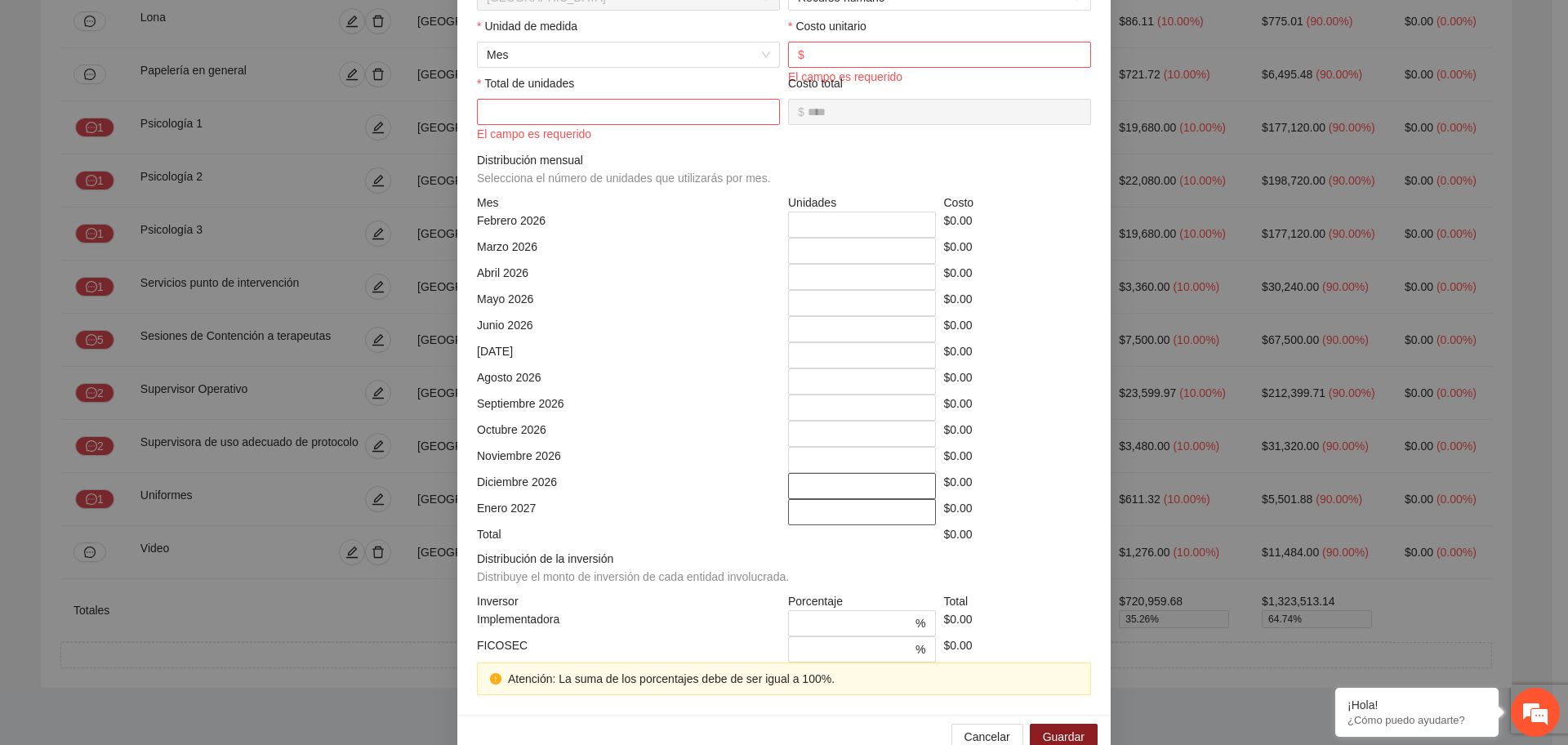
drag, startPoint x: 912, startPoint y: 488, endPoint x: 909, endPoint y: 502, distance: 14.3
click at [912, 489] on input "*" at bounding box center [863, 486] width 148 height 27
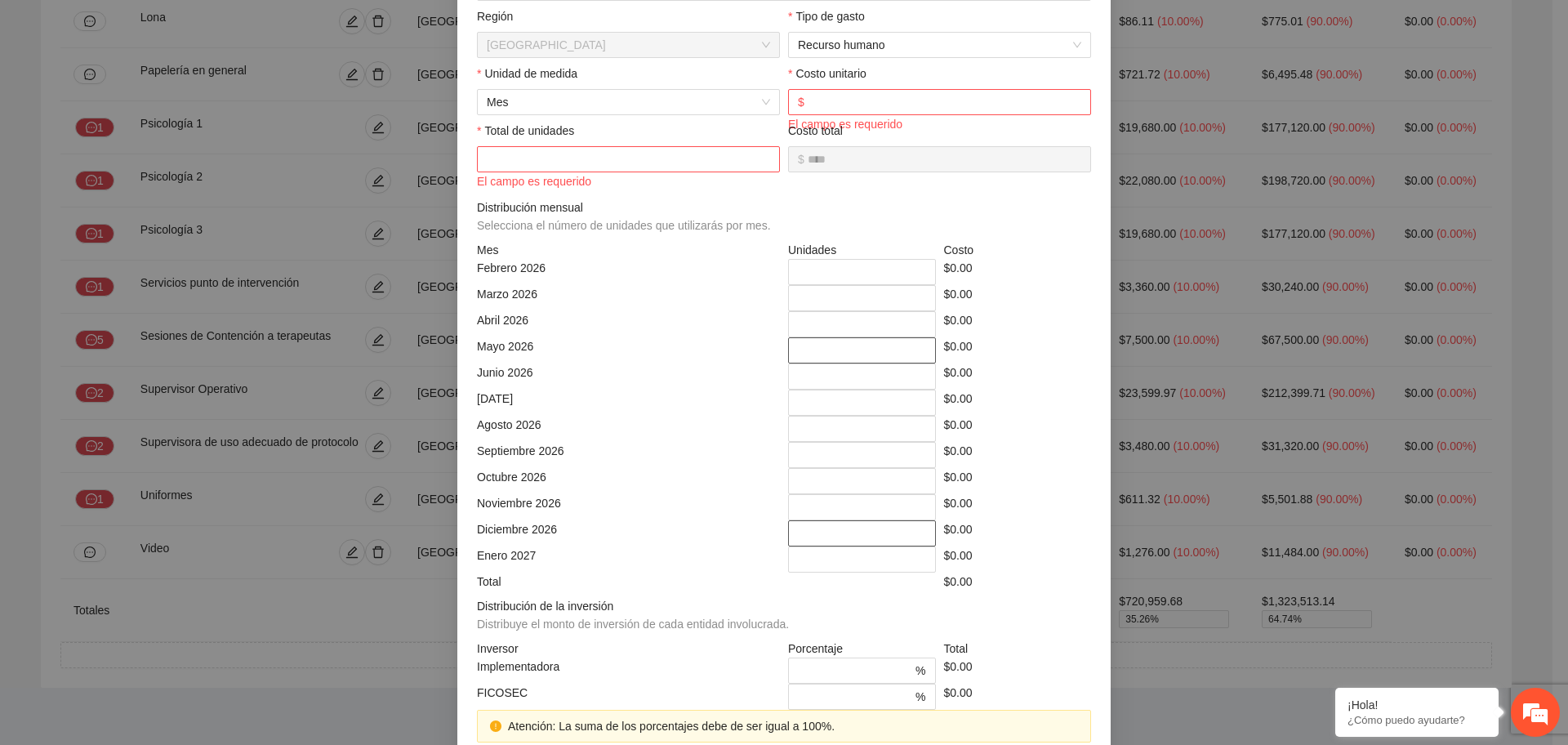
scroll to position [276, 0]
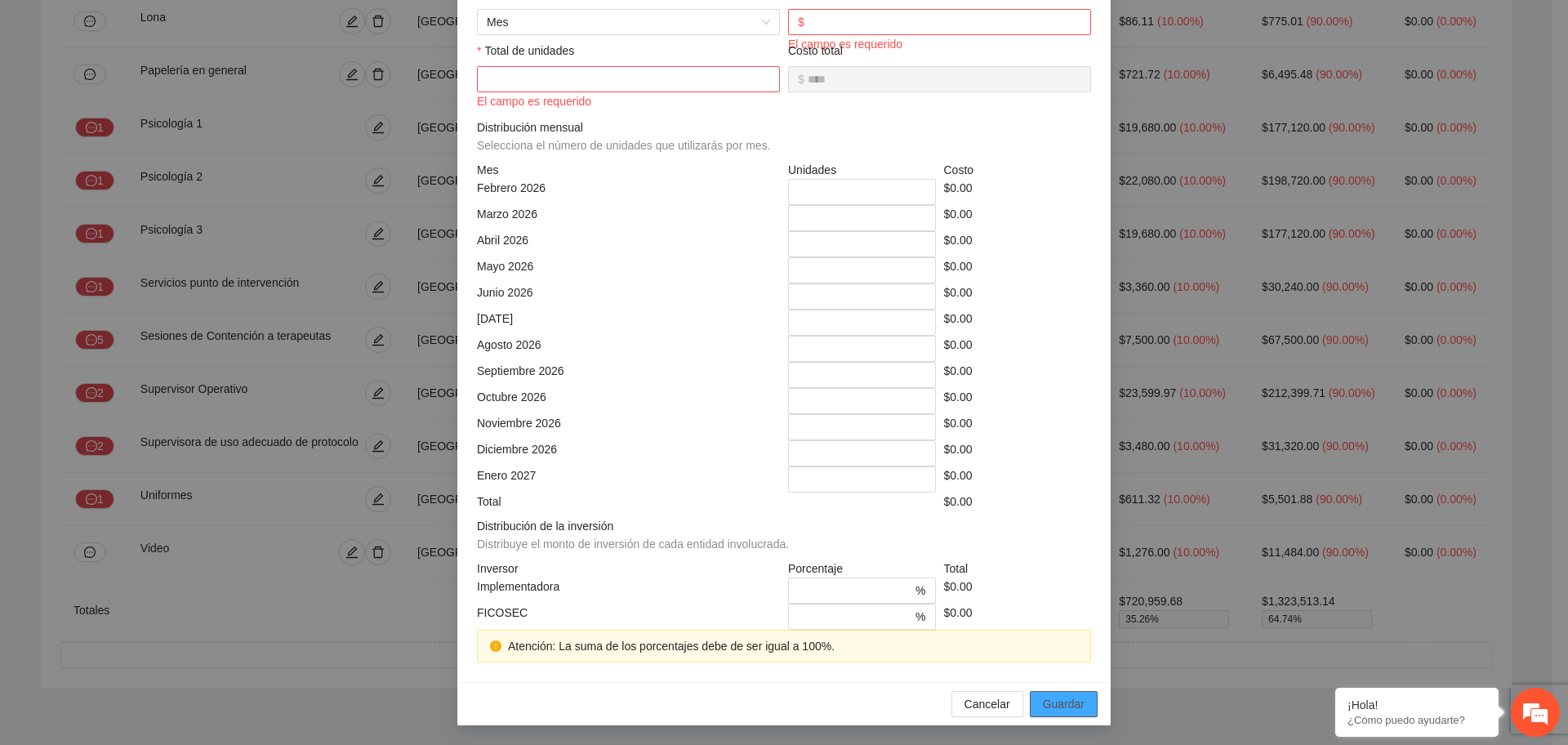
click at [1083, 702] on button "Guardar" at bounding box center [1064, 704] width 68 height 27
click at [958, 704] on button "Cancelar" at bounding box center [987, 704] width 72 height 27
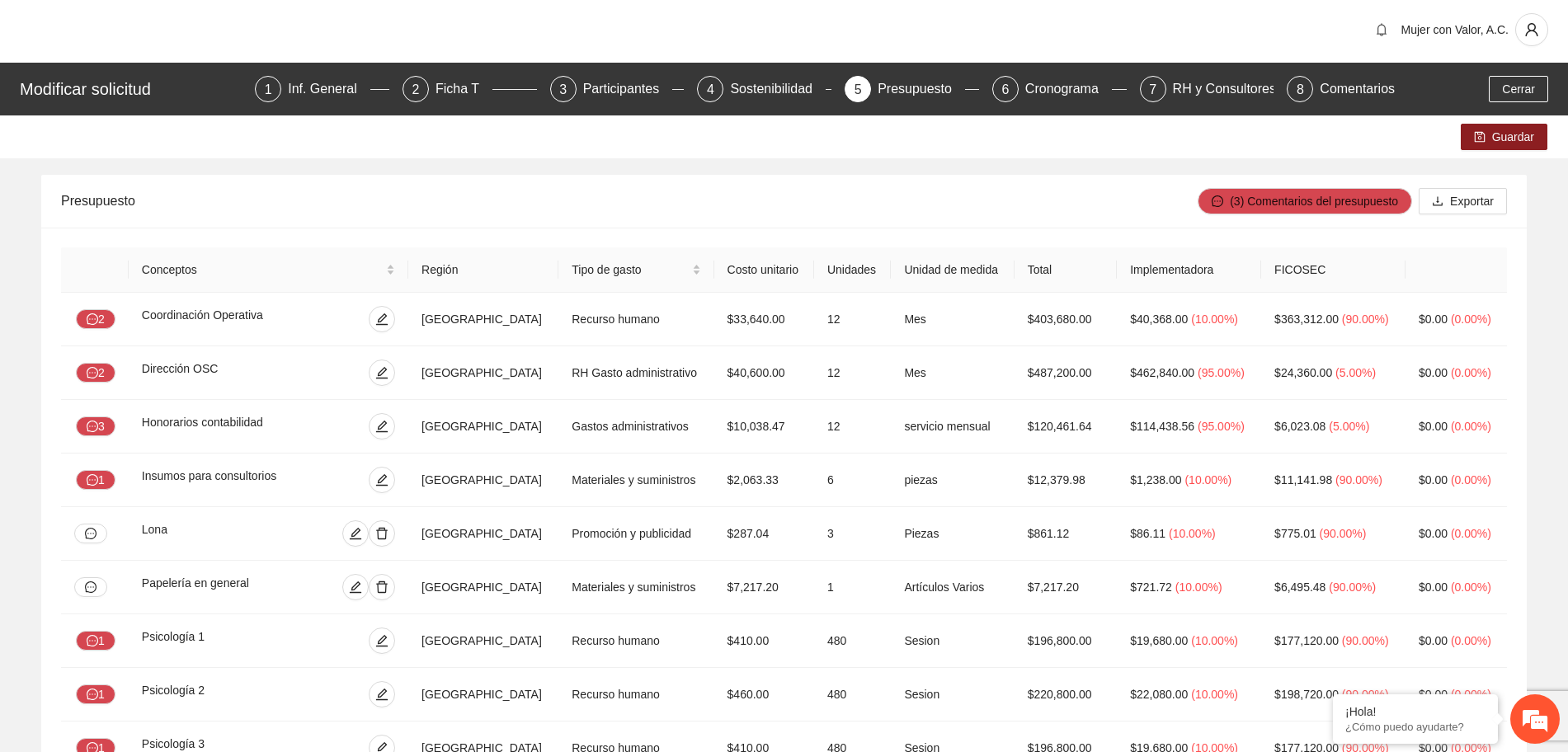
scroll to position [0, 0]
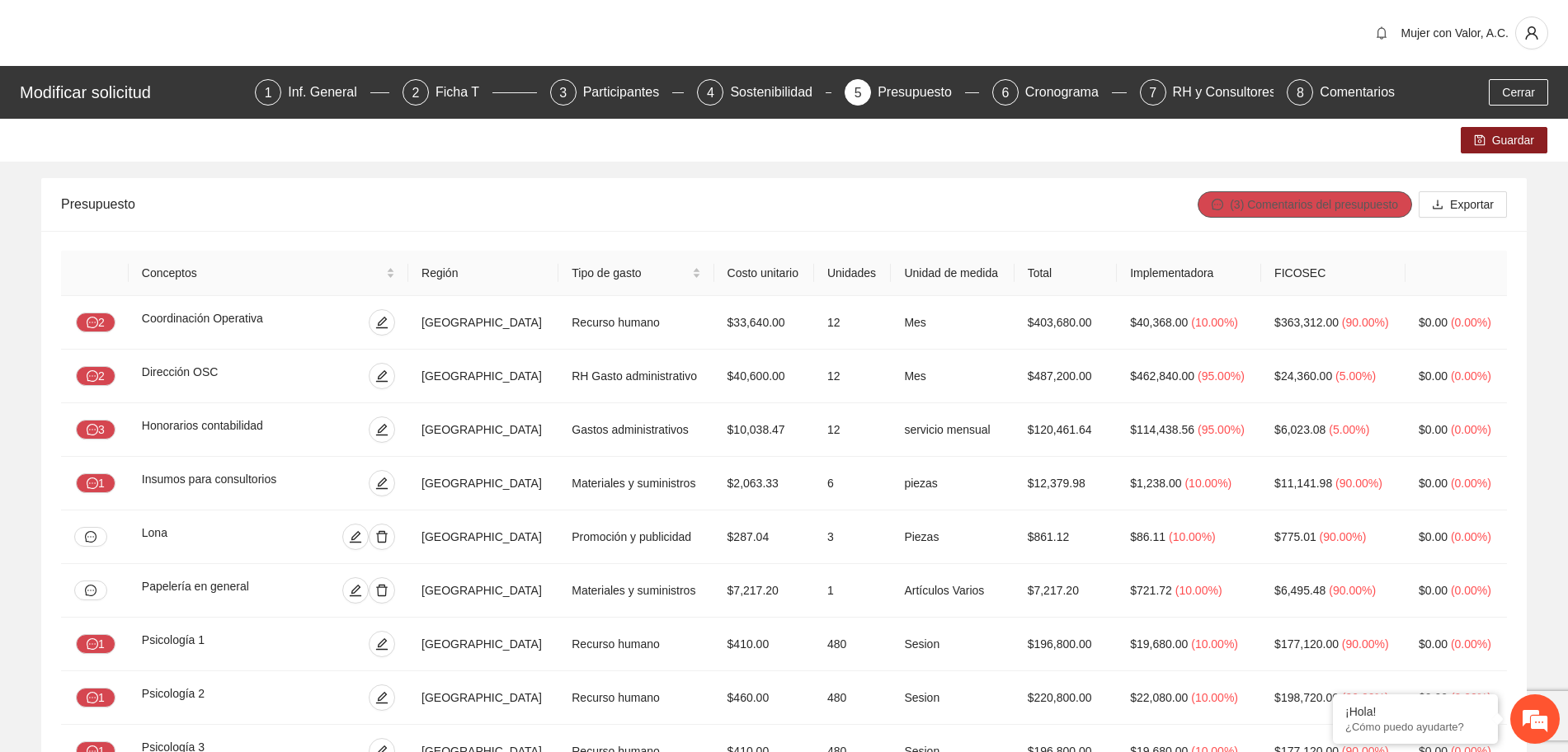
click at [1347, 200] on span "(3) Comentarios del presupuesto" at bounding box center [1314, 205] width 168 height 18
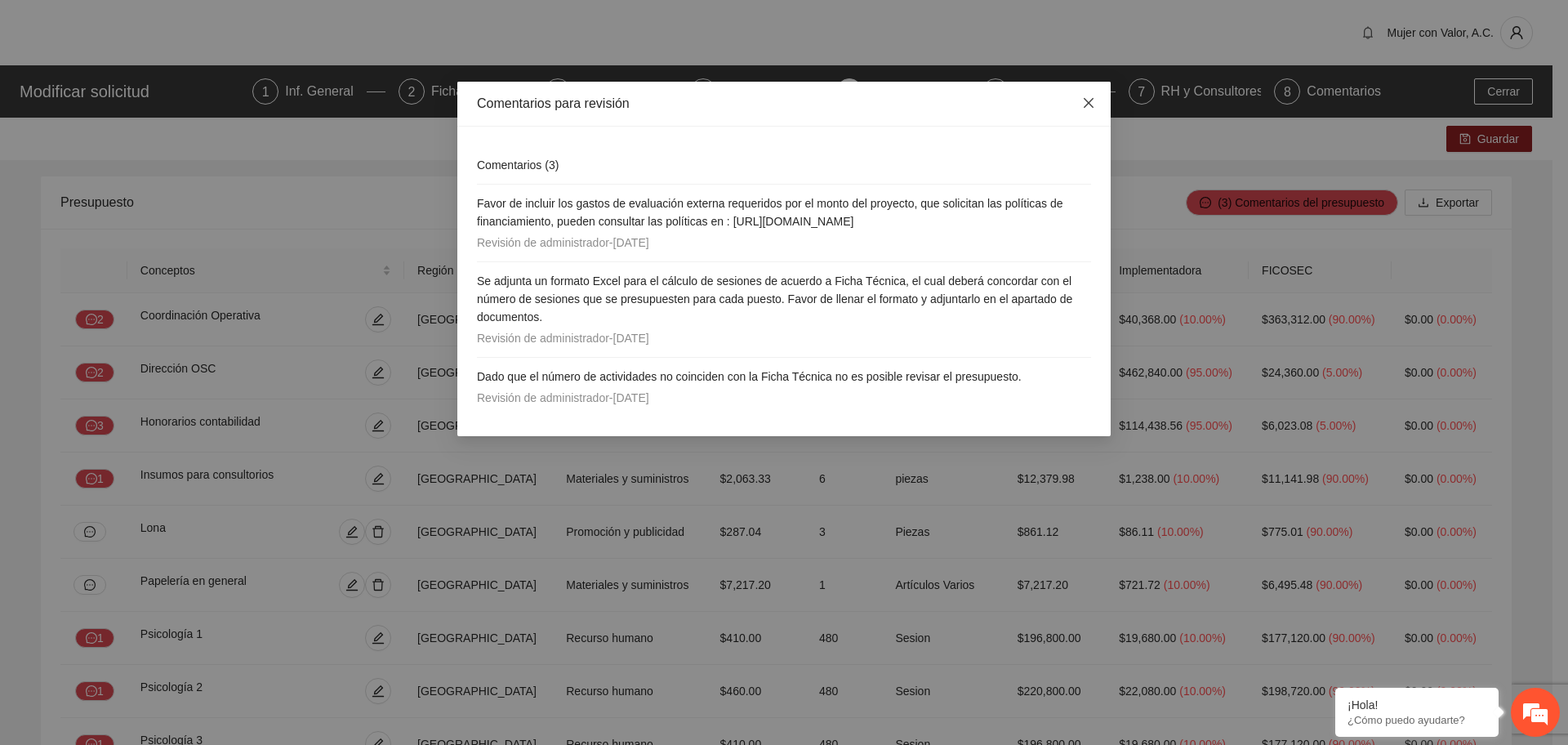
click at [1088, 106] on icon "close" at bounding box center [1089, 102] width 13 height 13
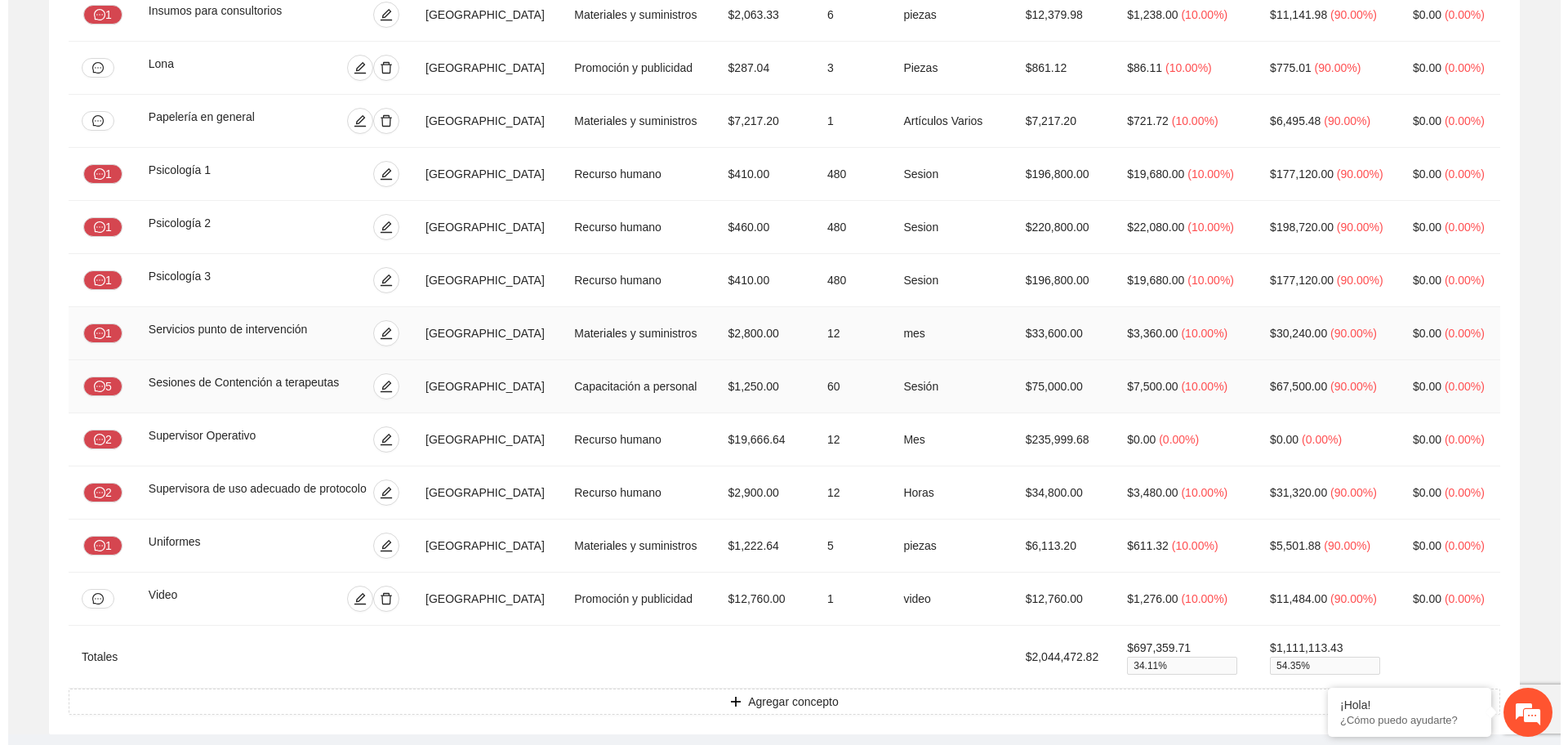
scroll to position [516, 0]
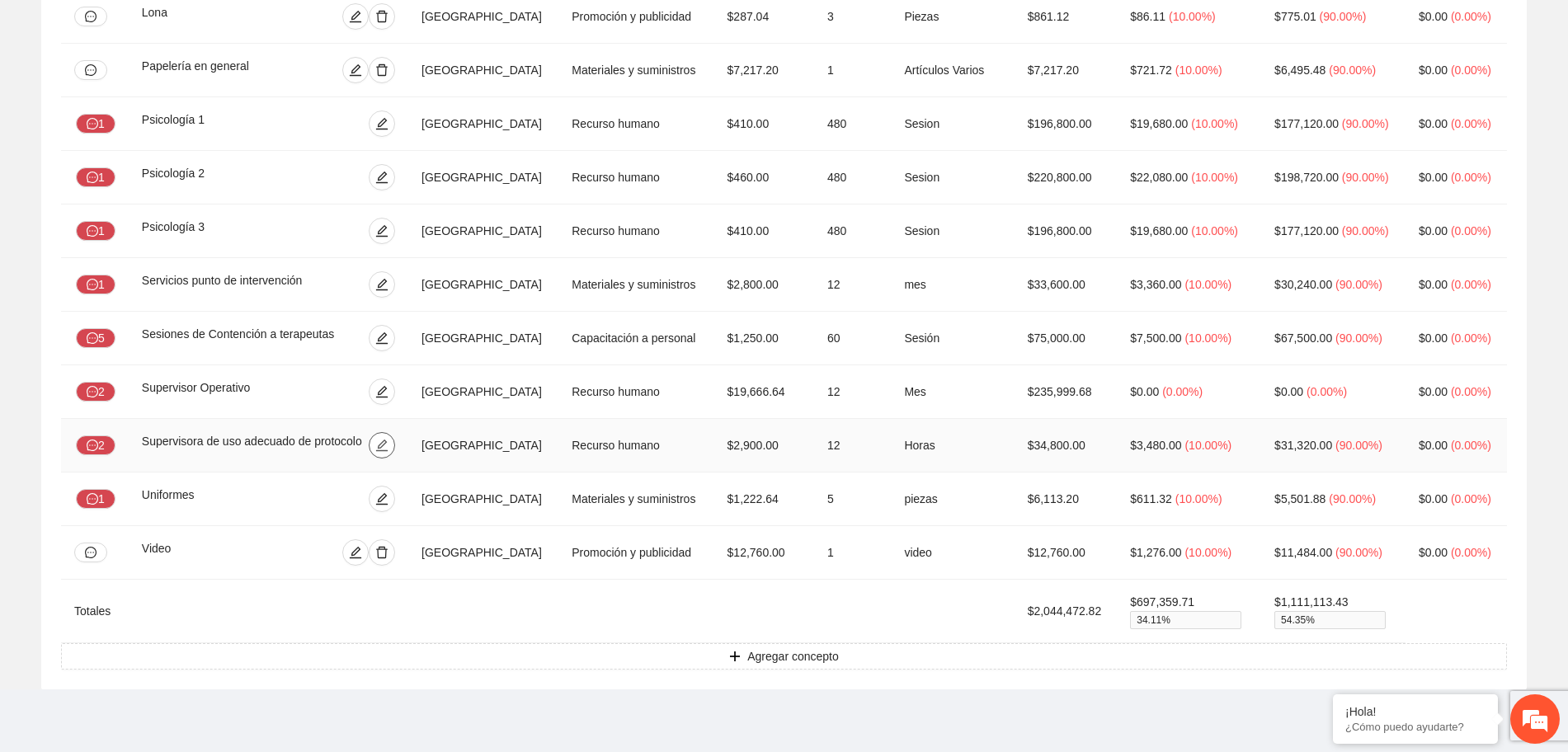
click at [395, 438] on button "button" at bounding box center [382, 445] width 27 height 27
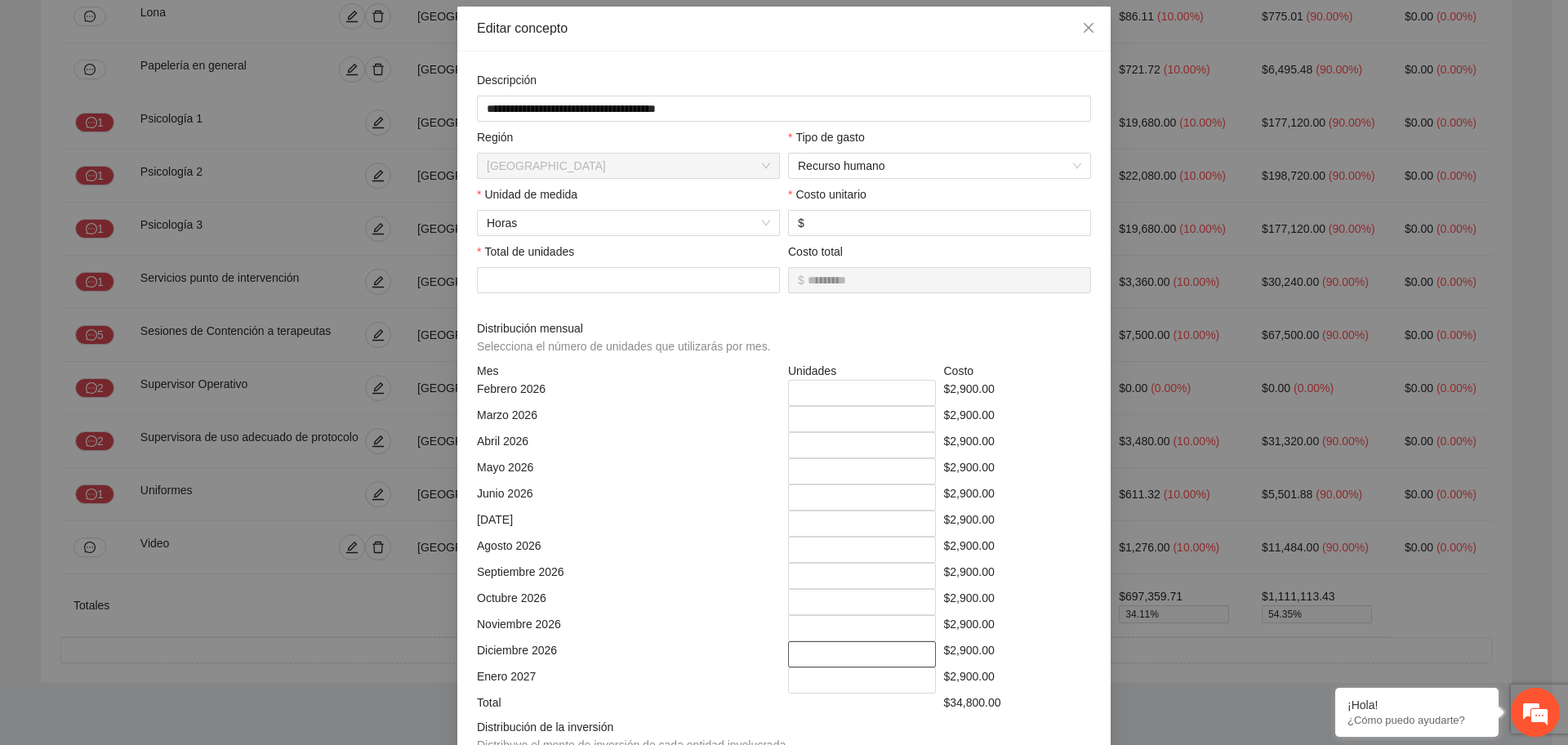
scroll to position [0, 0]
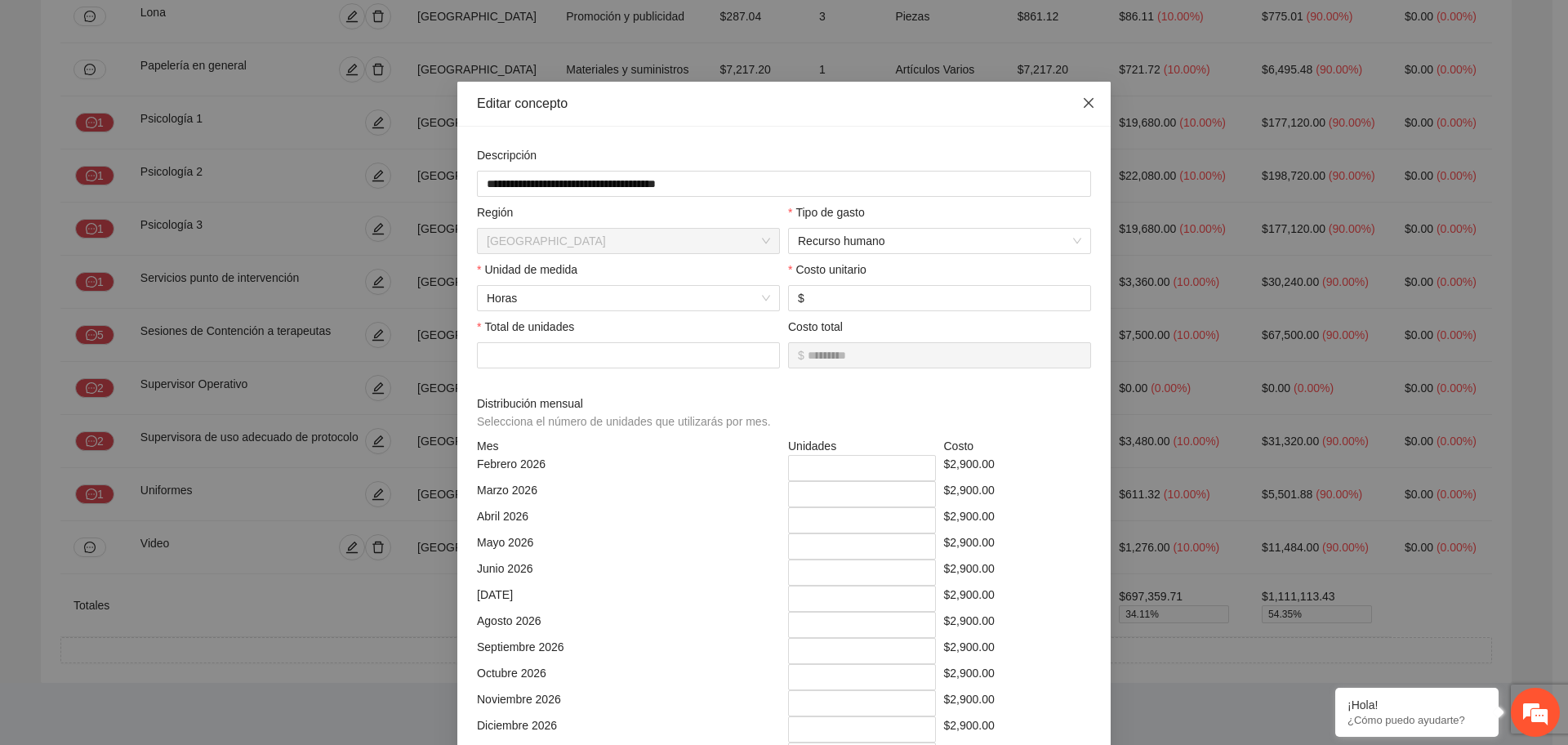
click at [1073, 105] on span "Close" at bounding box center [1089, 103] width 44 height 44
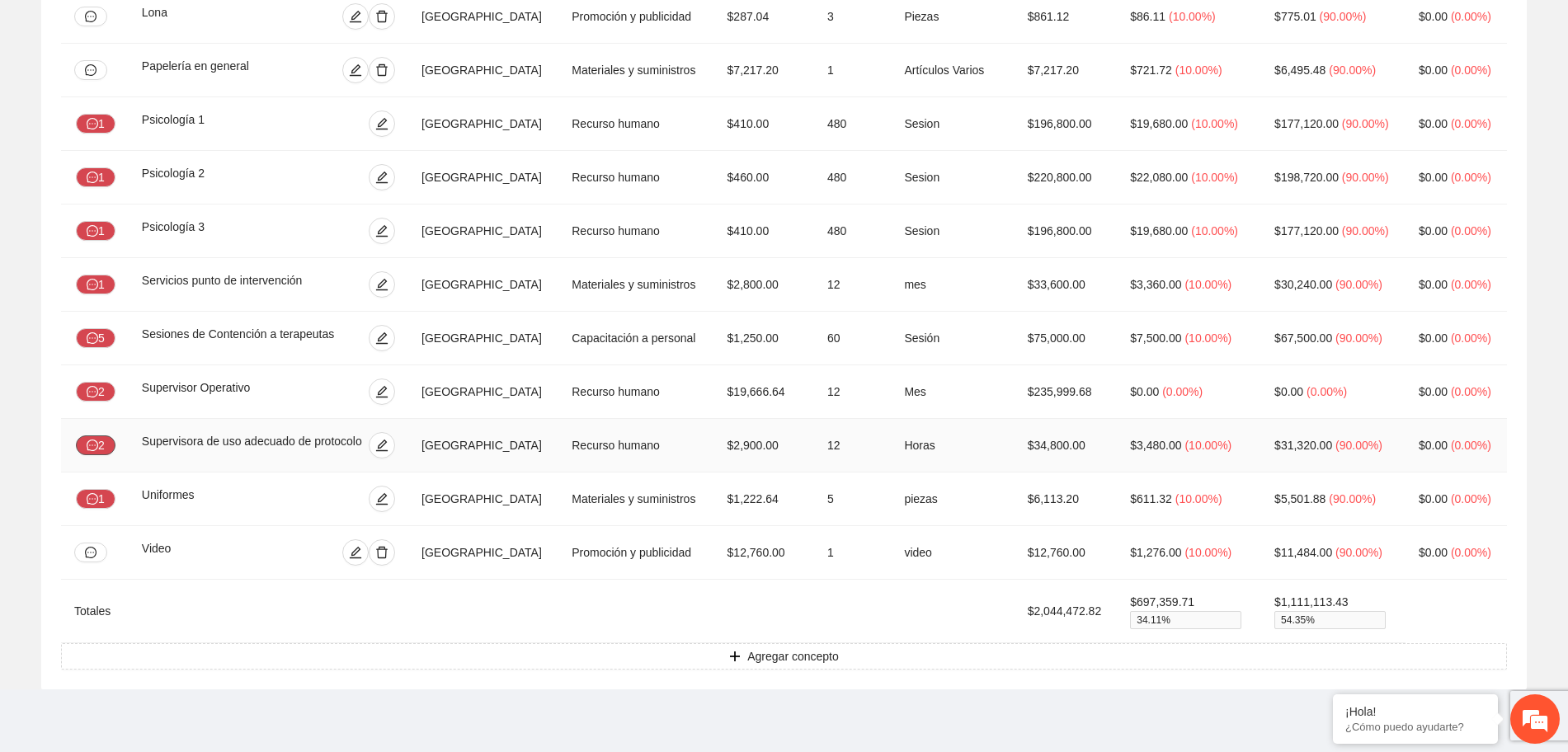
click at [108, 445] on button "2" at bounding box center [95, 445] width 40 height 19
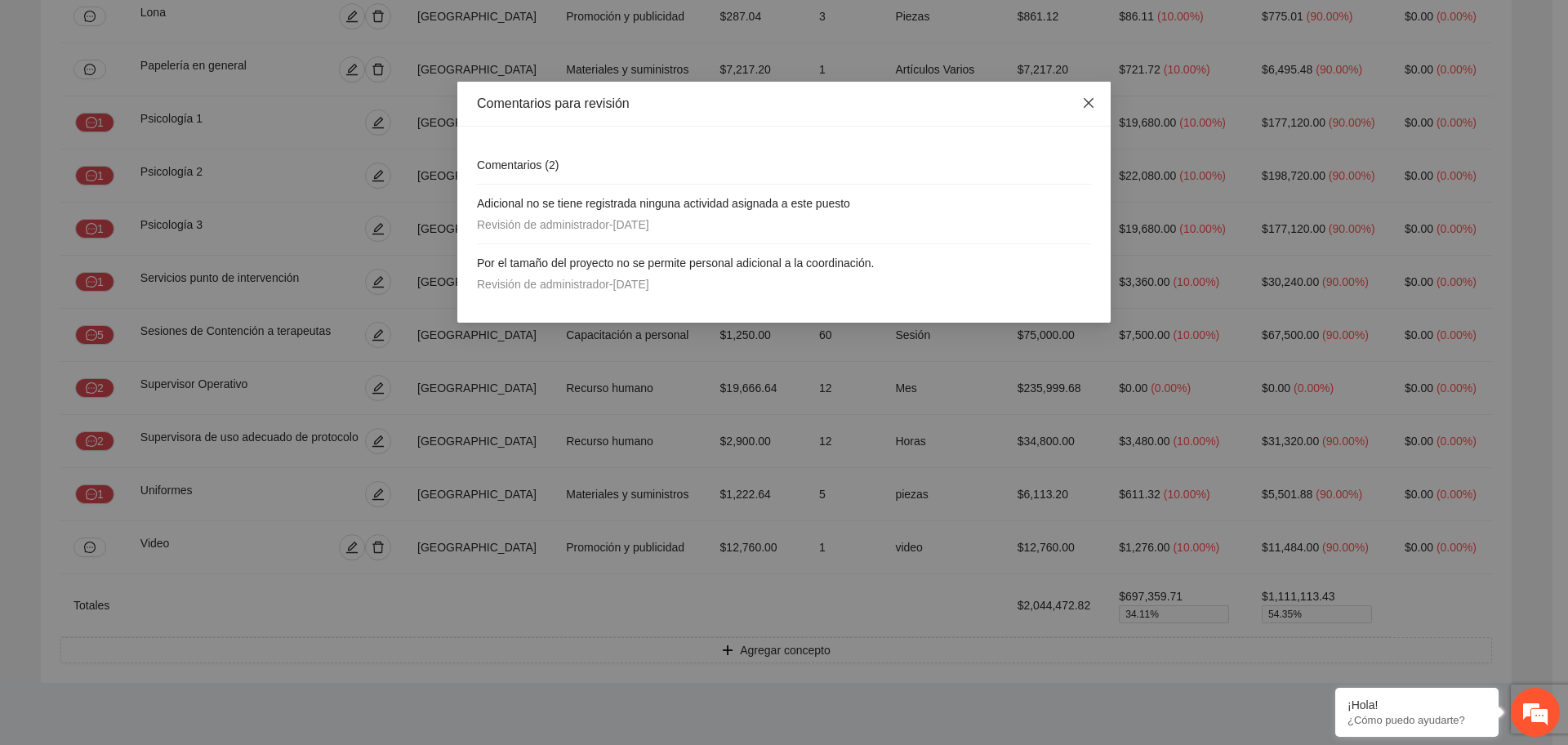
click at [1091, 101] on icon "close" at bounding box center [1088, 102] width 10 height 10
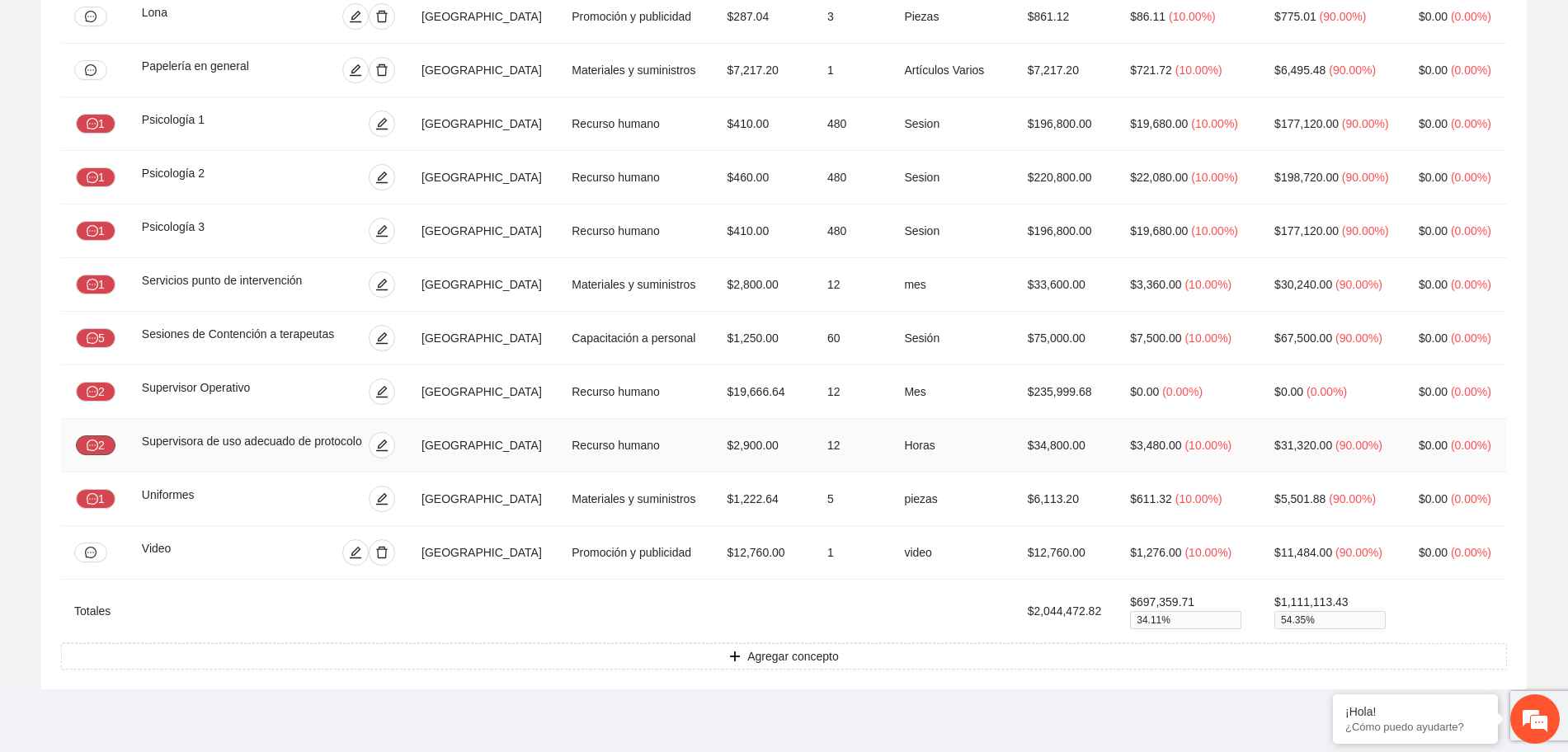
click at [98, 447] on icon "message" at bounding box center [92, 445] width 12 height 12
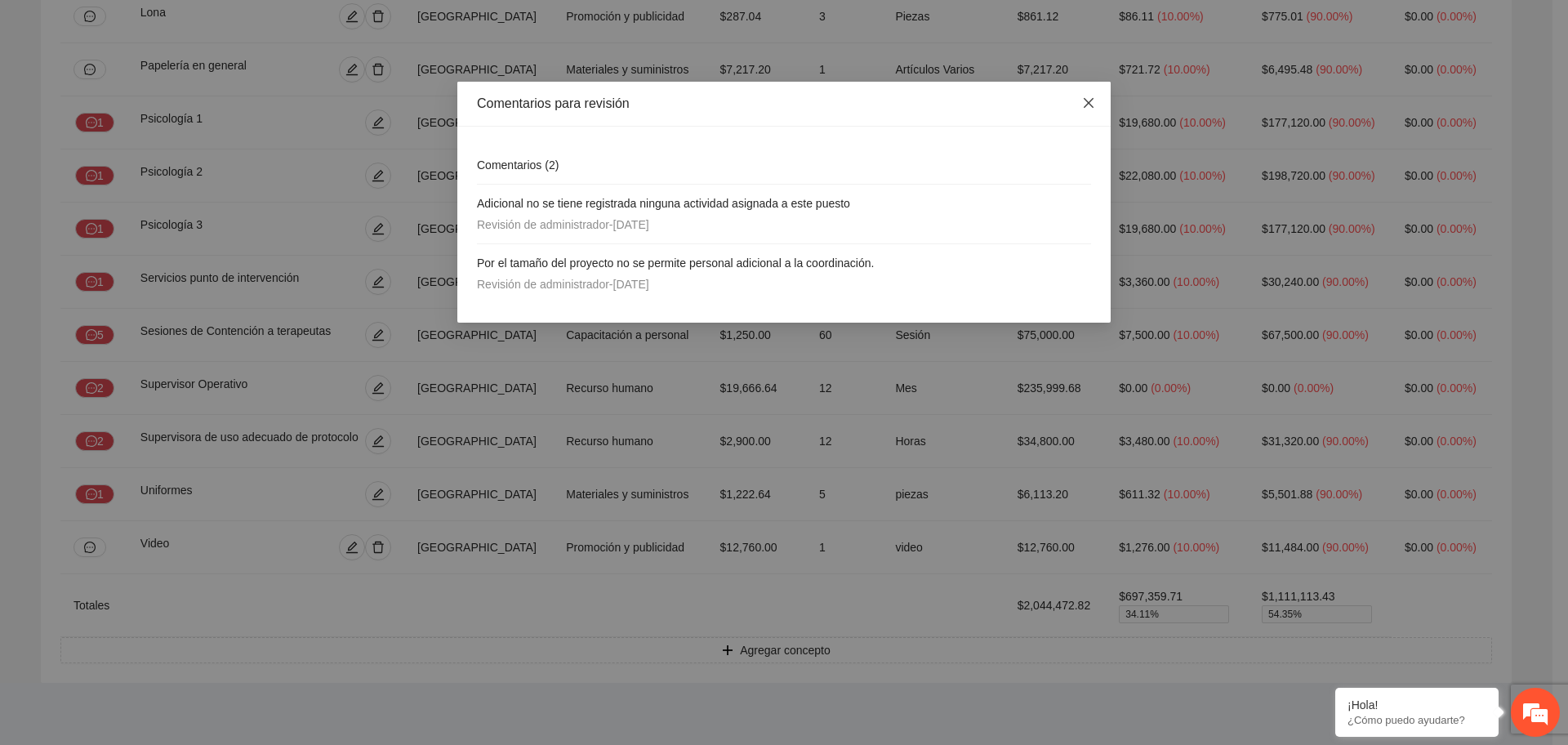
click at [1090, 100] on icon "close" at bounding box center [1089, 102] width 13 height 13
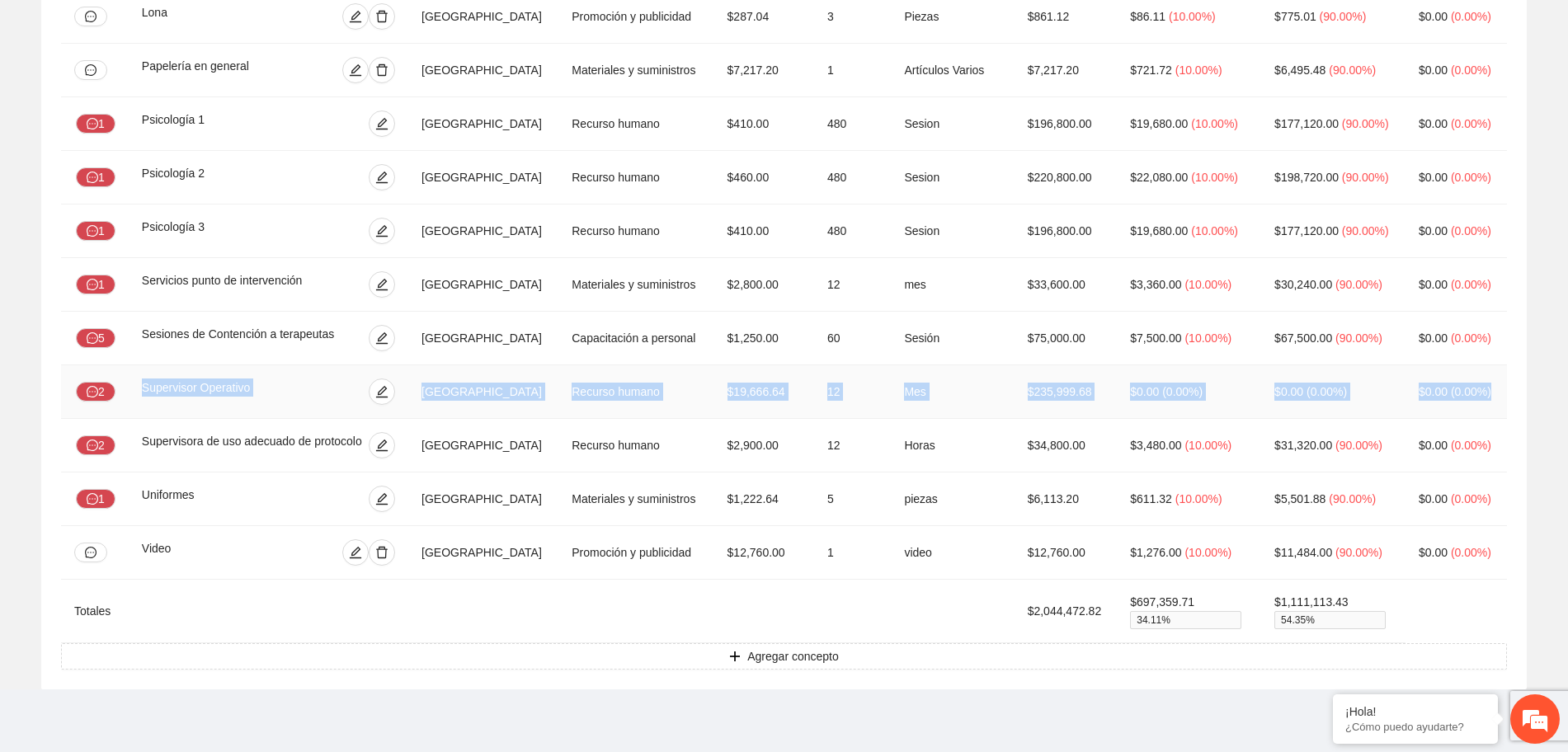
drag, startPoint x: 147, startPoint y: 392, endPoint x: 1489, endPoint y: 375, distance: 1342.1
click at [1489, 375] on tr "2 Supervisor Operativo Chihuahua Recurso humano $19,666.64 12 Mes $235,999.68 $…" at bounding box center [784, 392] width 1446 height 54
click at [389, 391] on icon "edit" at bounding box center [382, 391] width 13 height 13
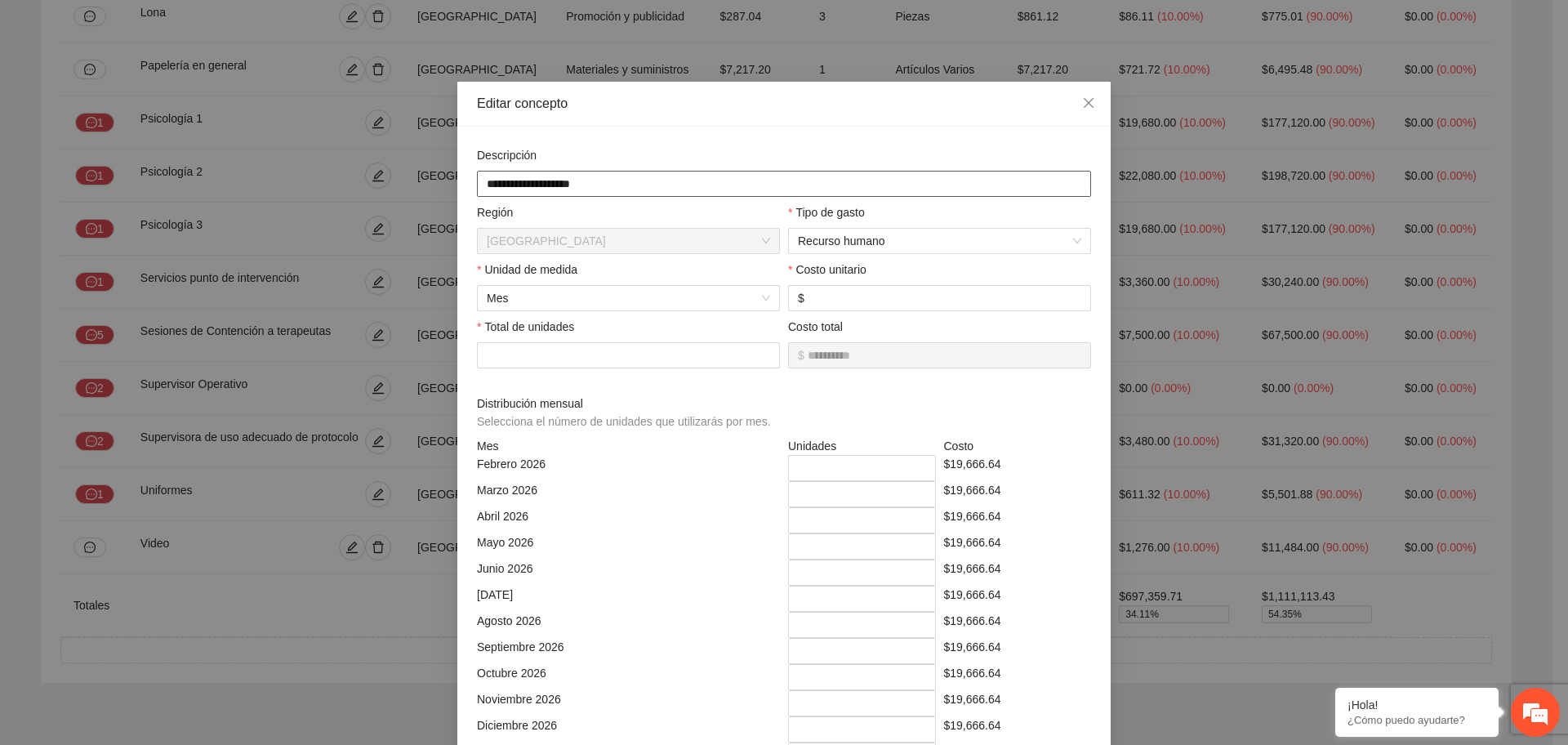
drag, startPoint x: 949, startPoint y: 186, endPoint x: 358, endPoint y: 231, distance: 592.7
click at [371, 222] on div "**********" at bounding box center [784, 372] width 1568 height 745
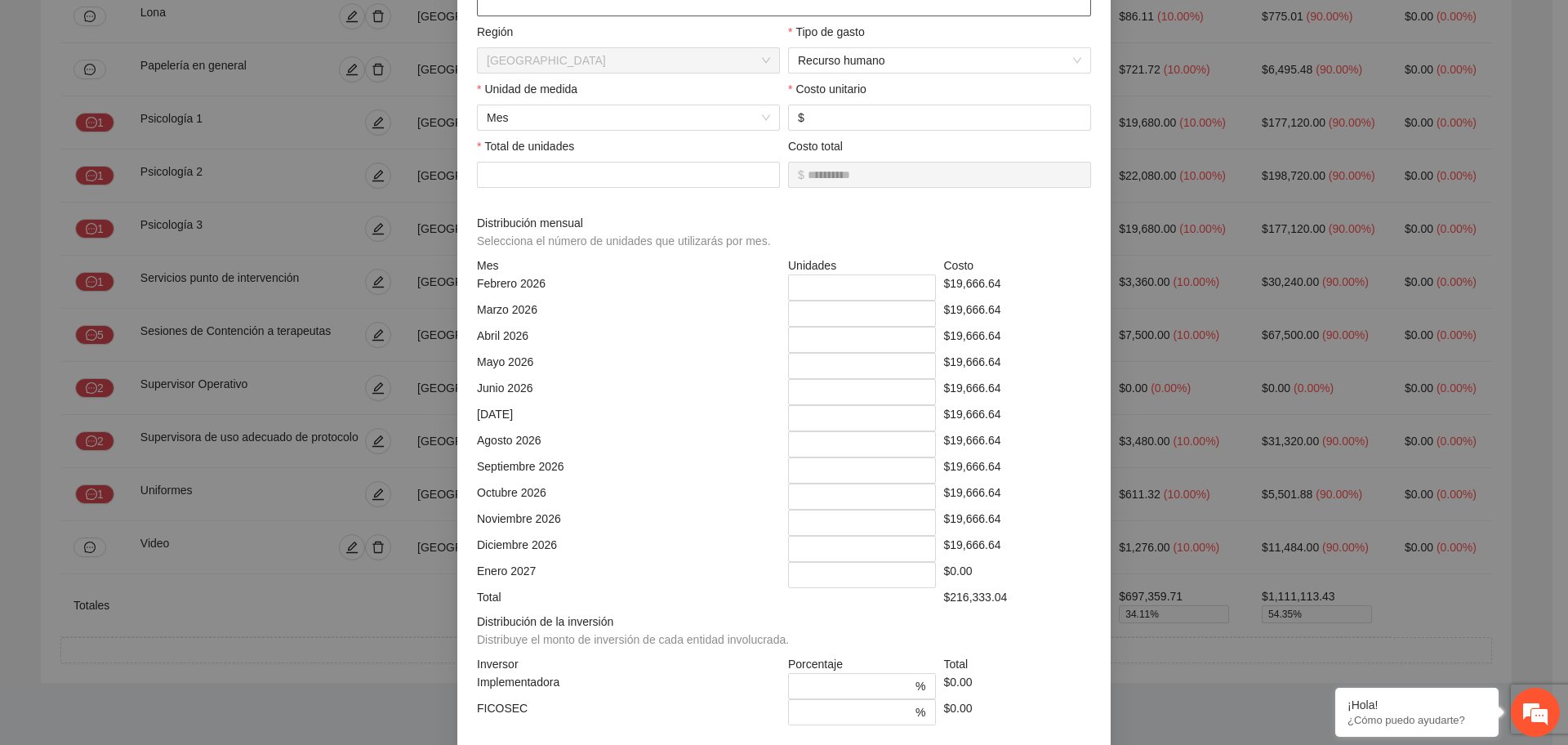
scroll to position [243, 0]
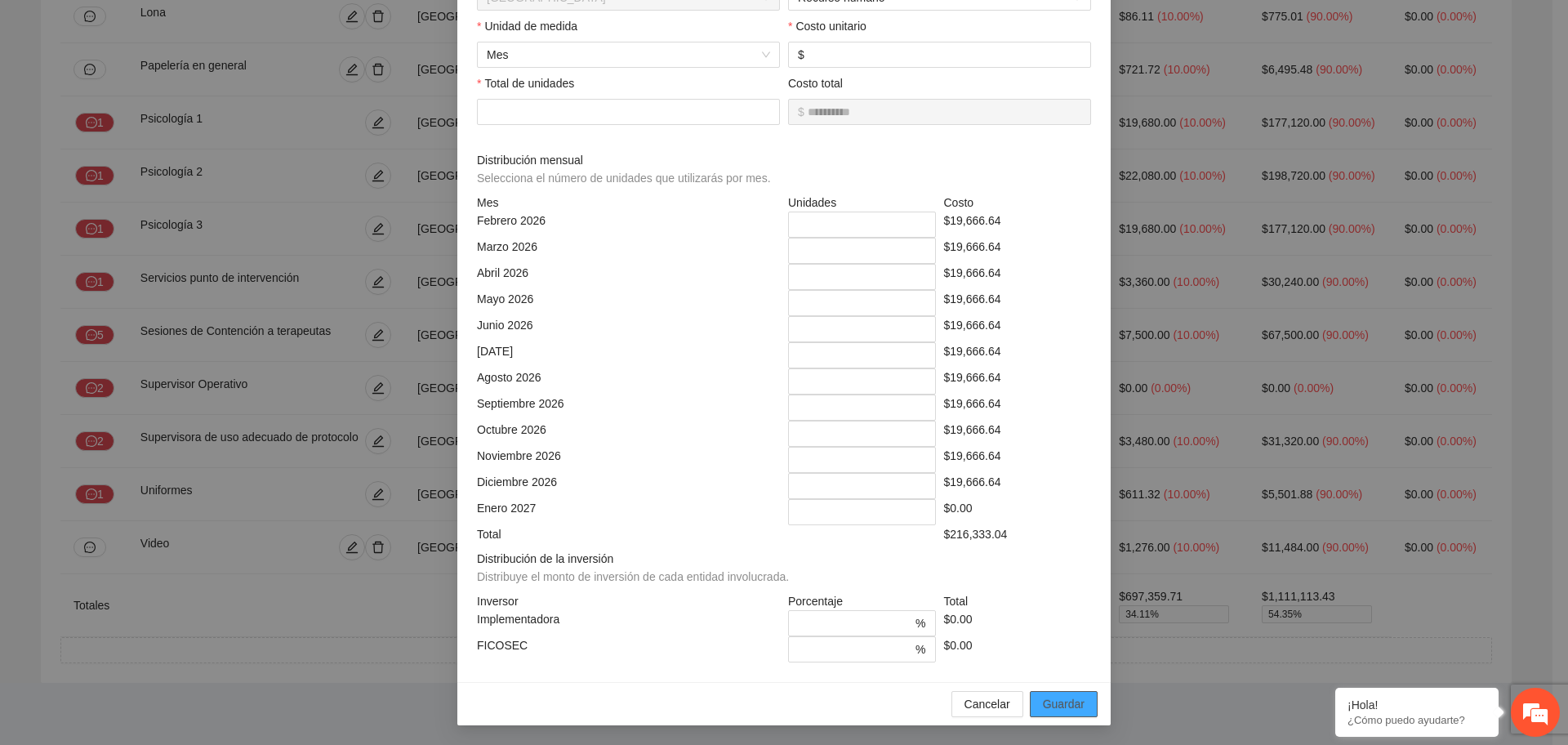
click at [1044, 694] on button "Guardar" at bounding box center [1064, 704] width 68 height 27
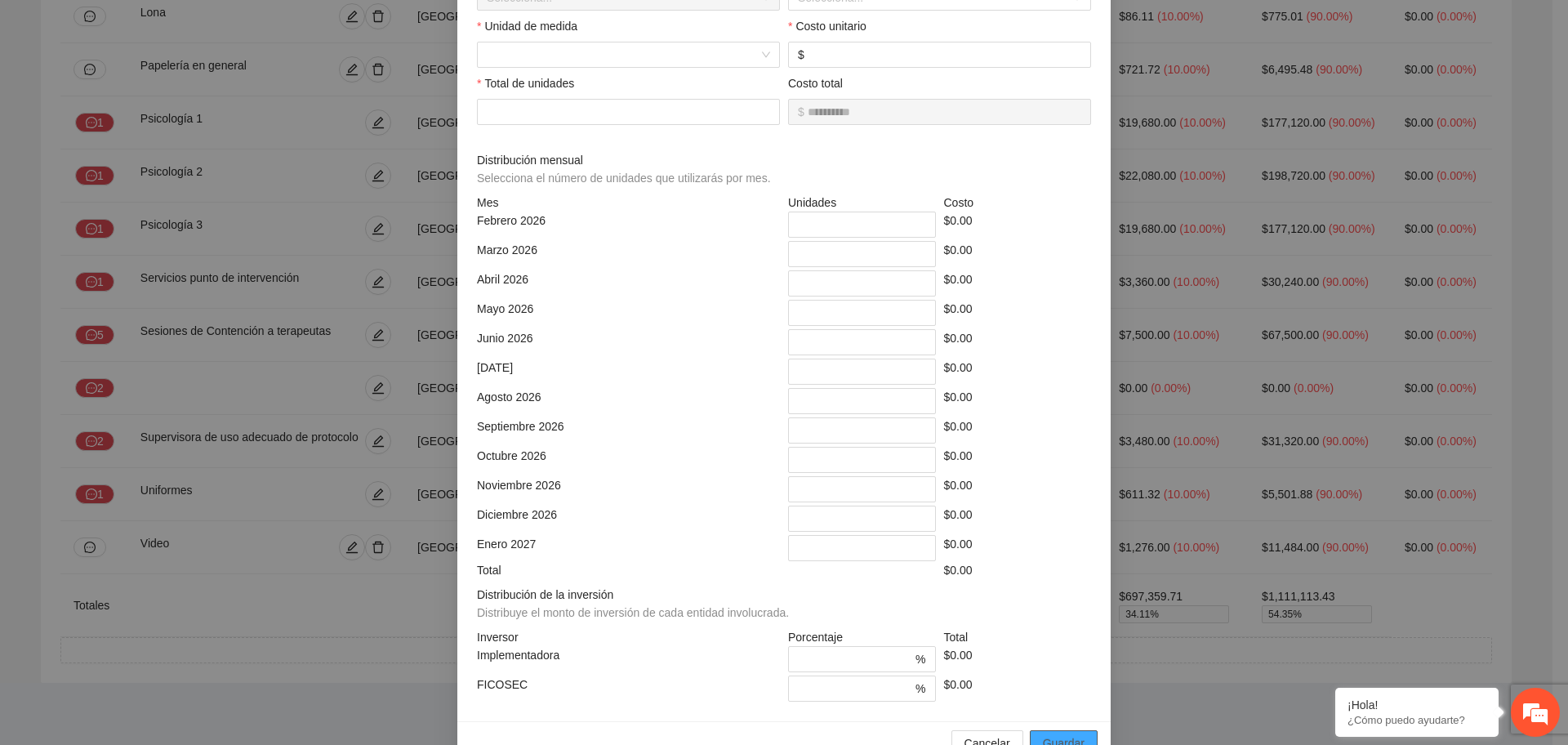
scroll to position [0, 0]
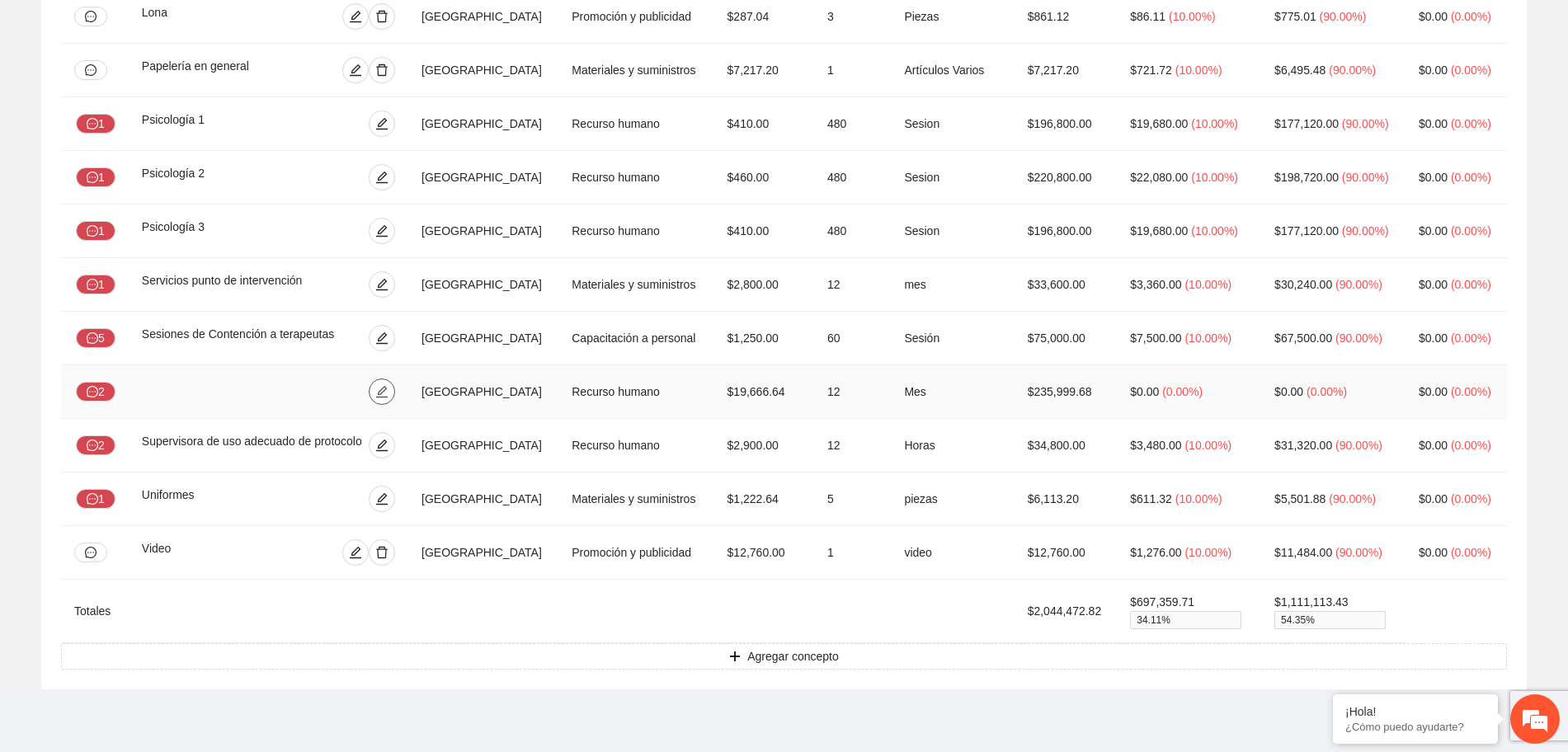
click at [388, 386] on icon "edit" at bounding box center [382, 391] width 12 height 12
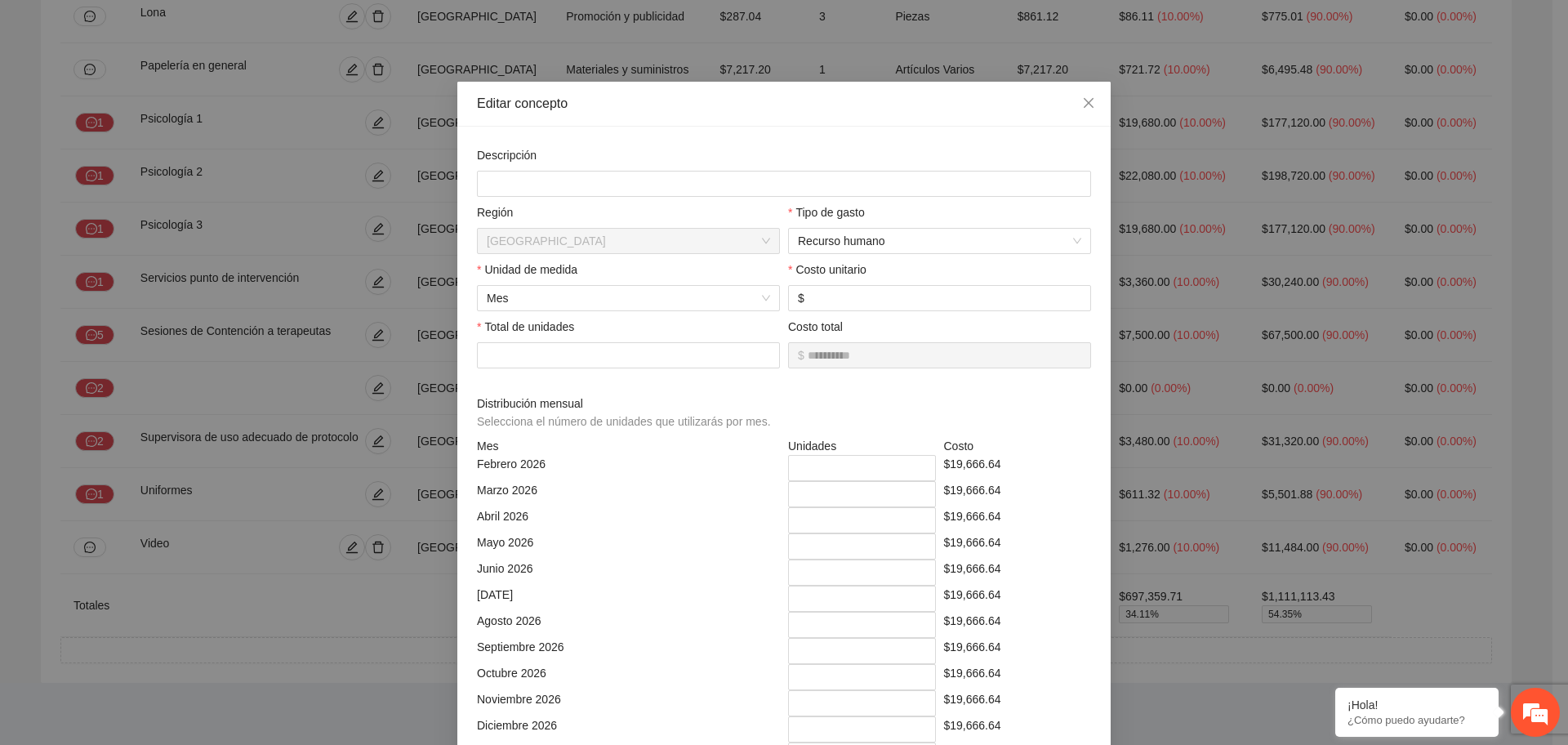
scroll to position [276, 0]
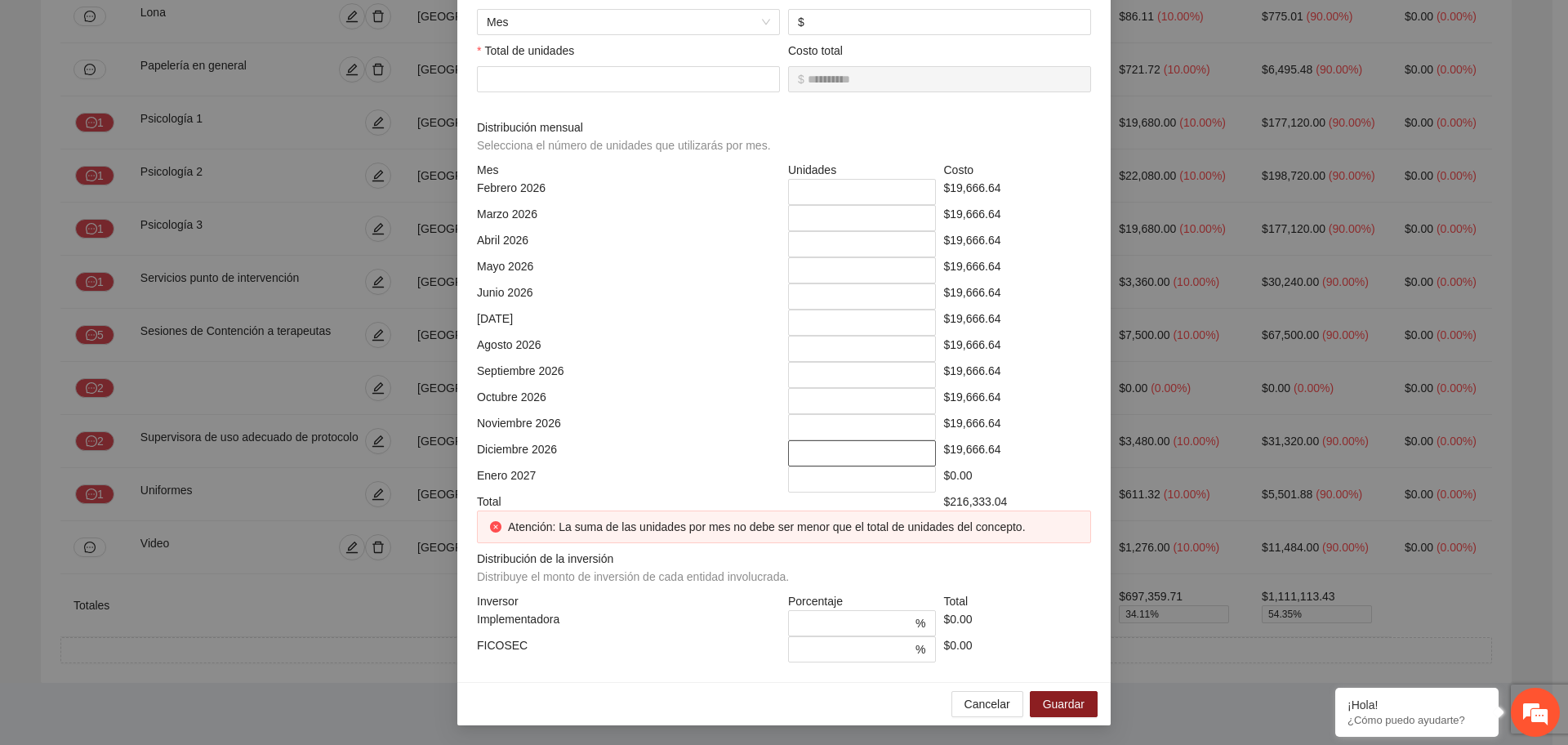
click at [908, 459] on input "*" at bounding box center [863, 453] width 148 height 27
click at [911, 435] on input "*" at bounding box center [863, 427] width 148 height 27
click at [912, 407] on input "*" at bounding box center [863, 401] width 148 height 27
click at [909, 381] on input "*" at bounding box center [863, 375] width 148 height 27
click at [906, 357] on input "*" at bounding box center [863, 348] width 148 height 27
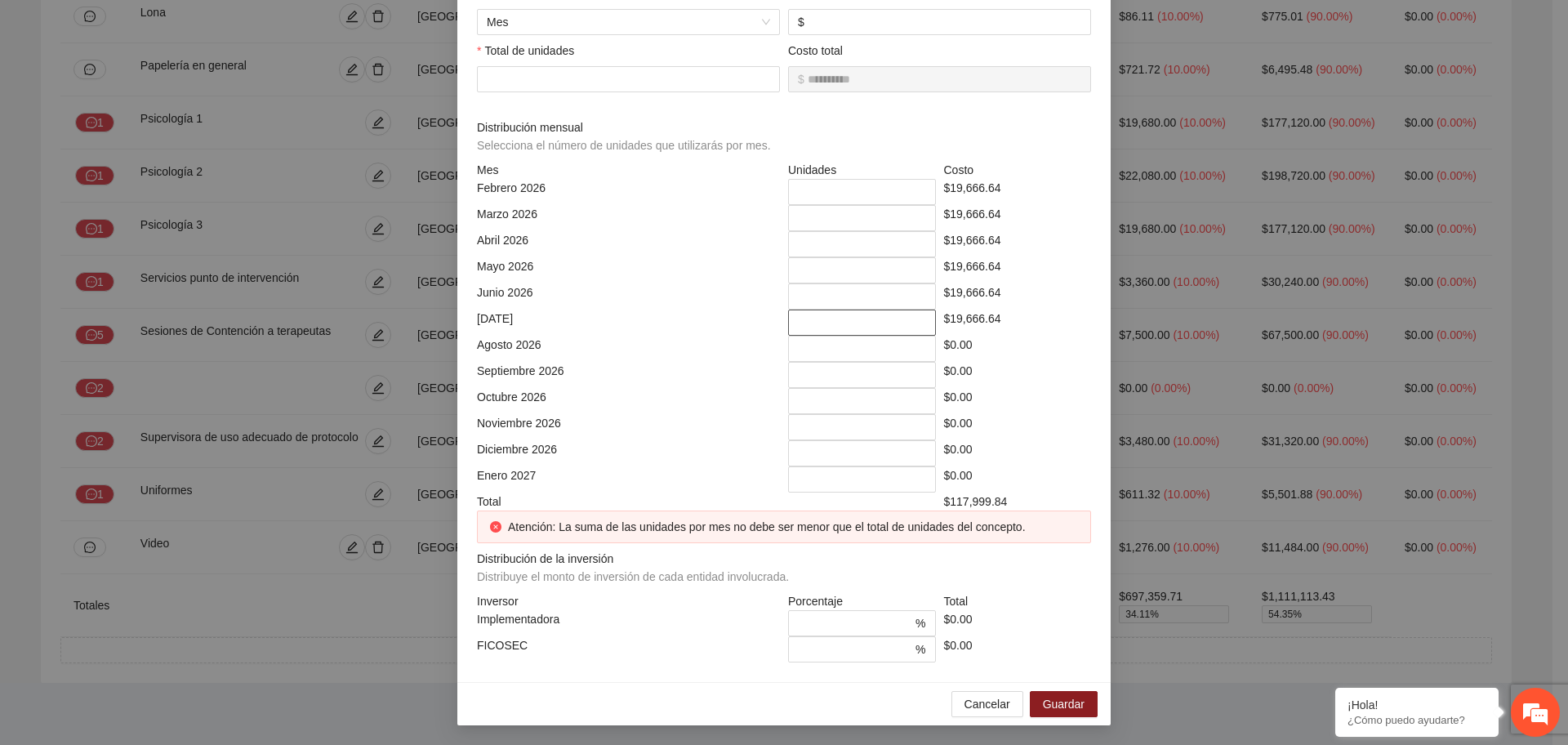
click at [910, 327] on input "*" at bounding box center [863, 323] width 148 height 27
click at [910, 302] on input "*" at bounding box center [863, 296] width 148 height 27
click at [909, 271] on input "*" at bounding box center [863, 271] width 148 height 27
click at [909, 249] on input "*" at bounding box center [863, 244] width 148 height 27
click at [910, 229] on input "*" at bounding box center [863, 218] width 148 height 27
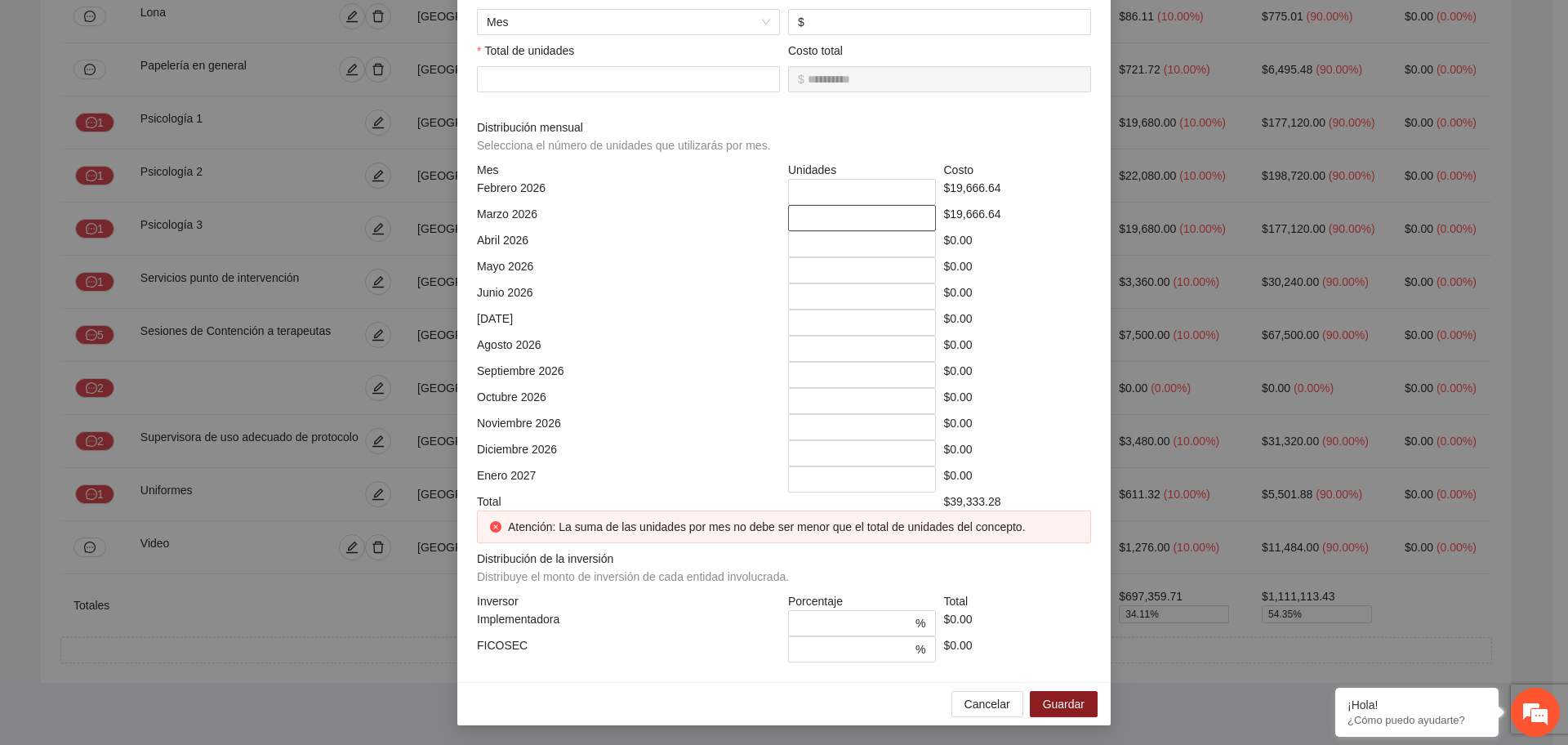
click at [914, 225] on input "*" at bounding box center [863, 218] width 148 height 27
click at [913, 202] on input "*" at bounding box center [863, 192] width 148 height 27
click at [914, 199] on input "*" at bounding box center [863, 192] width 148 height 27
click at [1046, 703] on span "Guardar" at bounding box center [1065, 705] width 42 height 18
click at [978, 704] on span "Cancelar" at bounding box center [988, 705] width 46 height 18
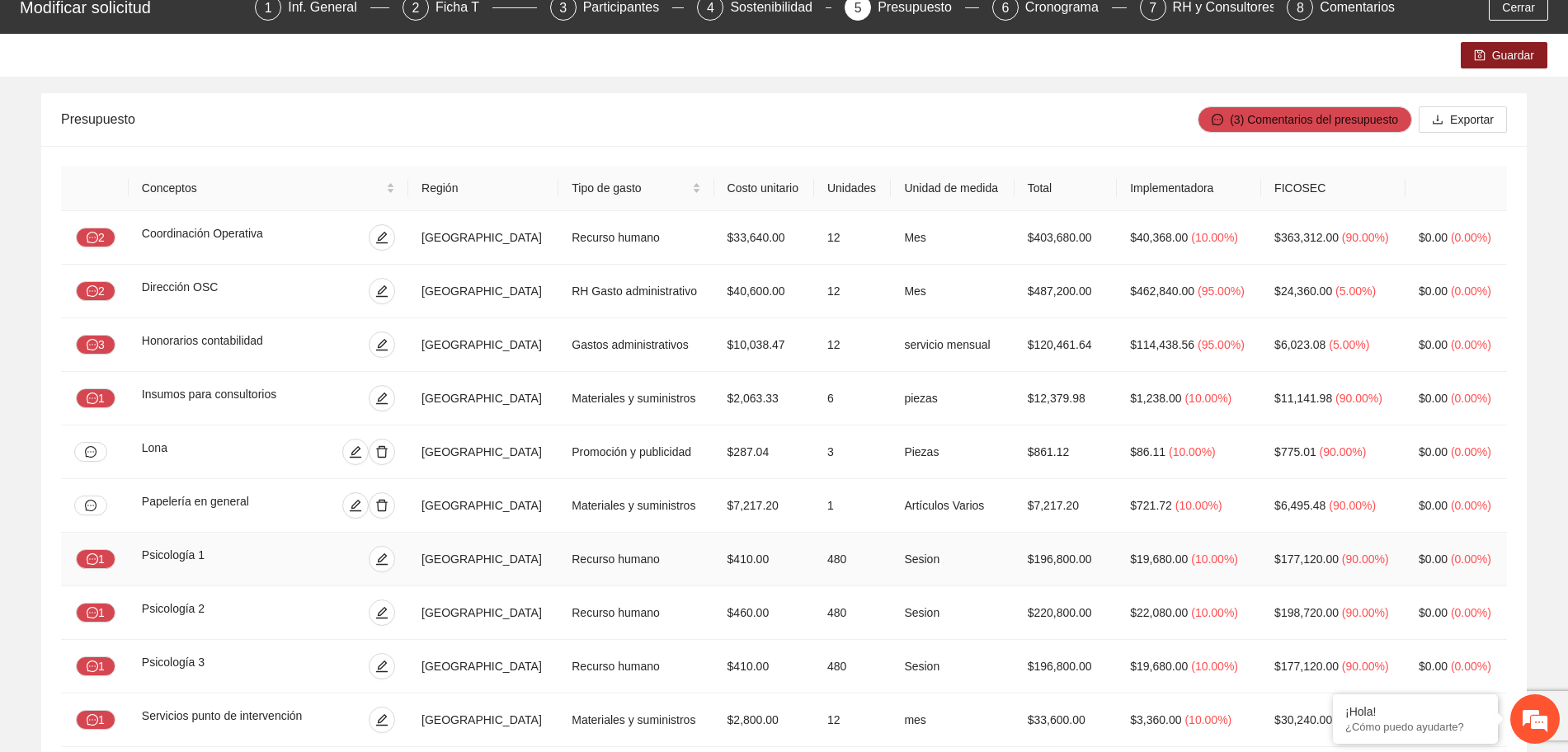
scroll to position [0, 0]
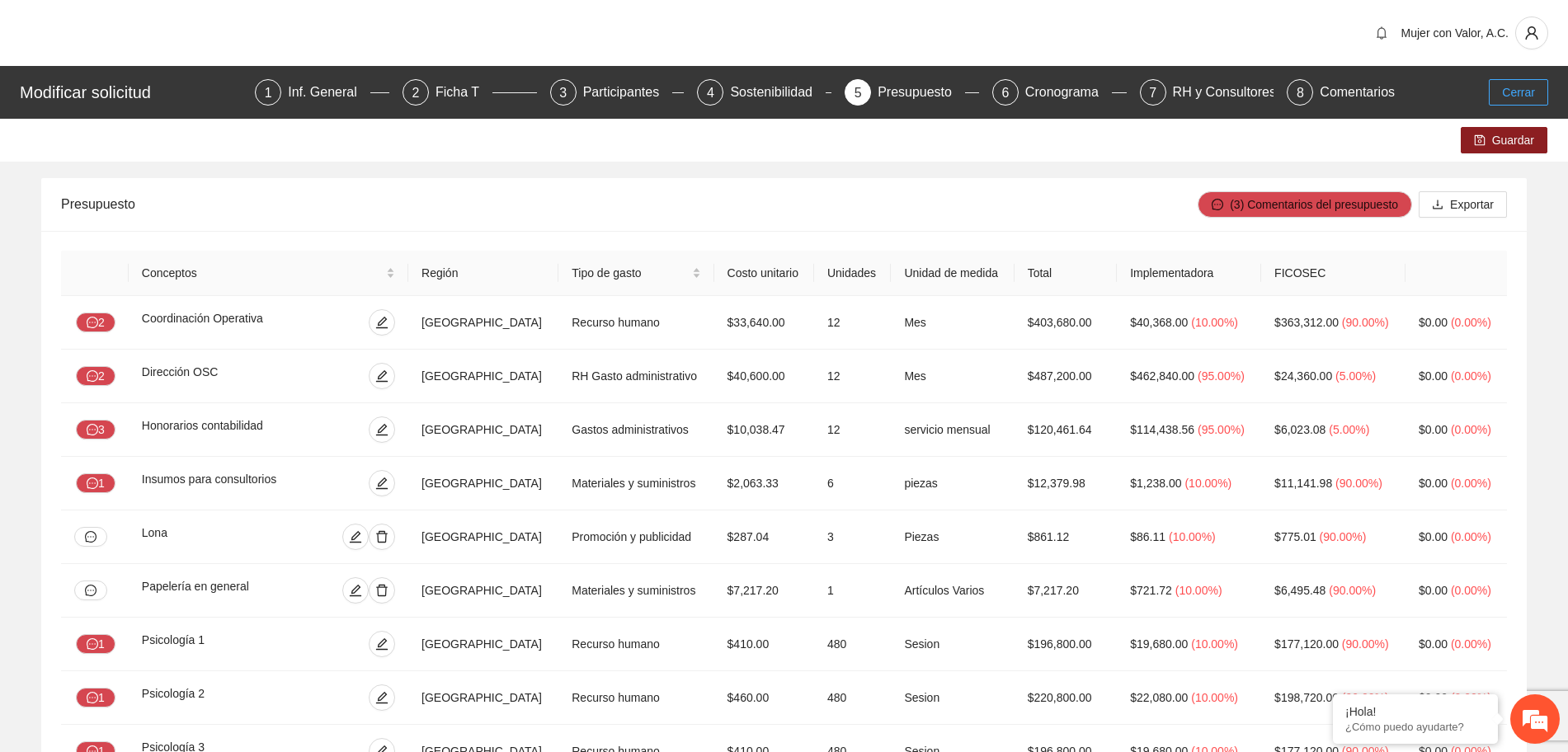
click at [1523, 90] on span "Cerrar" at bounding box center [1519, 92] width 33 height 18
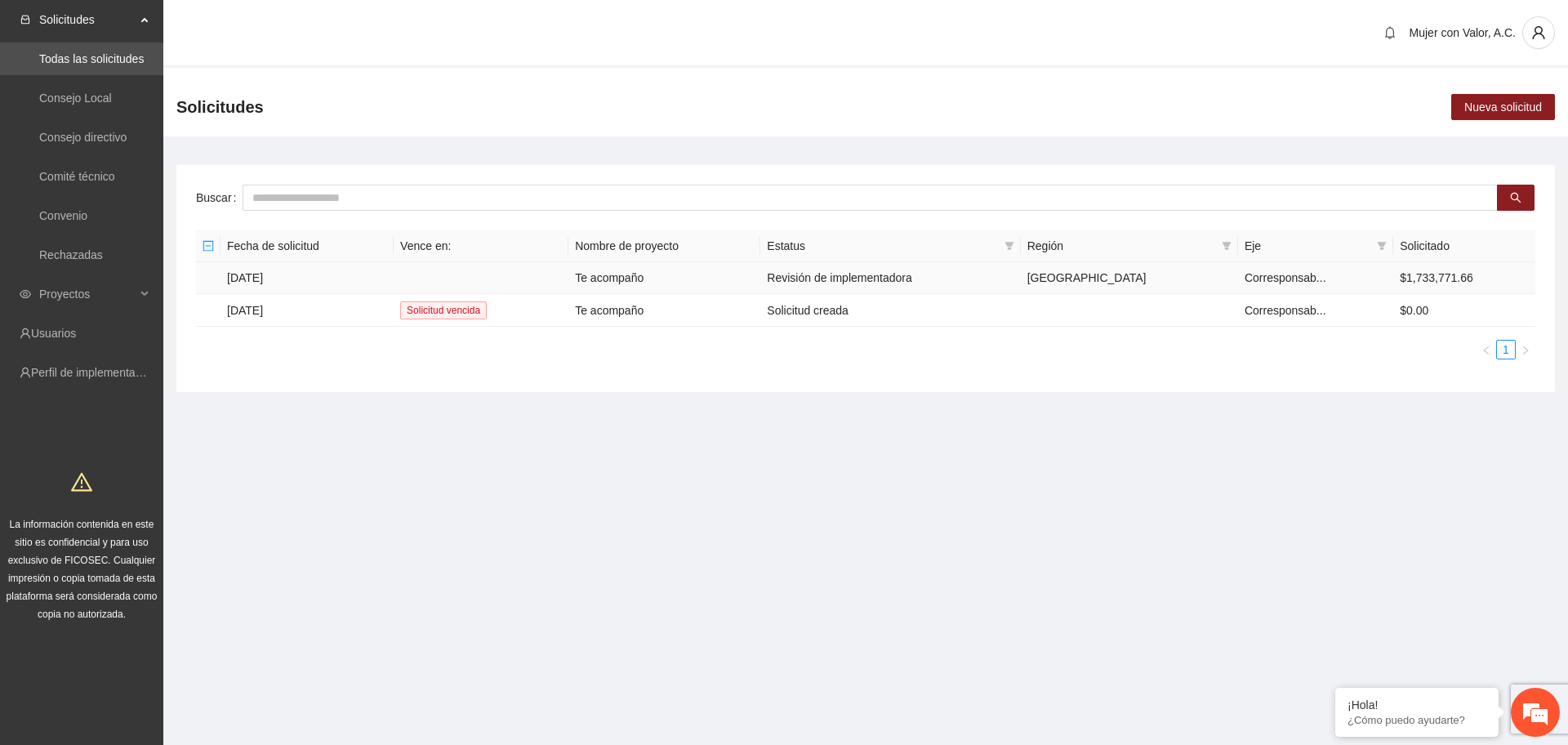
click at [496, 271] on td at bounding box center [481, 278] width 175 height 32
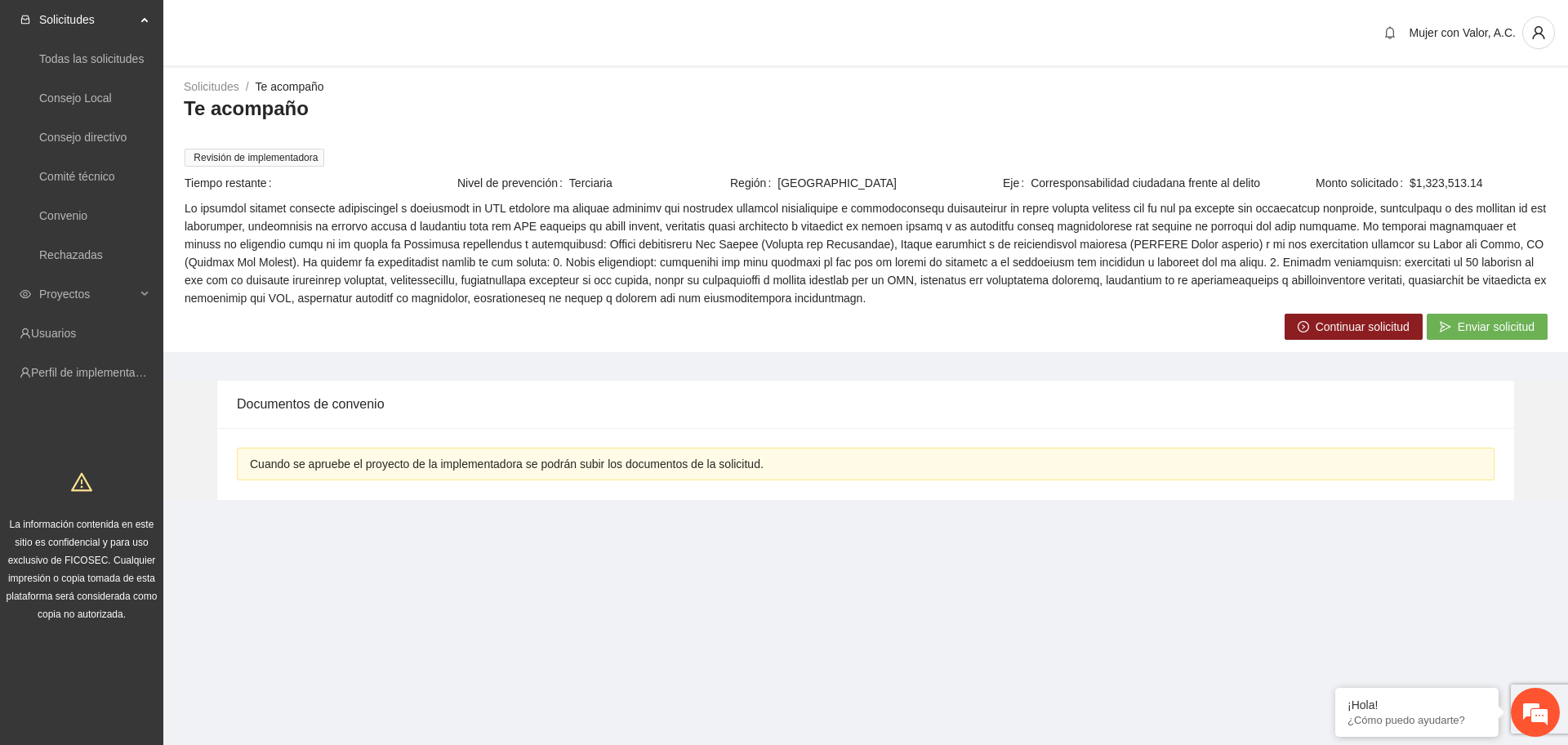
click at [1349, 327] on span "Continuar solicitud" at bounding box center [1362, 327] width 94 height 18
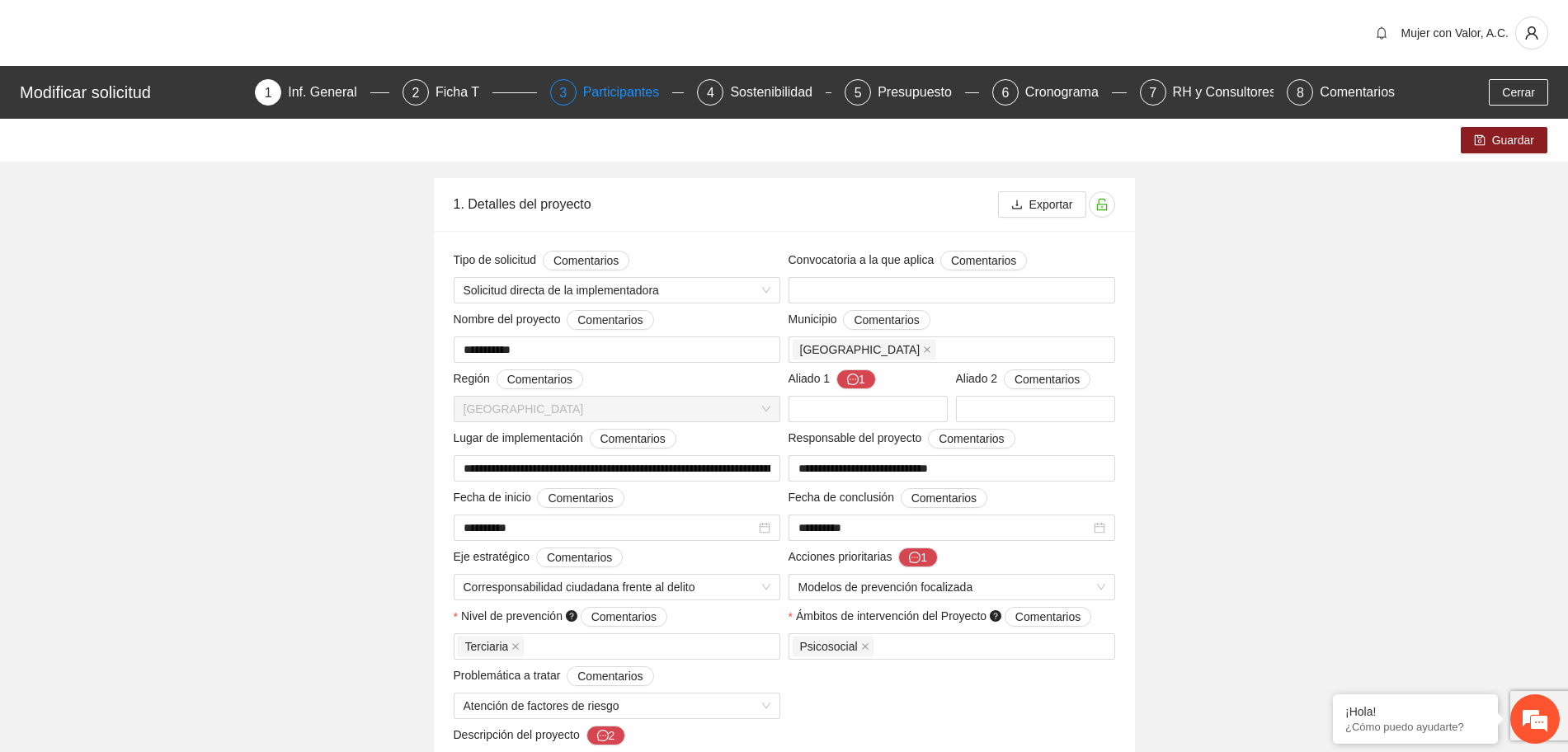
click at [616, 94] on div "Participantes" at bounding box center [628, 92] width 90 height 27
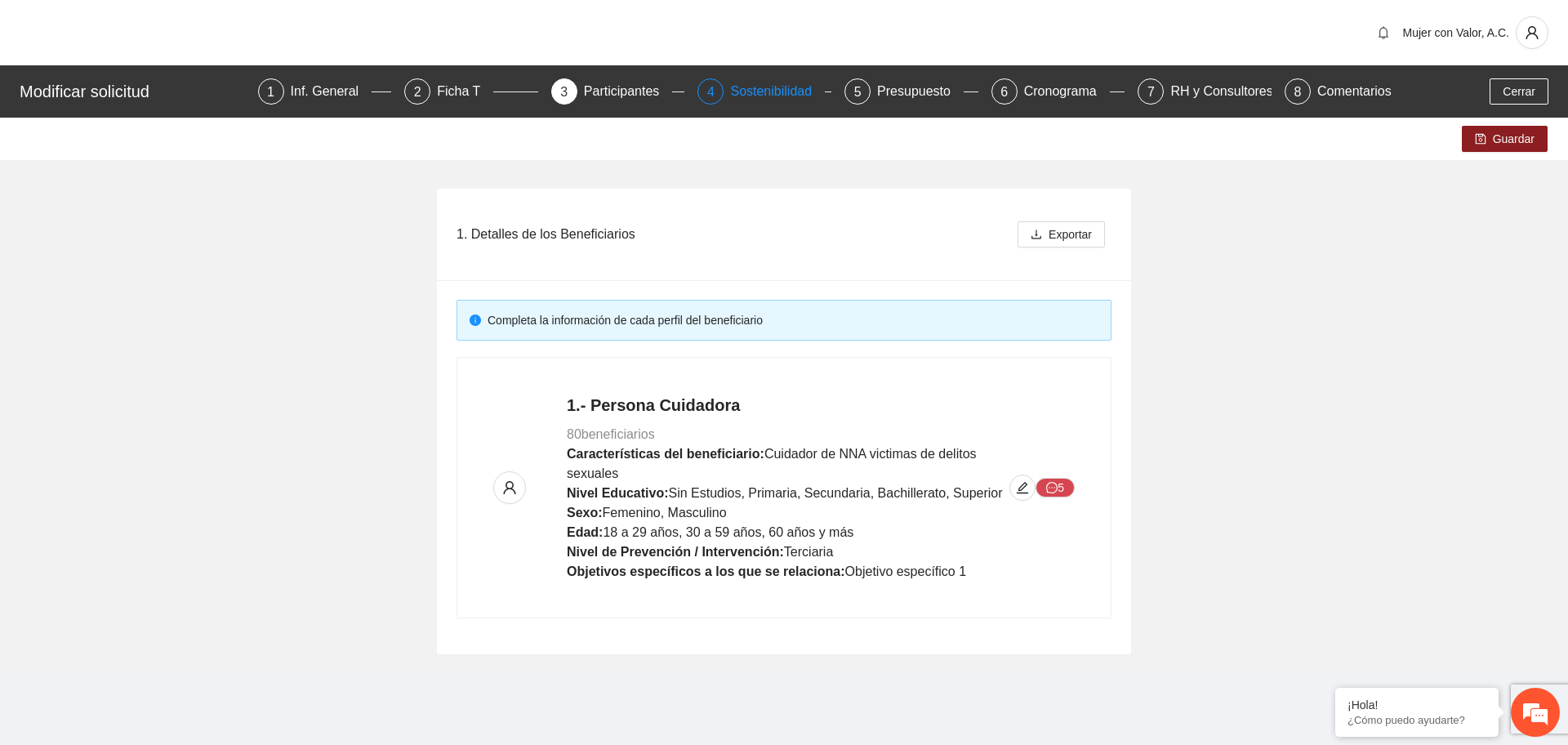
click at [803, 85] on div "Sostenibilidad" at bounding box center [778, 91] width 95 height 27
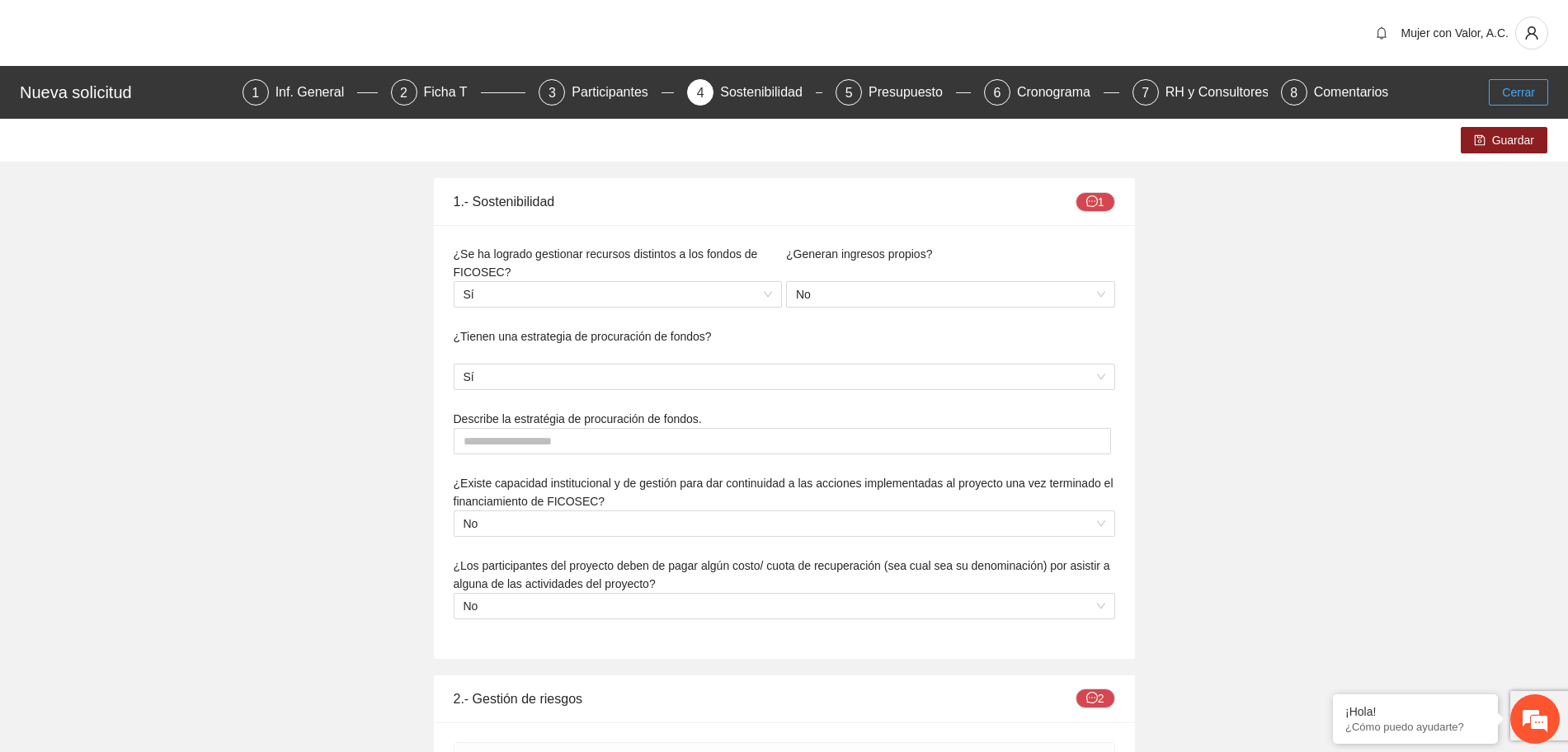
click at [1503, 95] on button "Cerrar" at bounding box center [1519, 92] width 59 height 27
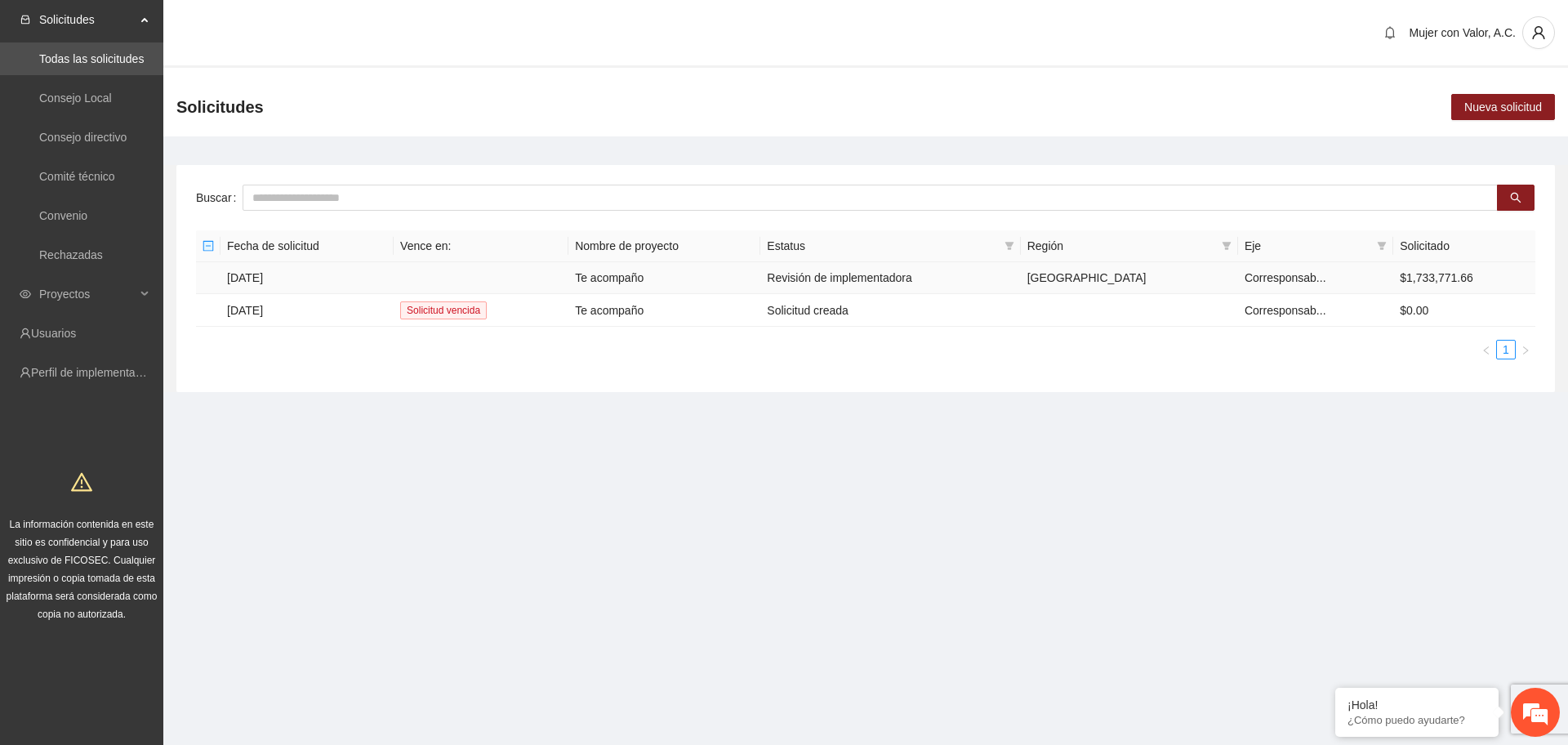
click at [416, 269] on td at bounding box center [481, 278] width 175 height 32
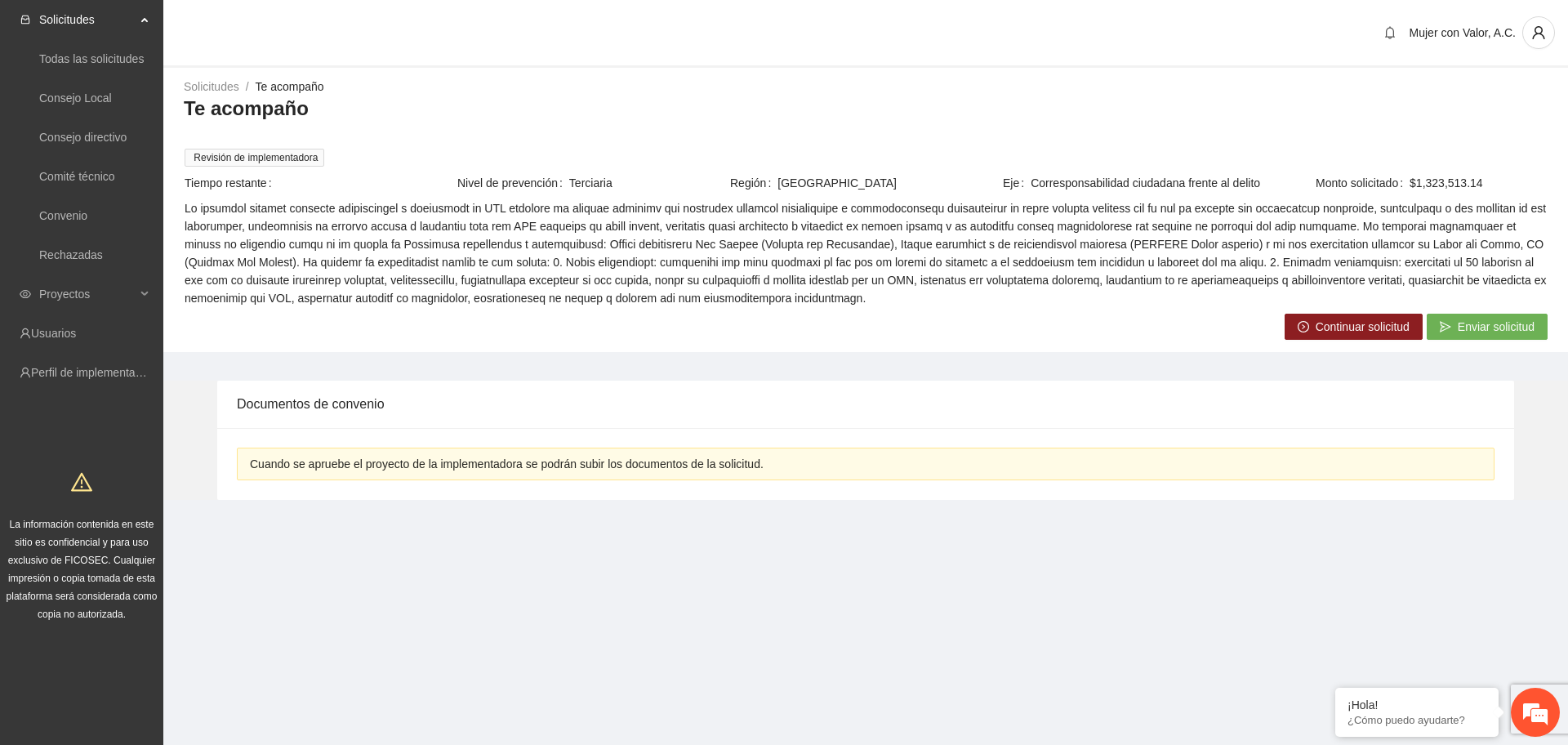
click at [1345, 333] on span "Continuar solicitud" at bounding box center [1362, 327] width 94 height 18
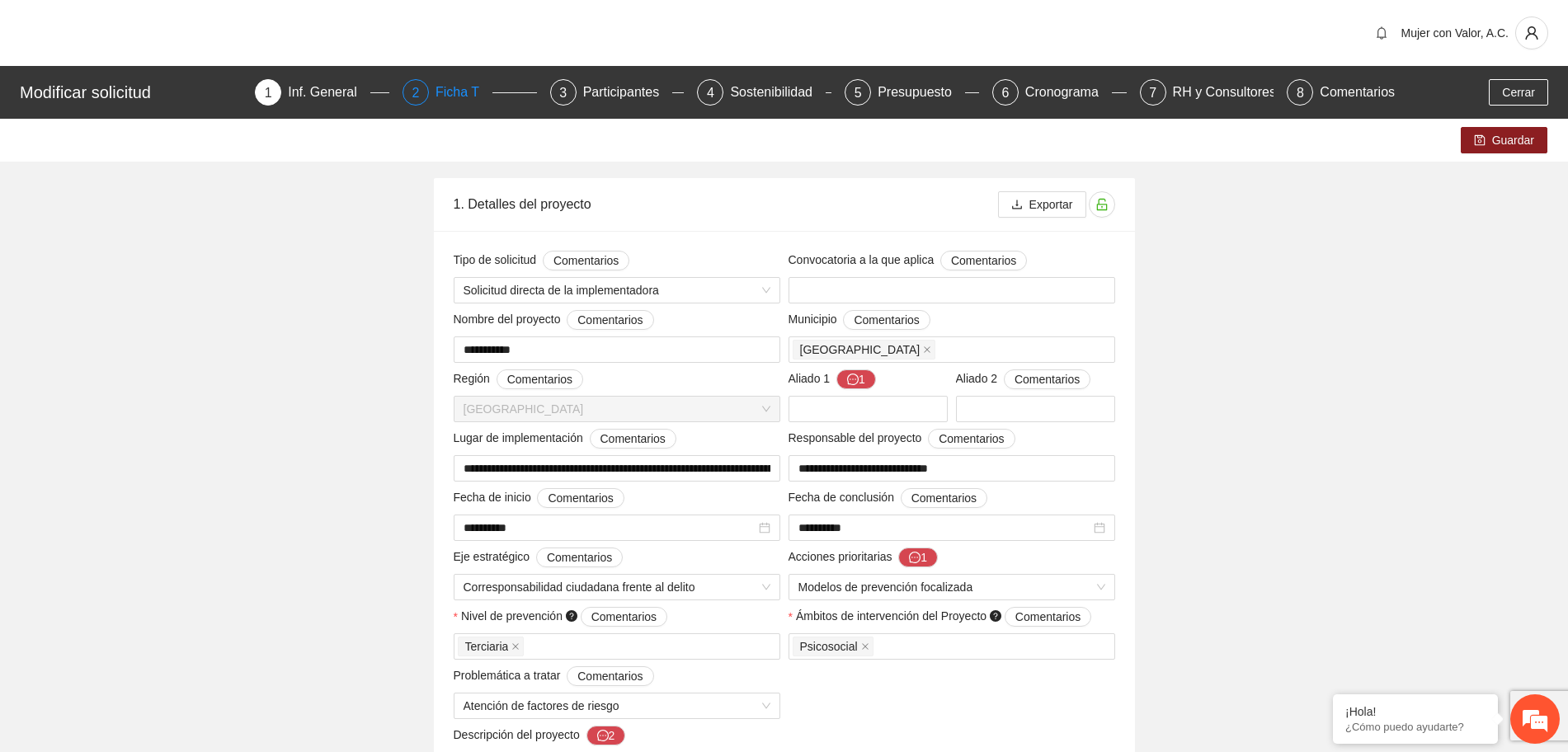
click at [469, 101] on div "Ficha T" at bounding box center [464, 92] width 57 height 27
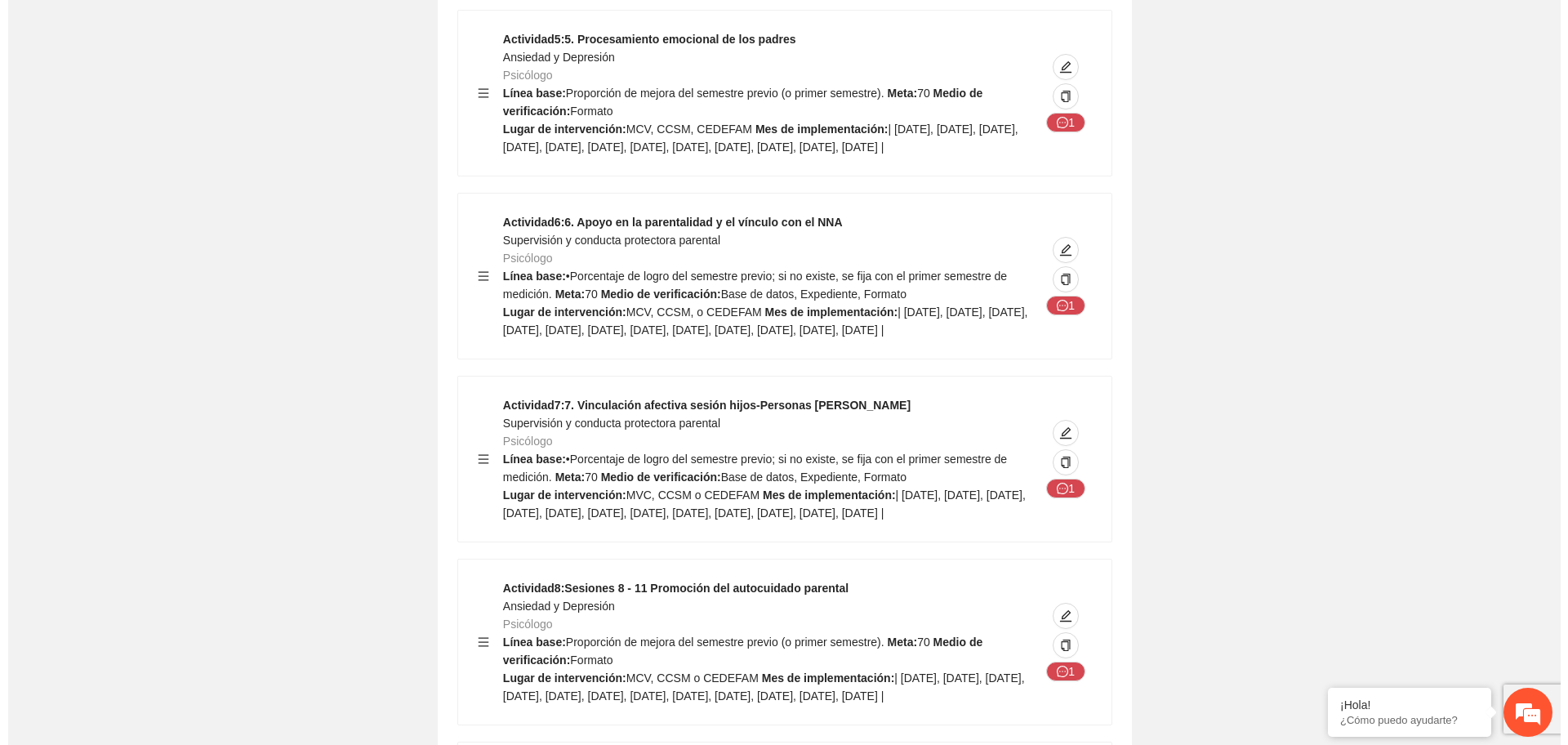
scroll to position [3984, 0]
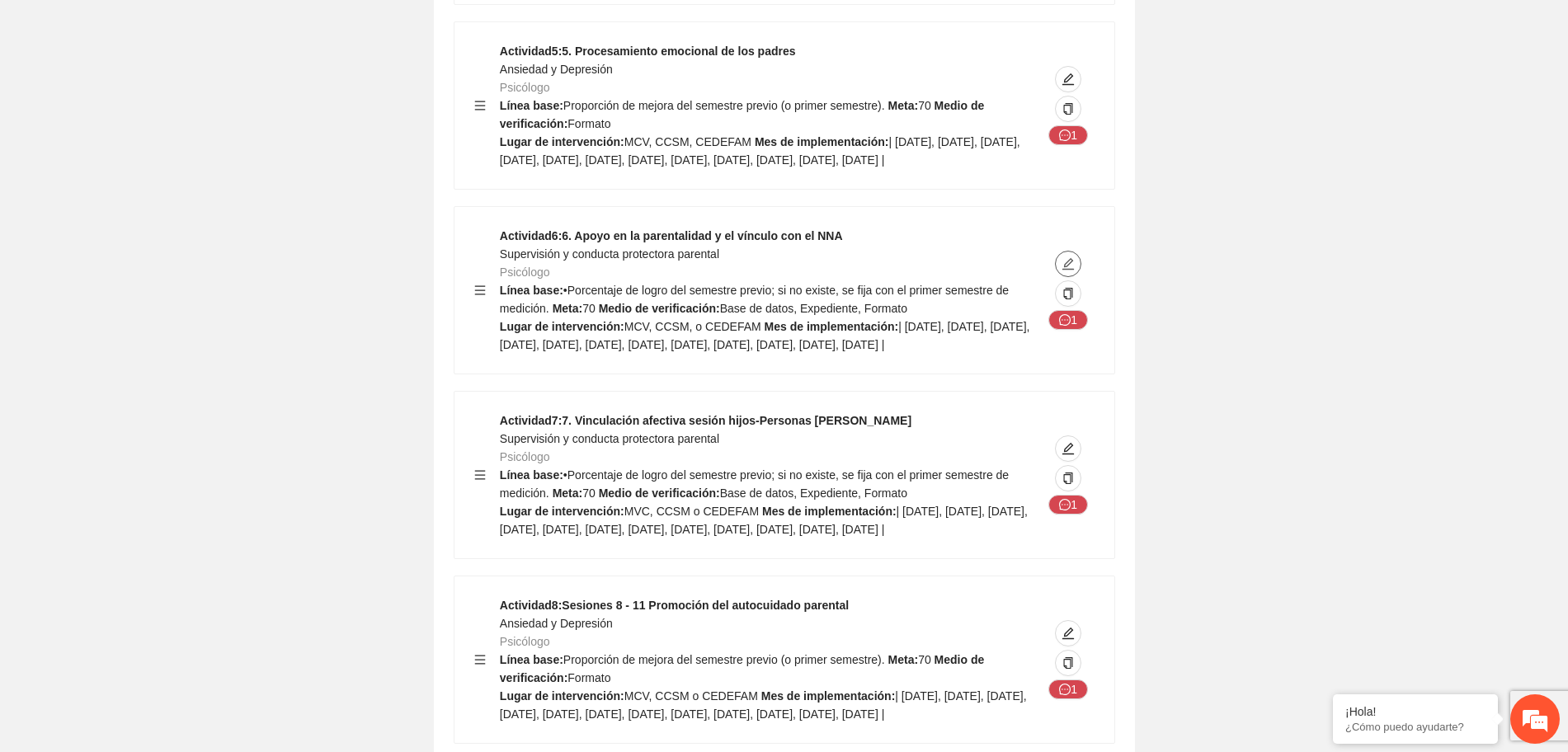
click at [1069, 269] on icon "edit" at bounding box center [1068, 264] width 12 height 12
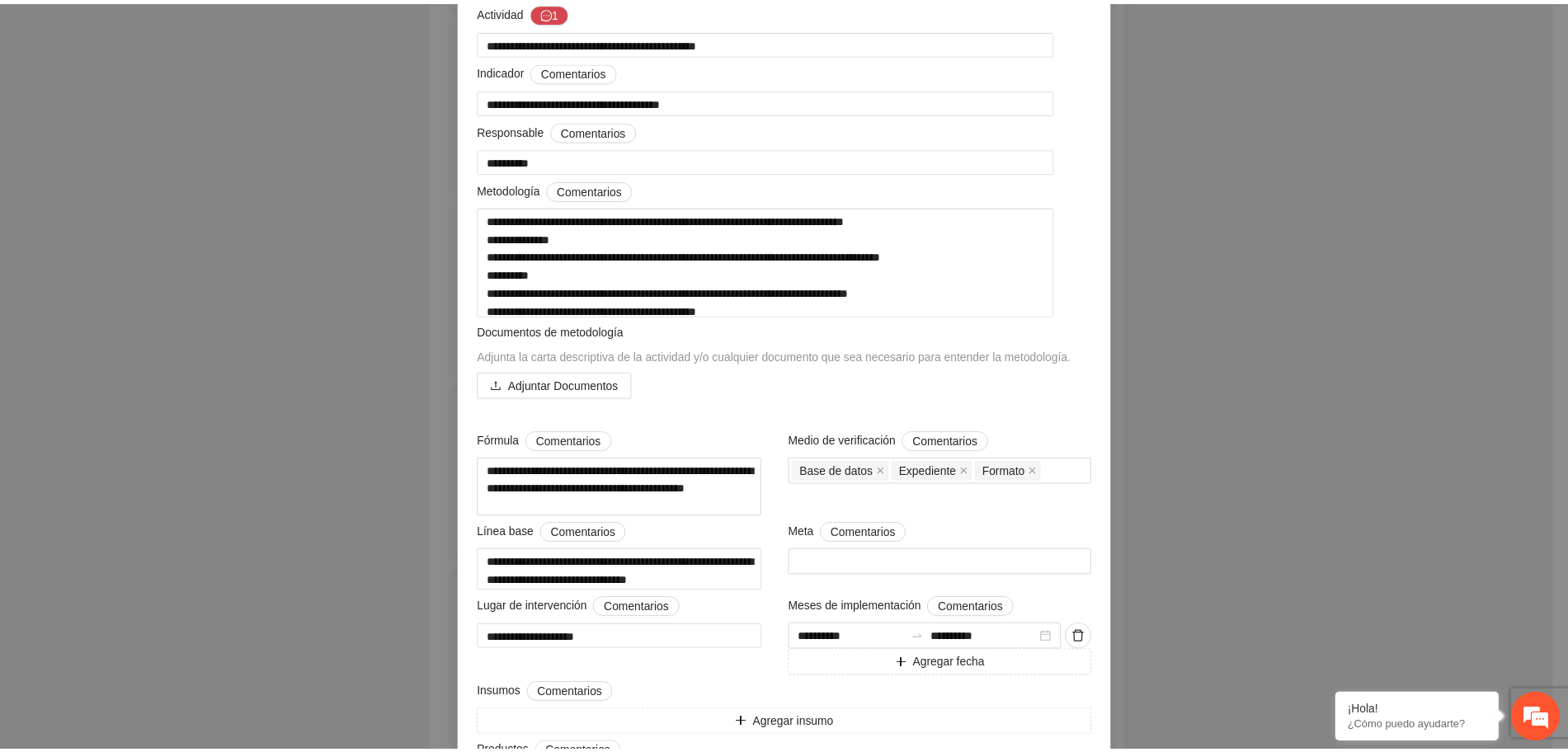
scroll to position [0, 0]
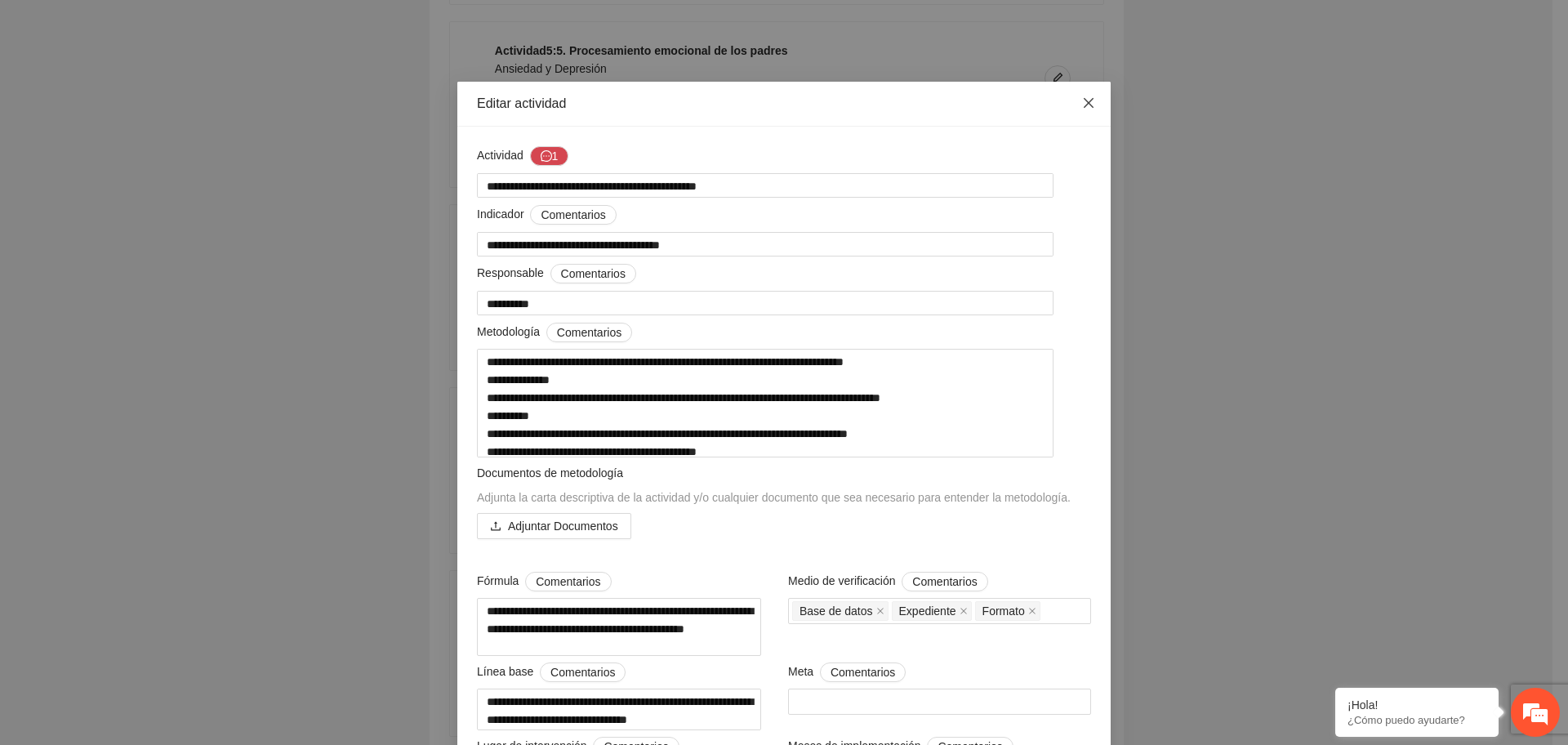
click at [1083, 108] on icon "close" at bounding box center [1089, 102] width 13 height 13
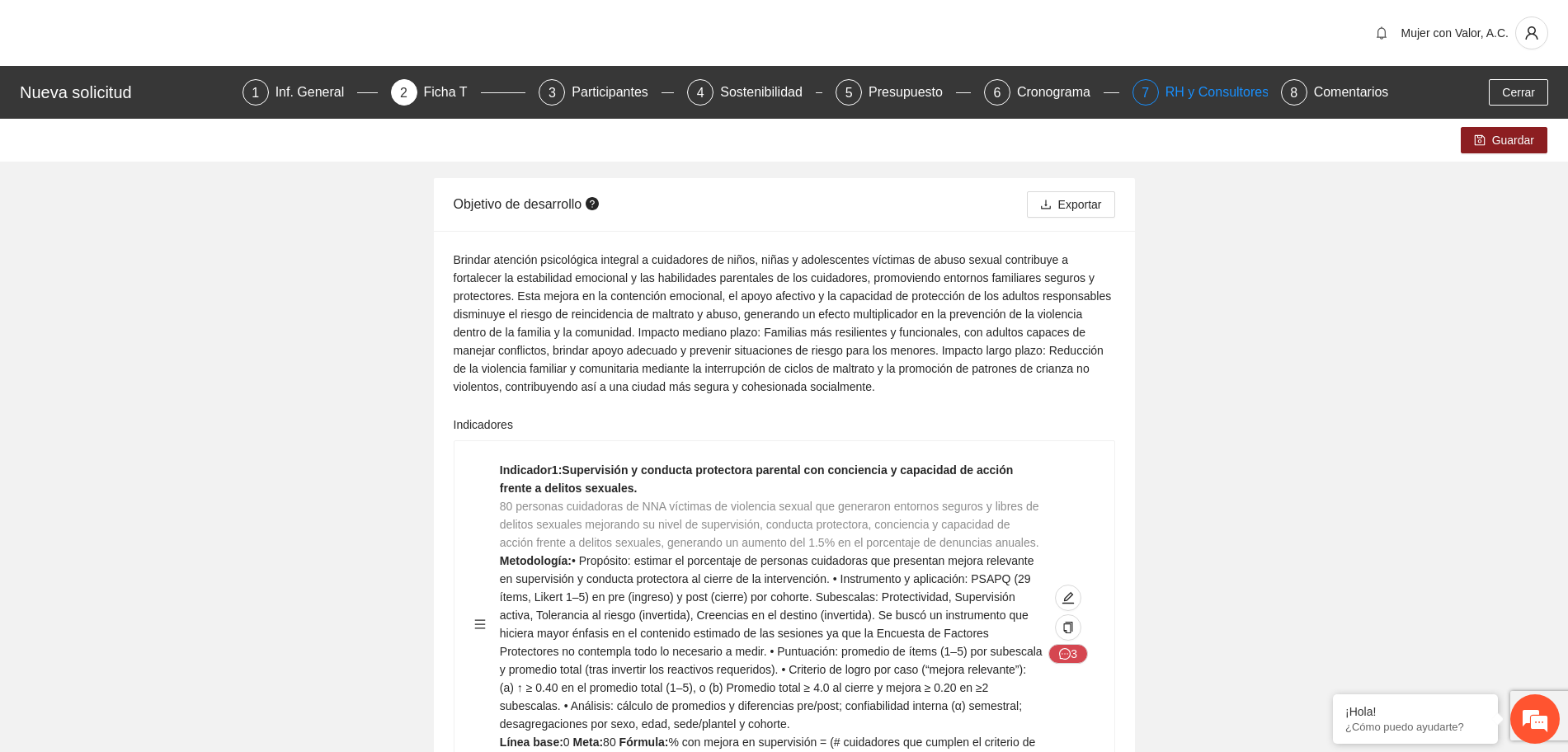
click at [1235, 90] on div "RH y Consultores" at bounding box center [1224, 92] width 116 height 27
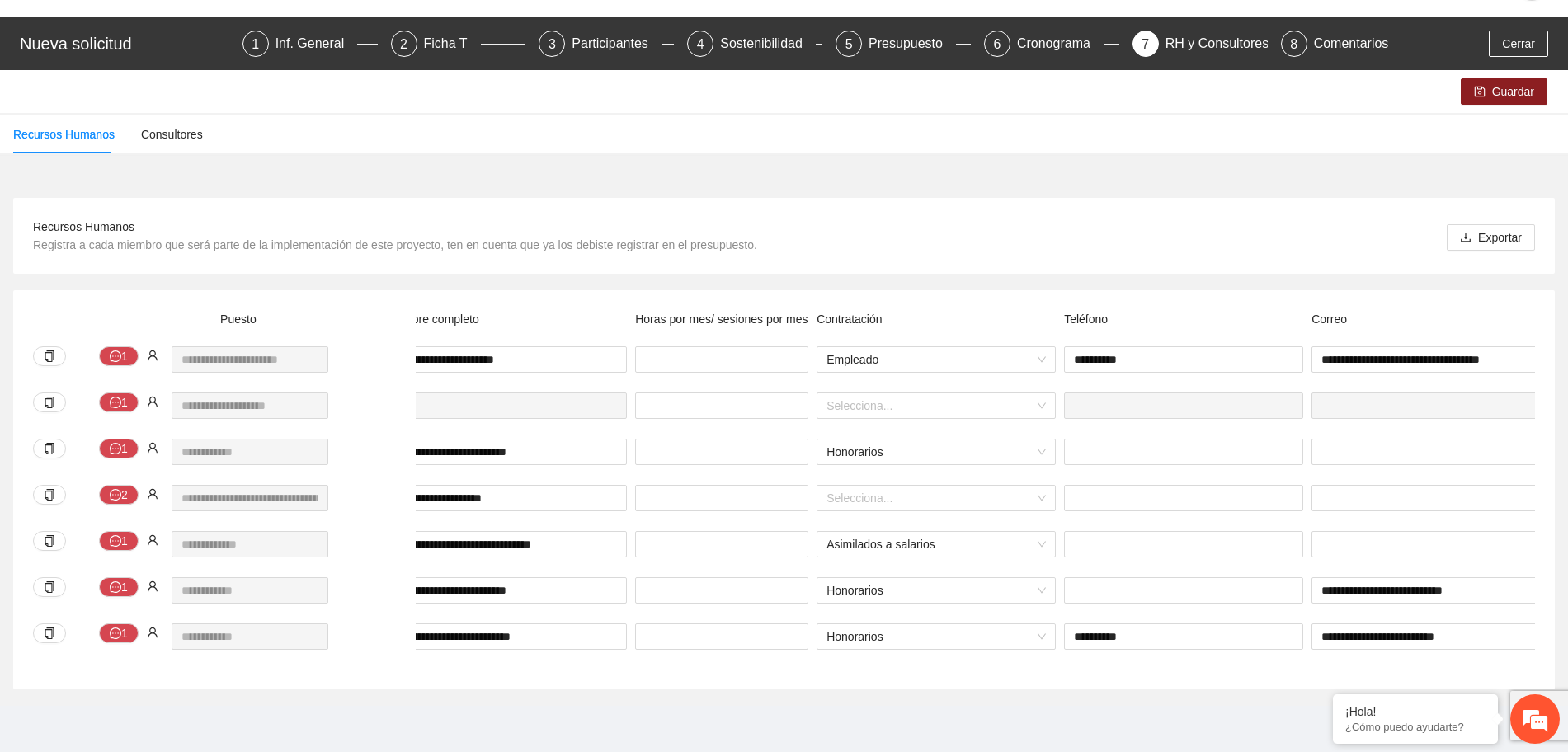
scroll to position [0, 346]
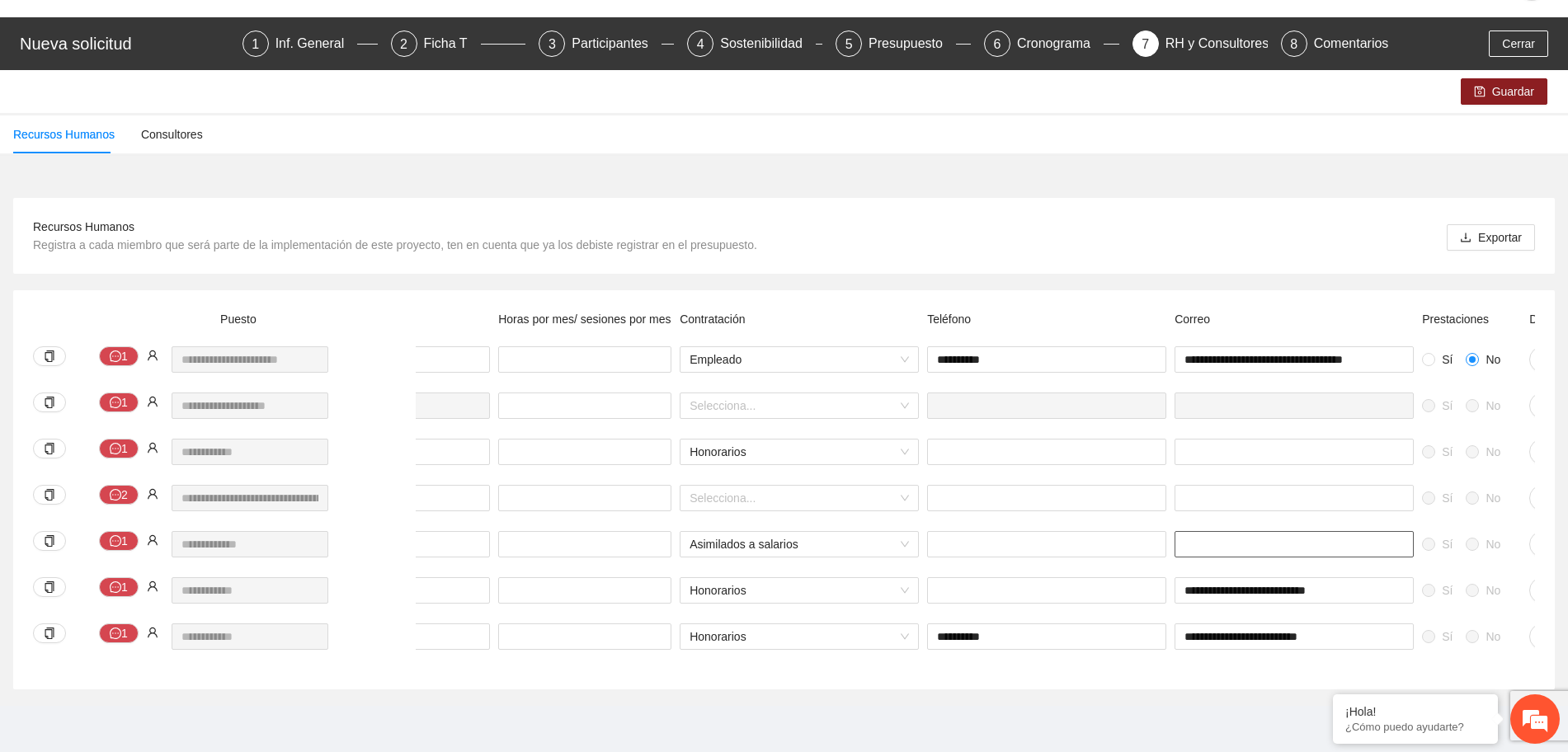
click at [1256, 531] on input "text" at bounding box center [1294, 544] width 239 height 27
click at [1226, 485] on input "text" at bounding box center [1294, 498] width 239 height 27
click at [1218, 439] on input "text" at bounding box center [1294, 452] width 239 height 27
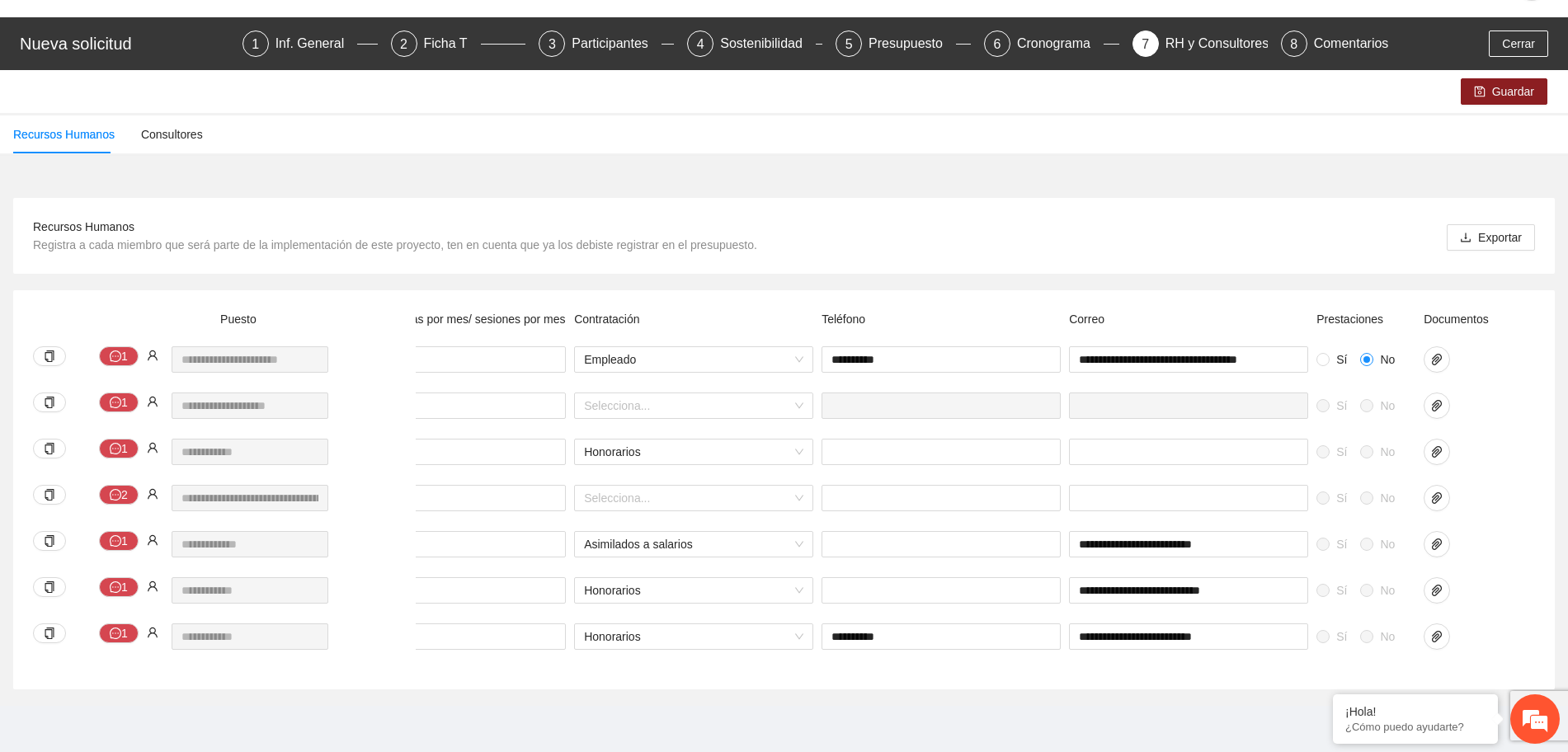
click at [1371, 538] on span at bounding box center [1367, 544] width 13 height 13
click at [1023, 531] on input "text" at bounding box center [940, 544] width 239 height 27
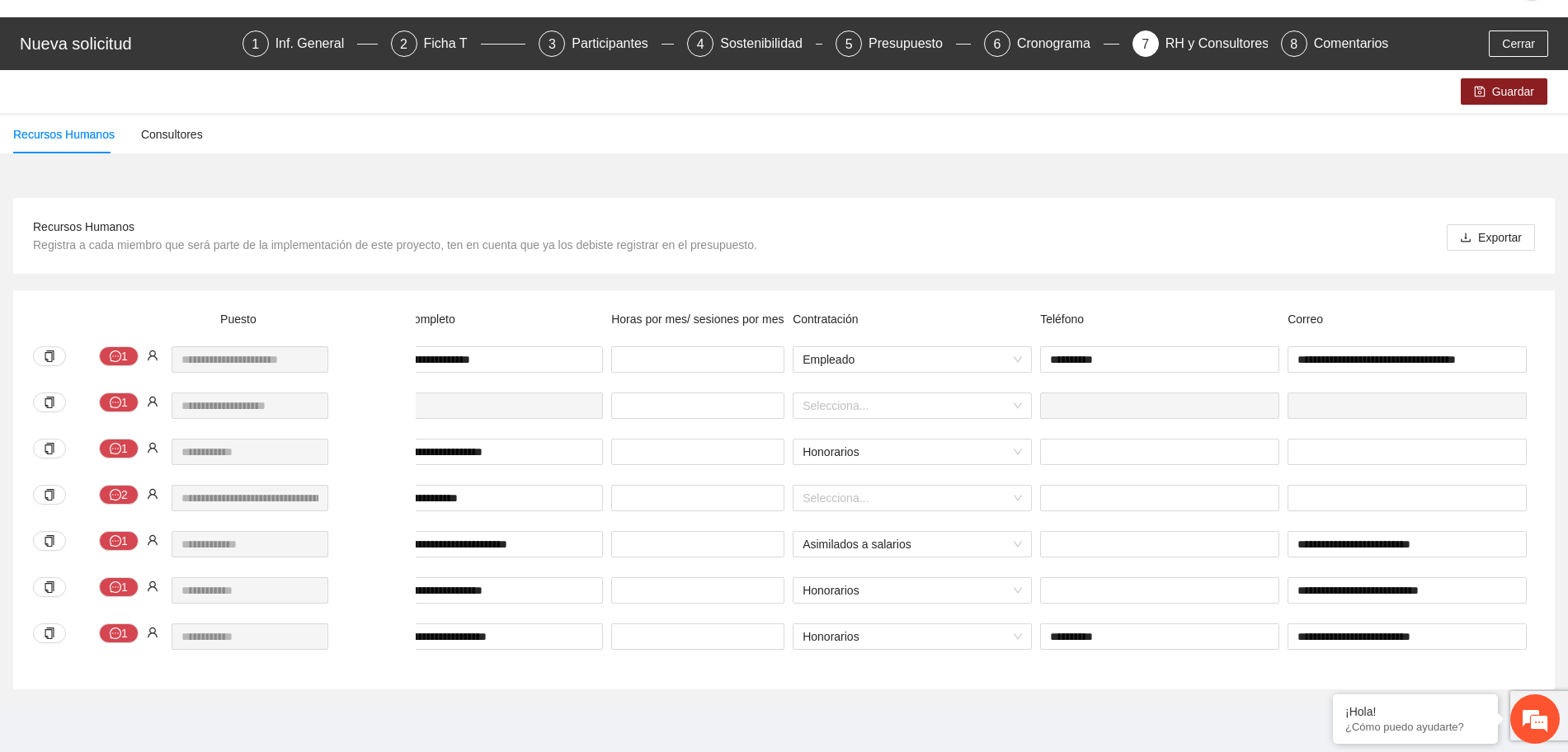
scroll to position [0, 325]
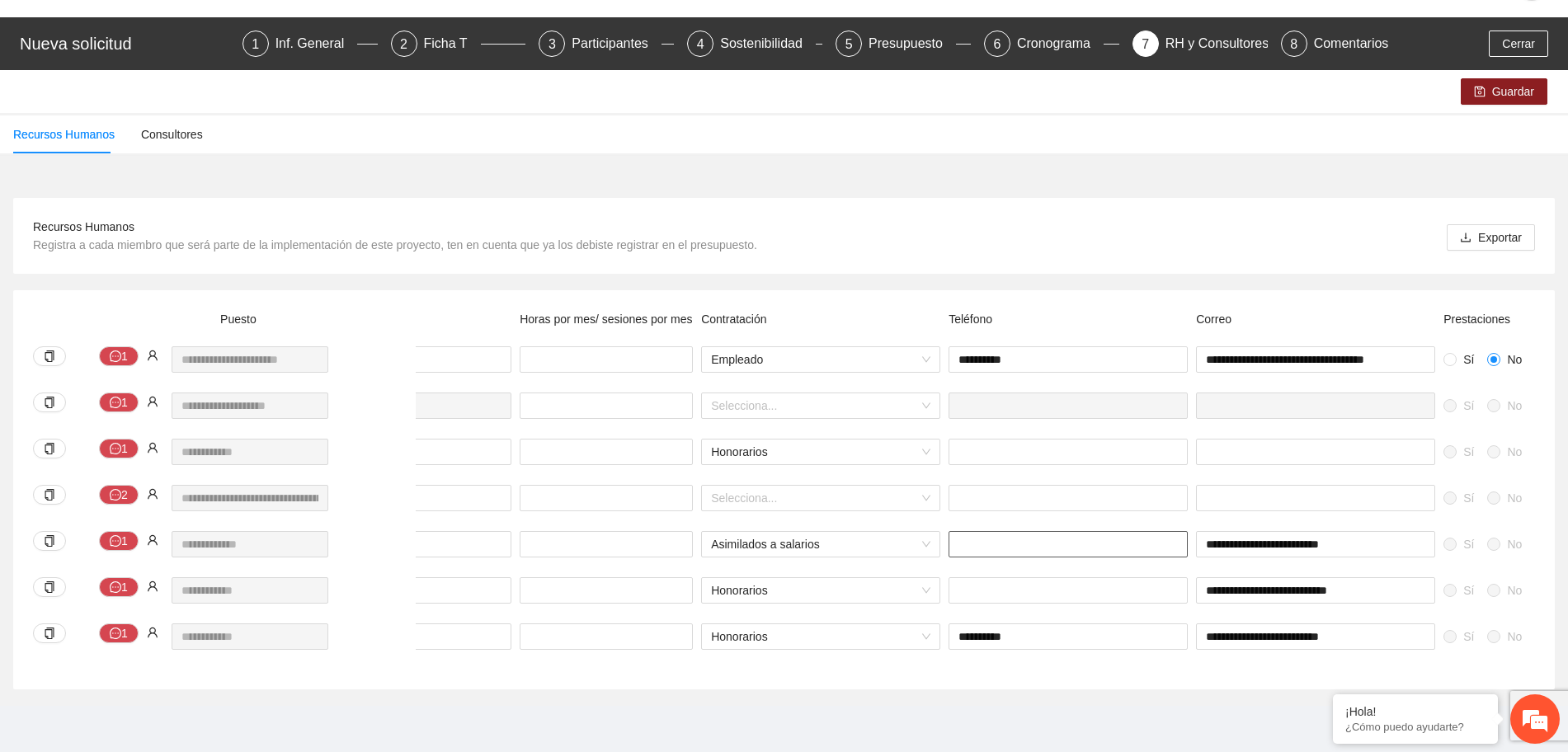
click at [970, 531] on input "text" at bounding box center [1068, 544] width 239 height 27
click at [925, 532] on span "Asimilados a salarios" at bounding box center [821, 544] width 220 height 25
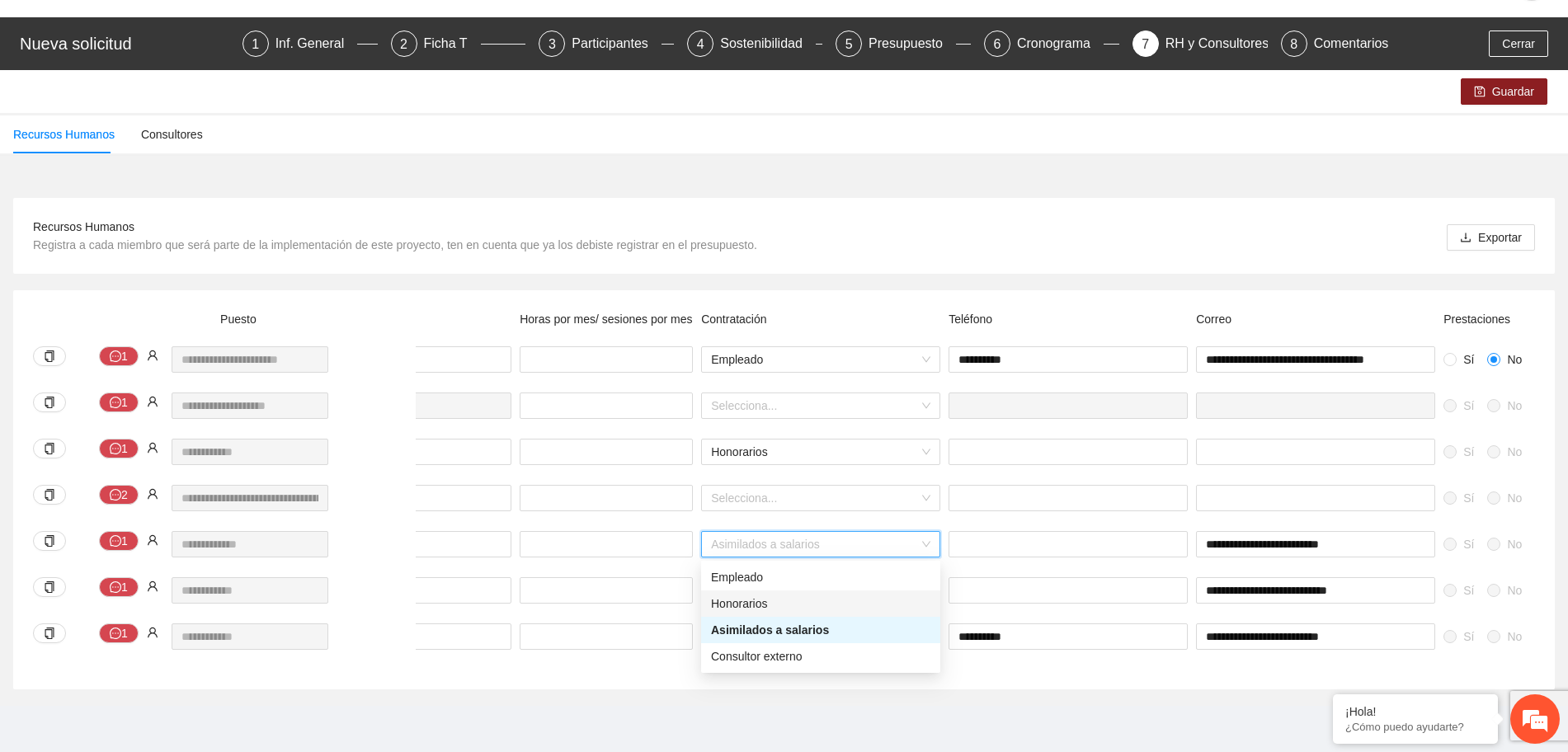
click at [863, 595] on div "Honorarios" at bounding box center [821, 604] width 220 height 18
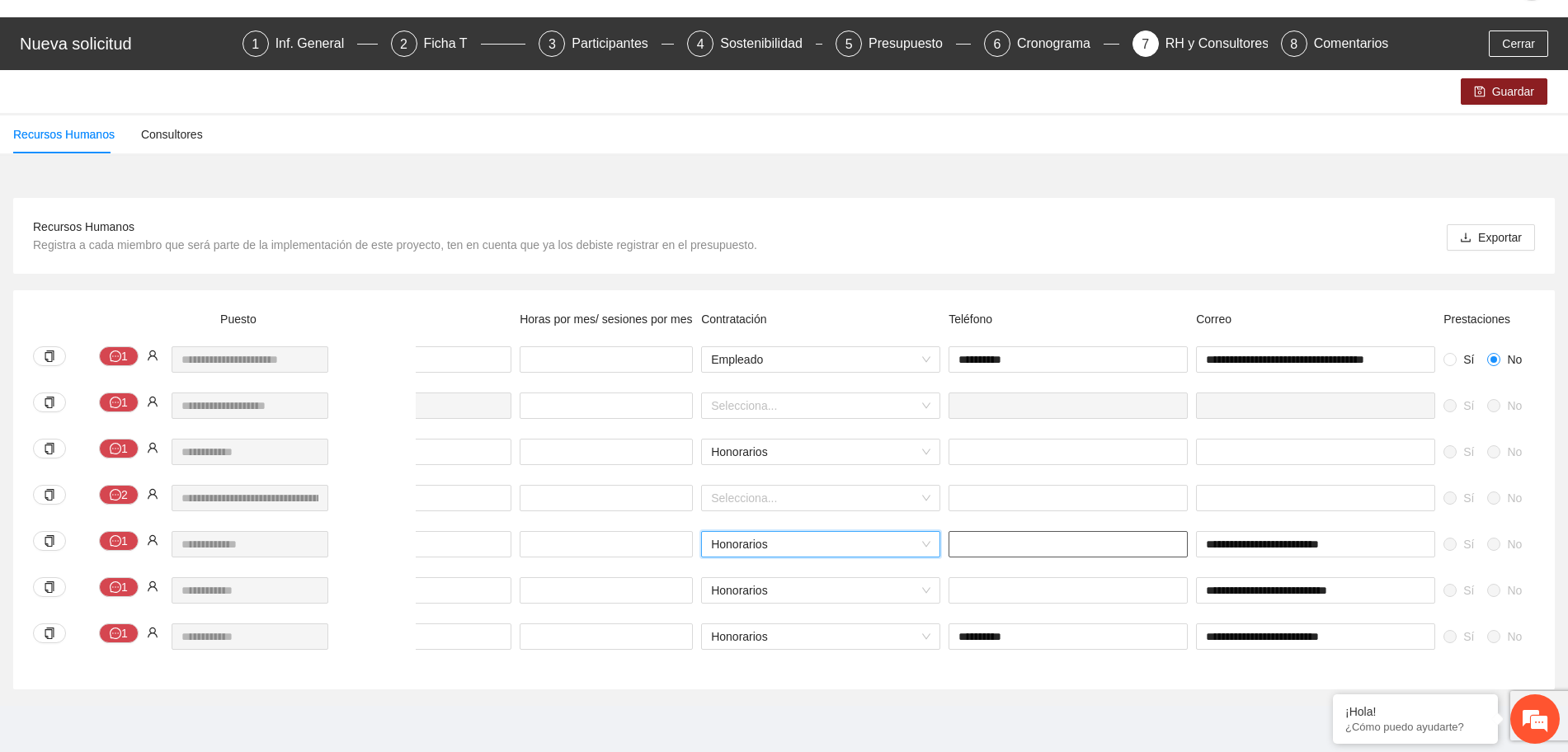
click at [971, 531] on input "text" at bounding box center [1068, 544] width 239 height 27
click at [1001, 582] on input "text" at bounding box center [1068, 591] width 239 height 27
drag, startPoint x: 1442, startPoint y: 564, endPoint x: 1459, endPoint y: 584, distance: 26.2
click at [1443, 578] on div "Sí No" at bounding box center [1493, 601] width 107 height 46
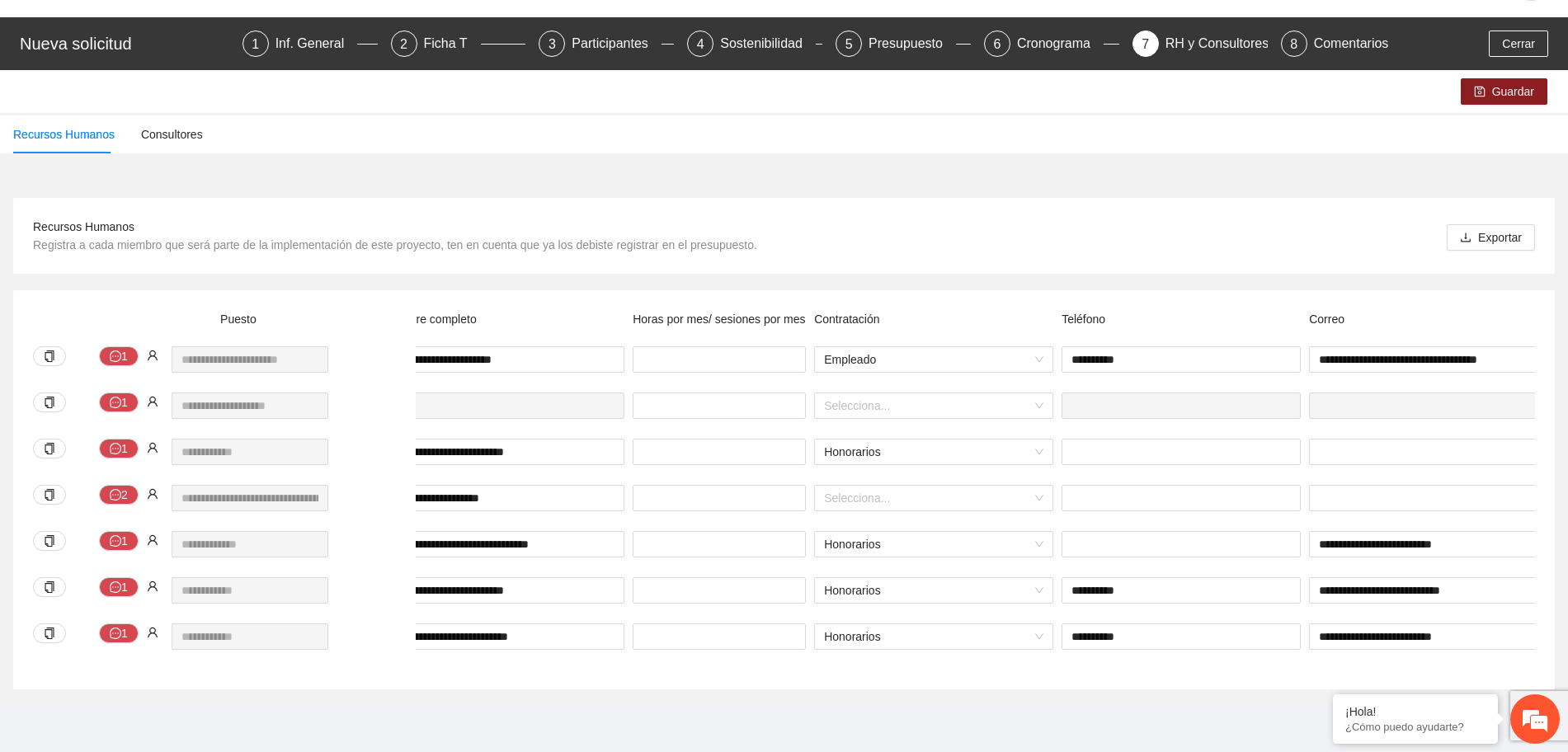
scroll to position [0, 0]
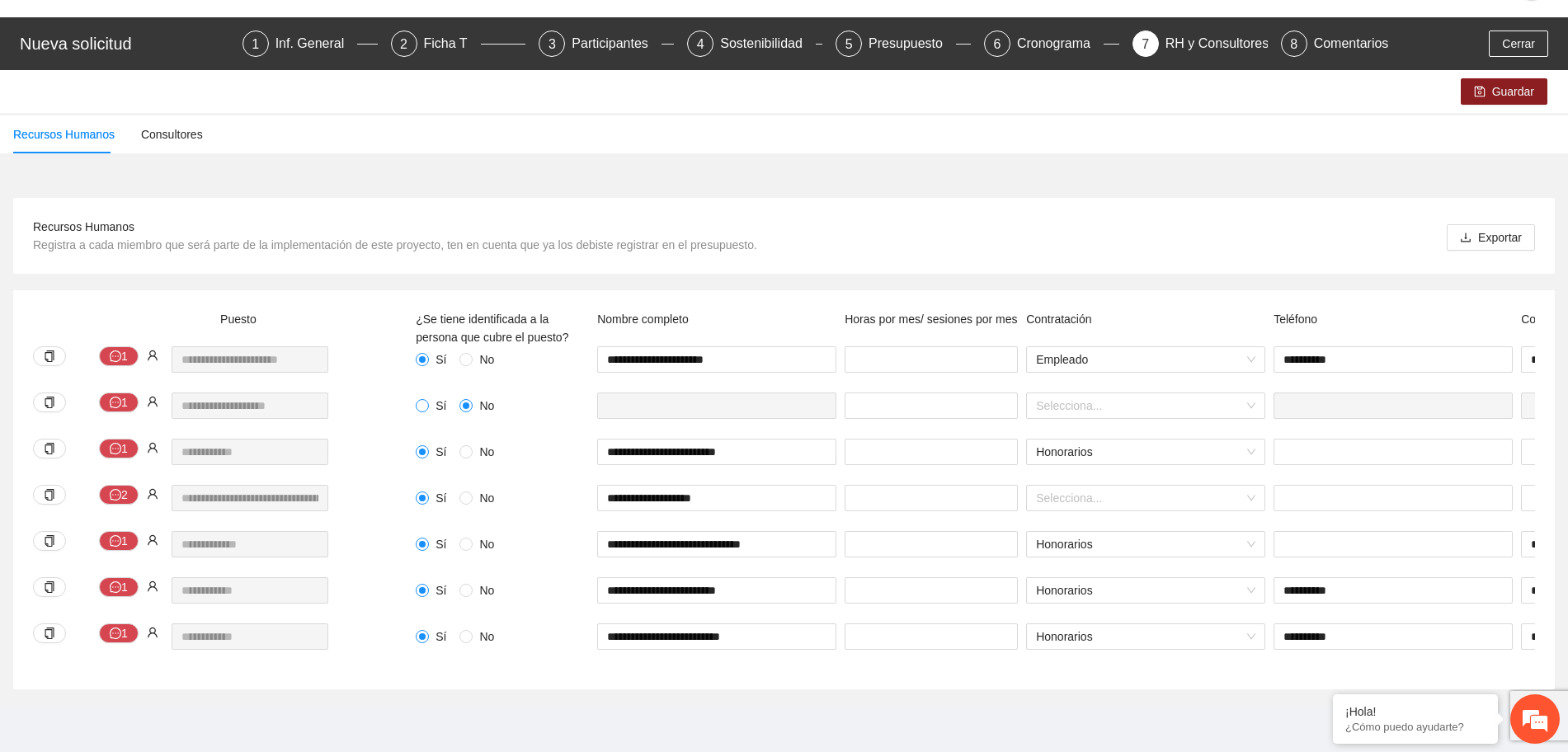
click at [428, 400] on span at bounding box center [423, 406] width 13 height 13
click at [1509, 82] on span "Guardar" at bounding box center [1514, 91] width 42 height 18
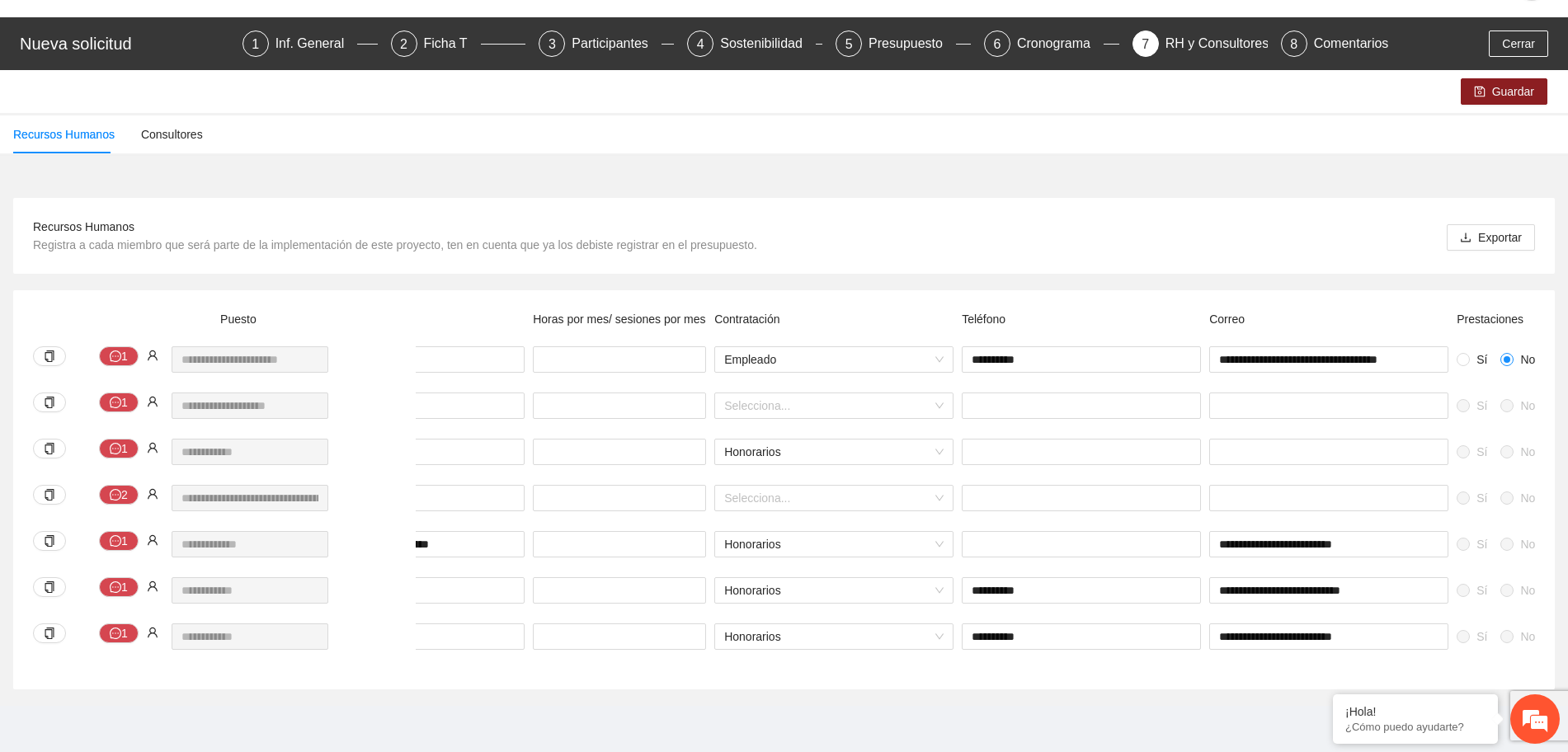
scroll to position [0, 452]
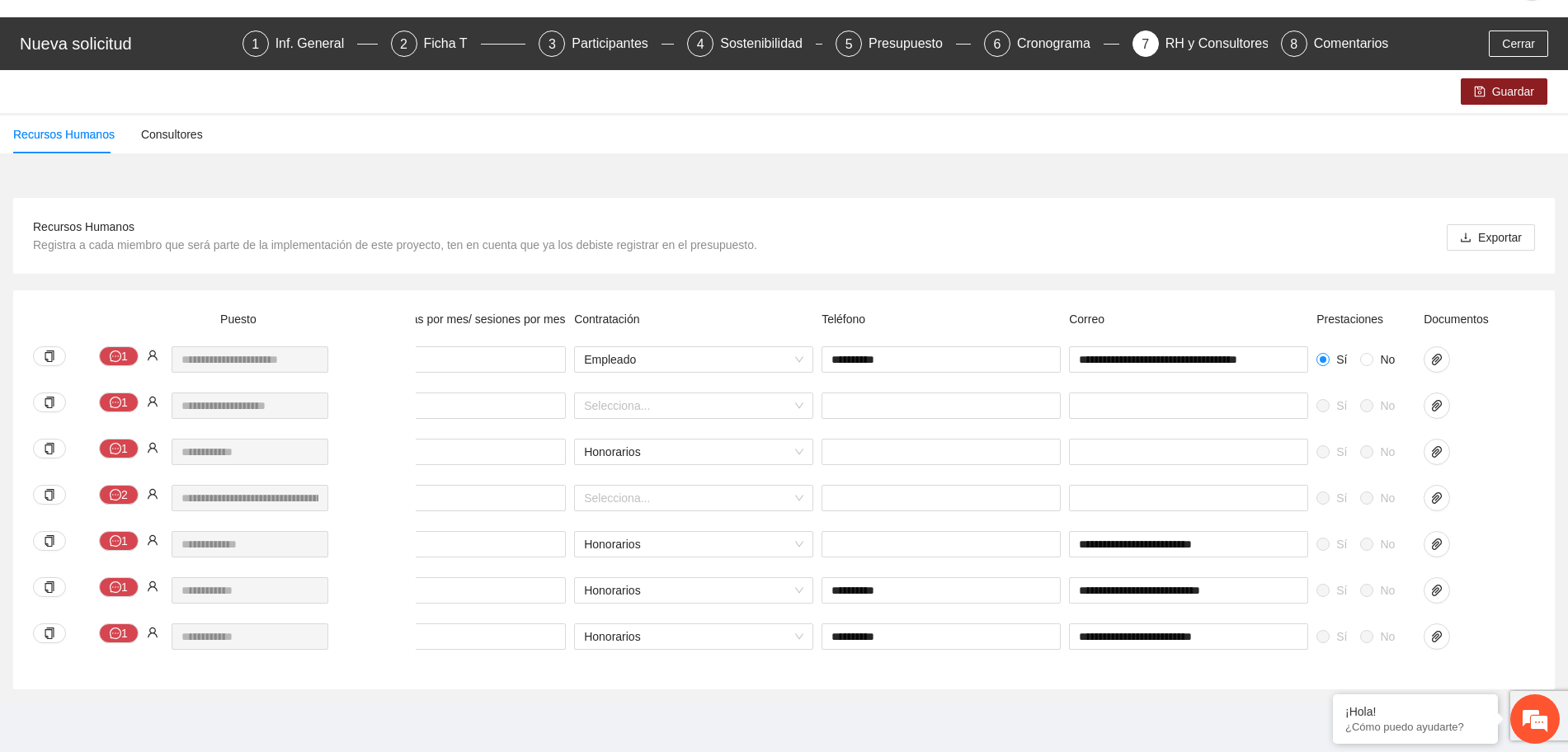
click at [1374, 351] on span "No" at bounding box center [1387, 360] width 28 height 18
click at [1355, 397] on div "Sí No" at bounding box center [1362, 406] width 91 height 18
click at [1335, 397] on span "Sí" at bounding box center [1342, 406] width 24 height 18
click at [1204, 393] on input "text" at bounding box center [1189, 406] width 239 height 27
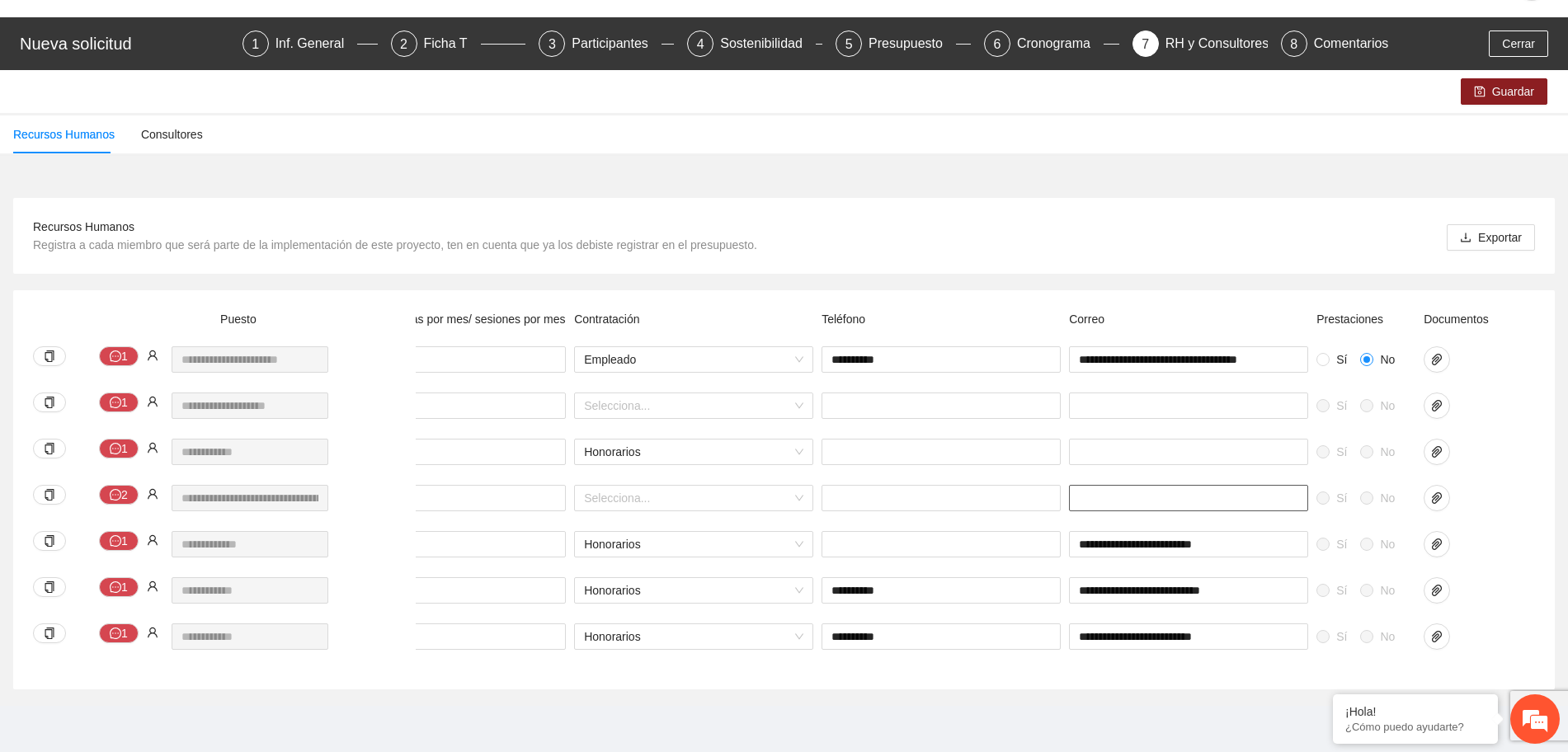
click at [1131, 494] on input "text" at bounding box center [1189, 498] width 239 height 27
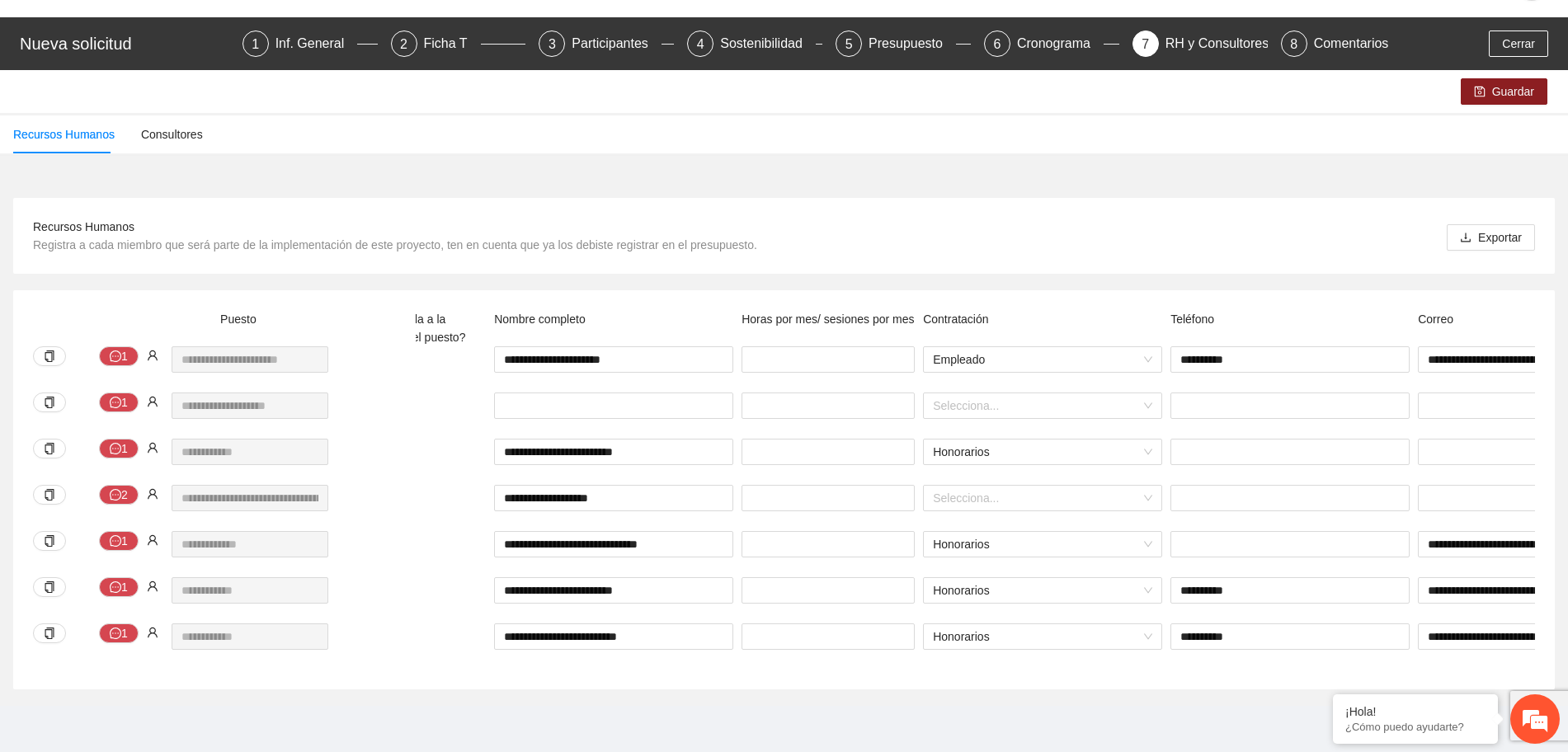
scroll to position [0, 0]
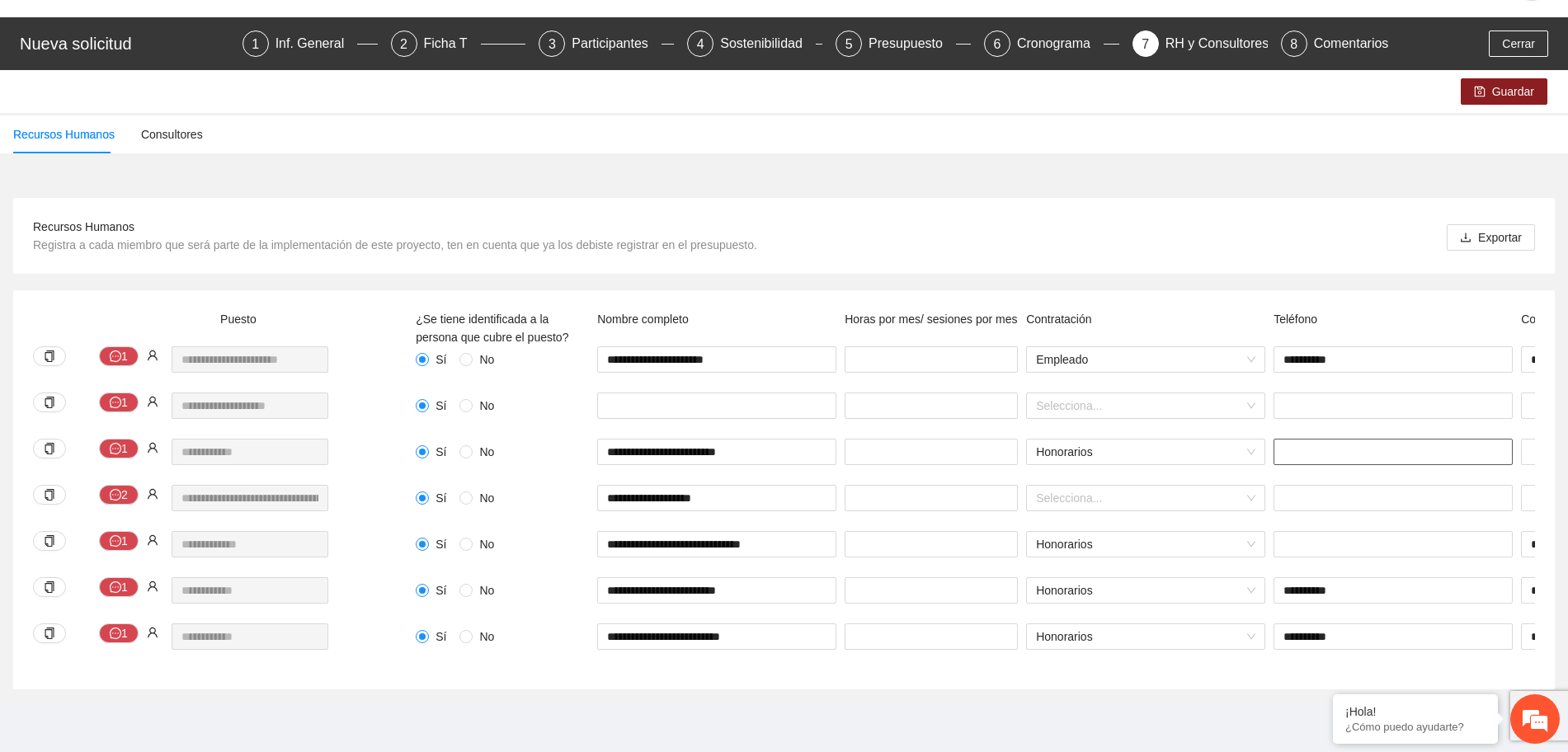
click at [1299, 439] on input "text" at bounding box center [1393, 452] width 239 height 27
click at [1310, 534] on input "text" at bounding box center [1393, 544] width 239 height 27
click at [1358, 485] on input "text" at bounding box center [1393, 498] width 239 height 27
click at [1335, 393] on input "text" at bounding box center [1393, 406] width 239 height 27
click at [1350, 485] on input "text" at bounding box center [1393, 498] width 239 height 27
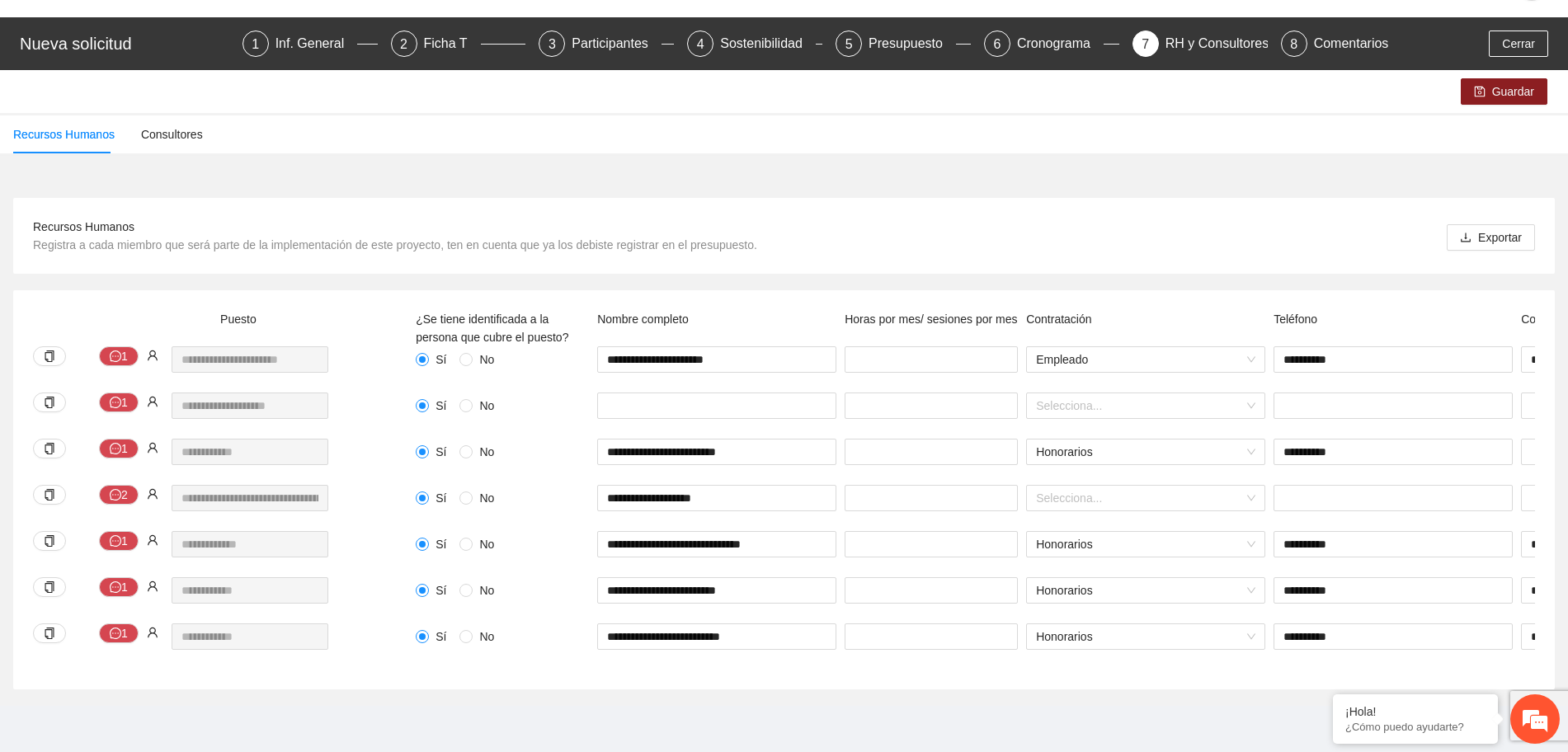
click at [1394, 310] on div "Teléfono" at bounding box center [1394, 328] width 247 height 36
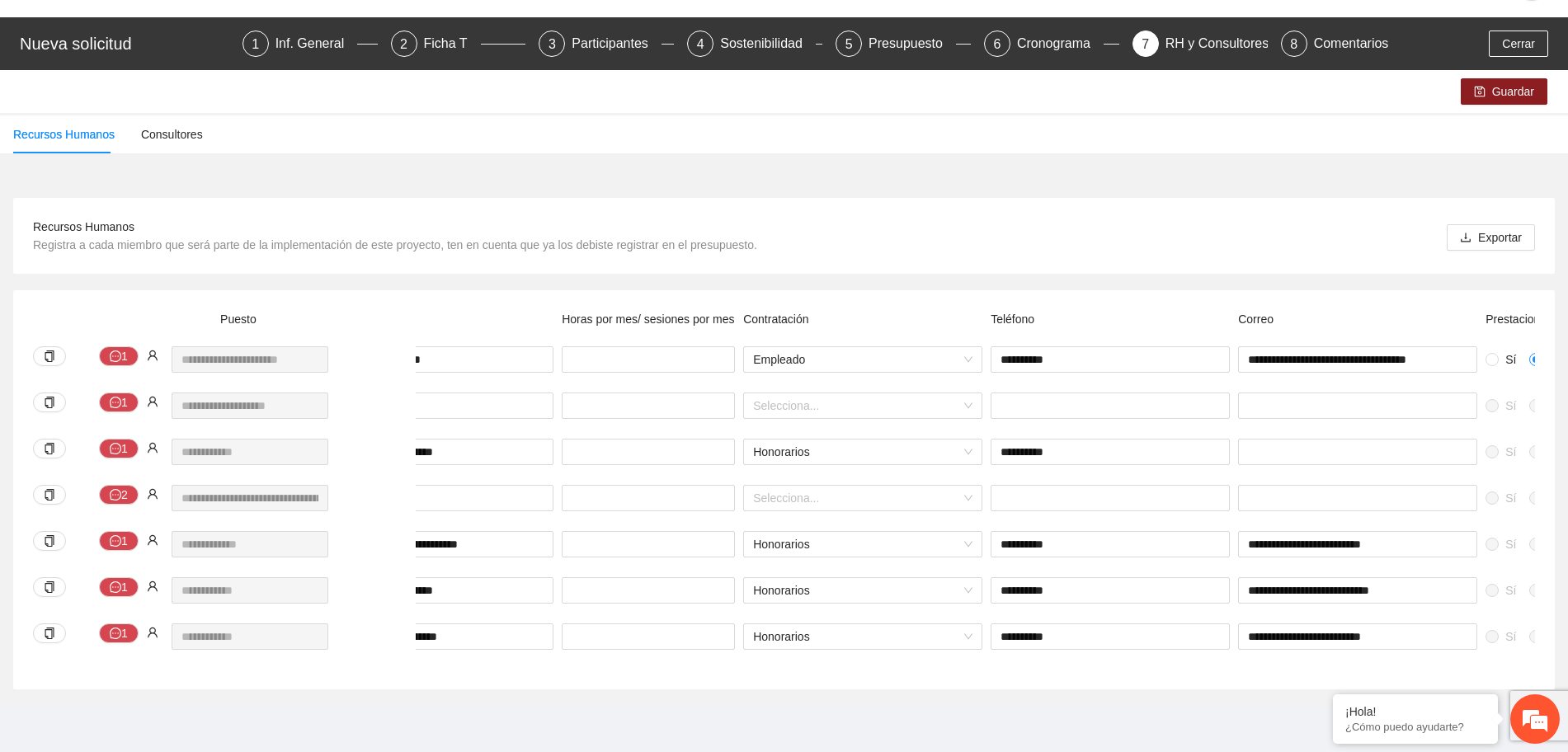
scroll to position [0, 452]
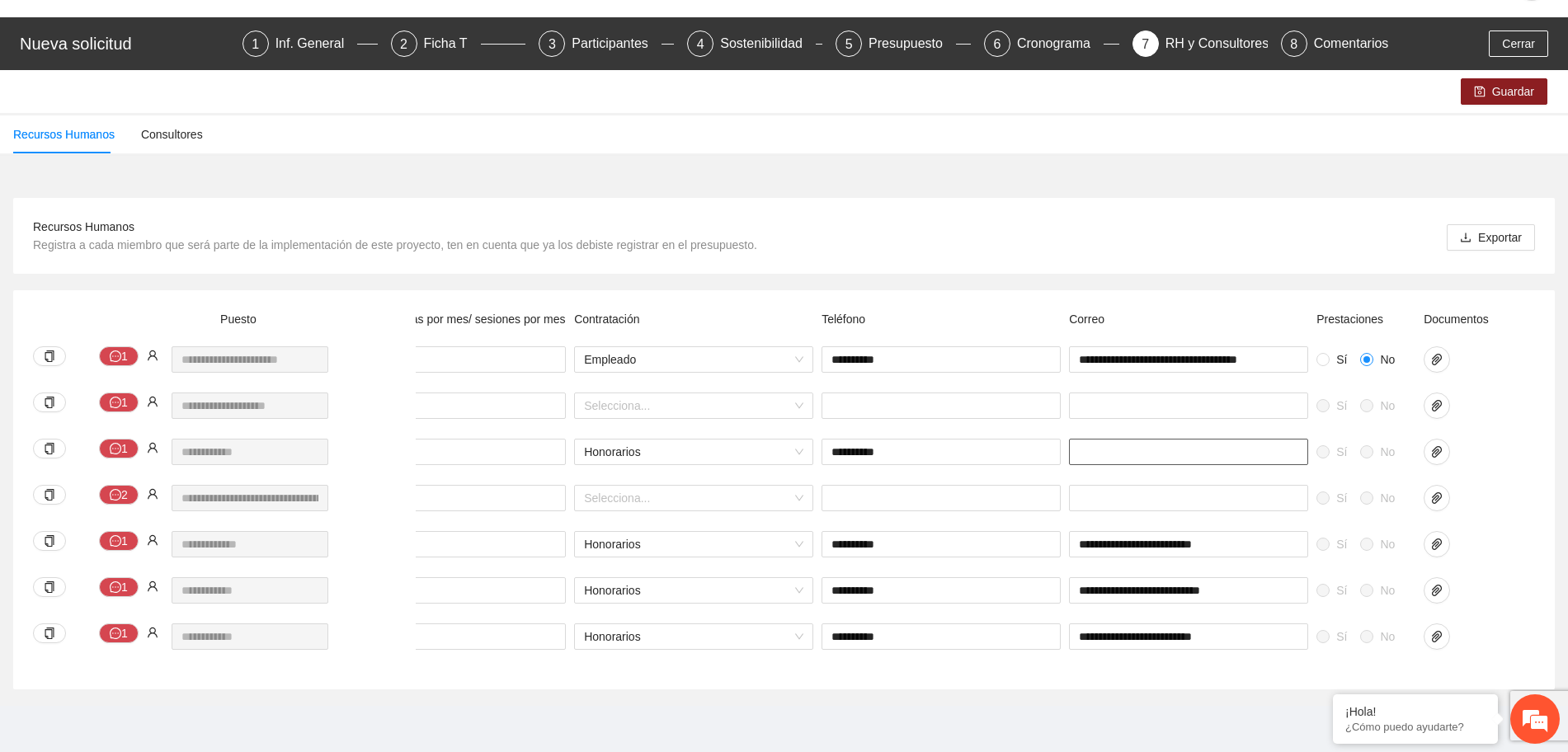
click at [1094, 439] on input "text" at bounding box center [1189, 452] width 239 height 27
paste input "**********"
click at [1494, 442] on div at bounding box center [1461, 452] width 74 height 27
click at [1440, 446] on icon "paper-clip" at bounding box center [1437, 452] width 13 height 13
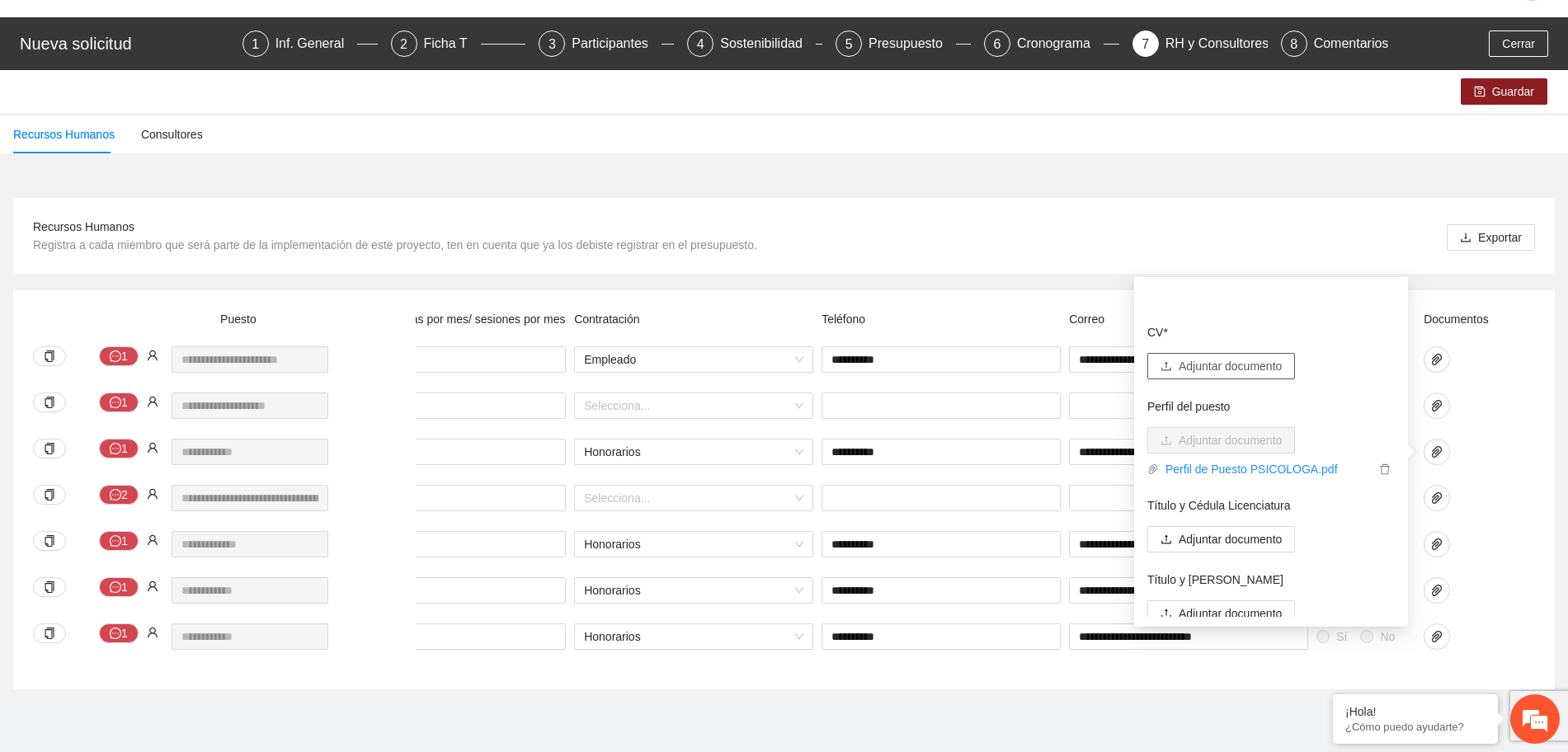
click at [1243, 357] on span "Adjuntar documento" at bounding box center [1230, 366] width 103 height 18
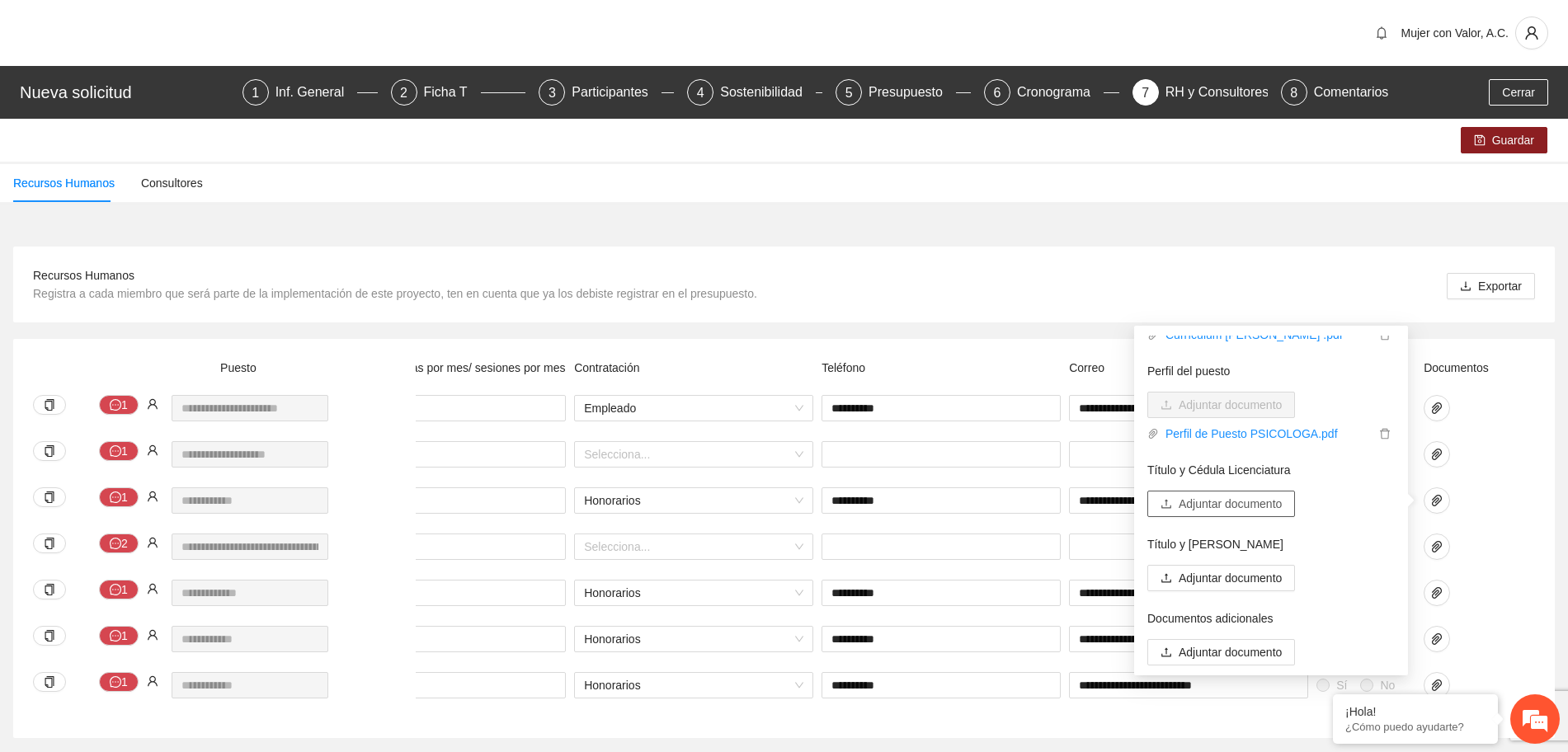
scroll to position [65, 0]
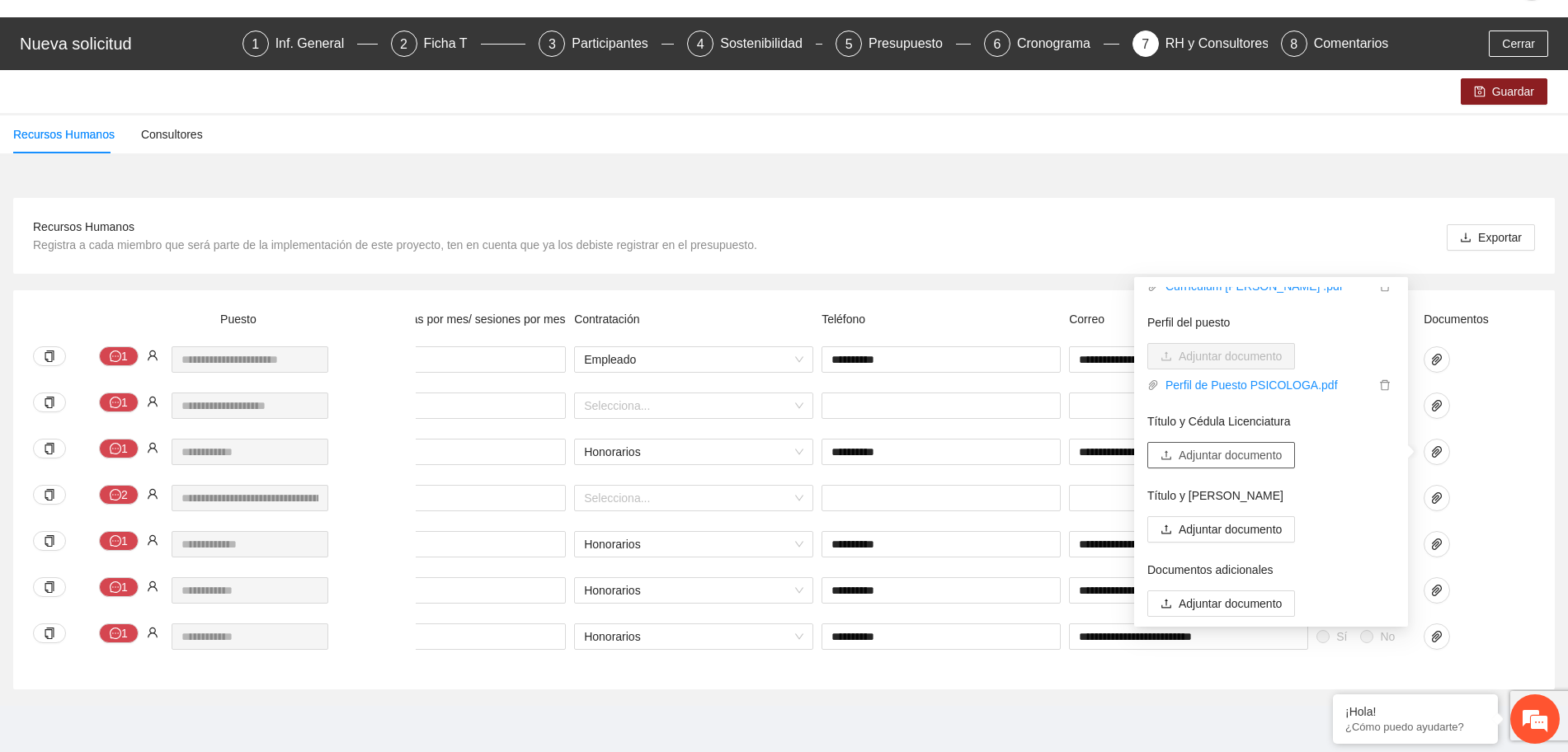
click at [1246, 447] on span "Adjuntar documento" at bounding box center [1230, 456] width 103 height 18
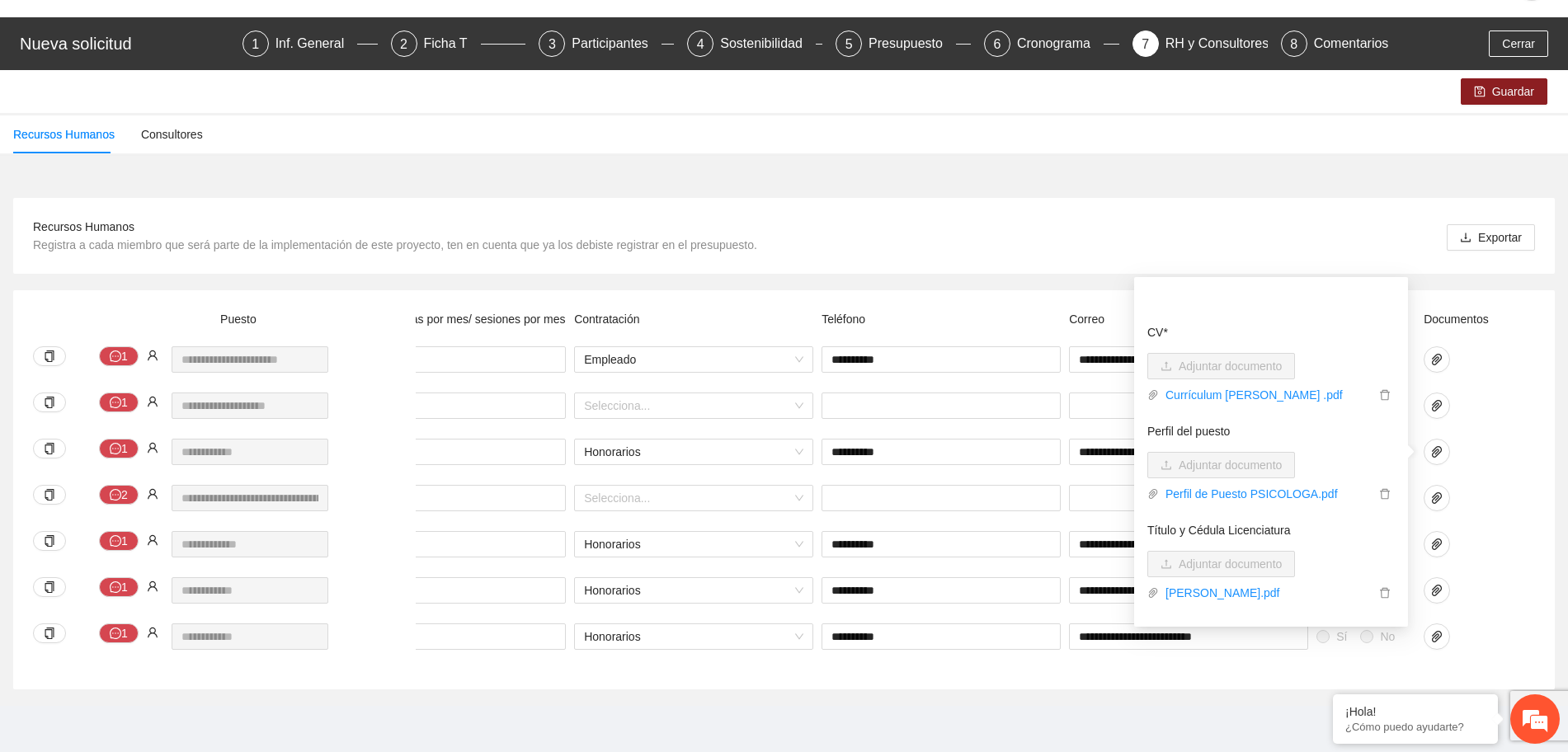
scroll to position [134, 0]
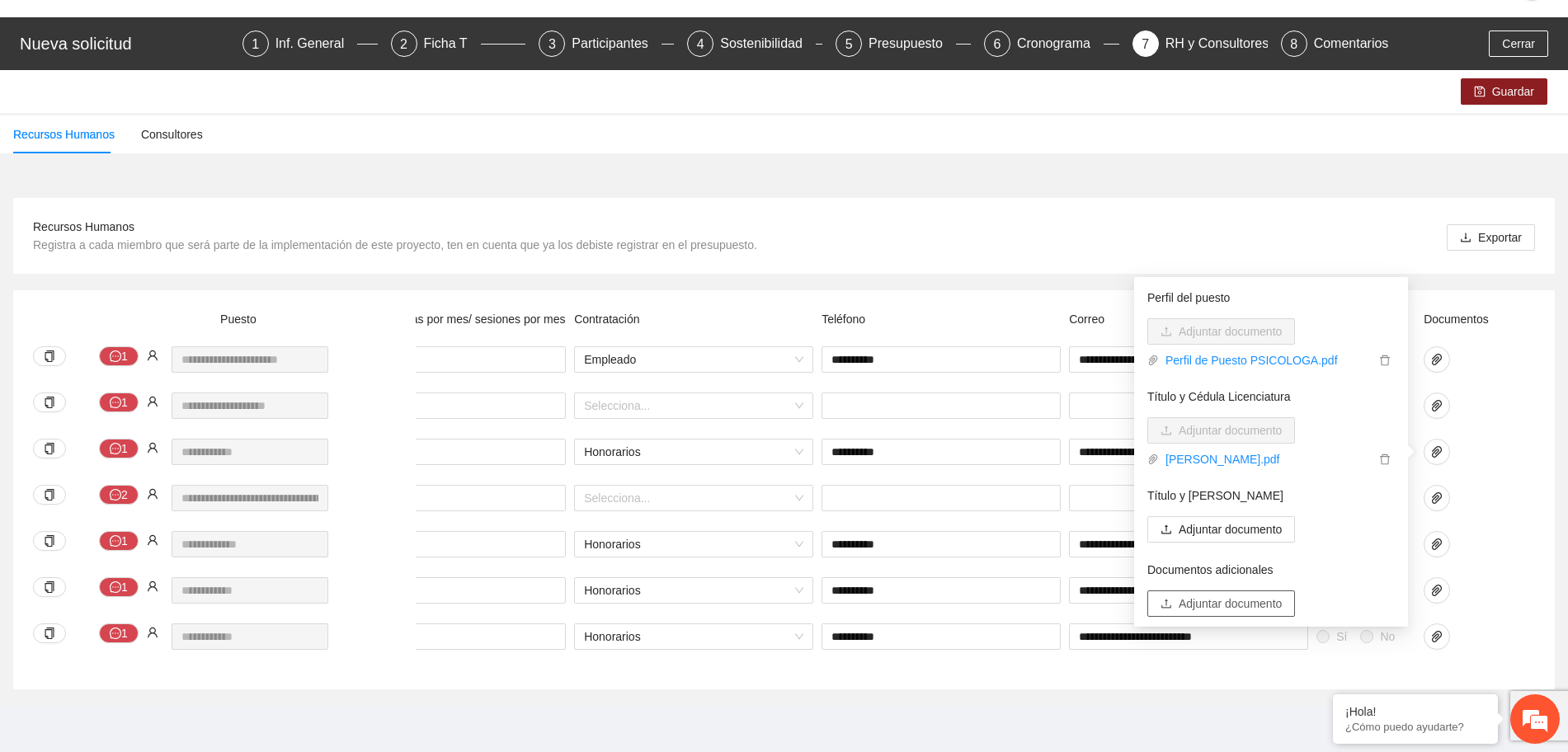
click at [1255, 595] on span "Adjuntar documento" at bounding box center [1230, 604] width 103 height 18
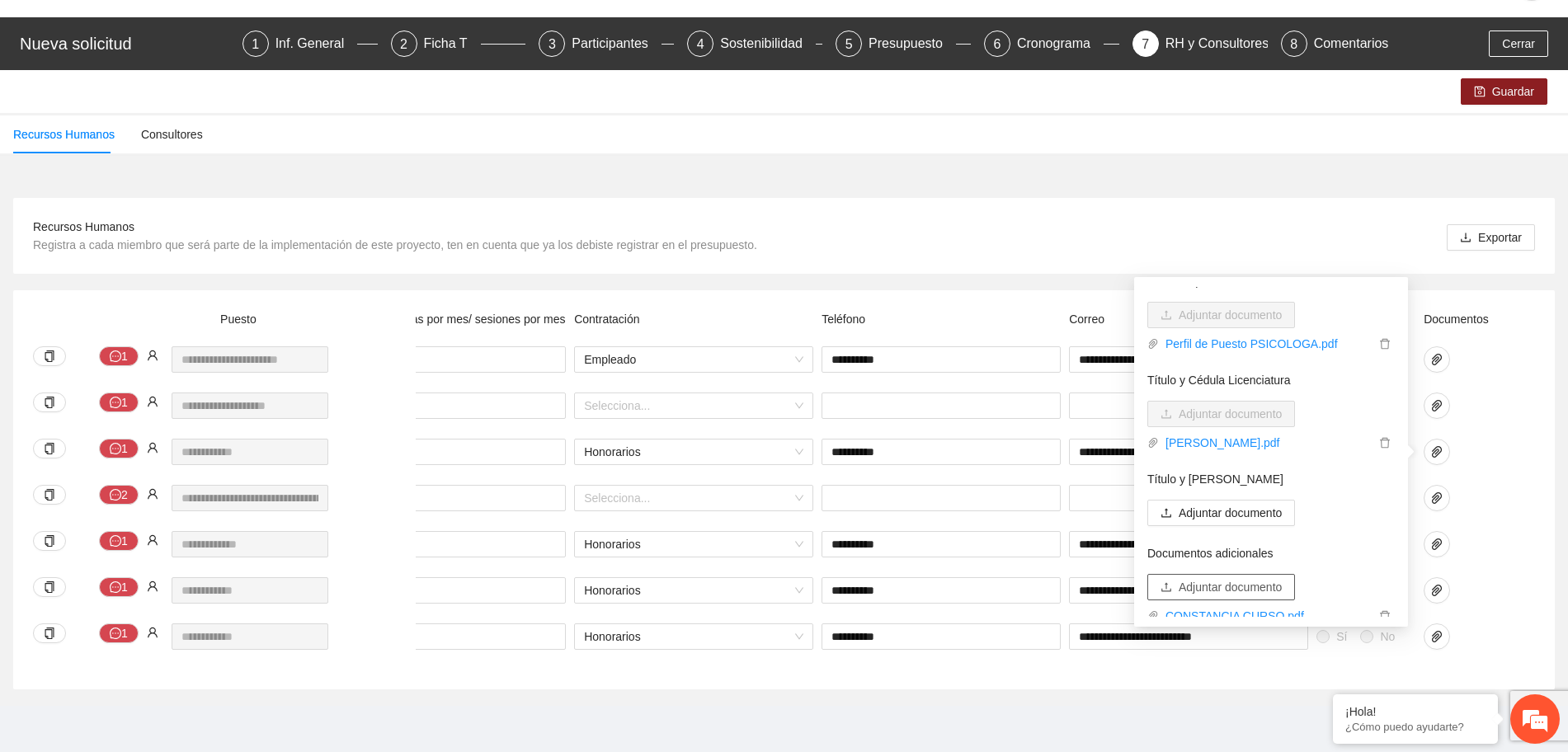
scroll to position [159, 0]
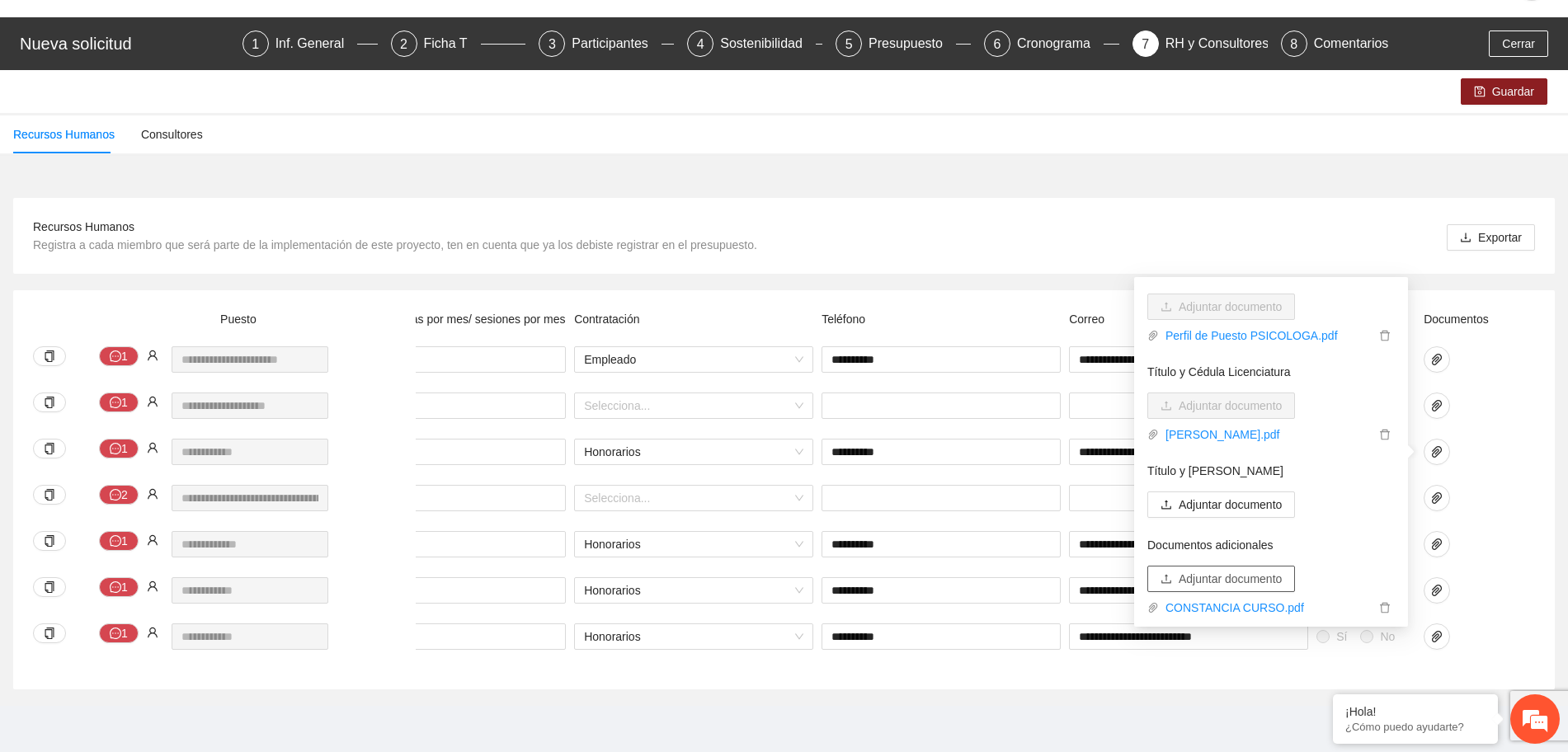
click at [1266, 570] on span "Adjuntar documento" at bounding box center [1230, 579] width 103 height 18
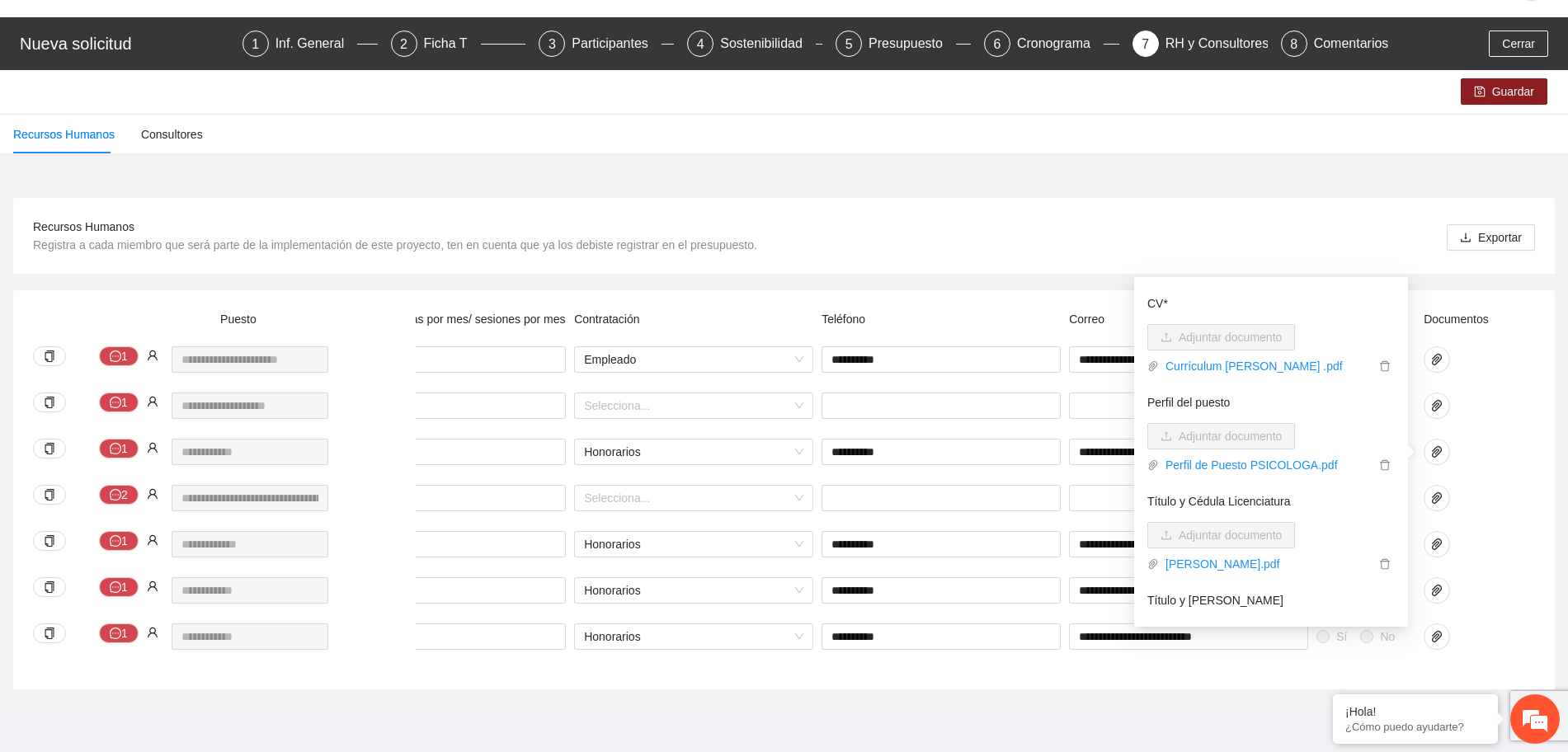
scroll to position [0, 0]
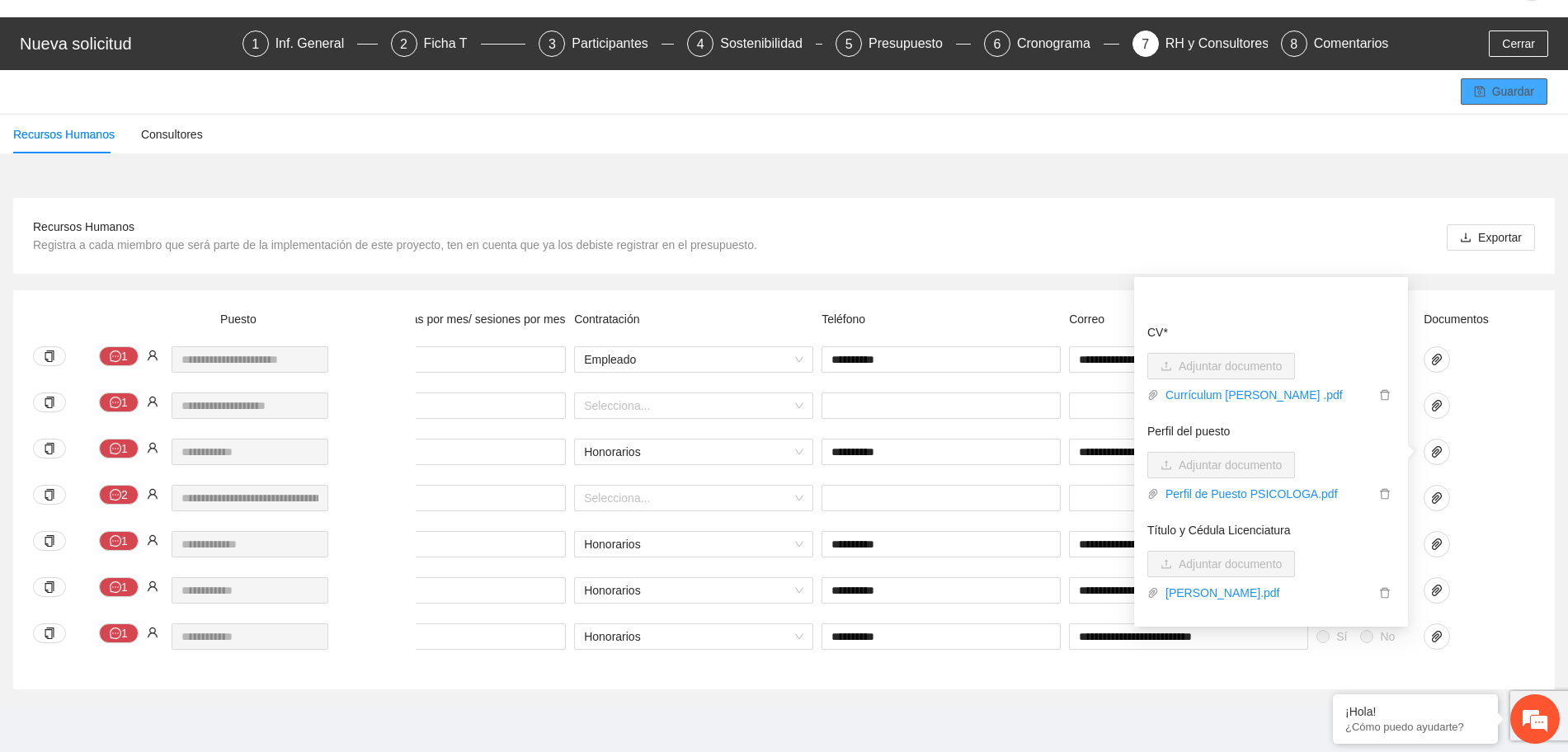
click at [1475, 84] on button "Guardar" at bounding box center [1504, 91] width 87 height 27
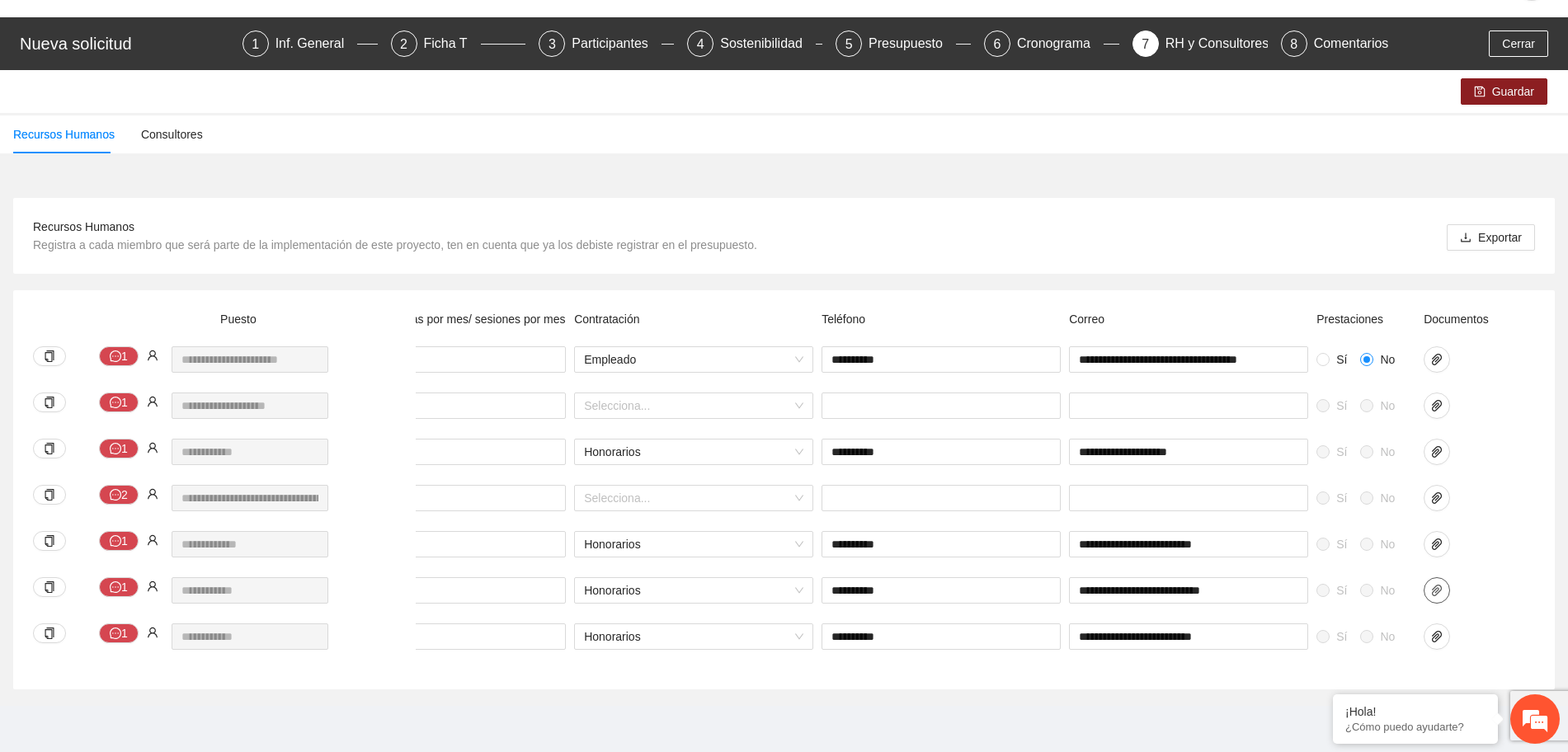
click at [1442, 584] on icon "paper-clip" at bounding box center [1437, 591] width 13 height 13
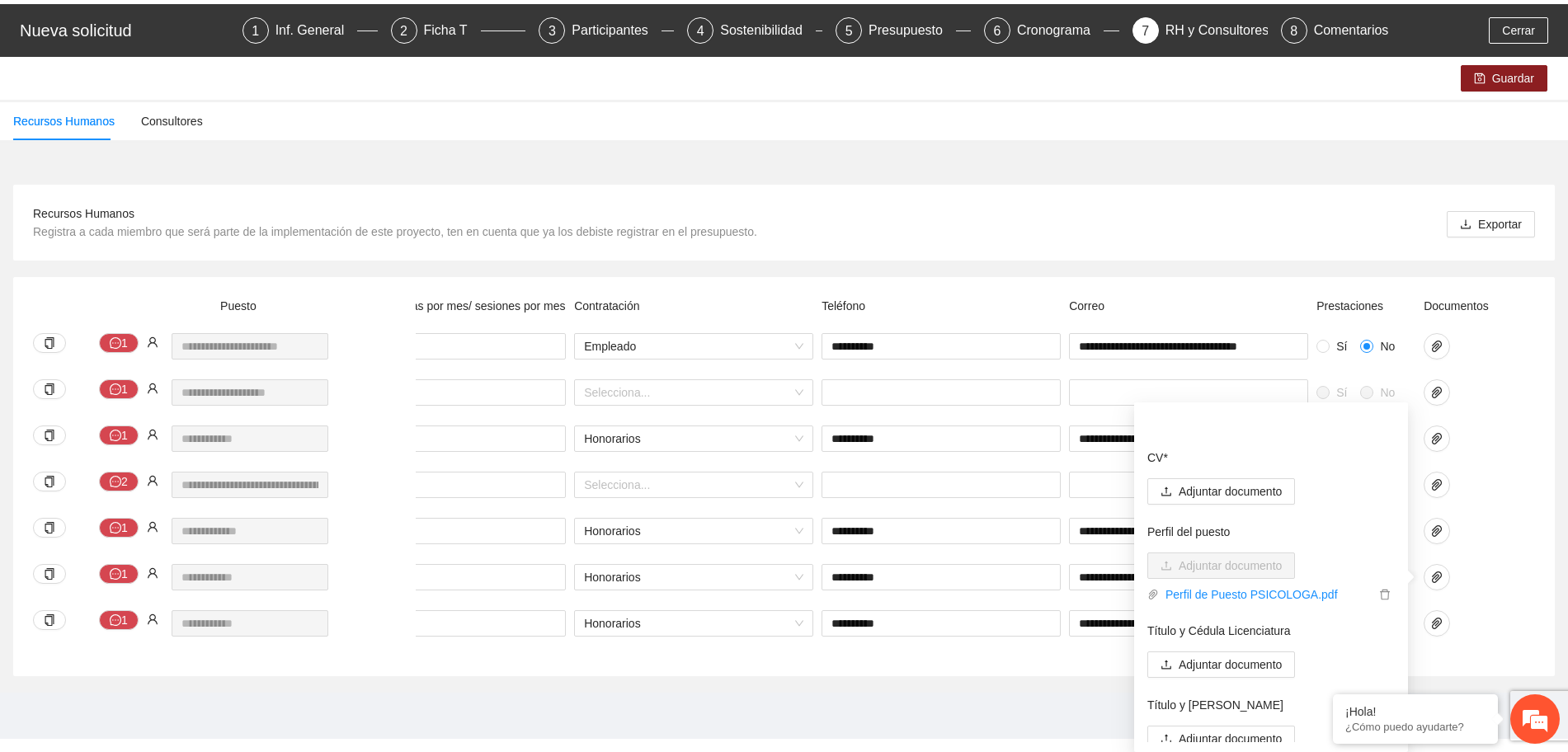
click at [1490, 486] on div at bounding box center [1461, 484] width 74 height 27
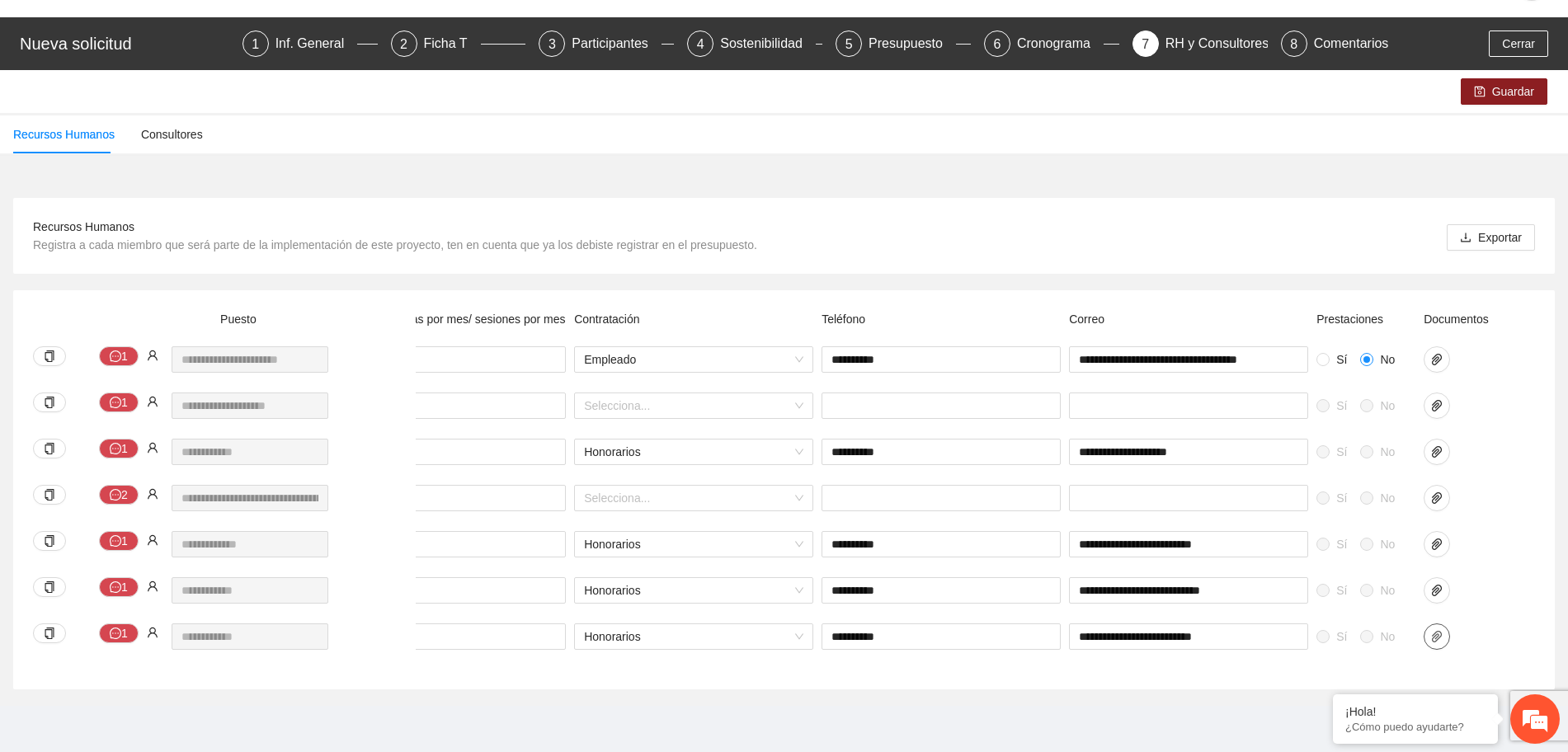
click at [1439, 630] on icon "paper-clip" at bounding box center [1437, 637] width 13 height 13
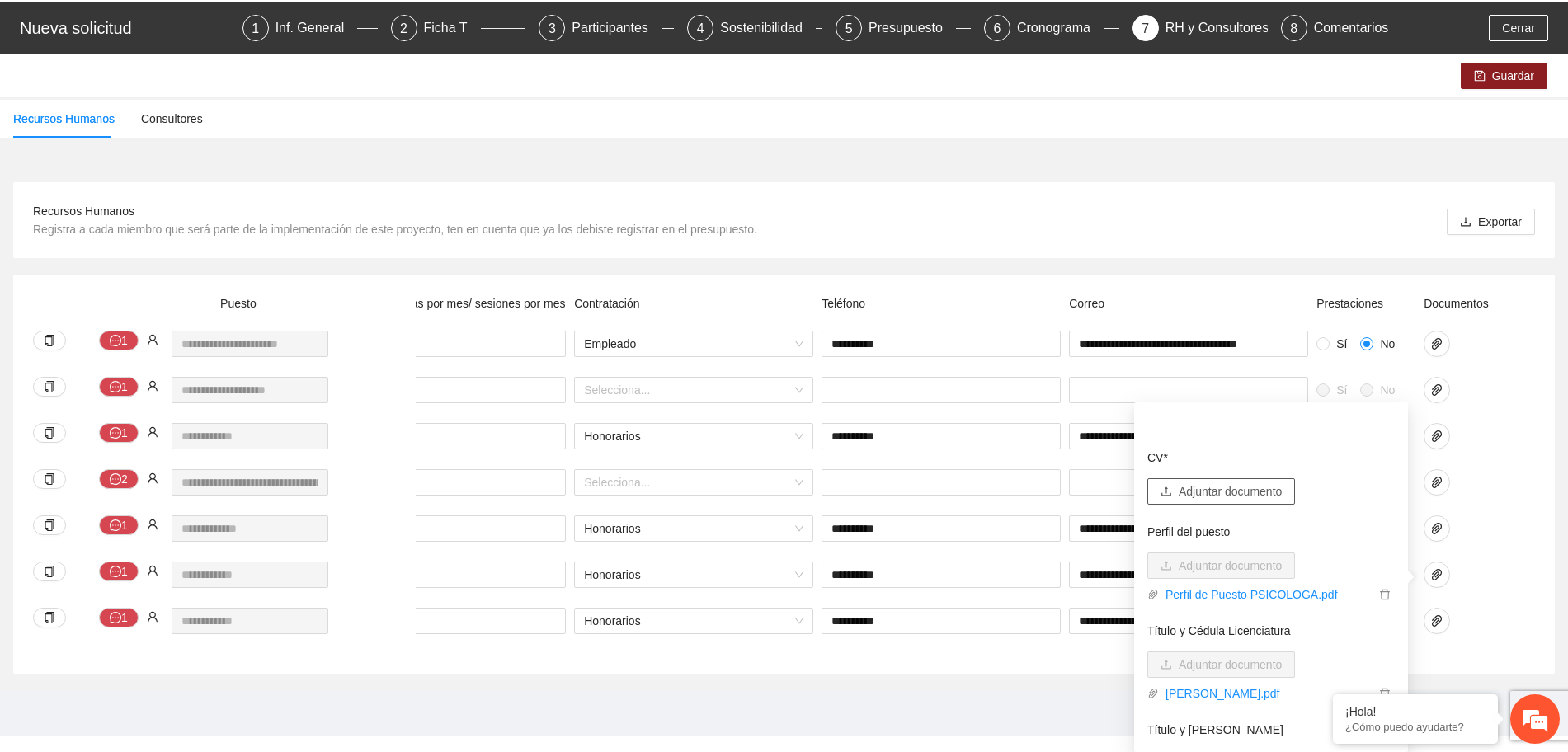
click at [1226, 498] on span "Adjuntar documento" at bounding box center [1230, 492] width 103 height 18
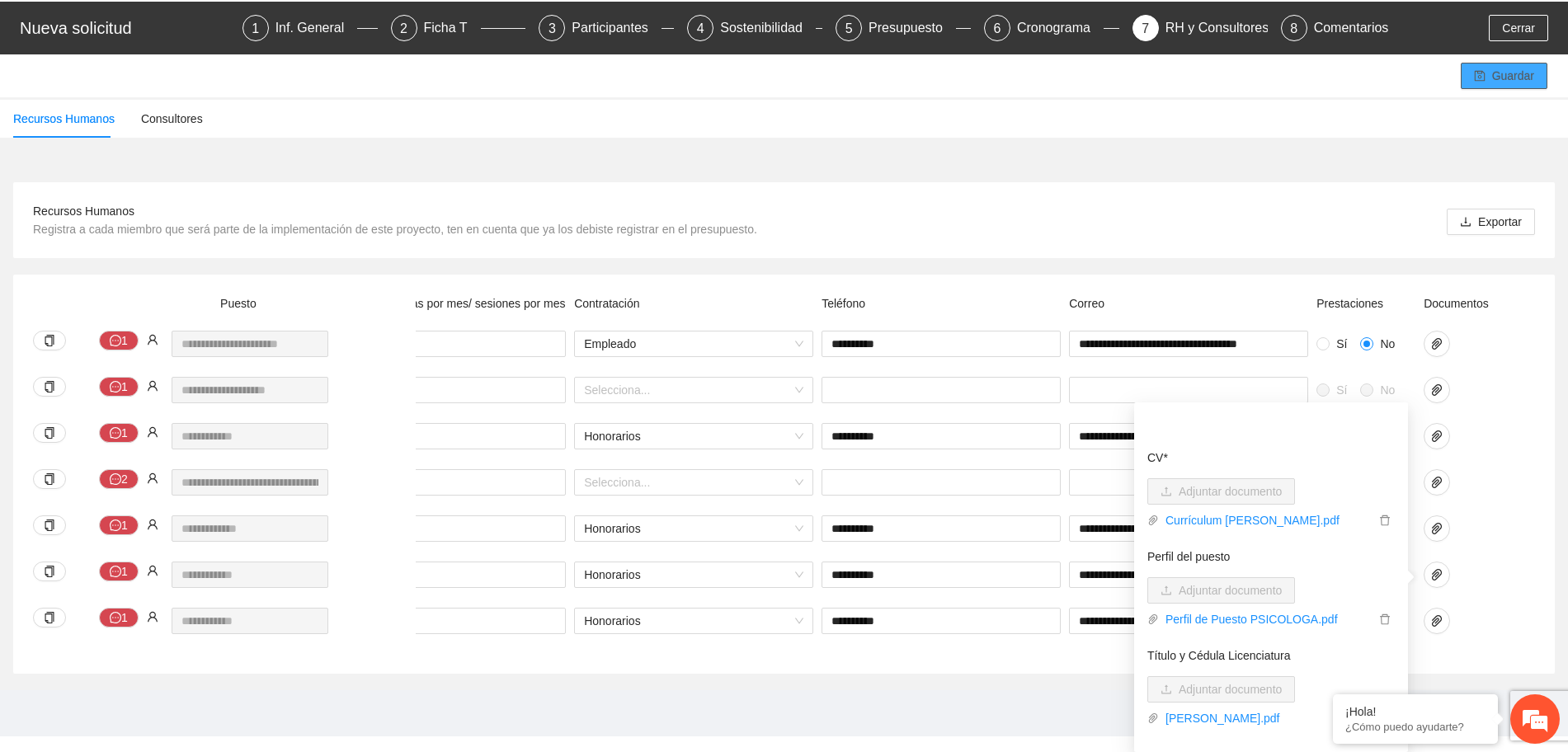
click at [1482, 70] on icon "save" at bounding box center [1480, 76] width 12 height 12
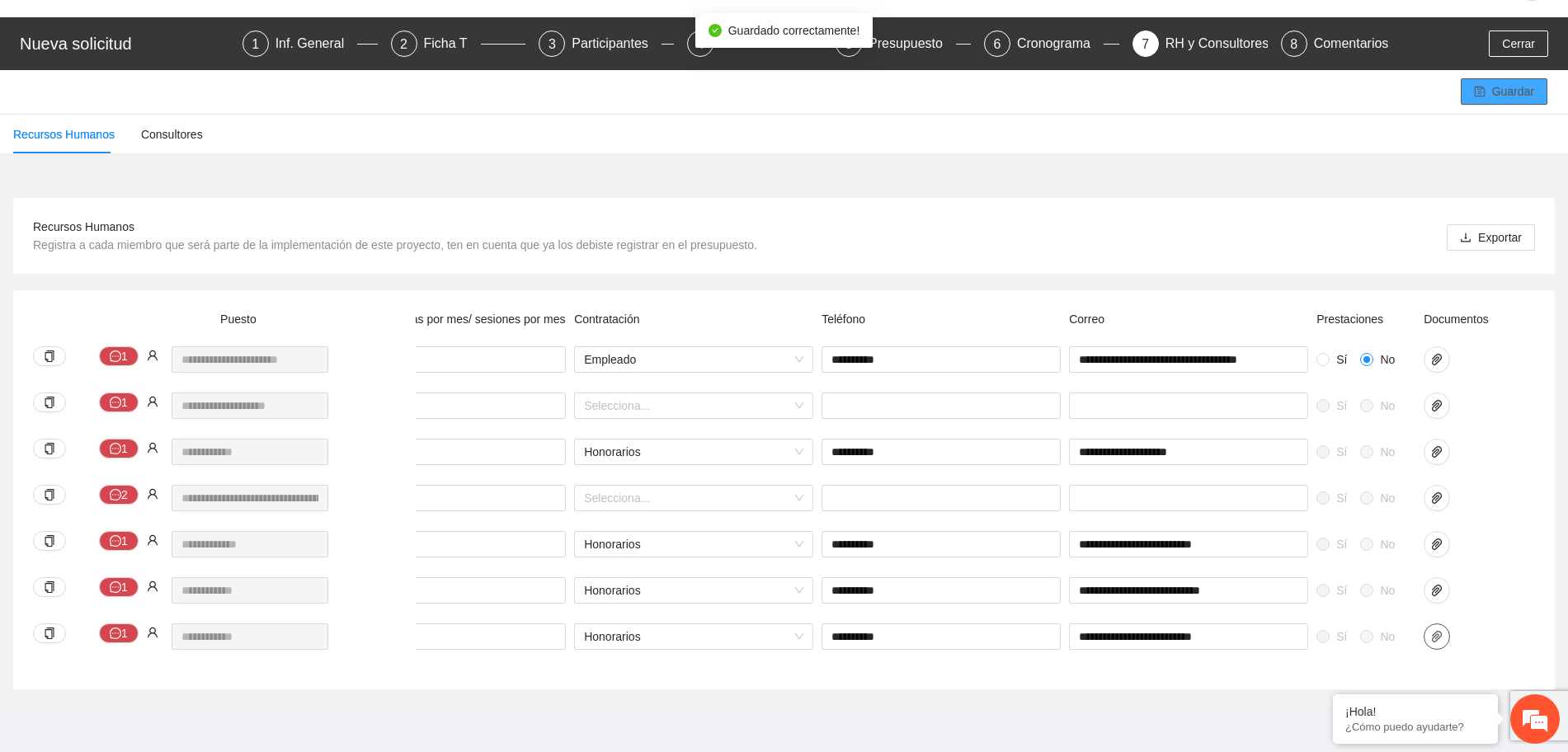
click at [1440, 630] on icon "paper-clip" at bounding box center [1437, 637] width 13 height 13
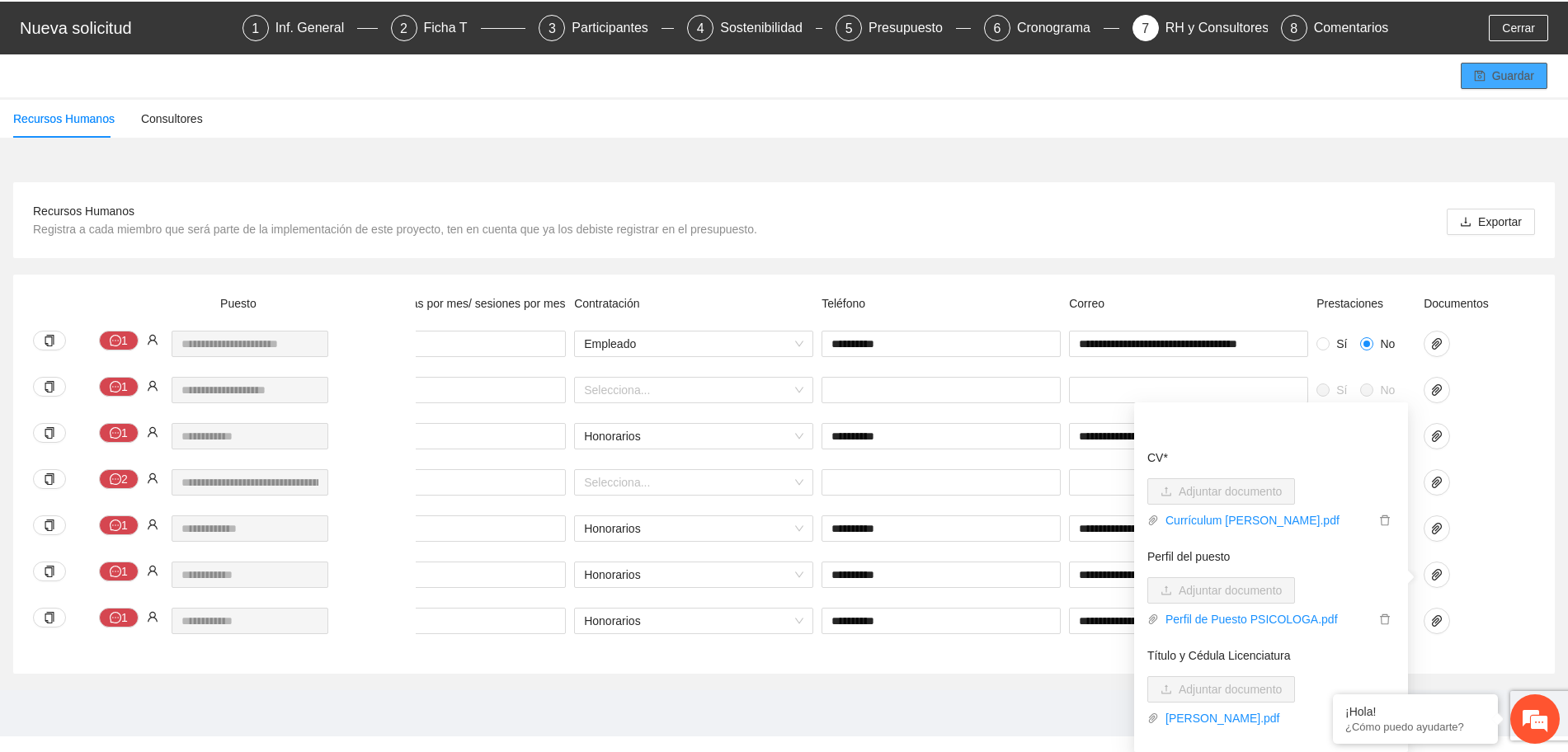
click at [1495, 582] on div at bounding box center [1461, 575] width 74 height 27
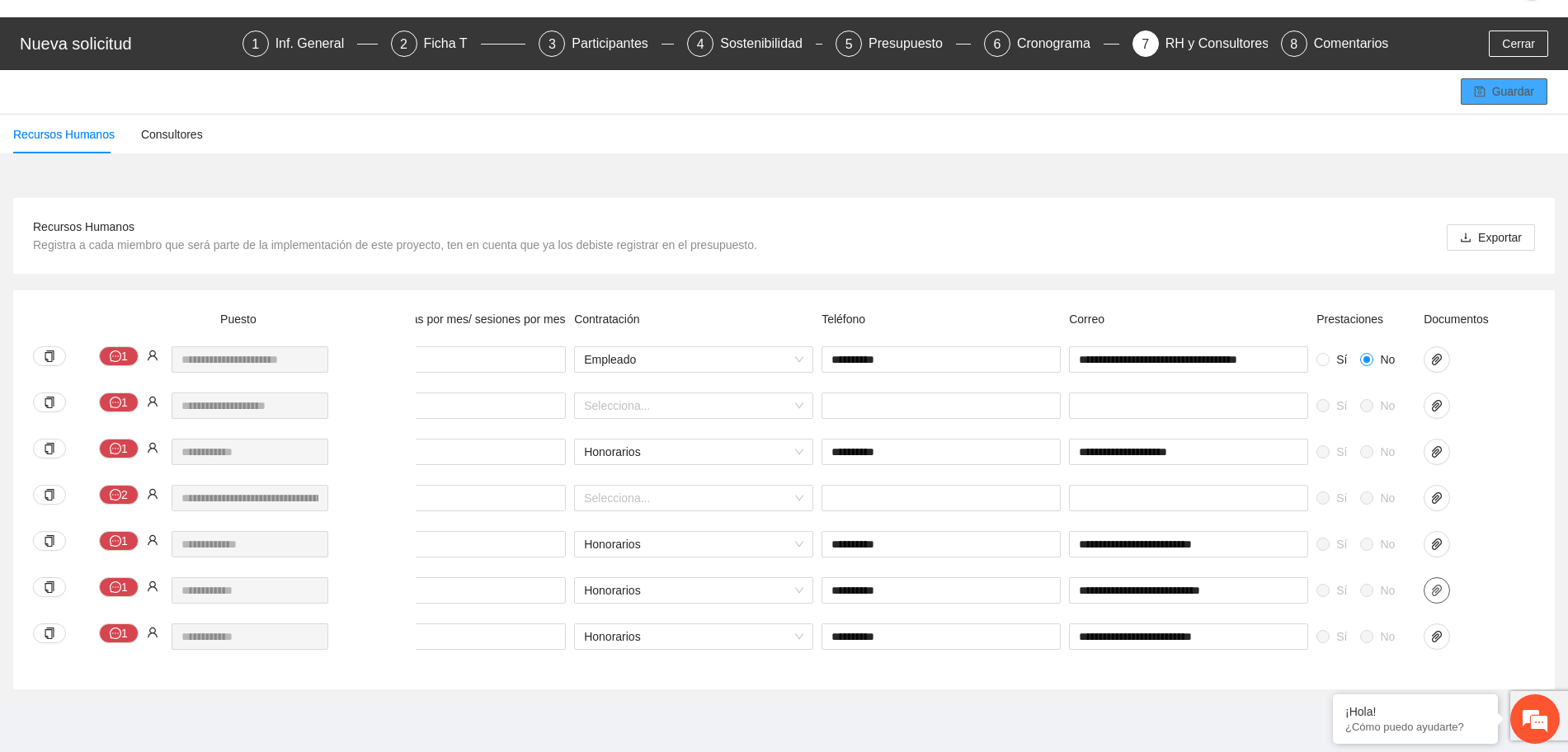
click at [1430, 584] on span "paper-clip" at bounding box center [1437, 591] width 25 height 13
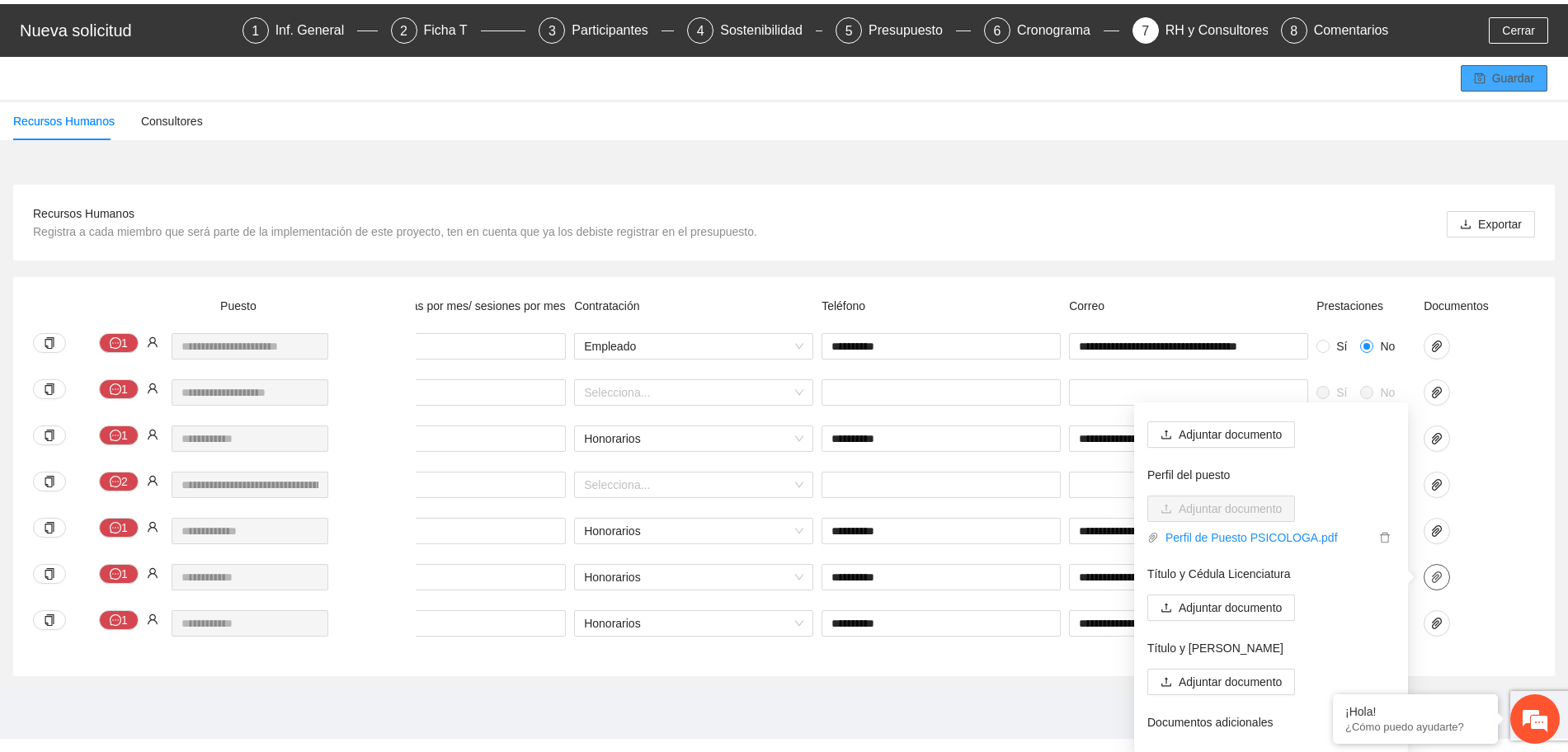
scroll to position [84, 0]
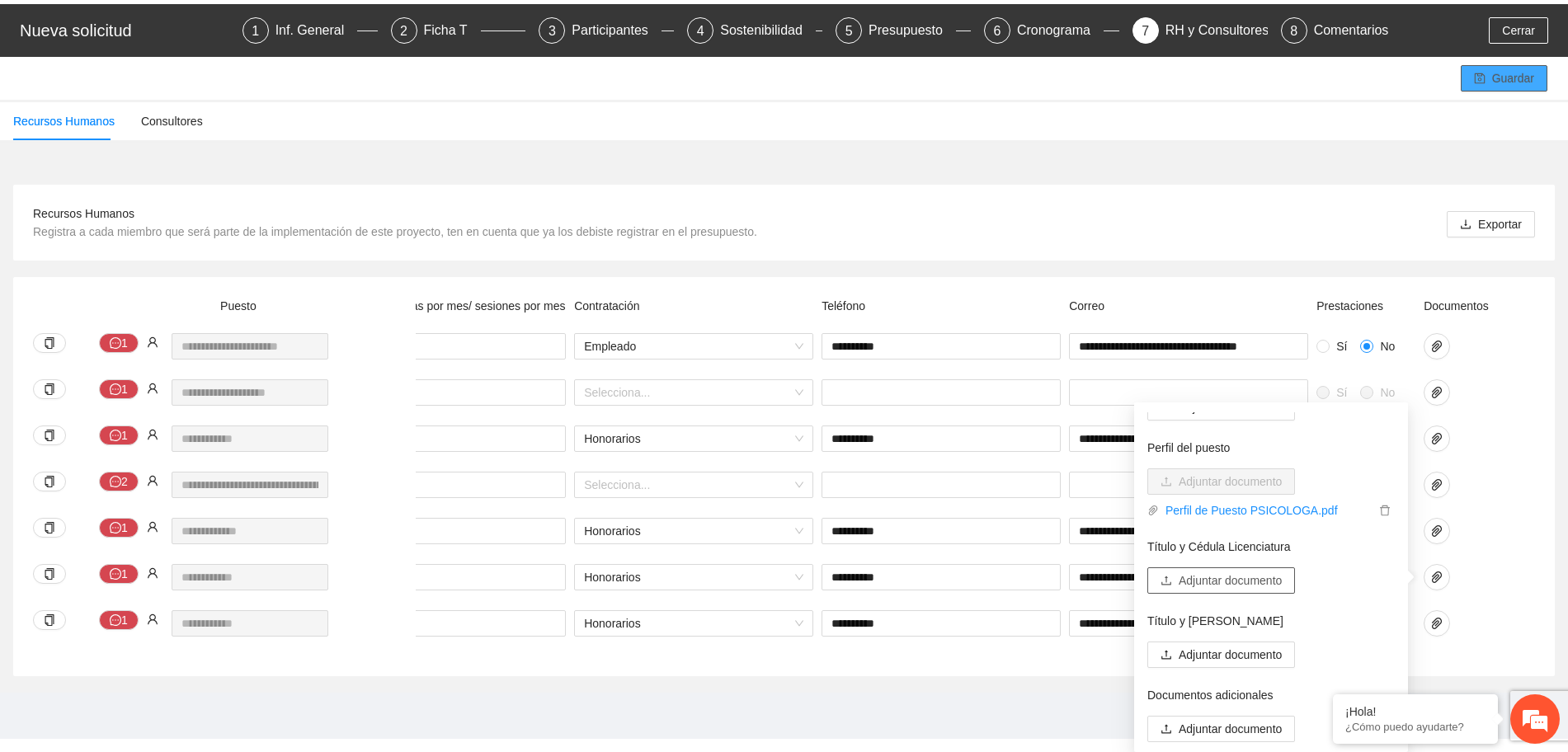
click at [1273, 579] on span "Adjuntar documento" at bounding box center [1230, 581] width 103 height 18
click at [1274, 676] on span "Adjuntar documento" at bounding box center [1230, 680] width 103 height 18
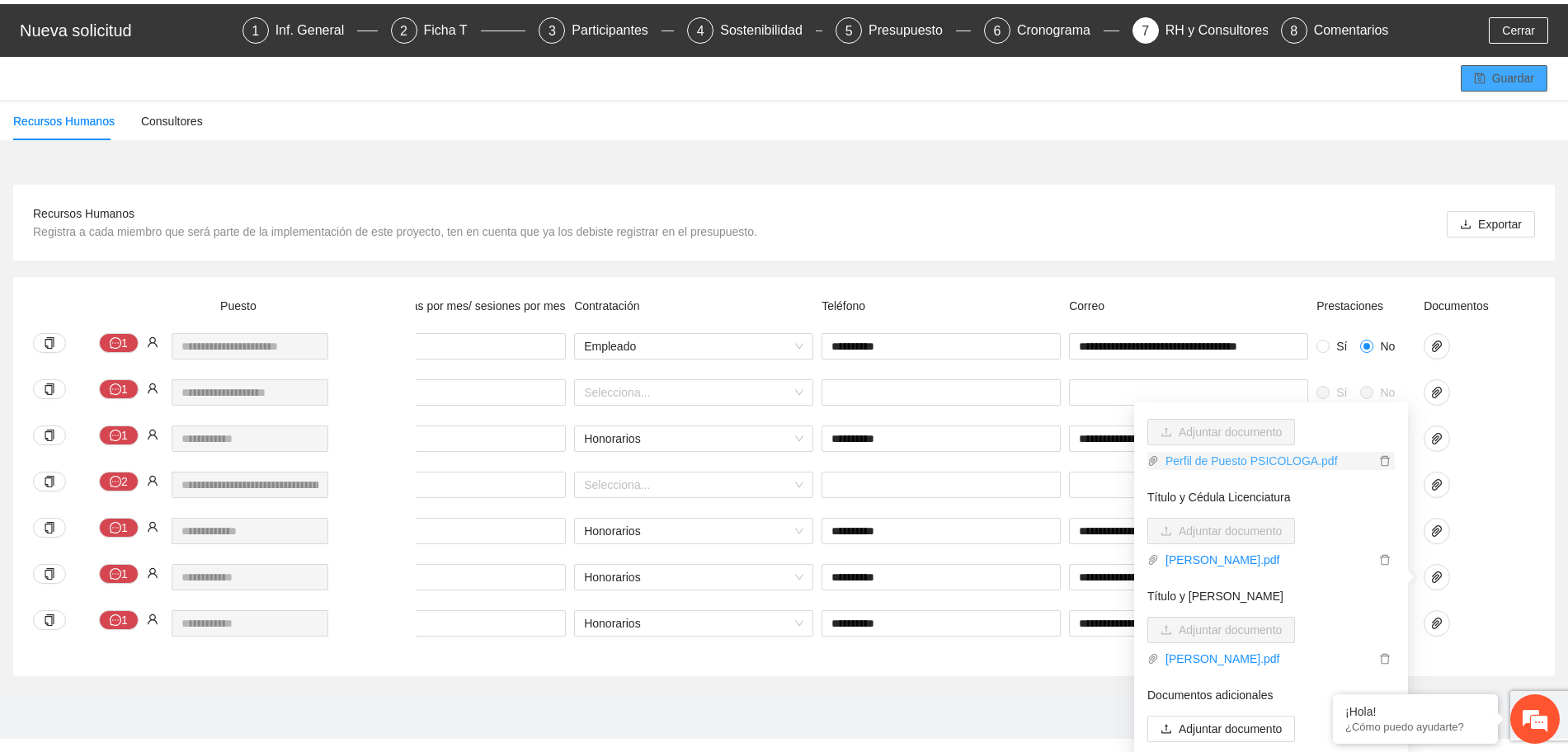
scroll to position [0, 0]
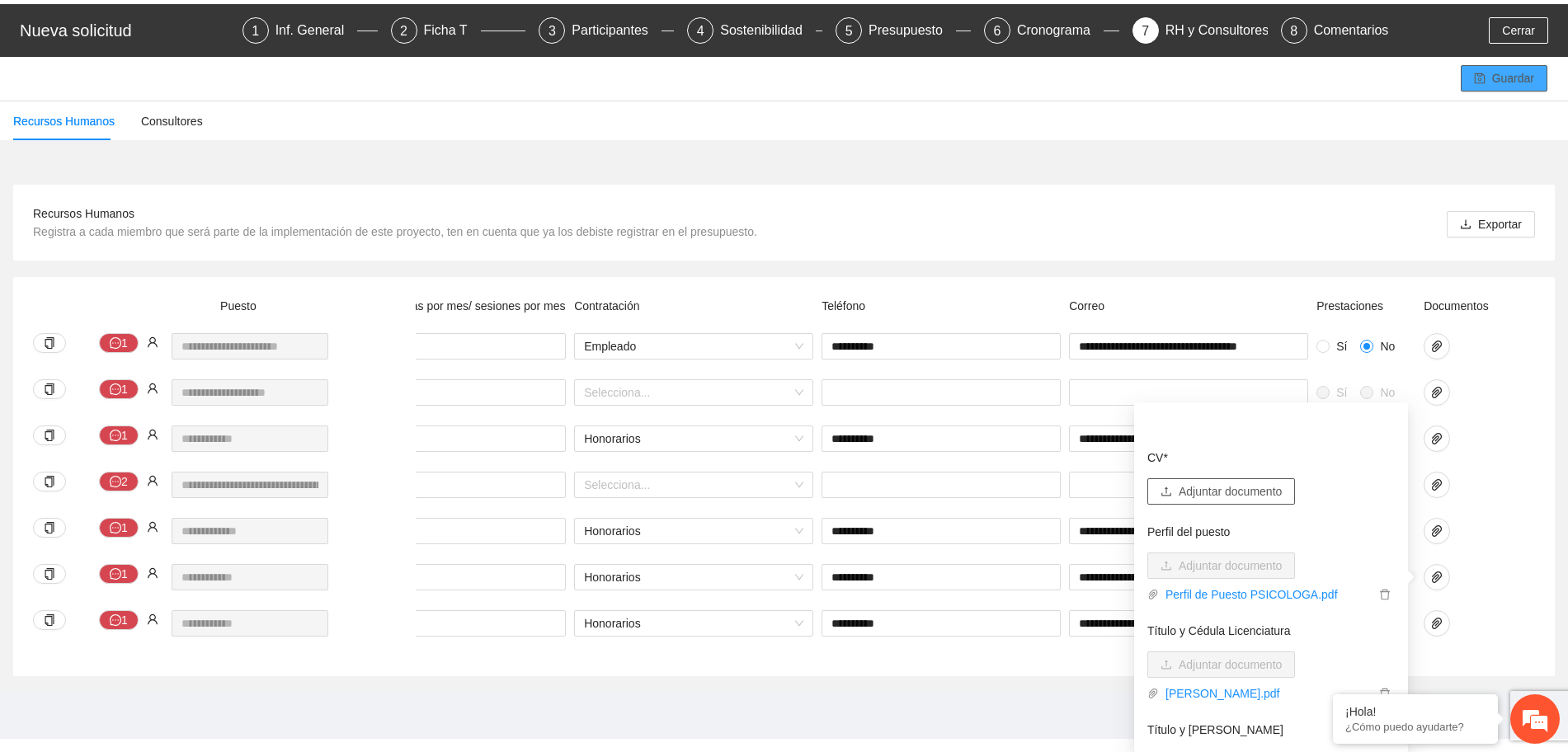
click at [1226, 483] on span "Adjuntar documento" at bounding box center [1230, 492] width 103 height 18
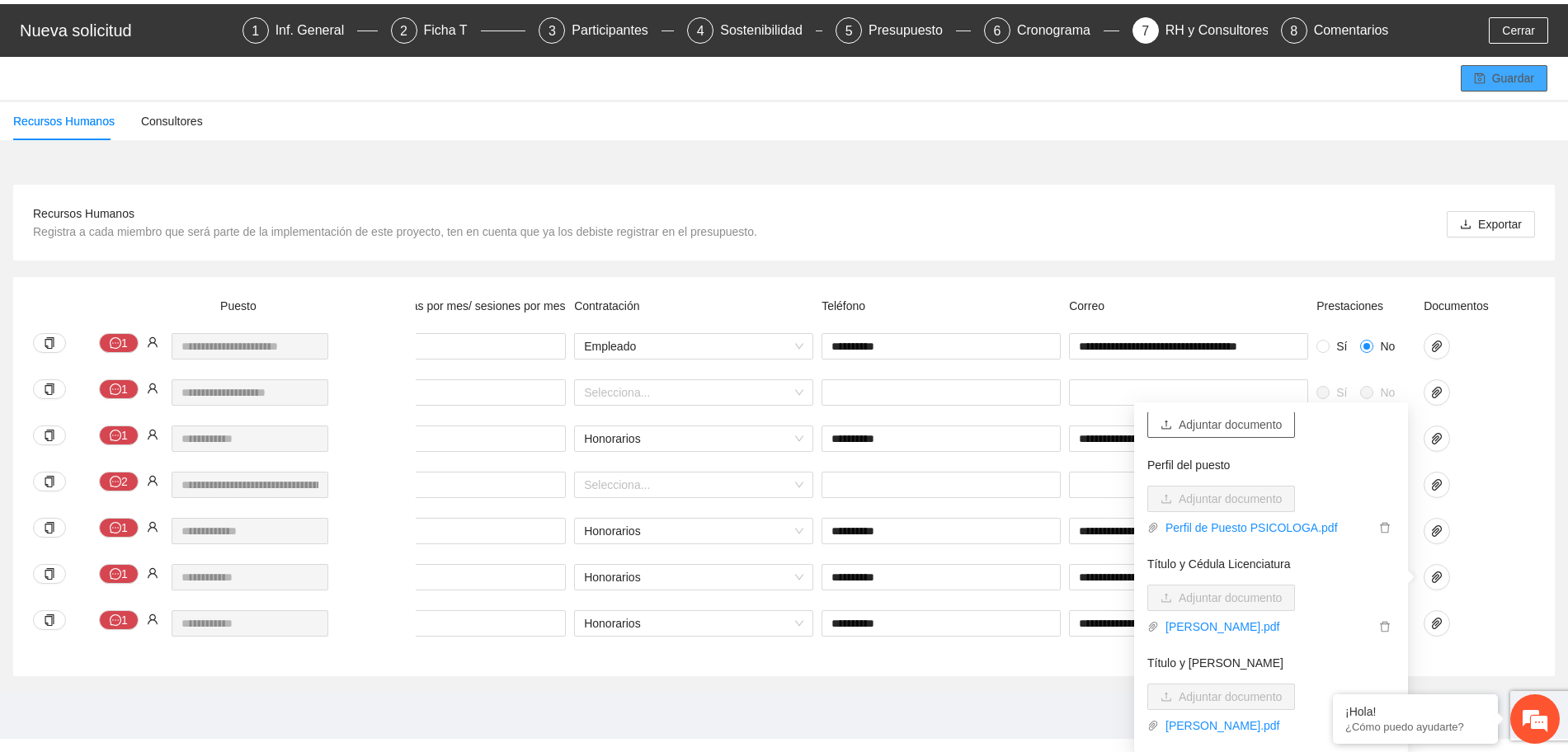
scroll to position [134, 0]
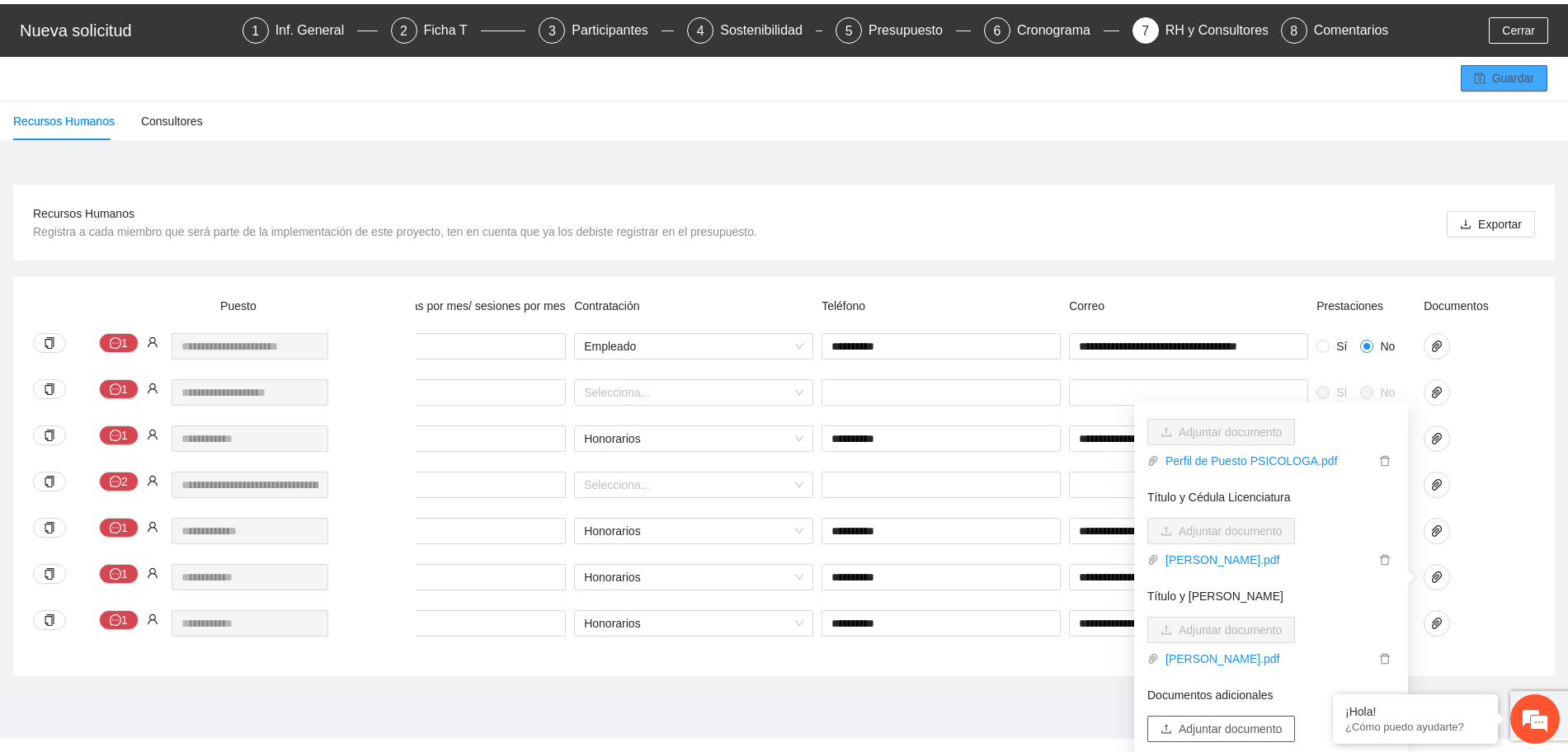
click at [1282, 720] on span "Adjuntar documento" at bounding box center [1230, 729] width 103 height 18
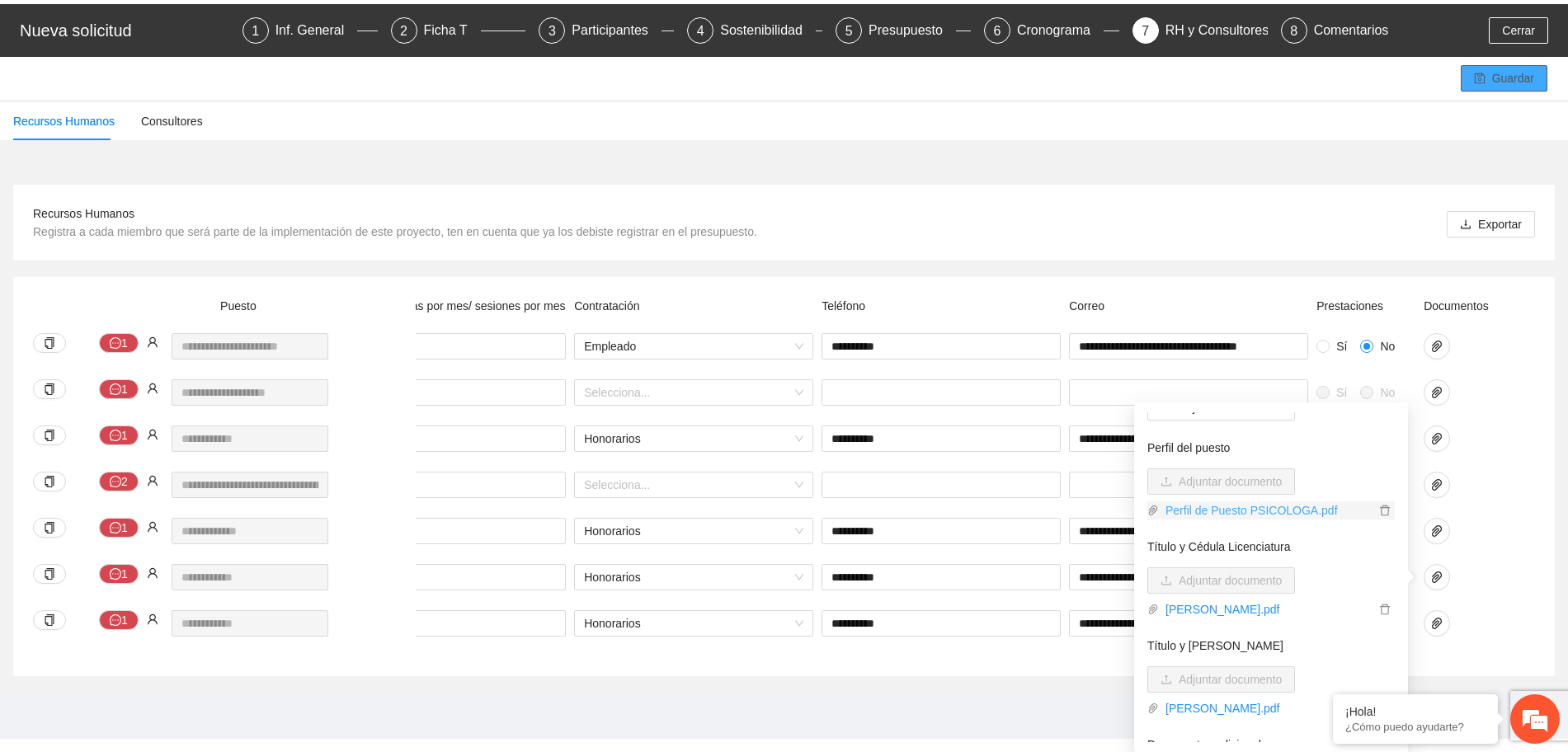
scroll to position [0, 0]
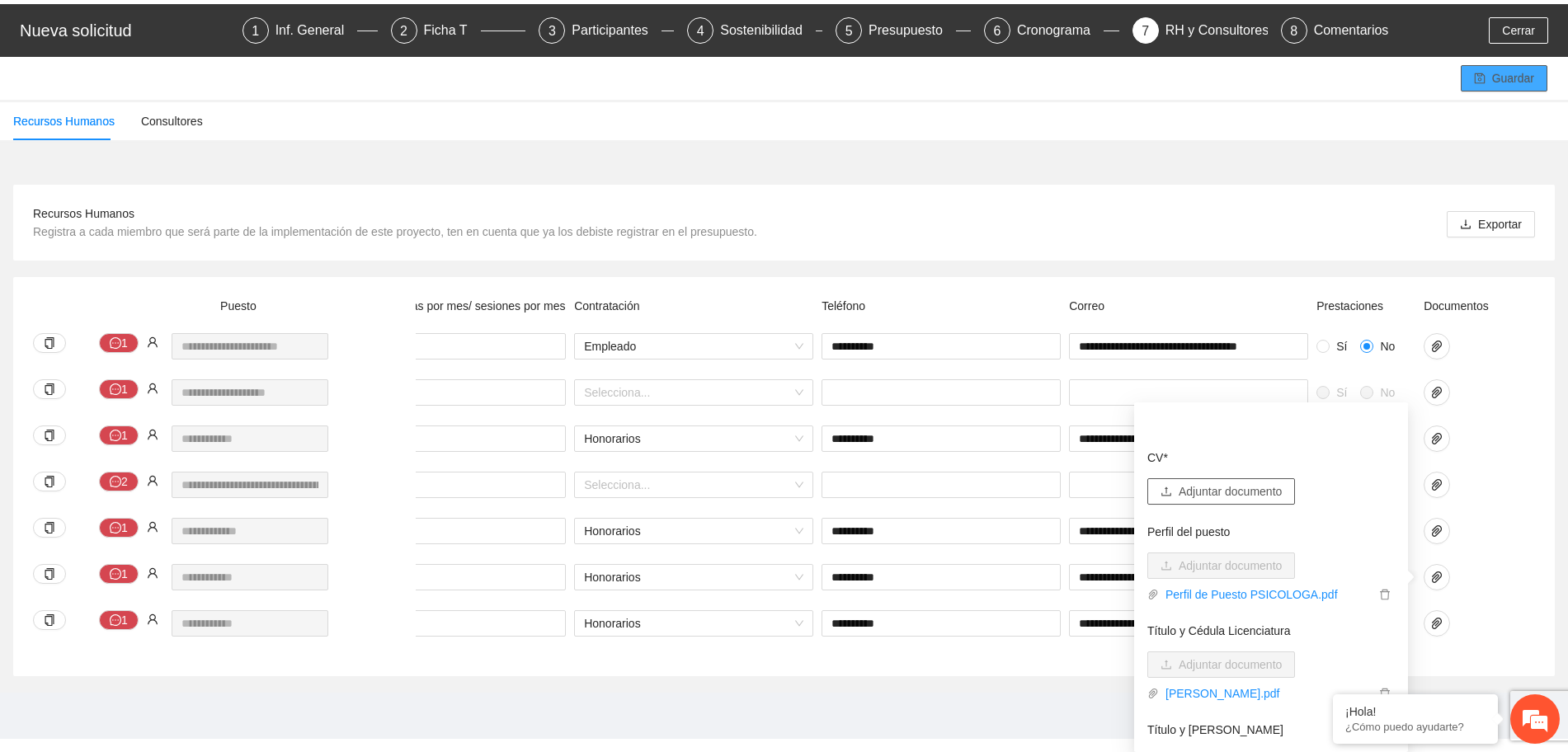
click at [1219, 486] on span "Adjuntar documento" at bounding box center [1230, 492] width 103 height 18
click at [1256, 490] on span "Adjuntar documento" at bounding box center [1230, 492] width 103 height 18
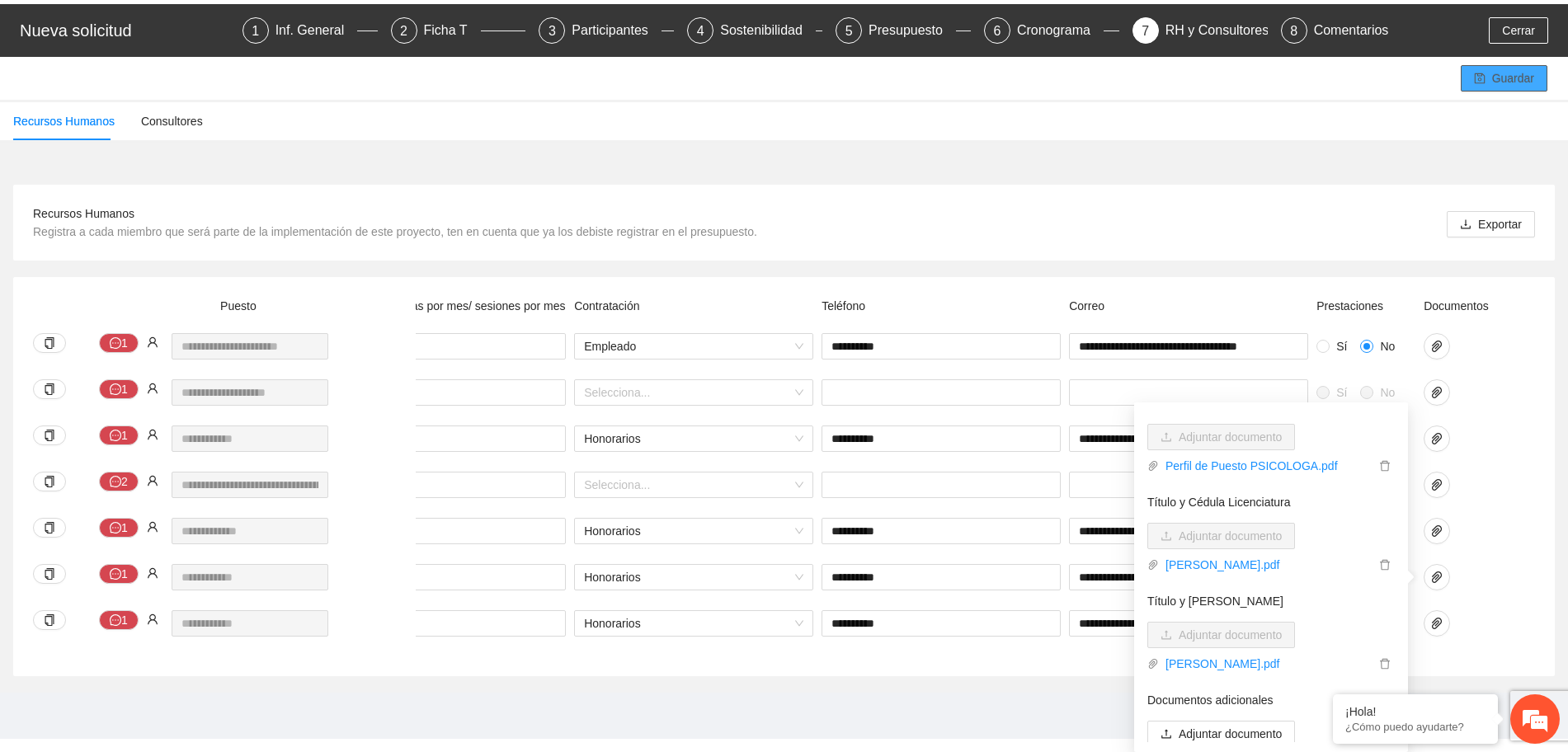
scroll to position [183, 0]
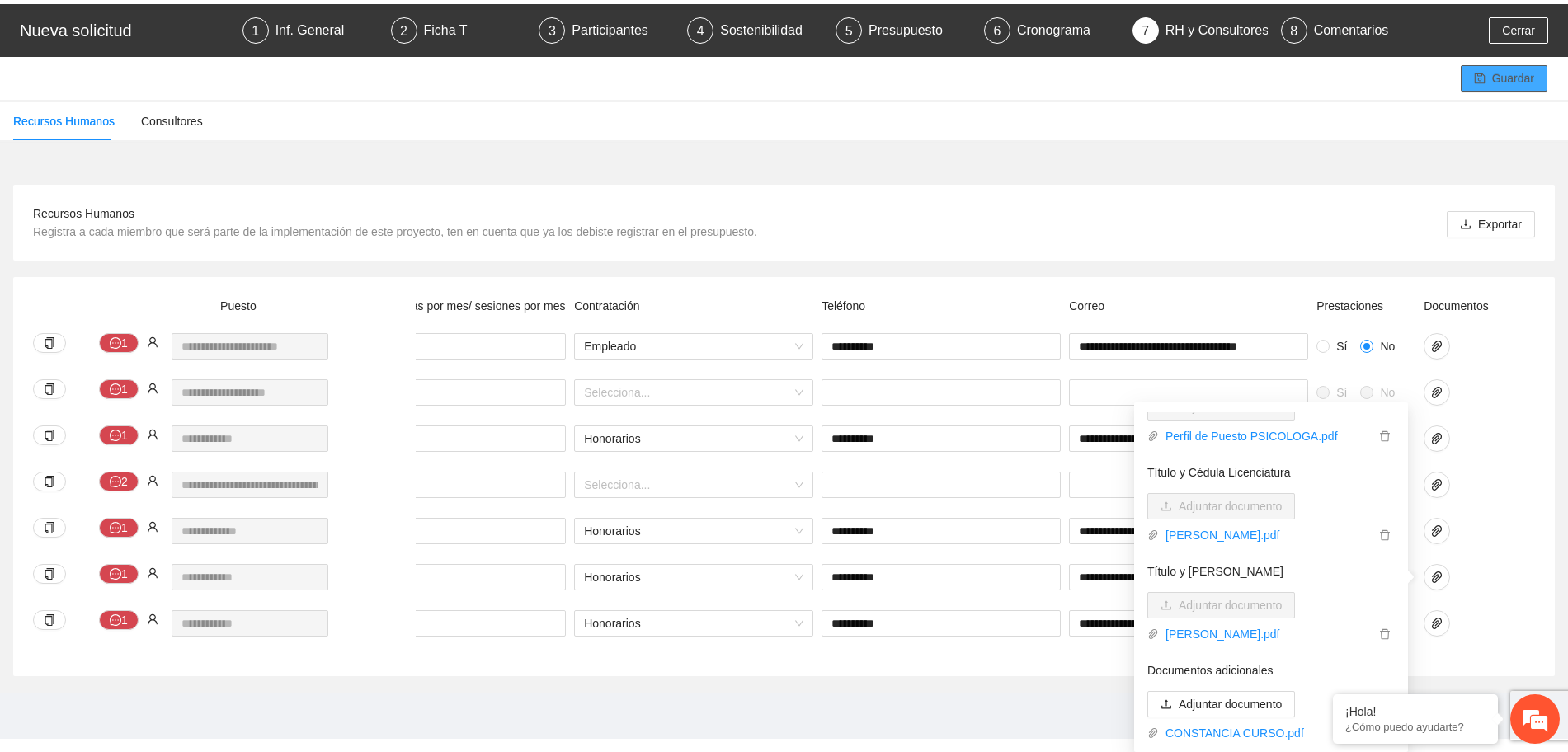
click at [1522, 74] on span "Guardar" at bounding box center [1514, 78] width 42 height 18
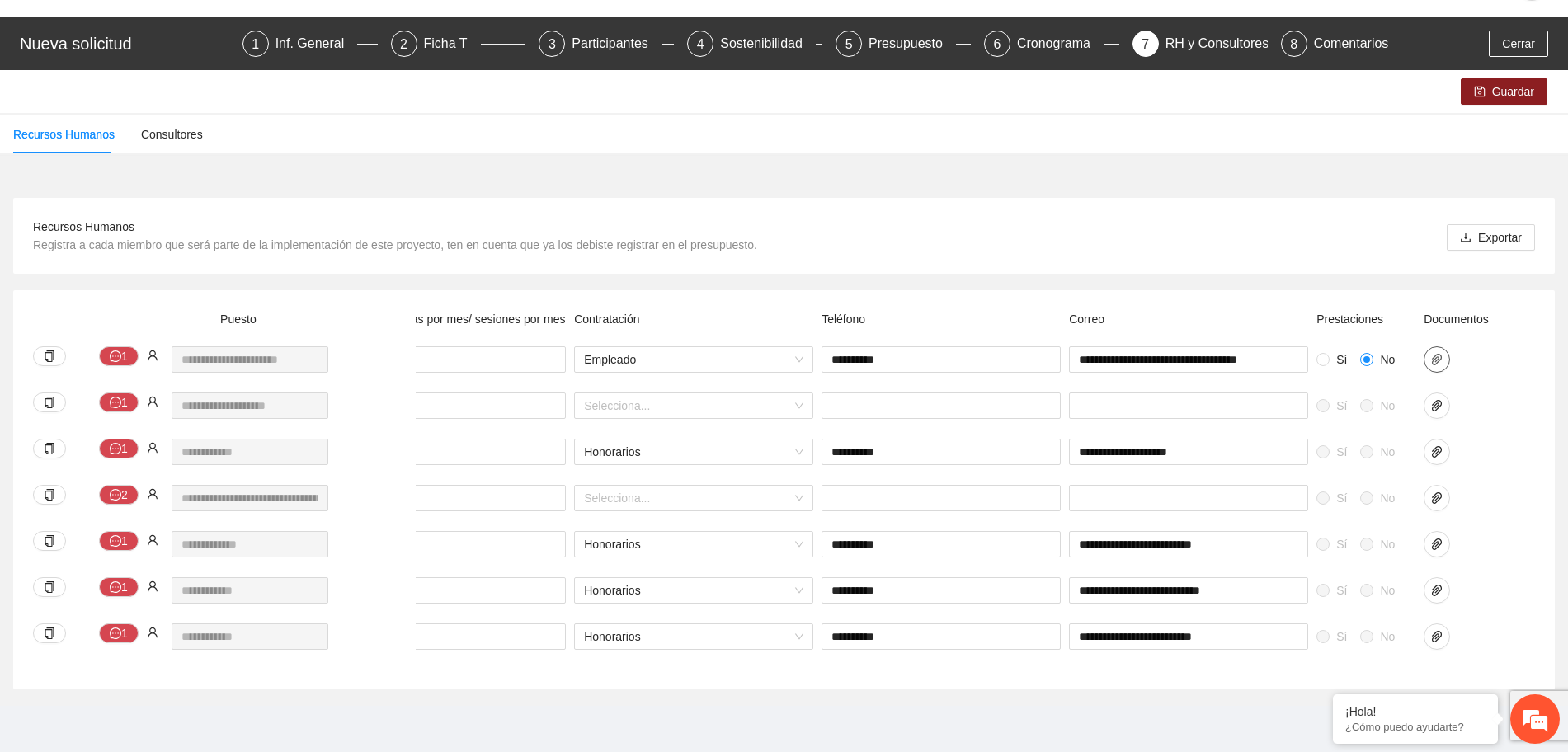
click at [1435, 353] on icon "paper-clip" at bounding box center [1437, 360] width 13 height 13
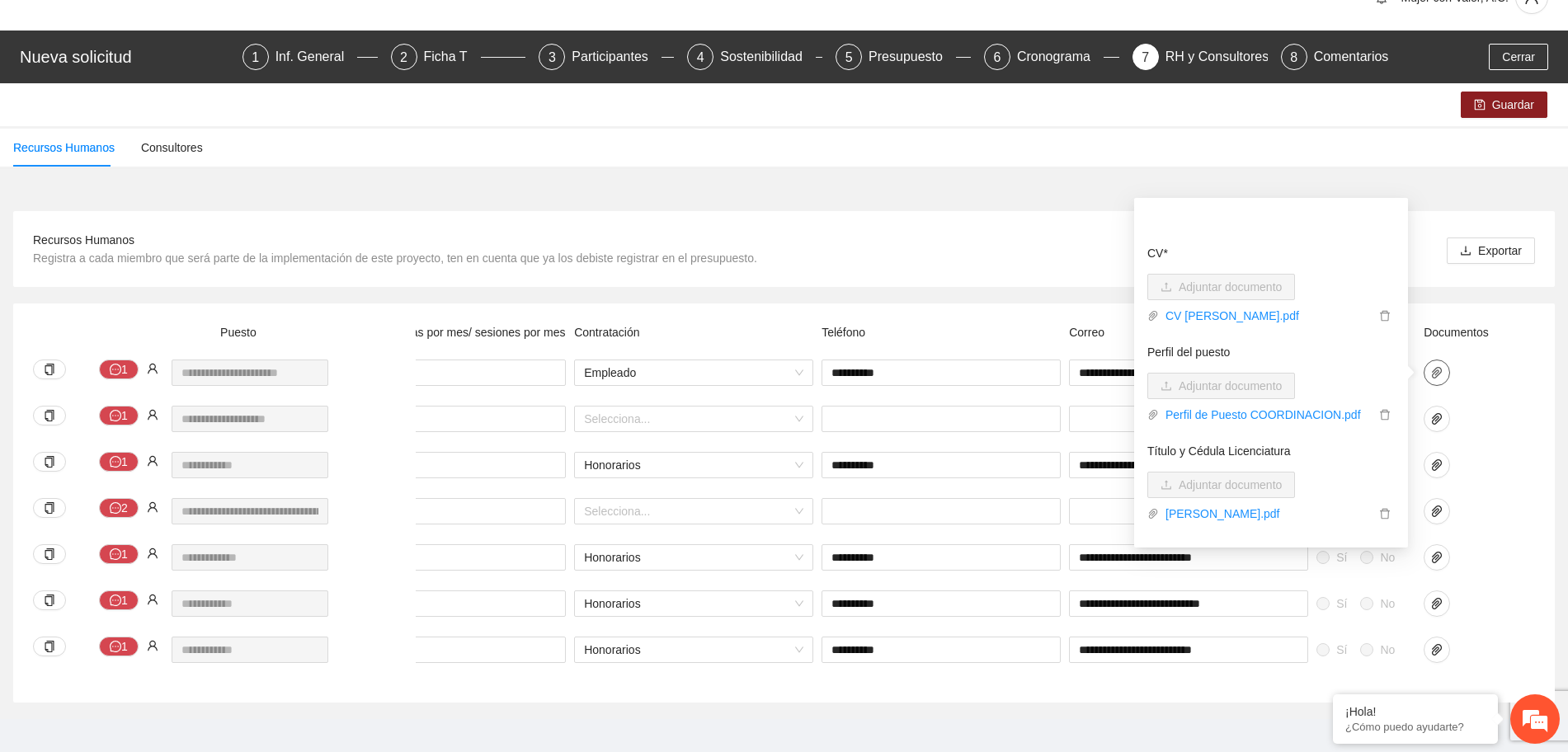
scroll to position [65, 0]
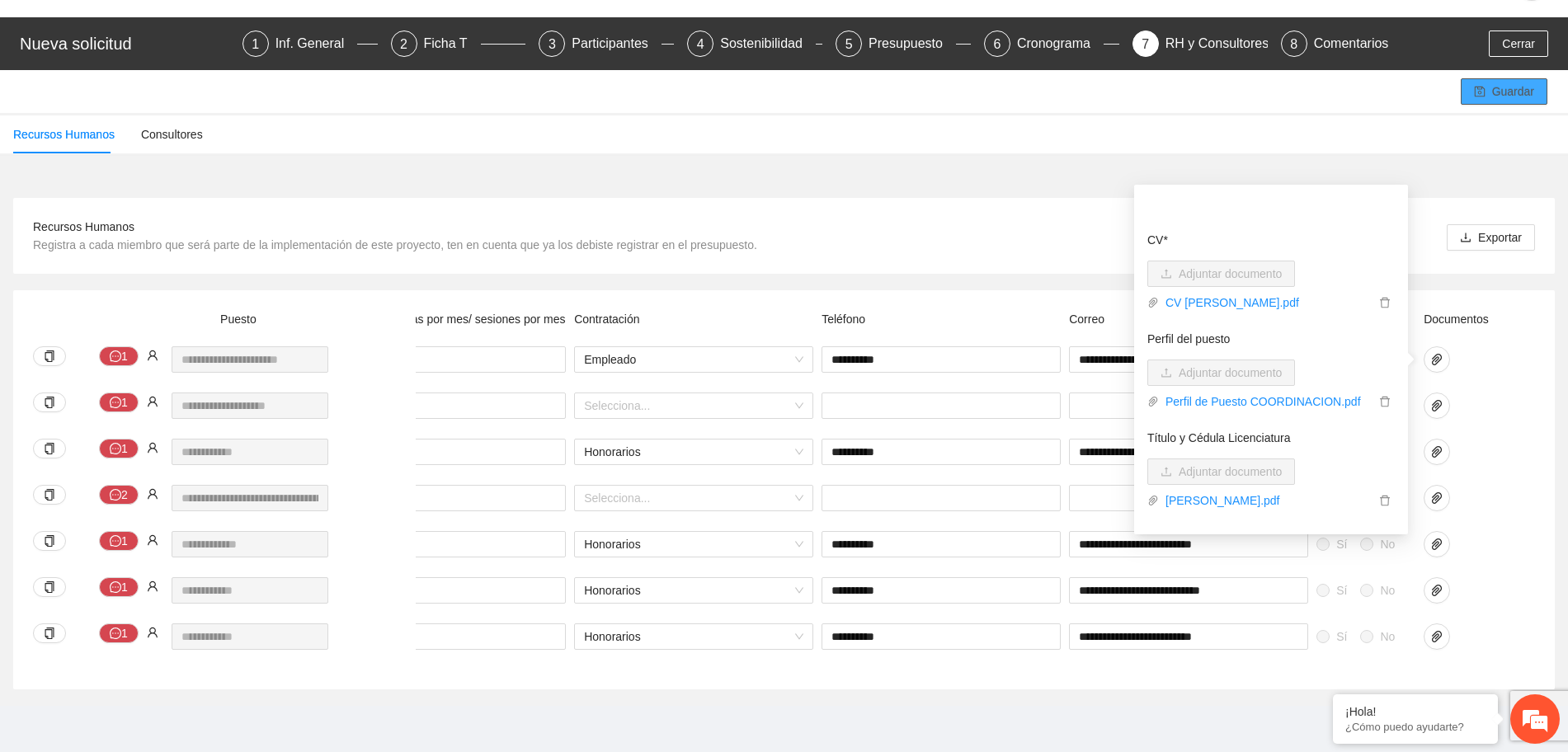
click at [1536, 78] on button "Guardar" at bounding box center [1504, 91] width 87 height 27
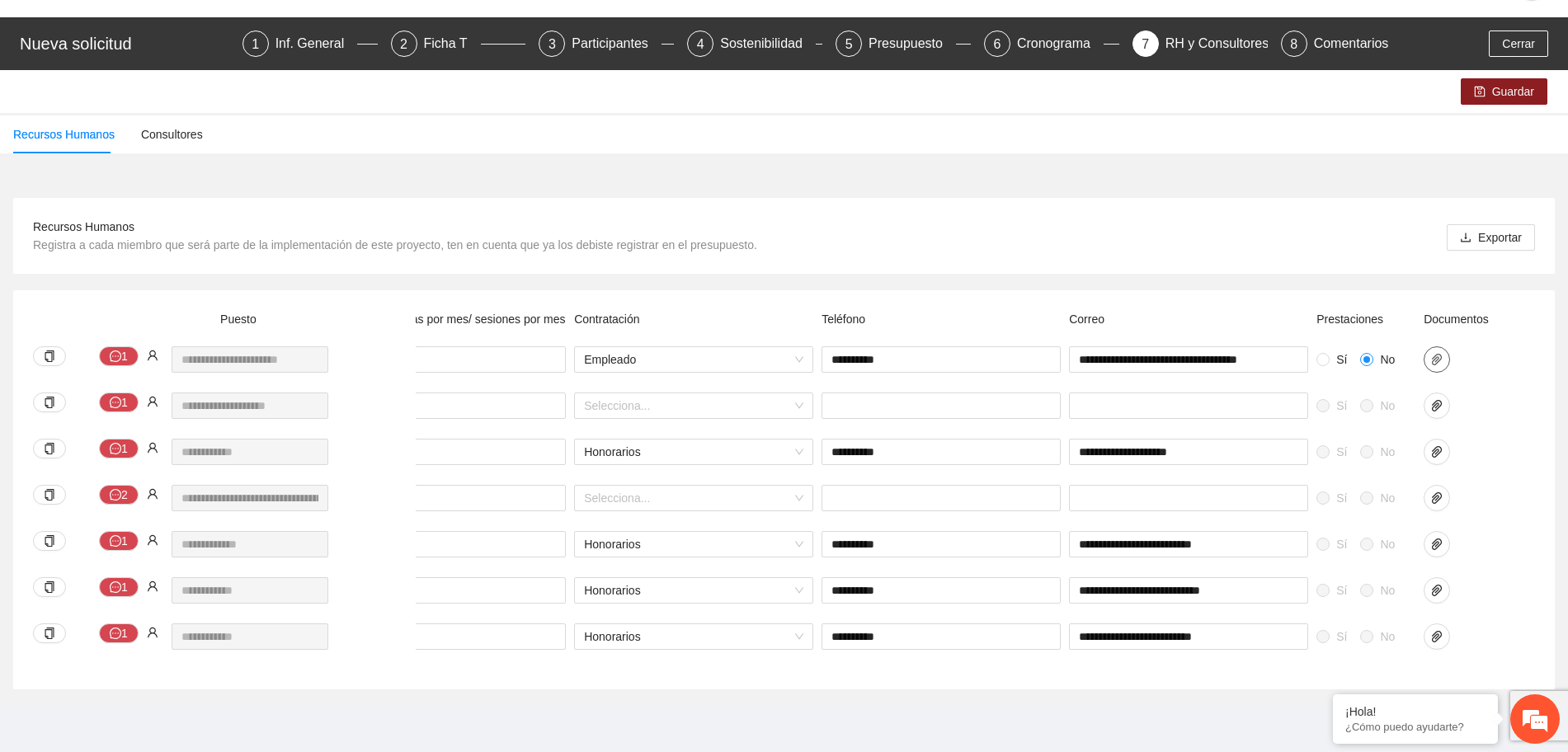
click at [1436, 354] on icon "paper-clip" at bounding box center [1437, 360] width 10 height 12
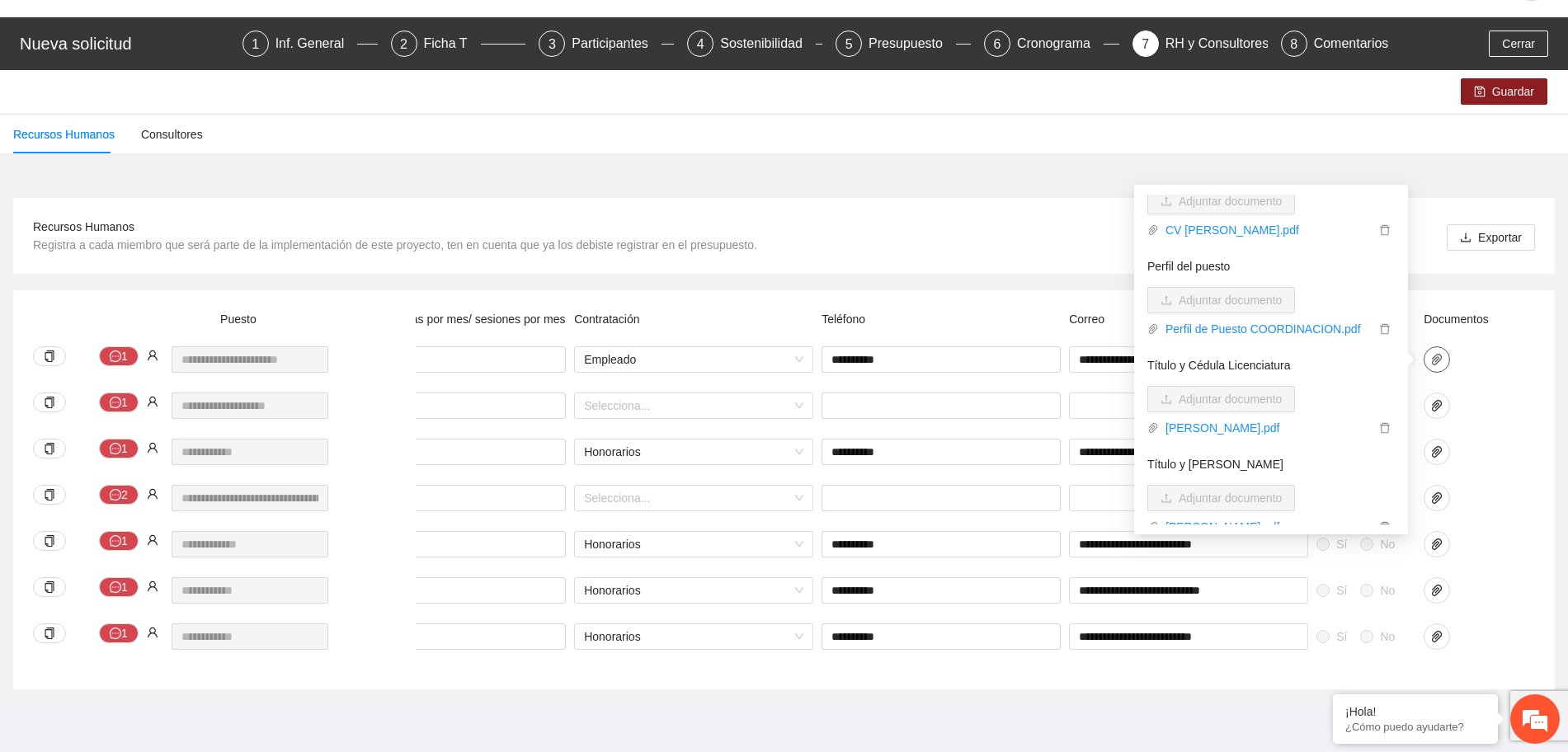
scroll to position [159, 0]
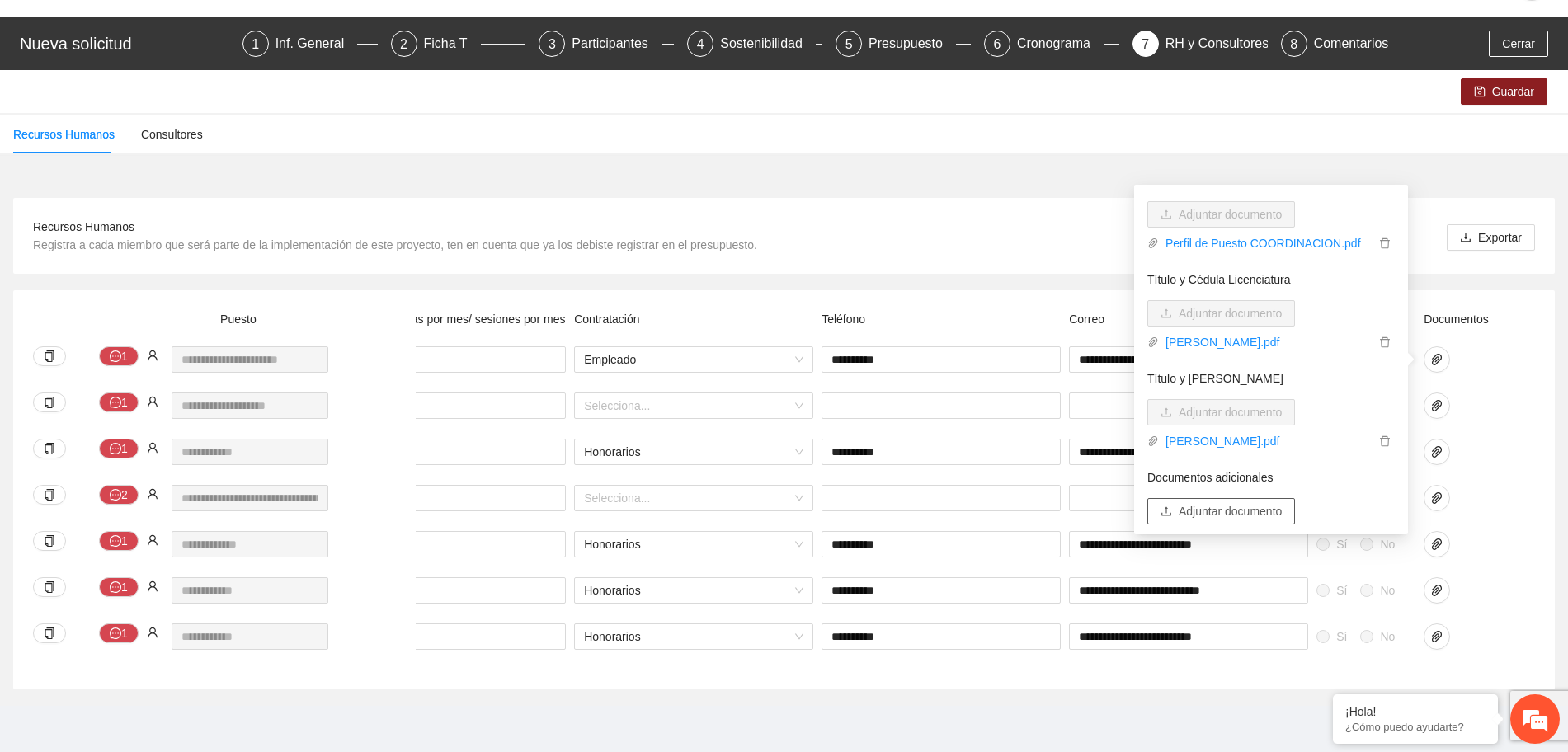
click at [1282, 502] on span "Adjuntar documento" at bounding box center [1230, 511] width 103 height 18
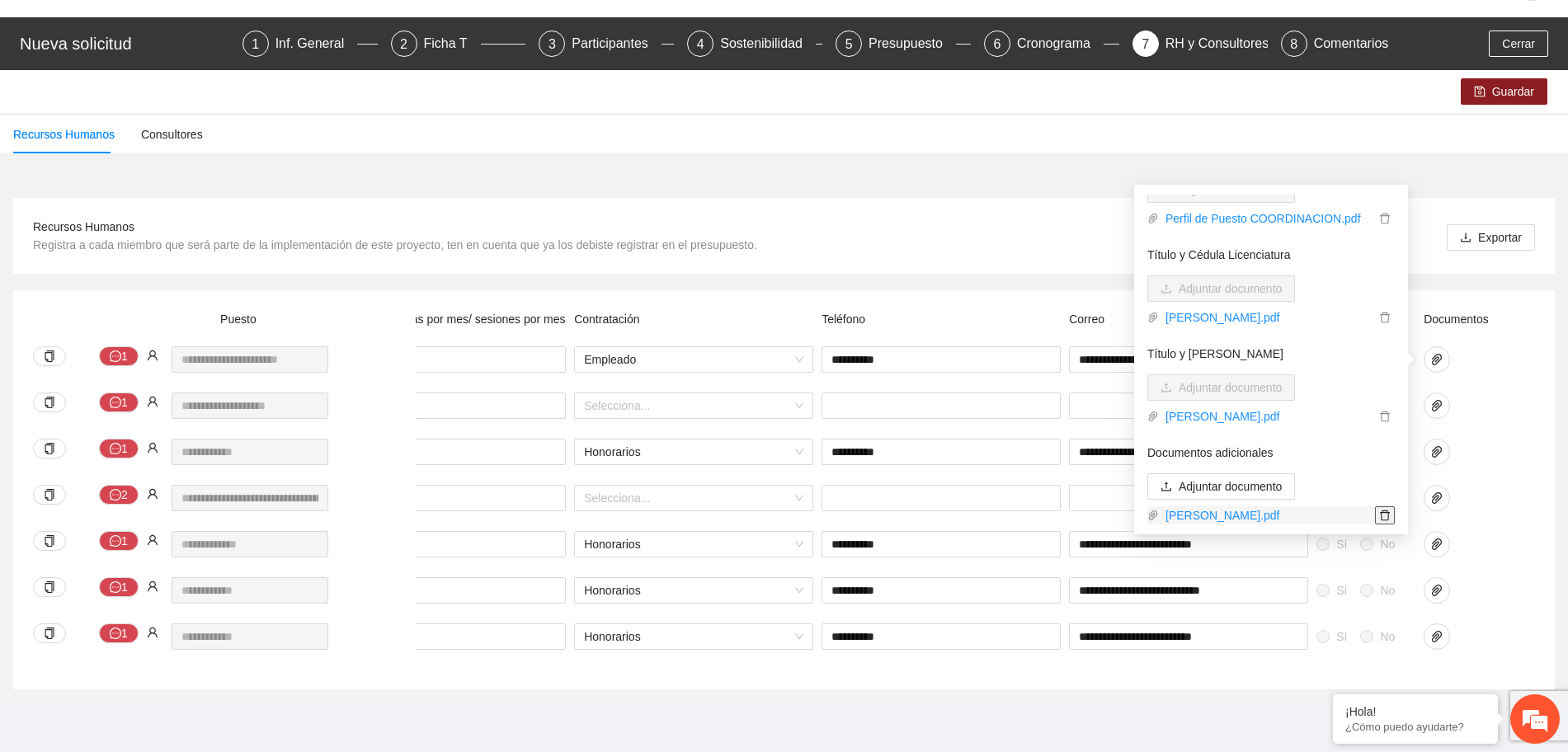
click at [1376, 509] on span "delete" at bounding box center [1385, 515] width 18 height 12
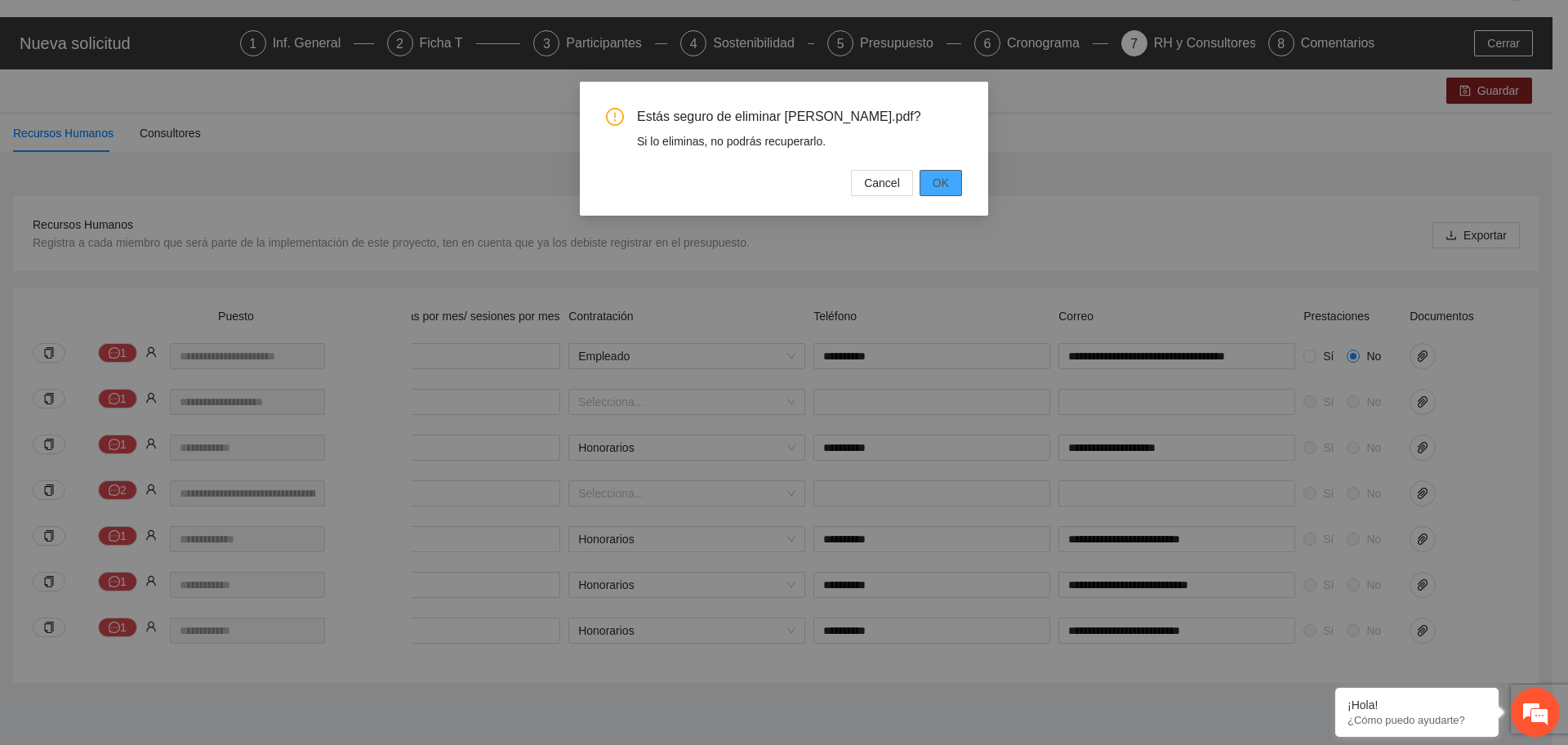
click at [928, 197] on button "OK" at bounding box center [941, 183] width 42 height 27
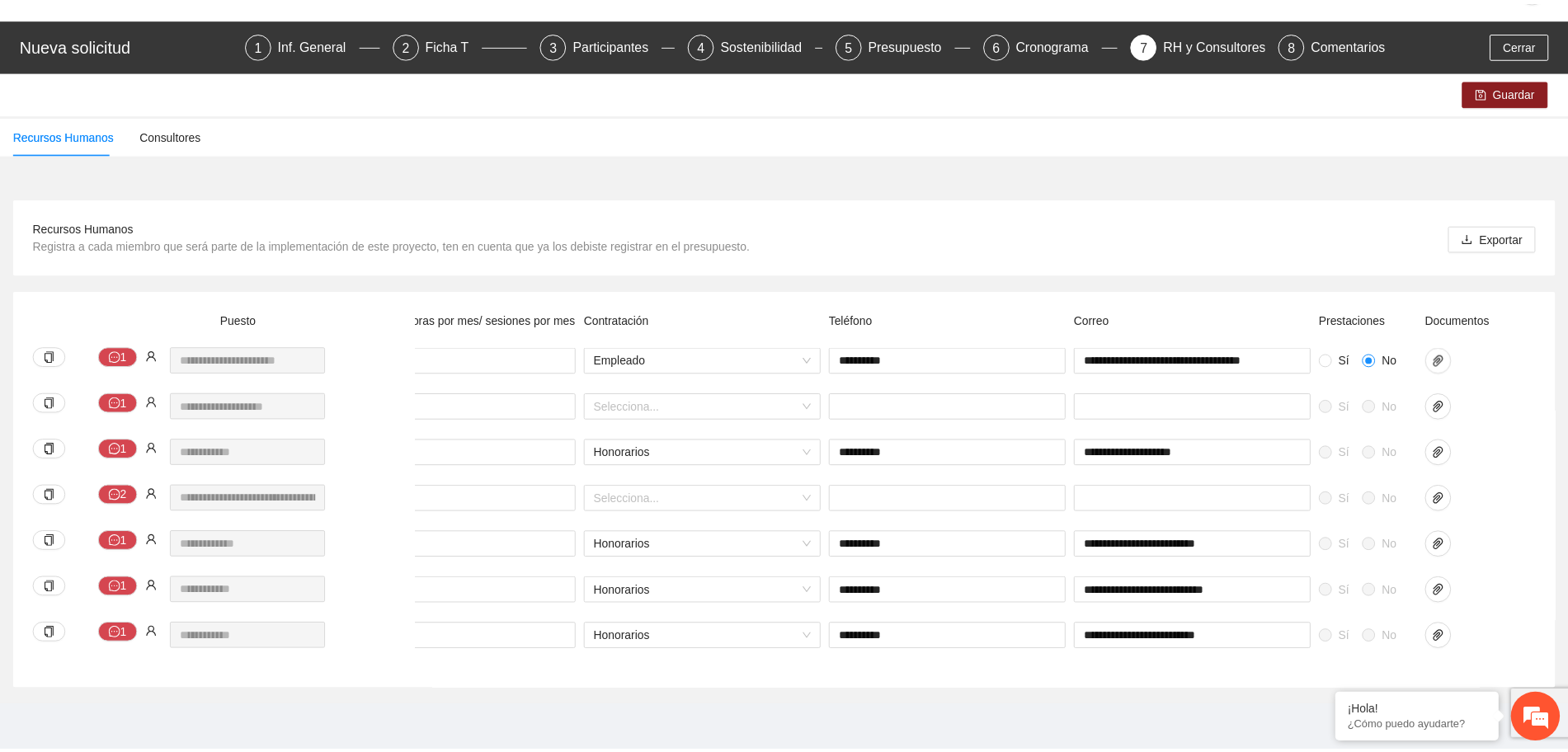
scroll to position [0, 440]
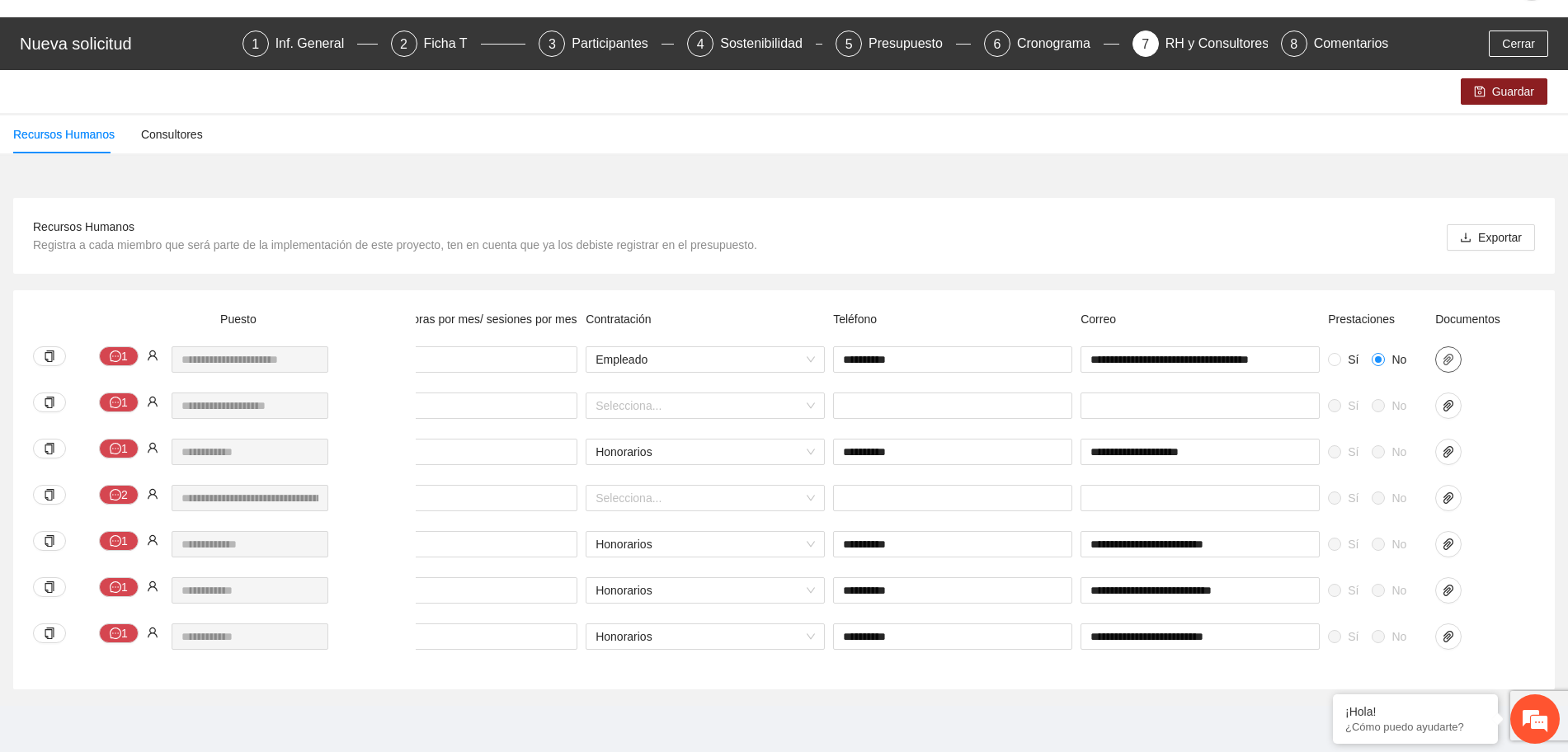
click at [1448, 353] on icon "paper-clip" at bounding box center [1449, 360] width 13 height 13
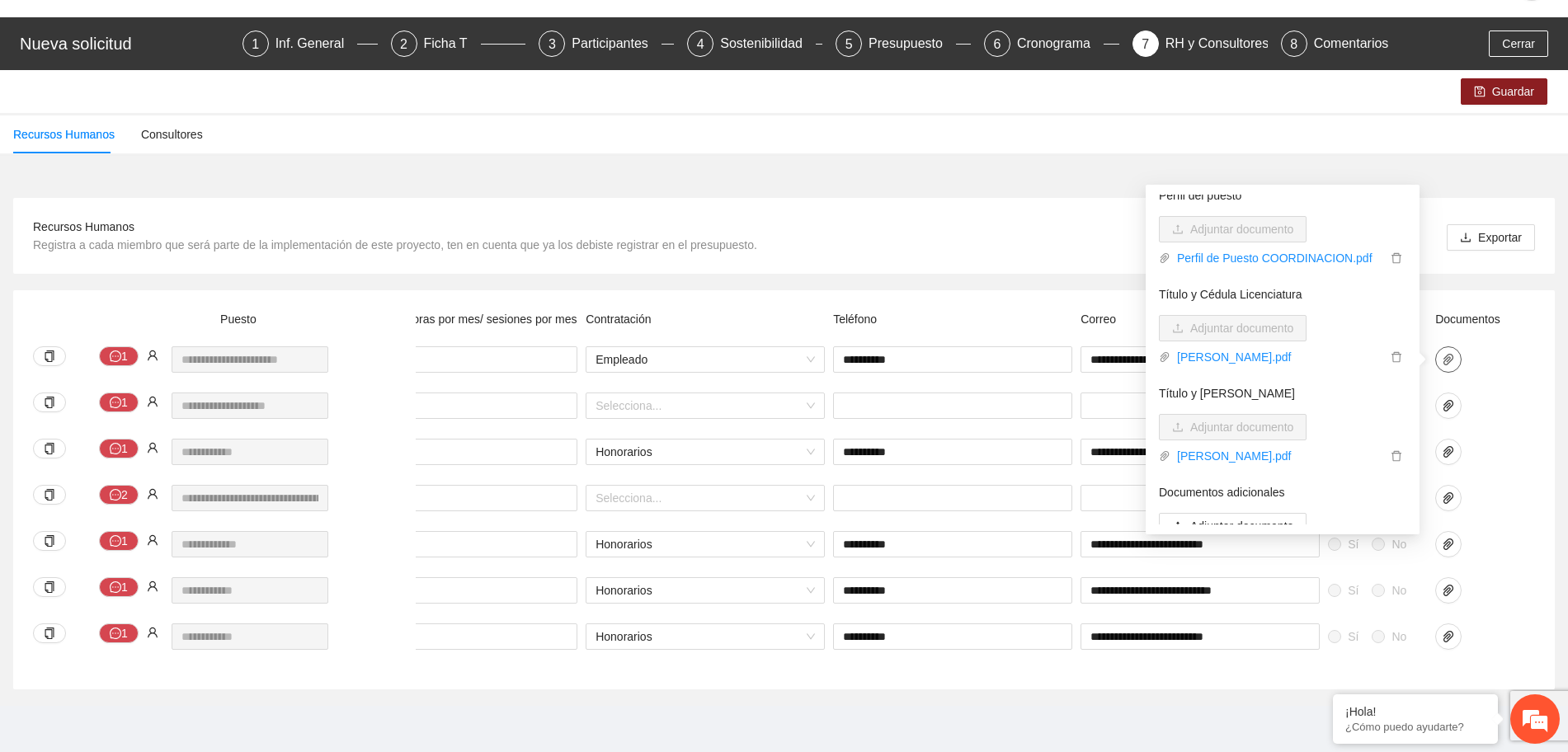
scroll to position [159, 0]
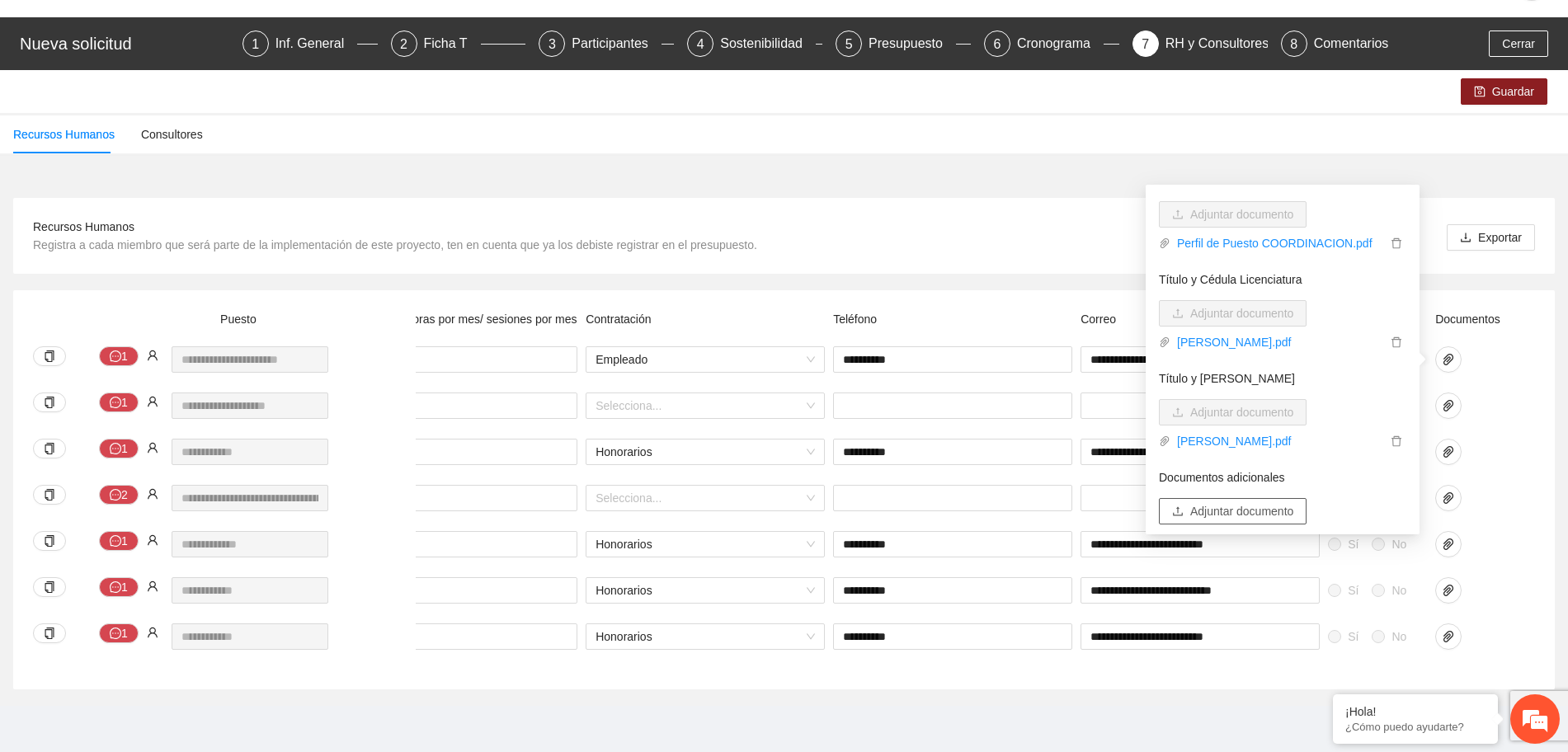
click at [1291, 502] on span "Adjuntar documento" at bounding box center [1242, 511] width 103 height 18
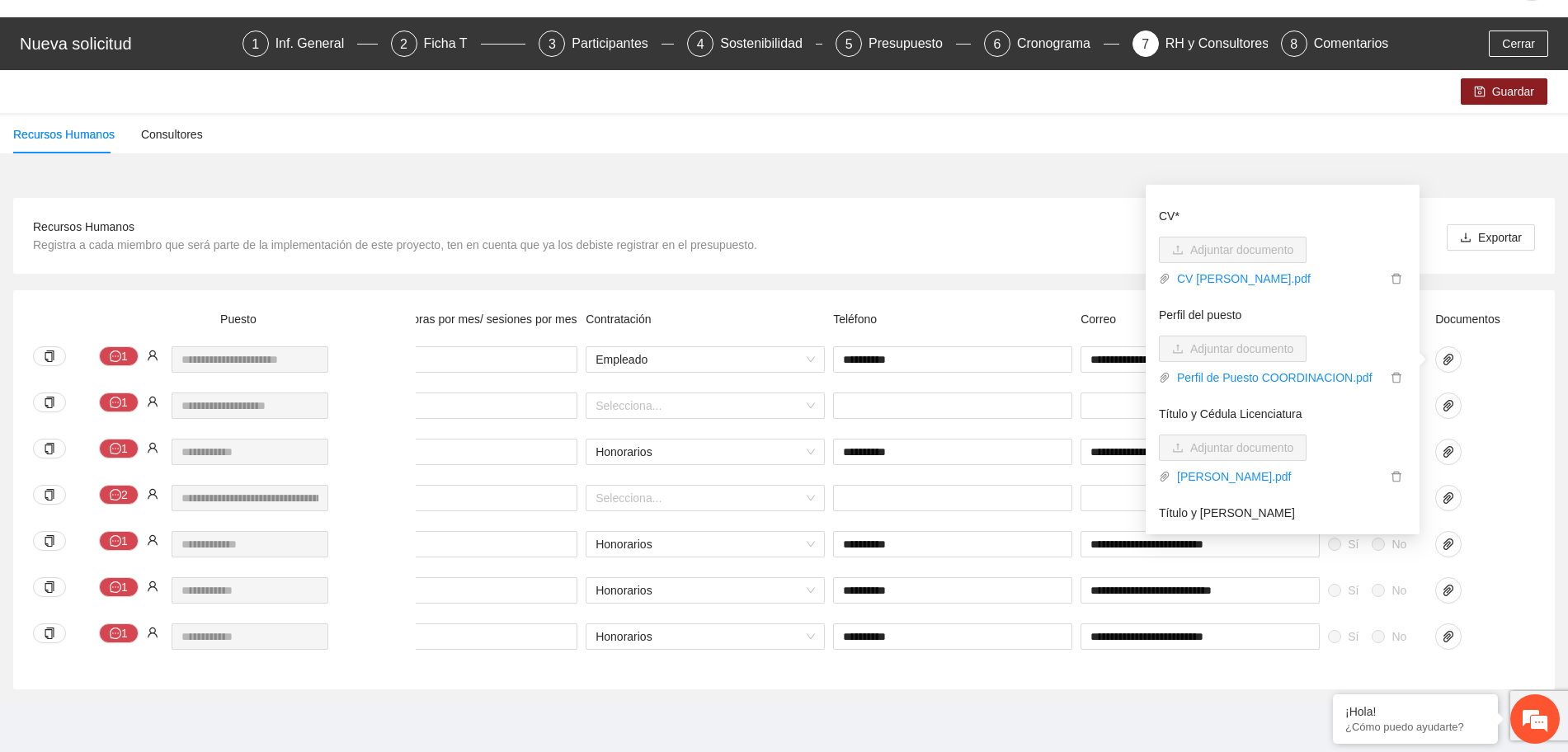
scroll to position [0, 0]
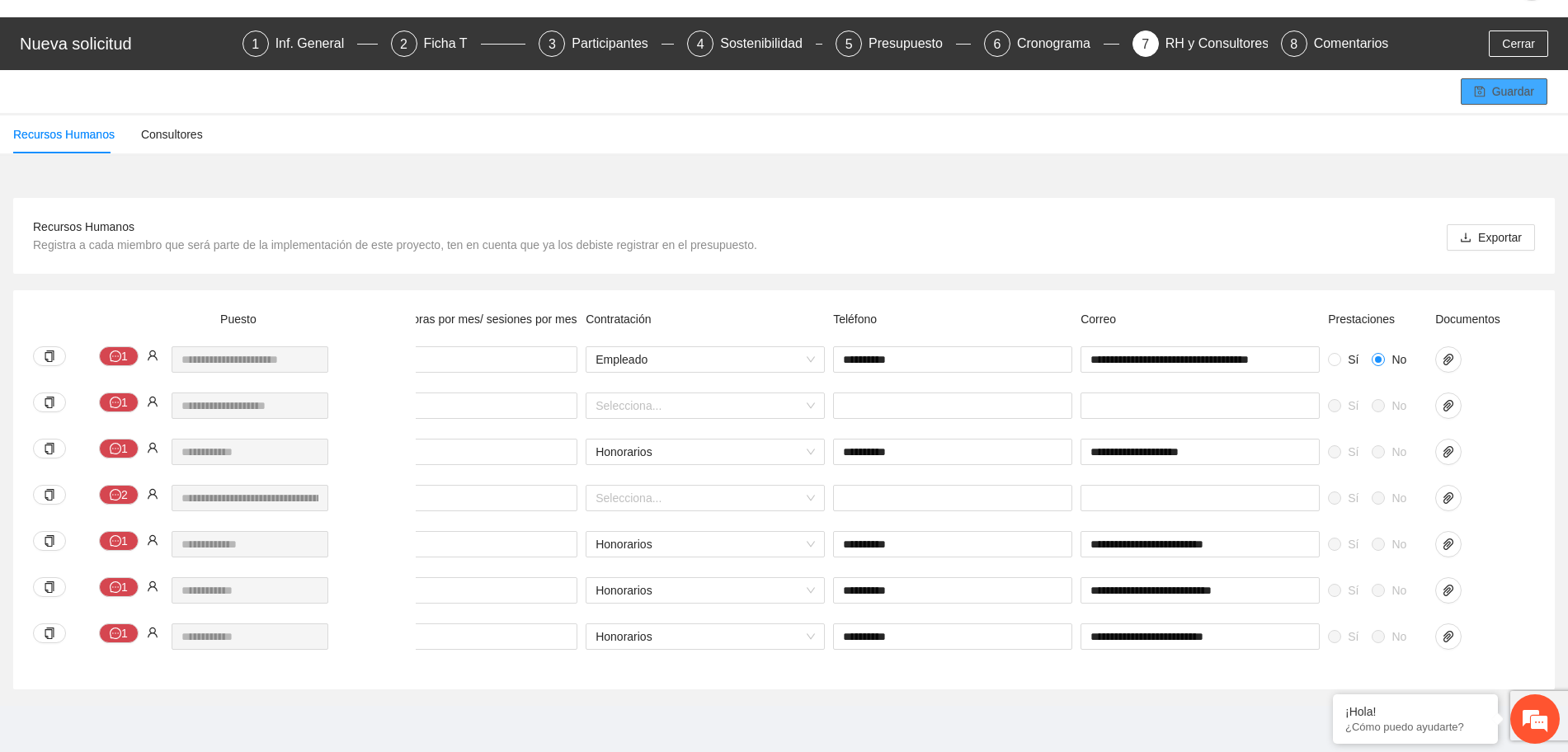
click at [1494, 82] on span "Guardar" at bounding box center [1514, 91] width 42 height 18
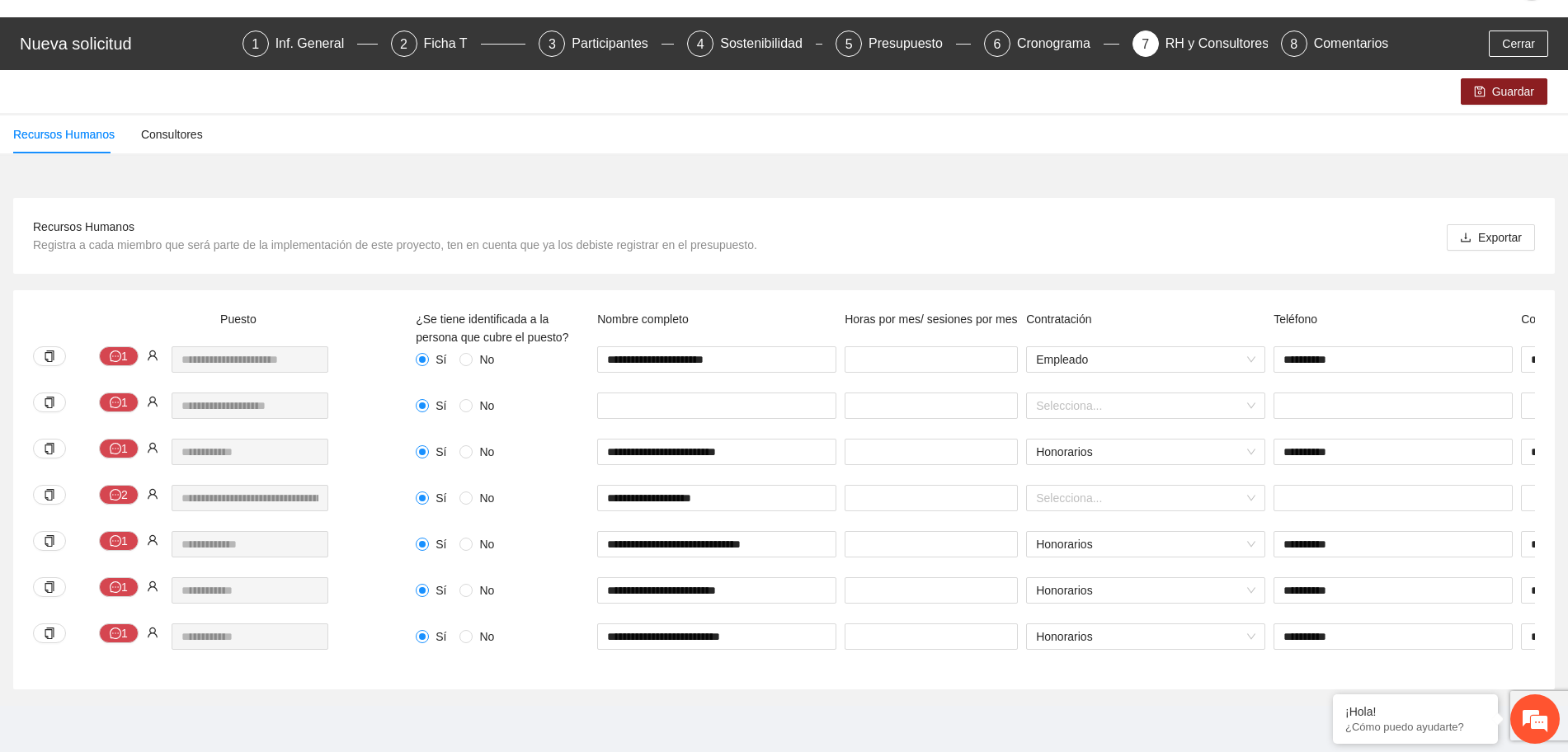
click at [489, 397] on span "No" at bounding box center [486, 406] width 28 height 18
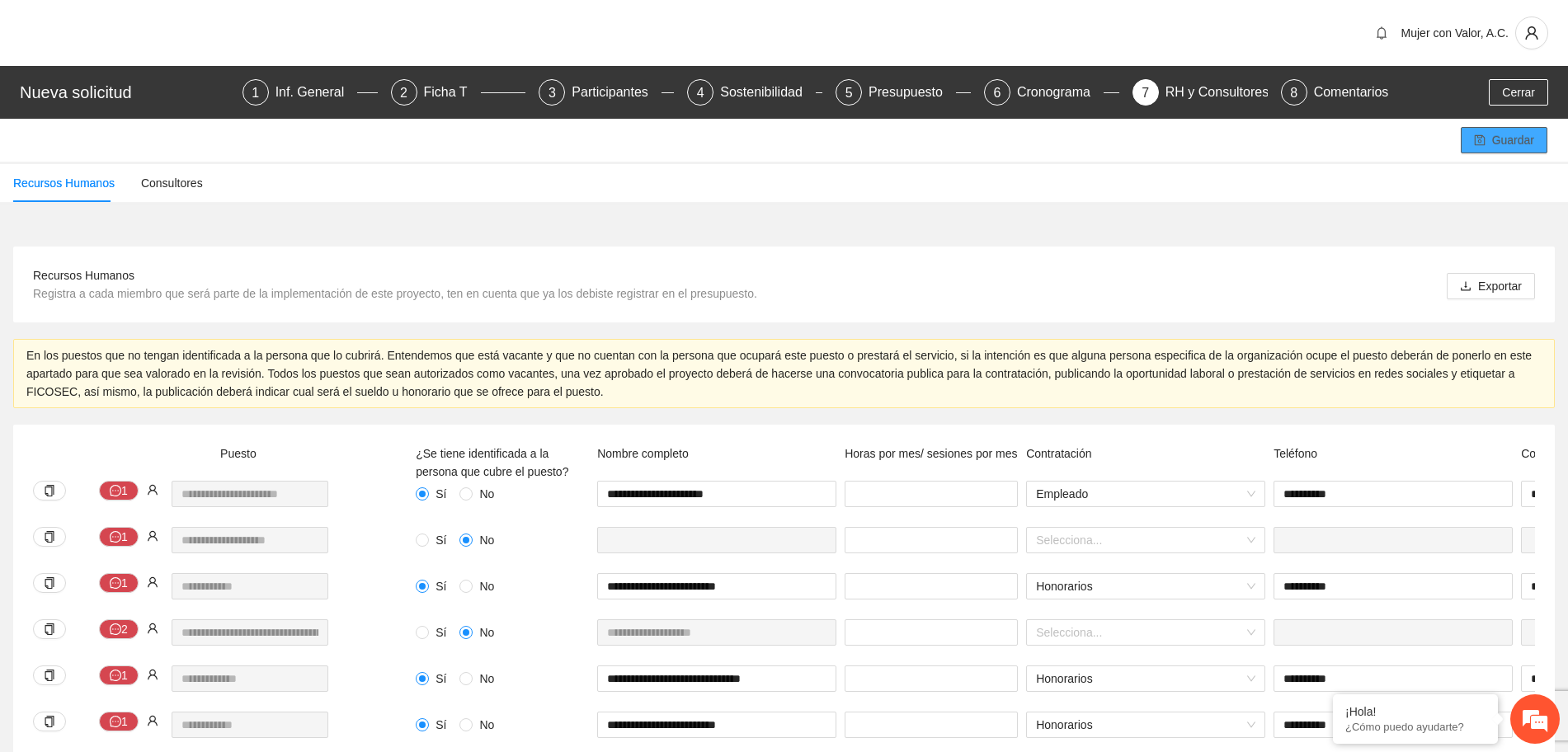
drag, startPoint x: 1509, startPoint y: 140, endPoint x: 1482, endPoint y: 177, distance: 45.8
click at [1508, 142] on span "Guardar" at bounding box center [1514, 140] width 42 height 18
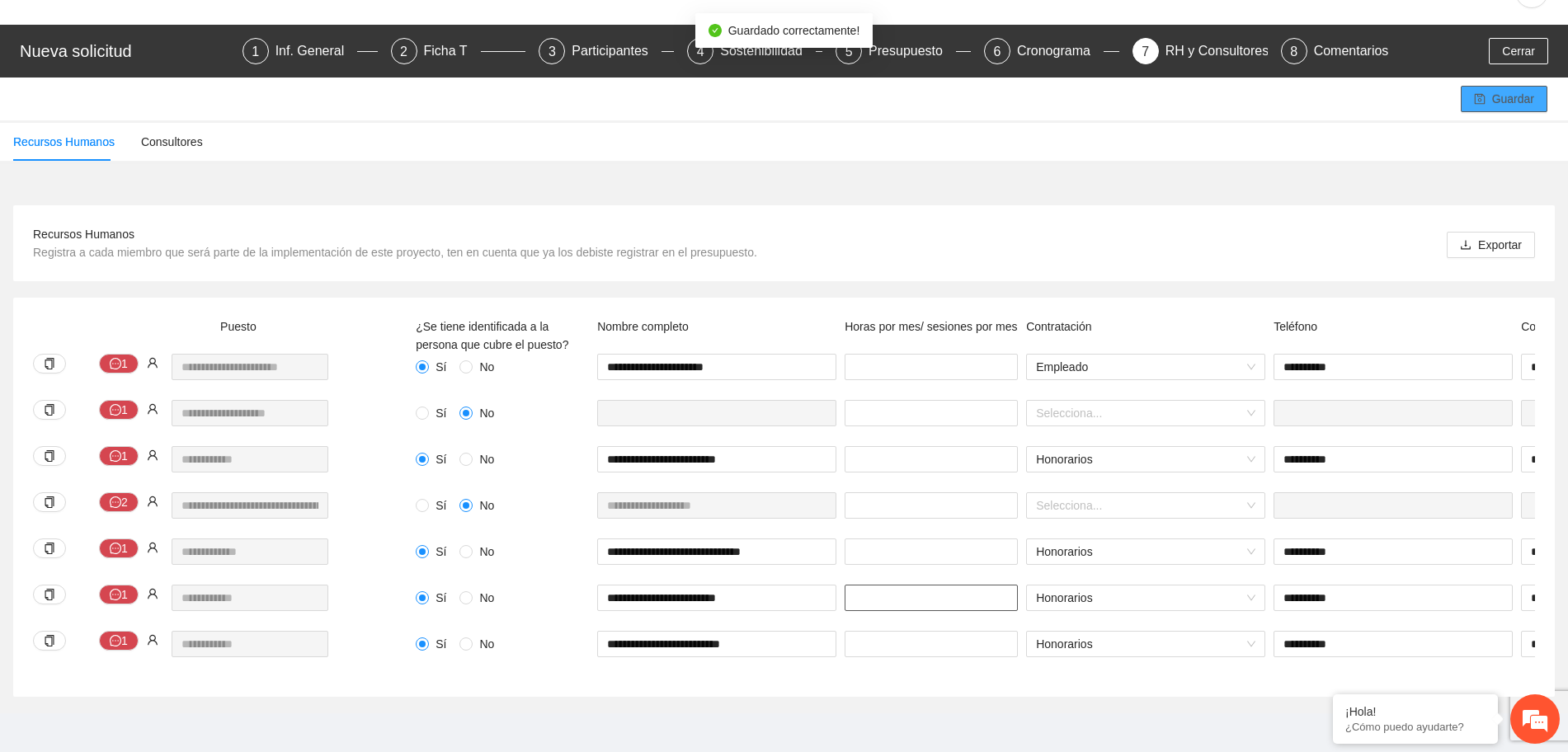
scroll to position [65, 0]
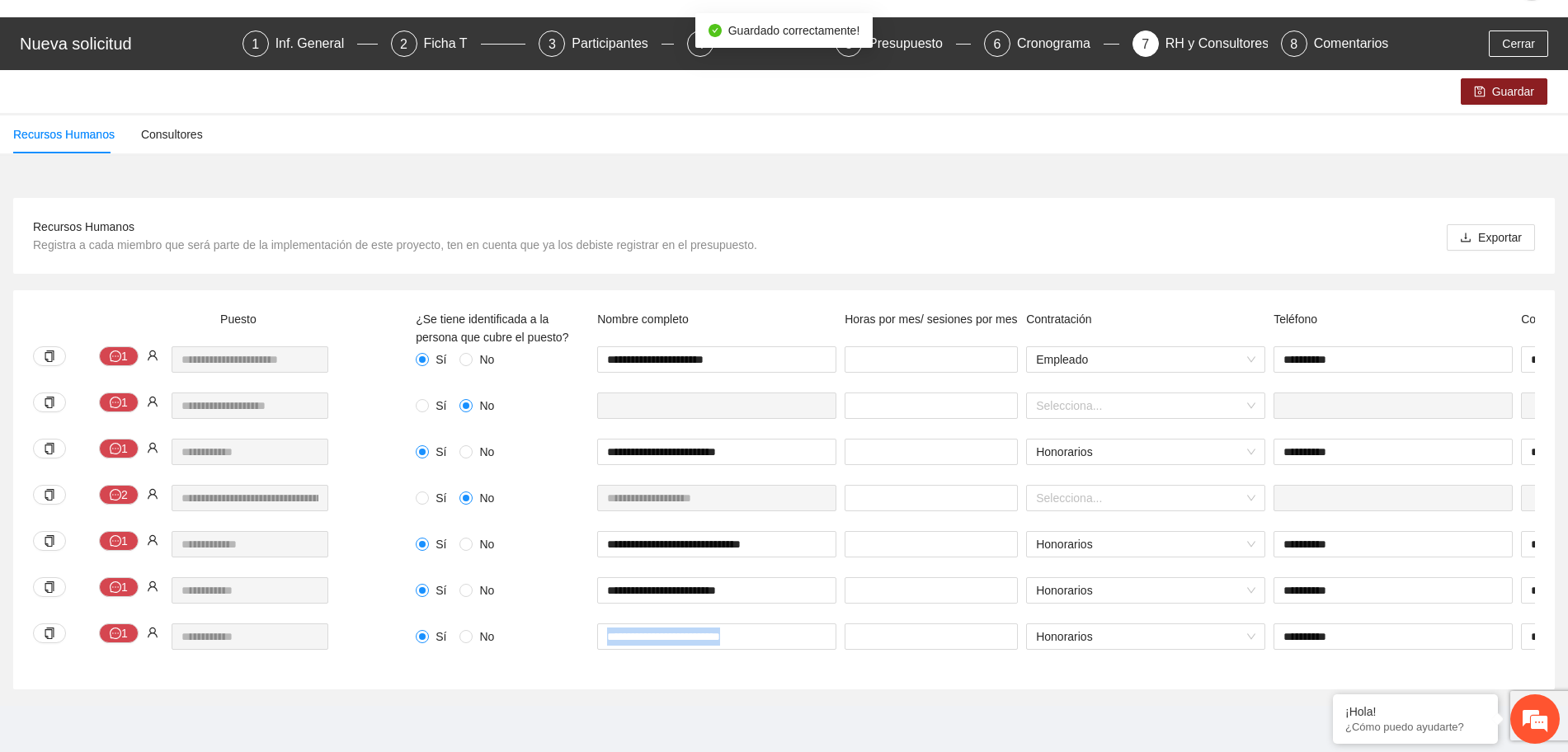
drag, startPoint x: 829, startPoint y: 651, endPoint x: 1035, endPoint y: 648, distance: 206.0
click at [1035, 648] on div "**********" at bounding box center [1199, 647] width 1575 height 46
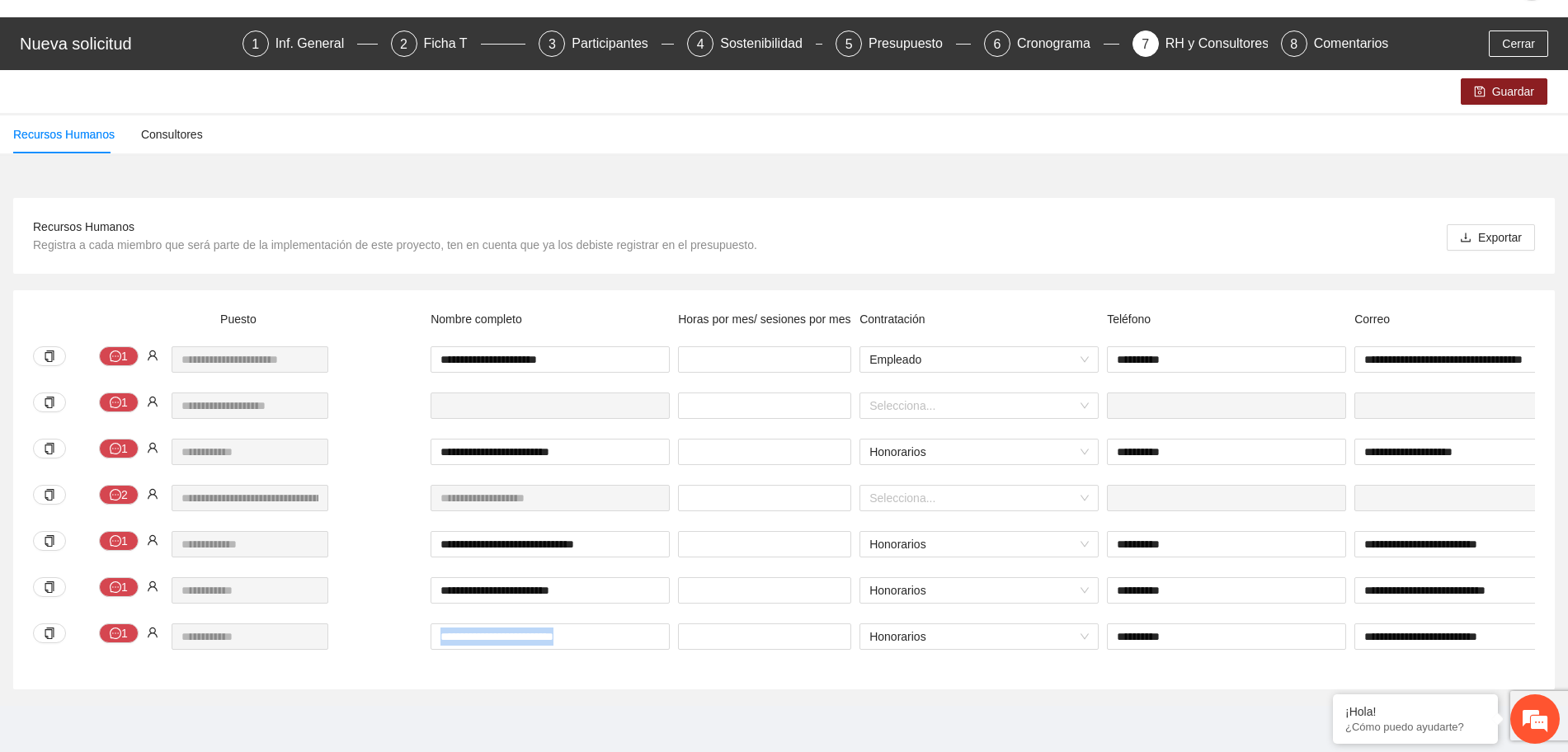
scroll to position [0, 0]
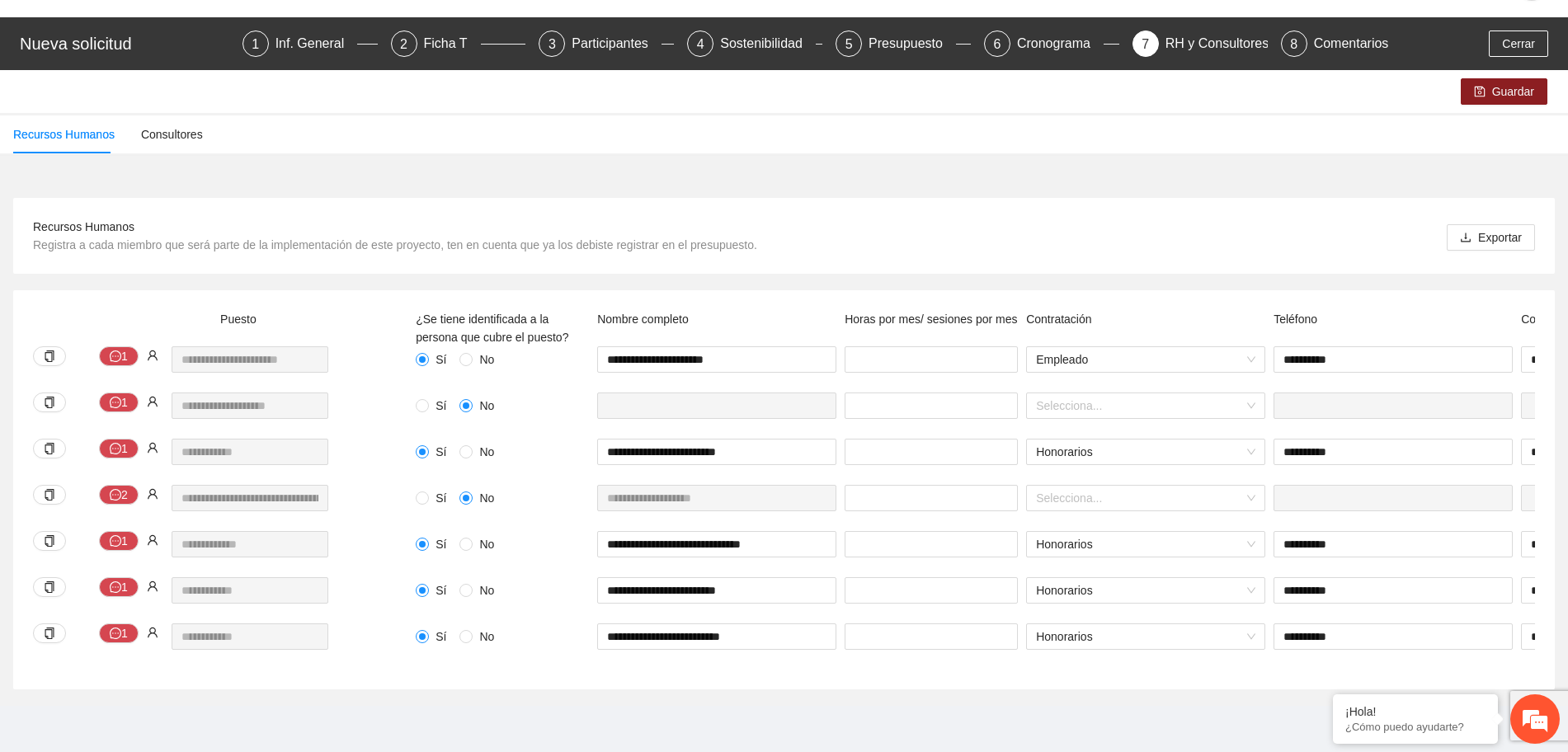
click at [880, 218] on div "Recursos Humanos Registra a cada miembro que será parte de la implementación de…" at bounding box center [784, 235] width 1502 height 36
click at [156, 125] on div "Consultores" at bounding box center [172, 135] width 62 height 18
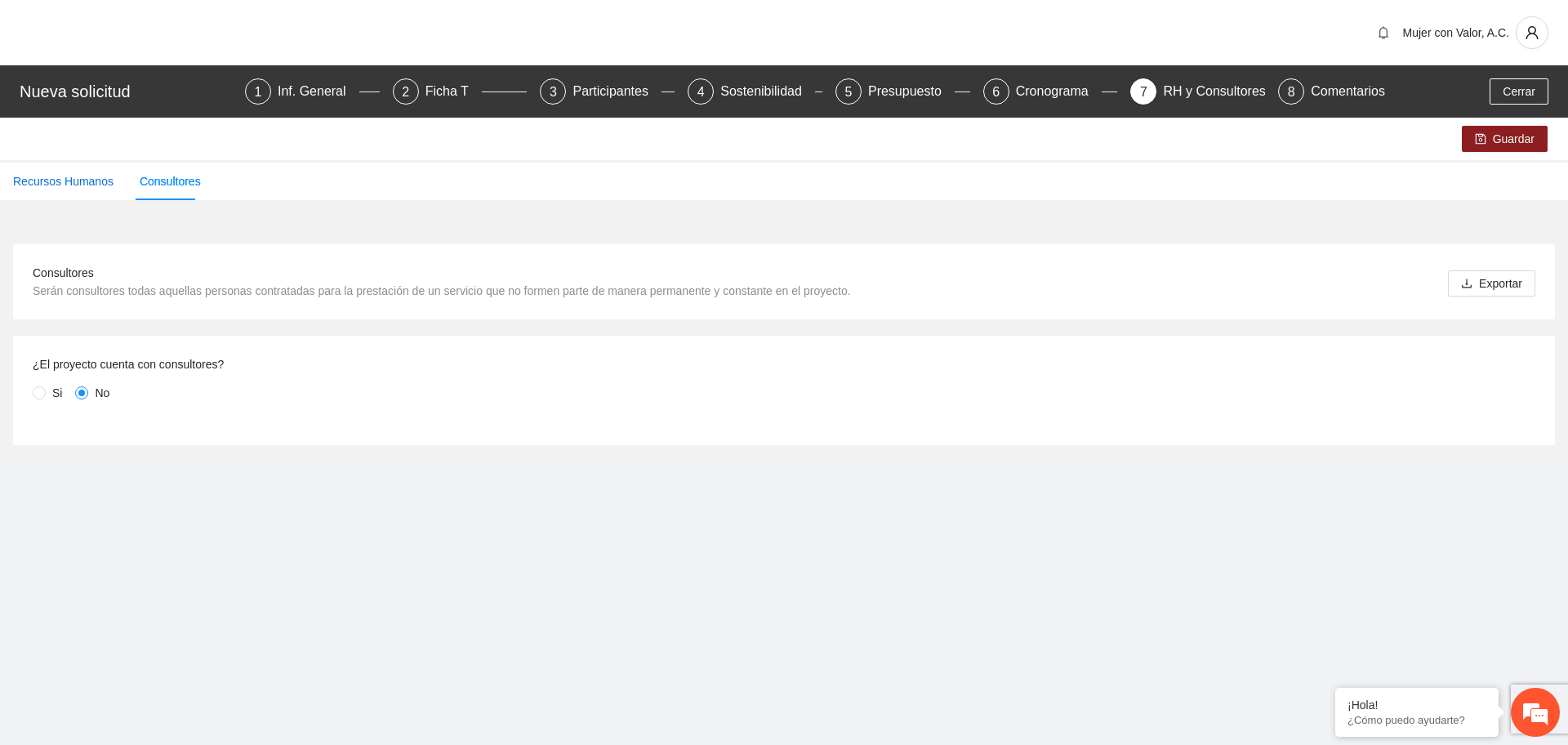
click at [70, 186] on div "Recursos Humanos" at bounding box center [63, 182] width 101 height 18
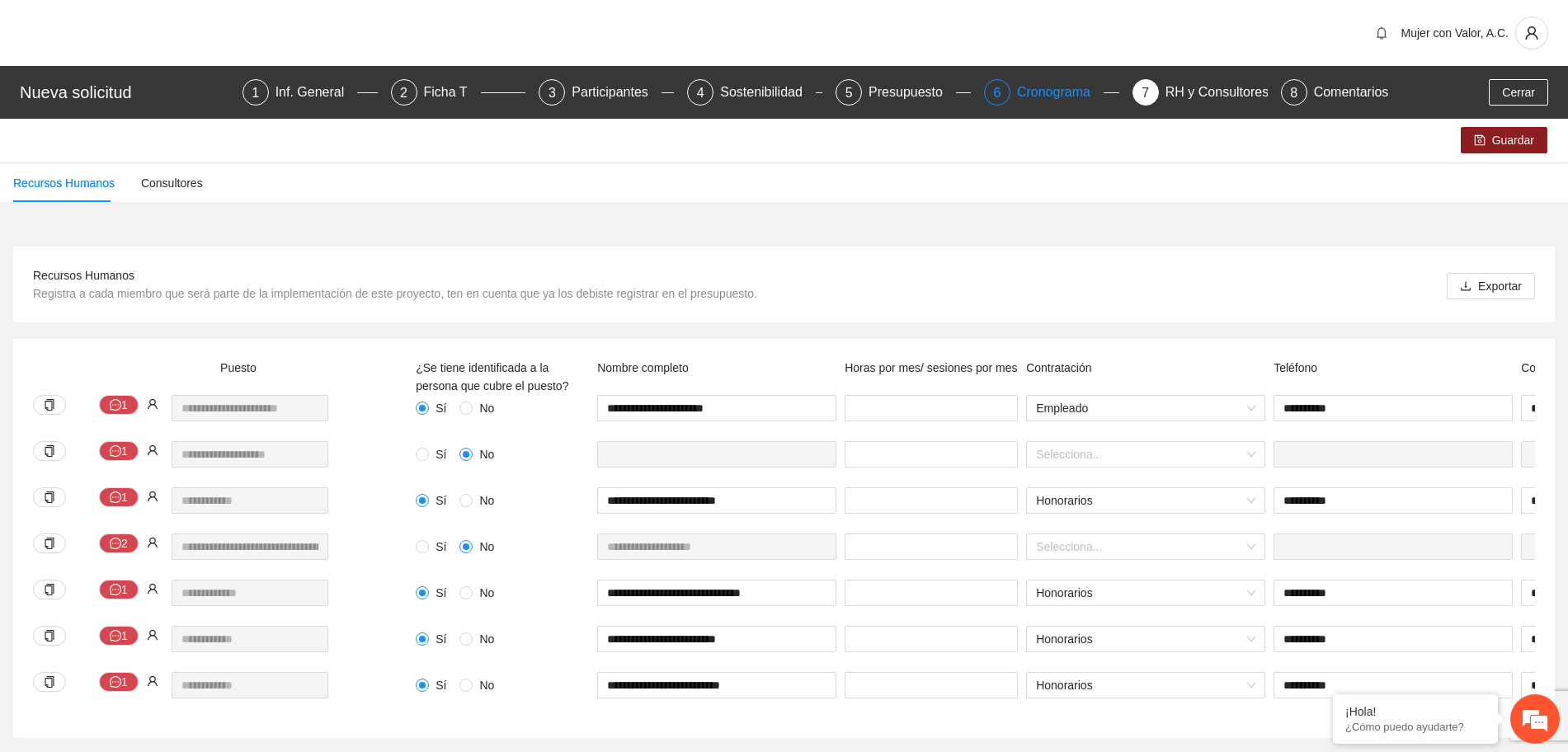
click at [1015, 86] on div "6 Cronograma" at bounding box center [1052, 92] width 136 height 27
click at [868, 83] on div "Presupuesto" at bounding box center [912, 92] width 88 height 27
click at [867, 97] on div "5 Presupuesto" at bounding box center [904, 92] width 136 height 27
click at [875, 91] on div "Presupuesto" at bounding box center [912, 92] width 88 height 27
click at [891, 84] on div "Presupuesto" at bounding box center [912, 92] width 88 height 27
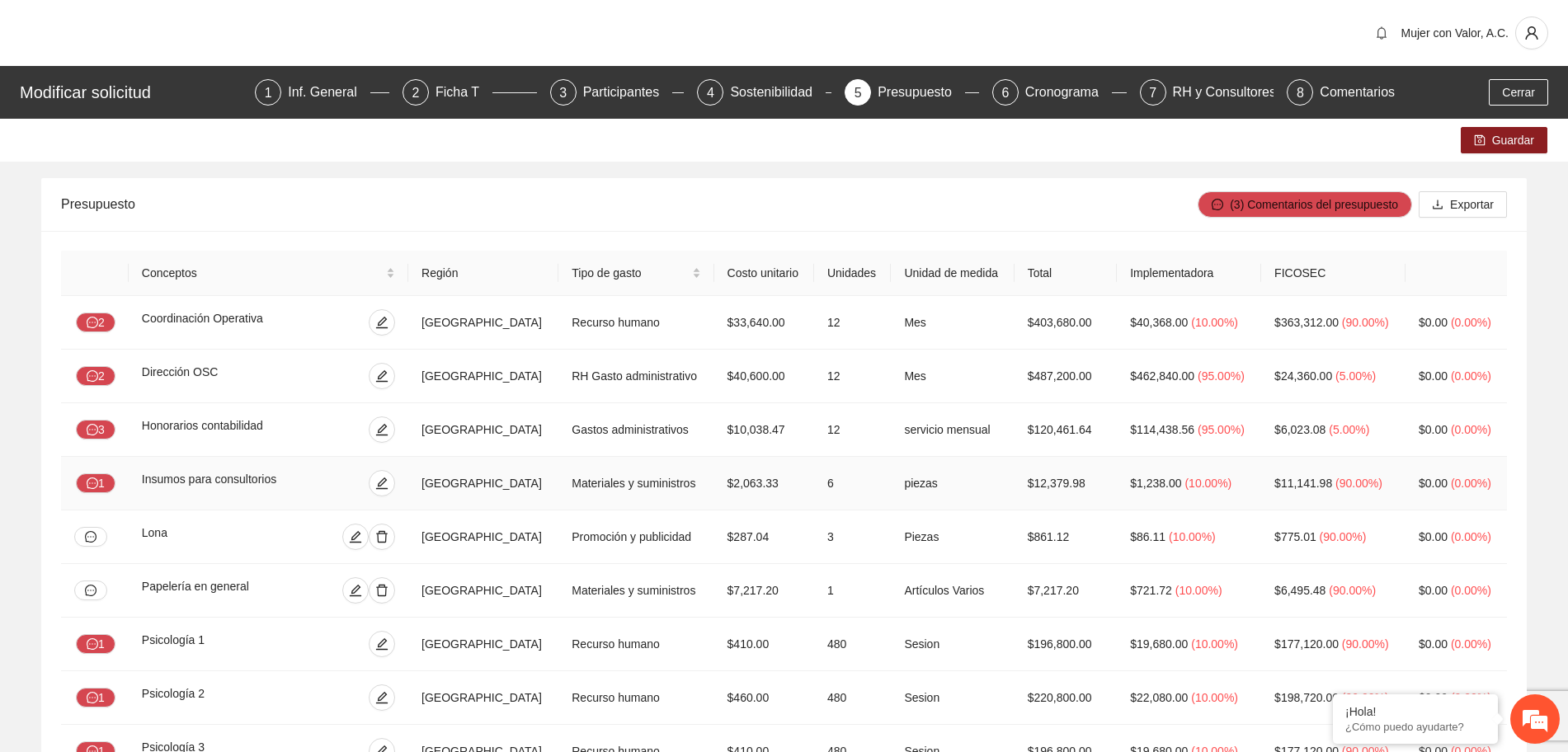
drag, startPoint x: 0, startPoint y: 264, endPoint x: 289, endPoint y: 481, distance: 361.4
click at [289, 481] on div "Insumos para consultorios" at bounding box center [233, 483] width 181 height 27
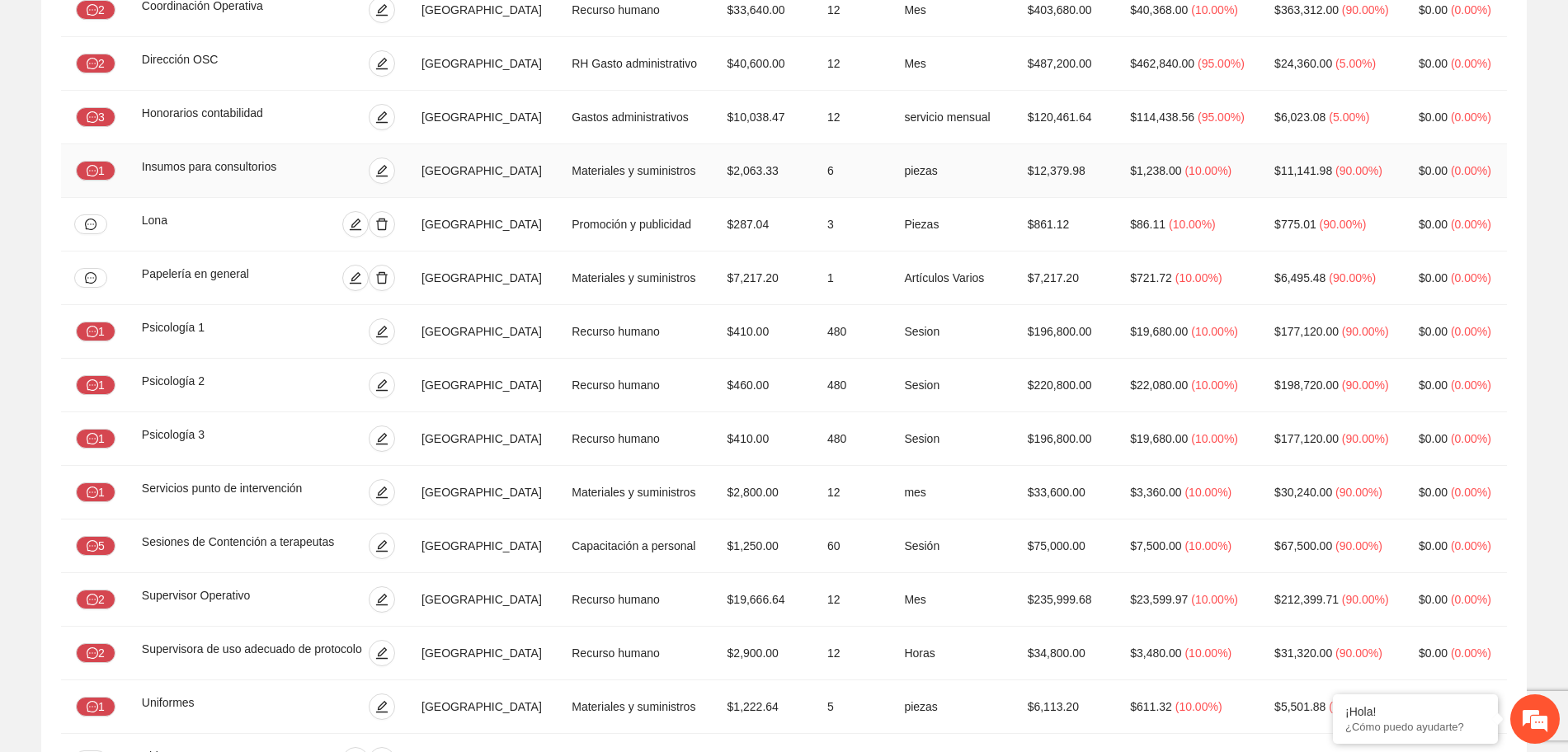
scroll to position [211, 0]
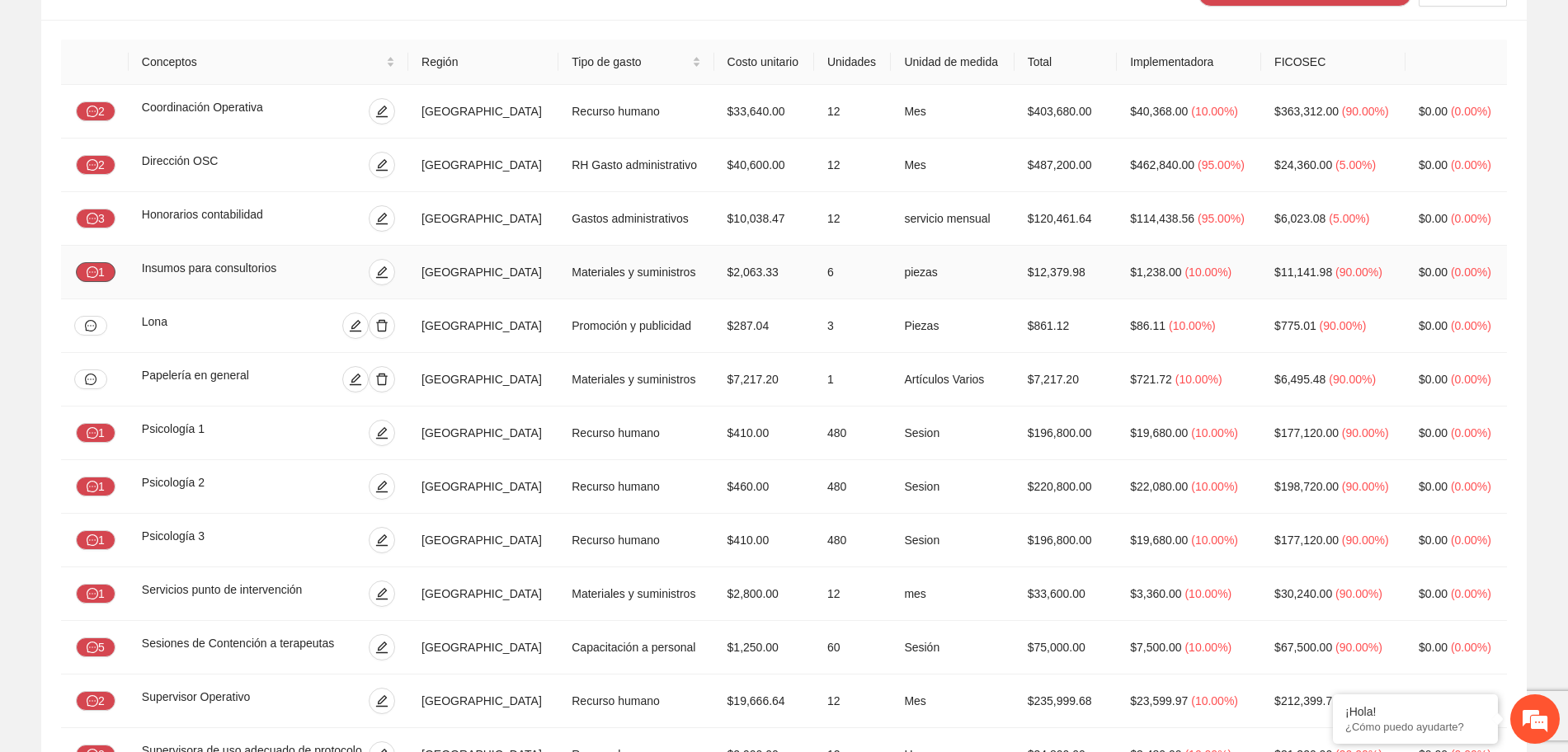
click at [97, 270] on icon "message" at bounding box center [92, 272] width 12 height 12
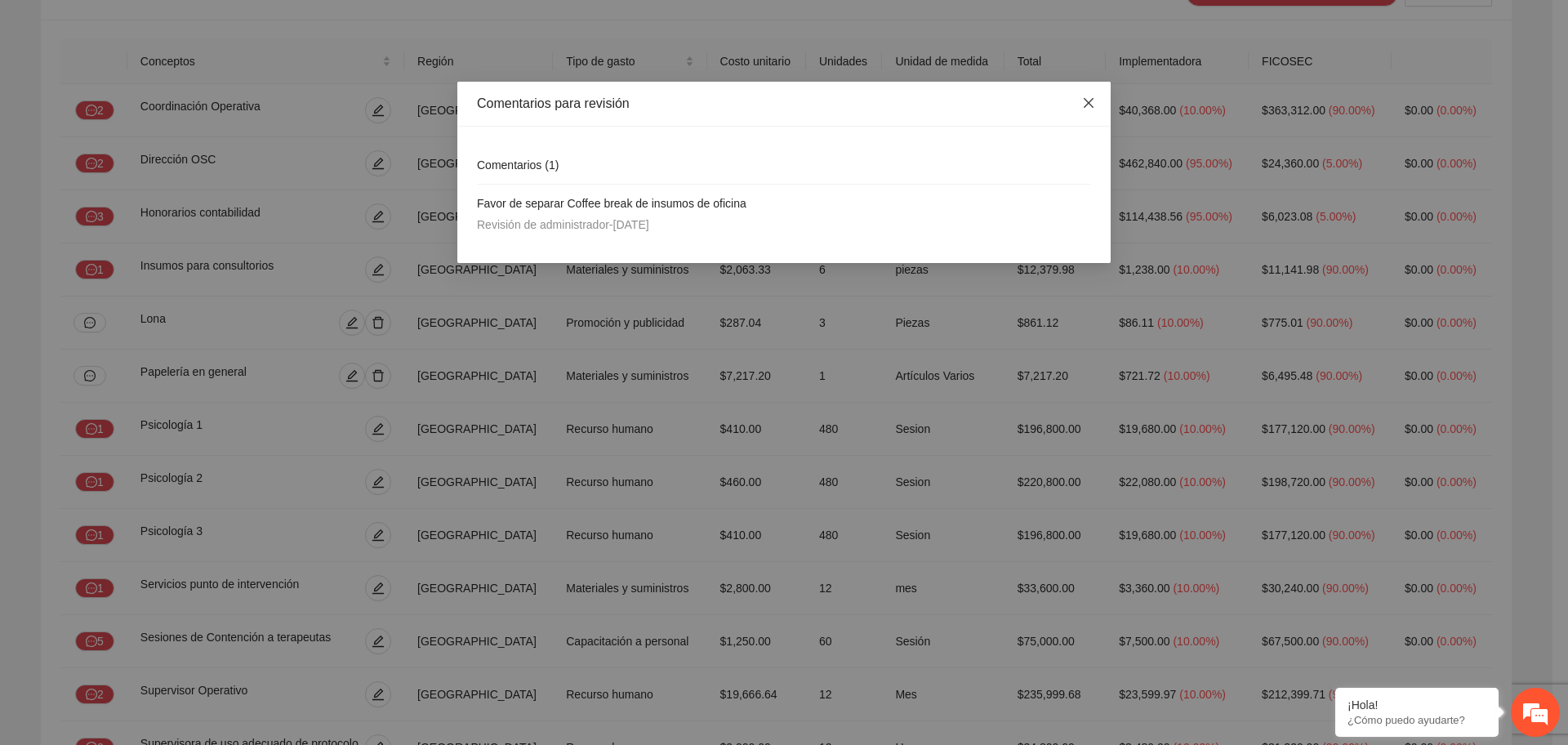
click at [1089, 104] on icon "close" at bounding box center [1089, 102] width 13 height 13
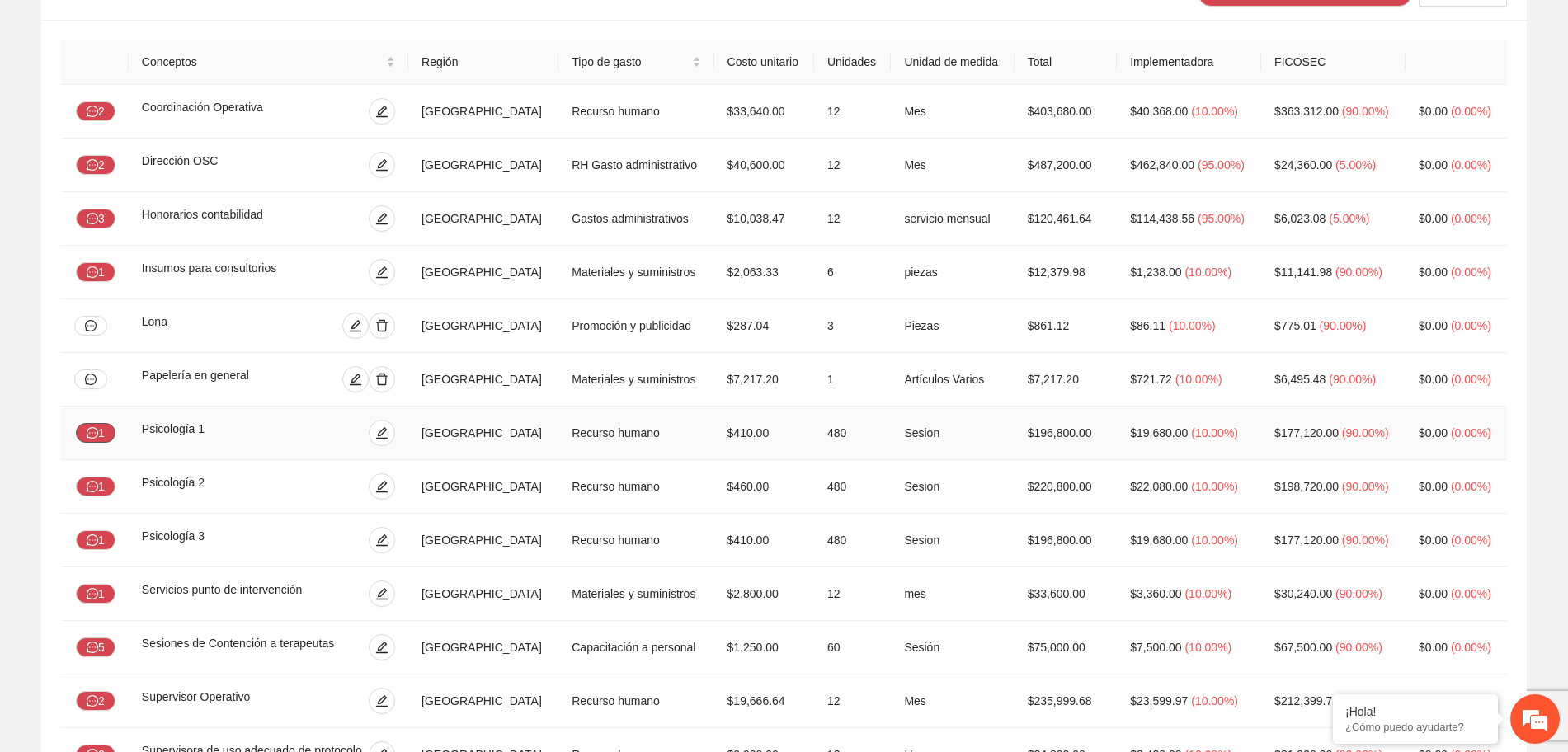
click at [92, 427] on icon "message" at bounding box center [92, 433] width 12 height 12
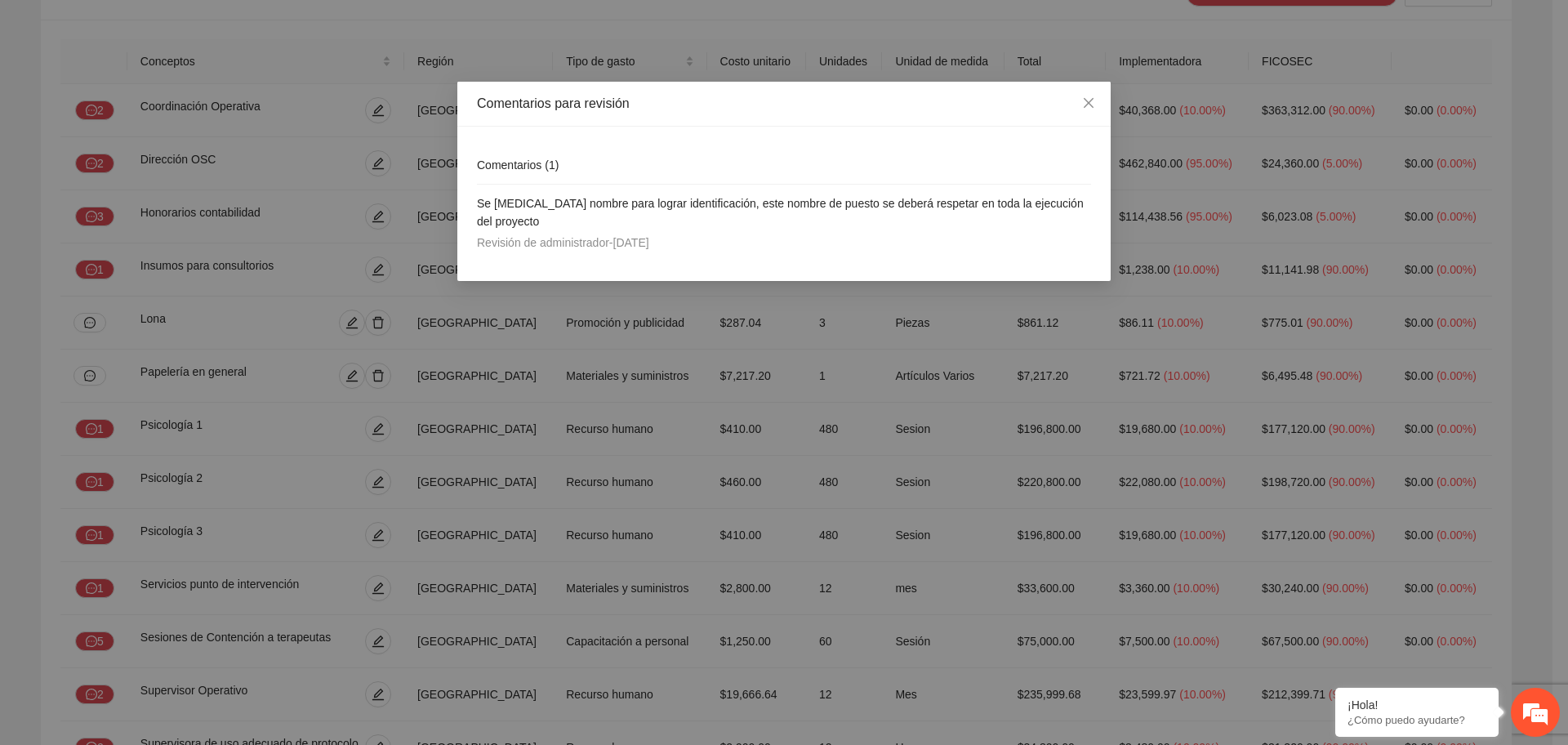
click at [231, 444] on div "Comentarios para revisión Comentarios ( 1 ) Se cambia nombre para lograr identi…" at bounding box center [784, 372] width 1568 height 745
click at [1086, 102] on icon "close" at bounding box center [1089, 102] width 13 height 13
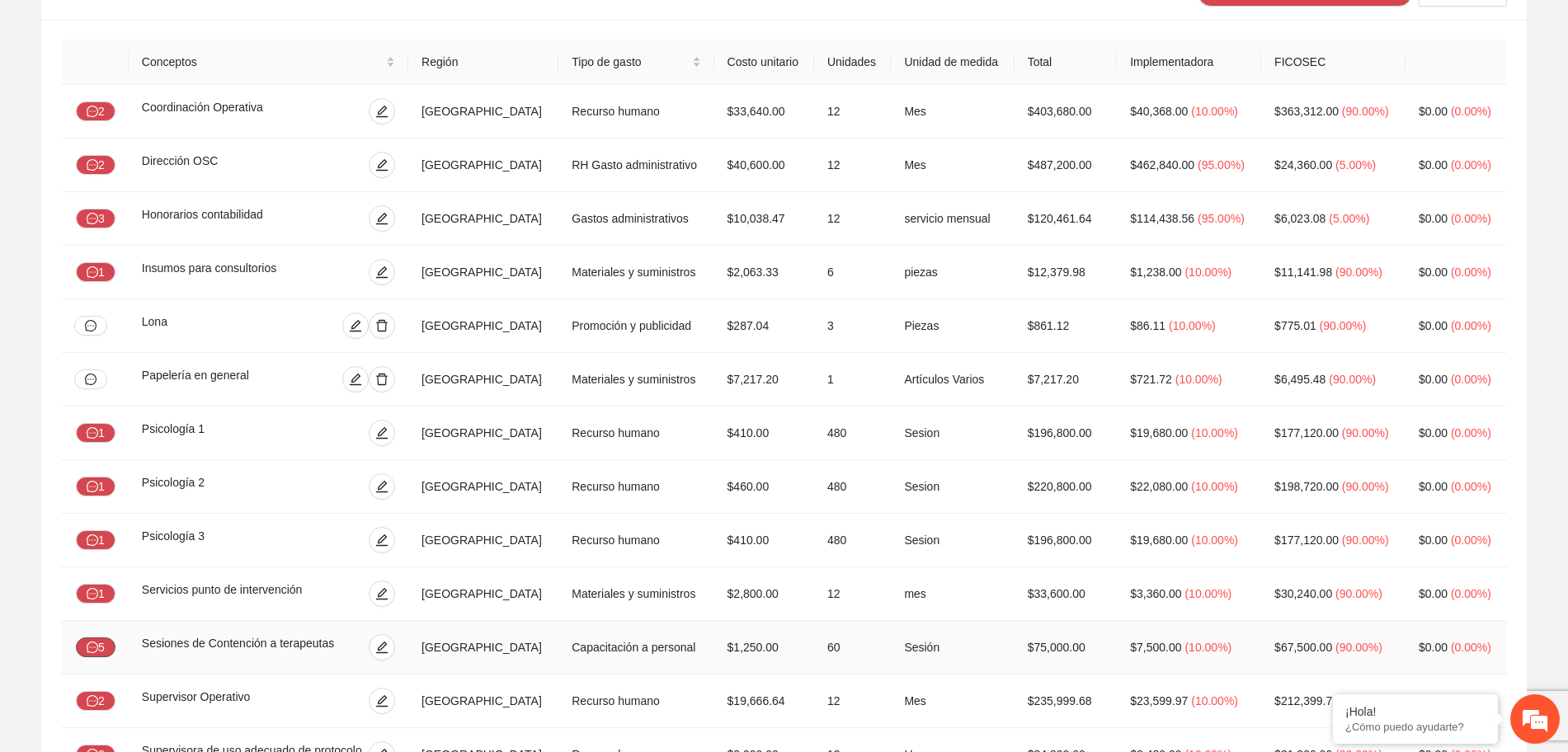
click at [104, 649] on button "5" at bounding box center [95, 647] width 40 height 19
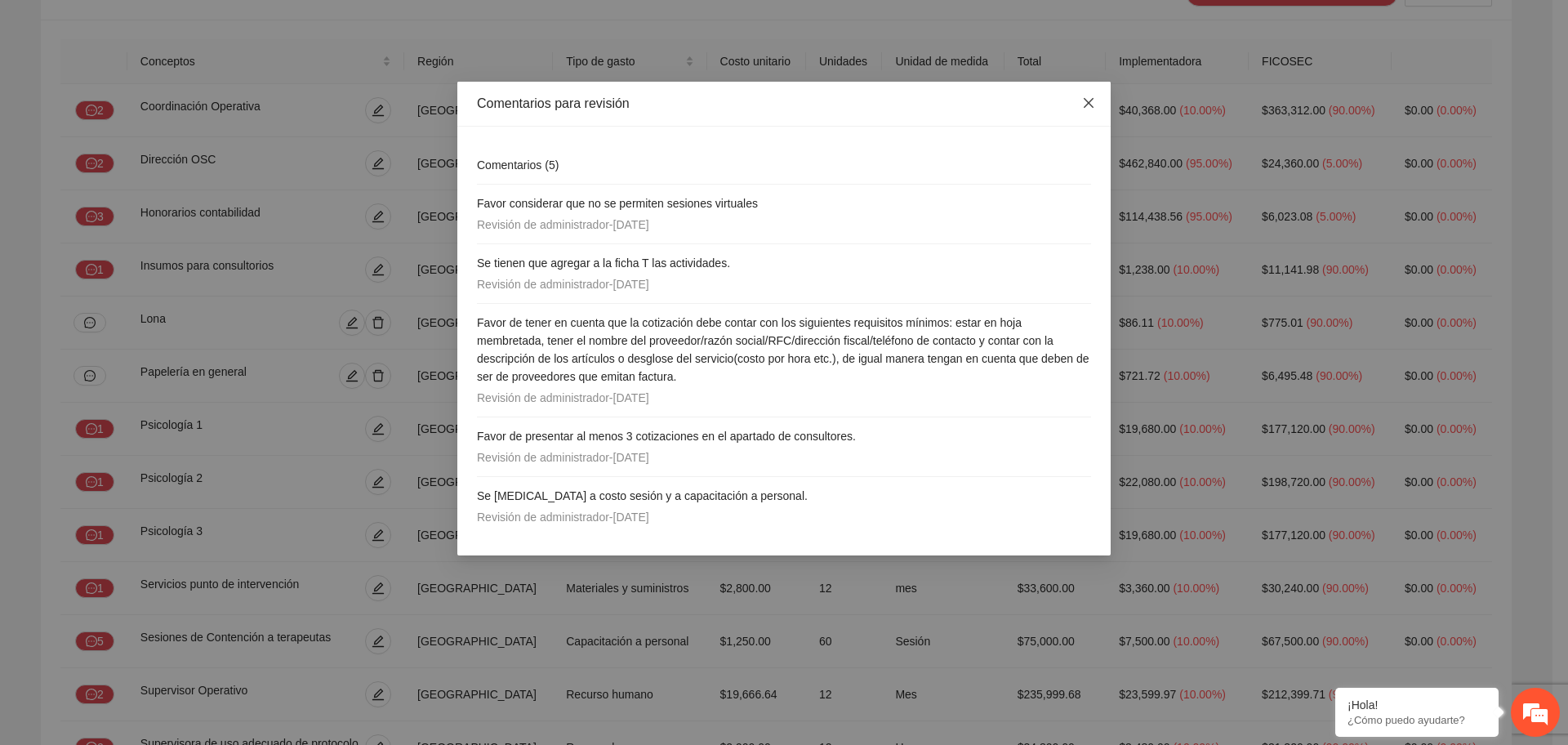
click at [1083, 103] on icon "close" at bounding box center [1089, 102] width 13 height 13
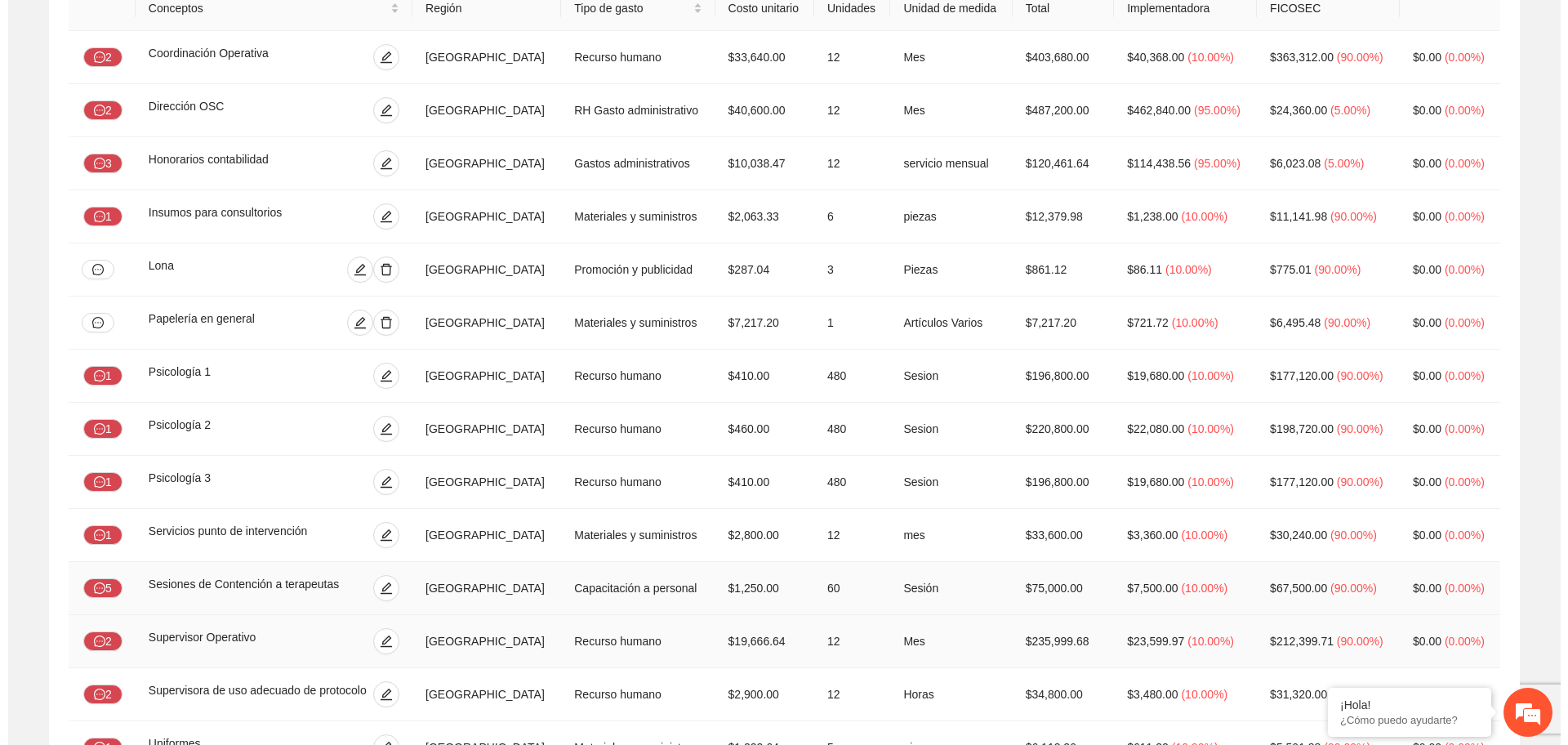
scroll to position [312, 0]
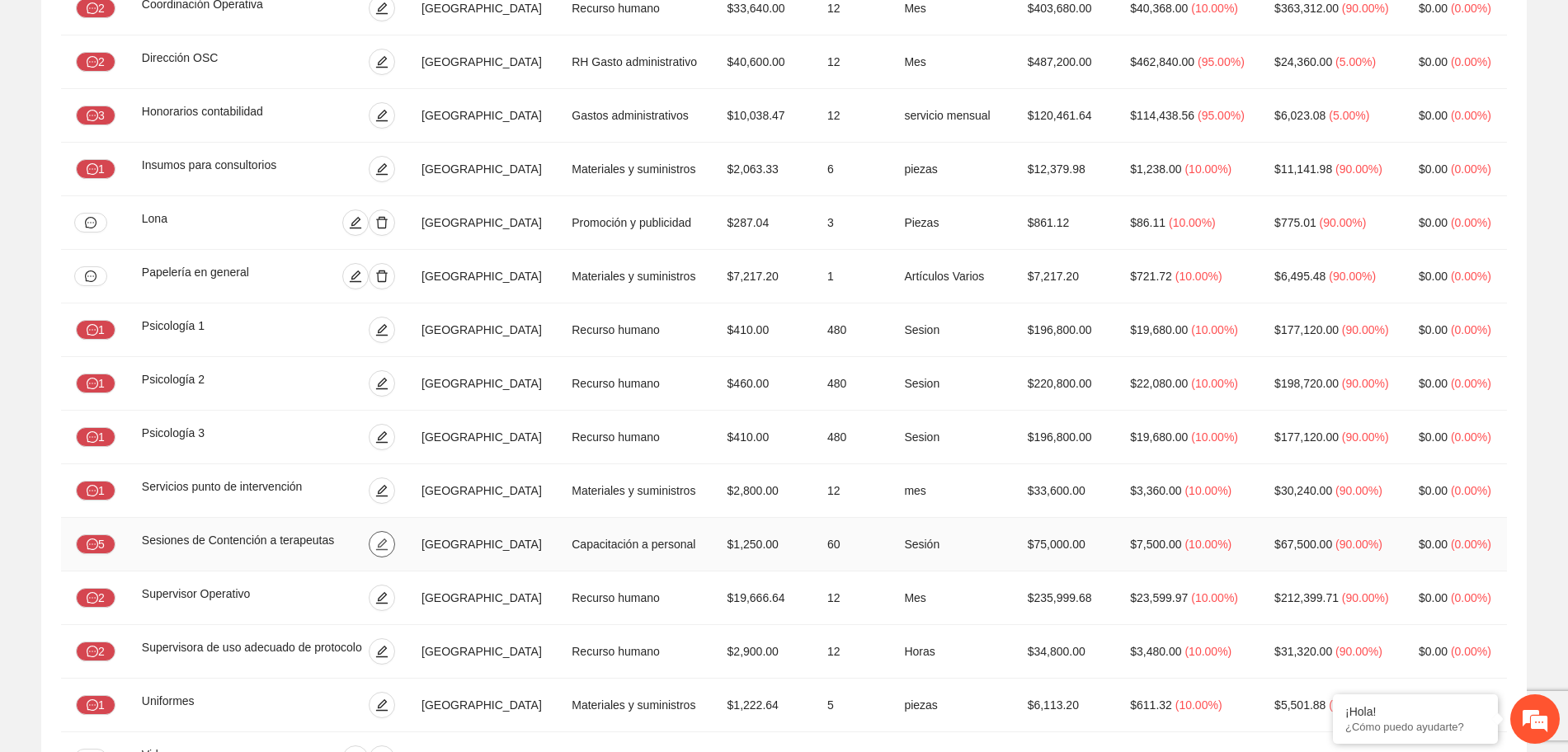
click at [388, 541] on icon "edit" at bounding box center [382, 544] width 12 height 12
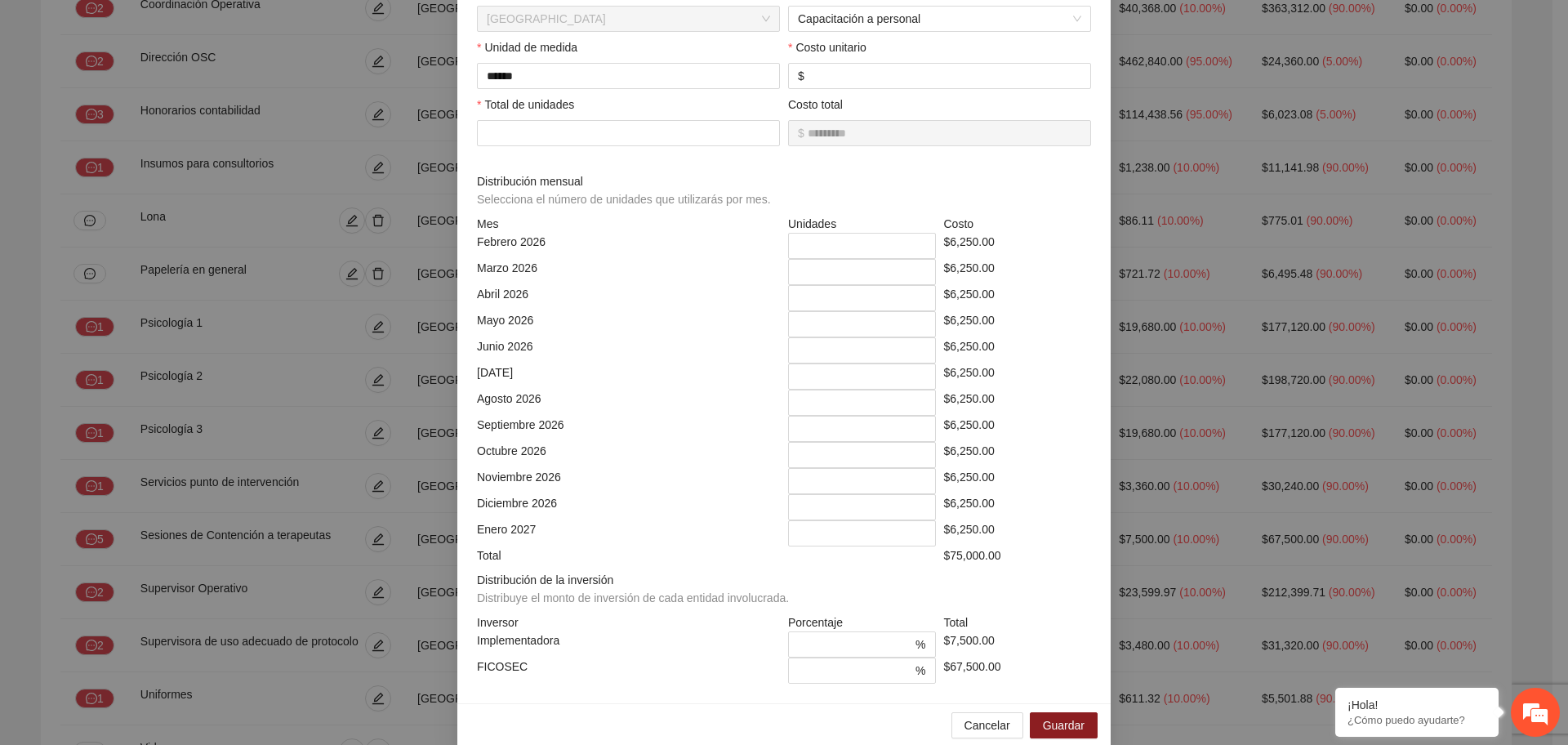
scroll to position [243, 0]
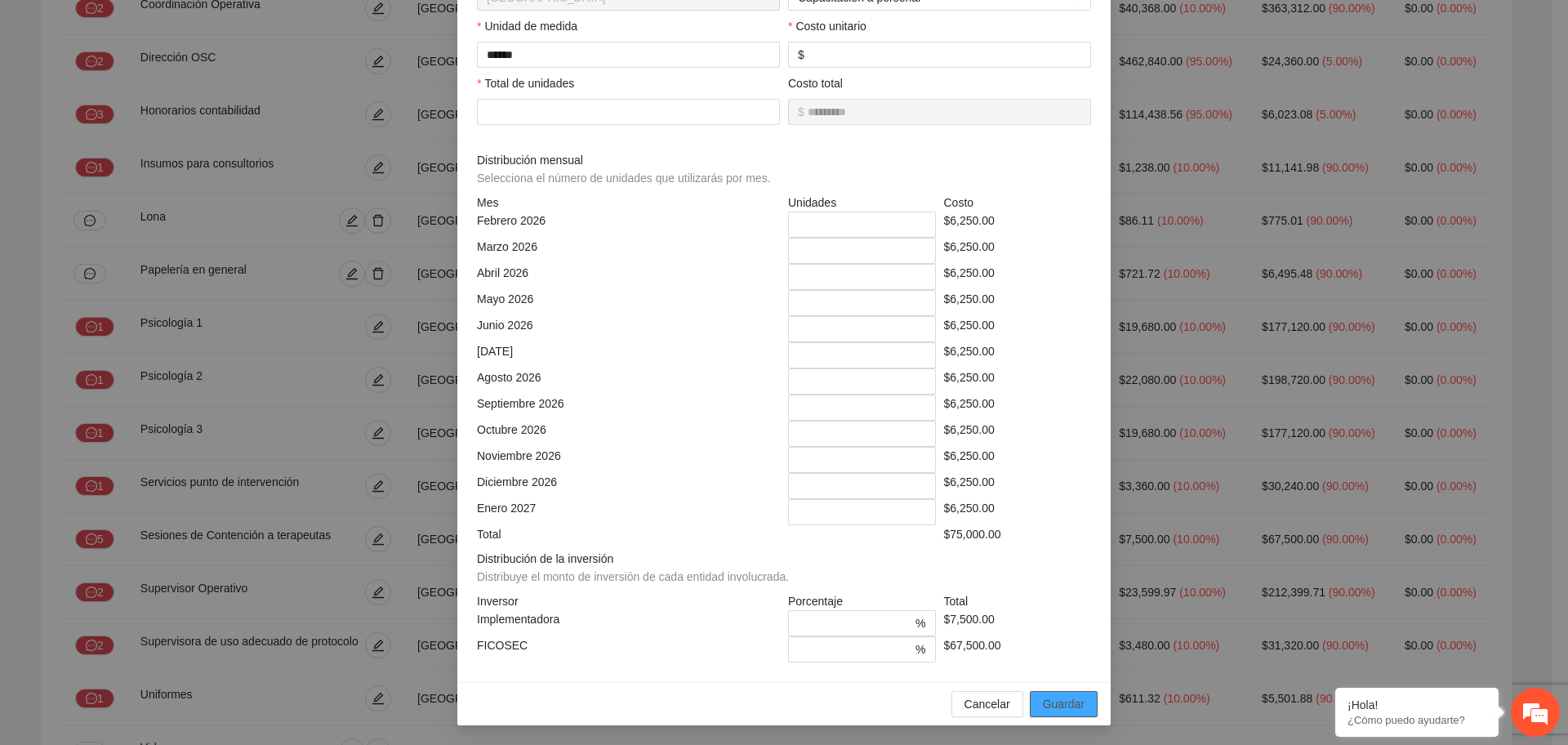
click at [1069, 699] on span "Guardar" at bounding box center [1065, 705] width 42 height 18
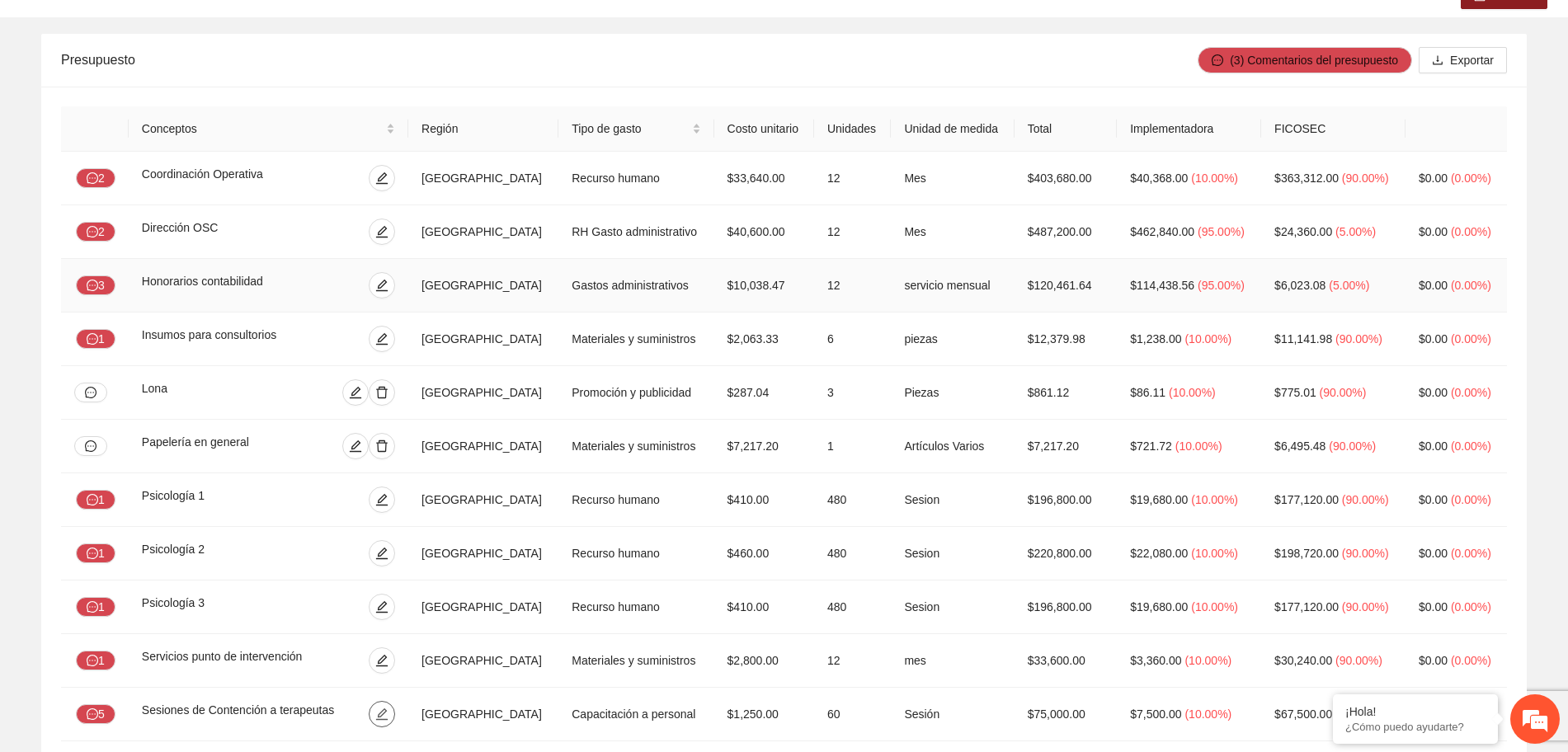
scroll to position [412, 0]
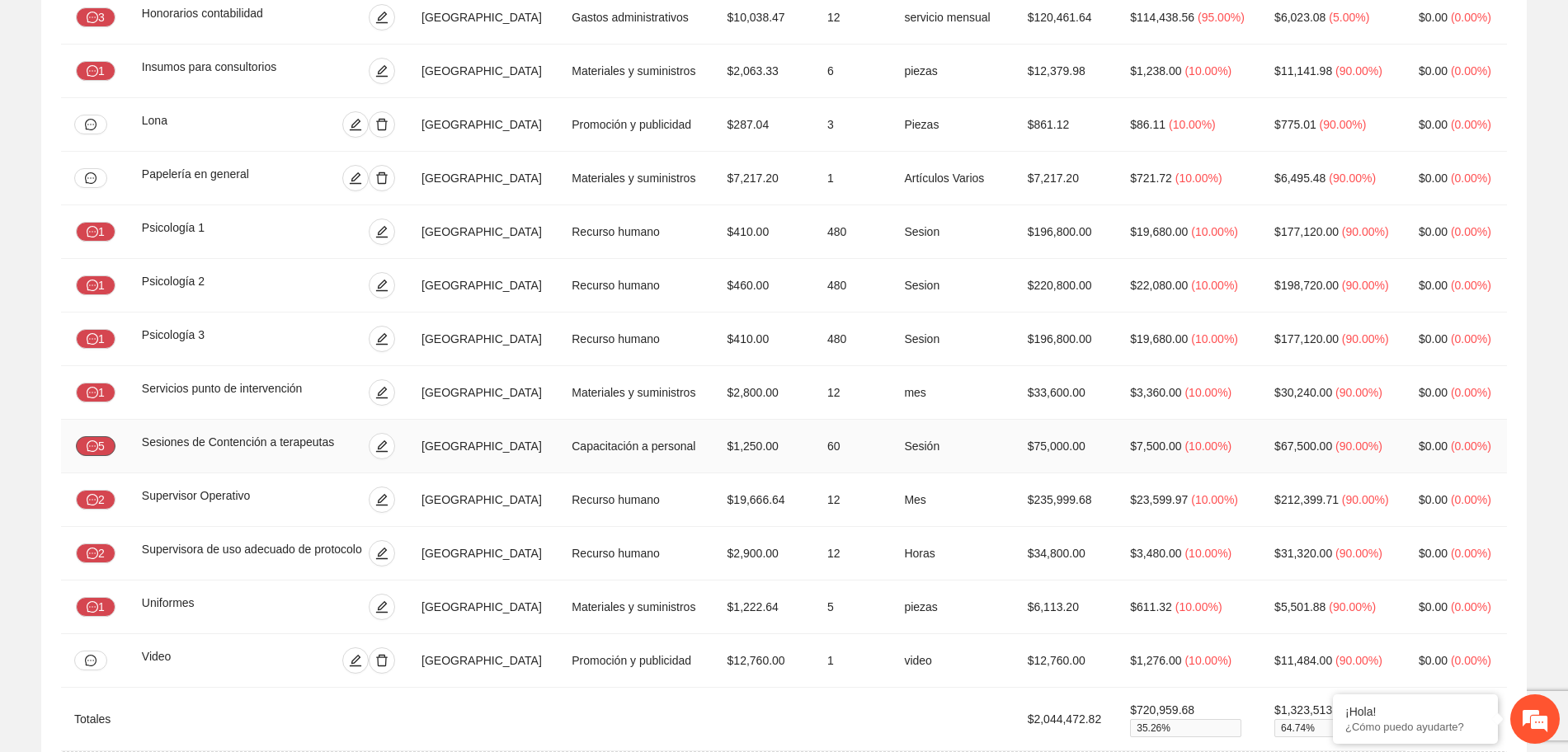
click at [97, 439] on button "5" at bounding box center [95, 446] width 40 height 19
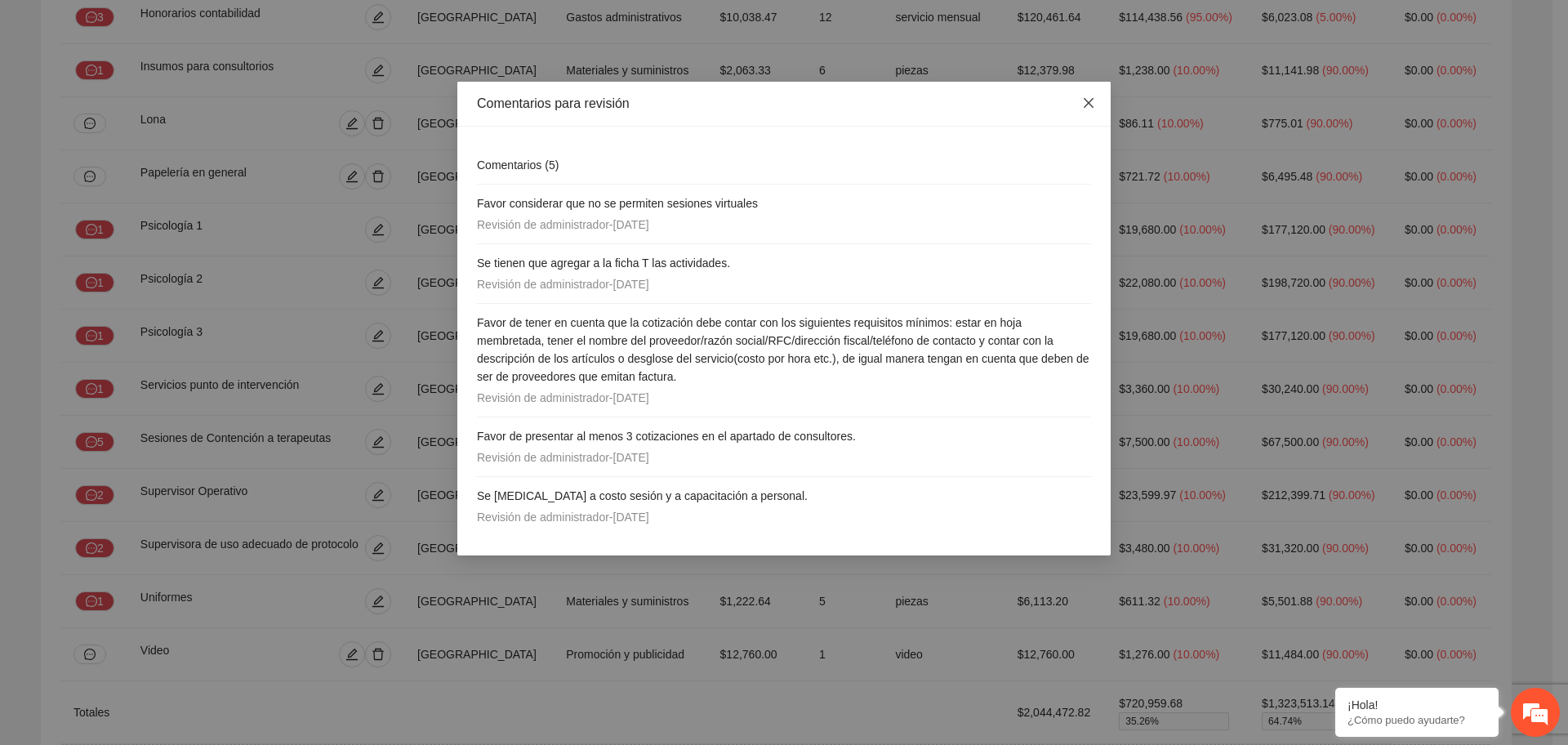
click at [1086, 101] on icon "close" at bounding box center [1088, 102] width 10 height 10
